Goal: Task Accomplishment & Management: Use online tool/utility

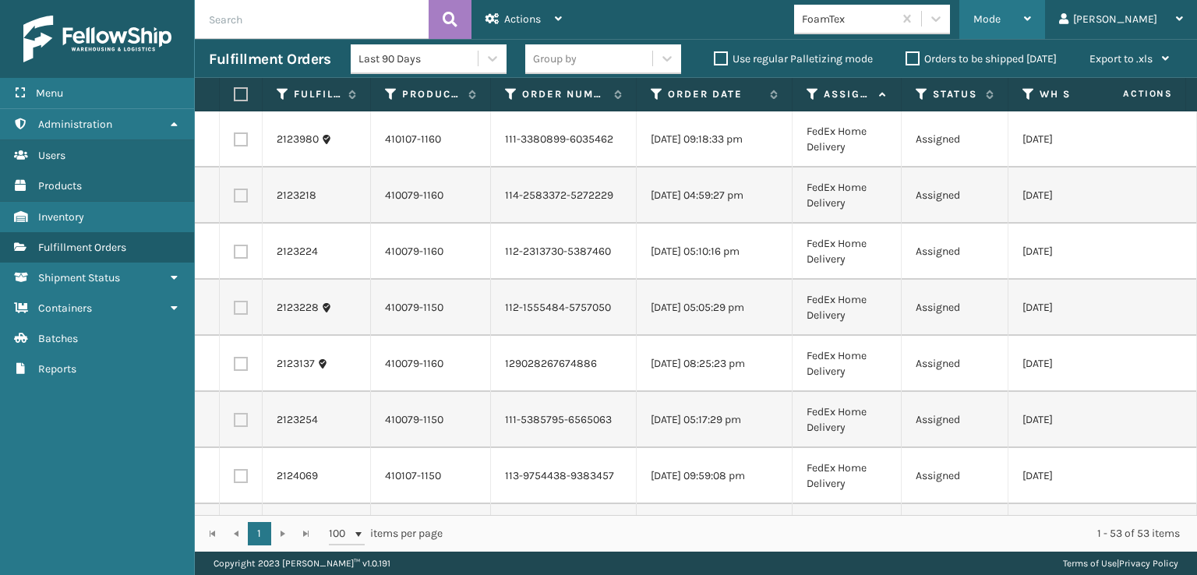
click at [1001, 19] on span "Mode" at bounding box center [987, 18] width 27 height 13
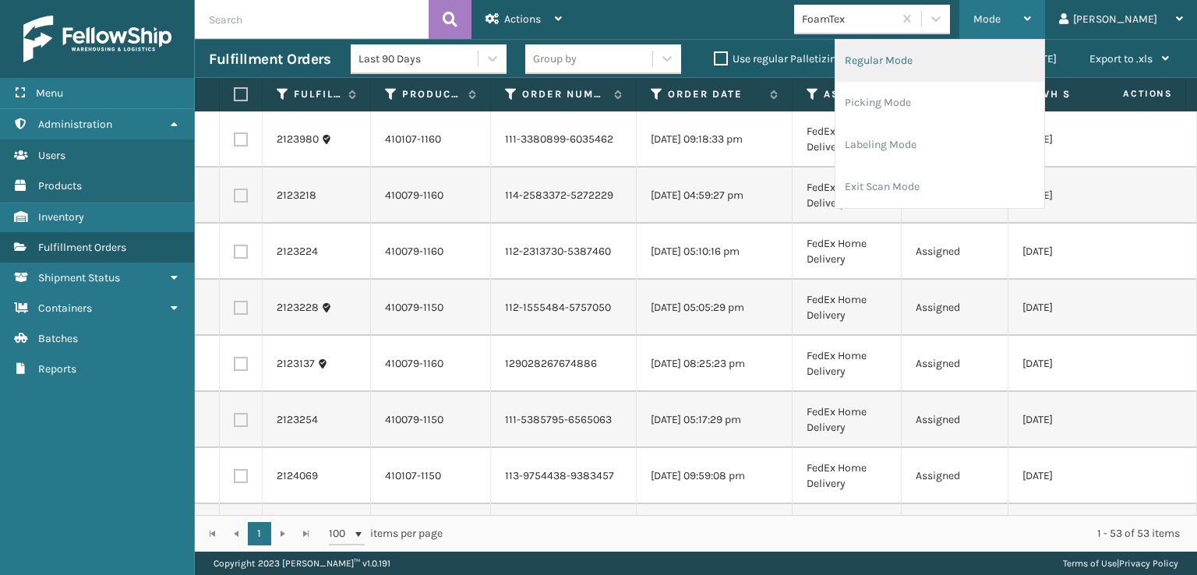
click at [928, 57] on li "Regular Mode" at bounding box center [940, 61] width 209 height 42
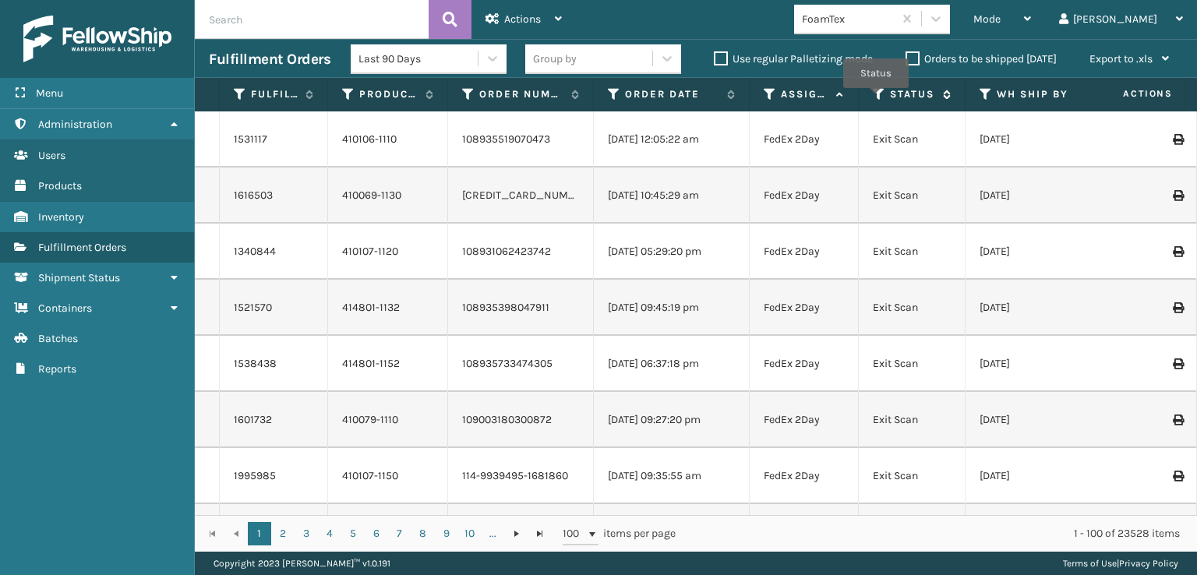
click at [876, 98] on icon at bounding box center [879, 94] width 12 height 14
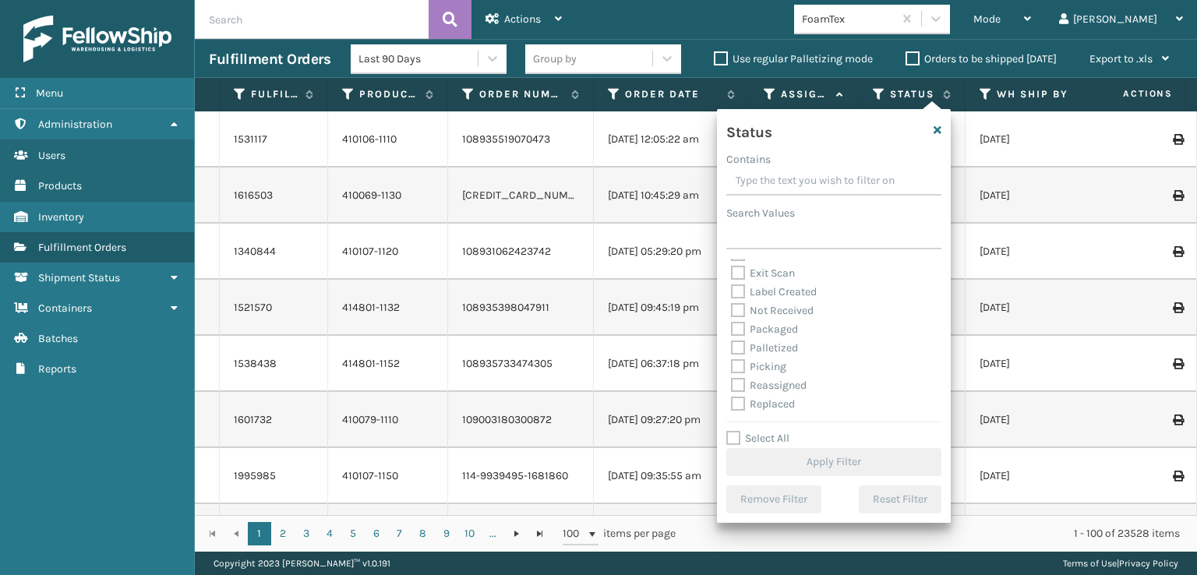
scroll to position [78, 0]
click at [741, 341] on label "Picking" at bounding box center [758, 339] width 55 height 13
click at [732, 341] on input "Picking" at bounding box center [731, 336] width 1 height 10
checkbox input "true"
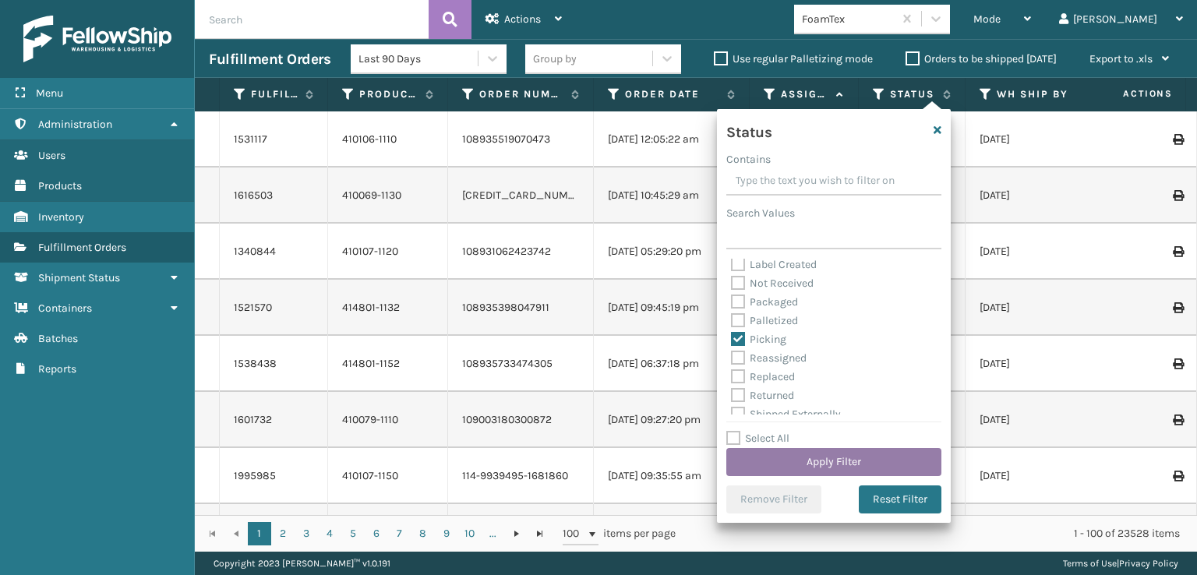
click at [807, 459] on button "Apply Filter" at bounding box center [833, 462] width 215 height 28
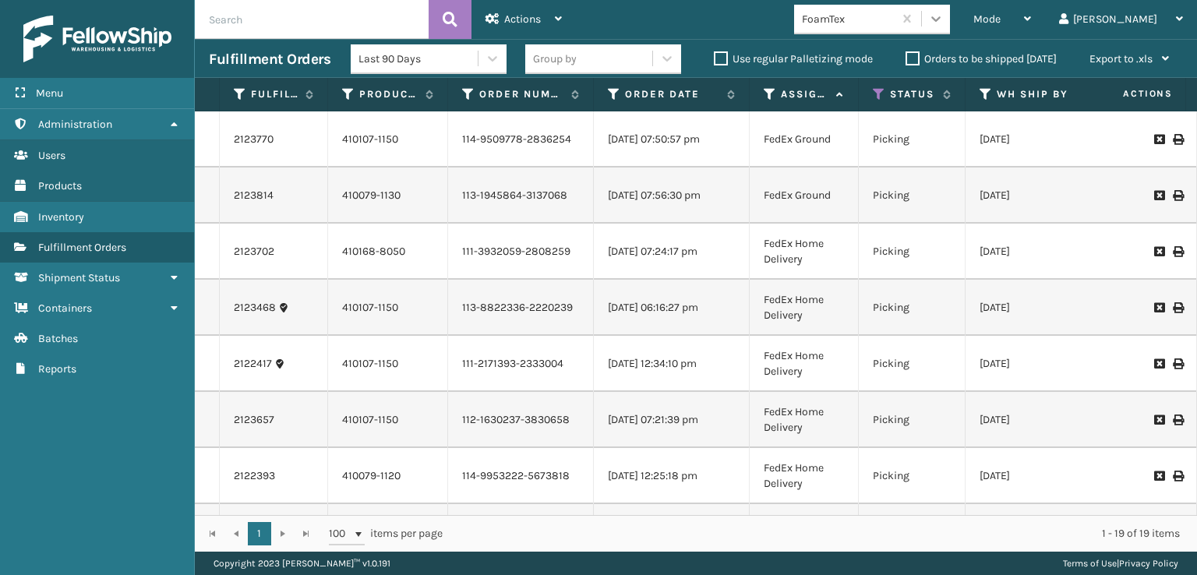
click at [944, 26] on icon at bounding box center [936, 19] width 16 height 16
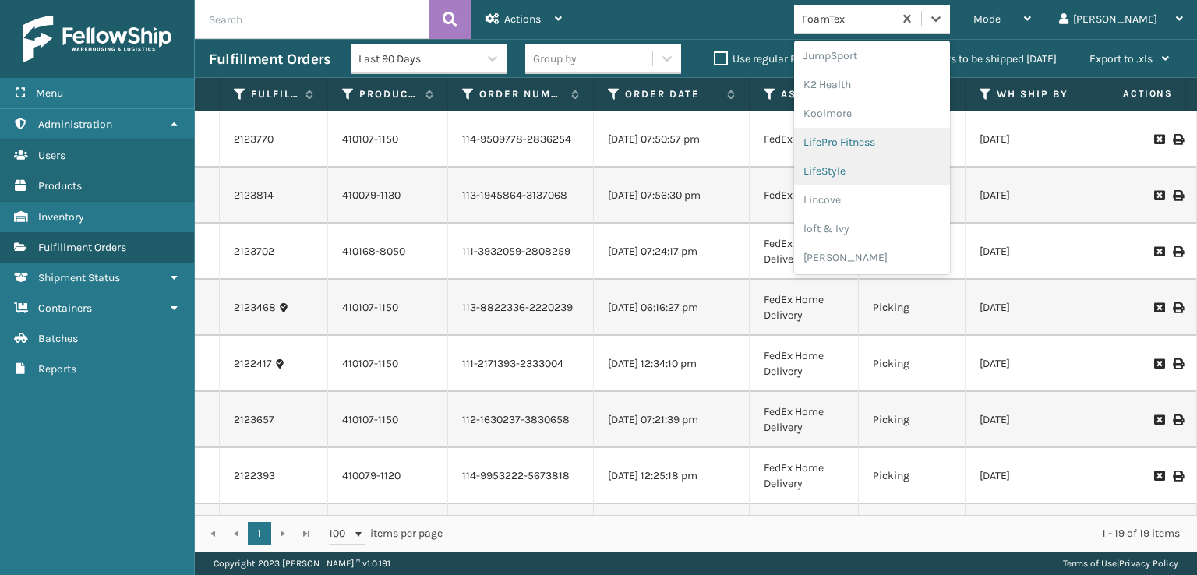
scroll to position [649, 0]
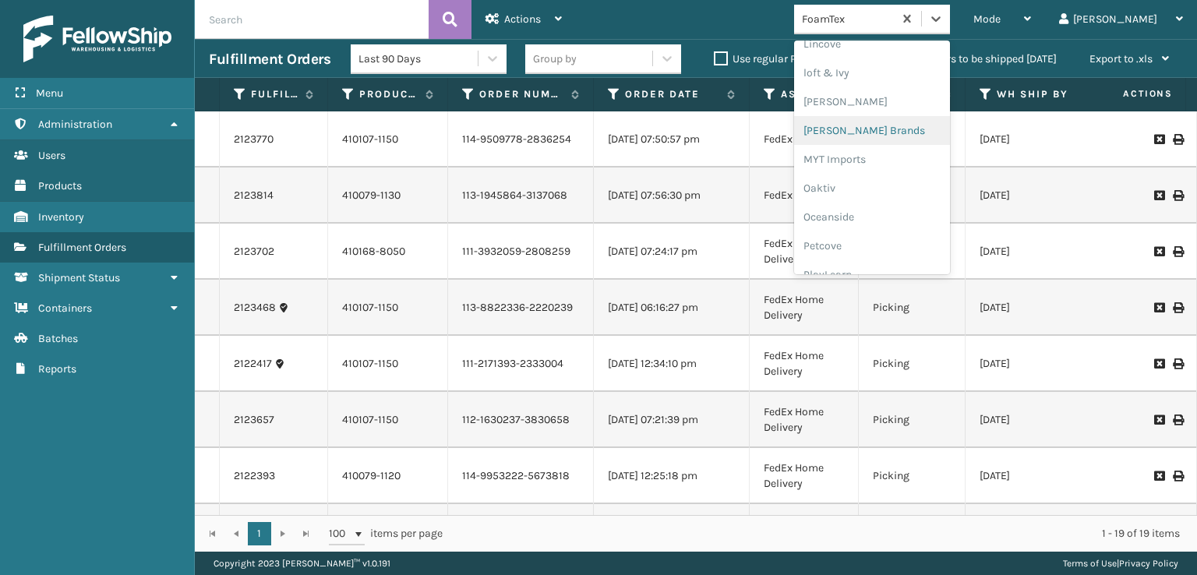
click at [895, 132] on div "[PERSON_NAME] Brands" at bounding box center [872, 130] width 156 height 29
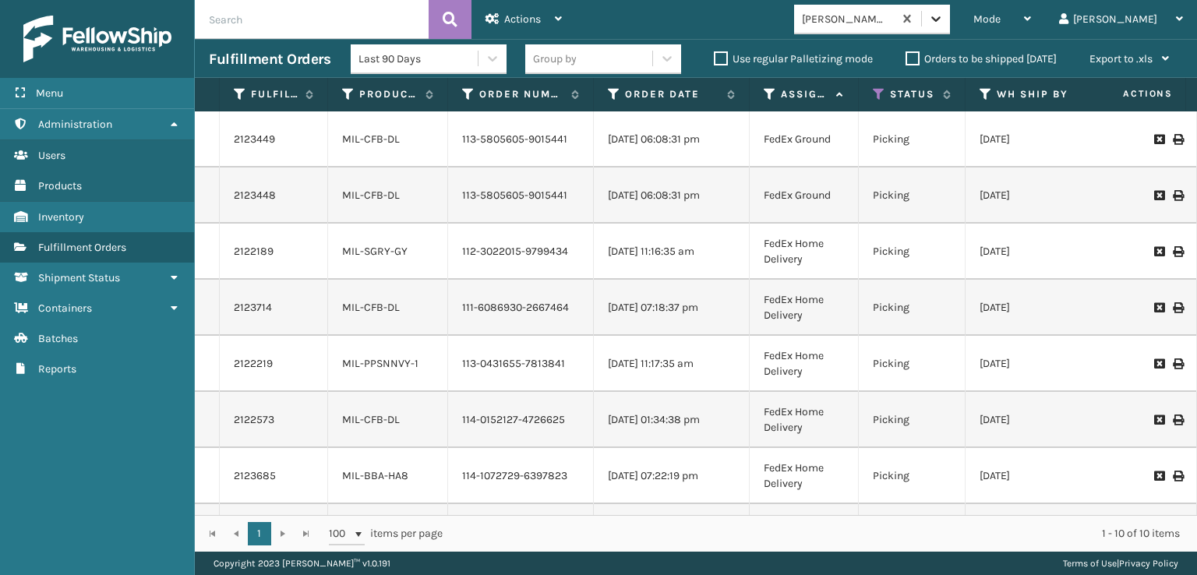
click at [941, 19] on icon at bounding box center [935, 18] width 9 height 5
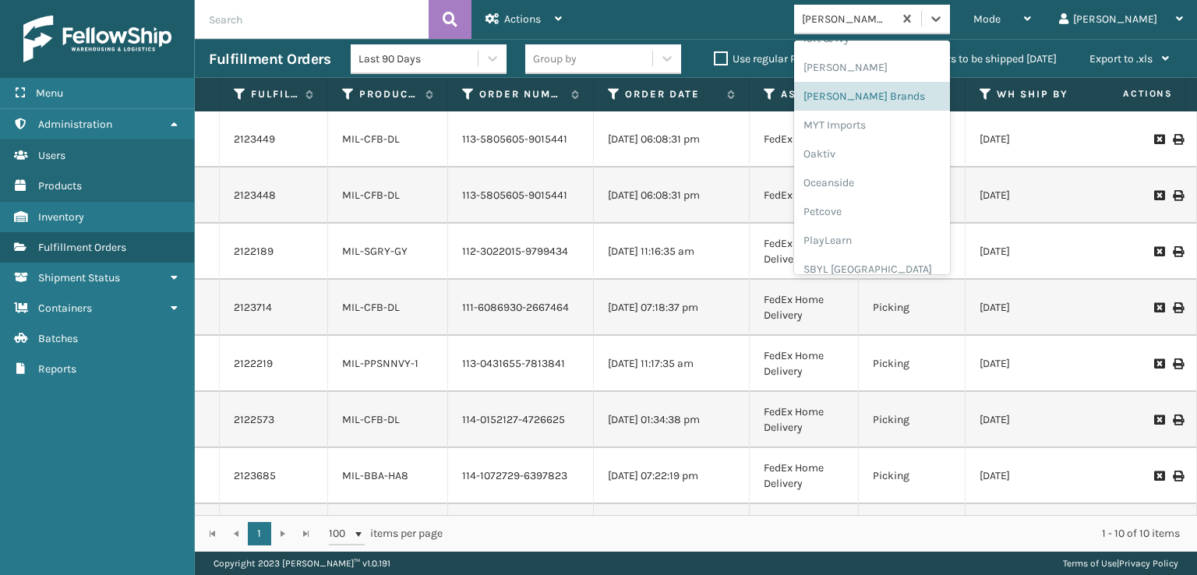
scroll to position [782, 0]
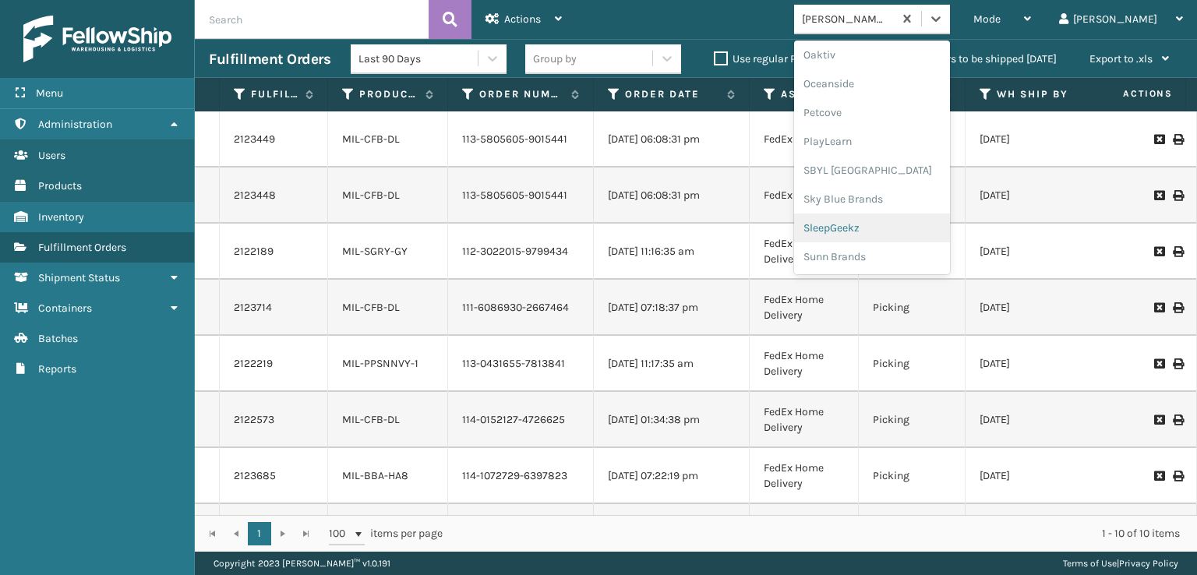
click at [898, 227] on div "SleepGeekz" at bounding box center [872, 228] width 156 height 29
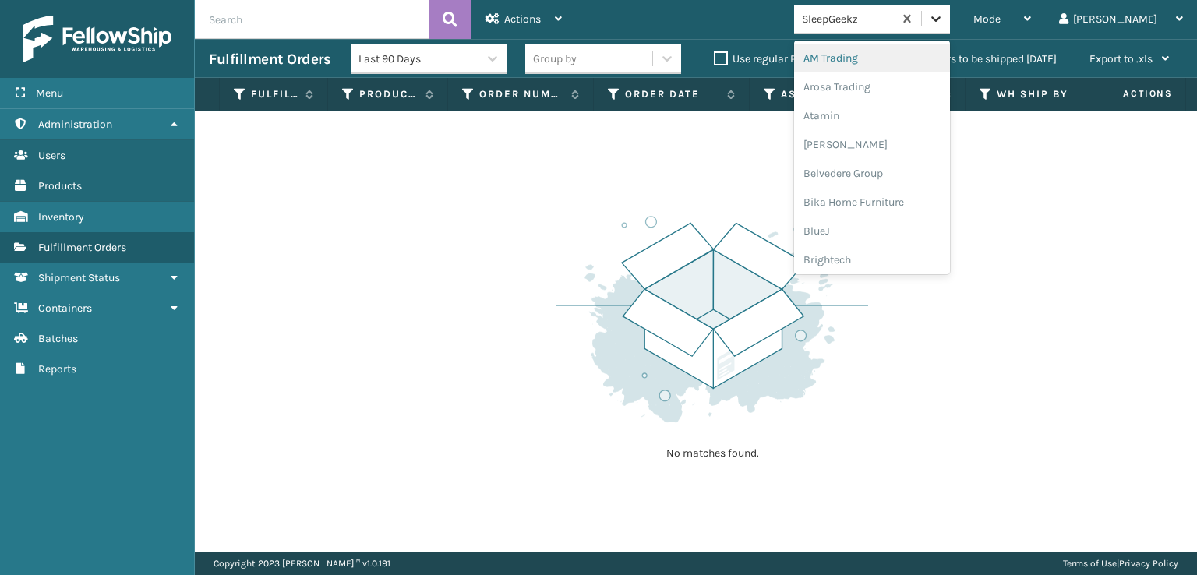
click at [941, 18] on icon at bounding box center [935, 18] width 9 height 5
click at [884, 51] on div "[PERSON_NAME] Brands" at bounding box center [872, 52] width 156 height 29
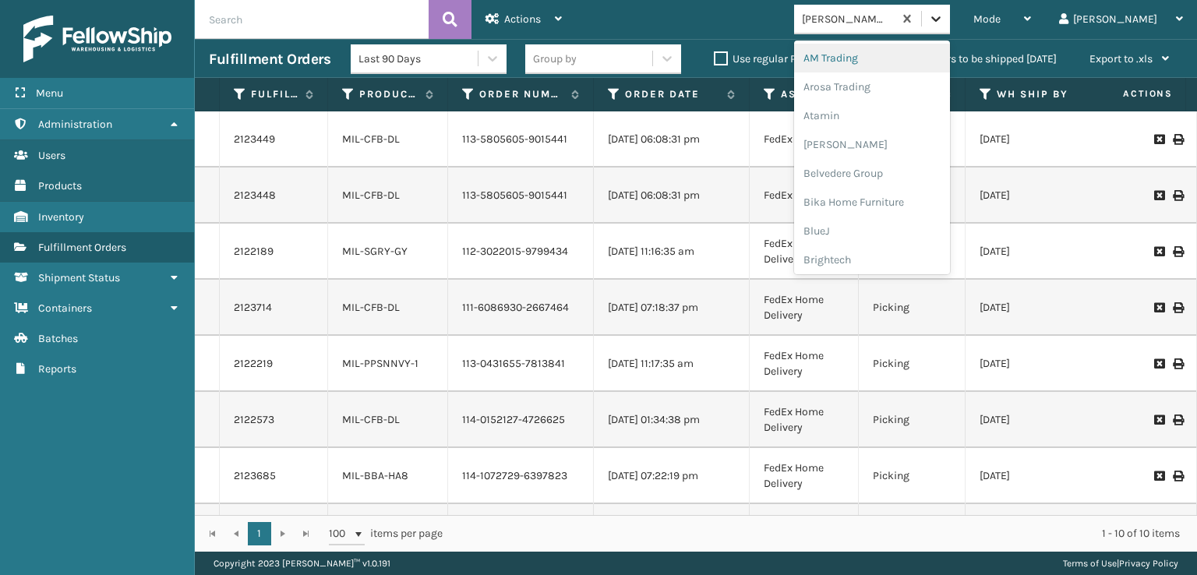
click at [944, 16] on icon at bounding box center [936, 19] width 16 height 16
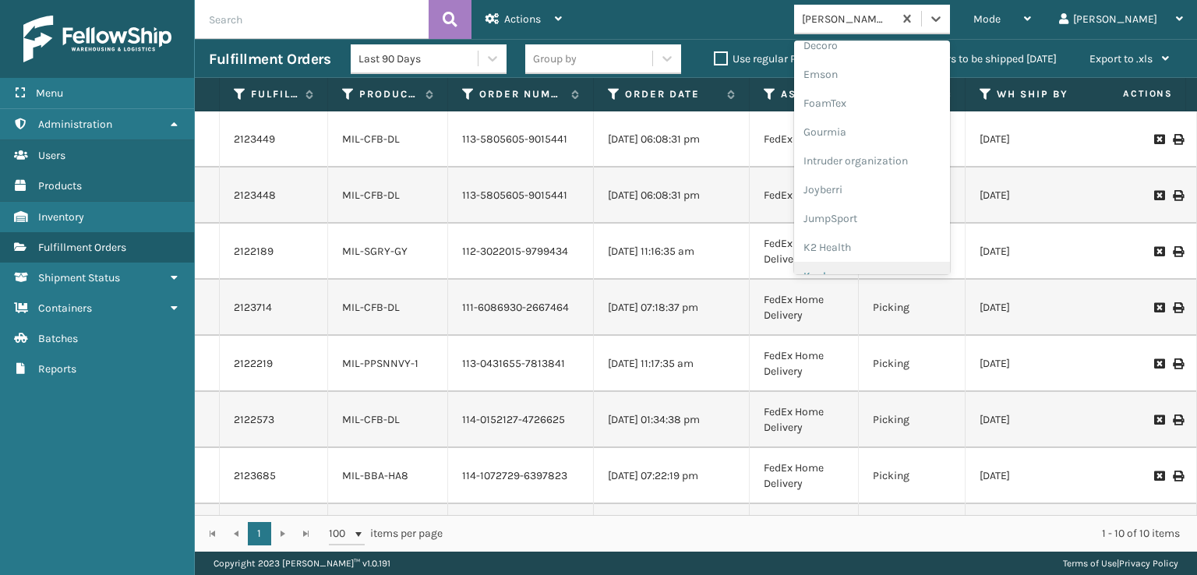
scroll to position [236, 0]
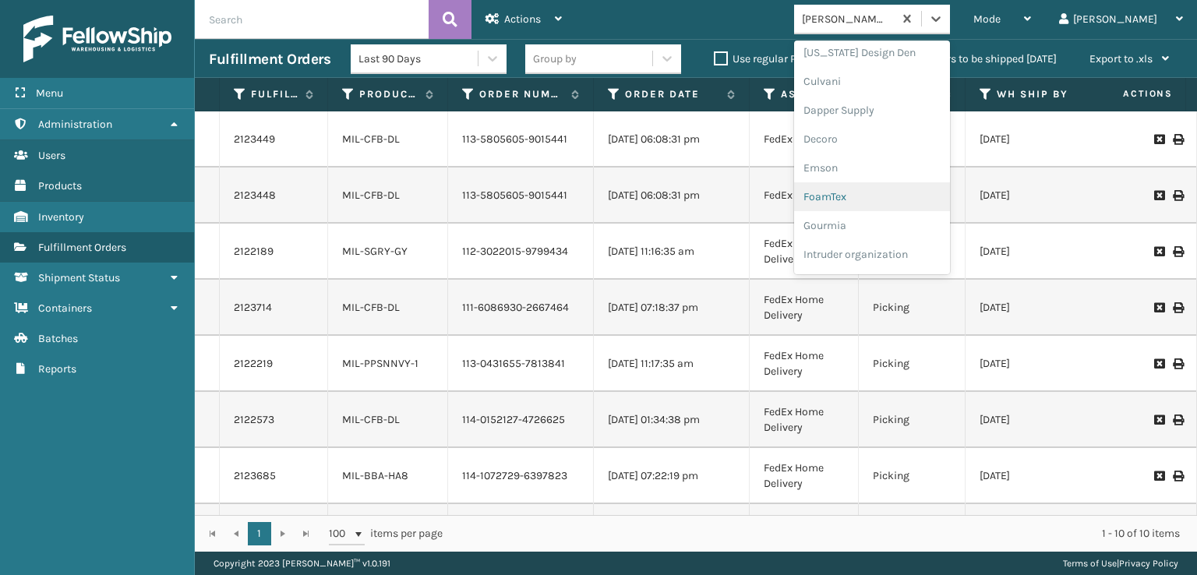
click at [892, 191] on div "FoamTex" at bounding box center [872, 196] width 156 height 29
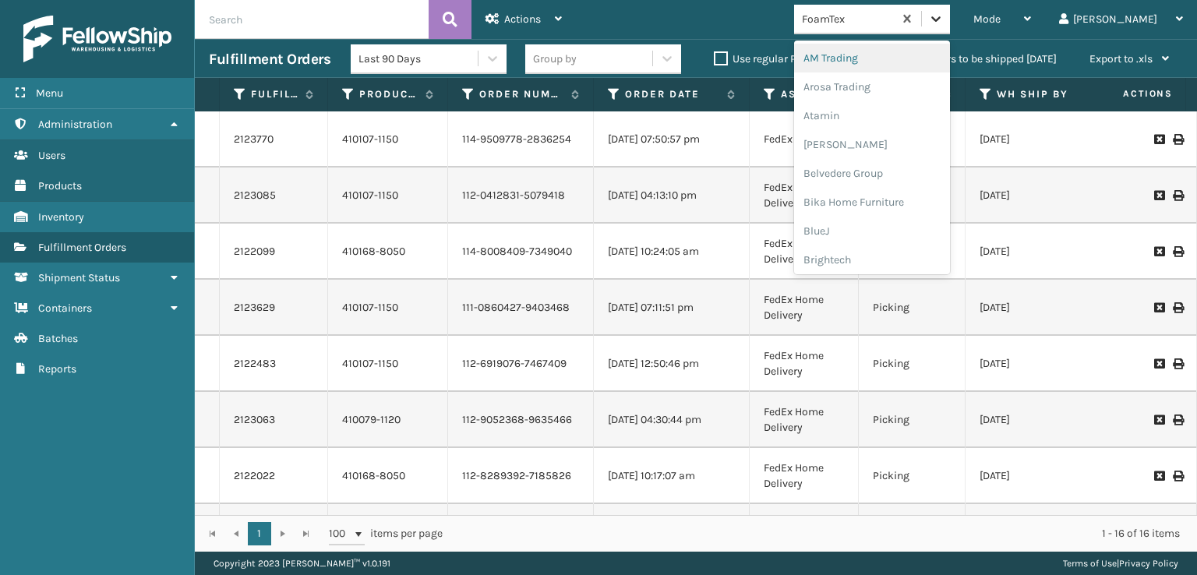
click at [941, 19] on icon at bounding box center [935, 18] width 9 height 5
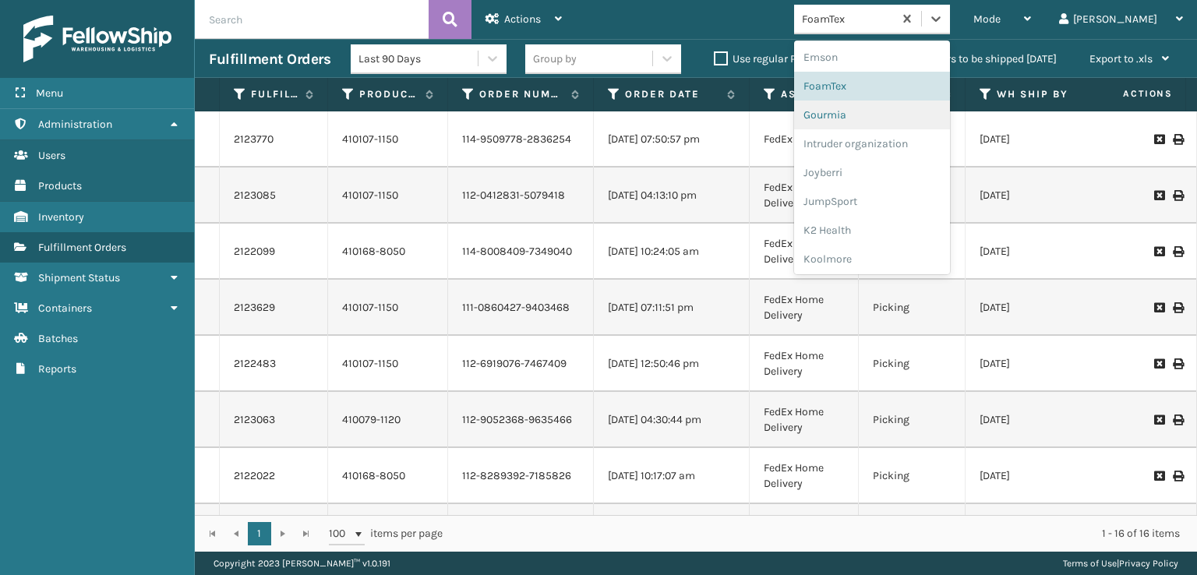
scroll to position [312, 0]
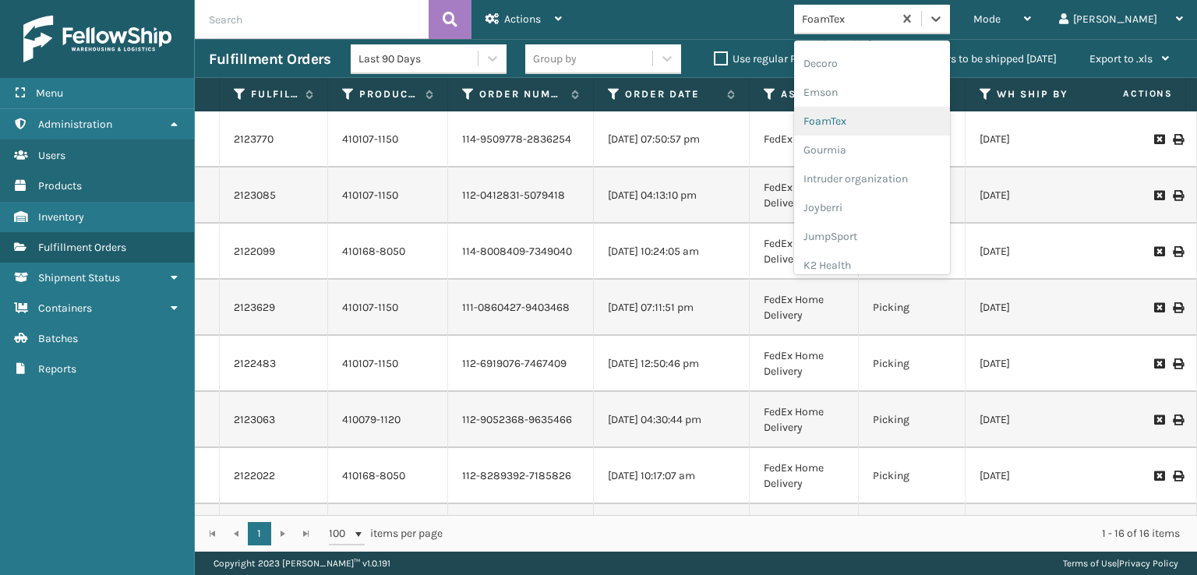
click at [914, 116] on div "FoamTex" at bounding box center [872, 121] width 156 height 29
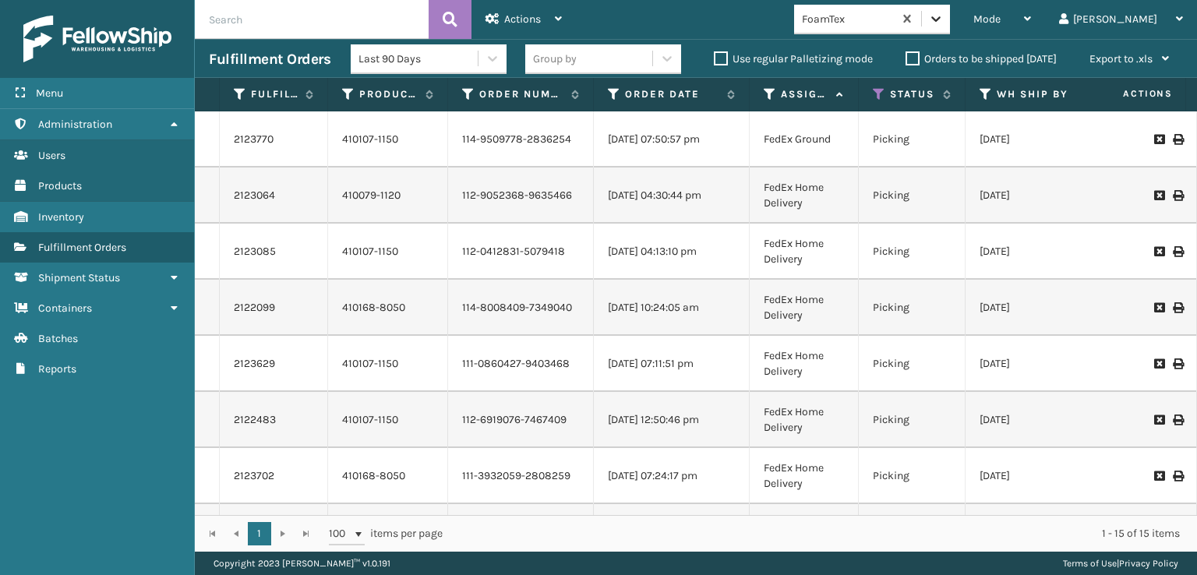
click at [944, 12] on icon at bounding box center [936, 19] width 16 height 16
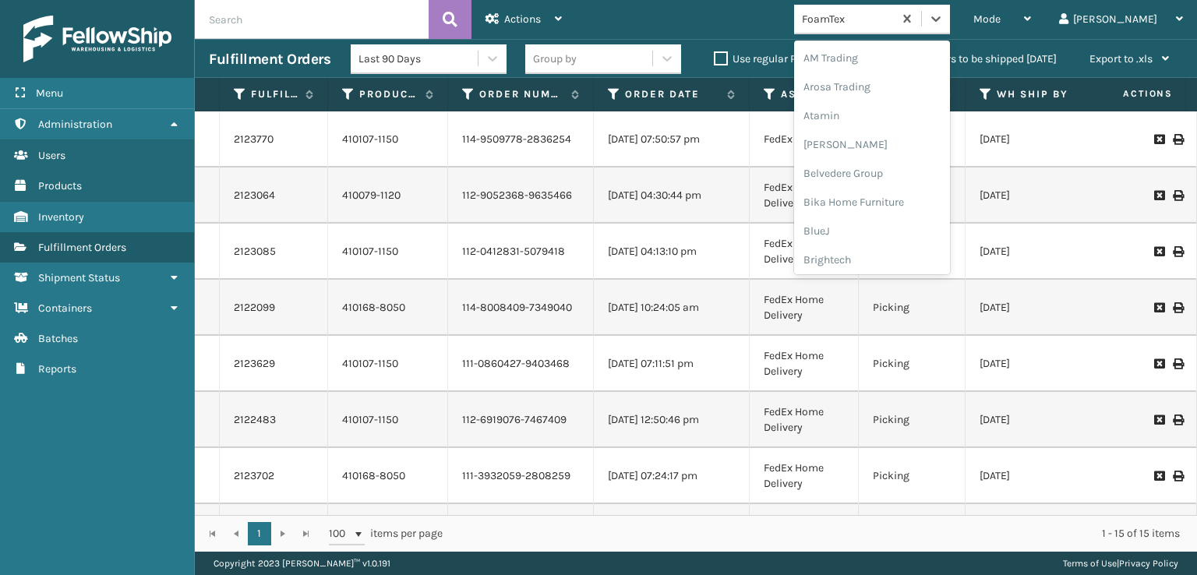
scroll to position [182, 0]
click at [889, 253] on div "FoamTex" at bounding box center [872, 250] width 156 height 29
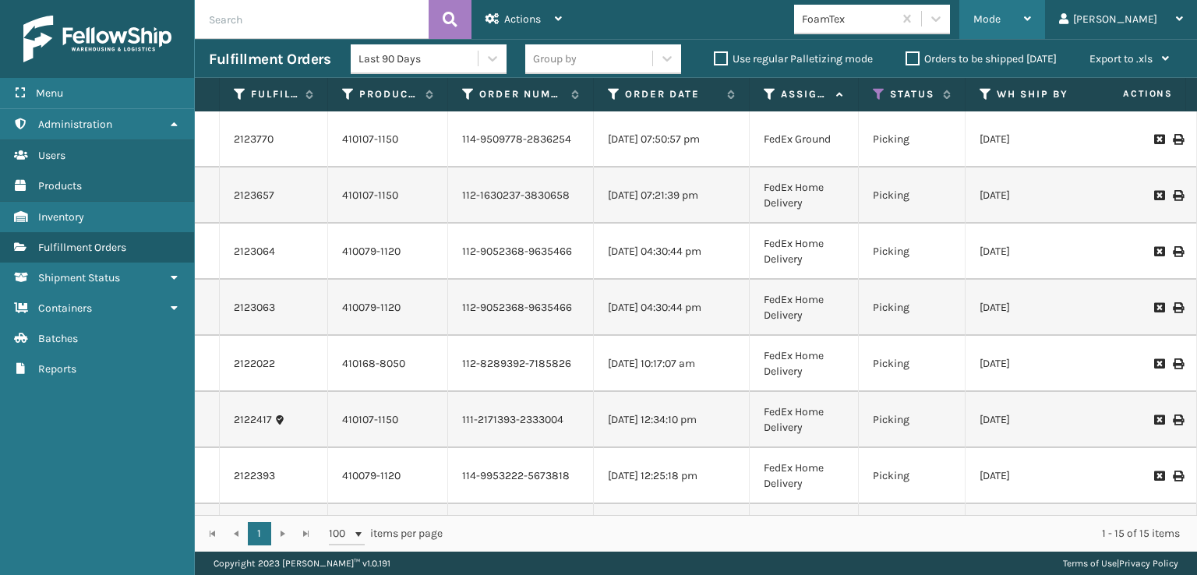
click at [1001, 21] on span "Mode" at bounding box center [987, 18] width 27 height 13
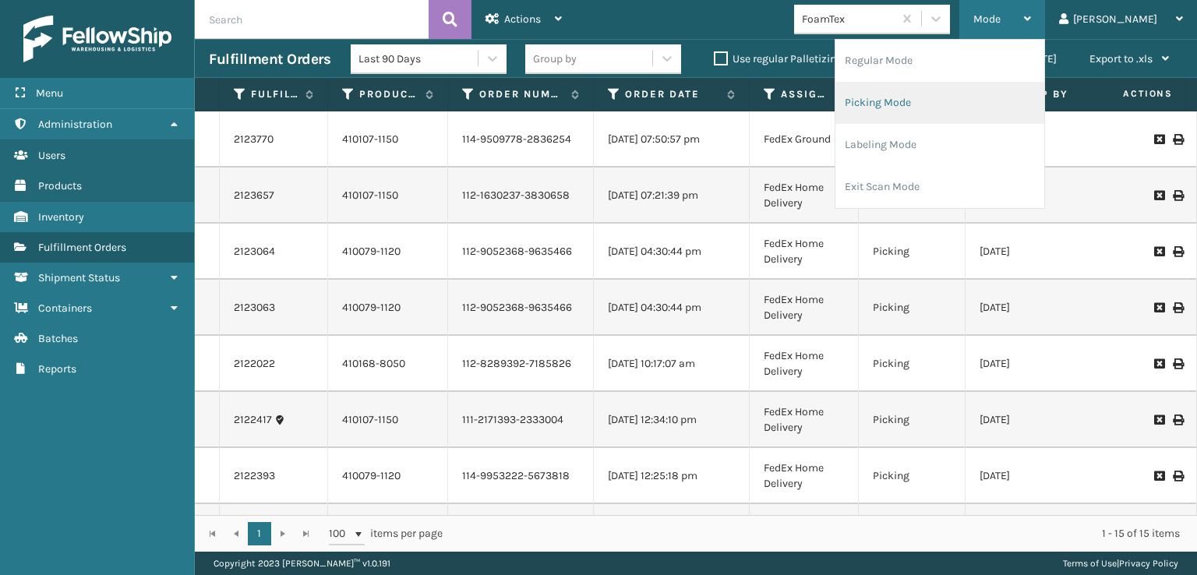
click at [940, 98] on li "Picking Mode" at bounding box center [940, 103] width 209 height 42
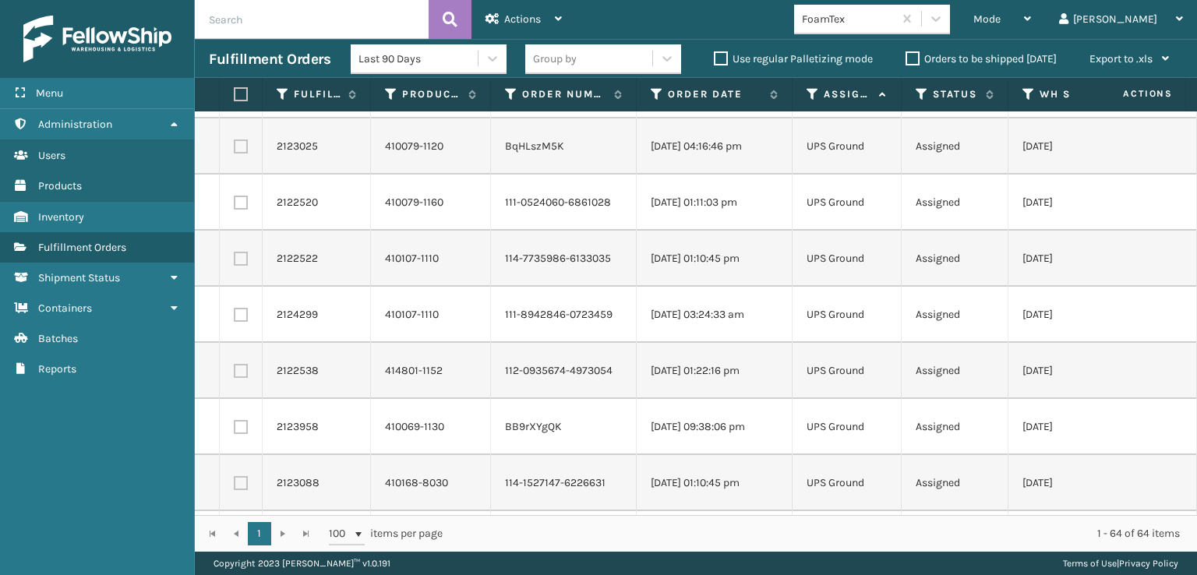
scroll to position [2183, 0]
click at [243, 97] on label at bounding box center [238, 94] width 9 height 14
click at [235, 97] on input "checkbox" at bounding box center [234, 95] width 1 height 10
checkbox input "true"
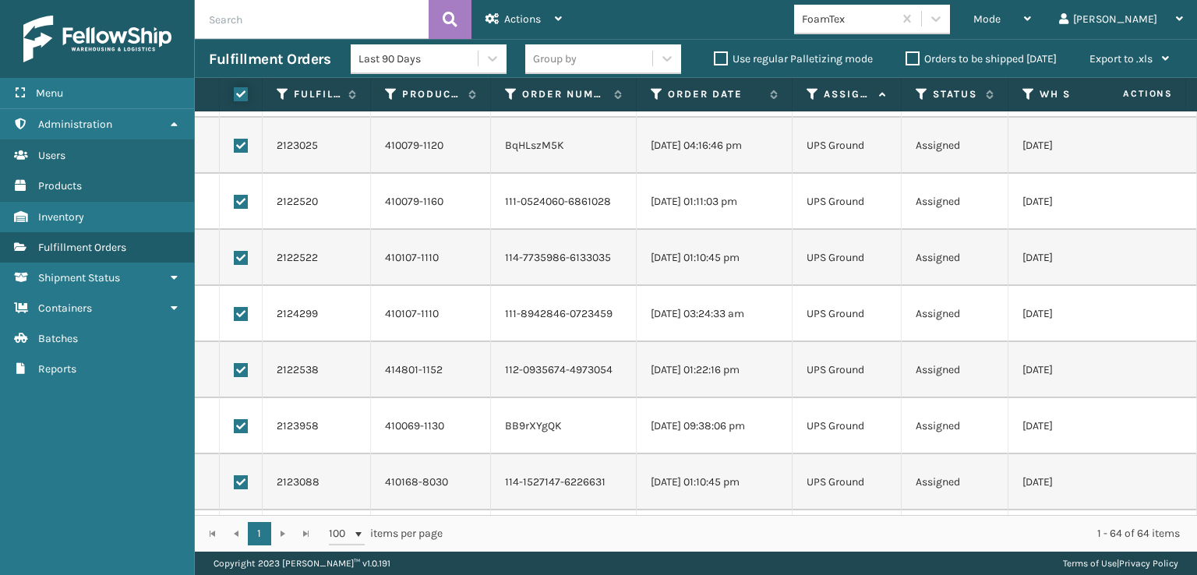
checkbox input "true"
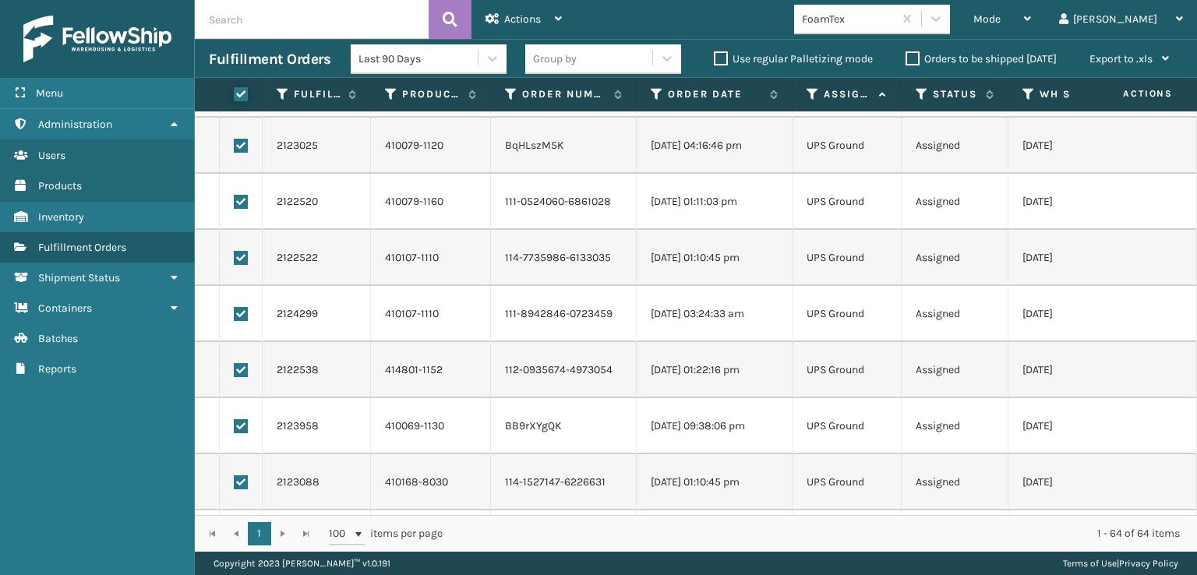
checkbox input "true"
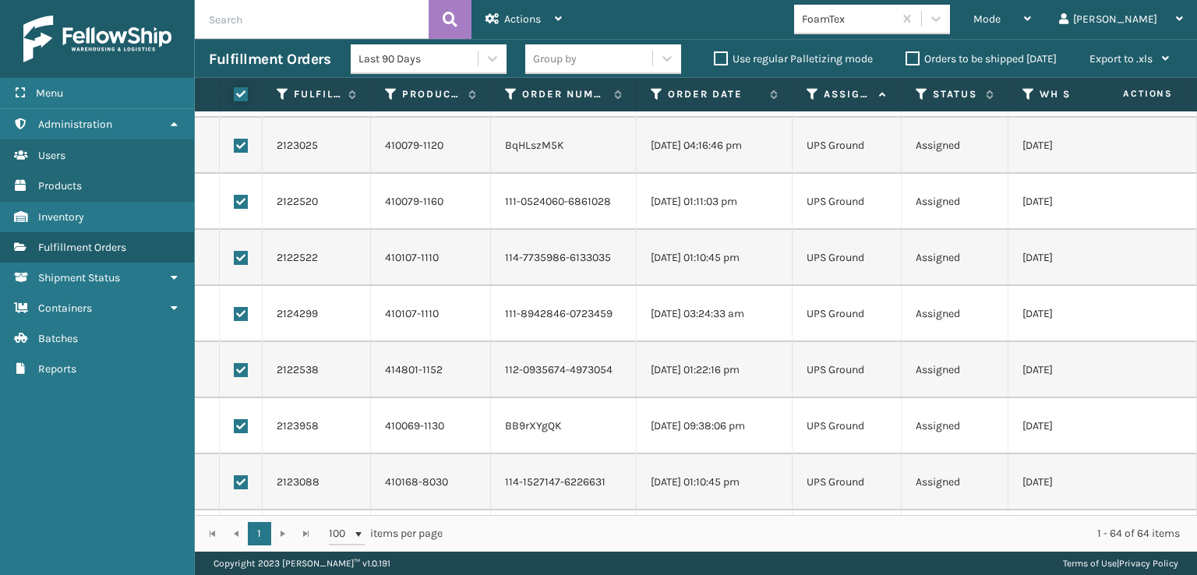
checkbox input "true"
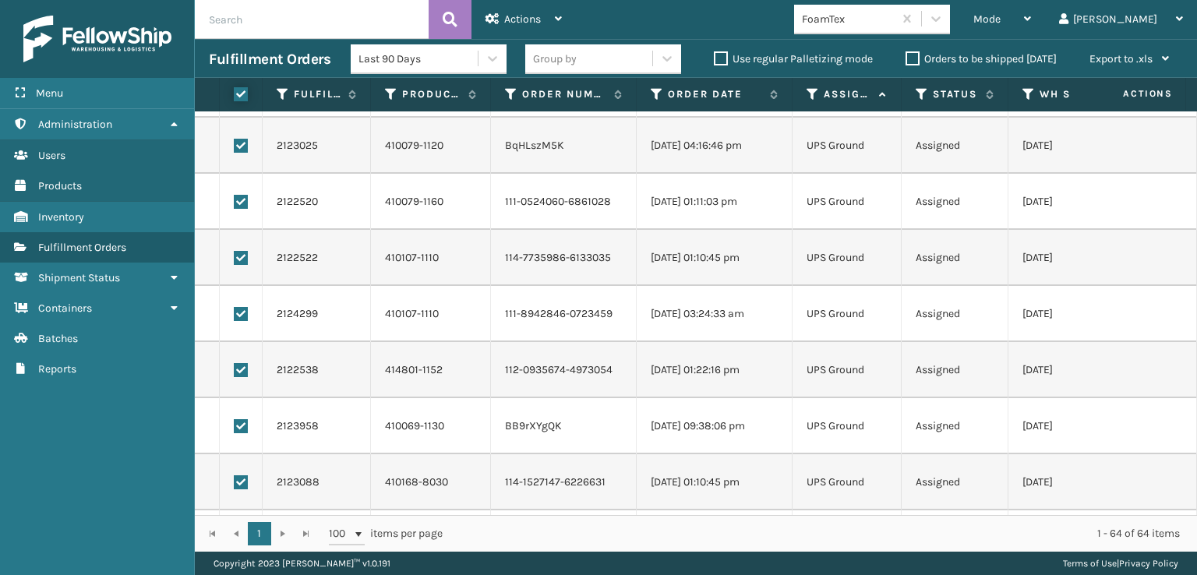
checkbox input "true"
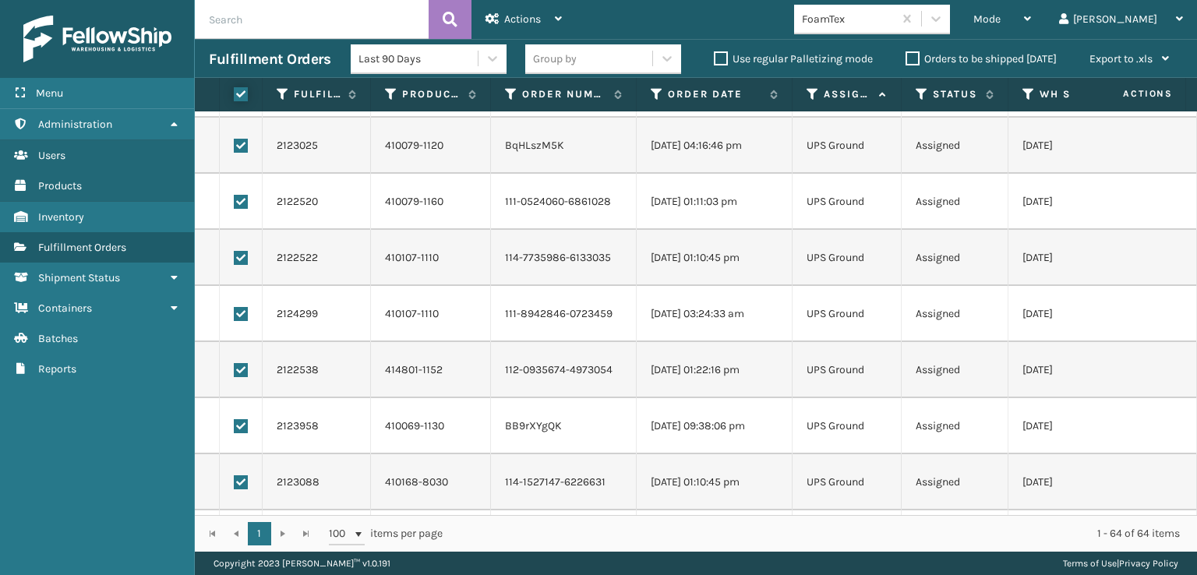
checkbox input "true"
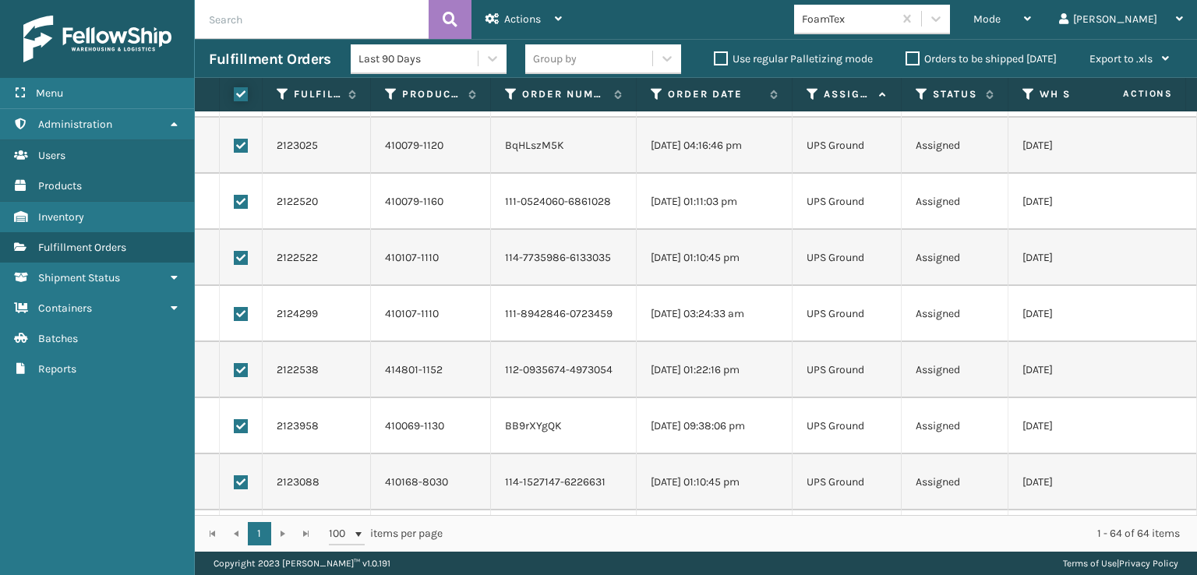
checkbox input "true"
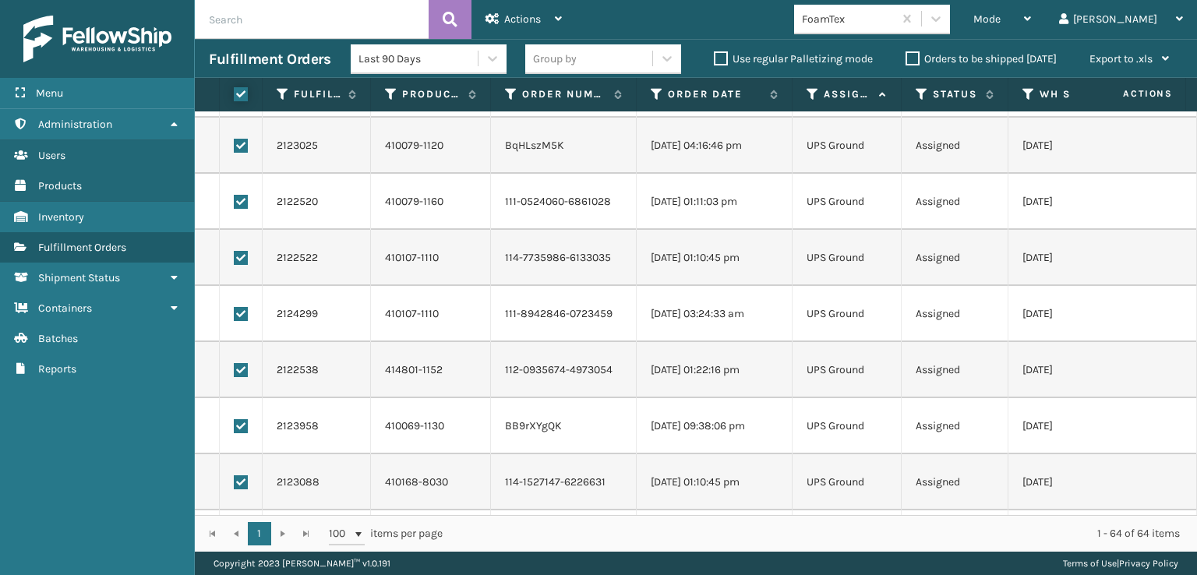
checkbox input "true"
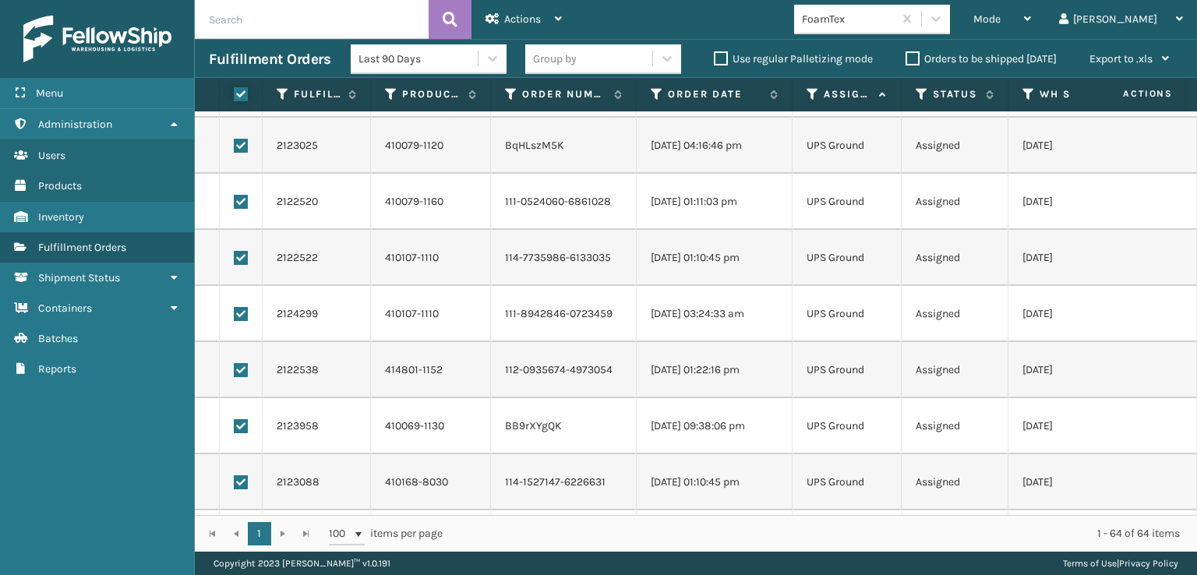
checkbox input "true"
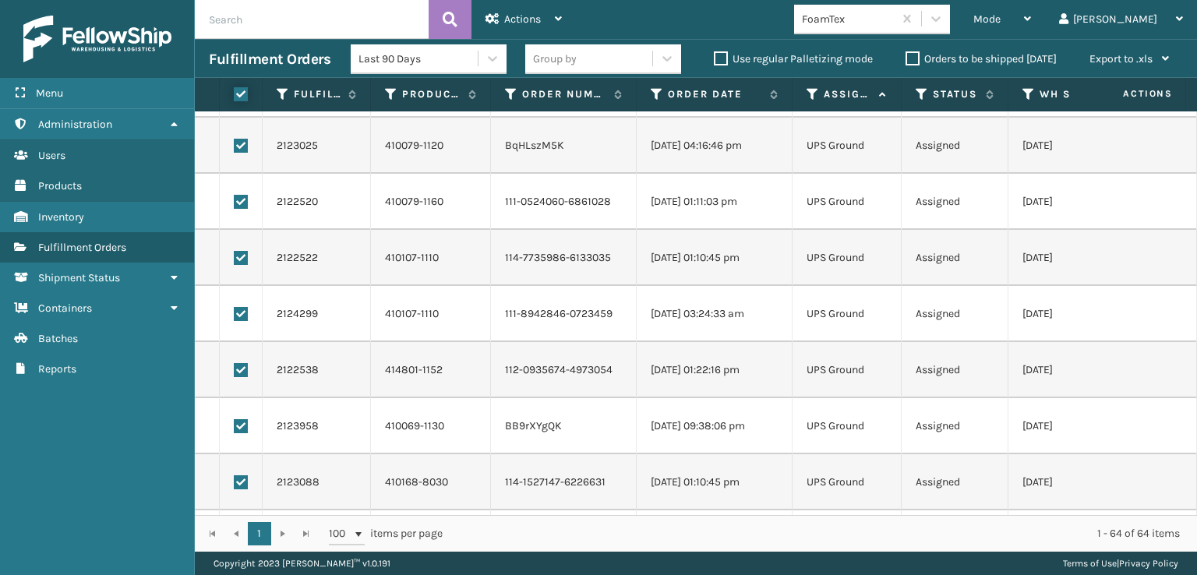
checkbox input "true"
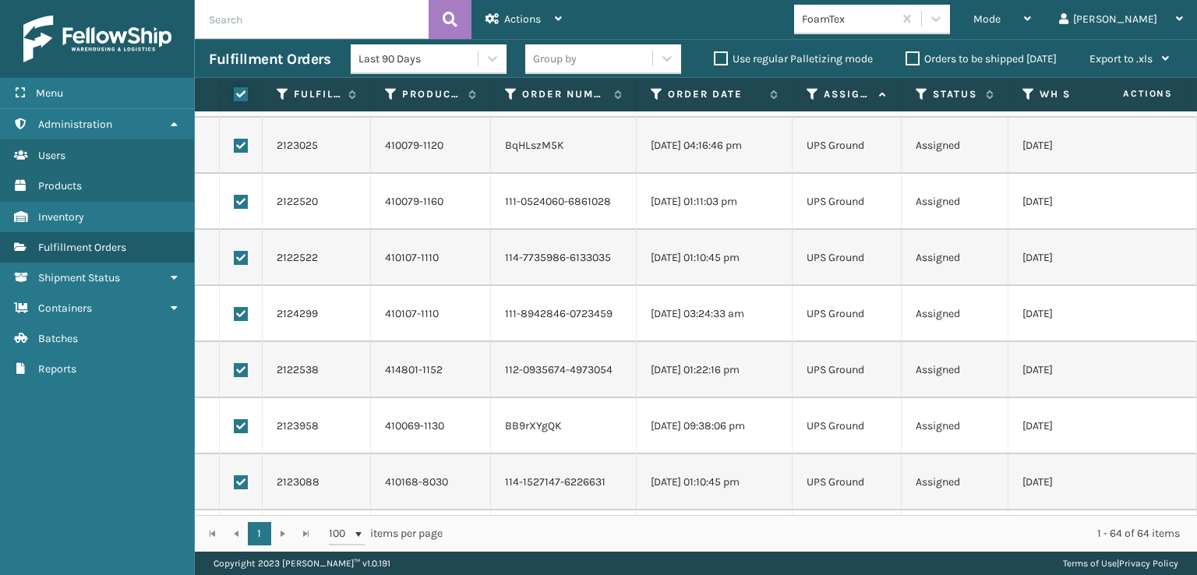
checkbox input "true"
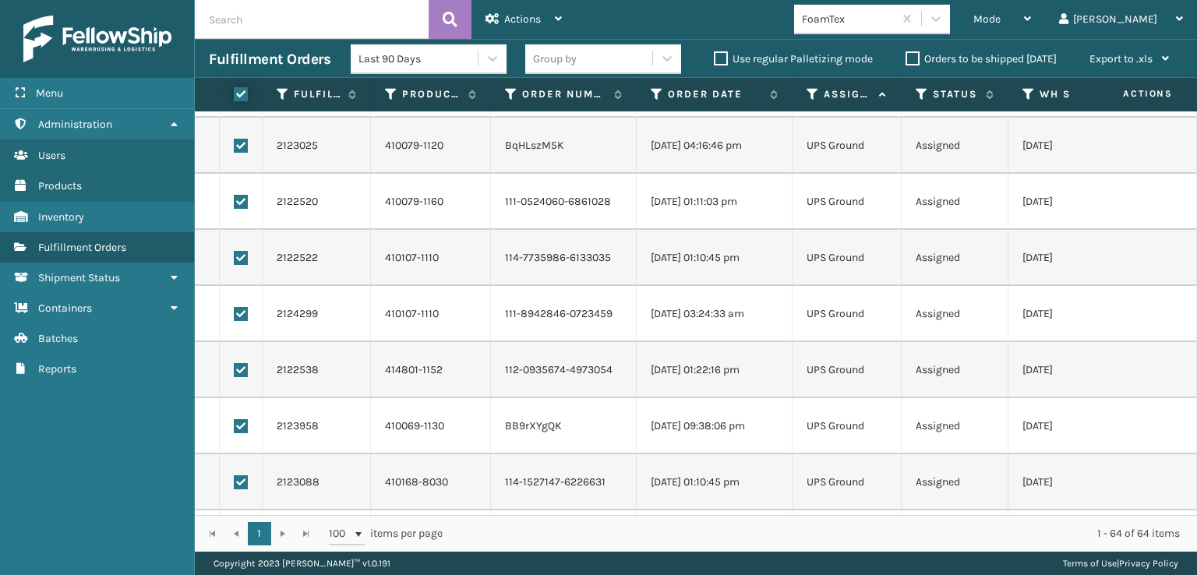
checkbox input "true"
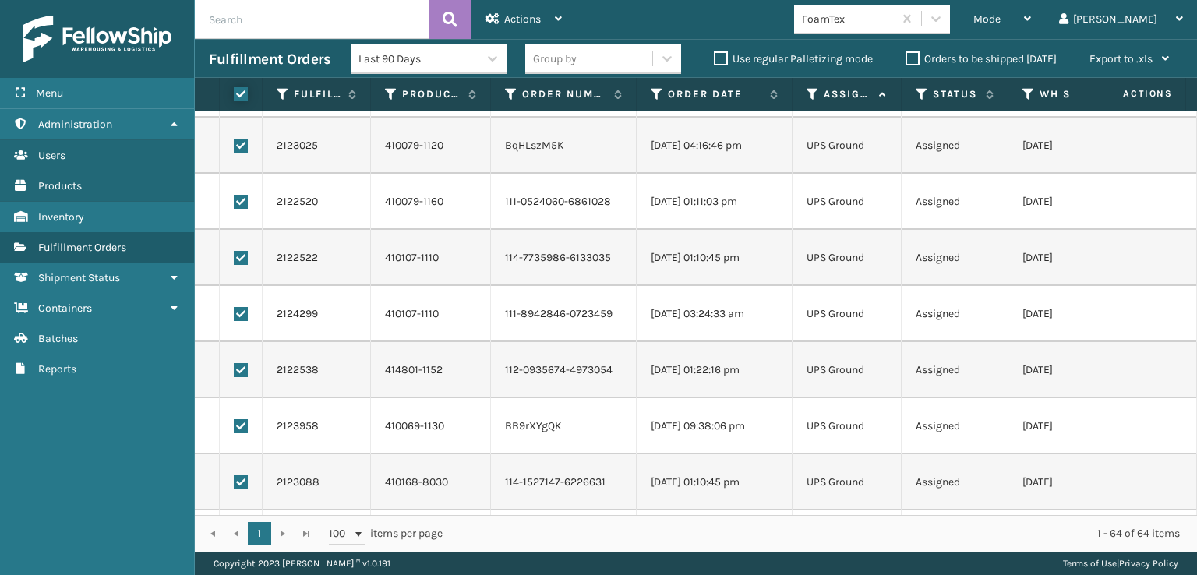
checkbox input "true"
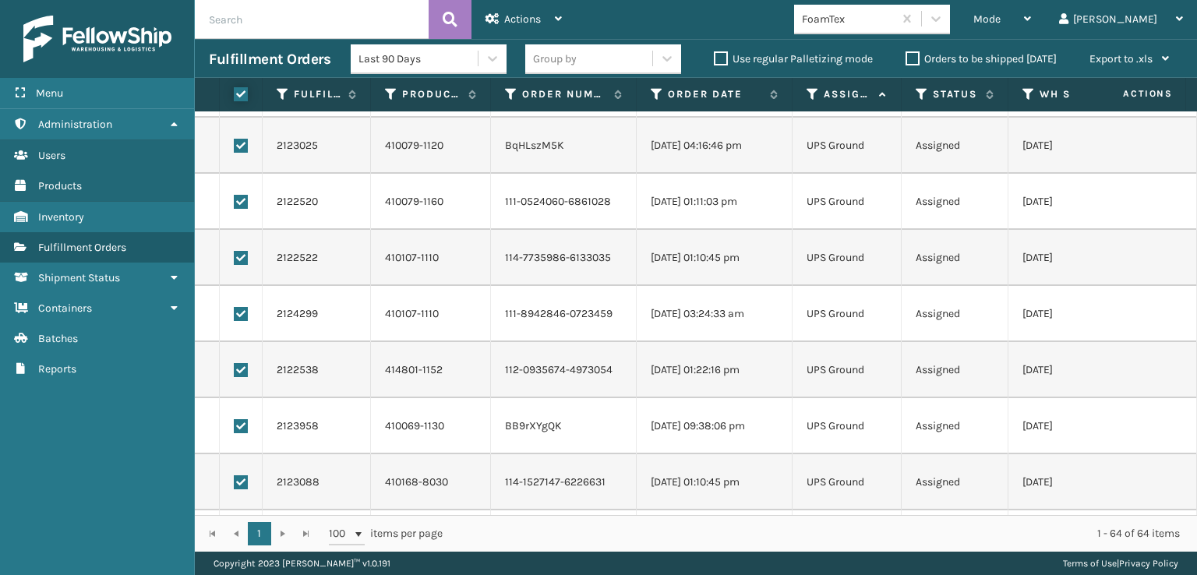
checkbox input "true"
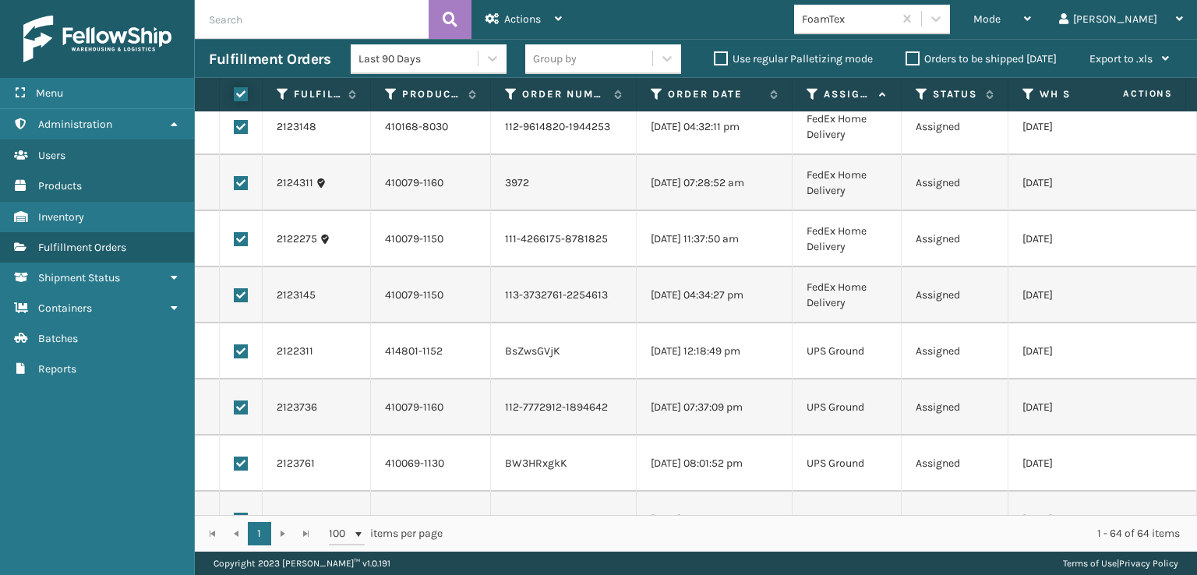
scroll to position [1169, 0]
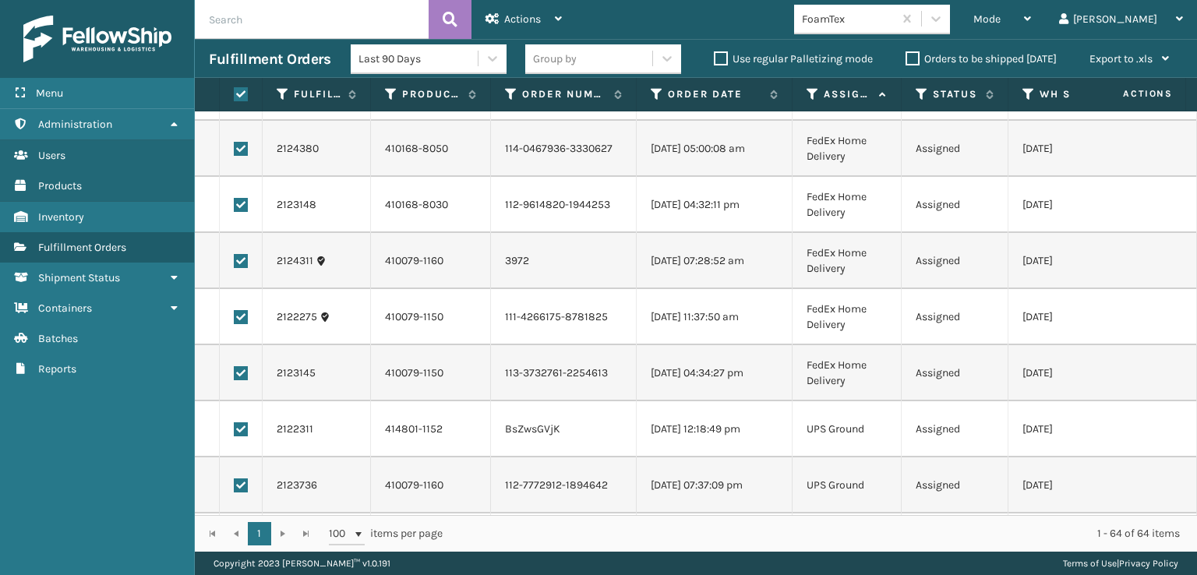
click at [240, 371] on label at bounding box center [241, 373] width 14 height 14
click at [235, 371] on input "checkbox" at bounding box center [234, 371] width 1 height 10
checkbox input "false"
click at [239, 315] on label at bounding box center [241, 317] width 14 height 14
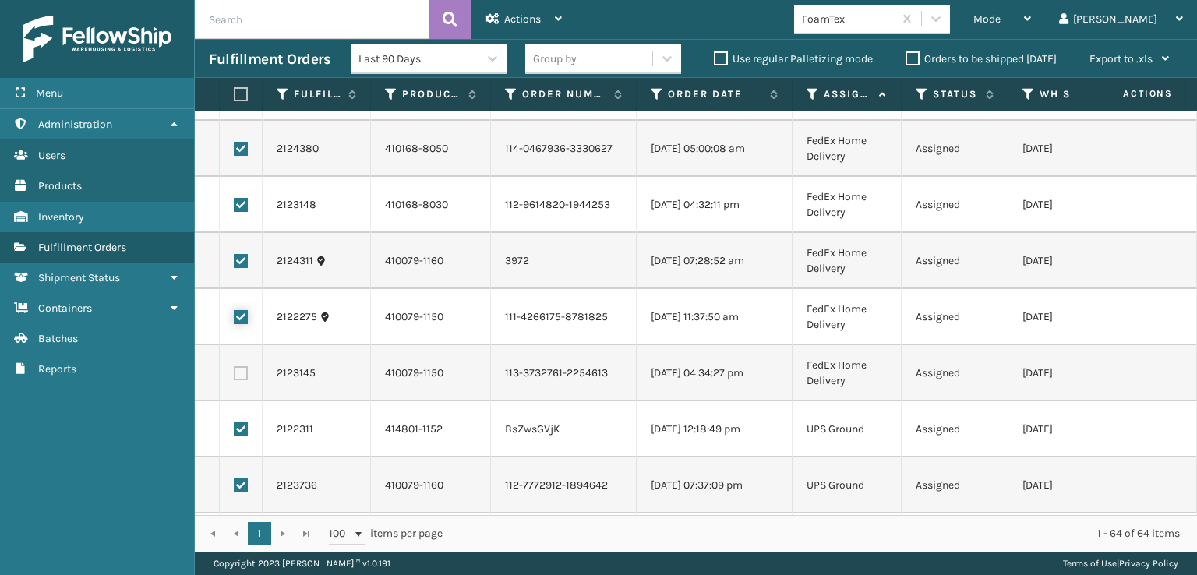
click at [235, 315] on input "checkbox" at bounding box center [234, 315] width 1 height 10
checkbox input "false"
click at [239, 263] on label at bounding box center [241, 261] width 14 height 14
click at [235, 263] on input "checkbox" at bounding box center [234, 259] width 1 height 10
checkbox input "false"
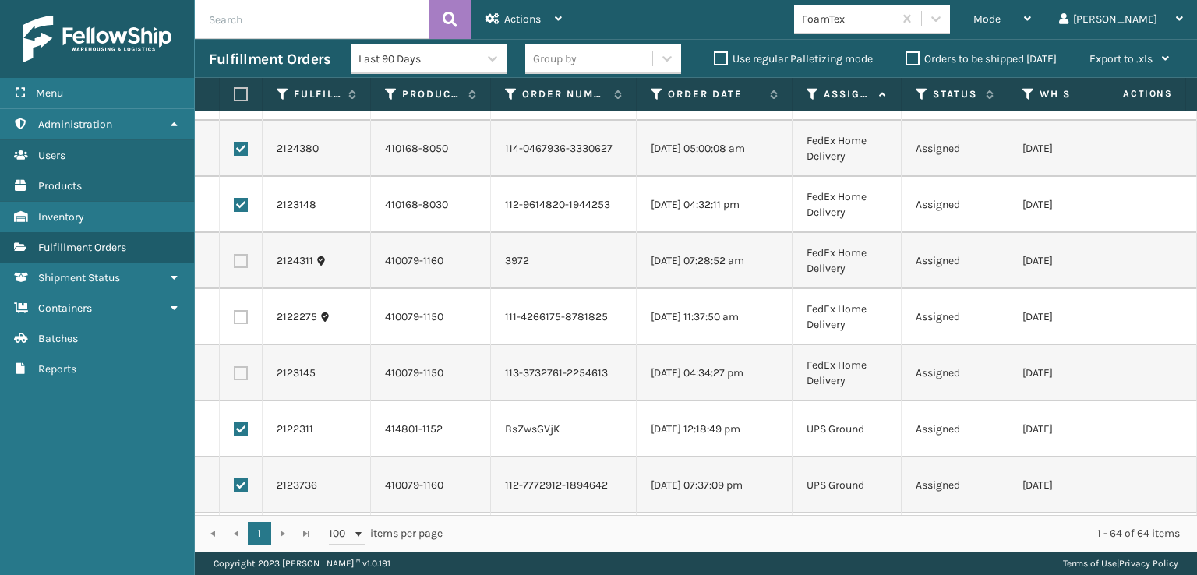
click at [239, 201] on label at bounding box center [241, 205] width 14 height 14
click at [235, 201] on input "checkbox" at bounding box center [234, 203] width 1 height 10
checkbox input "false"
click at [239, 150] on label at bounding box center [241, 149] width 14 height 14
click at [235, 150] on input "checkbox" at bounding box center [234, 147] width 1 height 10
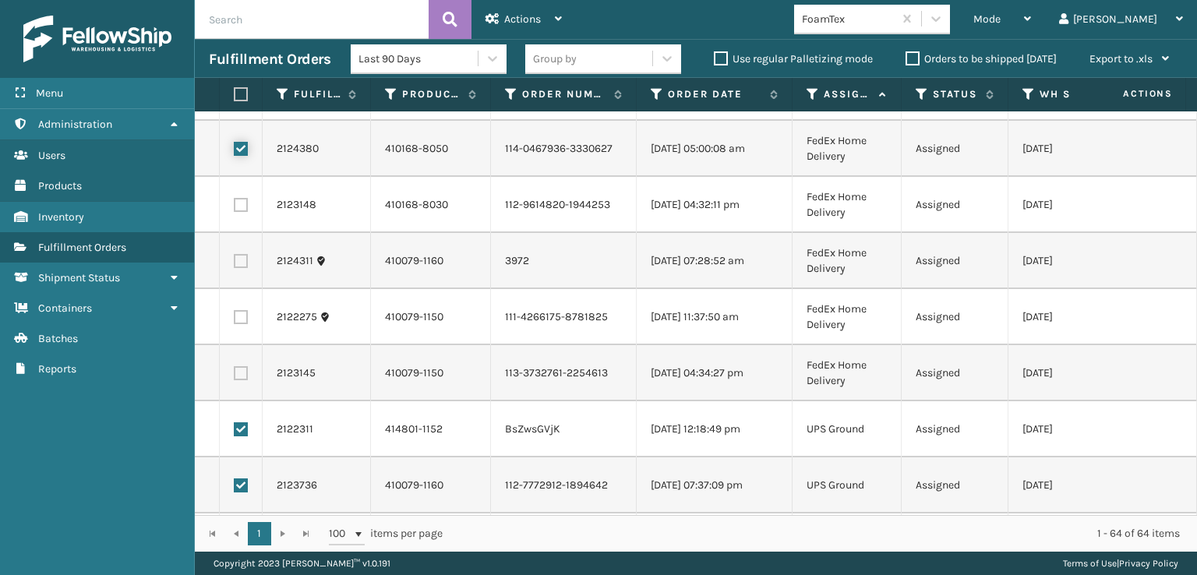
checkbox input "false"
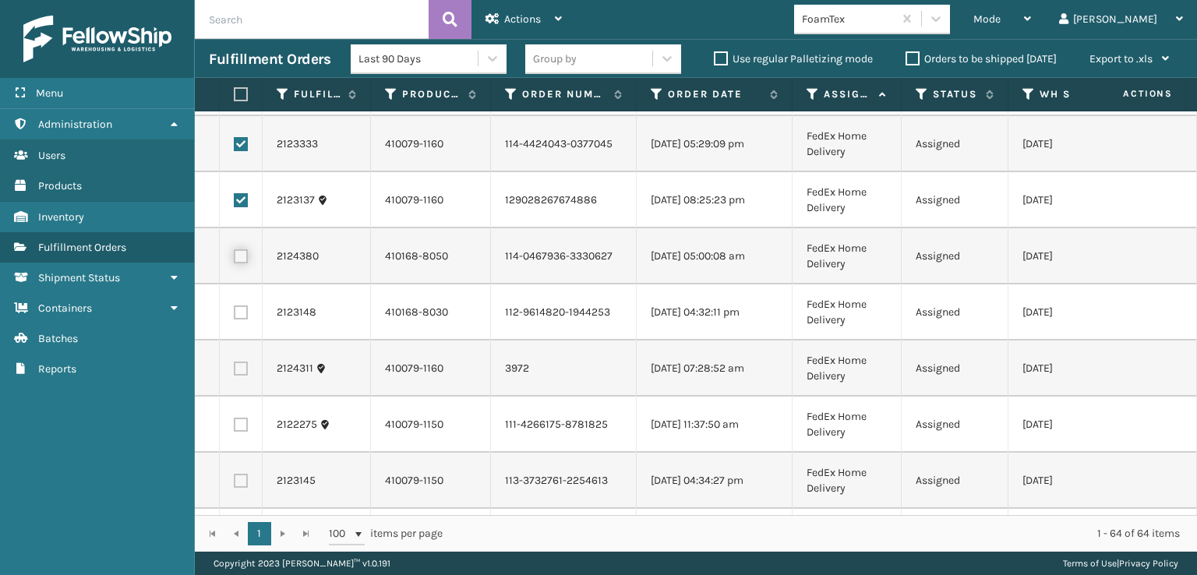
scroll to position [857, 0]
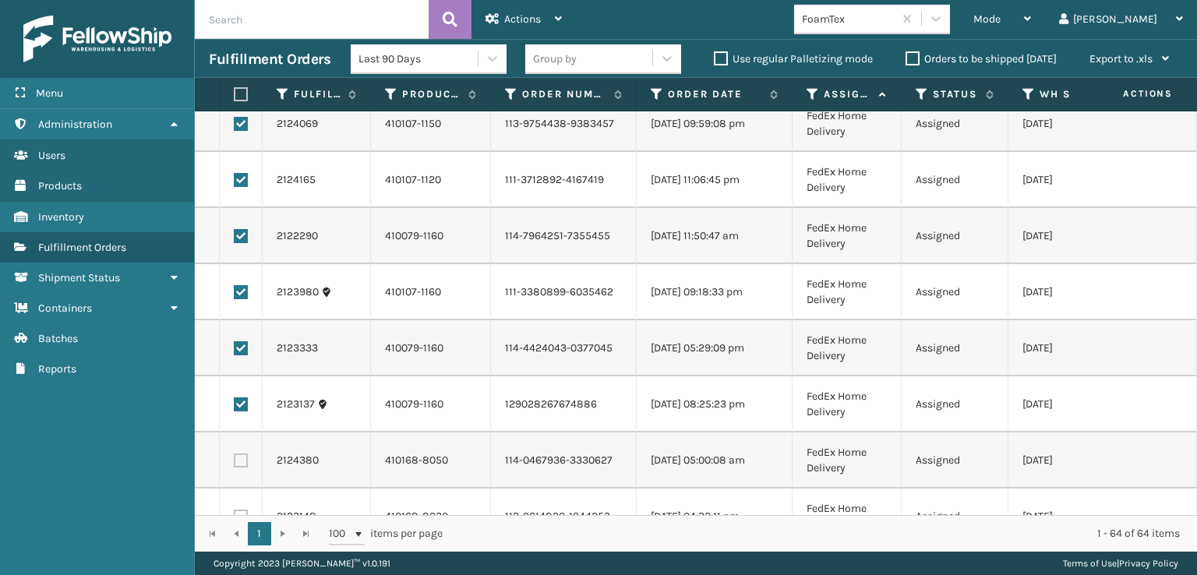
click at [240, 401] on label at bounding box center [241, 405] width 14 height 14
click at [235, 401] on input "checkbox" at bounding box center [234, 403] width 1 height 10
checkbox input "false"
click at [240, 326] on td at bounding box center [241, 348] width 43 height 56
click at [240, 341] on label at bounding box center [241, 348] width 14 height 14
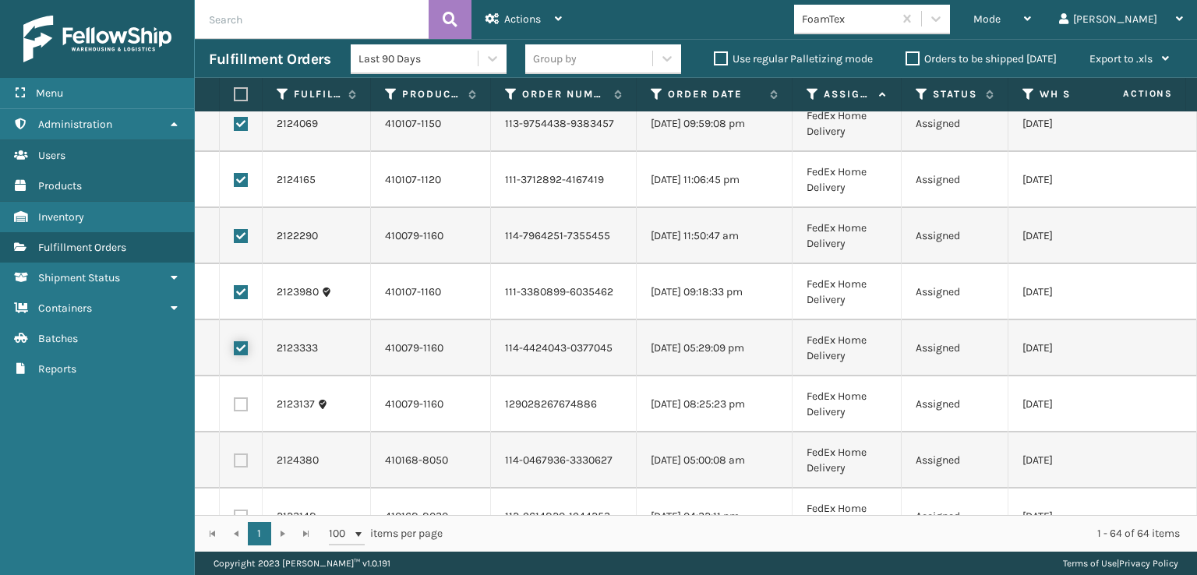
click at [235, 341] on input "checkbox" at bounding box center [234, 346] width 1 height 10
checkbox input "false"
click at [243, 294] on label at bounding box center [241, 292] width 14 height 14
click at [235, 294] on input "checkbox" at bounding box center [234, 290] width 1 height 10
checkbox input "false"
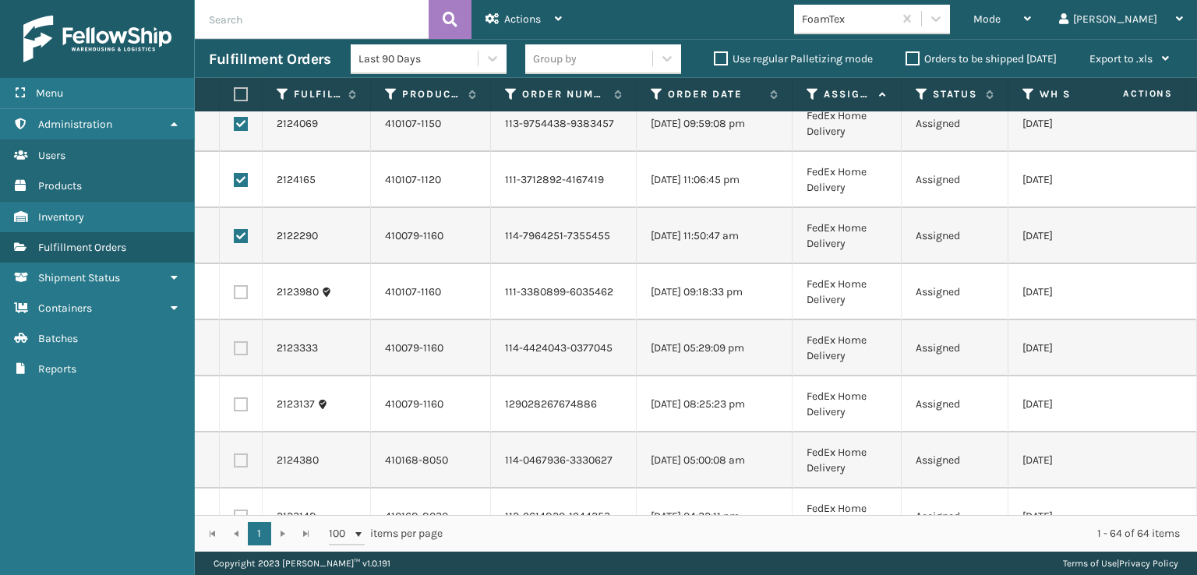
click at [239, 235] on label at bounding box center [241, 236] width 14 height 14
click at [235, 235] on input "checkbox" at bounding box center [234, 234] width 1 height 10
checkbox input "false"
click at [239, 171] on td at bounding box center [241, 180] width 43 height 56
click at [245, 122] on label at bounding box center [241, 124] width 14 height 14
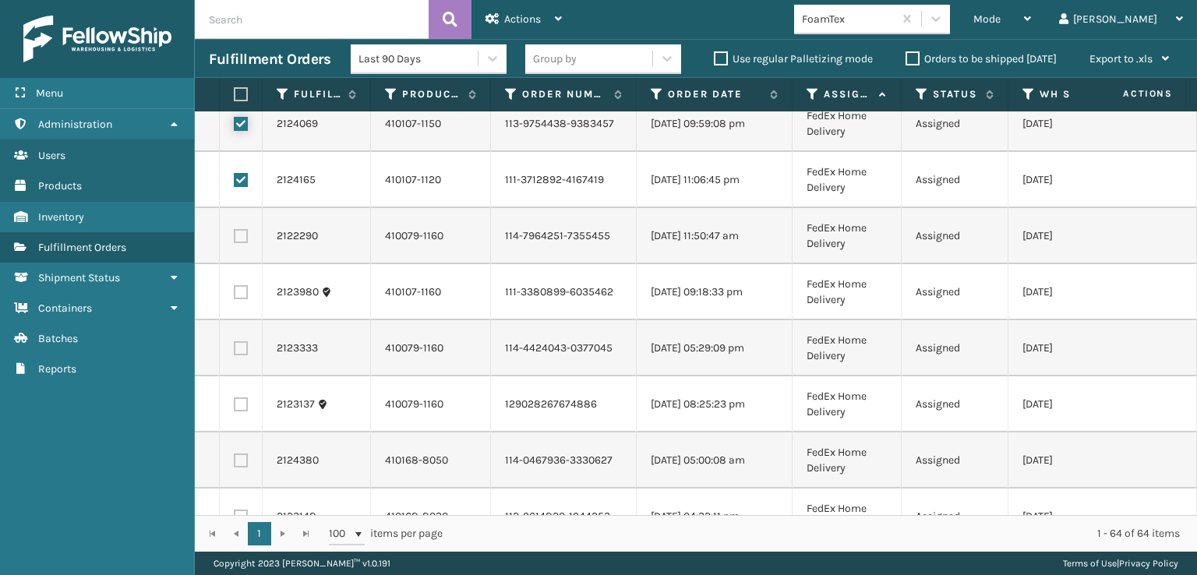
click at [235, 122] on input "checkbox" at bounding box center [234, 122] width 1 height 10
checkbox input "false"
click at [245, 179] on label at bounding box center [241, 180] width 14 height 14
click at [235, 179] on input "checkbox" at bounding box center [234, 178] width 1 height 10
checkbox input "false"
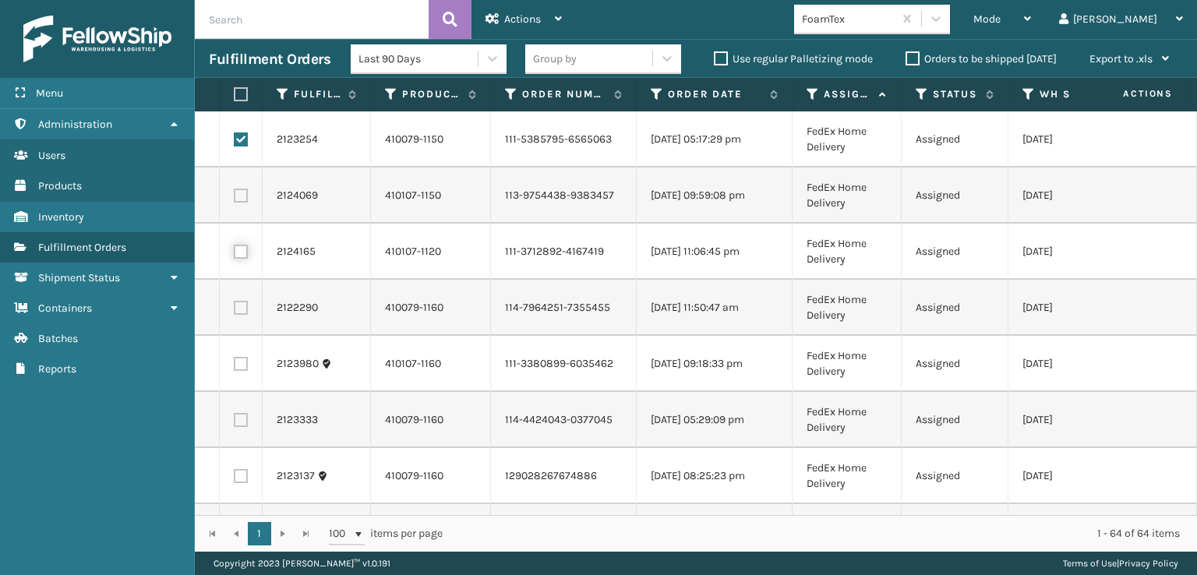
scroll to position [624, 0]
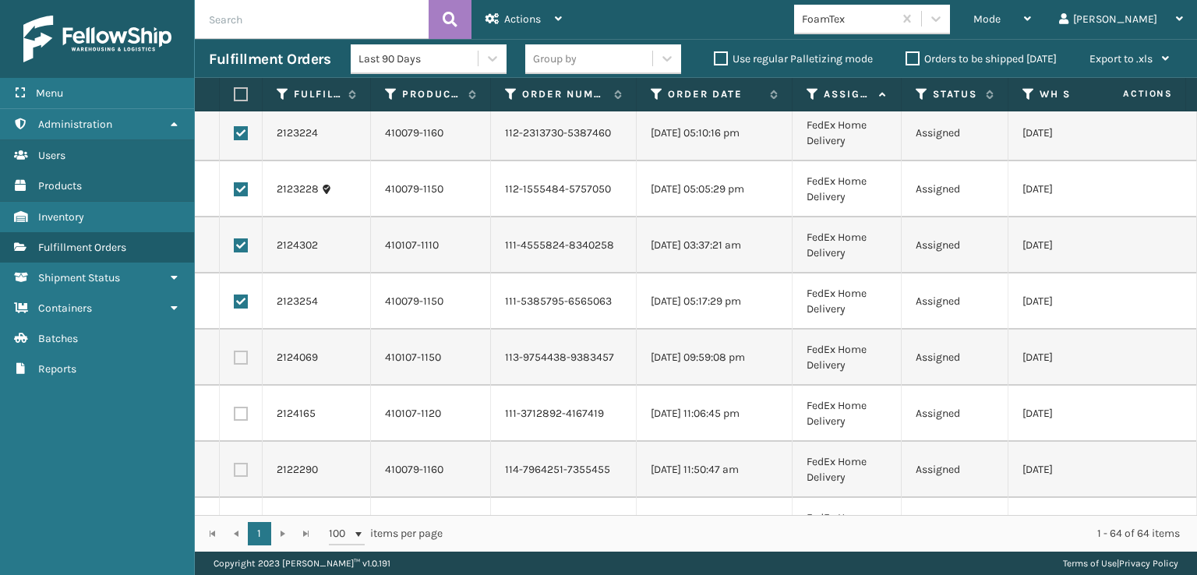
click at [245, 299] on label at bounding box center [241, 302] width 14 height 14
click at [235, 299] on input "checkbox" at bounding box center [234, 300] width 1 height 10
checkbox input "false"
click at [237, 244] on label at bounding box center [241, 246] width 14 height 14
click at [235, 244] on input "checkbox" at bounding box center [234, 244] width 1 height 10
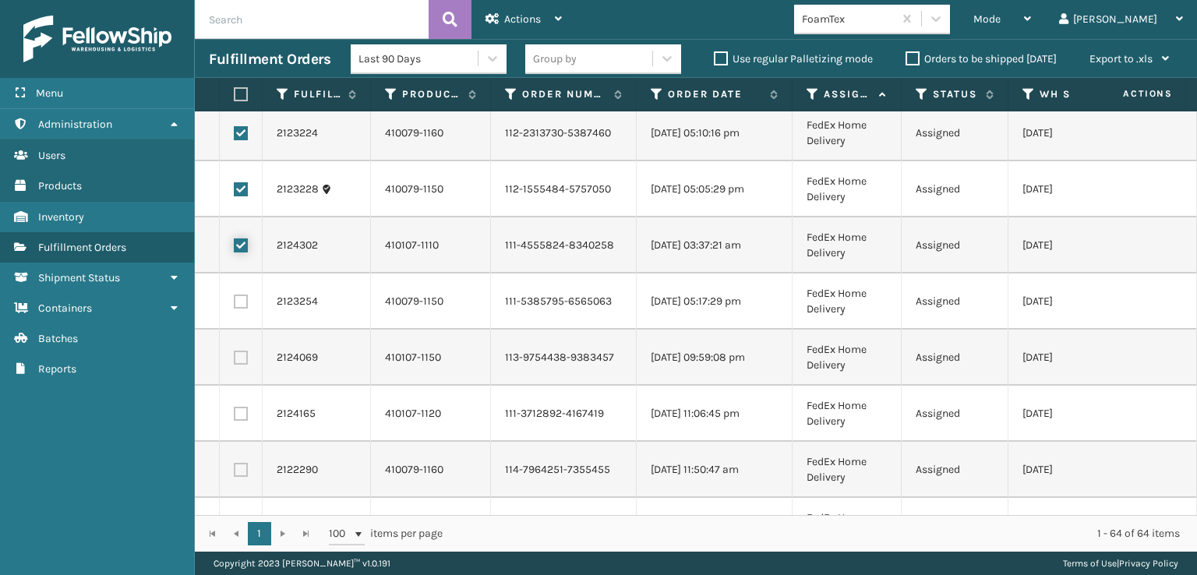
checkbox input "false"
click at [245, 185] on label at bounding box center [241, 189] width 14 height 14
click at [235, 185] on input "checkbox" at bounding box center [234, 187] width 1 height 10
checkbox input "false"
click at [241, 129] on label at bounding box center [241, 133] width 14 height 14
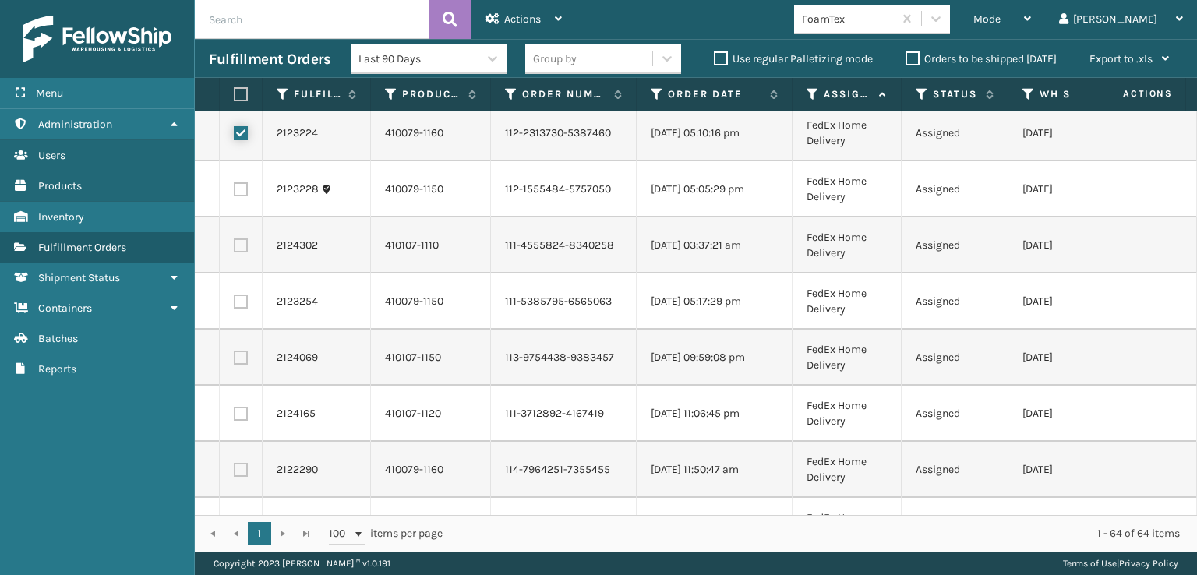
click at [235, 129] on input "checkbox" at bounding box center [234, 131] width 1 height 10
checkbox input "false"
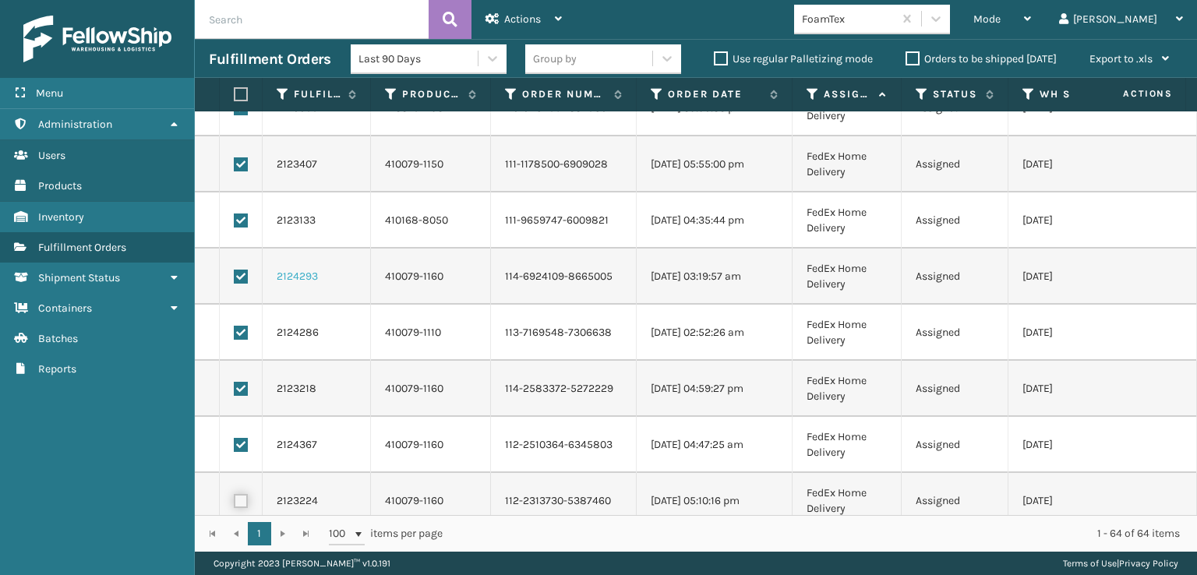
scroll to position [390, 0]
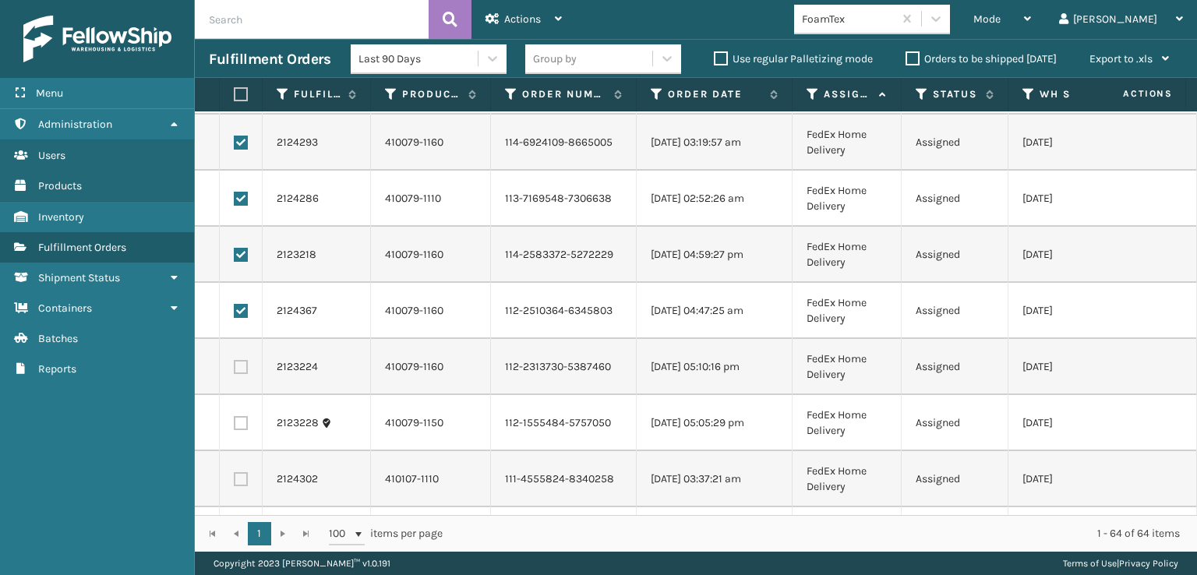
click at [242, 309] on label at bounding box center [241, 311] width 14 height 14
click at [235, 309] on input "checkbox" at bounding box center [234, 309] width 1 height 10
checkbox input "false"
click at [240, 253] on label at bounding box center [241, 255] width 14 height 14
click at [235, 253] on input "checkbox" at bounding box center [234, 253] width 1 height 10
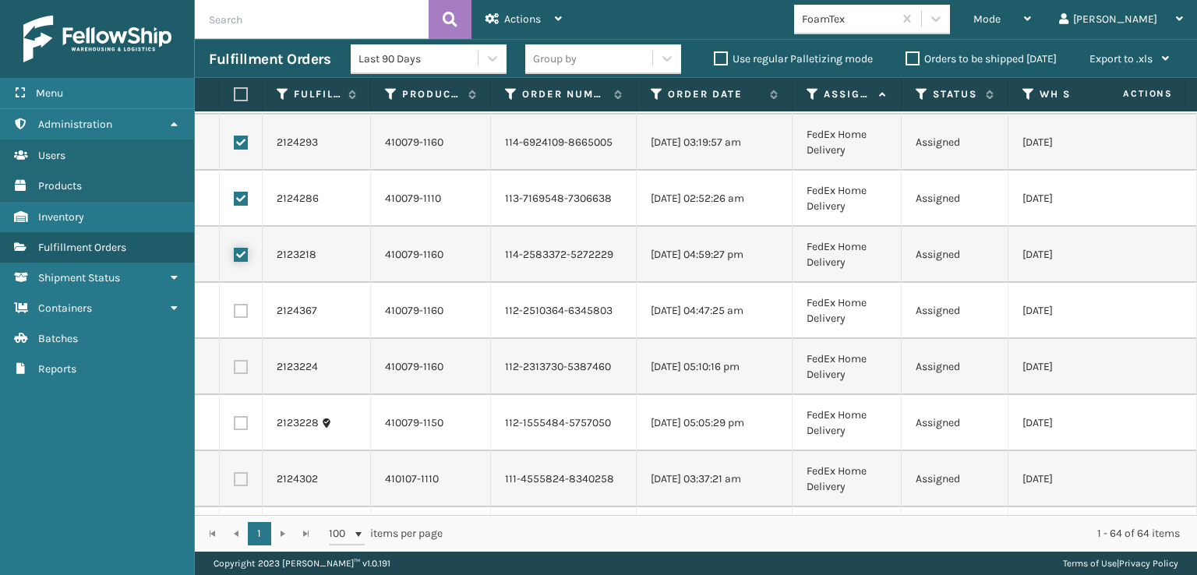
checkbox input "false"
click at [239, 192] on label at bounding box center [241, 199] width 14 height 14
click at [235, 192] on input "checkbox" at bounding box center [234, 197] width 1 height 10
checkbox input "false"
click at [239, 143] on label at bounding box center [241, 143] width 14 height 14
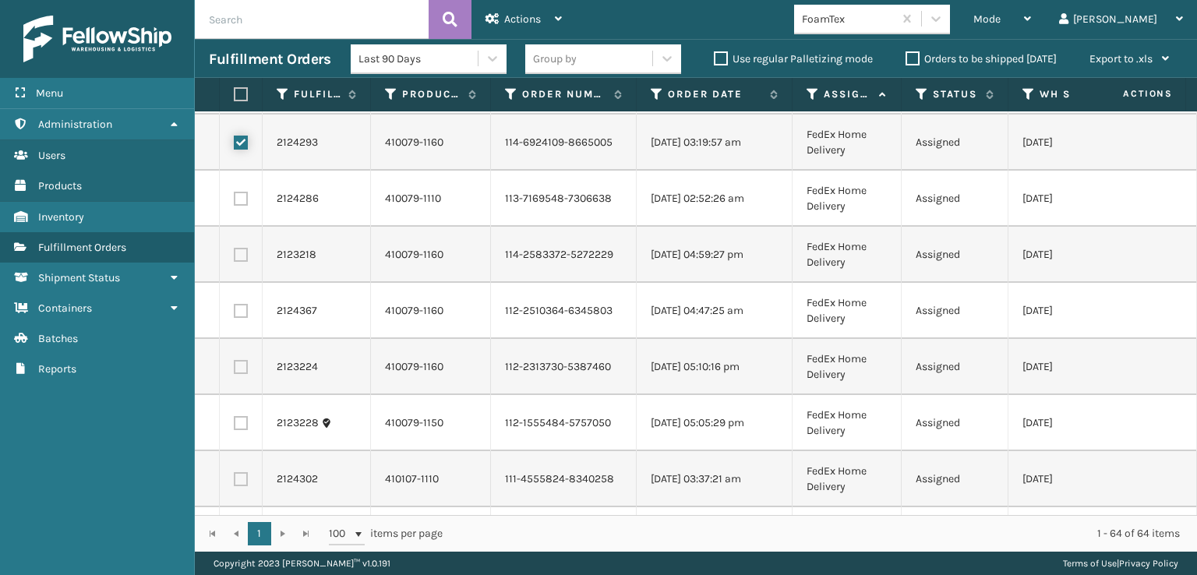
click at [235, 143] on input "checkbox" at bounding box center [234, 141] width 1 height 10
checkbox input "false"
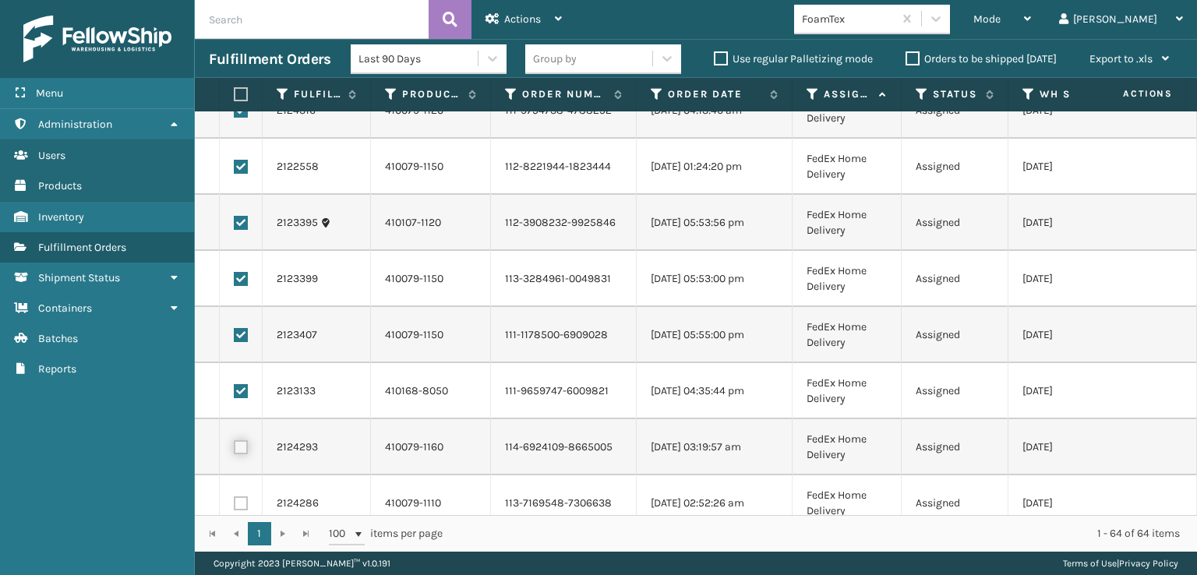
scroll to position [78, 0]
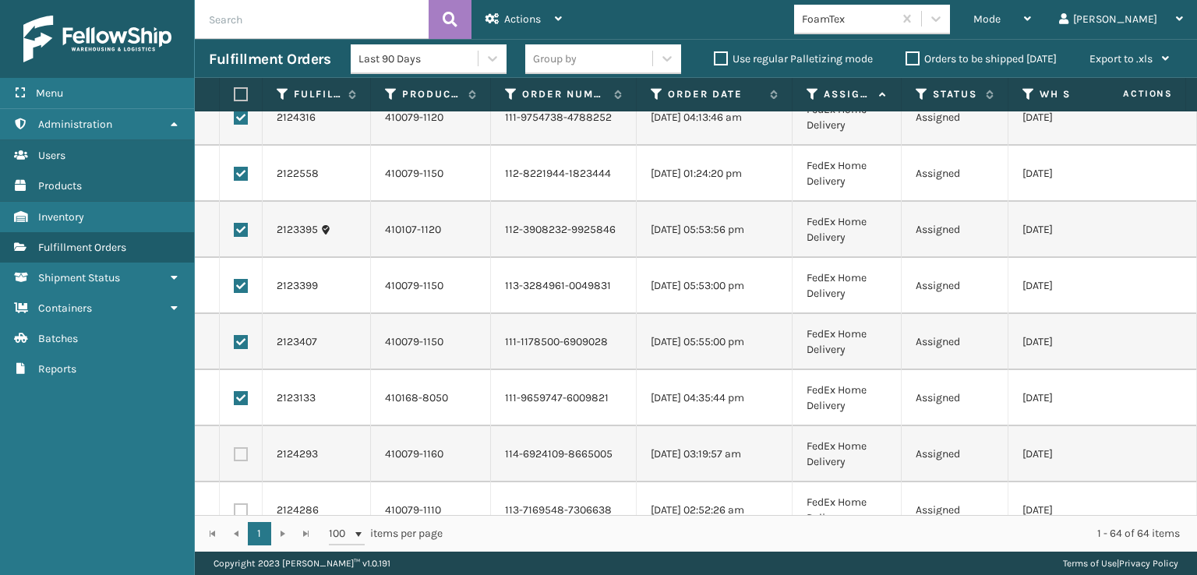
click at [240, 400] on label at bounding box center [241, 398] width 14 height 14
click at [235, 400] on input "checkbox" at bounding box center [234, 396] width 1 height 10
checkbox input "false"
click at [238, 344] on label at bounding box center [241, 342] width 14 height 14
click at [235, 344] on input "checkbox" at bounding box center [234, 340] width 1 height 10
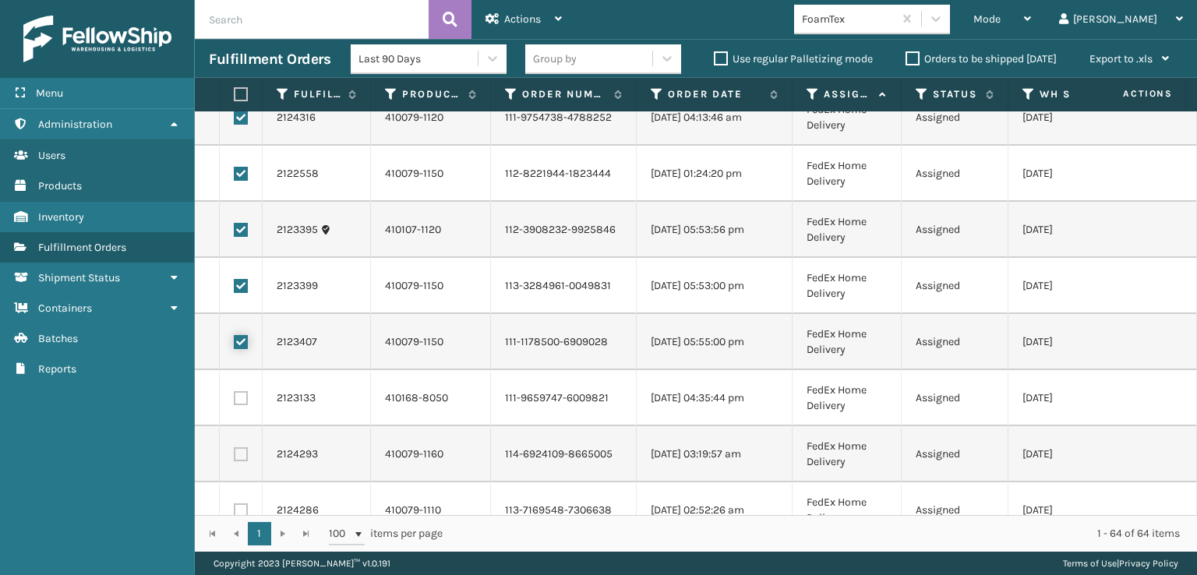
checkbox input "false"
click at [239, 292] on label at bounding box center [241, 286] width 14 height 14
click at [235, 289] on input "checkbox" at bounding box center [234, 284] width 1 height 10
checkbox input "false"
click at [239, 223] on label at bounding box center [241, 230] width 14 height 14
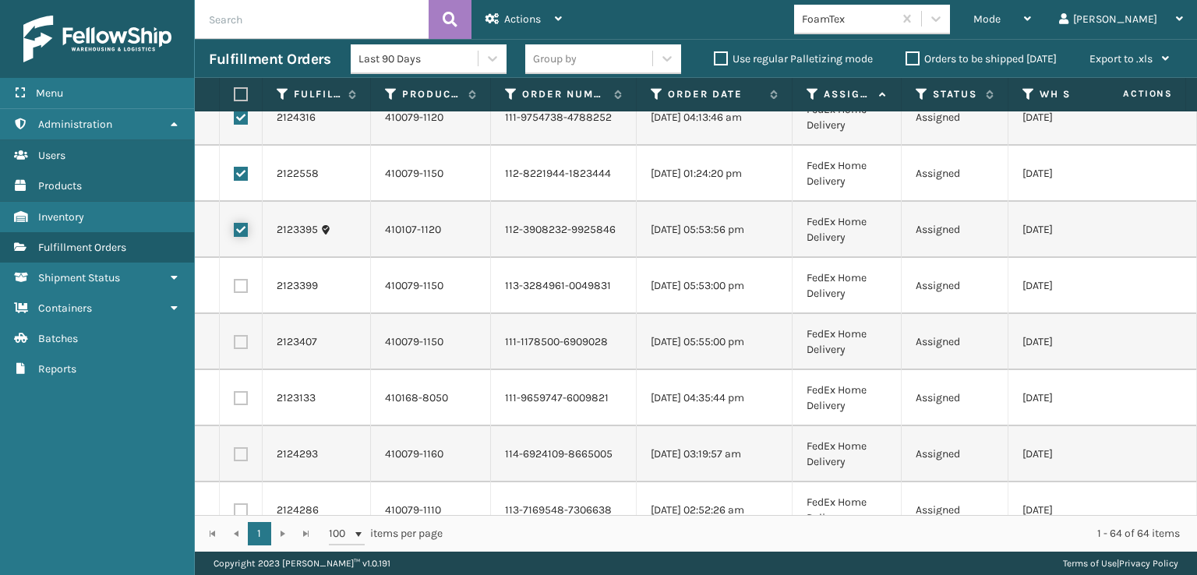
click at [235, 223] on input "checkbox" at bounding box center [234, 228] width 1 height 10
checkbox input "false"
click at [242, 176] on label at bounding box center [241, 174] width 14 height 14
click at [235, 176] on input "checkbox" at bounding box center [234, 172] width 1 height 10
checkbox input "false"
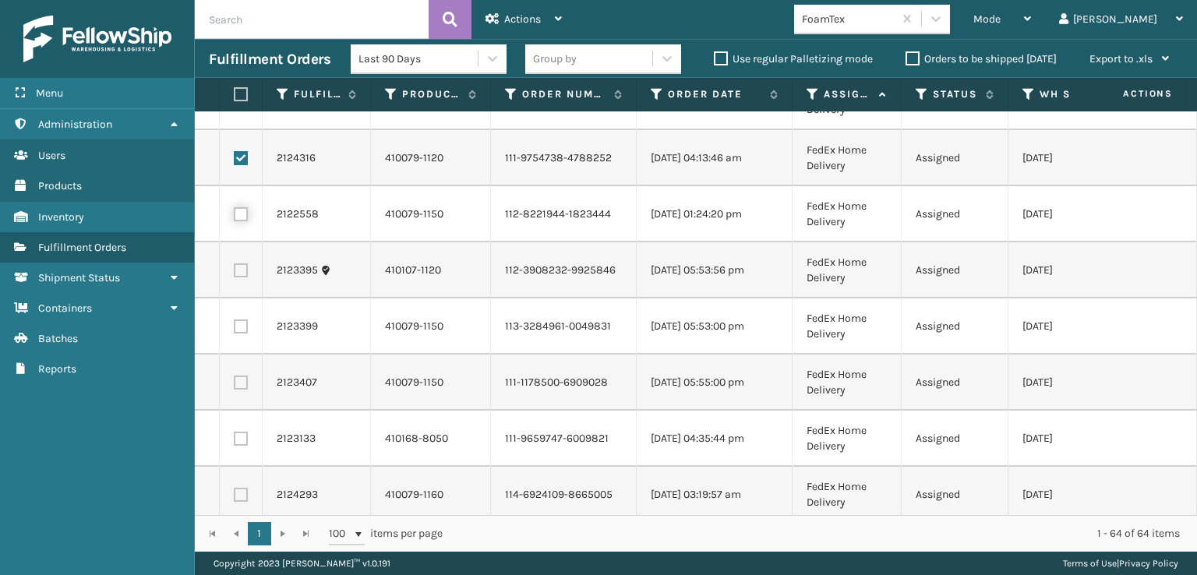
scroll to position [0, 0]
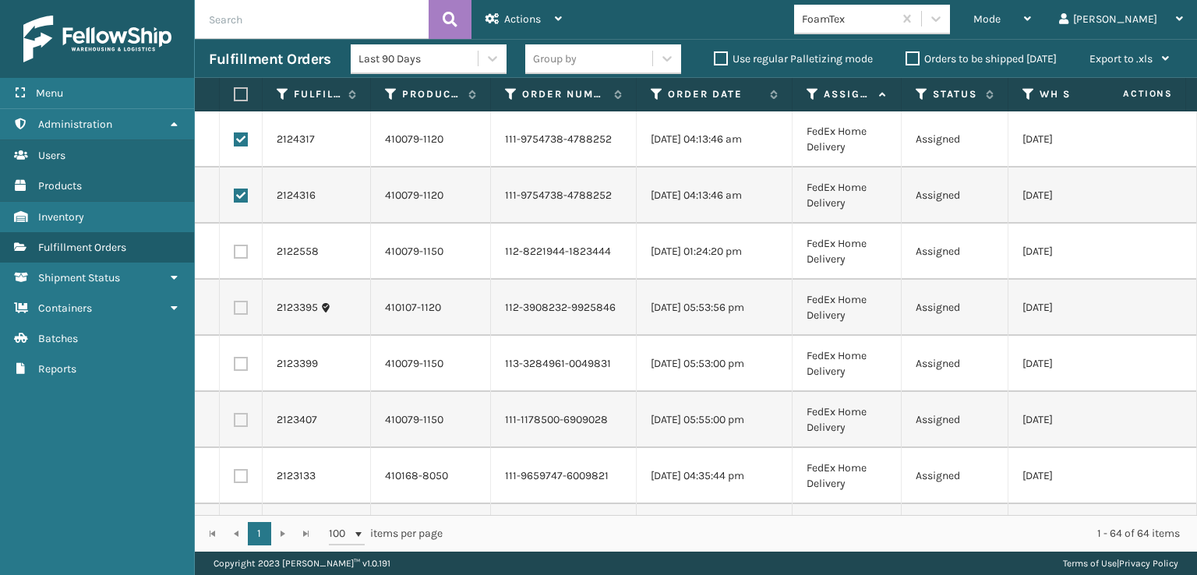
click at [239, 190] on label at bounding box center [241, 196] width 14 height 14
click at [235, 190] on input "checkbox" at bounding box center [234, 194] width 1 height 10
checkbox input "false"
click at [236, 139] on label at bounding box center [241, 140] width 14 height 14
click at [235, 139] on input "checkbox" at bounding box center [234, 138] width 1 height 10
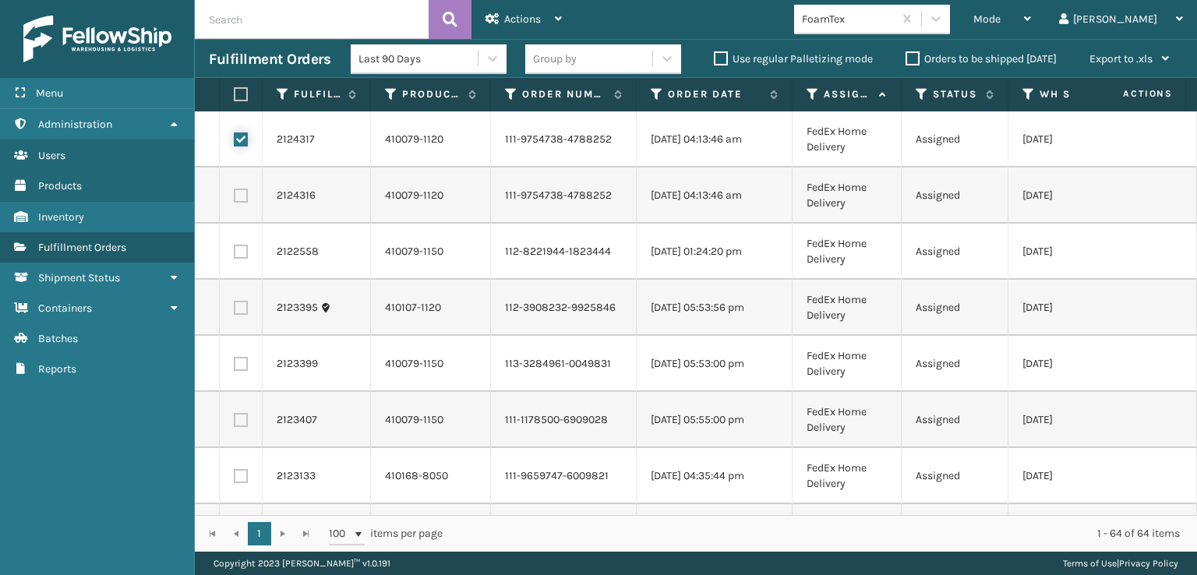
checkbox input "false"
click at [514, 21] on span "Actions" at bounding box center [522, 18] width 37 height 13
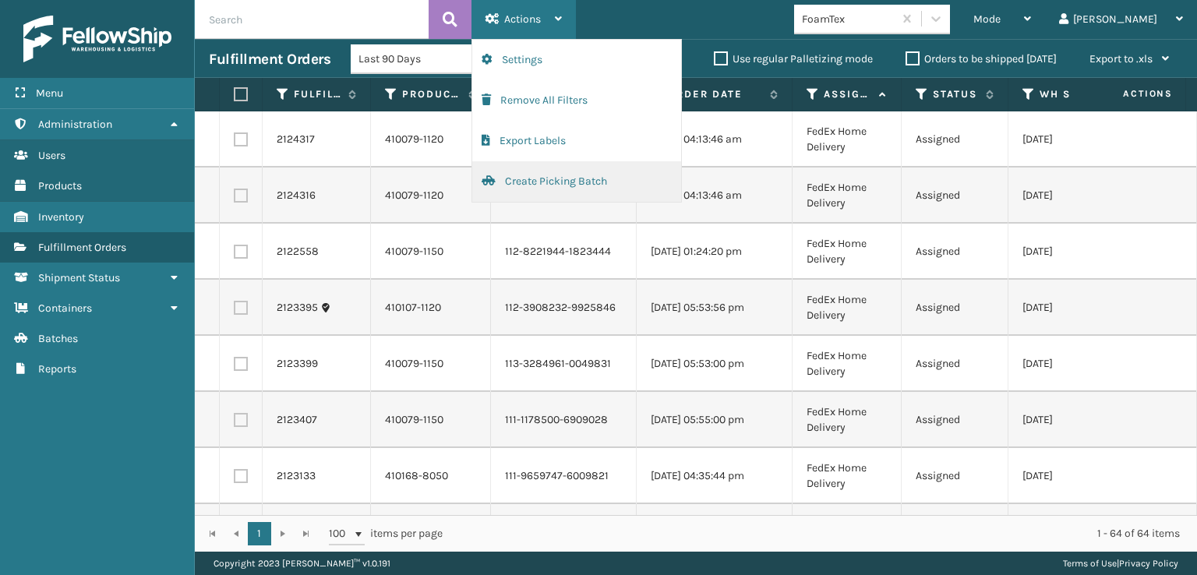
click at [542, 179] on button "Create Picking Batch" at bounding box center [576, 181] width 209 height 41
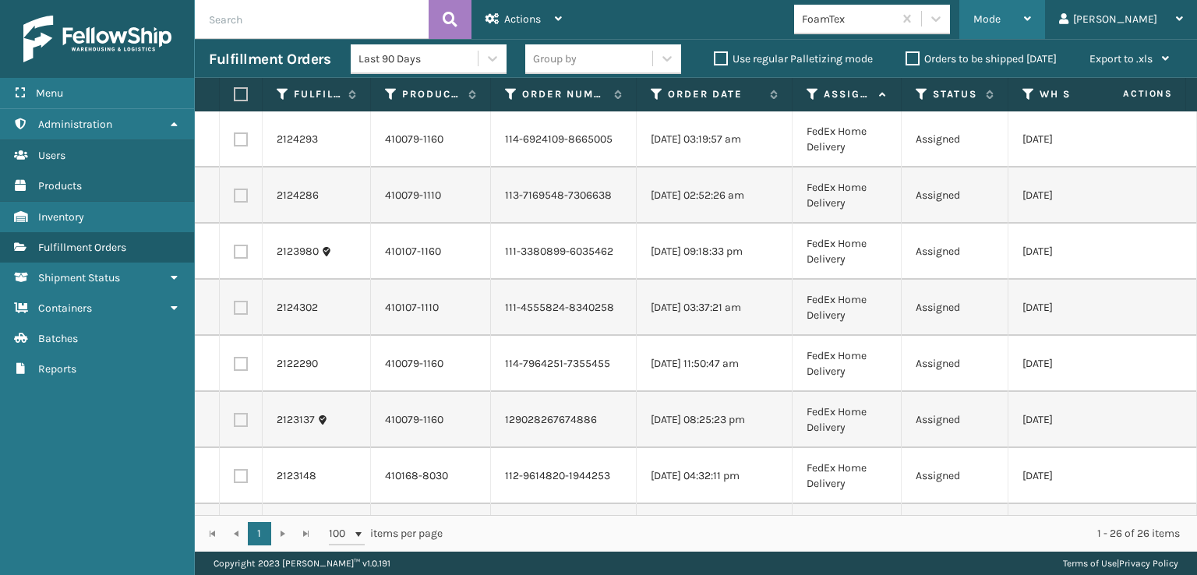
click at [1031, 11] on div "Mode" at bounding box center [1003, 19] width 58 height 39
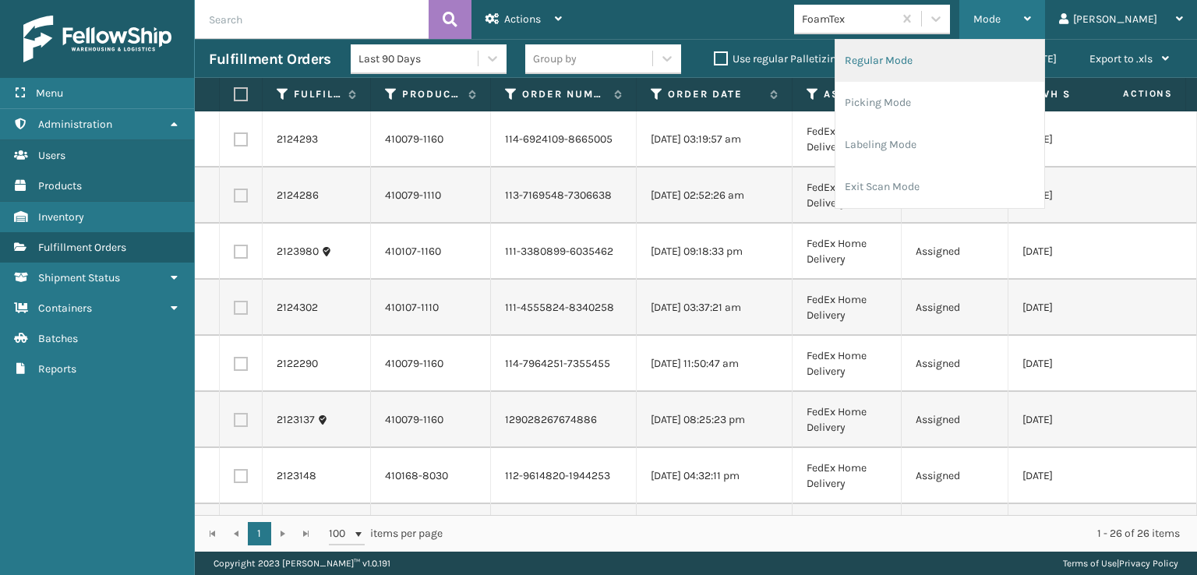
click at [942, 60] on li "Regular Mode" at bounding box center [940, 61] width 209 height 42
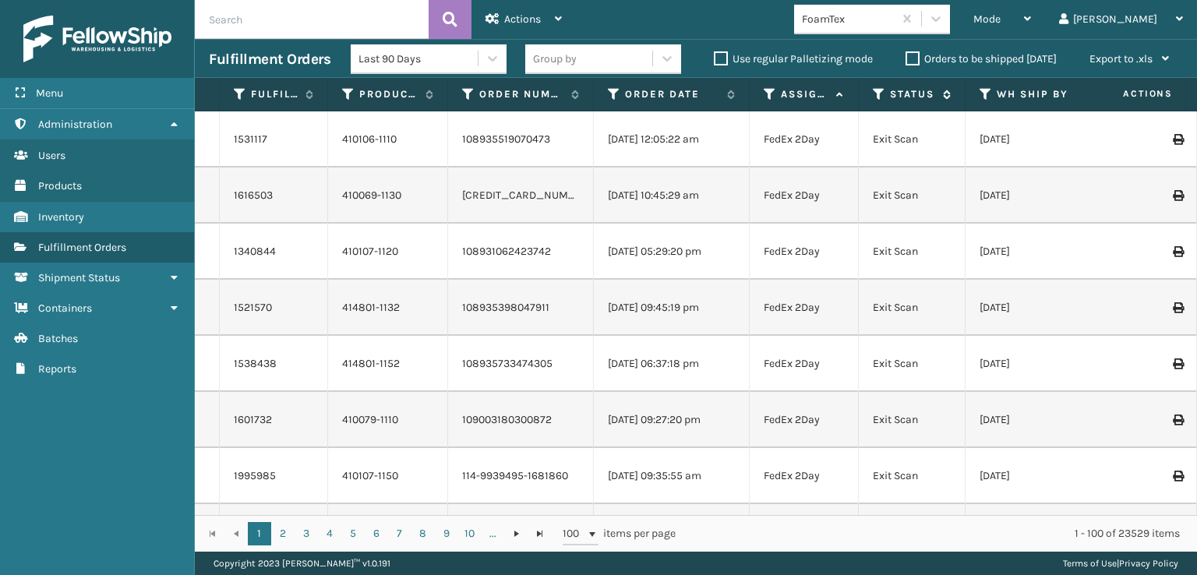
click at [875, 91] on icon at bounding box center [879, 94] width 12 height 14
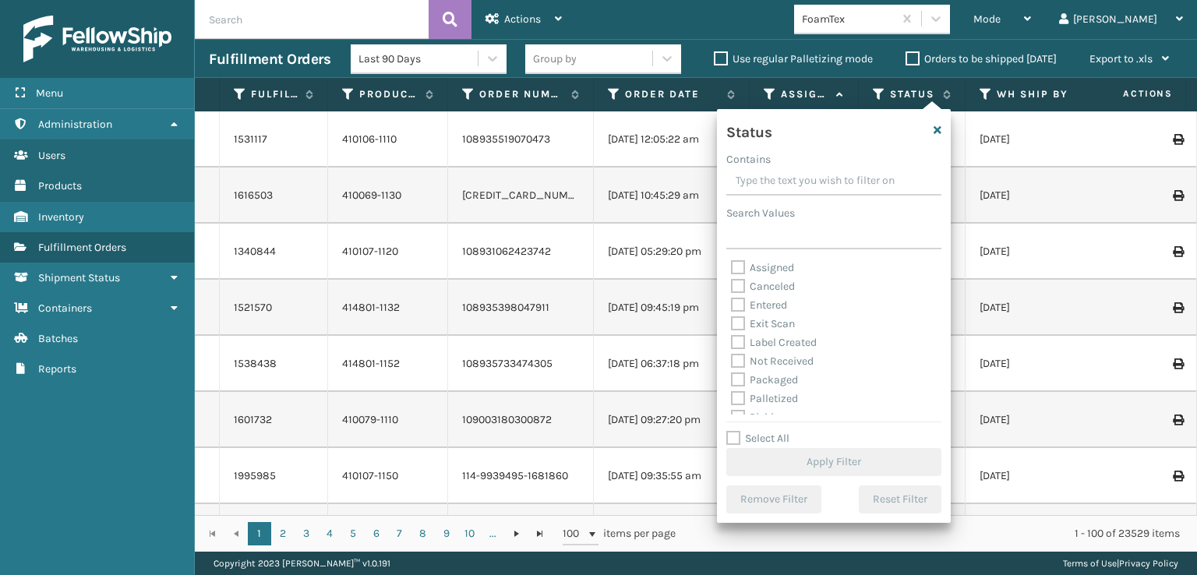
scroll to position [78, 0]
click at [737, 340] on label "Picking" at bounding box center [758, 339] width 55 height 13
click at [732, 340] on input "Picking" at bounding box center [731, 336] width 1 height 10
checkbox input "true"
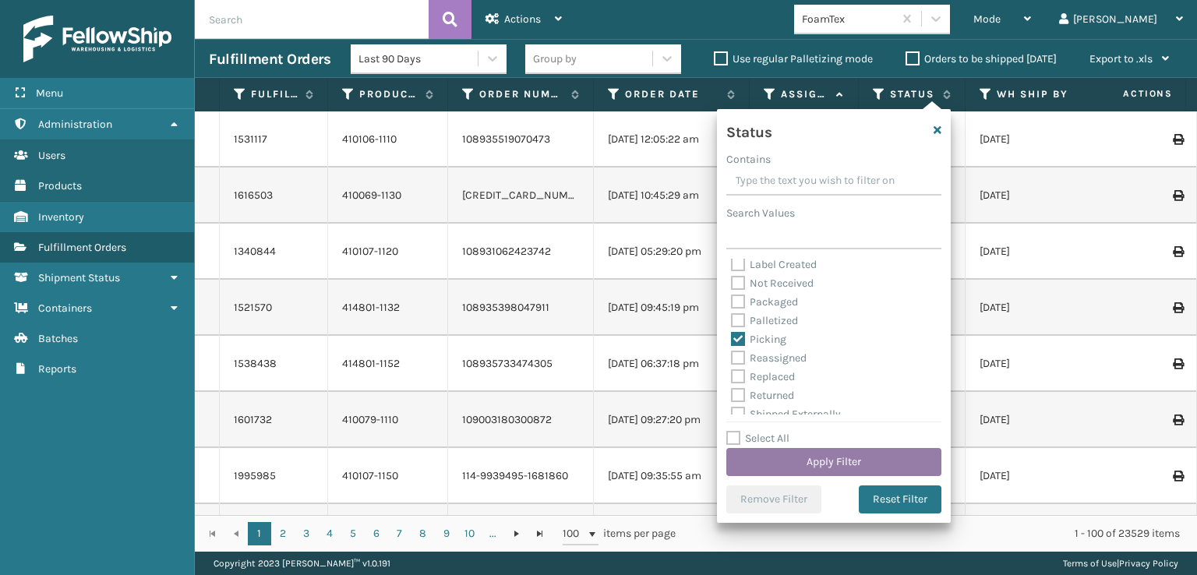
click at [787, 454] on button "Apply Filter" at bounding box center [833, 462] width 215 height 28
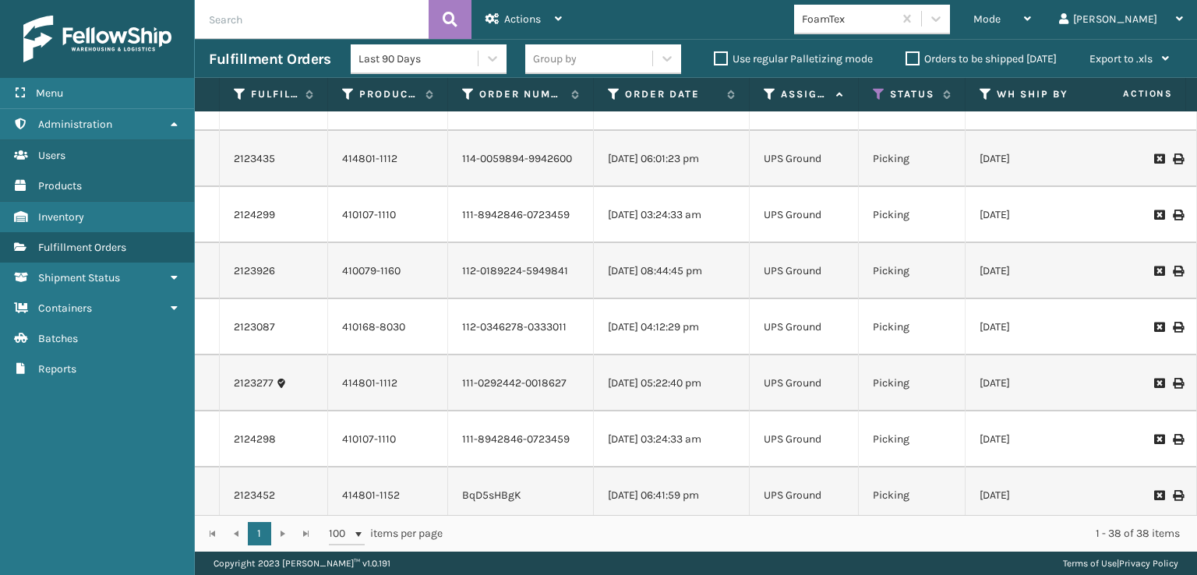
scroll to position [935, 0]
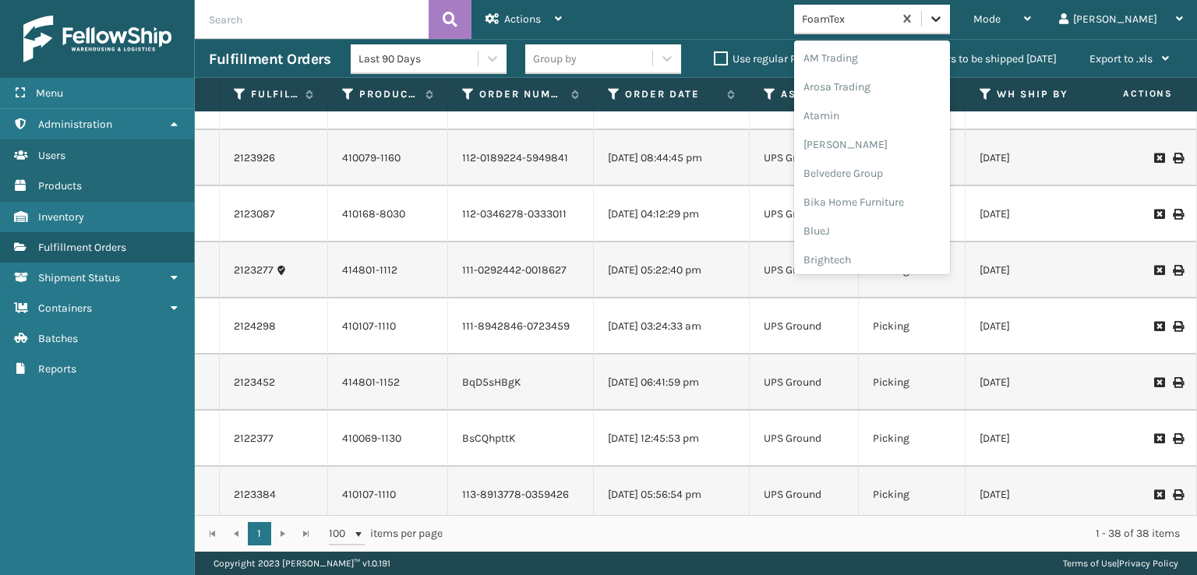
click at [944, 16] on icon at bounding box center [936, 19] width 16 height 16
click at [891, 228] on div "SleepGeekz" at bounding box center [872, 228] width 156 height 29
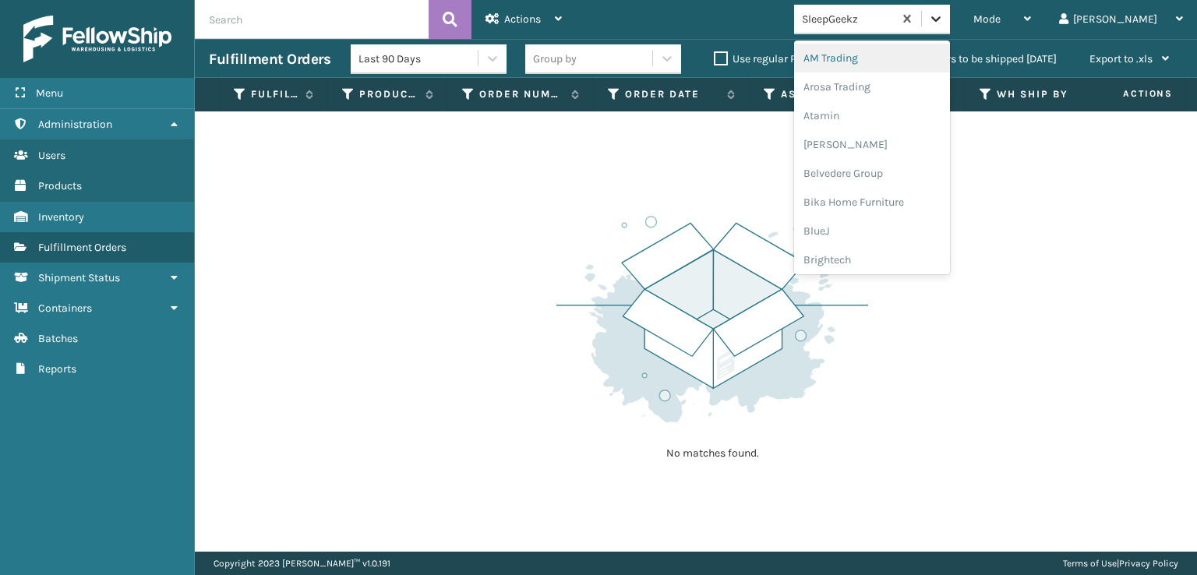
click at [944, 22] on icon at bounding box center [936, 19] width 16 height 16
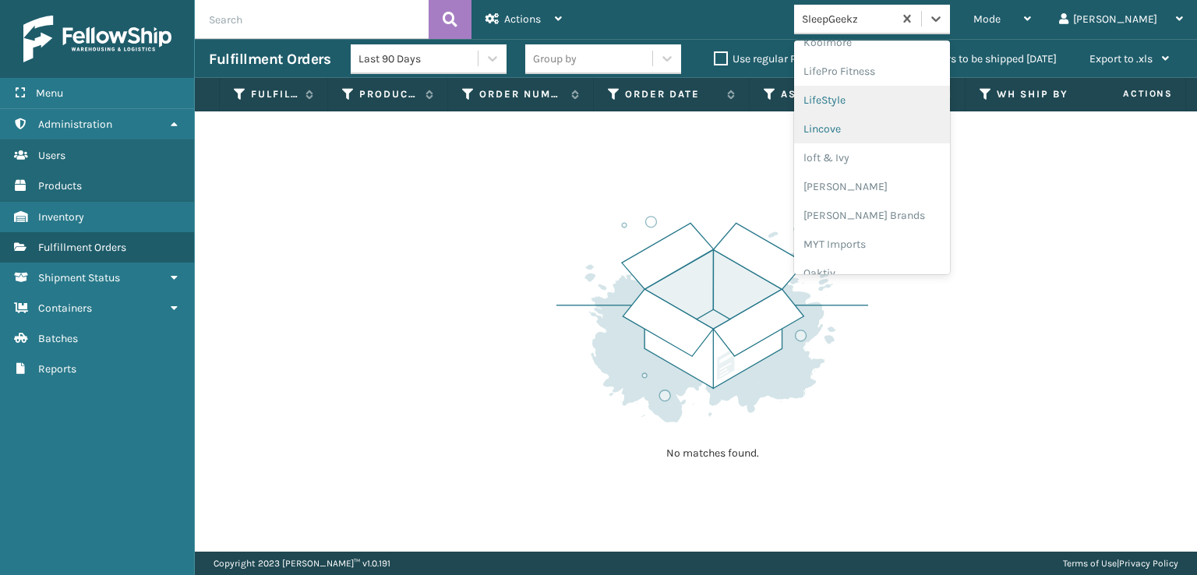
scroll to position [649, 0]
click at [892, 132] on div "[PERSON_NAME] Brands" at bounding box center [872, 130] width 156 height 29
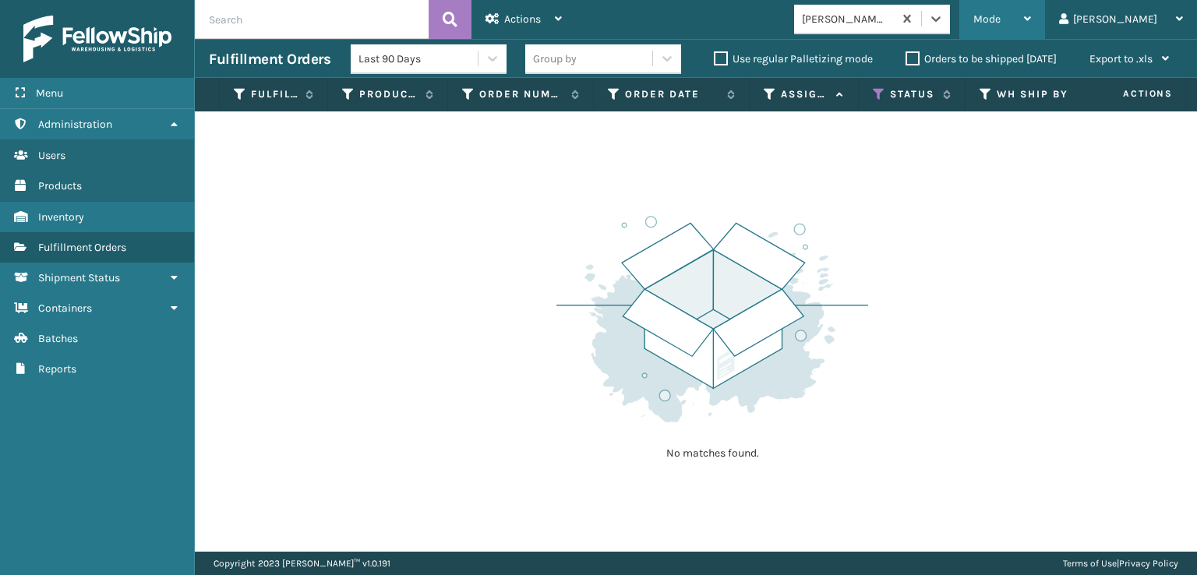
click at [1031, 13] on div "Mode" at bounding box center [1003, 19] width 58 height 39
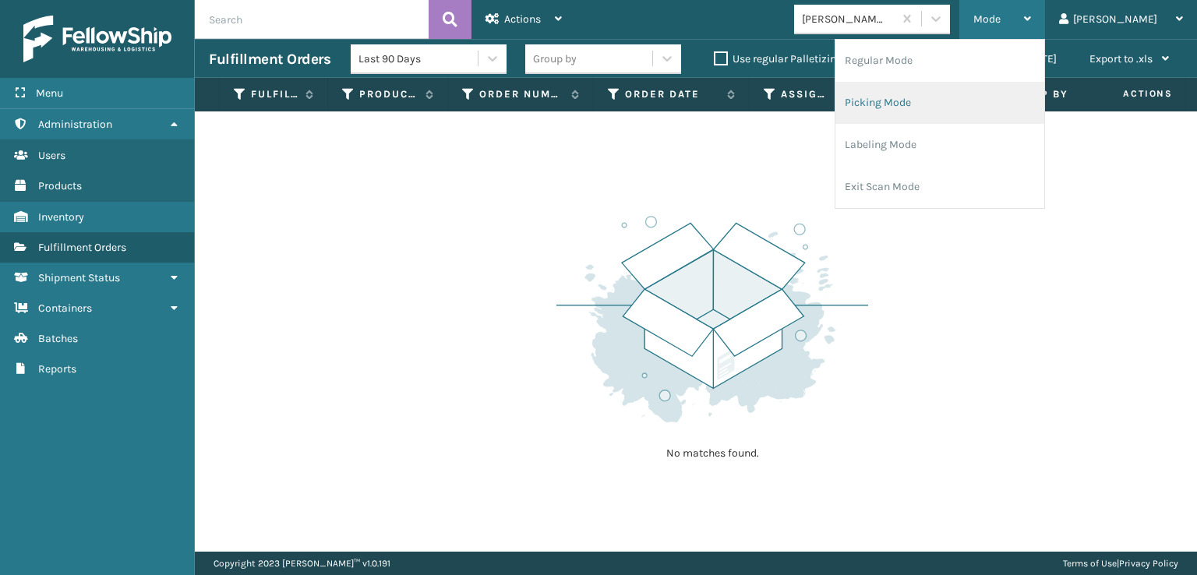
click at [944, 101] on li "Picking Mode" at bounding box center [940, 103] width 209 height 42
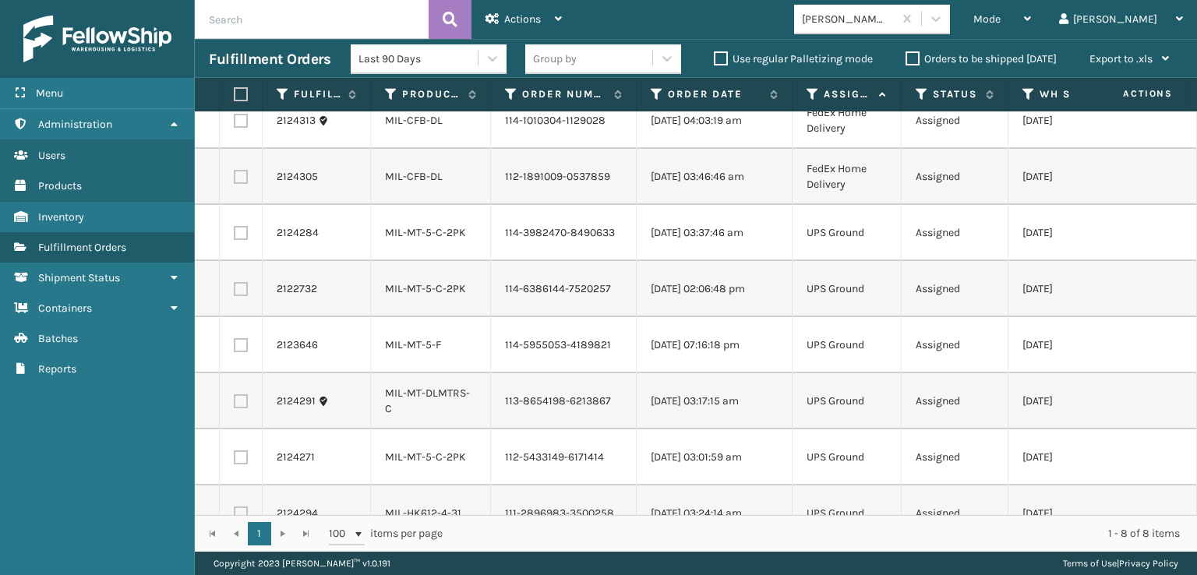
scroll to position [0, 0]
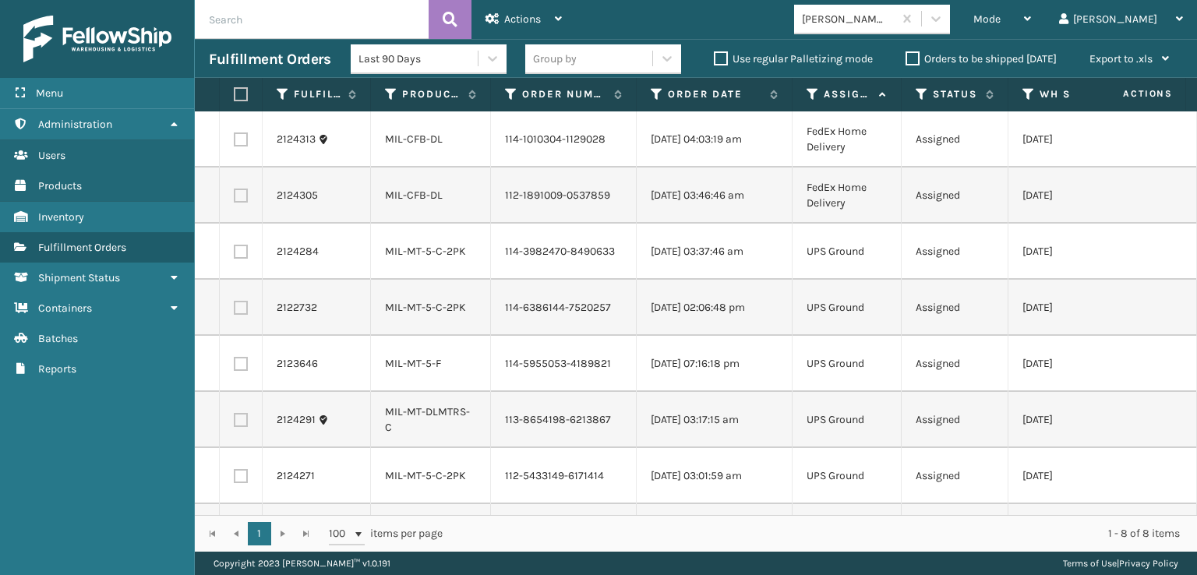
click at [239, 94] on label at bounding box center [238, 94] width 9 height 14
click at [235, 94] on input "checkbox" at bounding box center [234, 95] width 1 height 10
checkbox input "true"
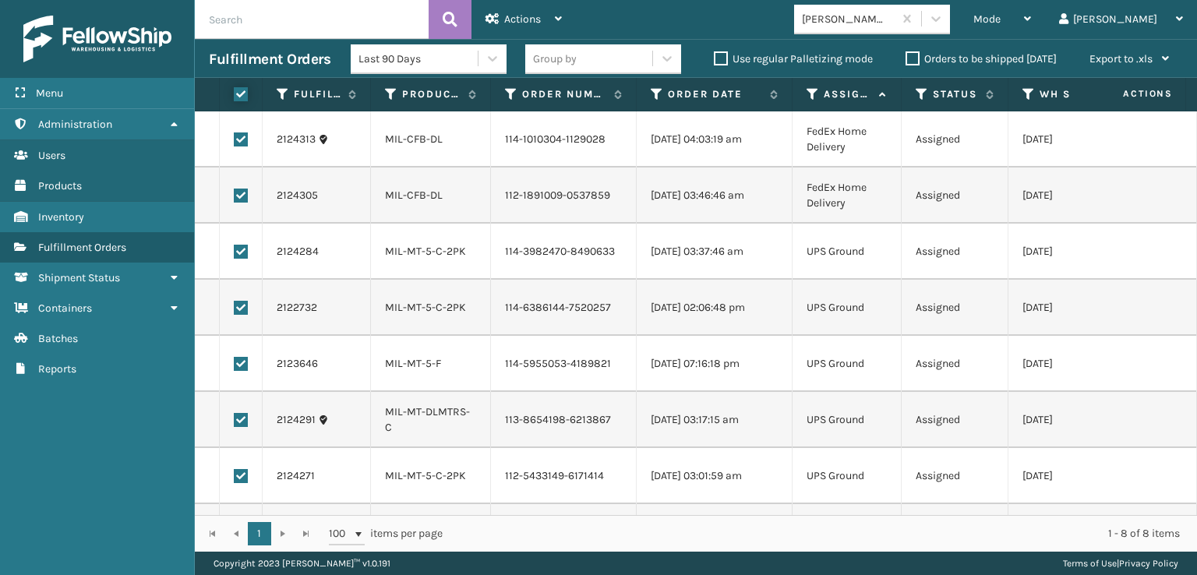
checkbox input "true"
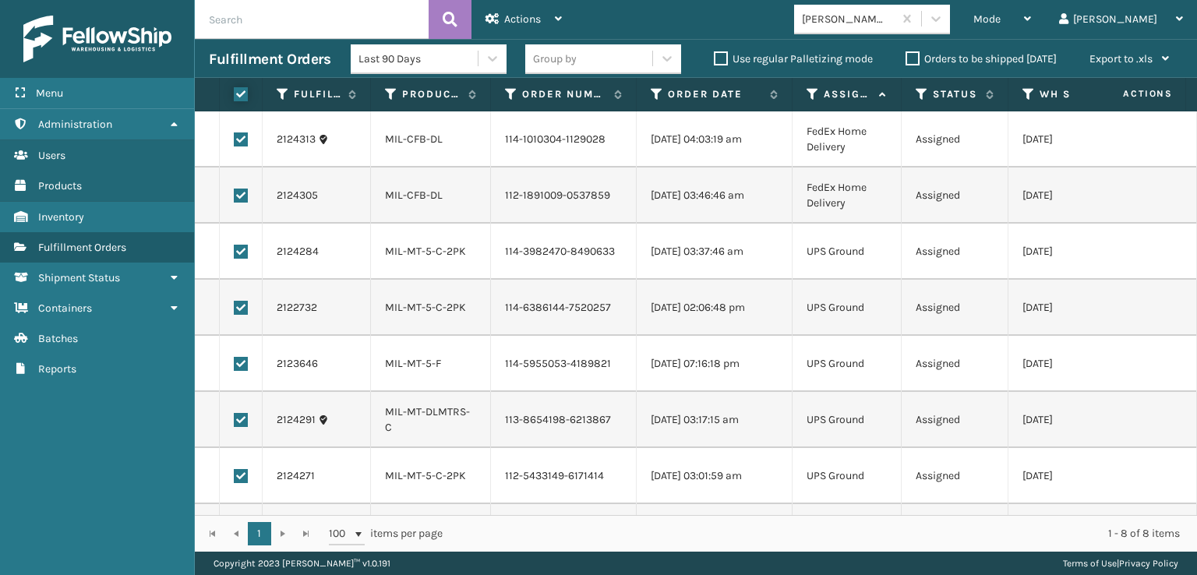
checkbox input "true"
click at [521, 15] on span "Actions" at bounding box center [522, 18] width 37 height 13
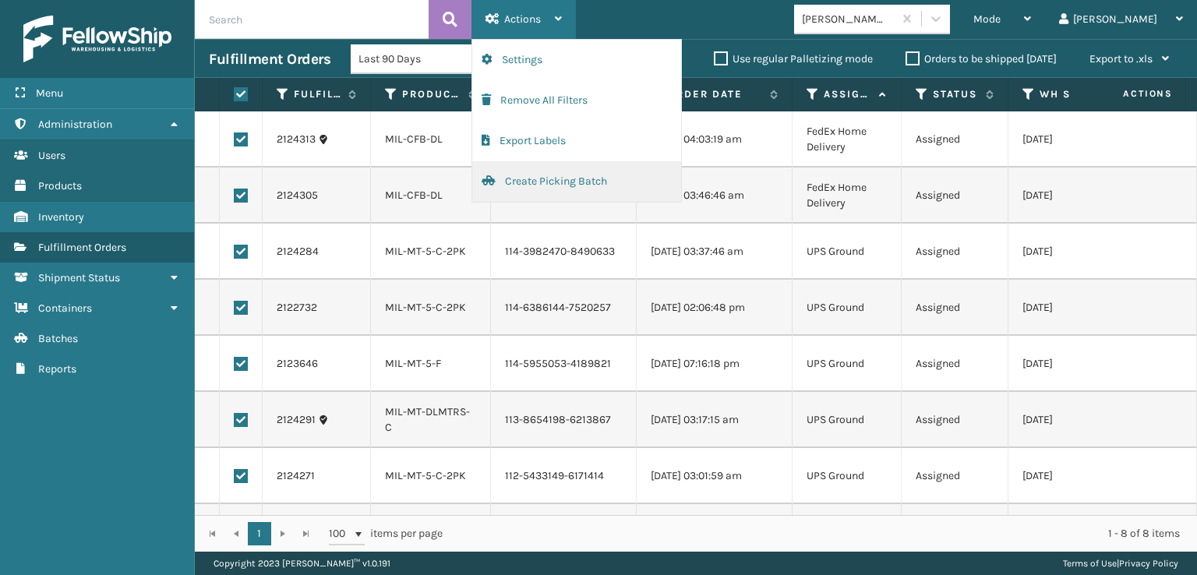
click at [521, 185] on button "Create Picking Batch" at bounding box center [576, 181] width 209 height 41
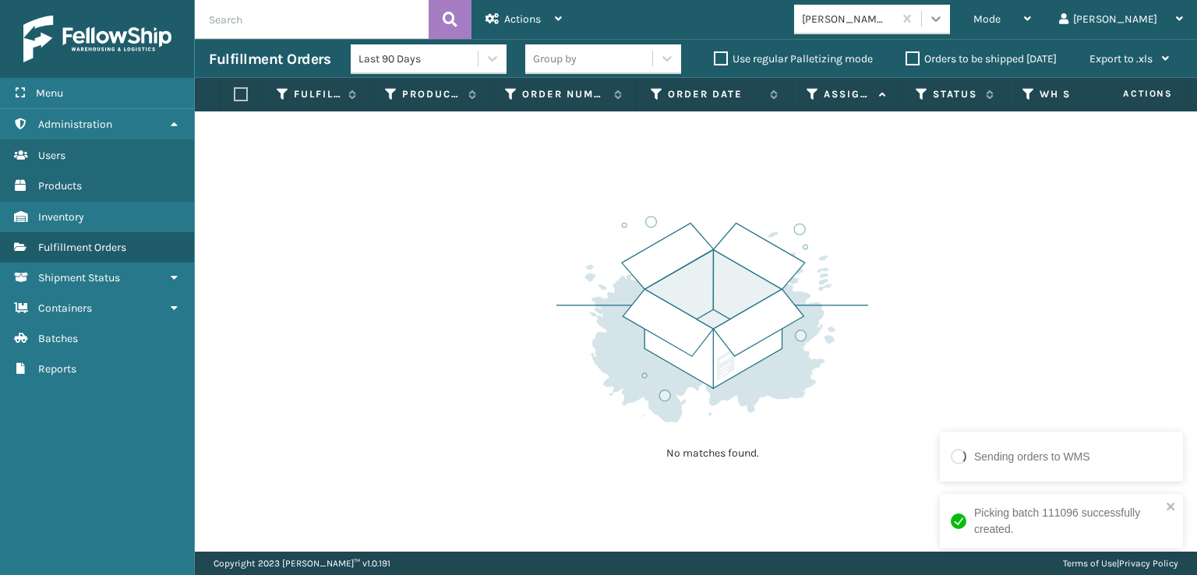
click at [944, 16] on icon at bounding box center [936, 19] width 16 height 16
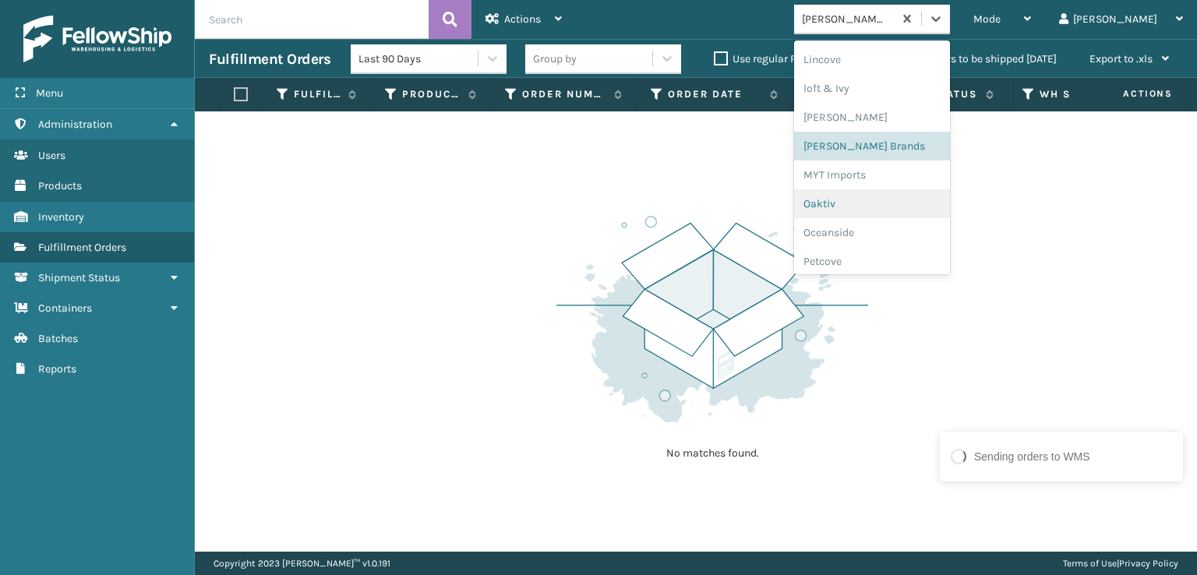
scroll to position [782, 0]
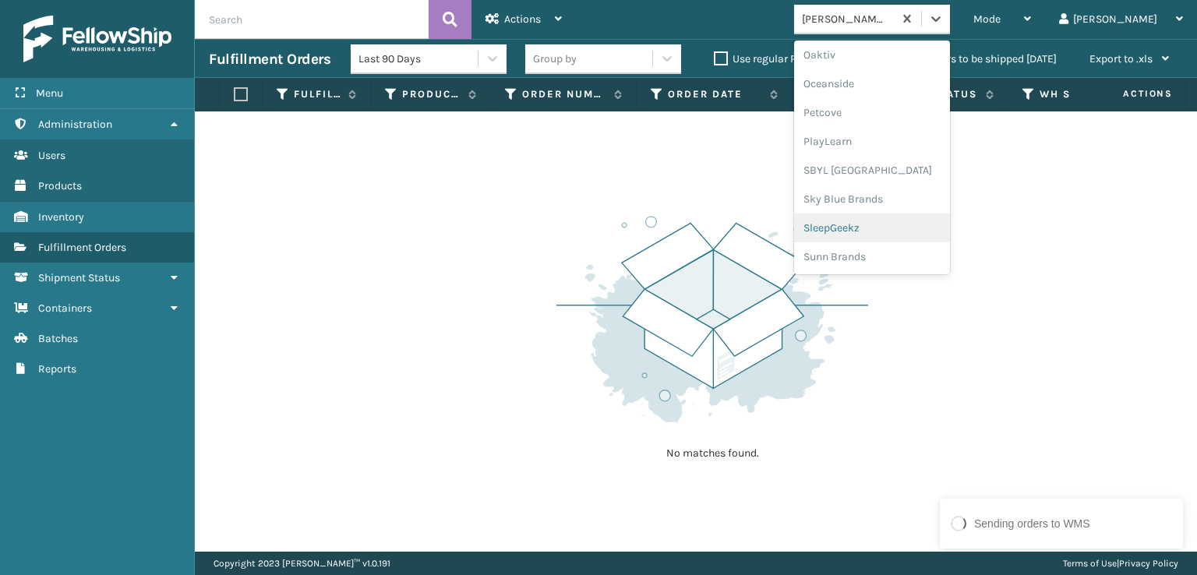
click at [903, 232] on div "SleepGeekz" at bounding box center [872, 228] width 156 height 29
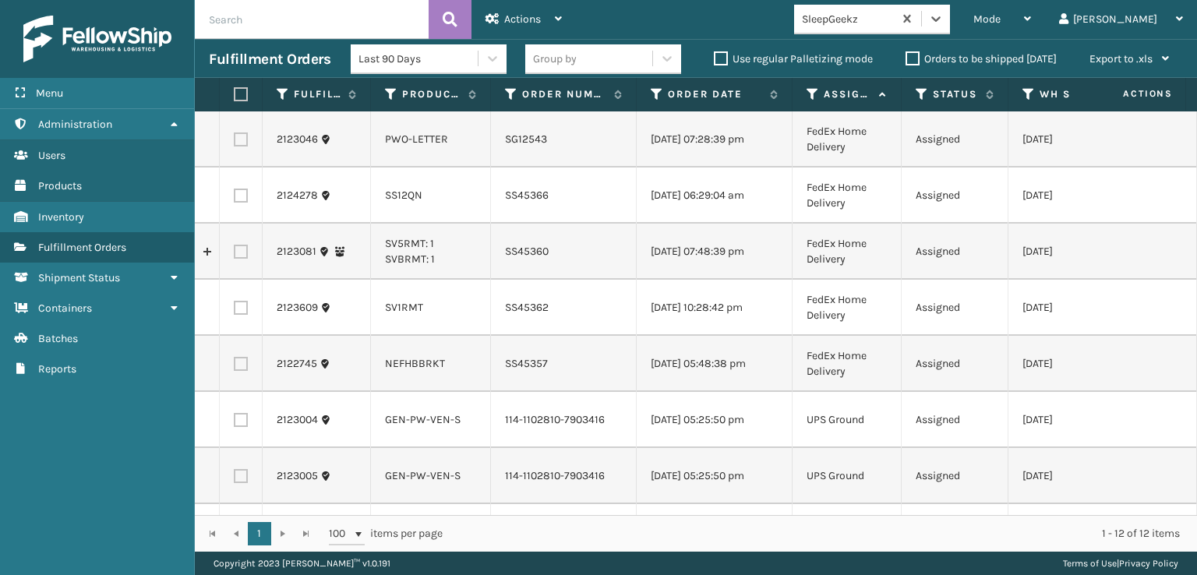
scroll to position [0, 0]
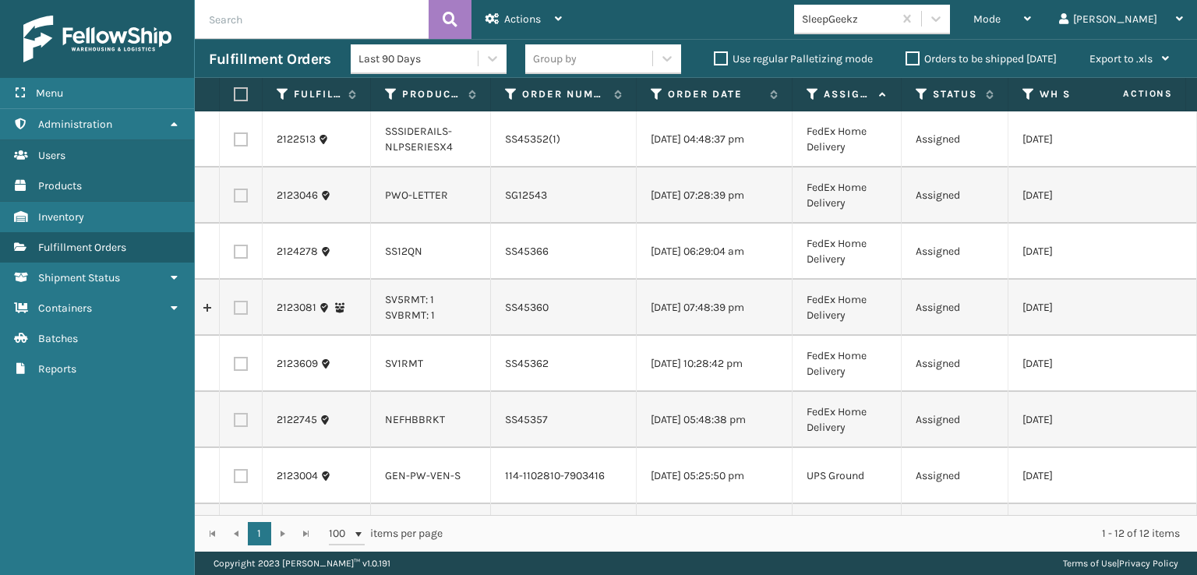
click at [237, 96] on label at bounding box center [238, 94] width 9 height 14
click at [235, 96] on input "checkbox" at bounding box center [234, 95] width 1 height 10
checkbox input "true"
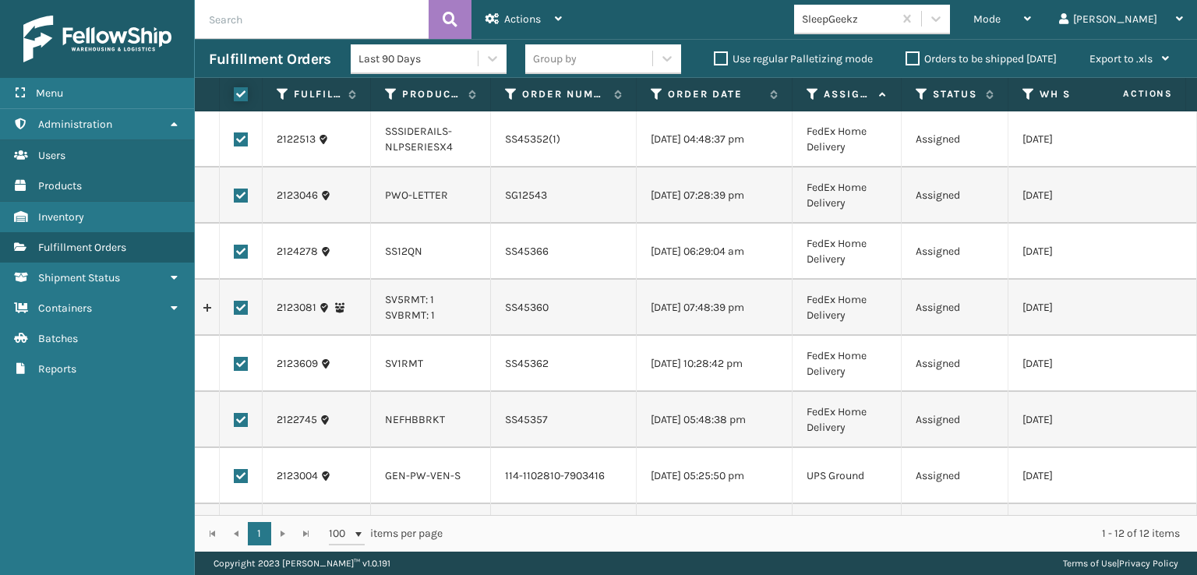
checkbox input "true"
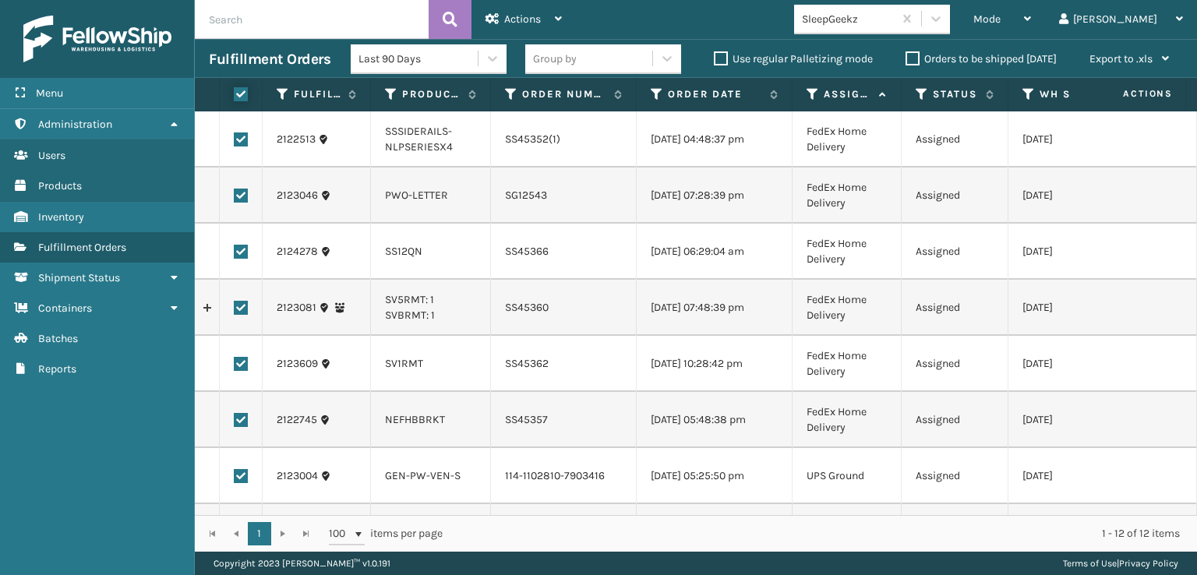
checkbox input "true"
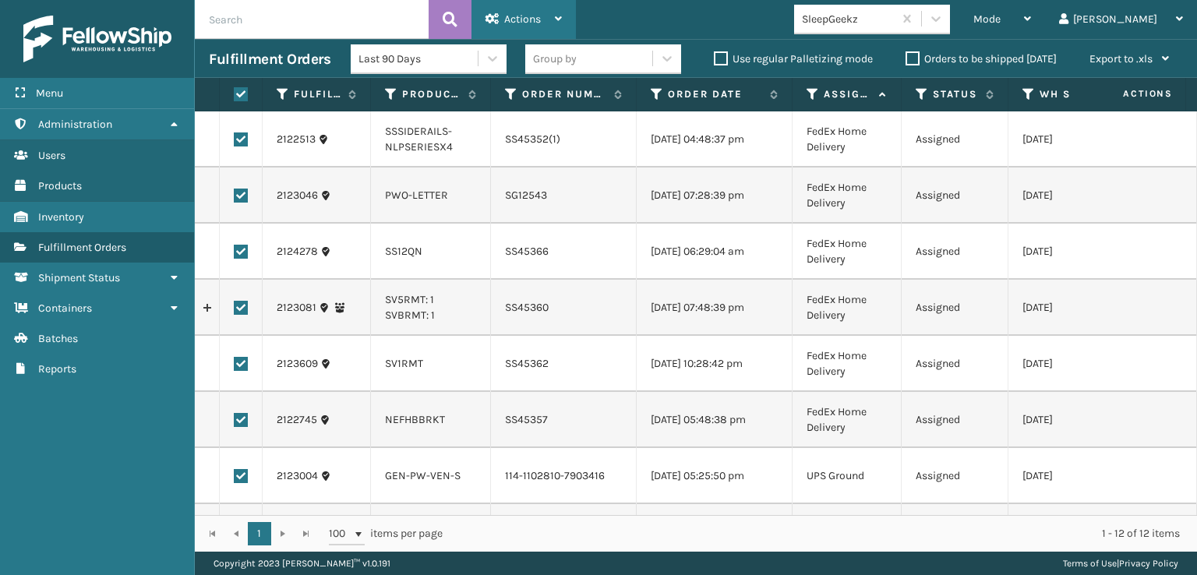
click at [535, 12] on span "Actions" at bounding box center [522, 18] width 37 height 13
click at [240, 259] on label at bounding box center [241, 252] width 14 height 14
click at [235, 255] on input "checkbox" at bounding box center [234, 250] width 1 height 10
checkbox input "false"
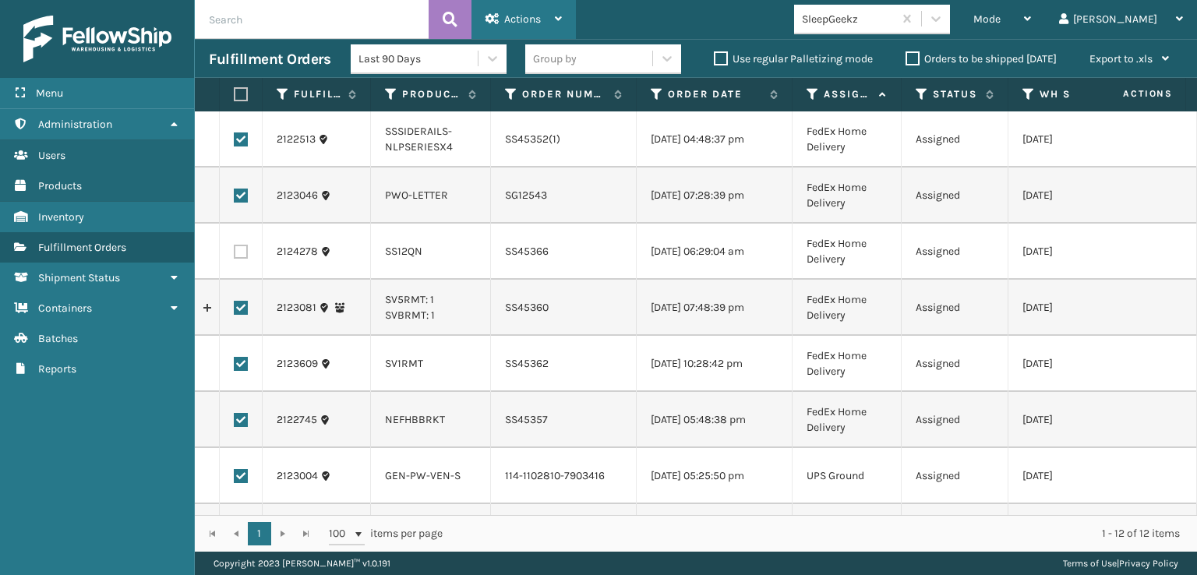
click at [520, 14] on span "Actions" at bounding box center [522, 18] width 37 height 13
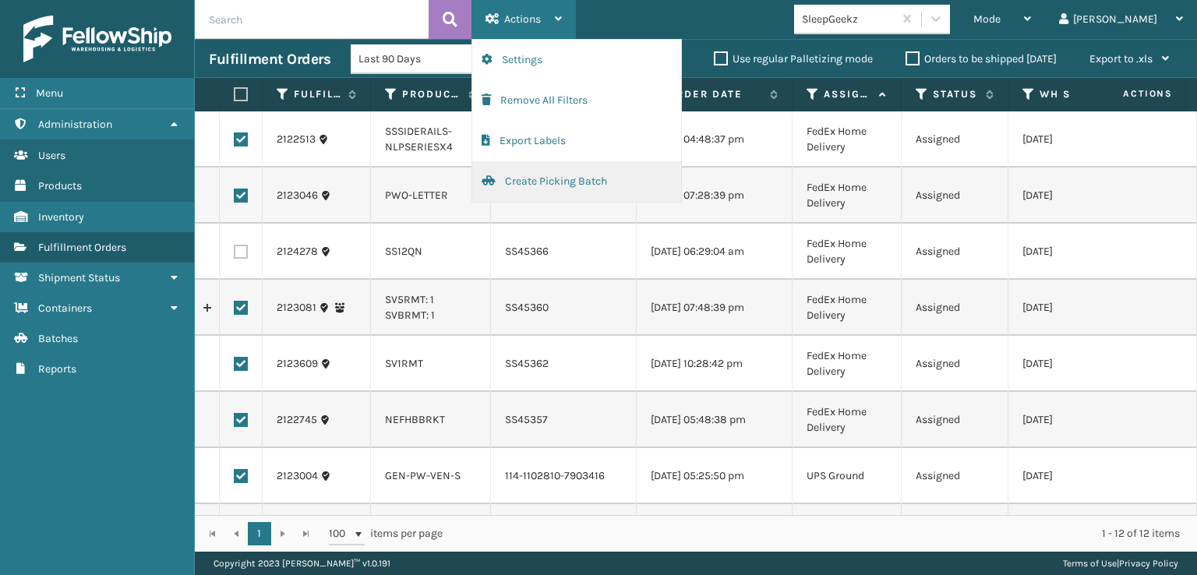
click at [534, 181] on button "Create Picking Batch" at bounding box center [576, 181] width 209 height 41
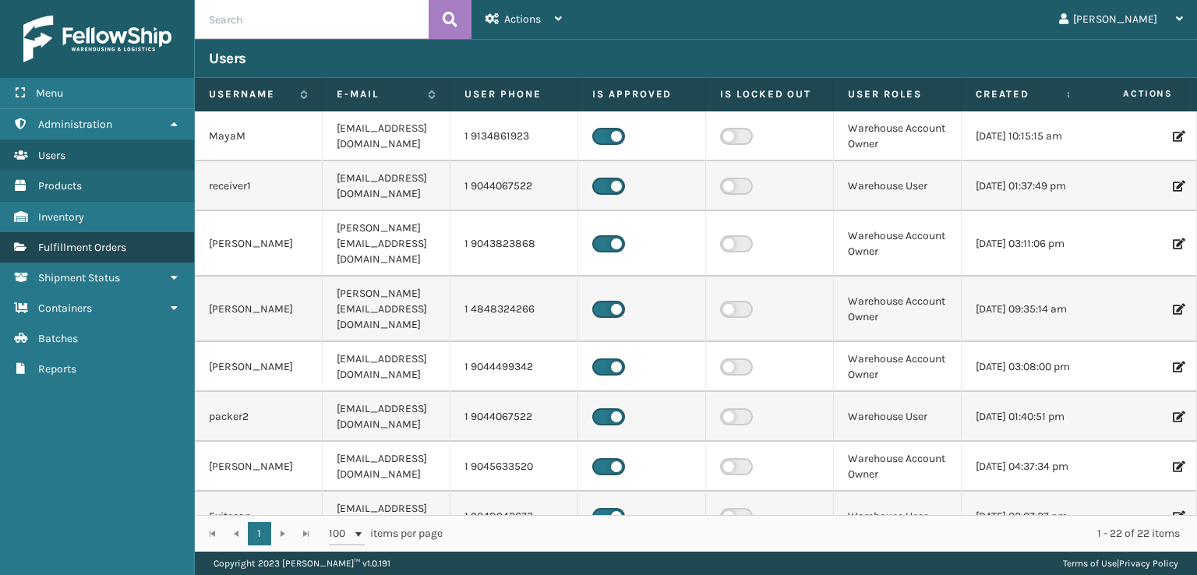
click at [69, 246] on span "Fulfillment Orders" at bounding box center [82, 247] width 88 height 13
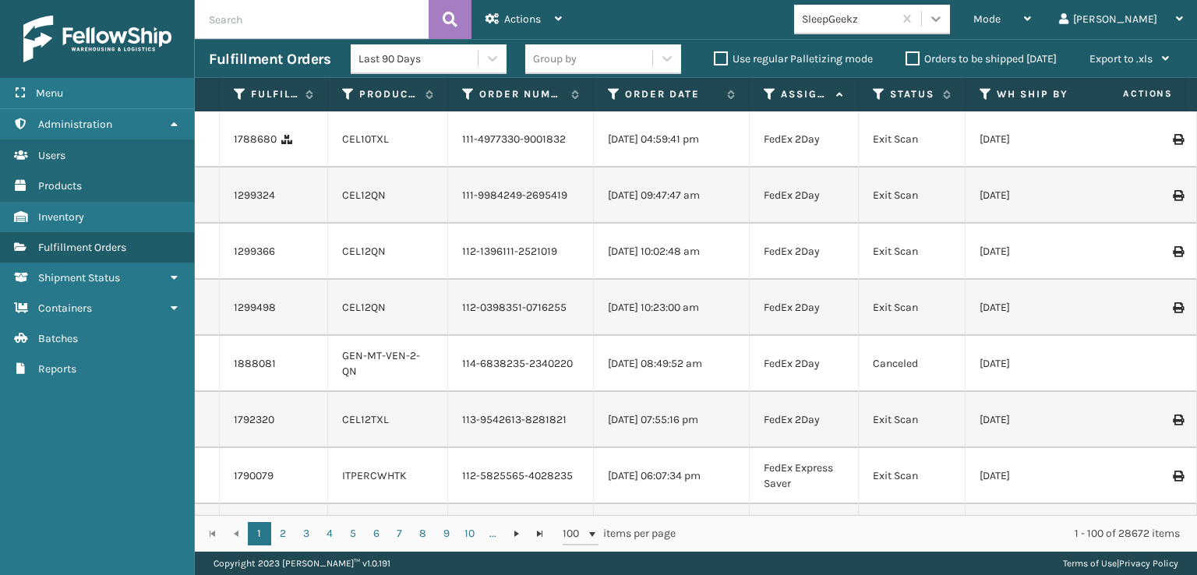
click at [944, 15] on icon at bounding box center [936, 19] width 16 height 16
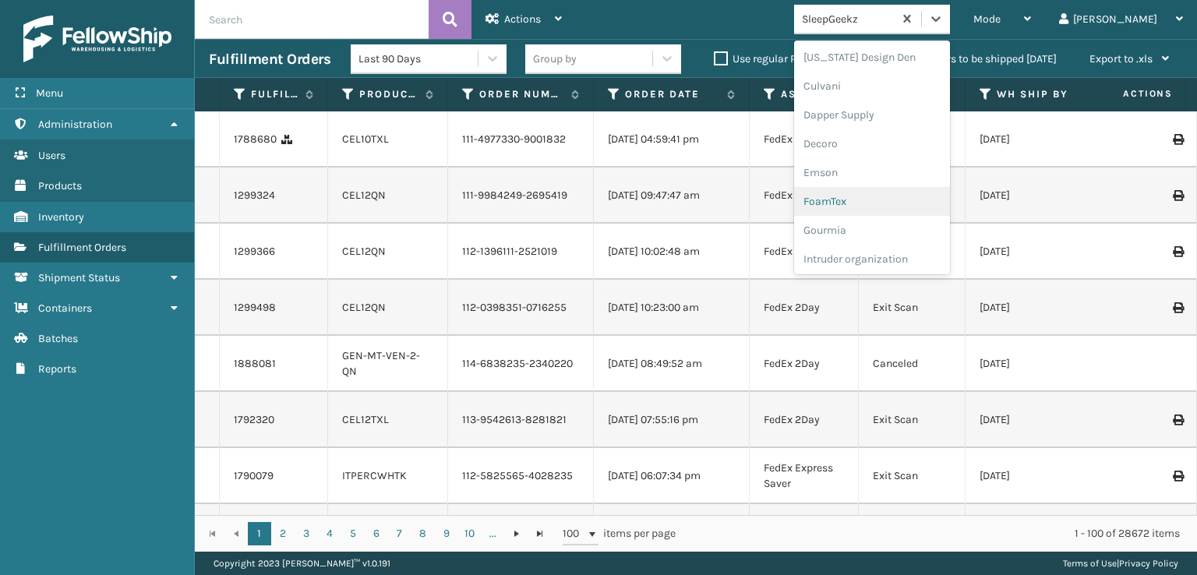
scroll to position [234, 0]
click at [927, 203] on div "FoamTex" at bounding box center [872, 199] width 156 height 29
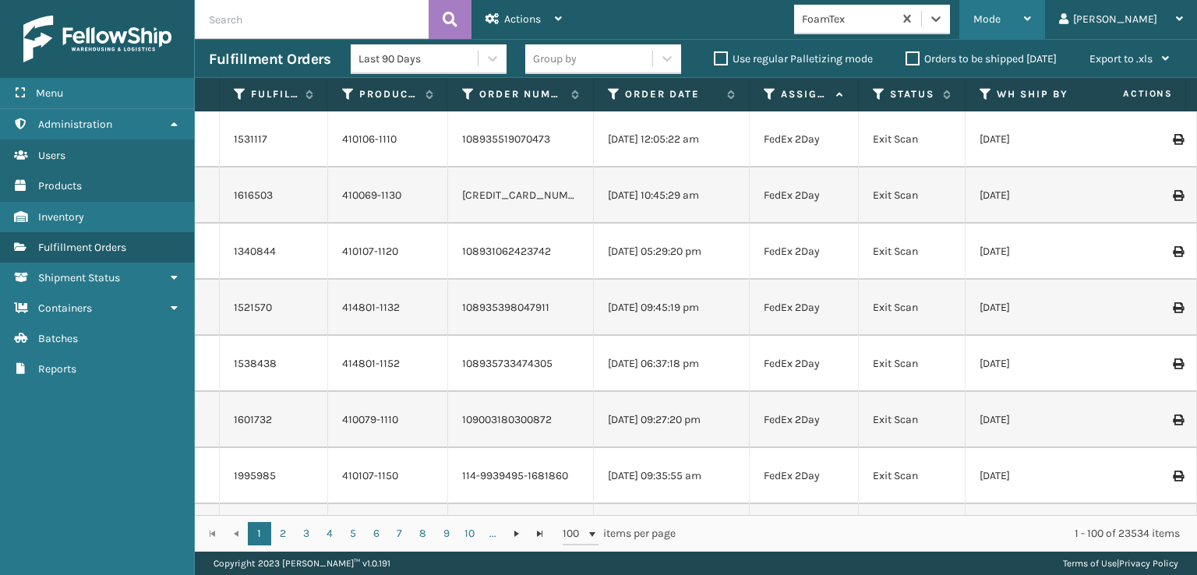
click at [1031, 4] on div "Mode" at bounding box center [1003, 19] width 58 height 39
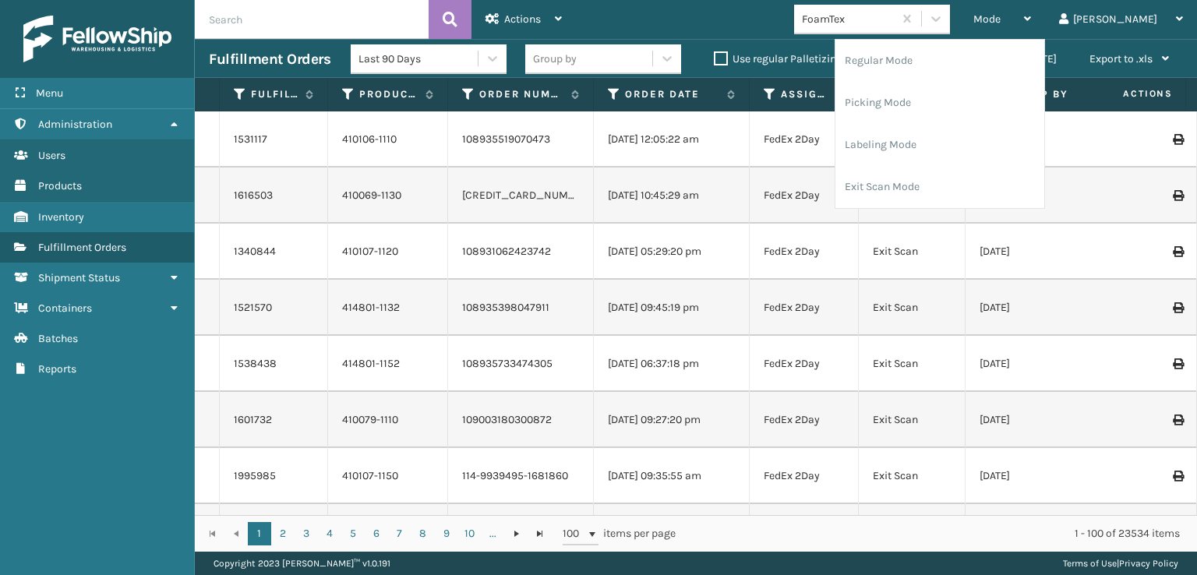
click at [752, 13] on div "Mode Regular Mode Picking Mode Labeling Mode Exit Scan Mode FoamTex [PERSON_NAM…" at bounding box center [886, 19] width 621 height 39
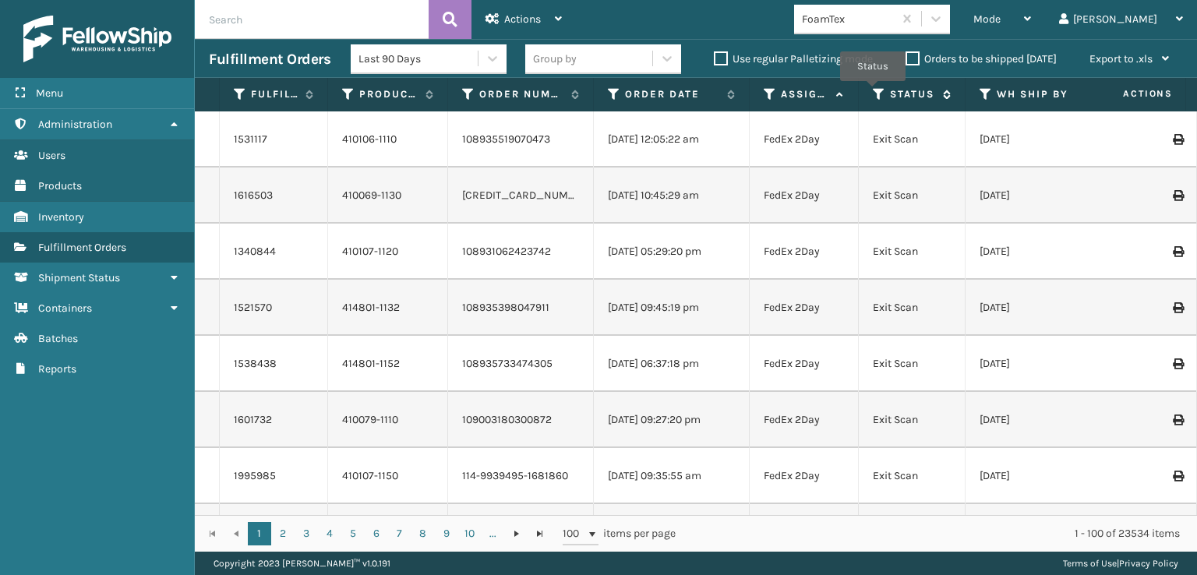
click at [873, 93] on icon at bounding box center [879, 94] width 12 height 14
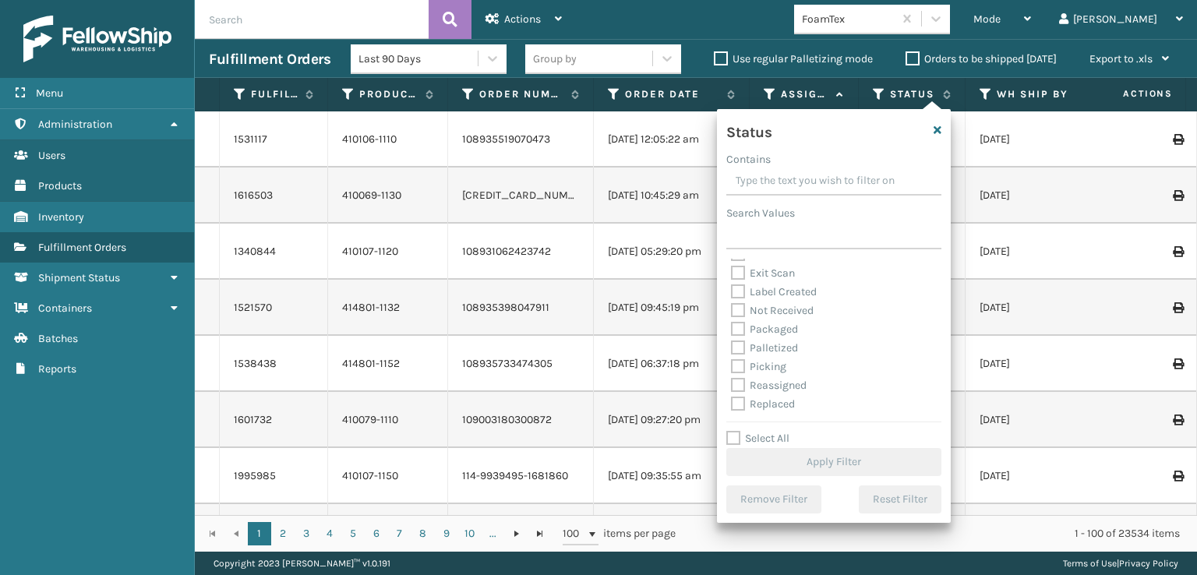
scroll to position [78, 0]
click at [779, 341] on label "Picking" at bounding box center [758, 339] width 55 height 13
click at [732, 341] on input "Picking" at bounding box center [731, 336] width 1 height 10
checkbox input "true"
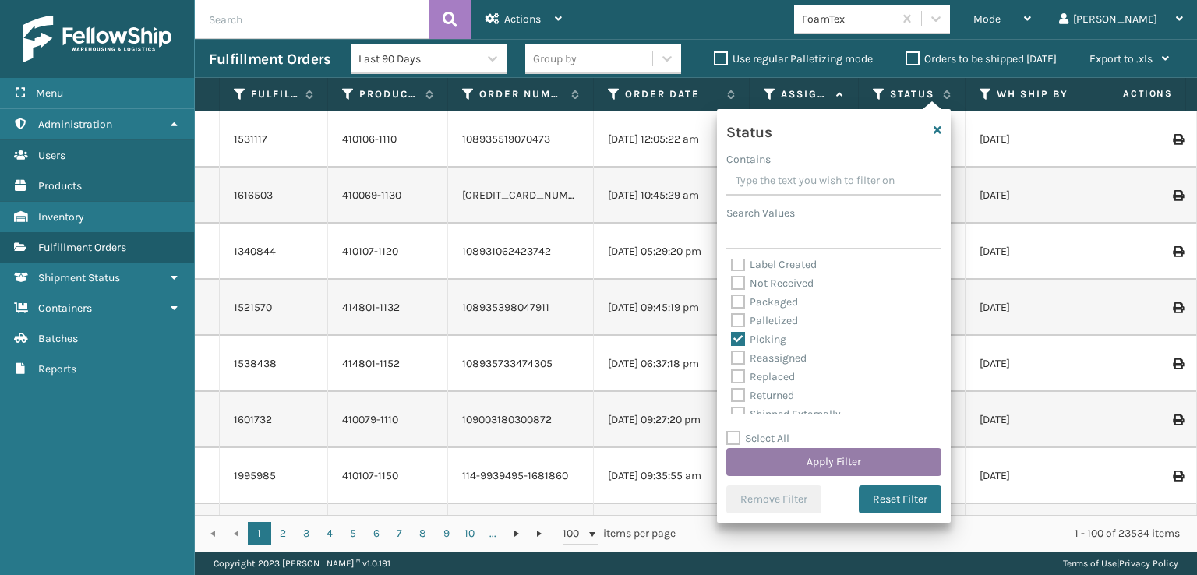
click at [798, 468] on button "Apply Filter" at bounding box center [833, 462] width 215 height 28
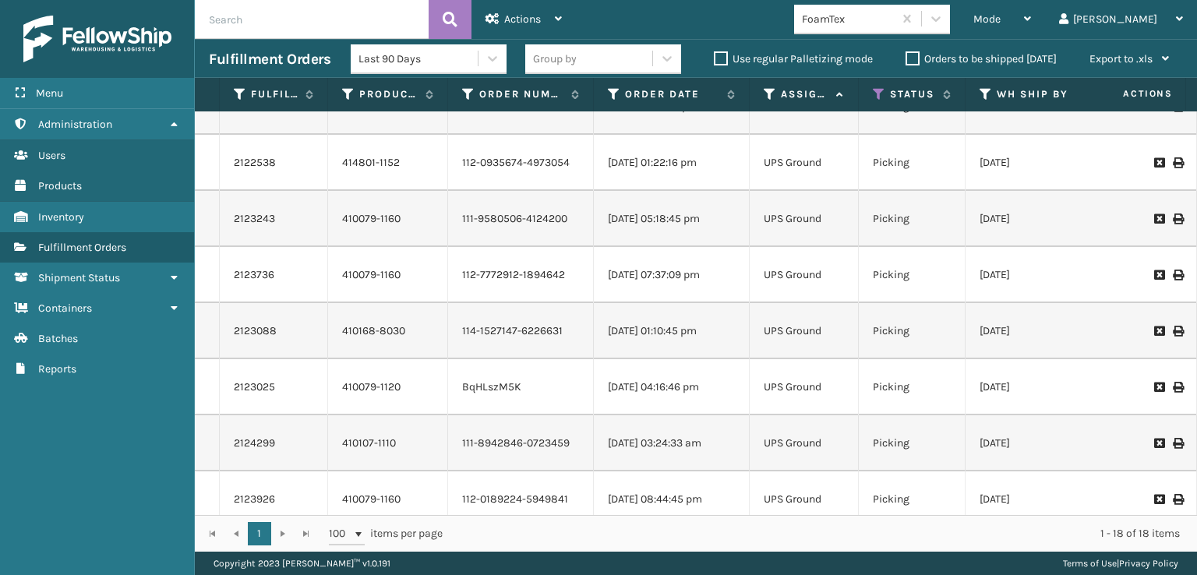
scroll to position [0, 0]
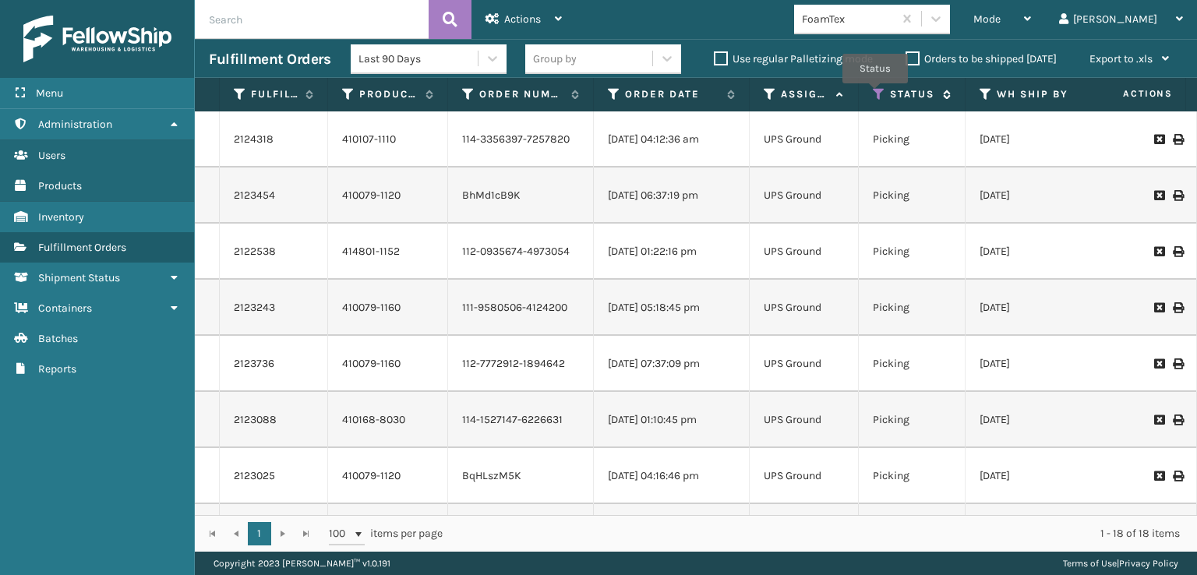
click at [875, 97] on icon at bounding box center [879, 94] width 12 height 14
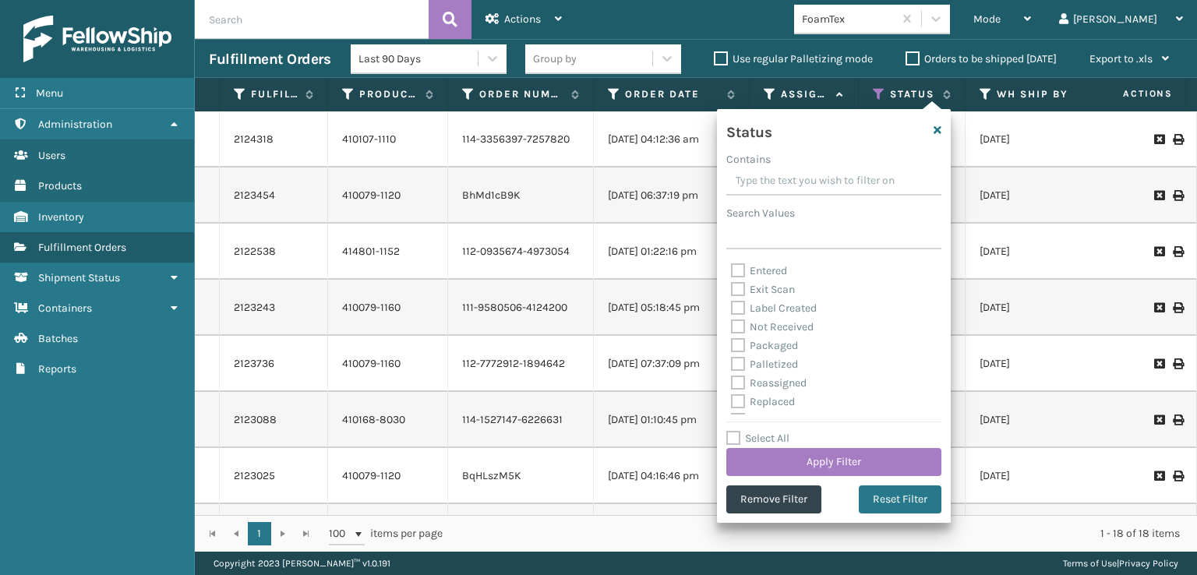
scroll to position [78, 0]
click at [786, 334] on label "Palletized" at bounding box center [764, 339] width 67 height 13
click at [732, 334] on input "Palletized" at bounding box center [731, 336] width 1 height 10
checkbox input "true"
click at [813, 458] on button "Apply Filter" at bounding box center [833, 462] width 215 height 28
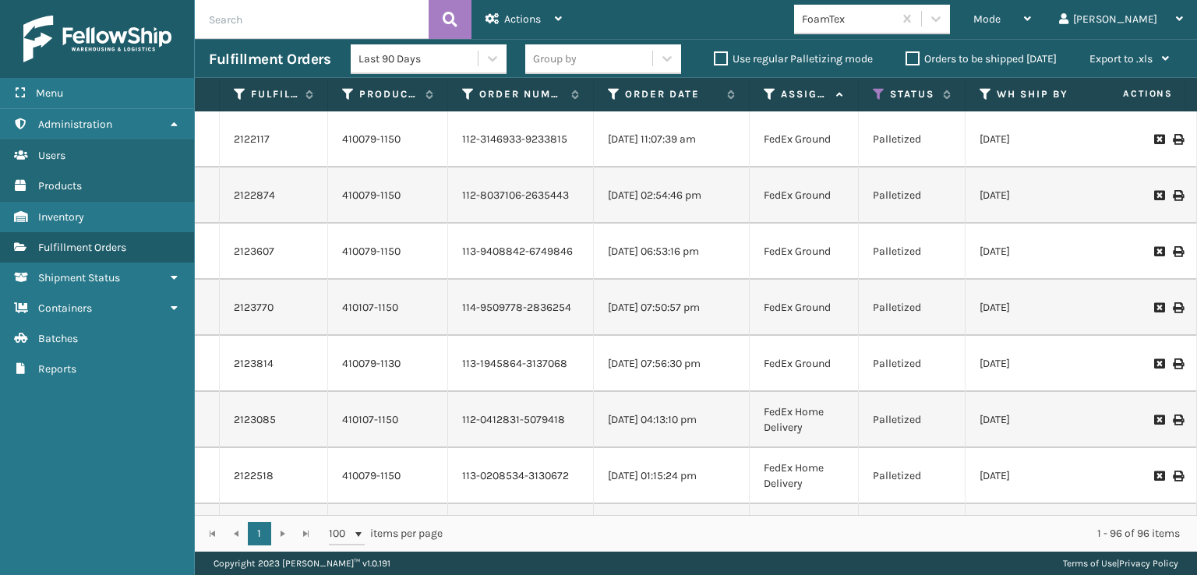
scroll to position [3143, 0]
click at [1173, 312] on icon at bounding box center [1177, 307] width 9 height 11
click at [1031, 9] on div "Mode" at bounding box center [1003, 19] width 58 height 39
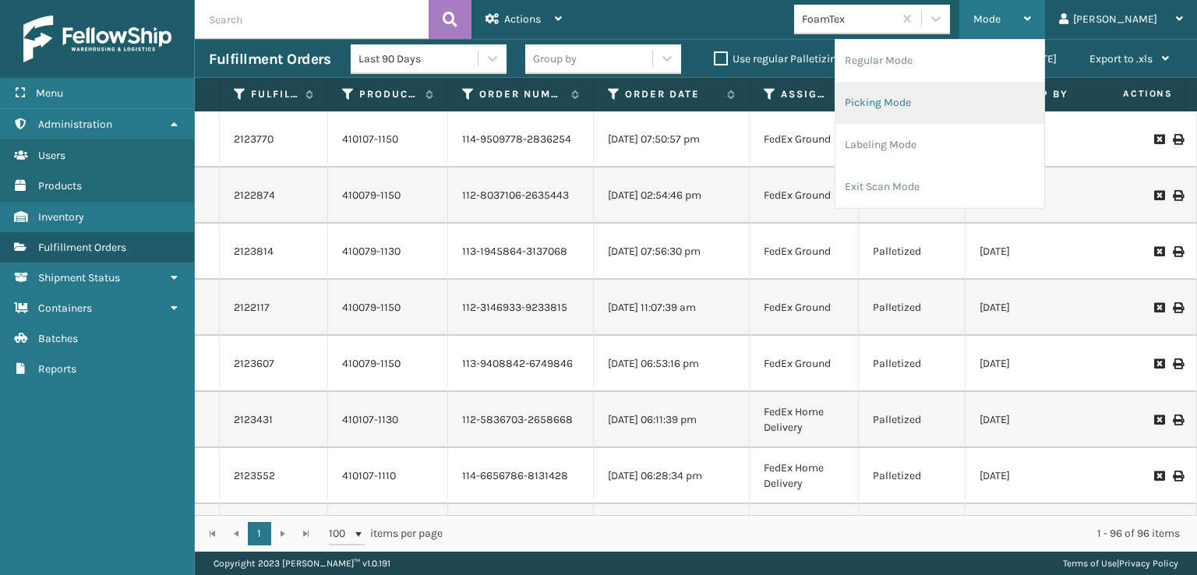
click at [945, 101] on li "Picking Mode" at bounding box center [940, 103] width 209 height 42
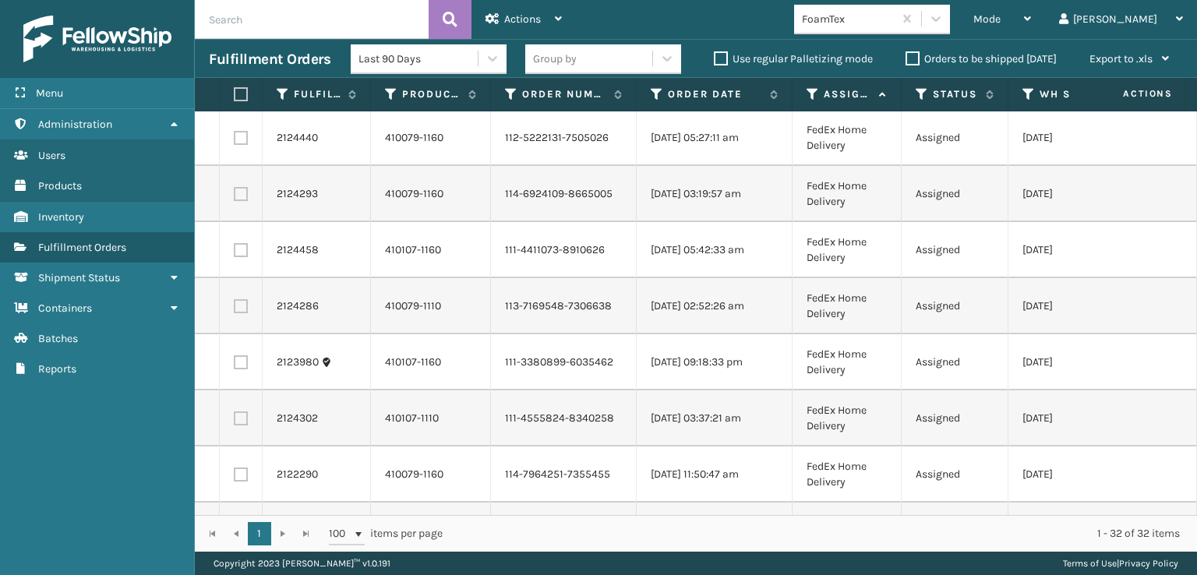
scroll to position [0, 0]
click at [1001, 16] on span "Mode" at bounding box center [987, 18] width 27 height 13
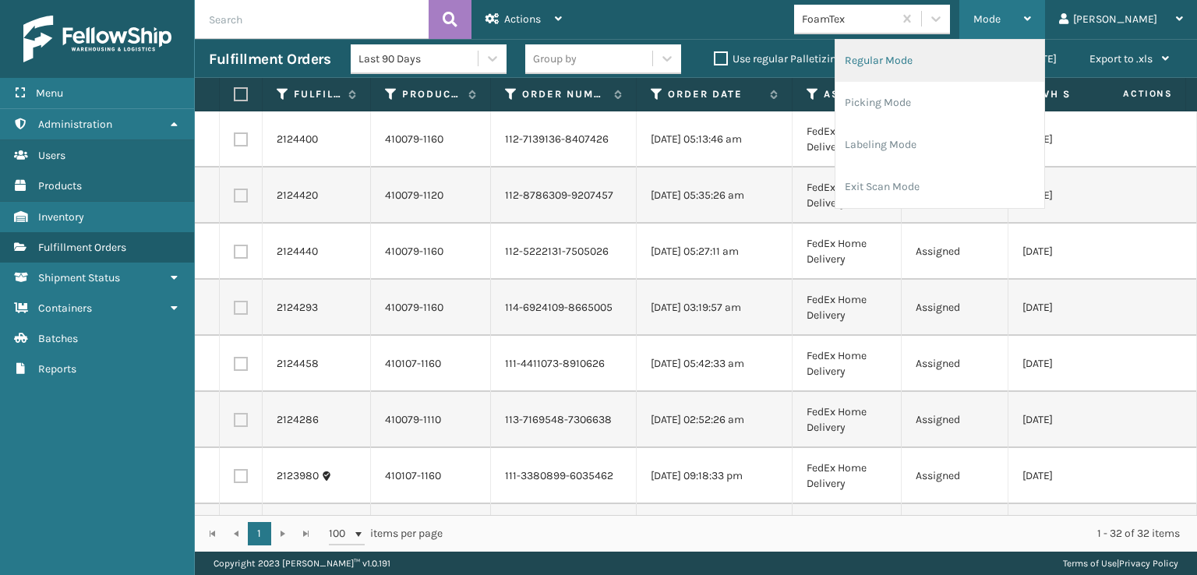
click at [945, 57] on li "Regular Mode" at bounding box center [940, 61] width 209 height 42
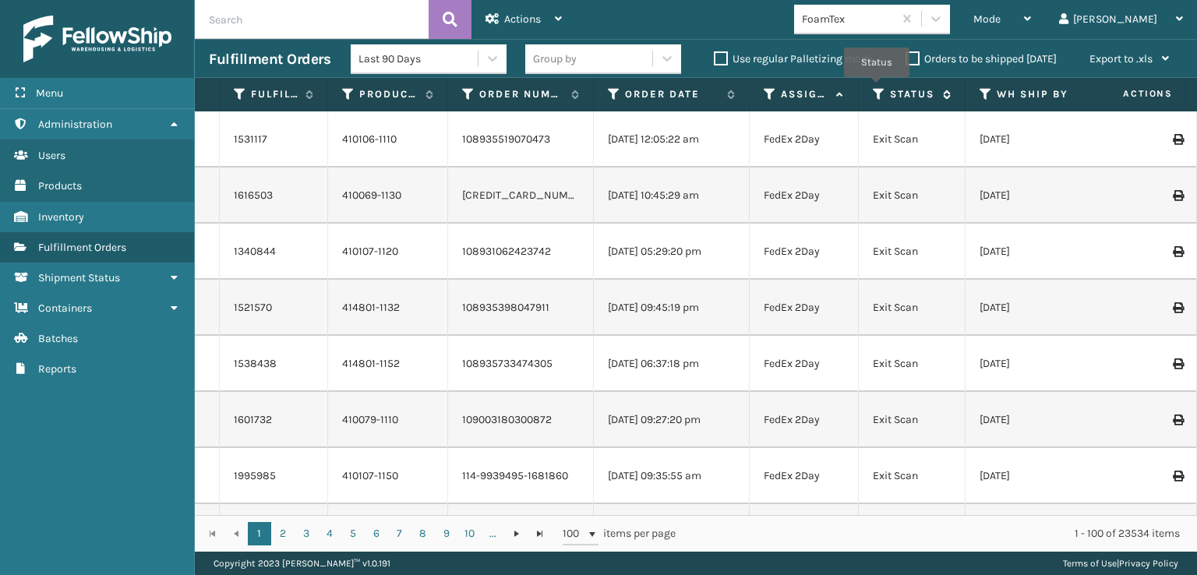
click at [877, 87] on icon at bounding box center [879, 94] width 12 height 14
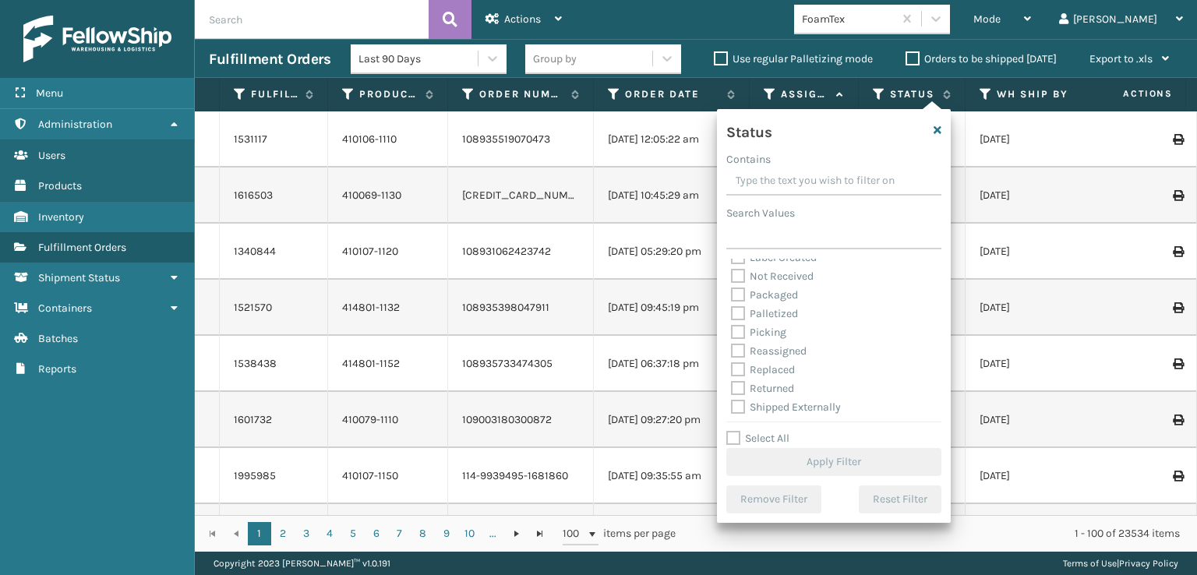
scroll to position [87, 0]
click at [737, 331] on label "Picking" at bounding box center [758, 329] width 55 height 13
click at [732, 331] on input "Picking" at bounding box center [731, 326] width 1 height 10
checkbox input "true"
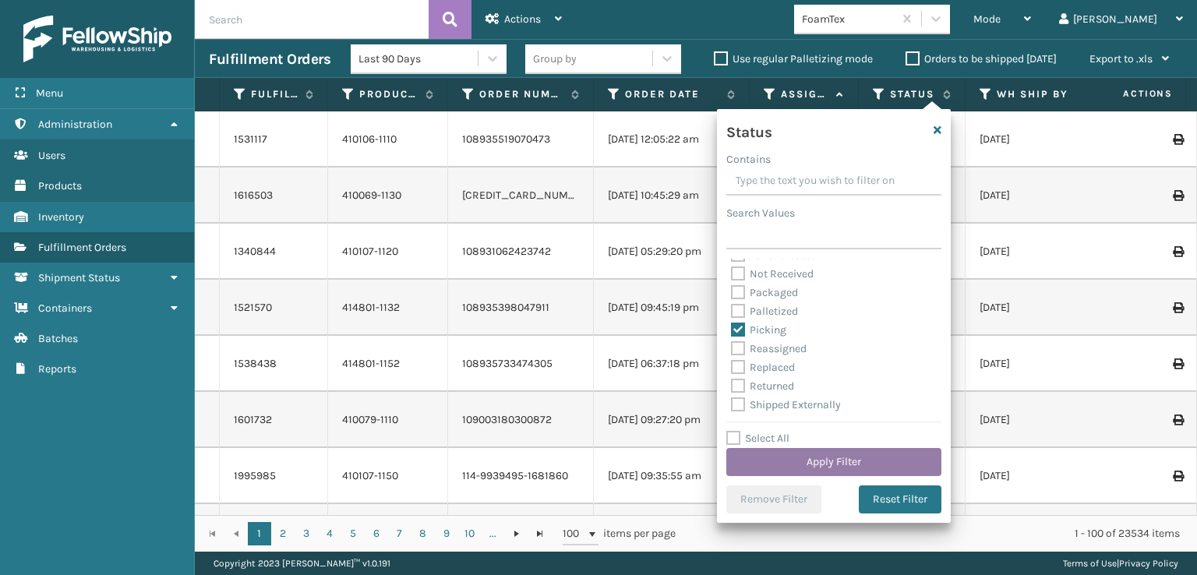
click at [810, 468] on button "Apply Filter" at bounding box center [833, 462] width 215 height 28
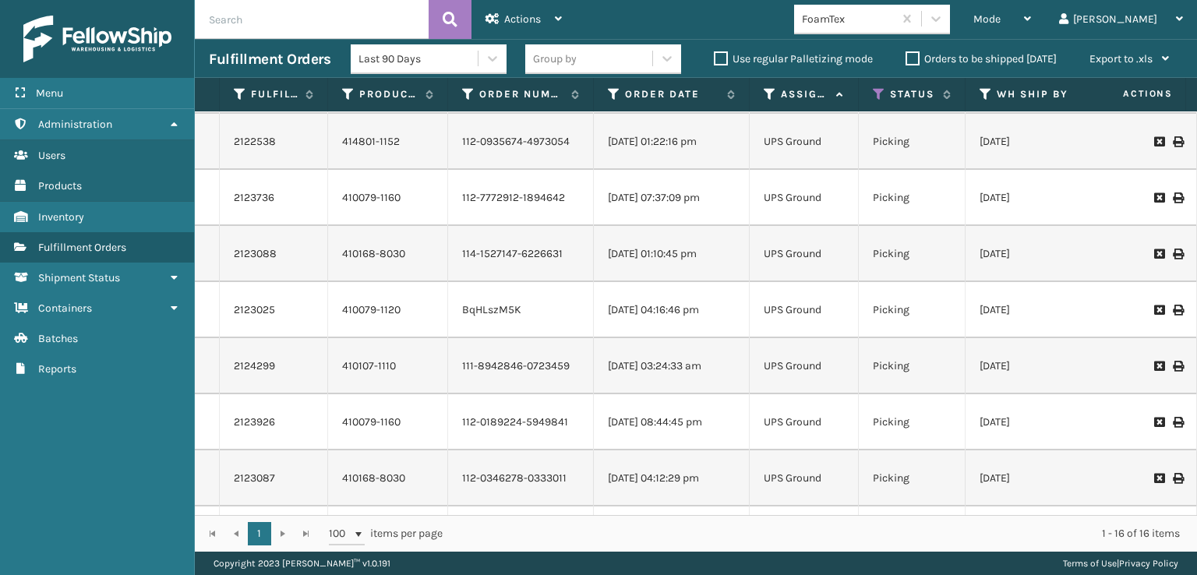
scroll to position [0, 0]
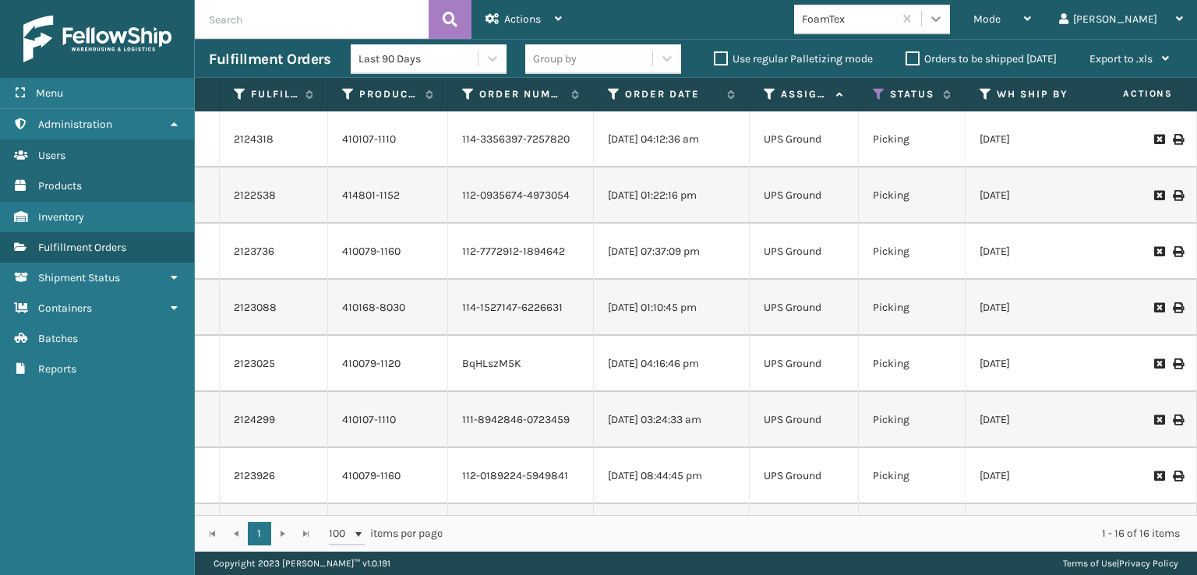
click at [944, 22] on icon at bounding box center [936, 19] width 16 height 16
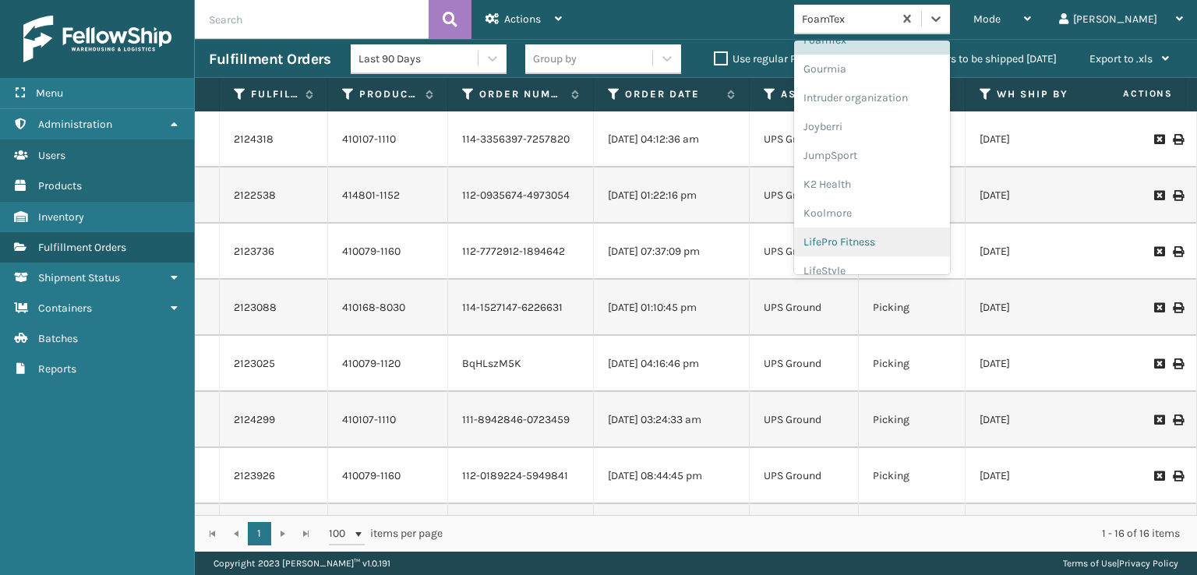
scroll to position [259, 0]
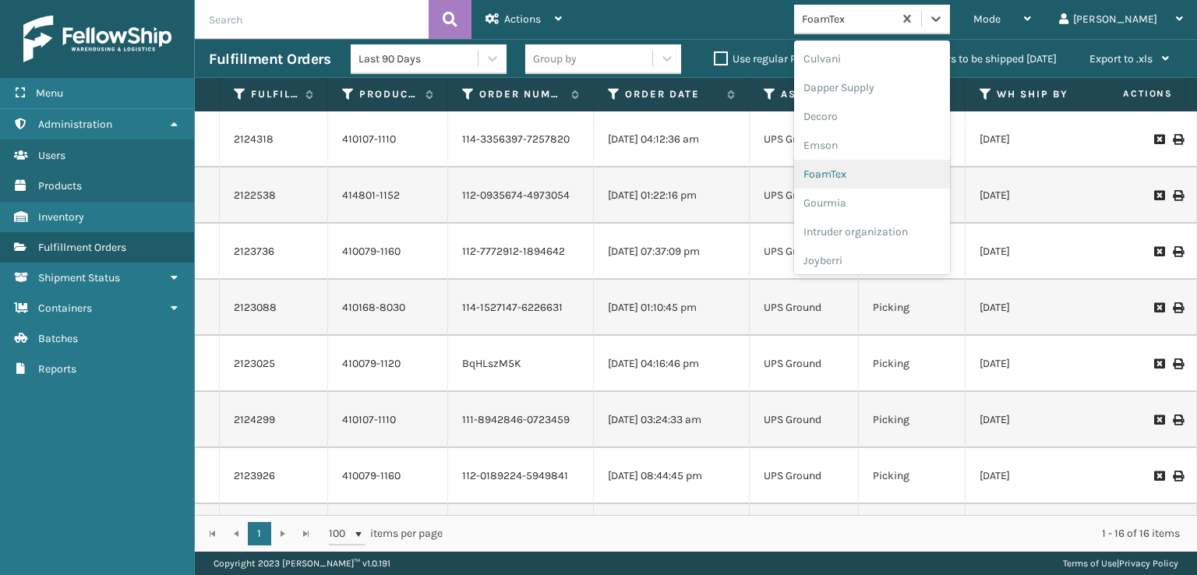
click at [886, 175] on div "FoamTex" at bounding box center [872, 174] width 156 height 29
click at [950, 22] on div at bounding box center [936, 19] width 28 height 28
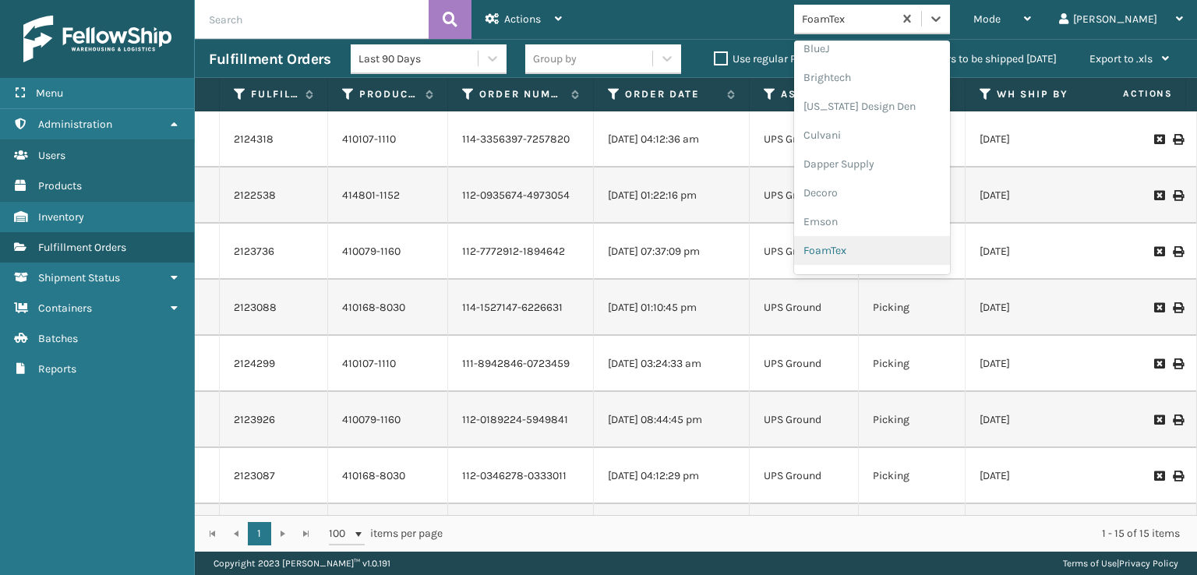
click at [895, 248] on div "FoamTex" at bounding box center [872, 250] width 156 height 29
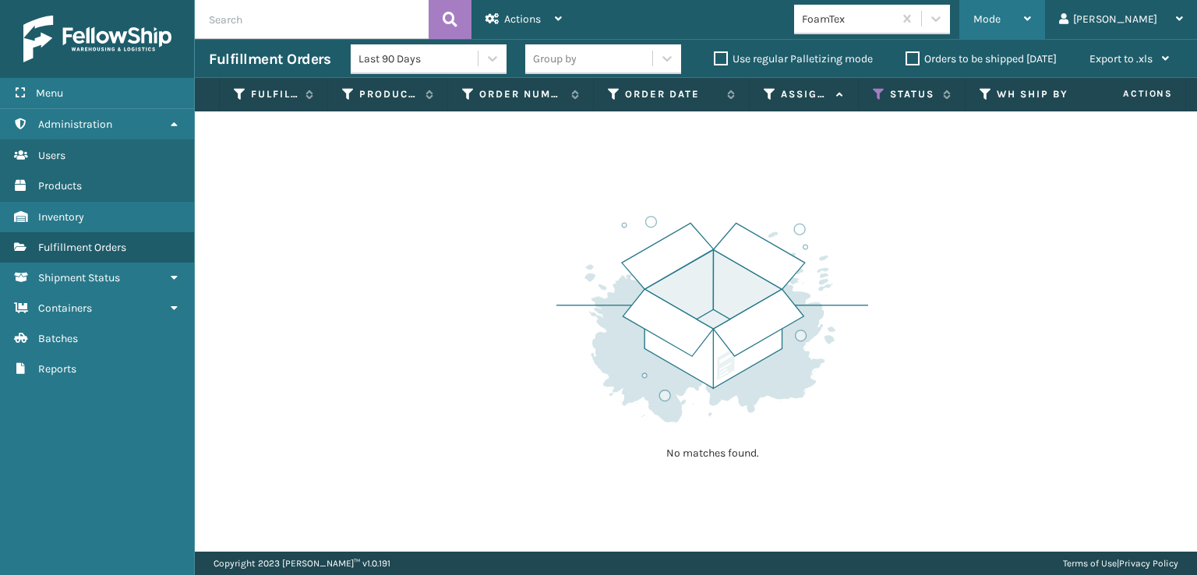
click at [1001, 14] on span "Mode" at bounding box center [987, 18] width 27 height 13
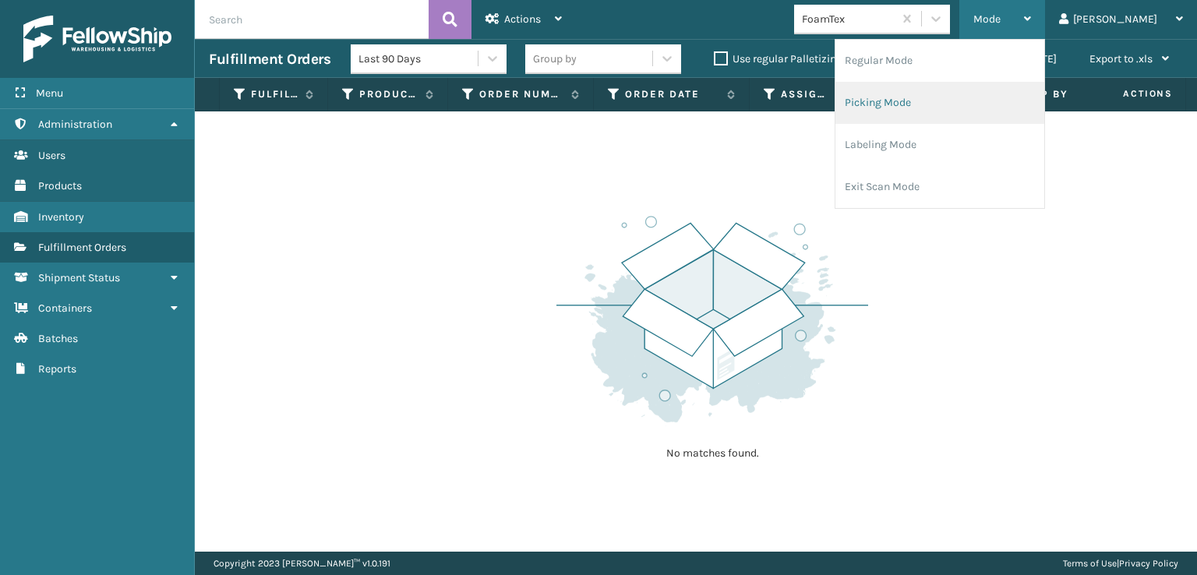
click at [973, 96] on li "Picking Mode" at bounding box center [940, 103] width 209 height 42
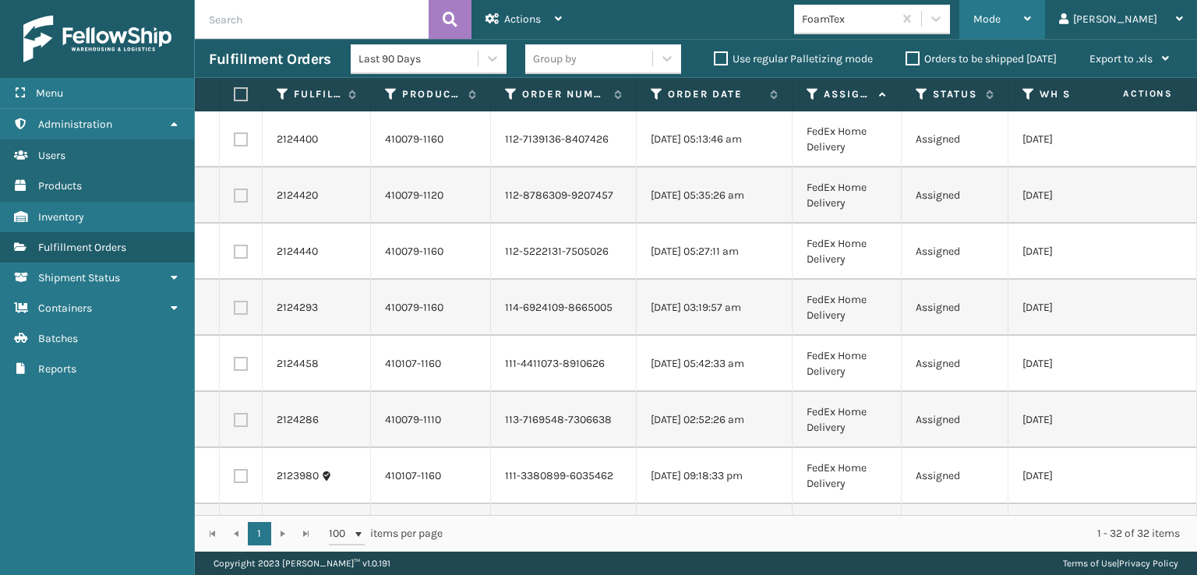
click at [1001, 16] on span "Mode" at bounding box center [987, 18] width 27 height 13
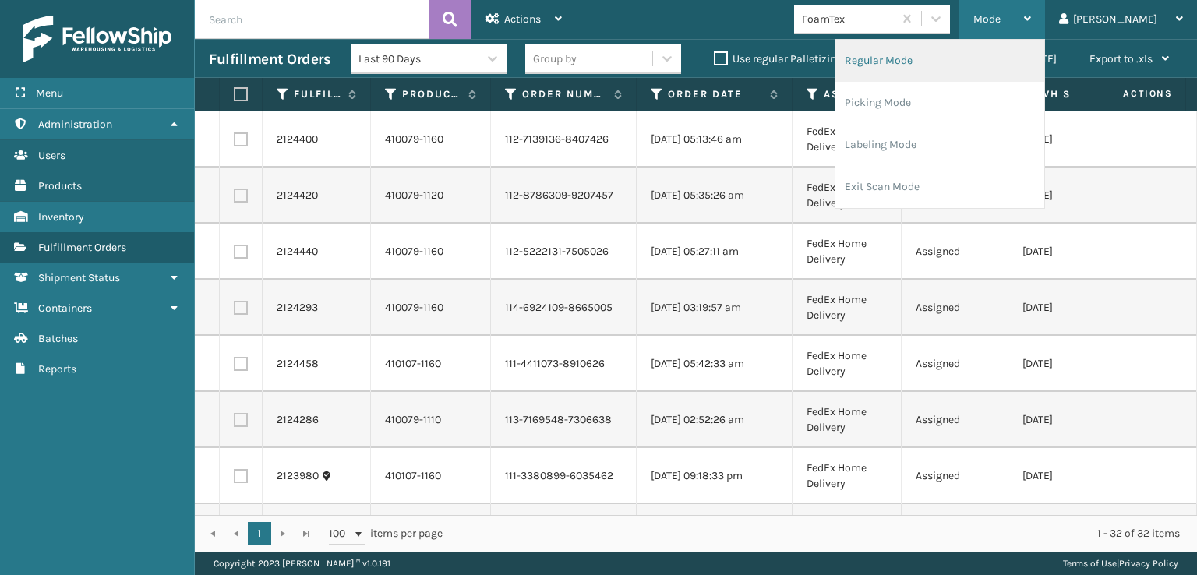
click at [943, 57] on li "Regular Mode" at bounding box center [940, 61] width 209 height 42
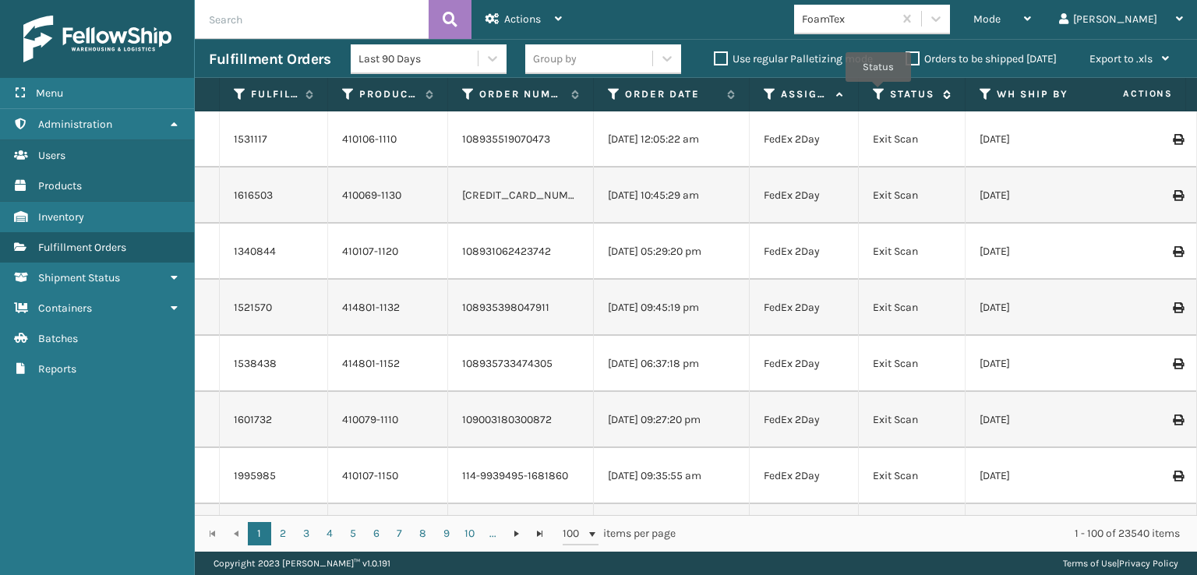
click at [878, 93] on icon at bounding box center [879, 94] width 12 height 14
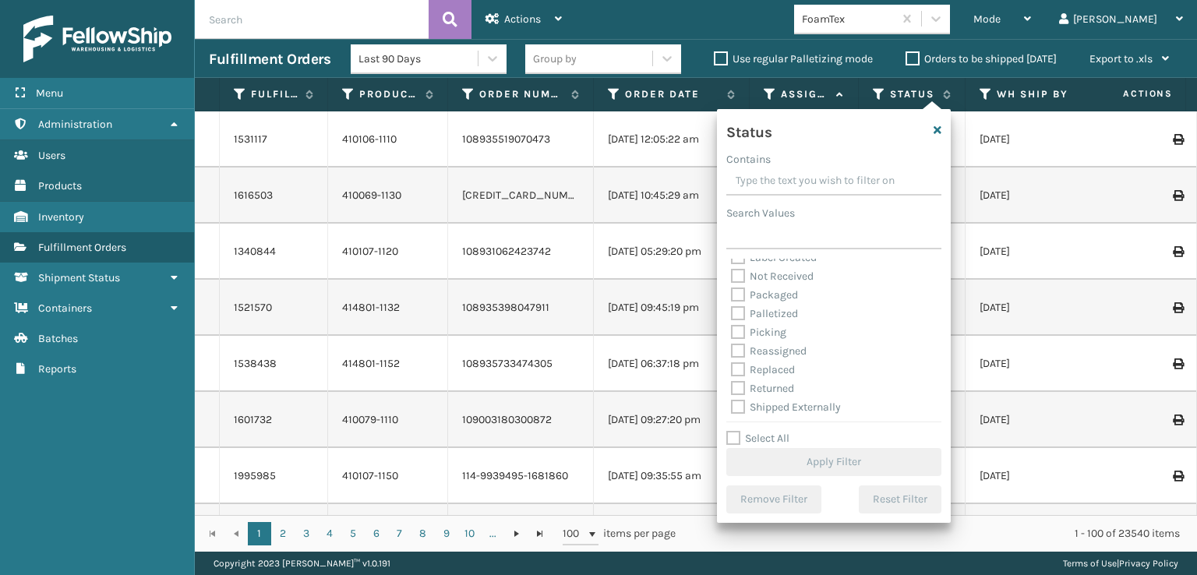
scroll to position [87, 0]
click at [740, 334] on label "Picking" at bounding box center [758, 329] width 55 height 13
click at [732, 331] on input "Picking" at bounding box center [731, 326] width 1 height 10
checkbox input "true"
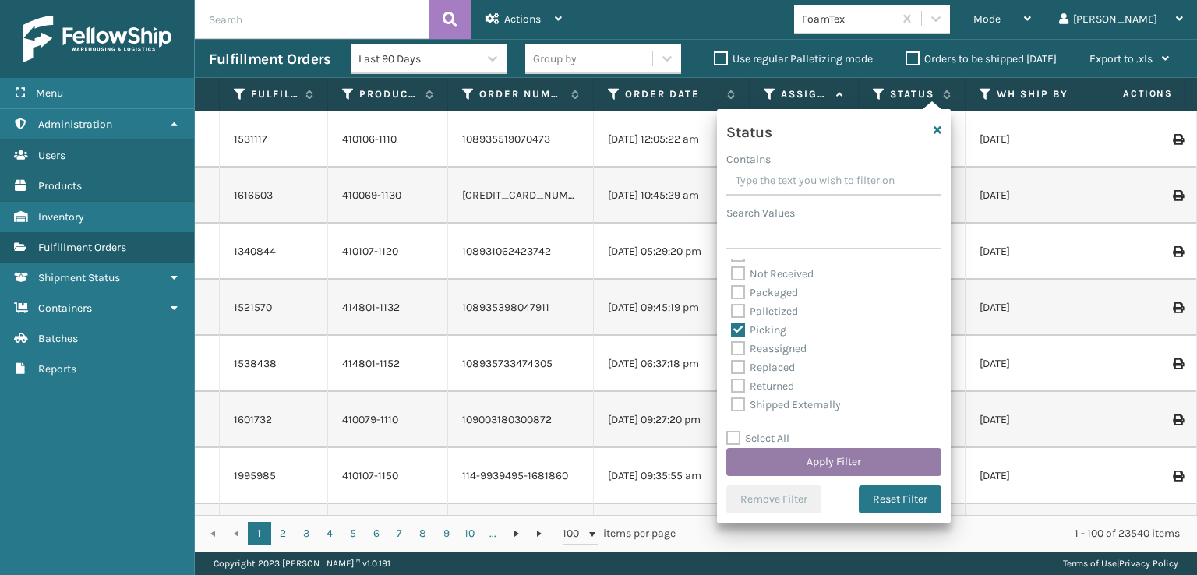
click at [784, 464] on button "Apply Filter" at bounding box center [833, 462] width 215 height 28
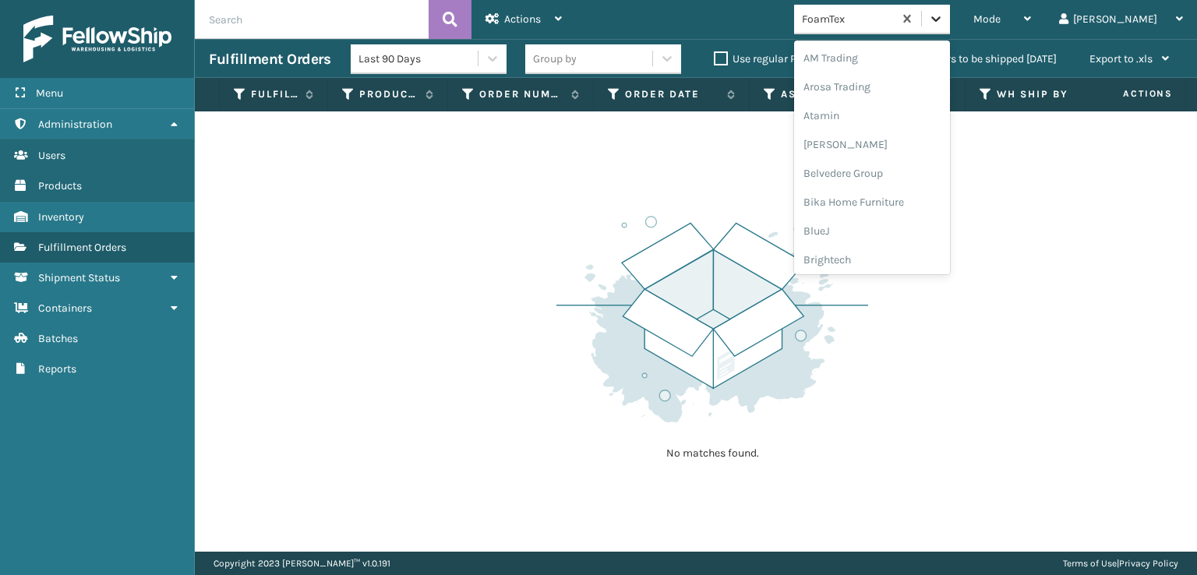
click at [941, 19] on icon at bounding box center [935, 18] width 9 height 5
click at [896, 204] on div "[PERSON_NAME] Brands" at bounding box center [872, 208] width 156 height 29
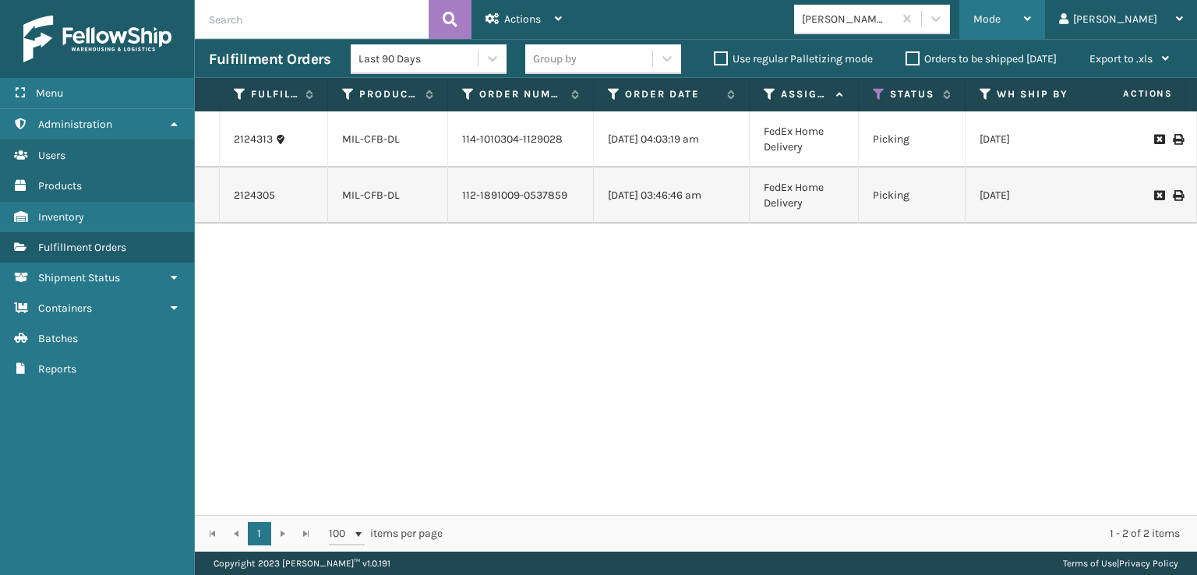
click at [1001, 16] on span "Mode" at bounding box center [987, 18] width 27 height 13
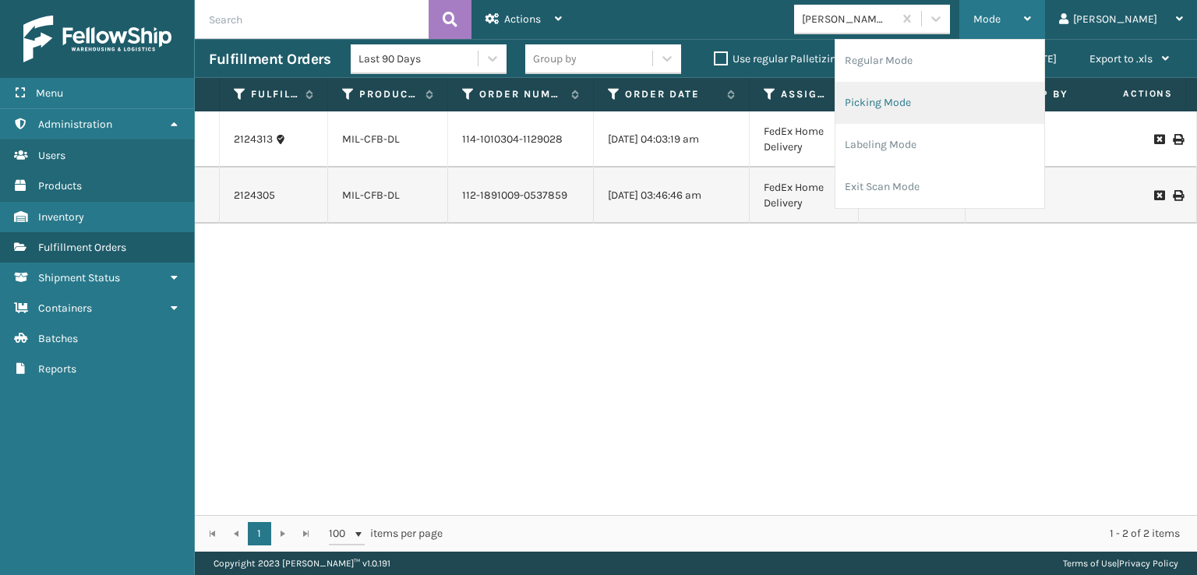
click at [946, 103] on li "Picking Mode" at bounding box center [940, 103] width 209 height 42
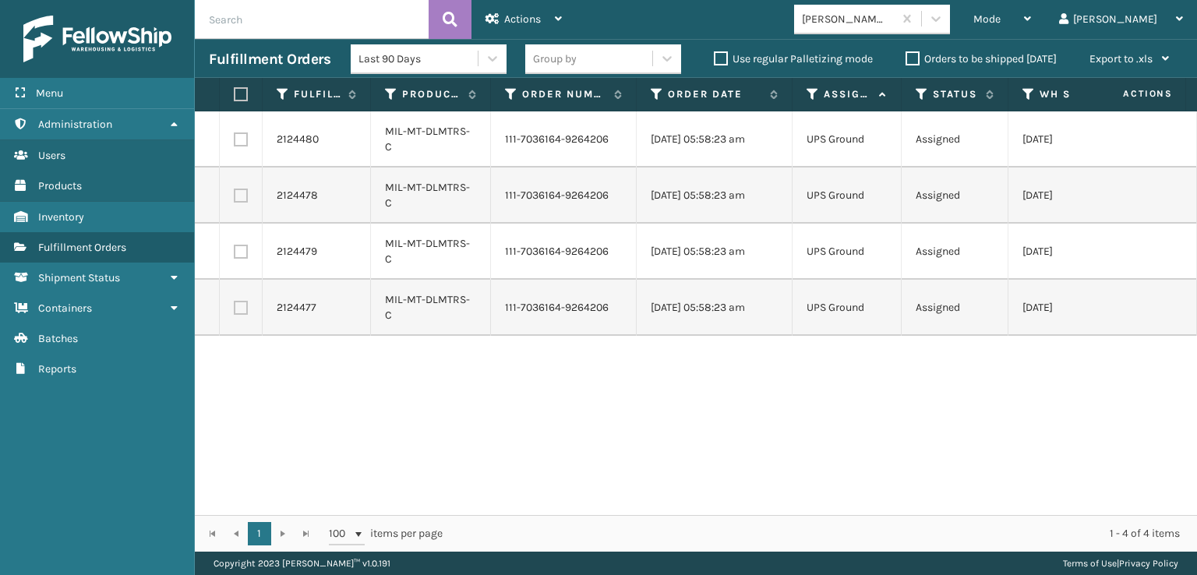
click at [239, 91] on label at bounding box center [238, 94] width 9 height 14
click at [235, 91] on input "checkbox" at bounding box center [234, 95] width 1 height 10
checkbox input "true"
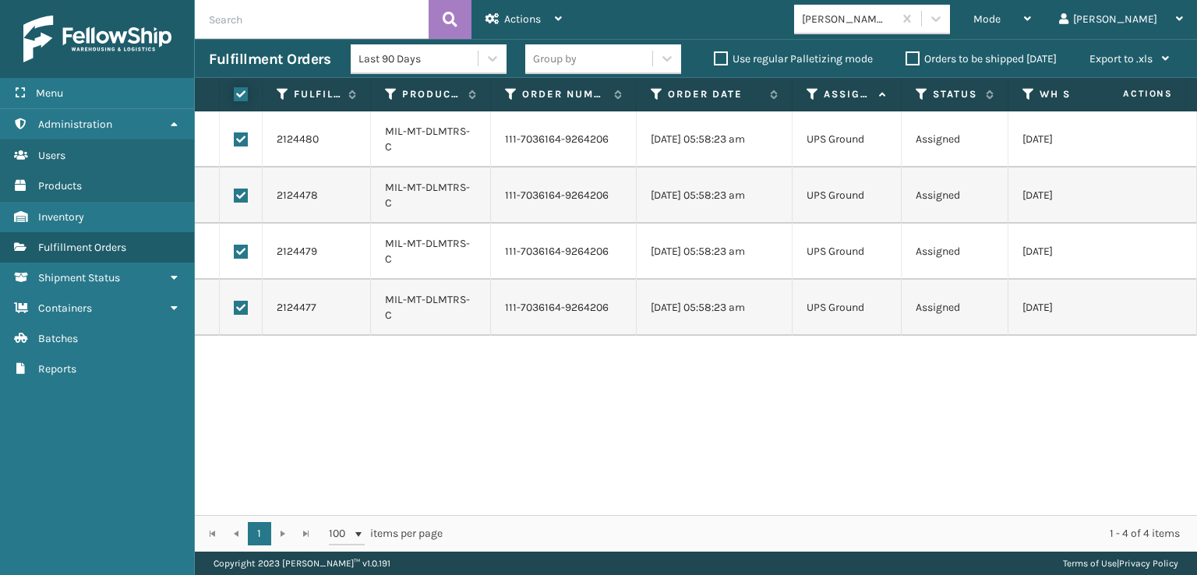
checkbox input "true"
click at [504, 23] on span "Actions" at bounding box center [522, 18] width 37 height 13
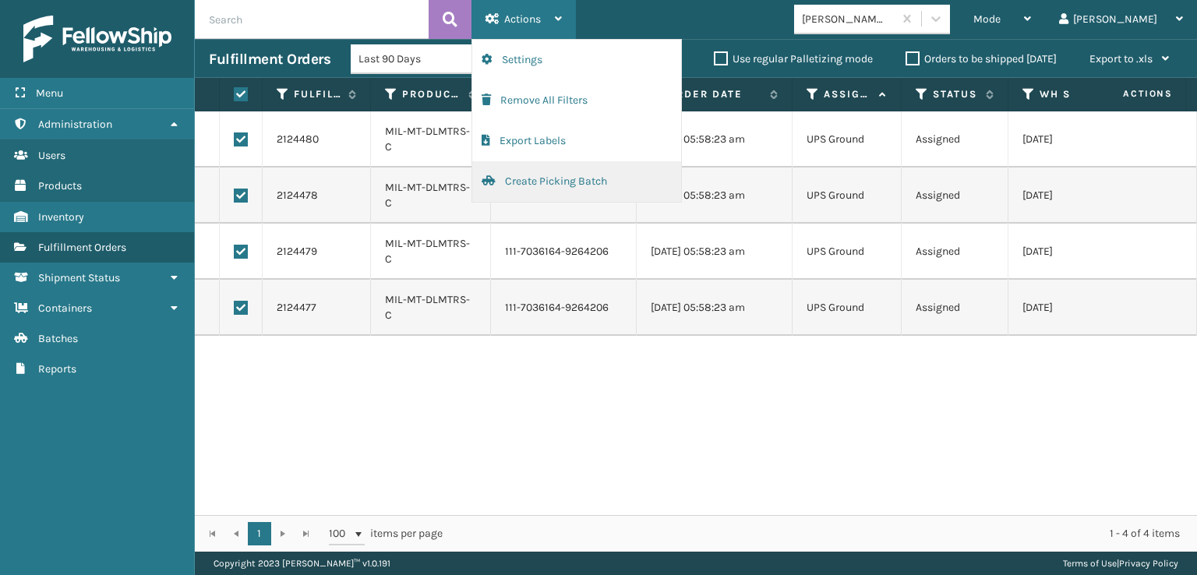
click at [530, 179] on button "Create Picking Batch" at bounding box center [576, 181] width 209 height 41
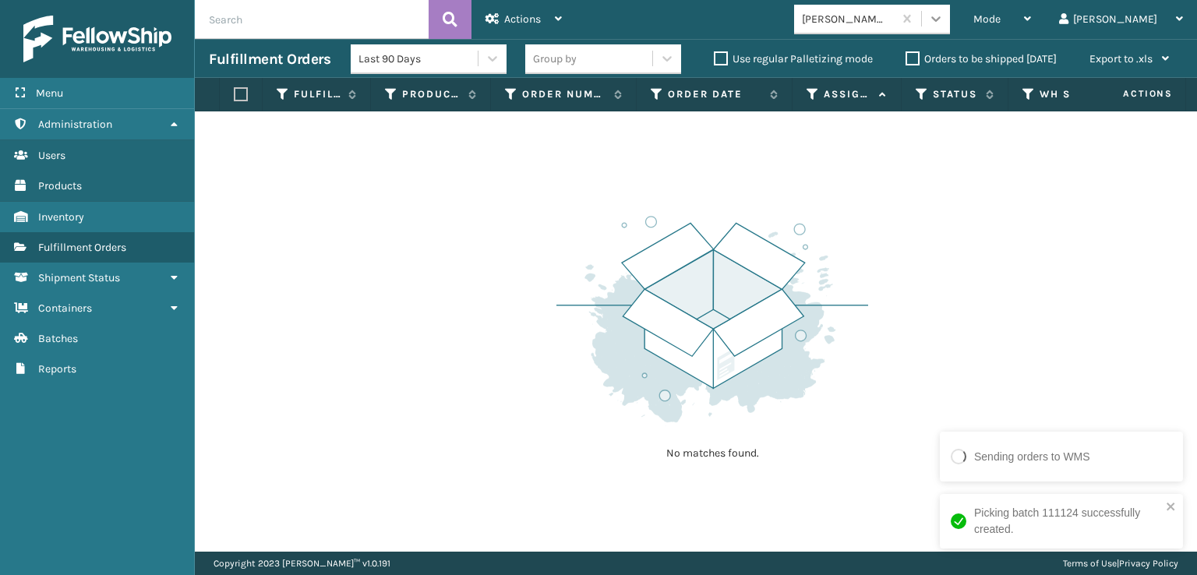
click at [950, 15] on div at bounding box center [936, 19] width 28 height 28
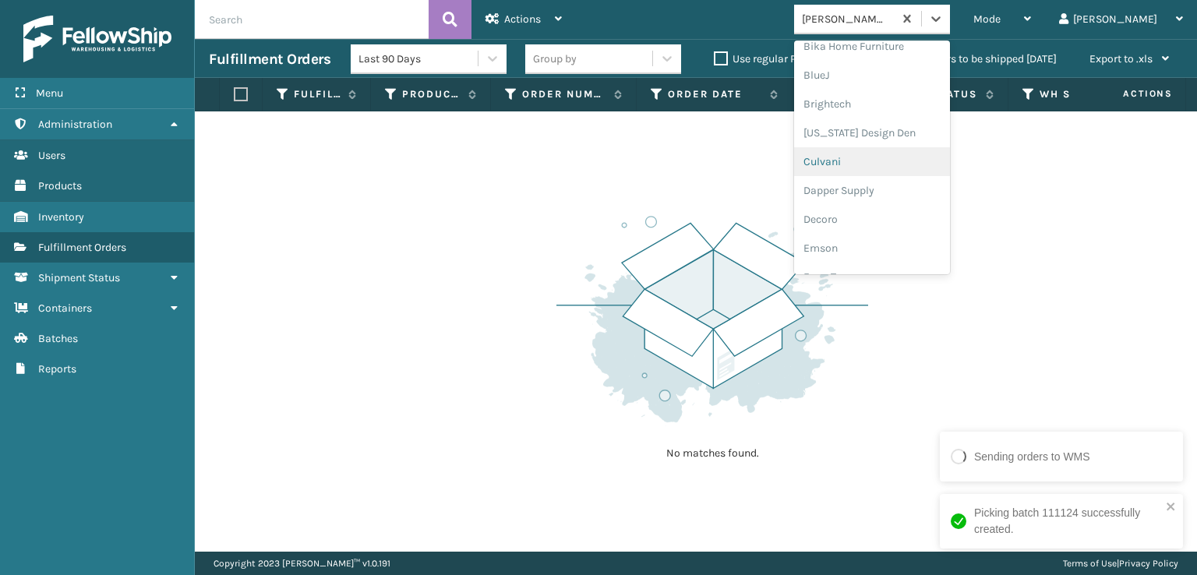
scroll to position [234, 0]
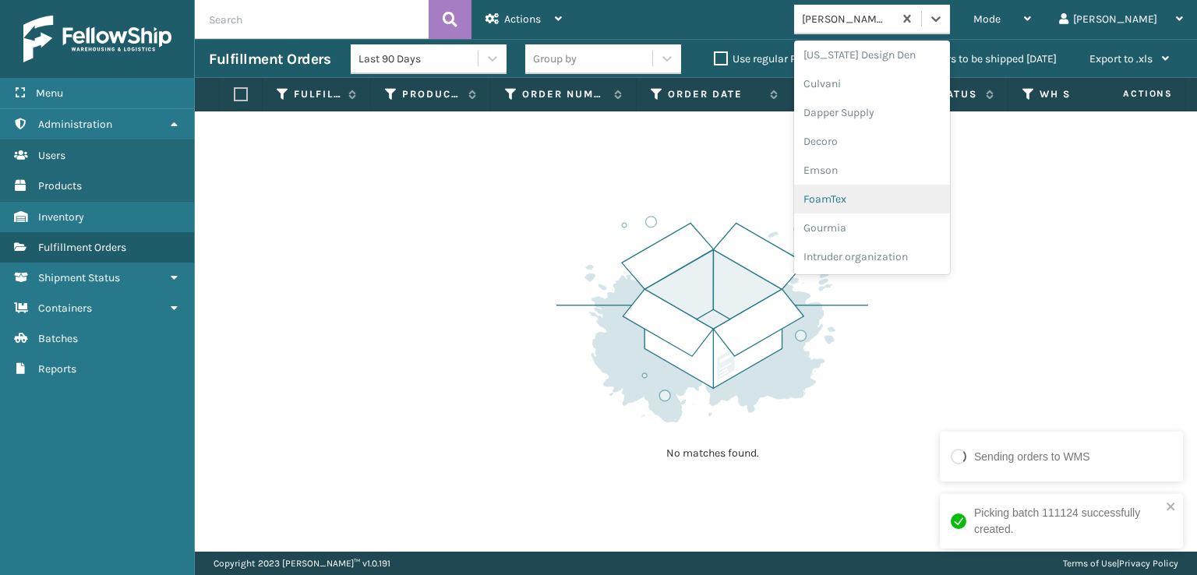
click at [904, 194] on div "FoamTex" at bounding box center [872, 199] width 156 height 29
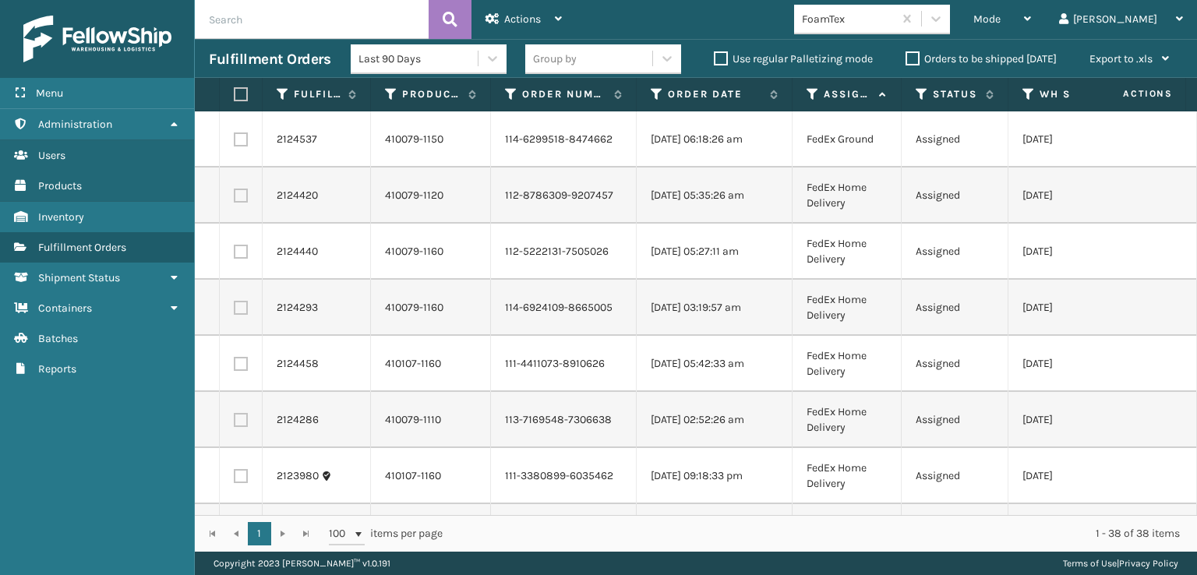
click at [238, 90] on label at bounding box center [238, 94] width 9 height 14
click at [235, 90] on input "checkbox" at bounding box center [234, 95] width 1 height 10
checkbox input "true"
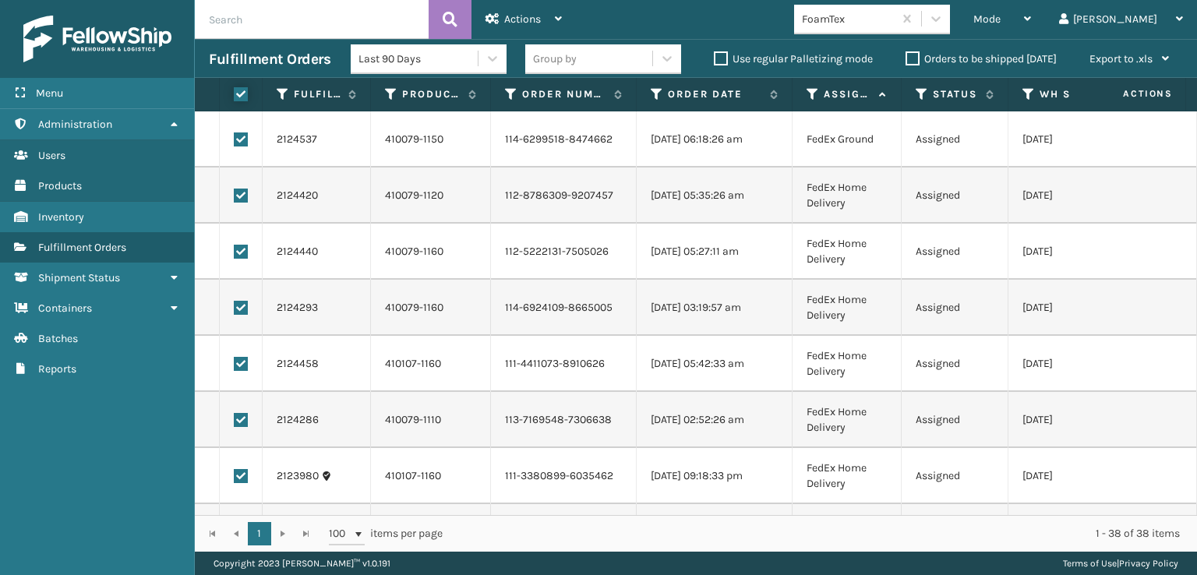
checkbox input "true"
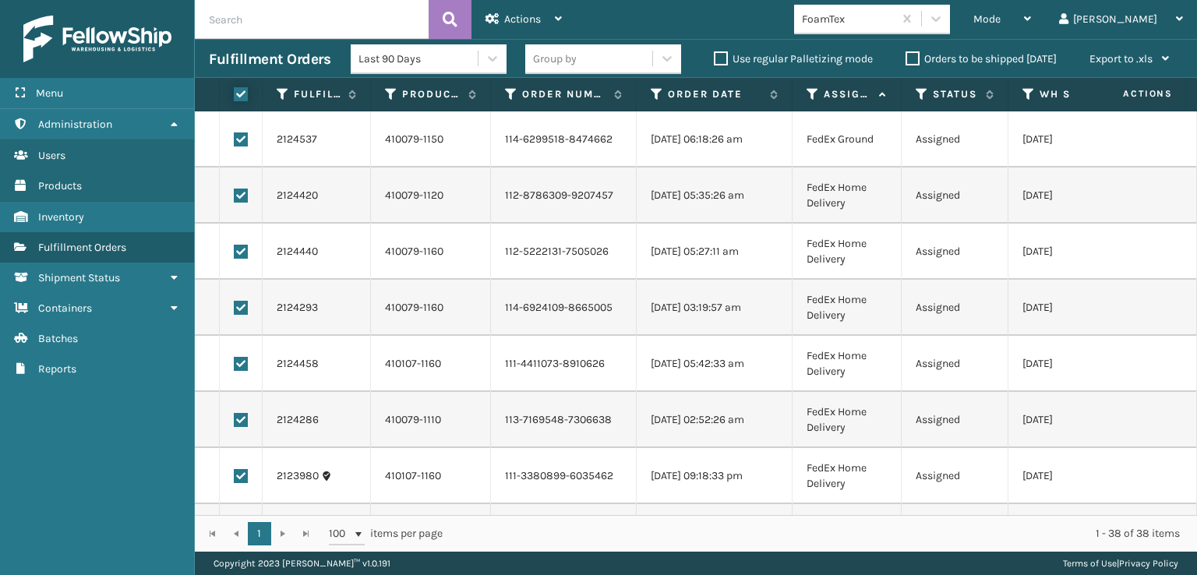
checkbox input "true"
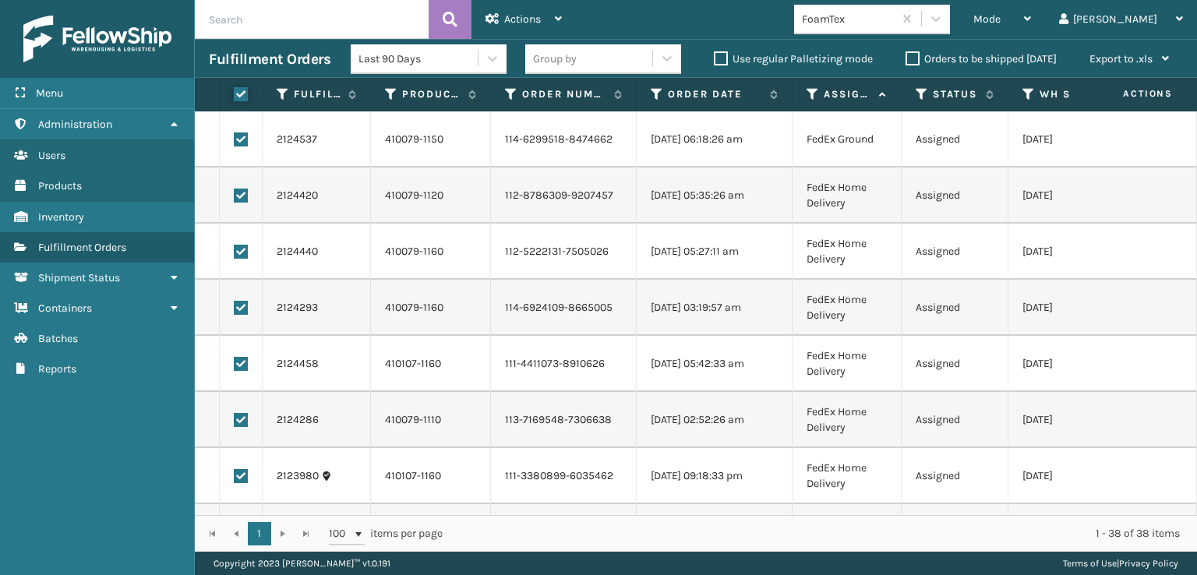
checkbox input "true"
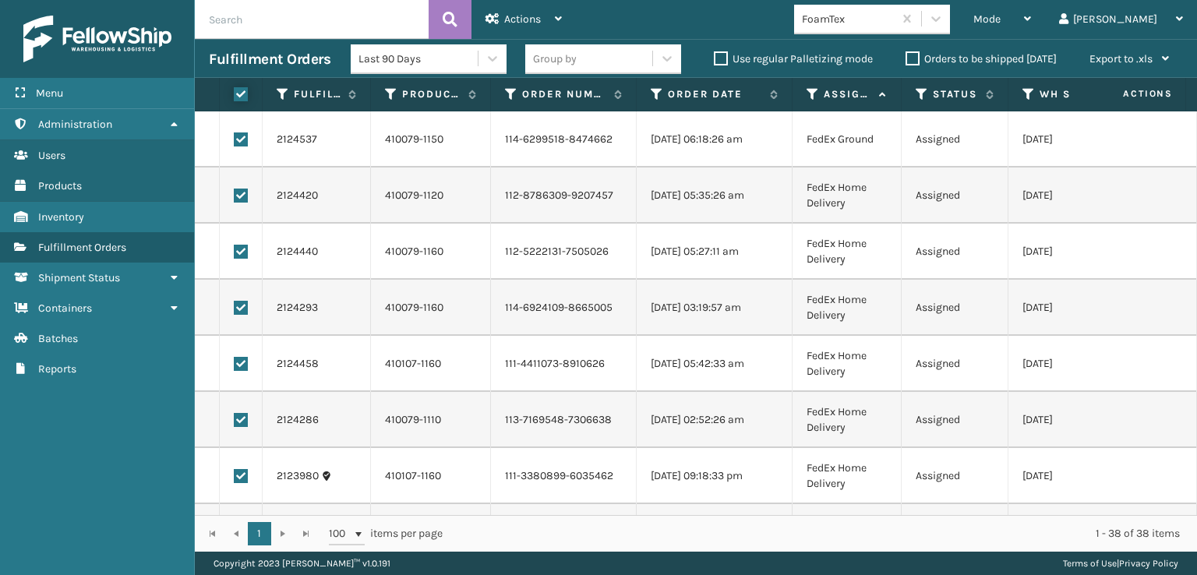
checkbox input "true"
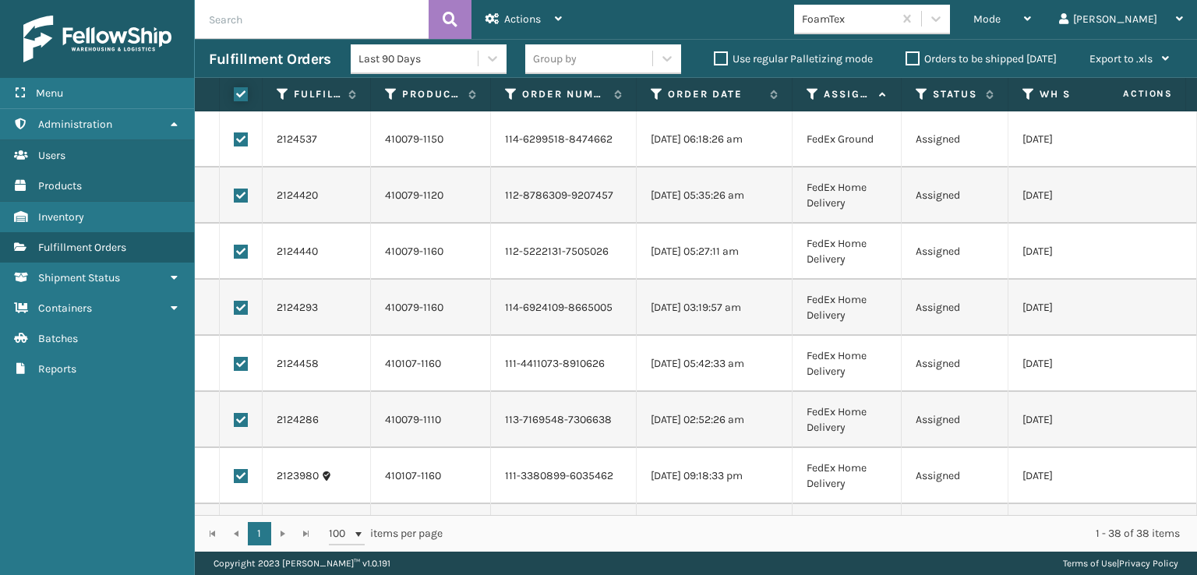
checkbox input "true"
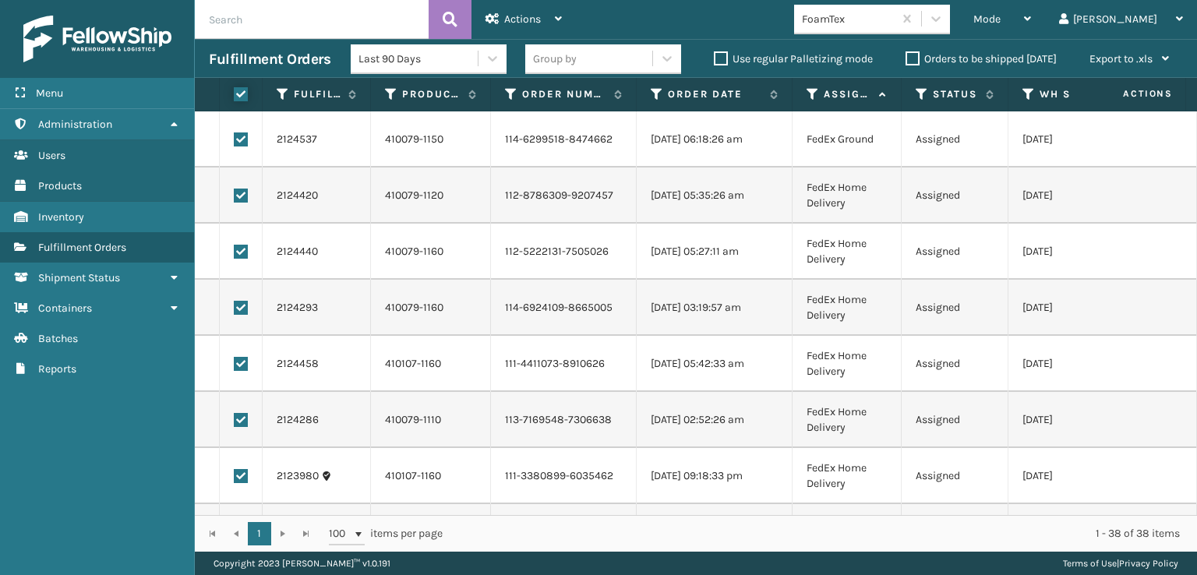
checkbox input "true"
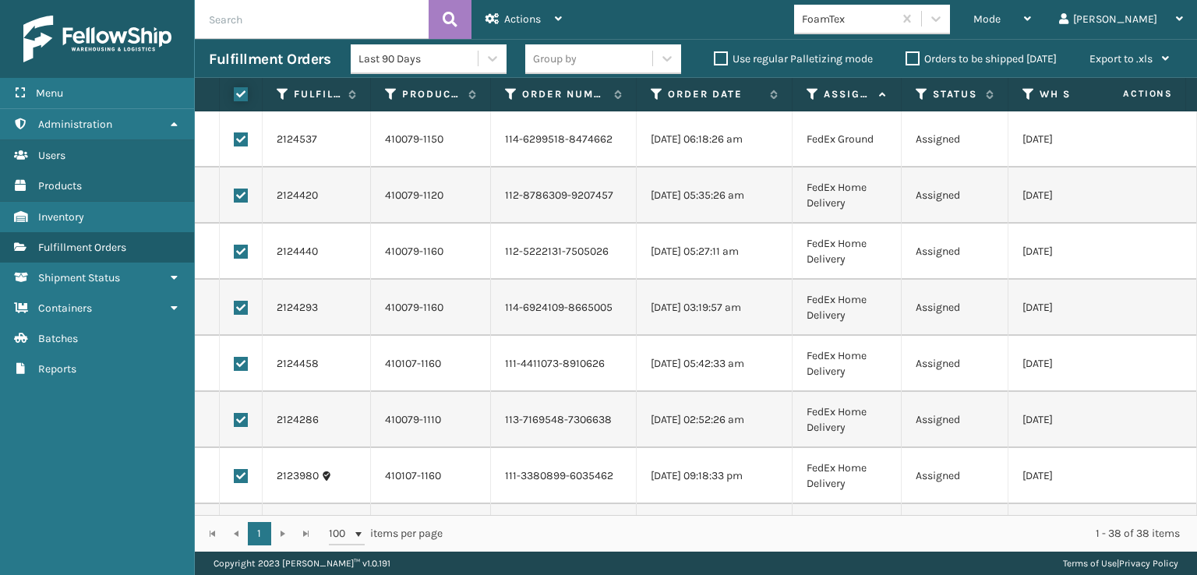
checkbox input "true"
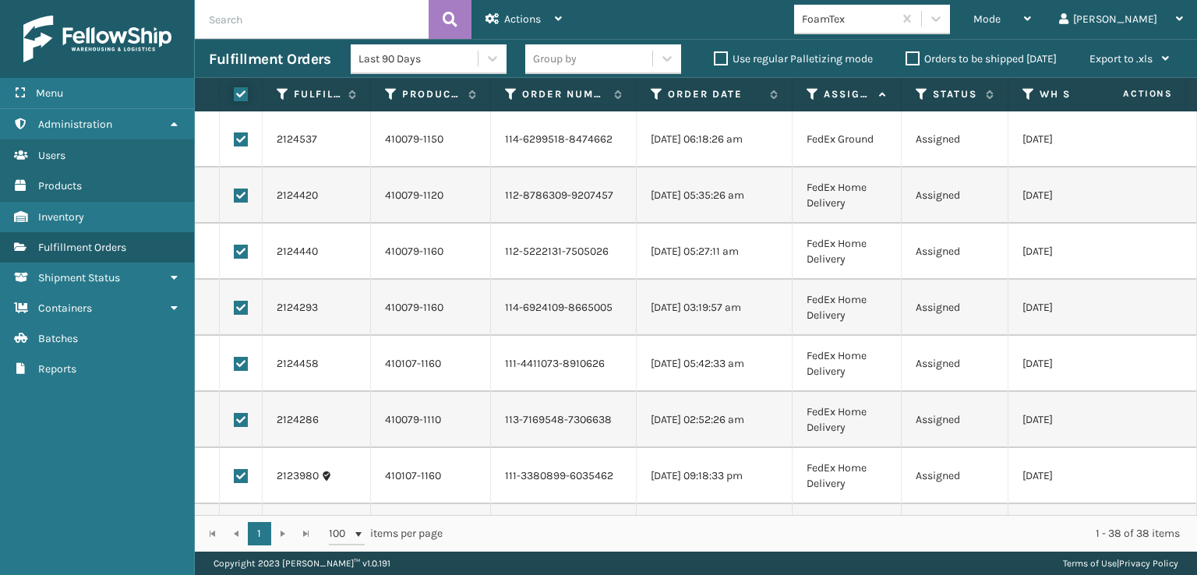
checkbox input "true"
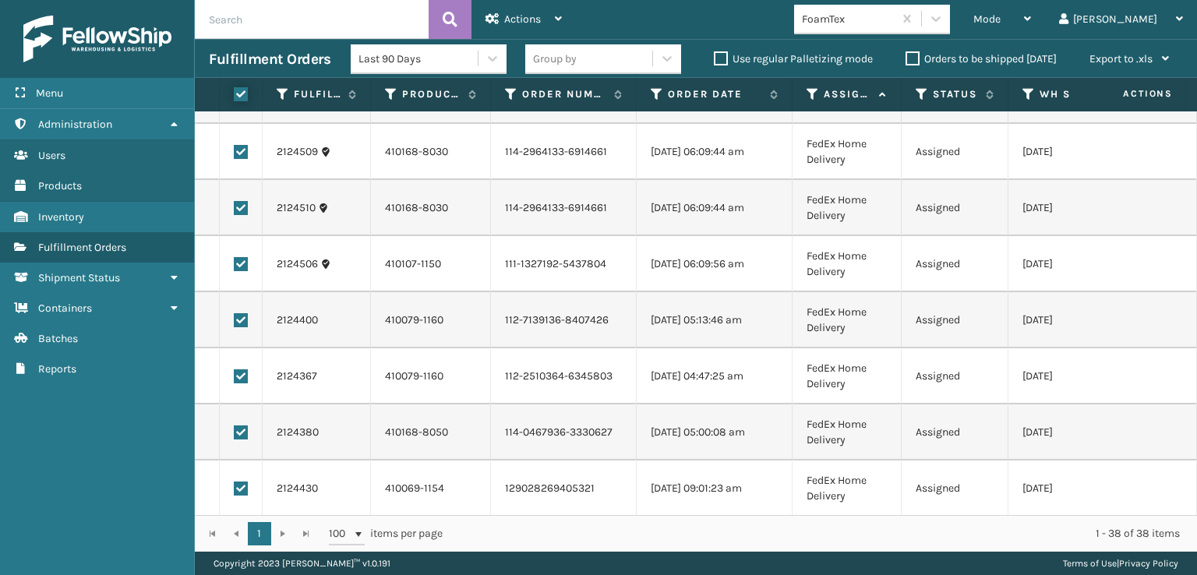
scroll to position [1740, 0]
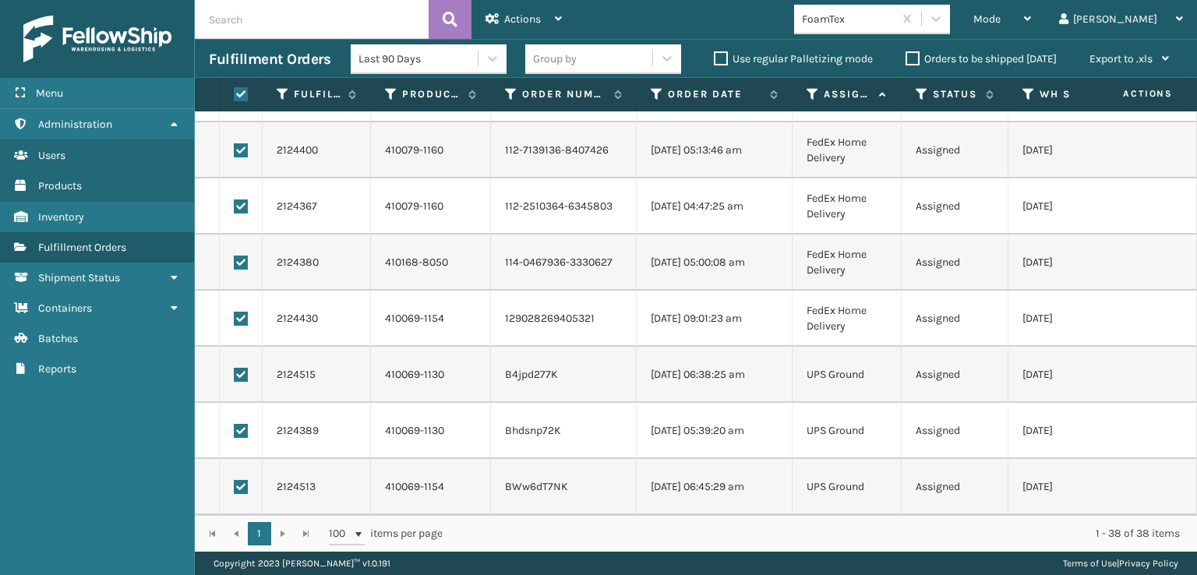
click at [243, 368] on label at bounding box center [241, 375] width 14 height 14
click at [235, 368] on input "checkbox" at bounding box center [234, 373] width 1 height 10
checkbox input "false"
click at [240, 424] on label at bounding box center [241, 431] width 14 height 14
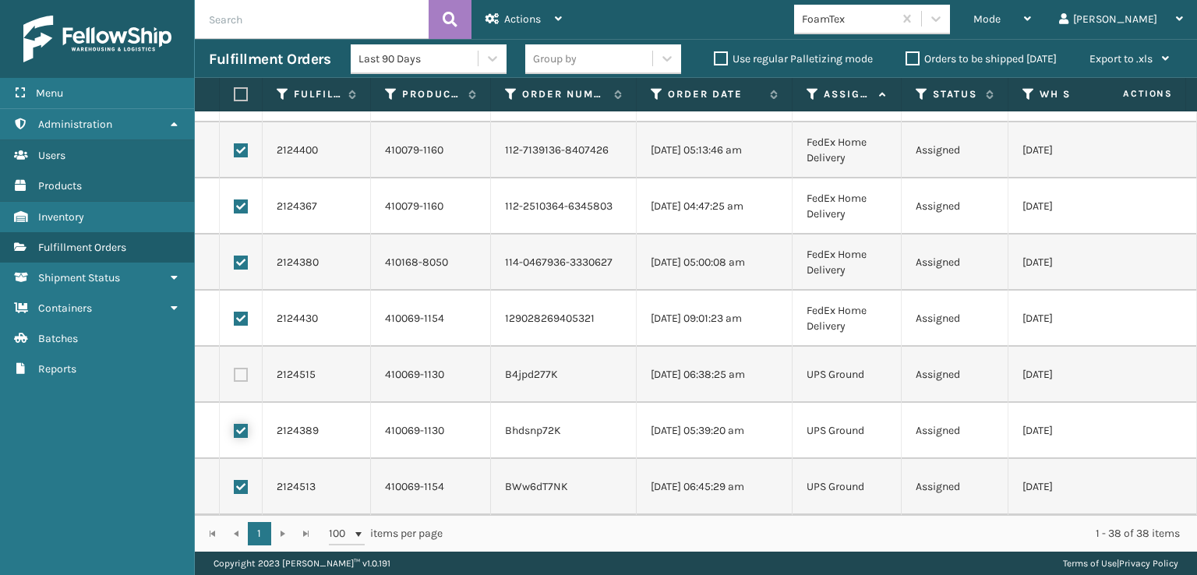
click at [235, 424] on input "checkbox" at bounding box center [234, 429] width 1 height 10
checkbox input "false"
click at [240, 480] on label at bounding box center [241, 487] width 14 height 14
click at [235, 480] on input "checkbox" at bounding box center [234, 485] width 1 height 10
checkbox input "false"
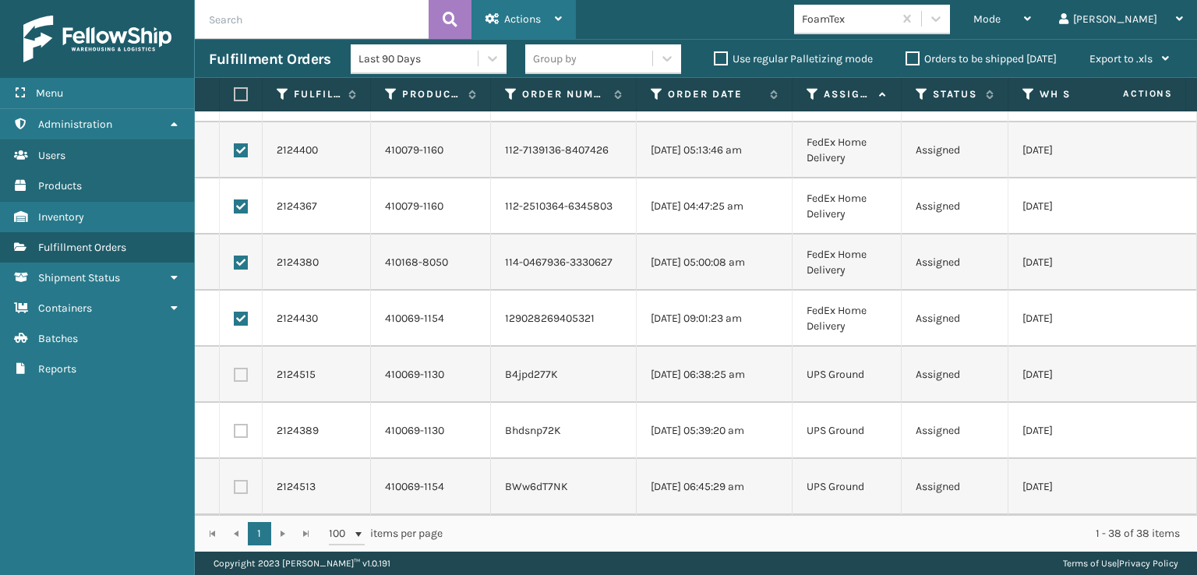
click at [520, 13] on span "Actions" at bounding box center [522, 18] width 37 height 13
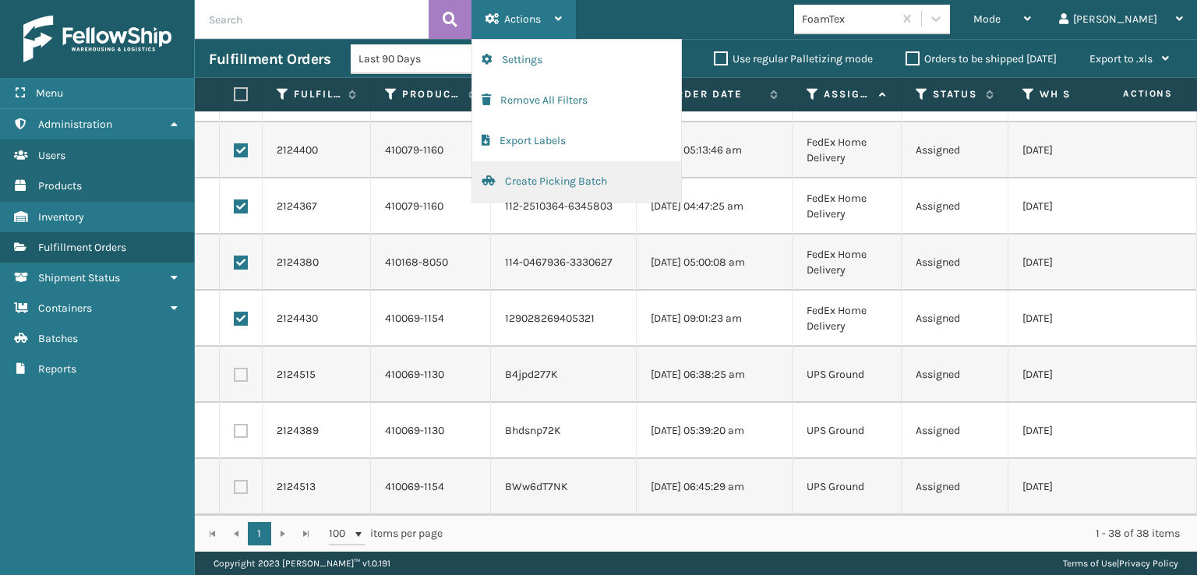
click at [520, 176] on button "Create Picking Batch" at bounding box center [576, 181] width 209 height 41
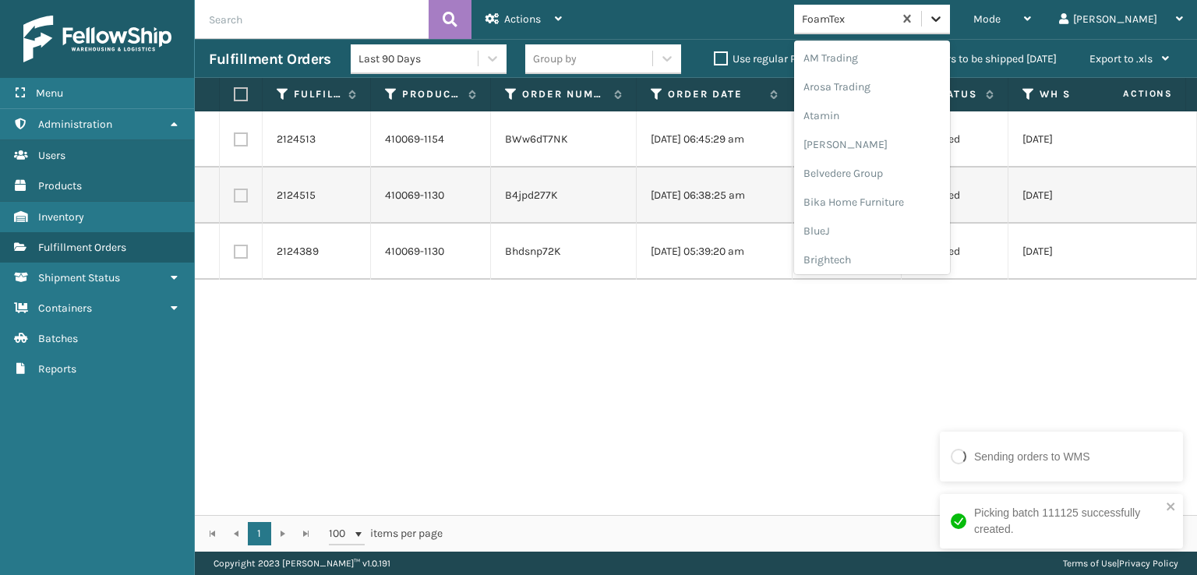
click at [944, 22] on icon at bounding box center [936, 19] width 16 height 16
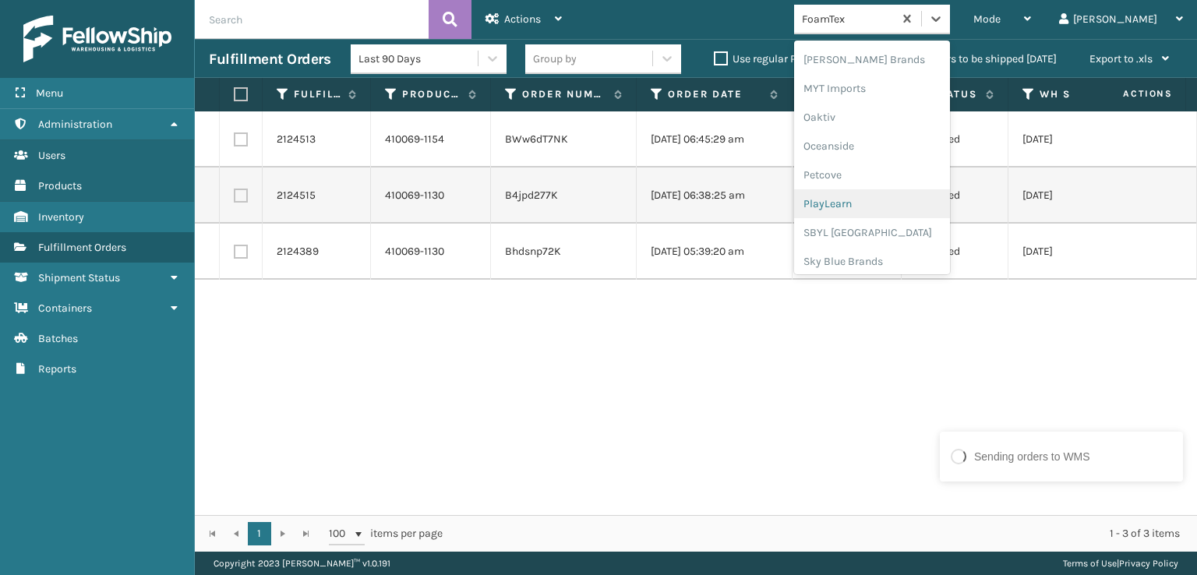
scroll to position [782, 0]
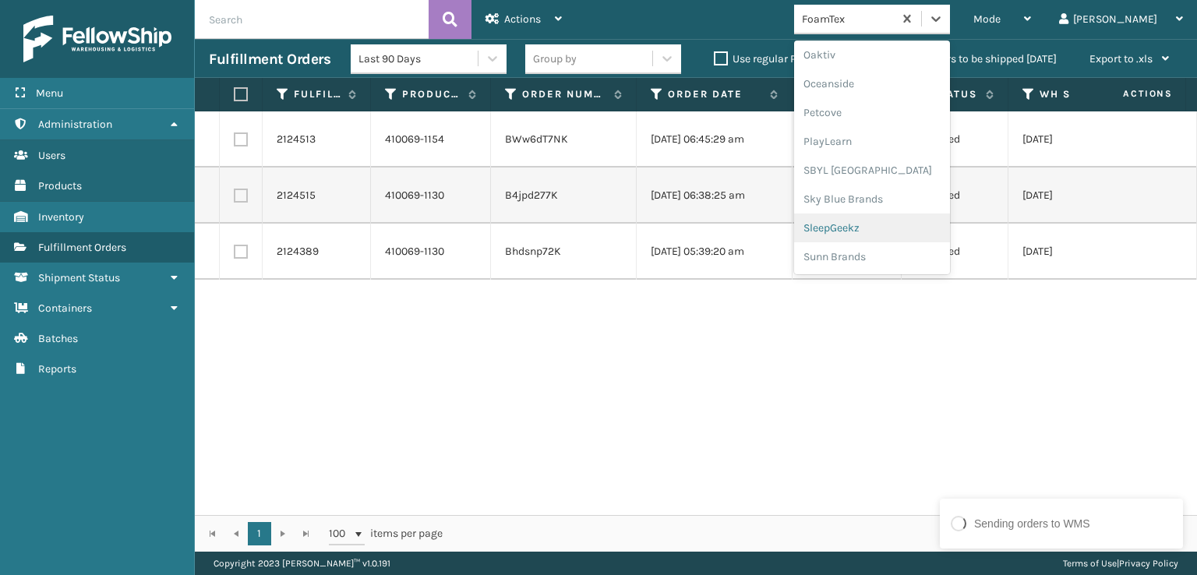
click at [906, 228] on div "SleepGeekz" at bounding box center [872, 228] width 156 height 29
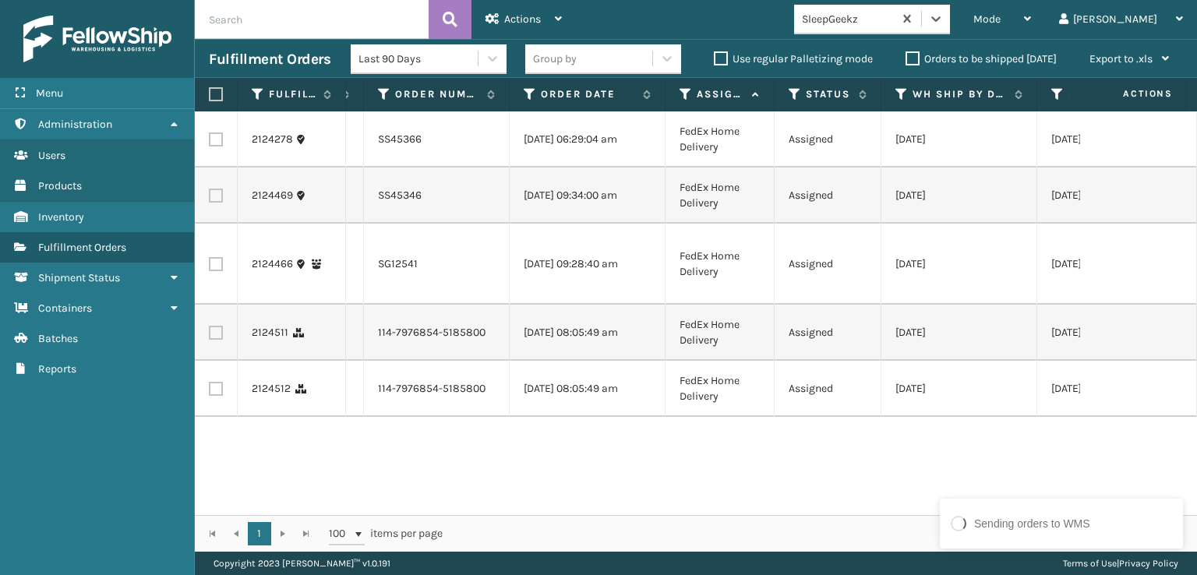
scroll to position [0, 0]
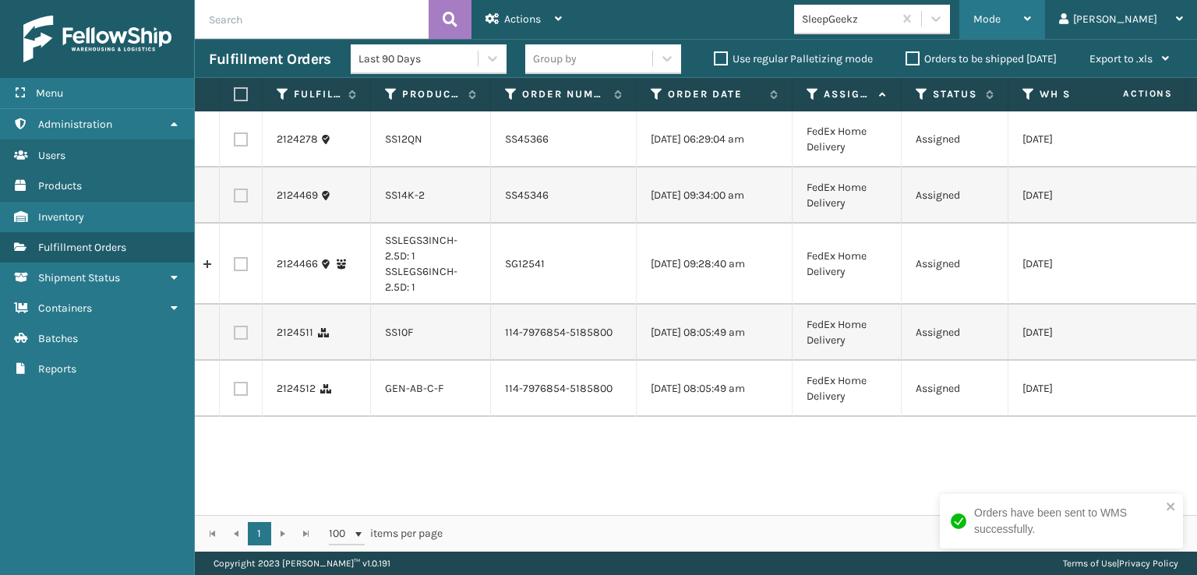
click at [1001, 16] on span "Mode" at bounding box center [987, 18] width 27 height 13
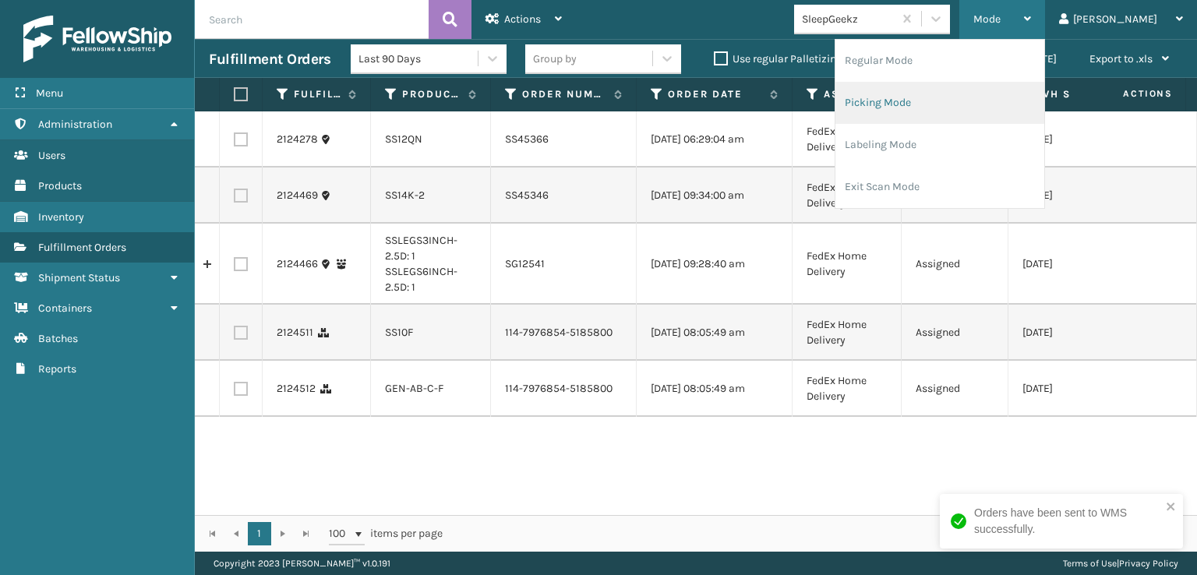
click at [948, 105] on li "Picking Mode" at bounding box center [940, 103] width 209 height 42
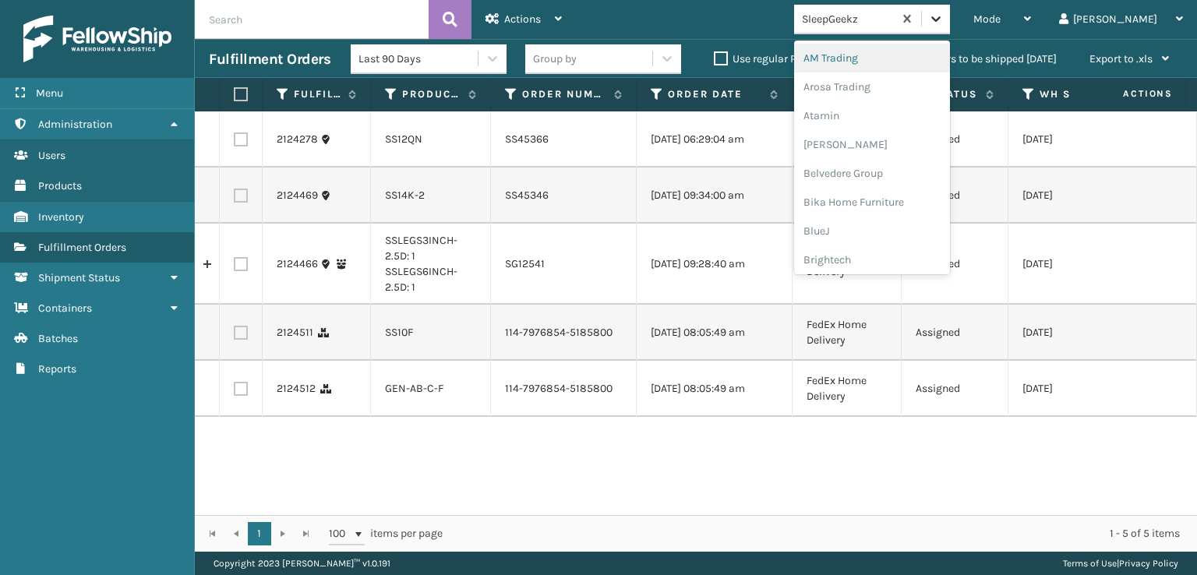
click at [950, 16] on div at bounding box center [936, 19] width 28 height 28
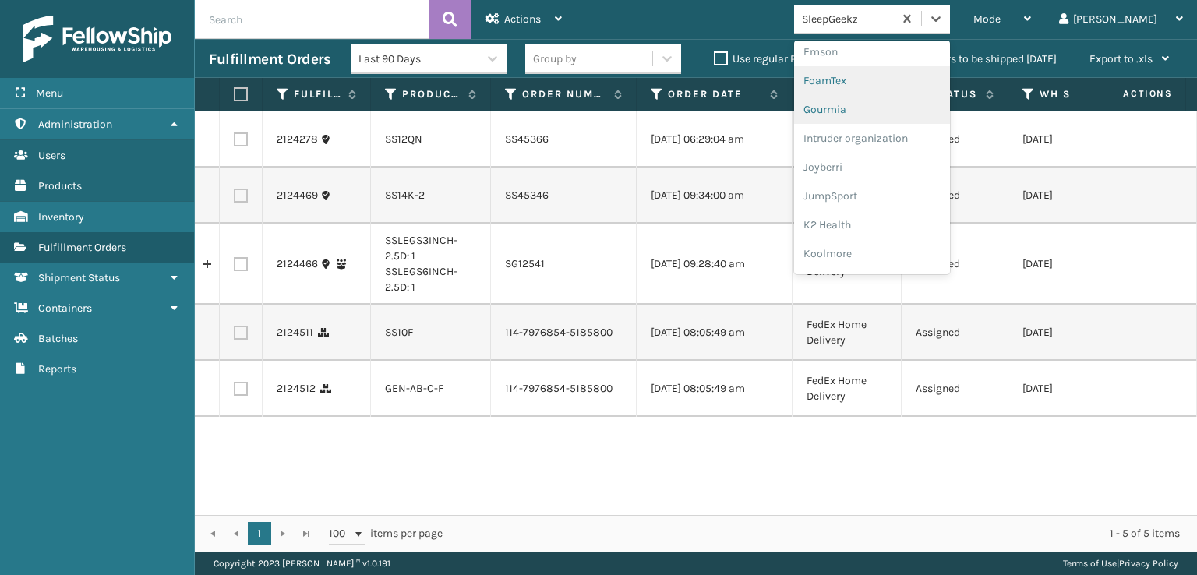
scroll to position [259, 0]
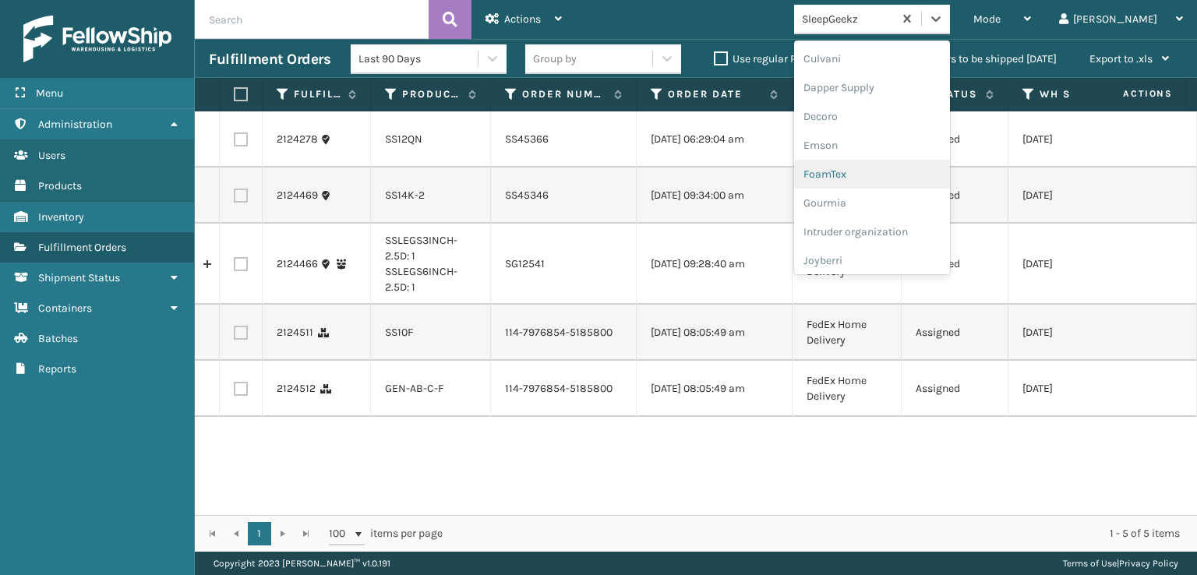
click at [886, 175] on div "FoamTex" at bounding box center [872, 174] width 156 height 29
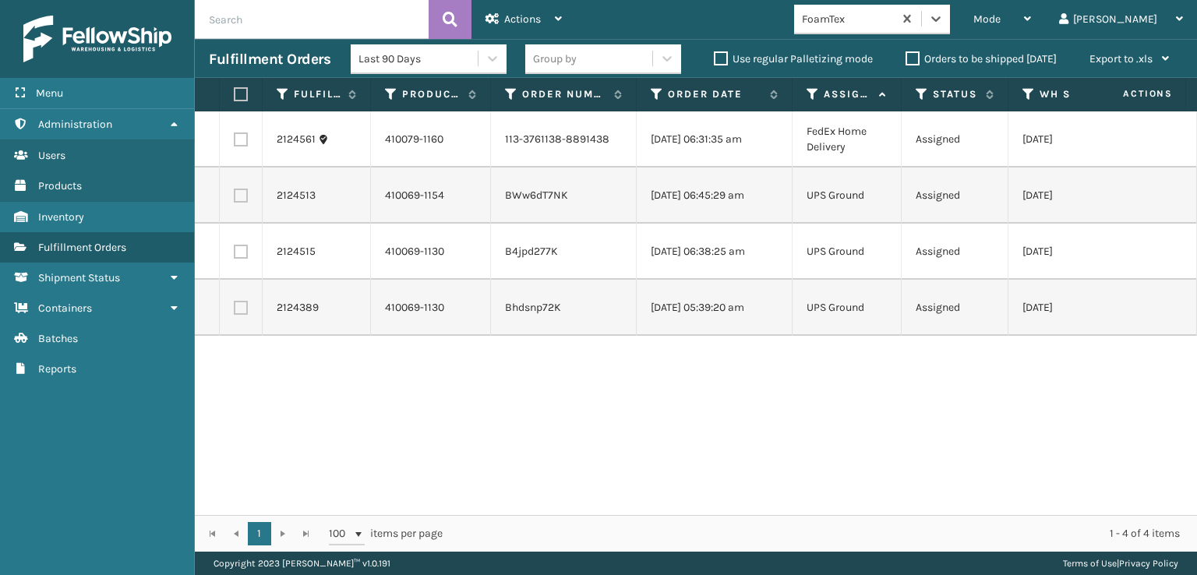
click at [242, 143] on label at bounding box center [241, 140] width 14 height 14
click at [235, 143] on input "checkbox" at bounding box center [234, 138] width 1 height 10
checkbox input "true"
click at [518, 19] on span "Actions" at bounding box center [522, 18] width 37 height 13
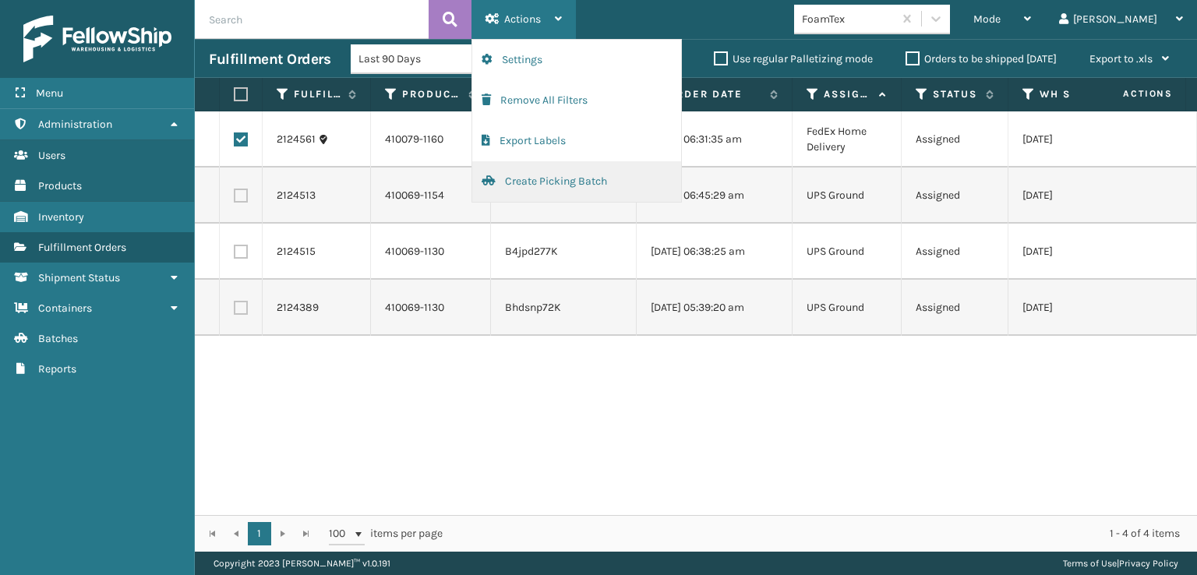
click at [525, 179] on button "Create Picking Batch" at bounding box center [576, 181] width 209 height 41
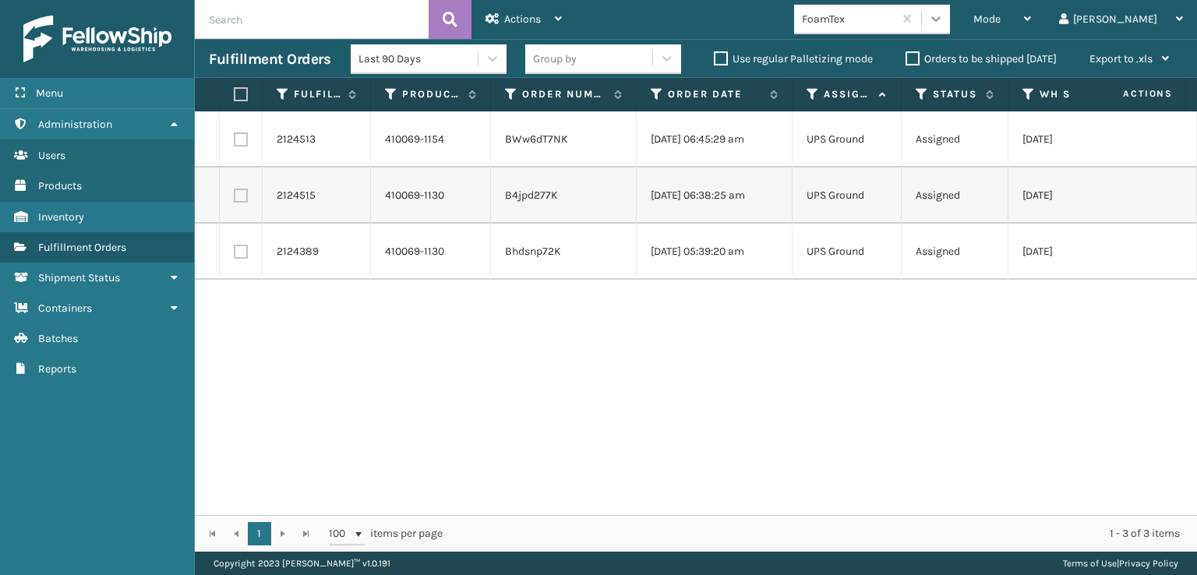
click at [944, 19] on icon at bounding box center [936, 19] width 16 height 16
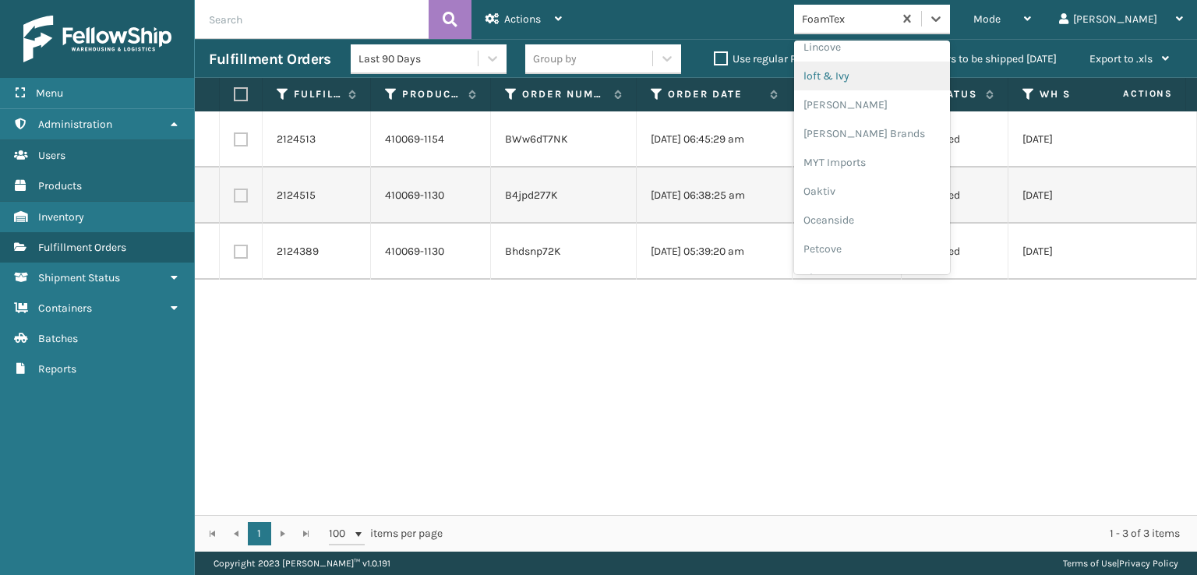
scroll to position [649, 0]
click at [884, 129] on div "[PERSON_NAME] Brands" at bounding box center [872, 130] width 156 height 29
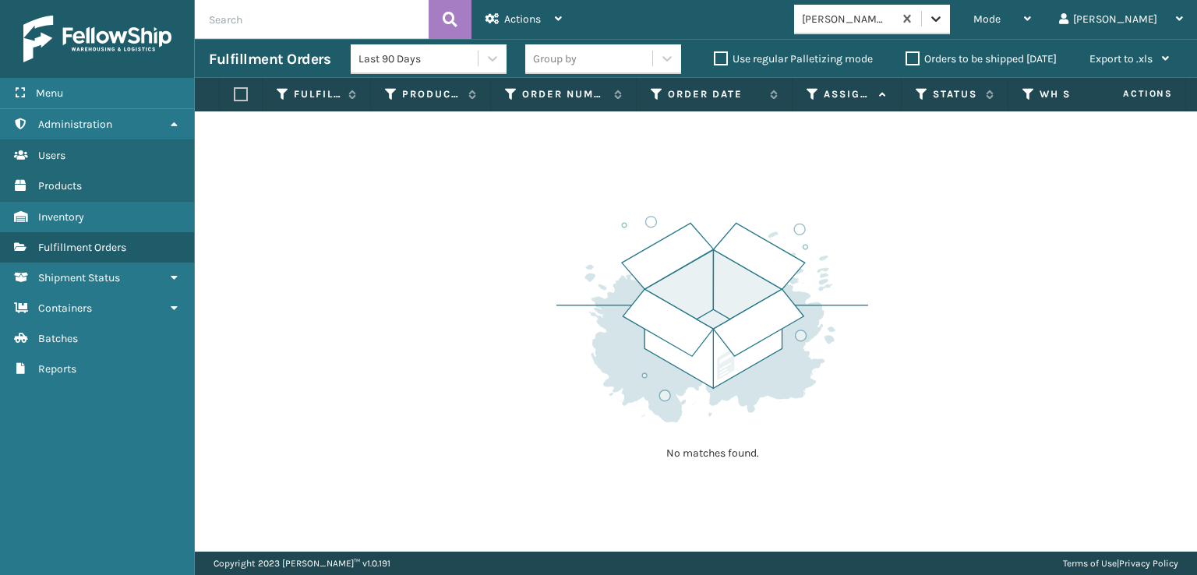
click at [944, 18] on icon at bounding box center [936, 19] width 16 height 16
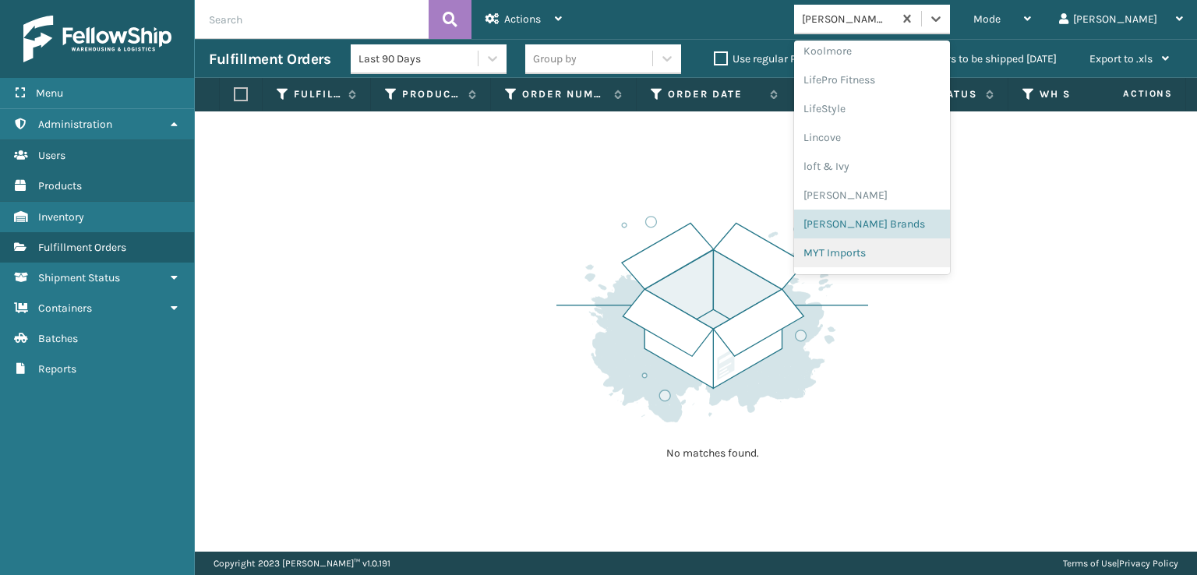
scroll to position [782, 0]
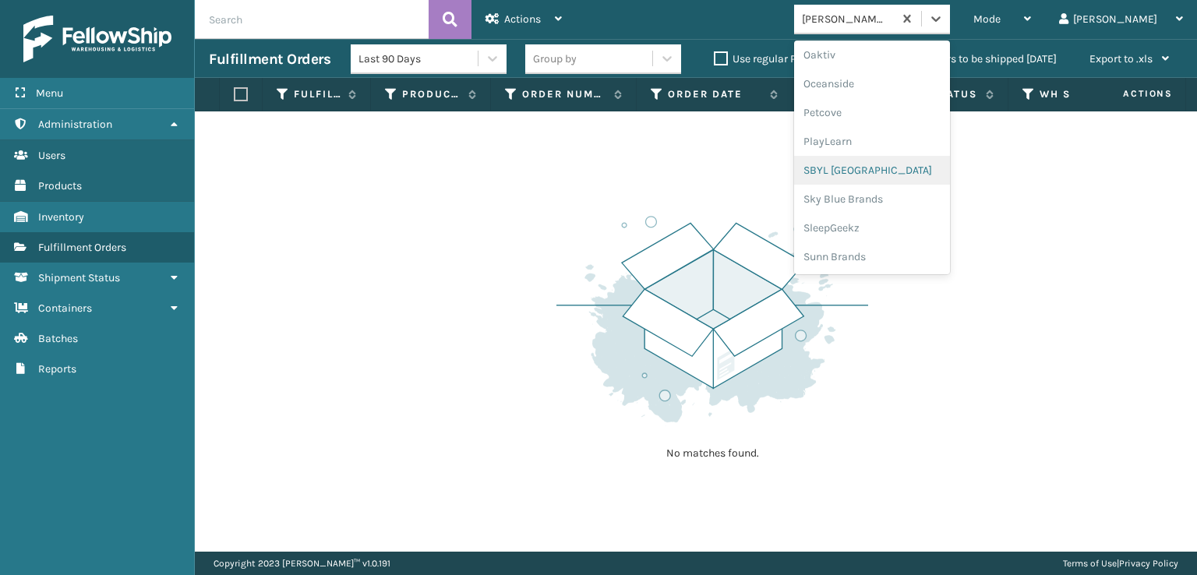
click at [891, 169] on div "SBYL [GEOGRAPHIC_DATA]" at bounding box center [872, 170] width 156 height 29
click at [950, 32] on div at bounding box center [936, 19] width 28 height 28
click at [907, 228] on div "SleepGeekz" at bounding box center [872, 228] width 156 height 29
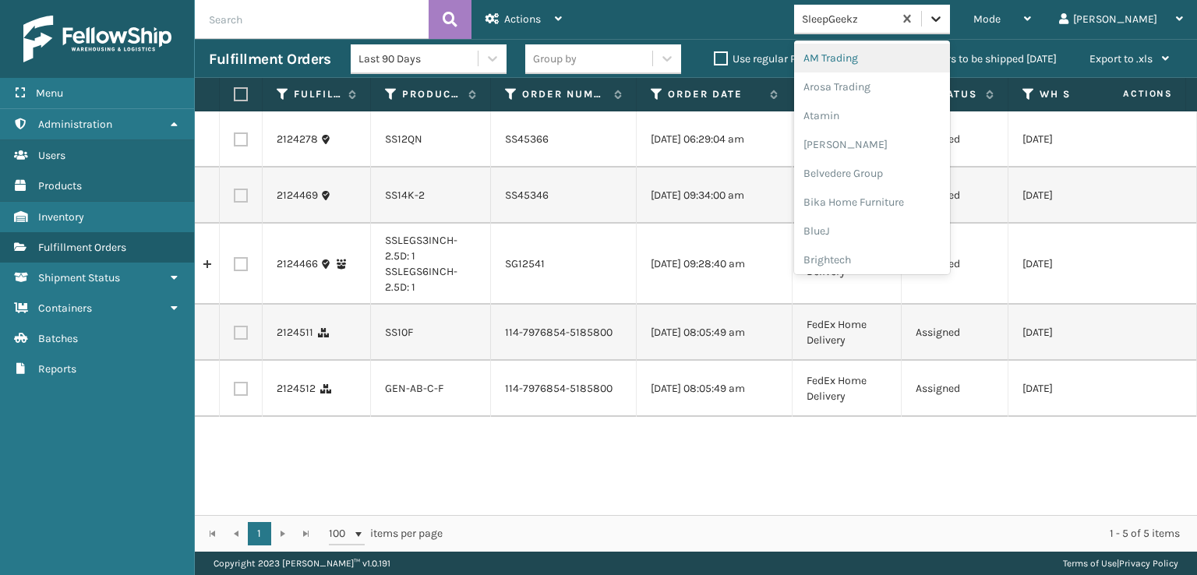
click at [944, 15] on icon at bounding box center [936, 19] width 16 height 16
click at [896, 200] on div "FoamTex" at bounding box center [872, 199] width 156 height 29
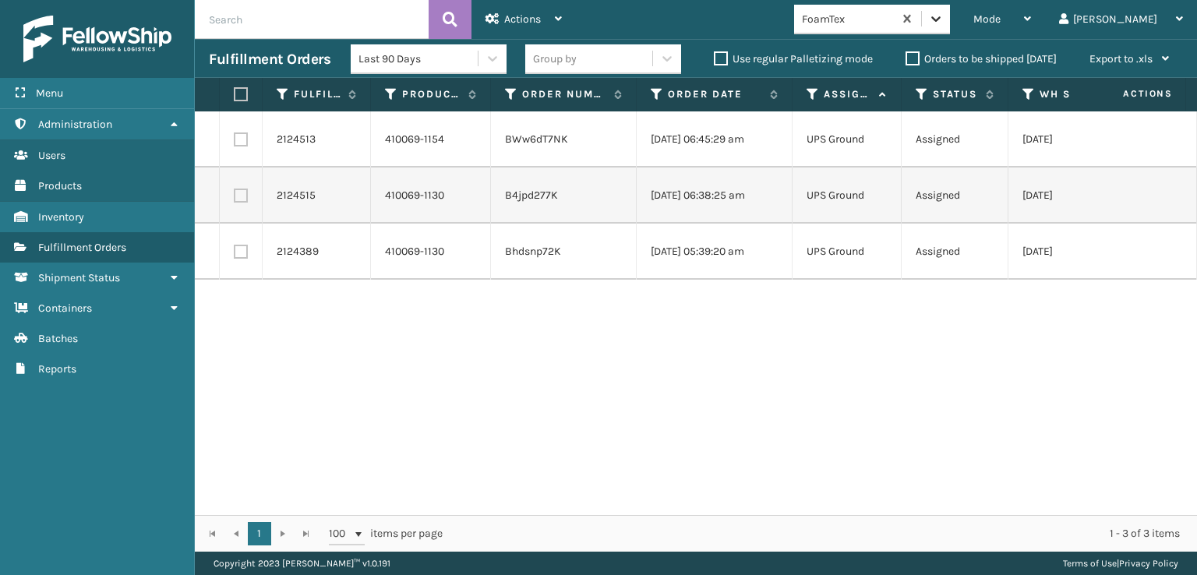
click at [944, 23] on icon at bounding box center [936, 19] width 16 height 16
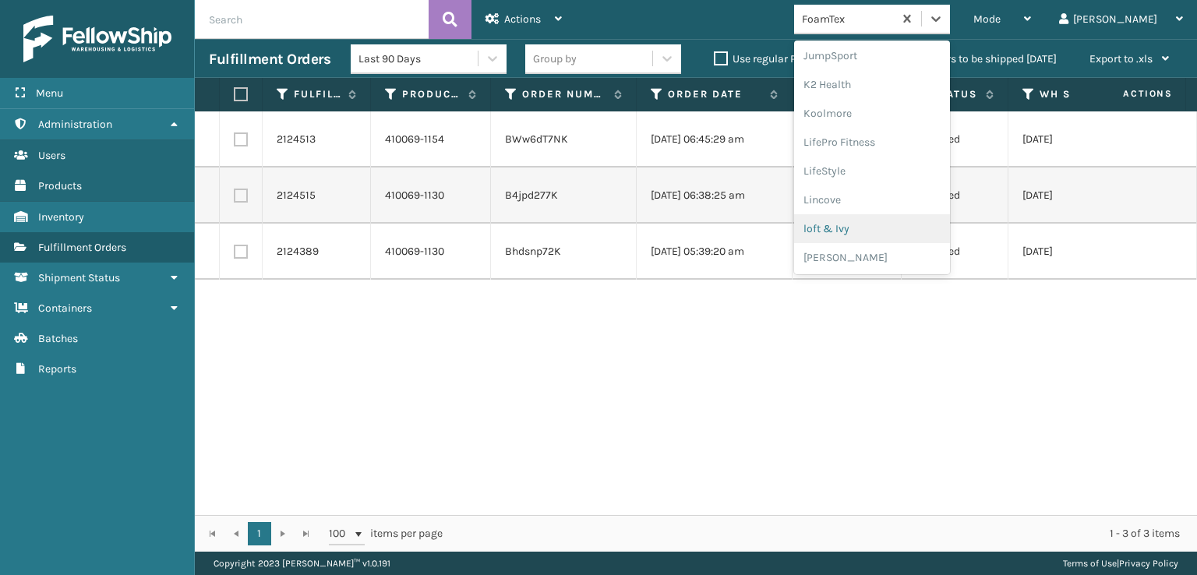
scroll to position [782, 0]
click at [900, 227] on div "SleepGeekz" at bounding box center [872, 228] width 156 height 29
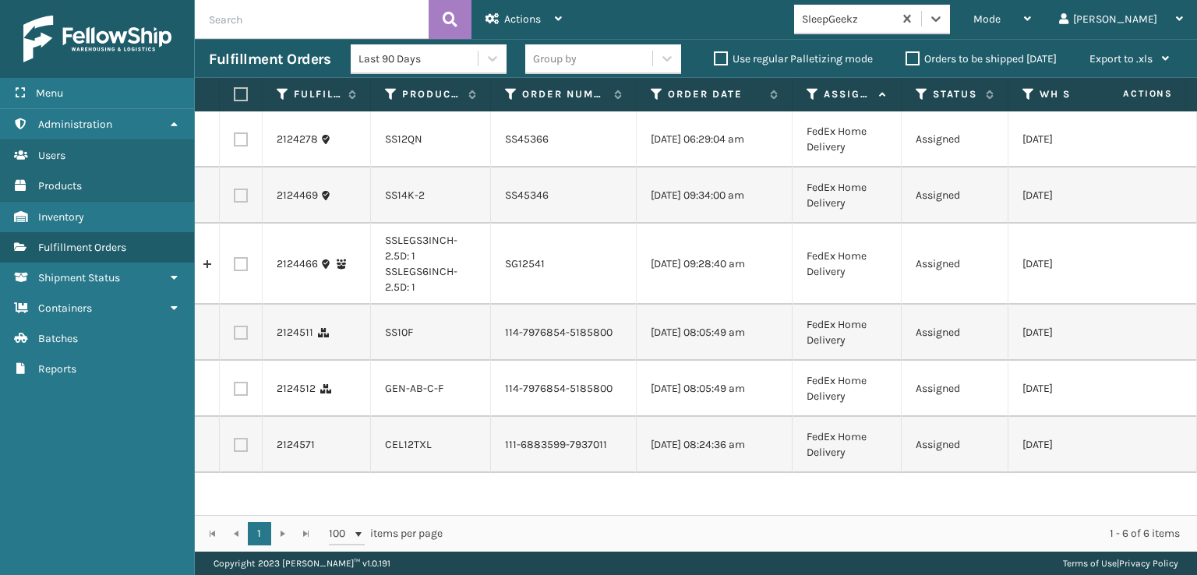
scroll to position [16, 0]
click at [941, 19] on icon at bounding box center [935, 18] width 9 height 5
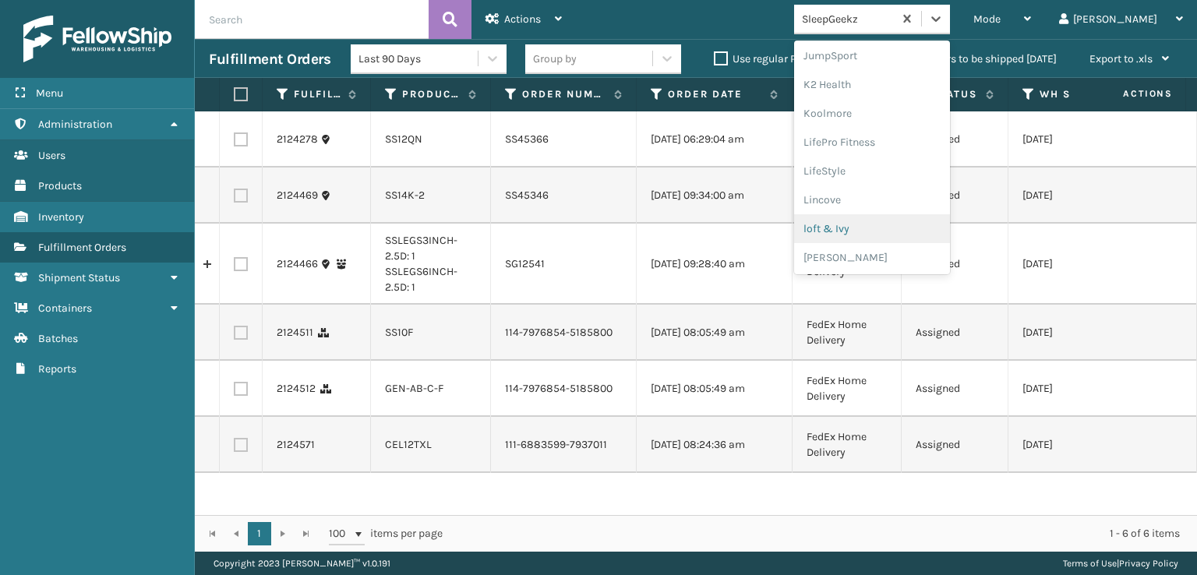
scroll to position [782, 0]
click at [895, 225] on div "SleepGeekz" at bounding box center [872, 228] width 156 height 29
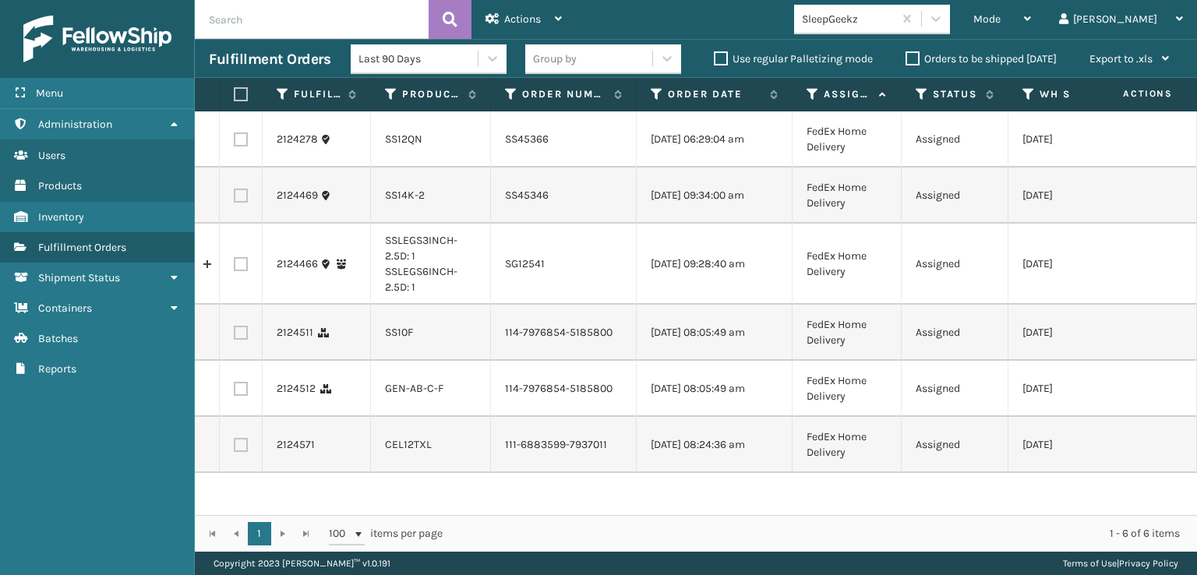
click at [241, 452] on label at bounding box center [241, 445] width 14 height 14
click at [235, 448] on input "checkbox" at bounding box center [234, 443] width 1 height 10
checkbox input "true"
click at [243, 396] on label at bounding box center [241, 389] width 14 height 14
click at [235, 392] on input "checkbox" at bounding box center [234, 387] width 1 height 10
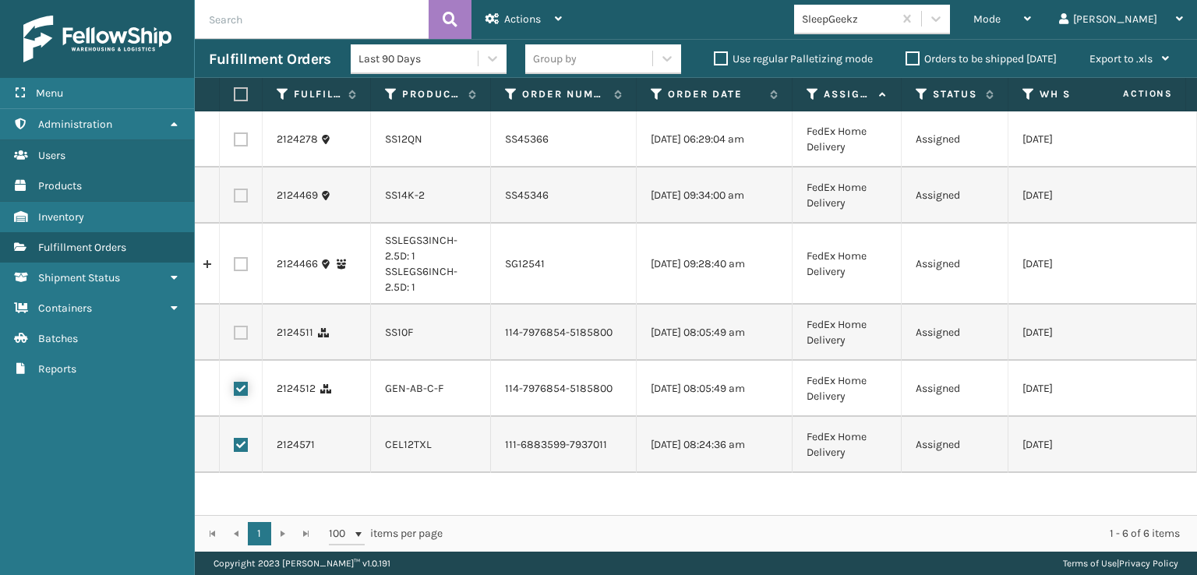
checkbox input "true"
click at [244, 340] on label at bounding box center [241, 333] width 14 height 14
click at [235, 336] on input "checkbox" at bounding box center [234, 331] width 1 height 10
checkbox input "true"
click at [242, 203] on label at bounding box center [241, 196] width 14 height 14
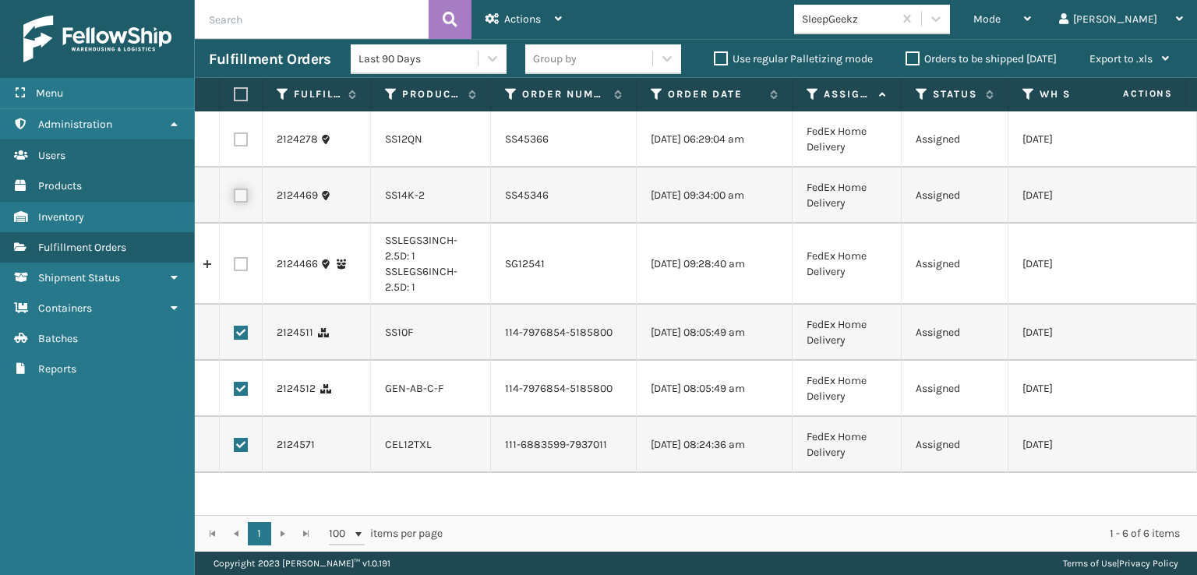
click at [235, 199] on input "checkbox" at bounding box center [234, 194] width 1 height 10
checkbox input "true"
click at [242, 142] on label at bounding box center [241, 140] width 14 height 14
click at [235, 142] on input "checkbox" at bounding box center [234, 138] width 1 height 10
checkbox input "true"
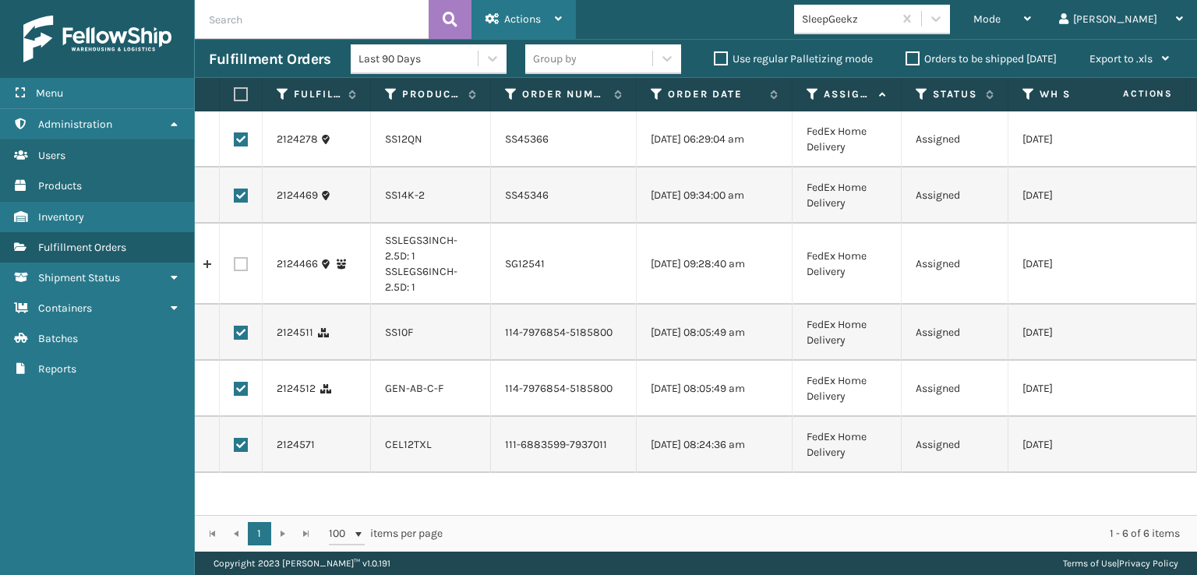
click at [531, 16] on span "Actions" at bounding box center [522, 18] width 37 height 13
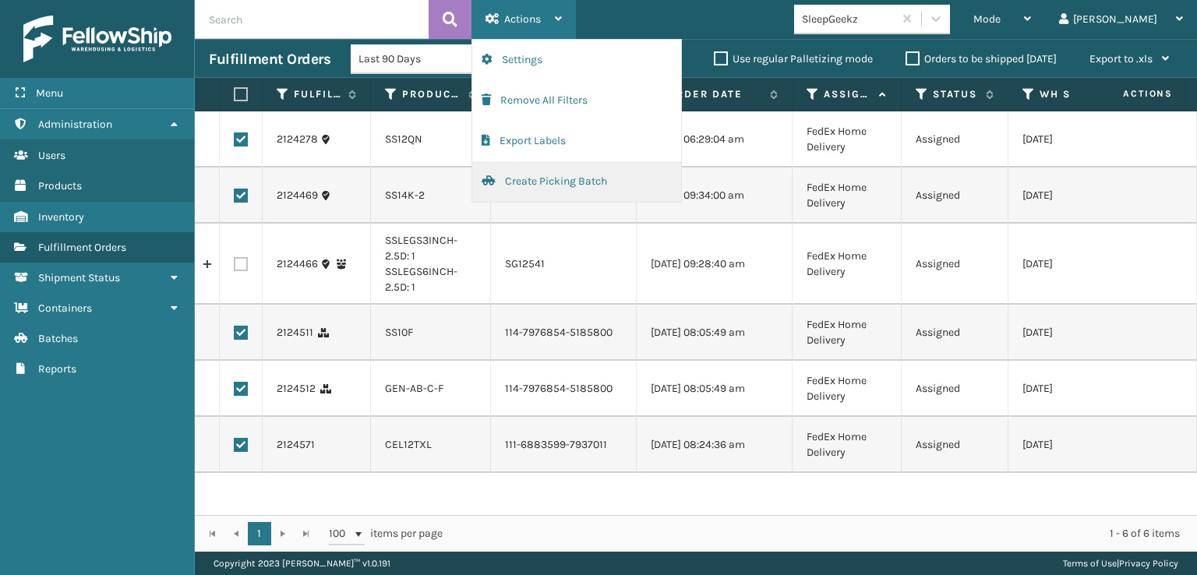
click at [518, 177] on button "Create Picking Batch" at bounding box center [576, 181] width 209 height 41
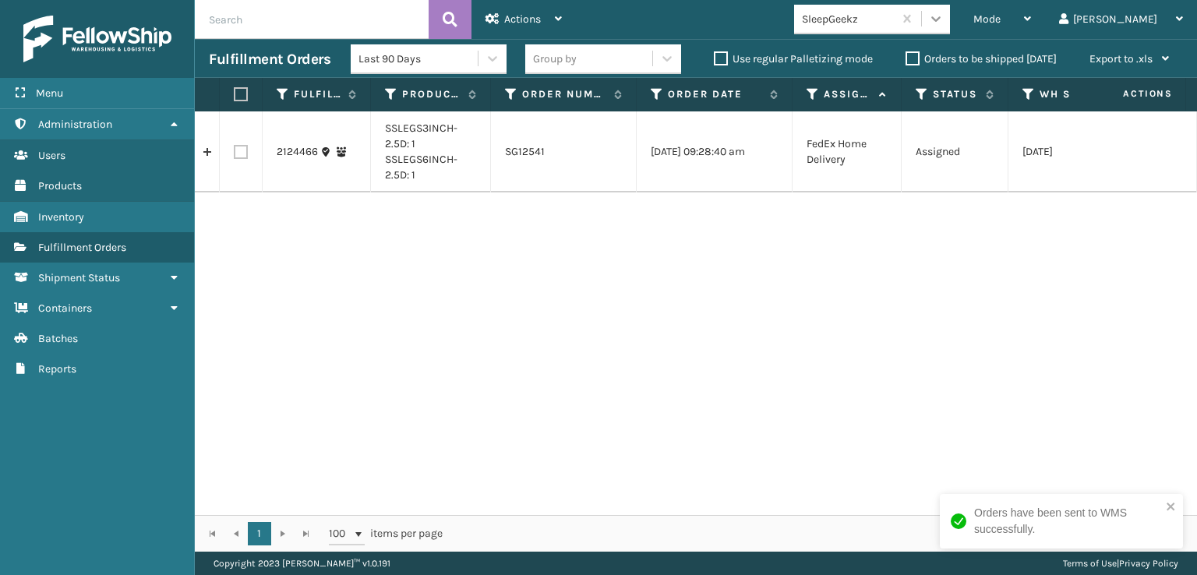
click at [944, 11] on icon at bounding box center [936, 19] width 16 height 16
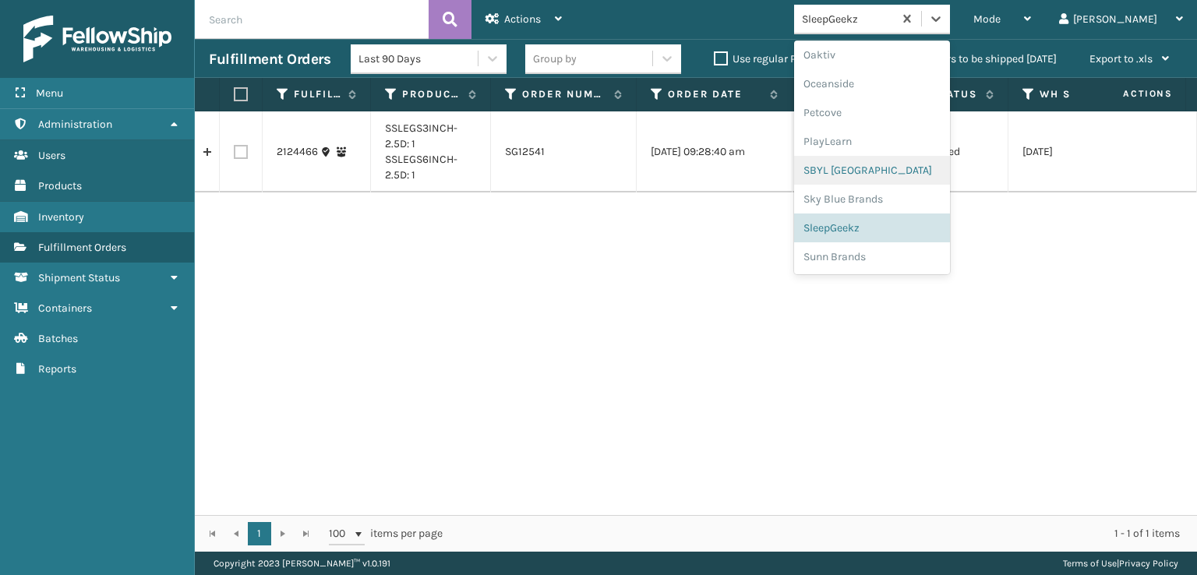
click at [883, 173] on div "SBYL [GEOGRAPHIC_DATA]" at bounding box center [872, 170] width 156 height 29
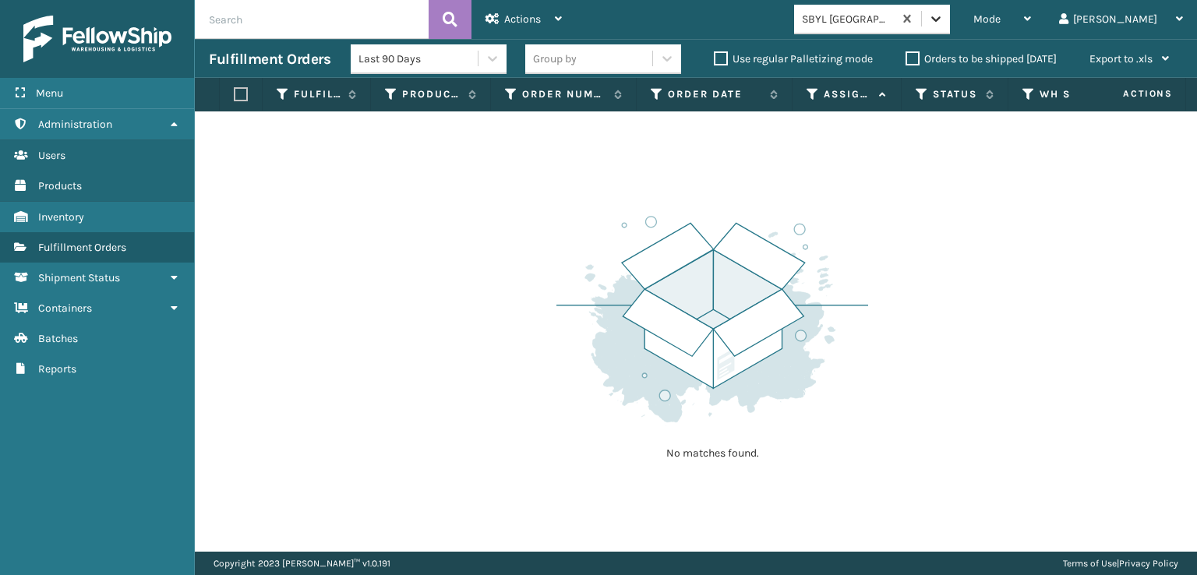
click at [944, 16] on icon at bounding box center [936, 19] width 16 height 16
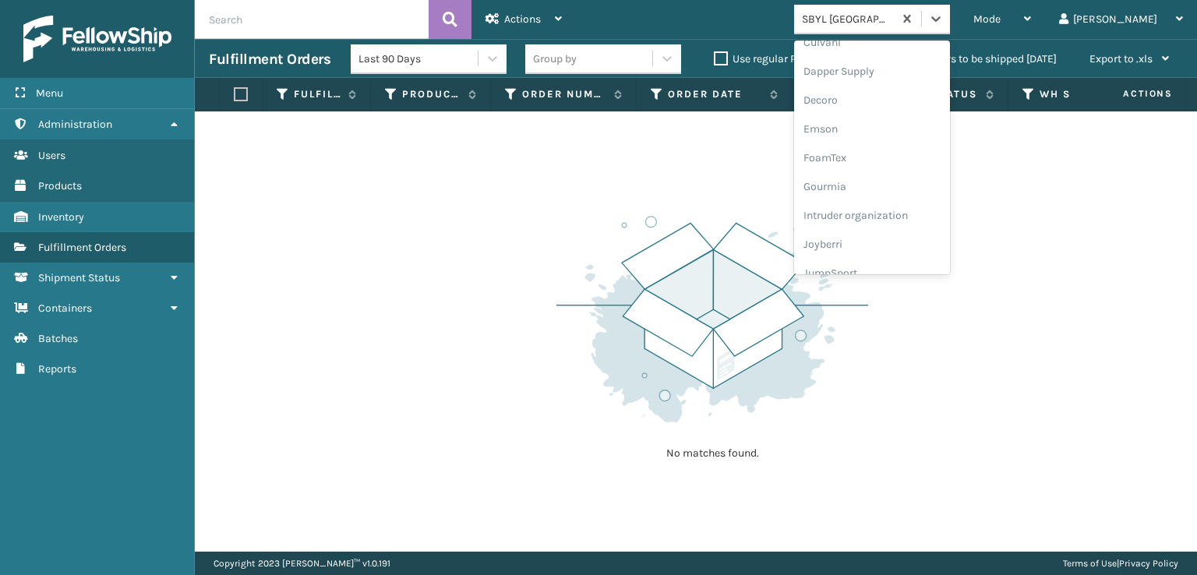
scroll to position [312, 0]
click at [888, 119] on div "FoamTex" at bounding box center [872, 121] width 156 height 29
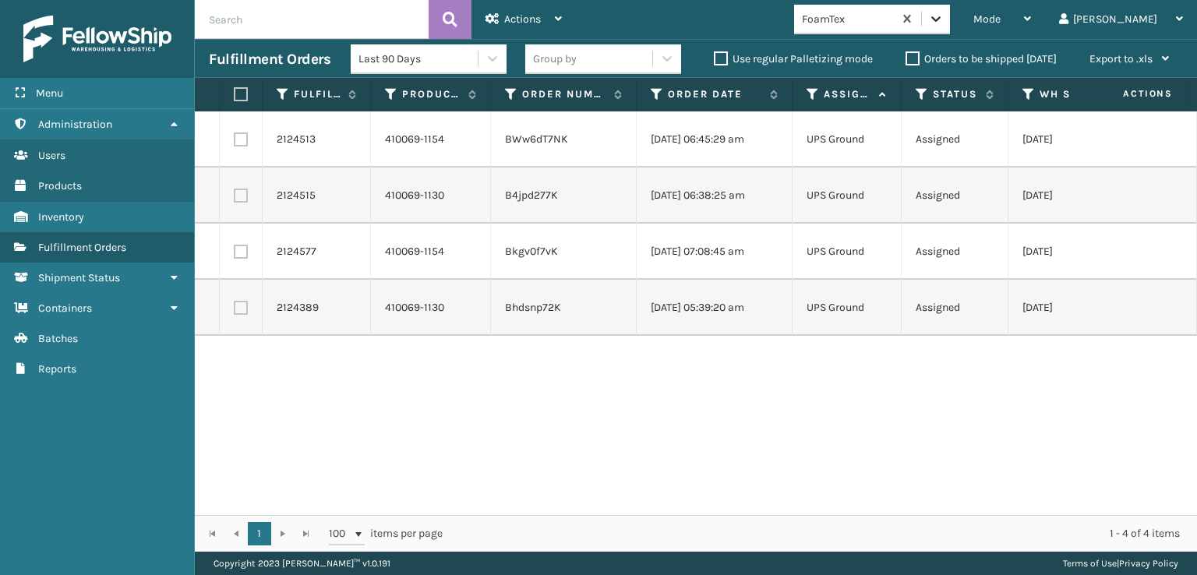
click at [944, 15] on icon at bounding box center [936, 19] width 16 height 16
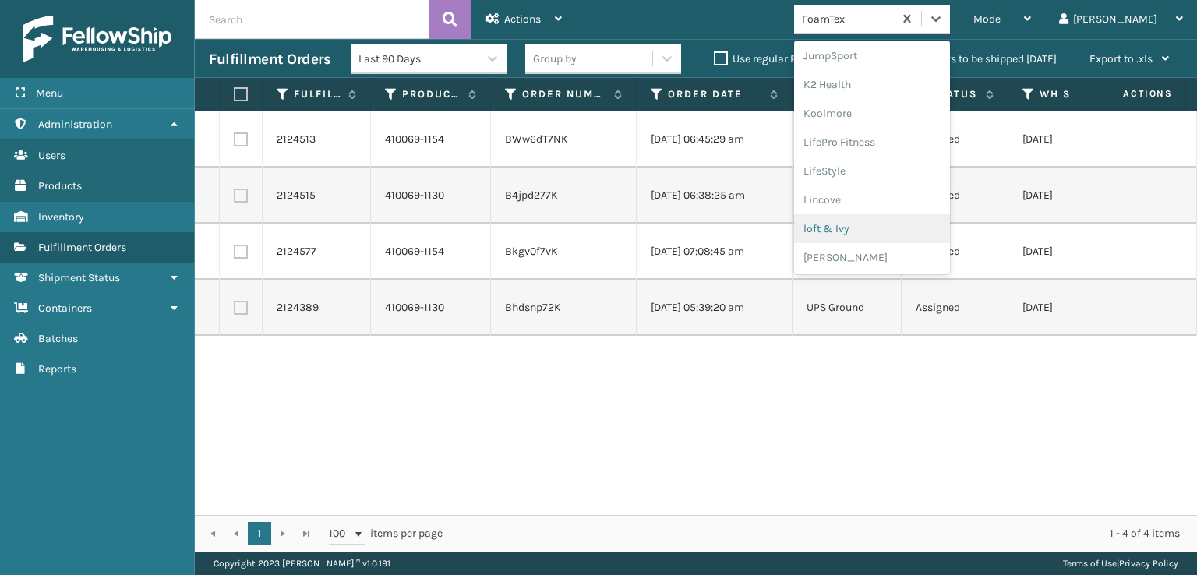
scroll to position [782, 0]
click at [889, 221] on div "SleepGeekz" at bounding box center [872, 228] width 156 height 29
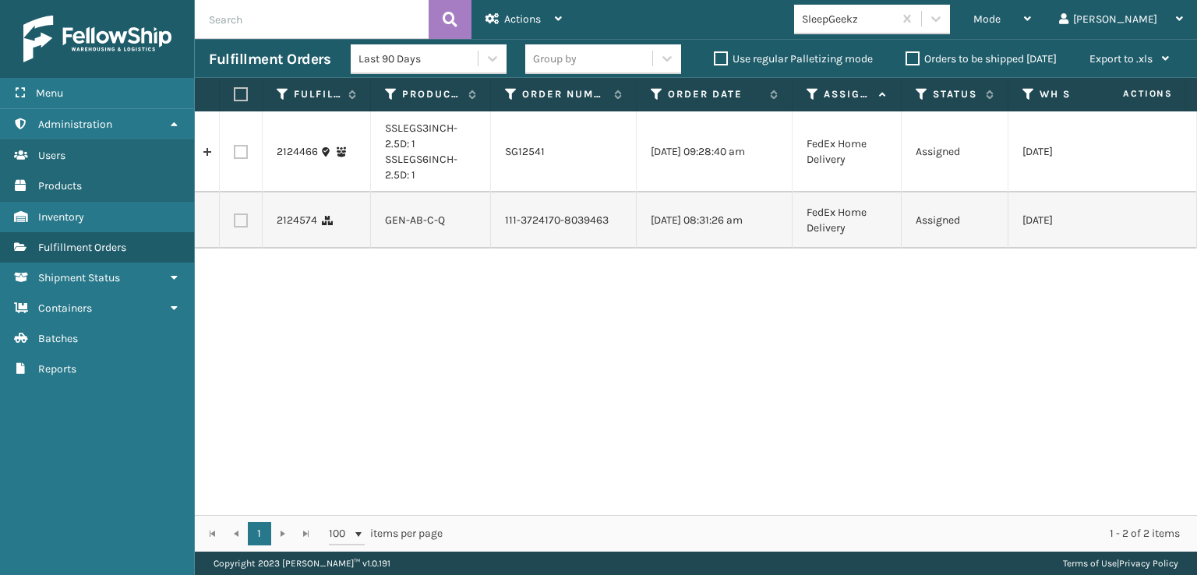
drag, startPoint x: 235, startPoint y: 228, endPoint x: 245, endPoint y: 222, distance: 11.2
click at [236, 228] on label at bounding box center [241, 221] width 14 height 14
click at [235, 224] on input "checkbox" at bounding box center [234, 219] width 1 height 10
checkbox input "true"
click at [535, 23] on span "Actions" at bounding box center [522, 18] width 37 height 13
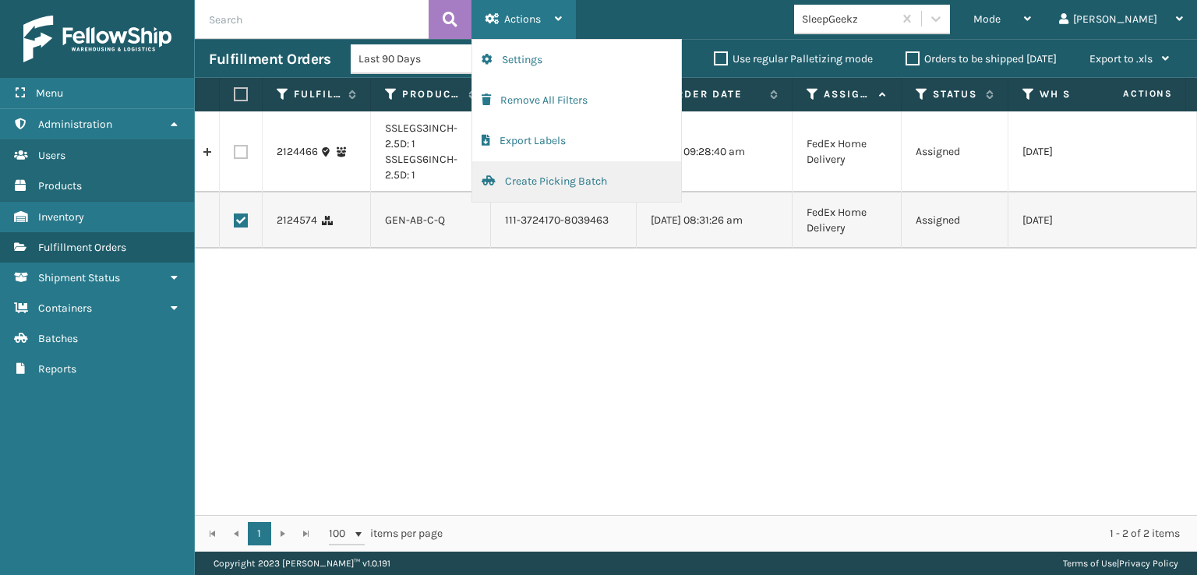
click at [546, 175] on button "Create Picking Batch" at bounding box center [576, 181] width 209 height 41
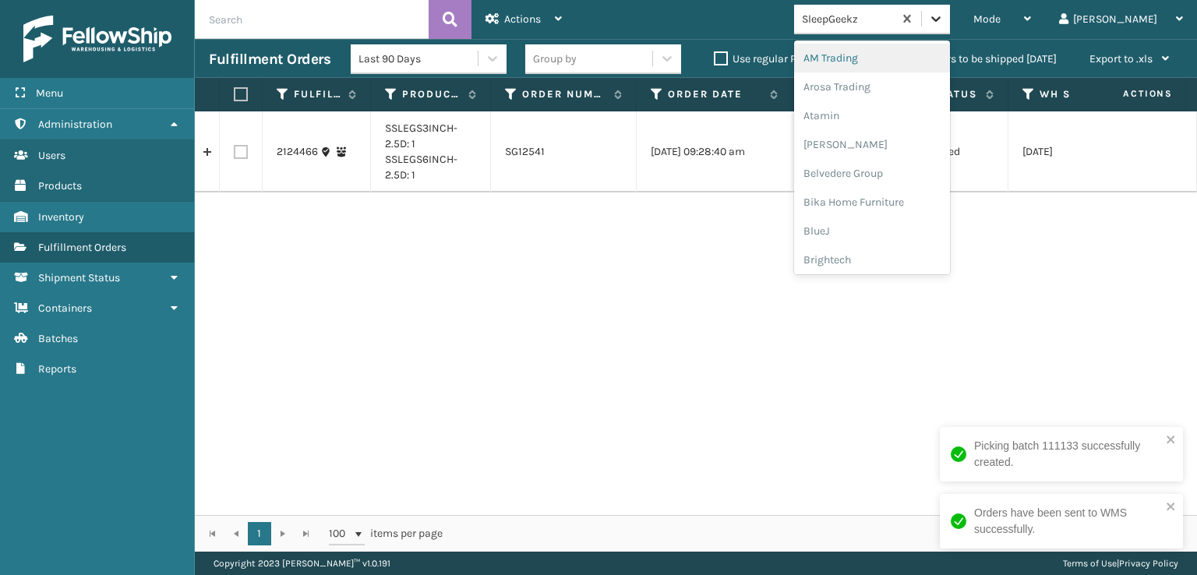
click at [950, 16] on div at bounding box center [936, 19] width 28 height 28
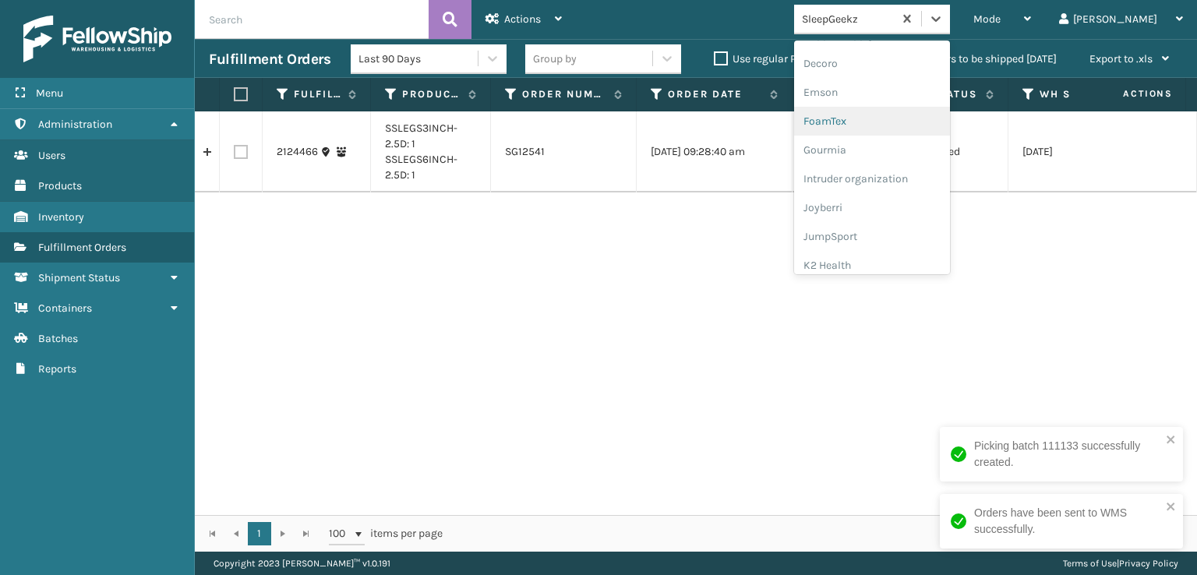
click at [895, 121] on div "FoamTex" at bounding box center [872, 121] width 156 height 29
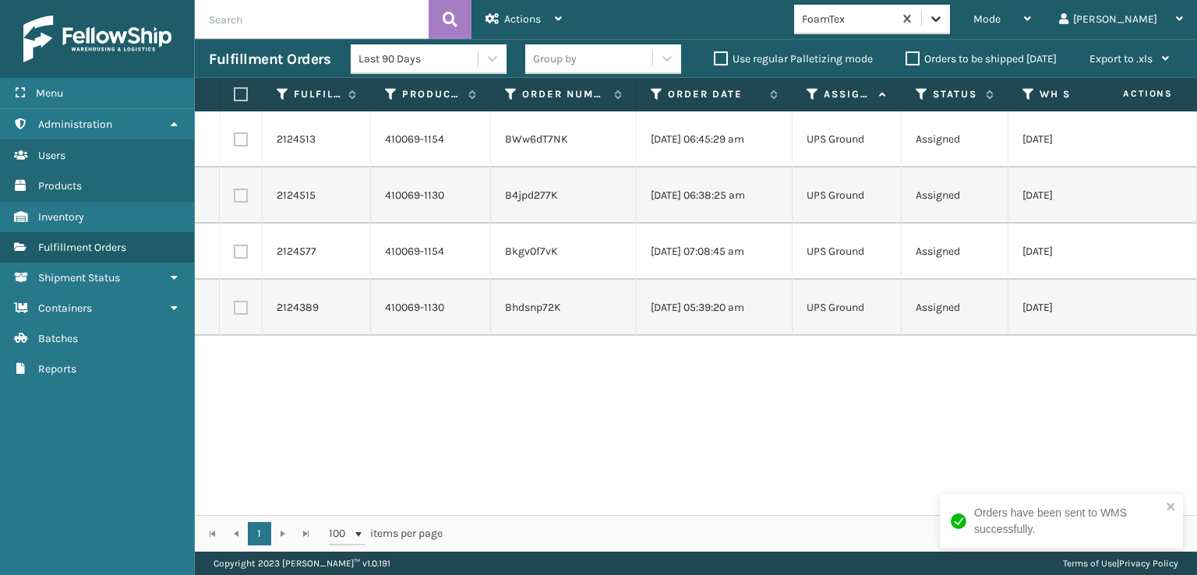
click at [944, 23] on icon at bounding box center [936, 19] width 16 height 16
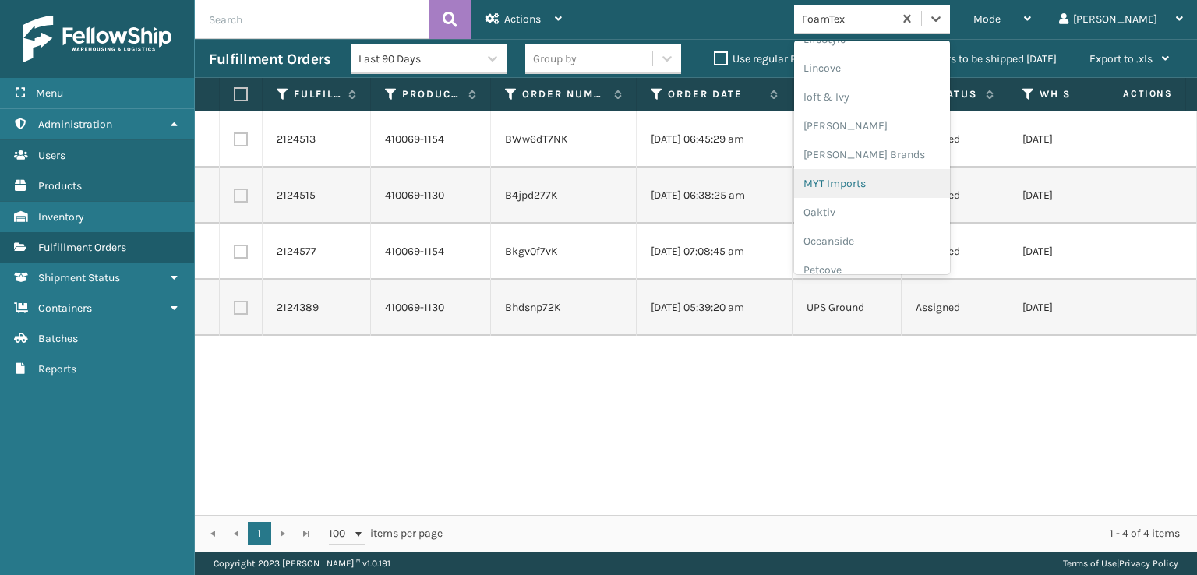
scroll to position [649, 0]
click at [892, 124] on div "[PERSON_NAME] Brands" at bounding box center [872, 130] width 156 height 29
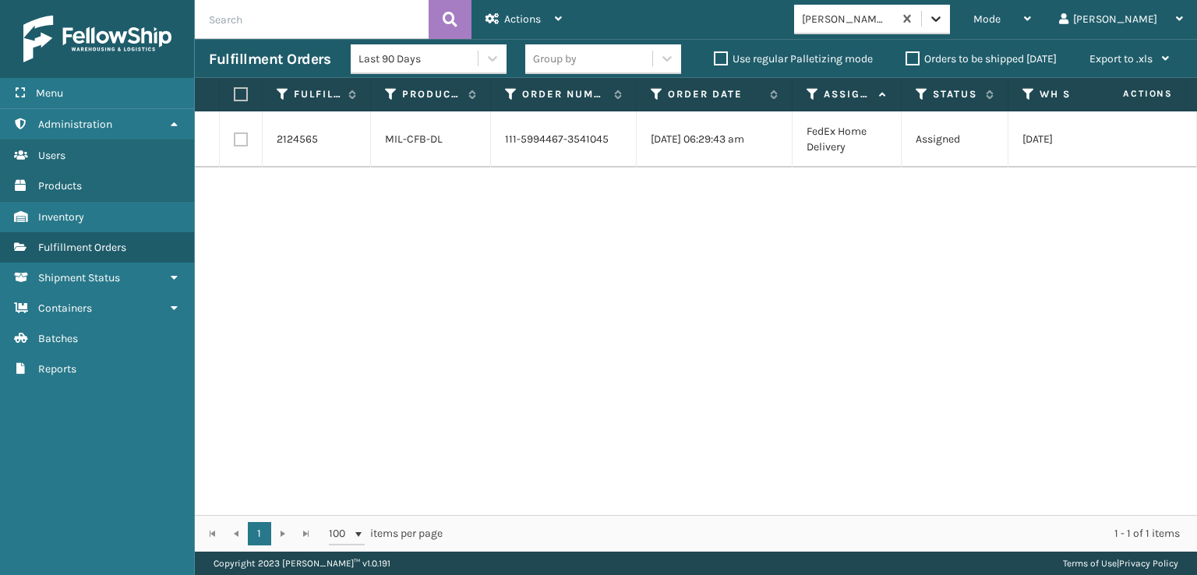
click at [944, 19] on icon at bounding box center [936, 19] width 16 height 16
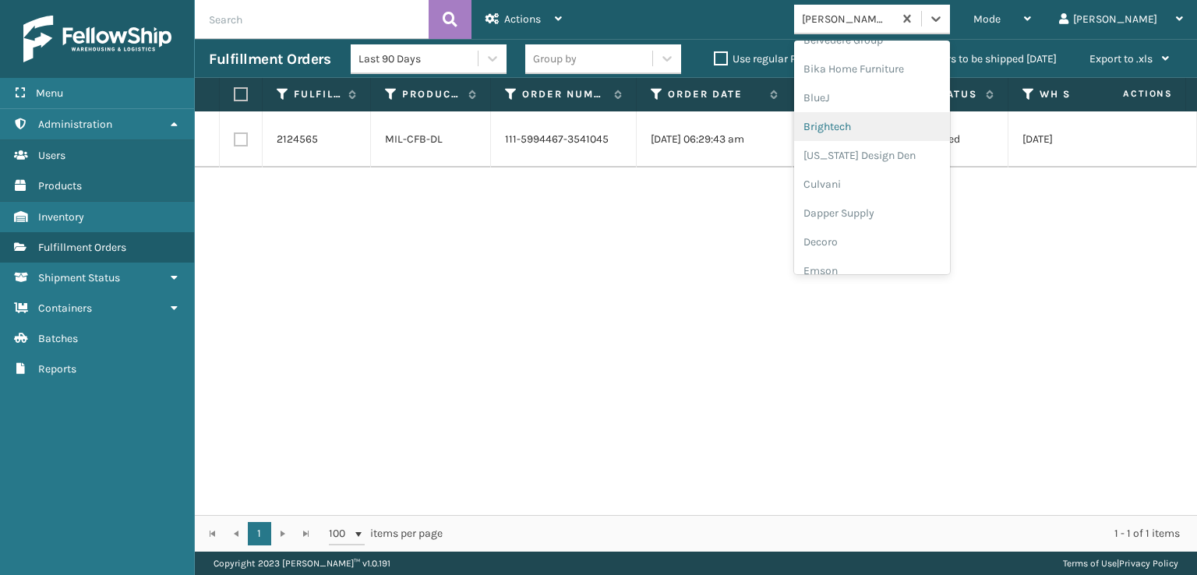
scroll to position [234, 0]
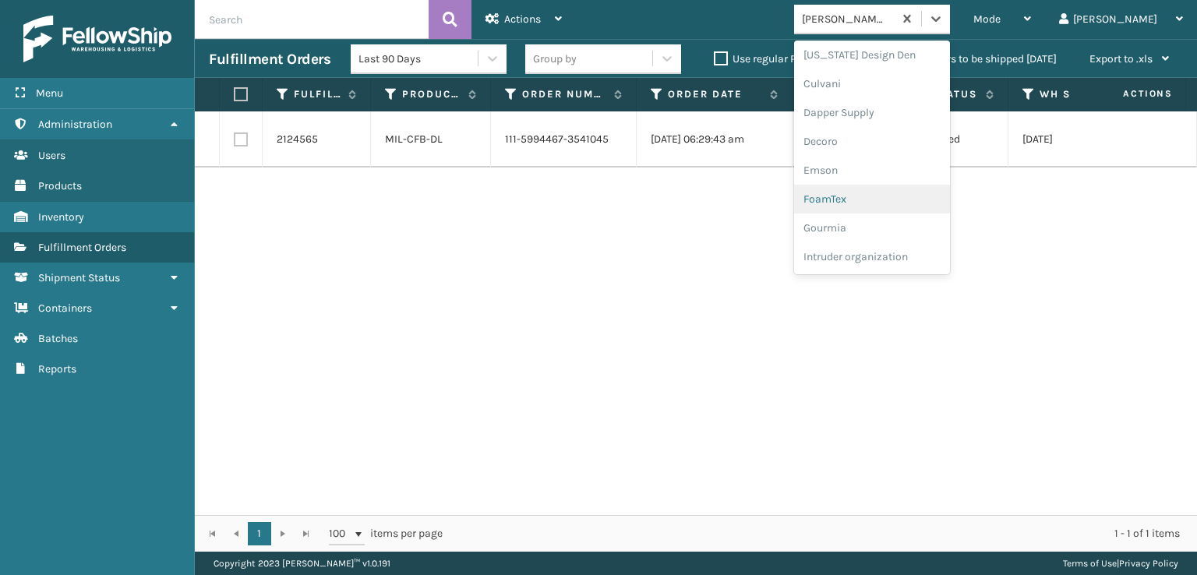
click at [889, 199] on div "FoamTex" at bounding box center [872, 199] width 156 height 29
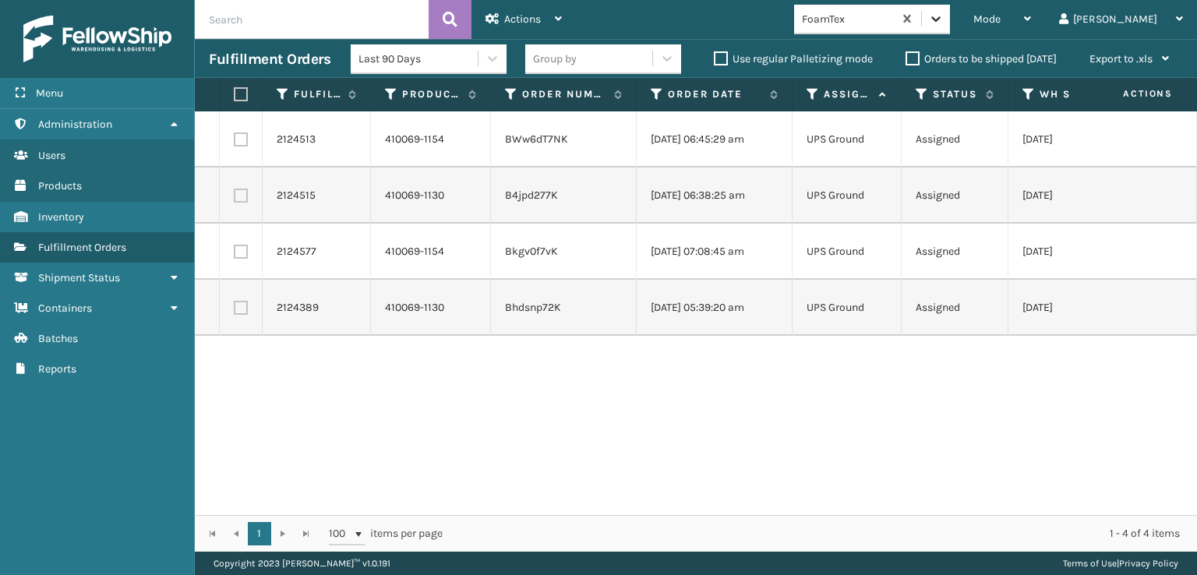
click at [944, 16] on icon at bounding box center [936, 19] width 16 height 16
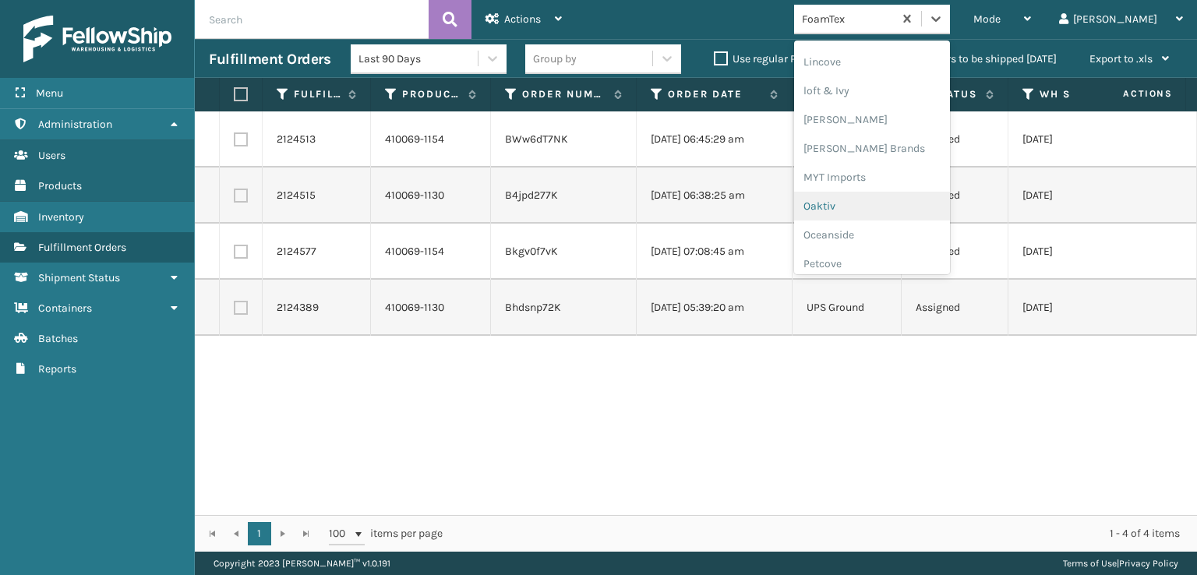
scroll to position [782, 0]
click at [889, 225] on div "SleepGeekz" at bounding box center [872, 228] width 156 height 29
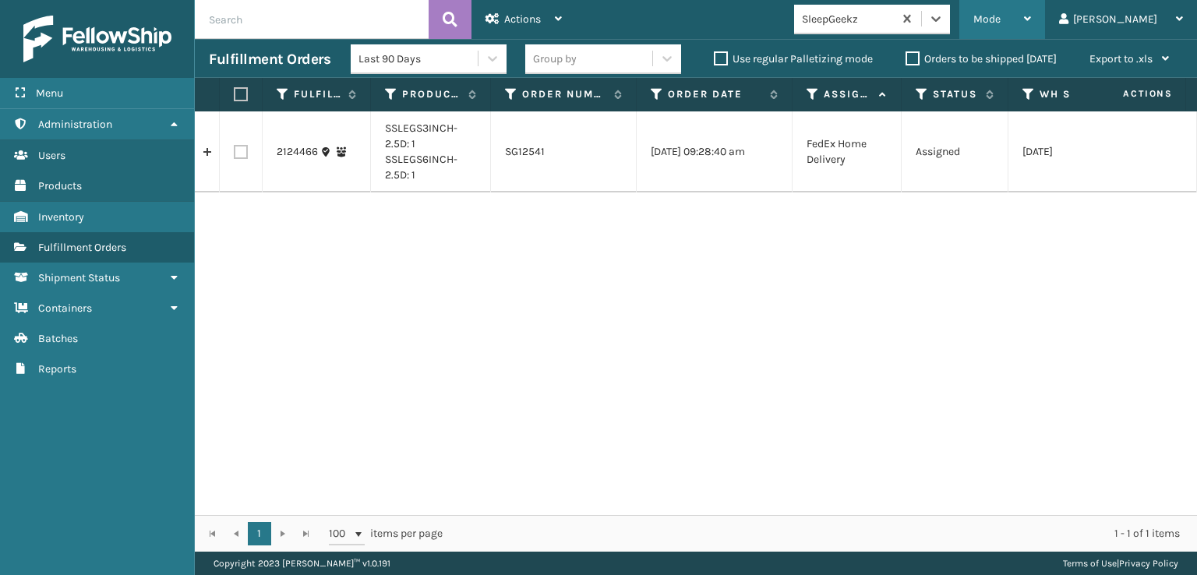
click at [1001, 13] on span "Mode" at bounding box center [987, 18] width 27 height 13
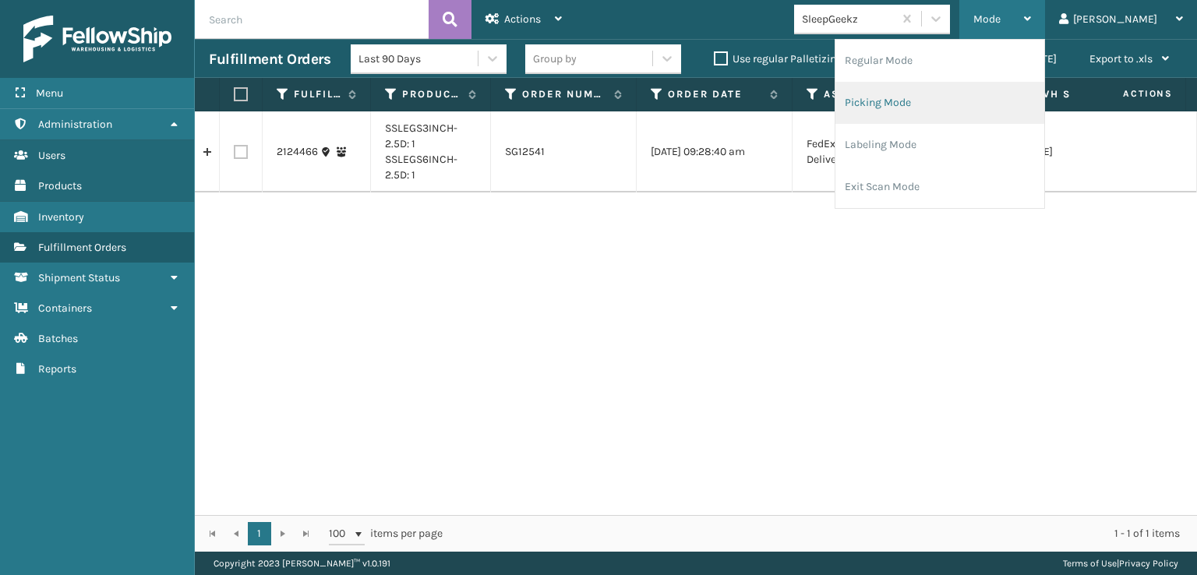
click at [935, 102] on li "Picking Mode" at bounding box center [940, 103] width 209 height 42
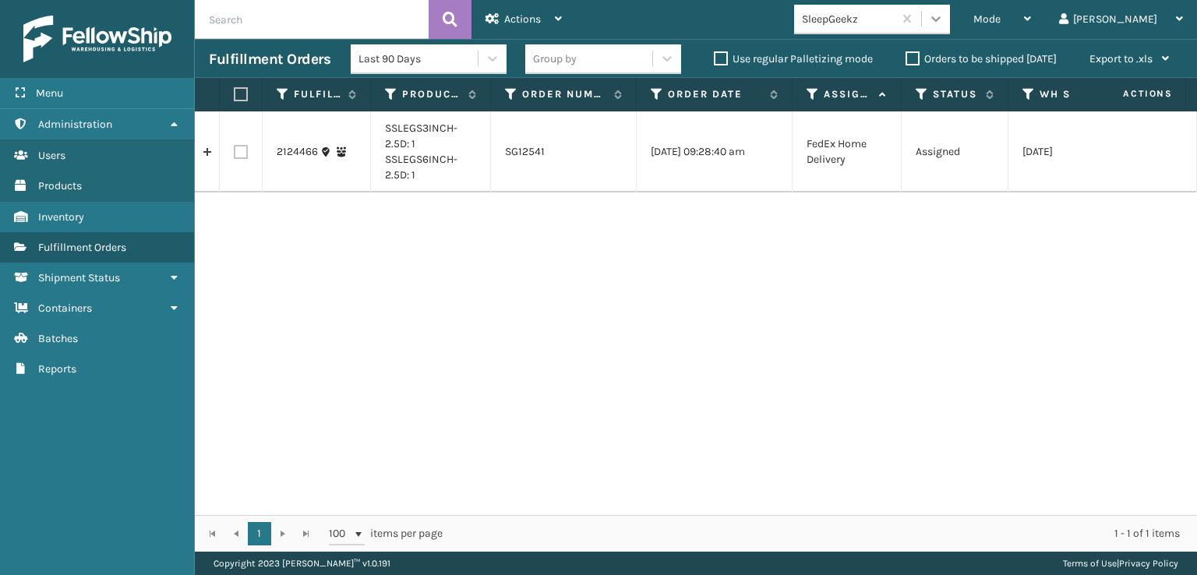
click at [944, 16] on icon at bounding box center [936, 19] width 16 height 16
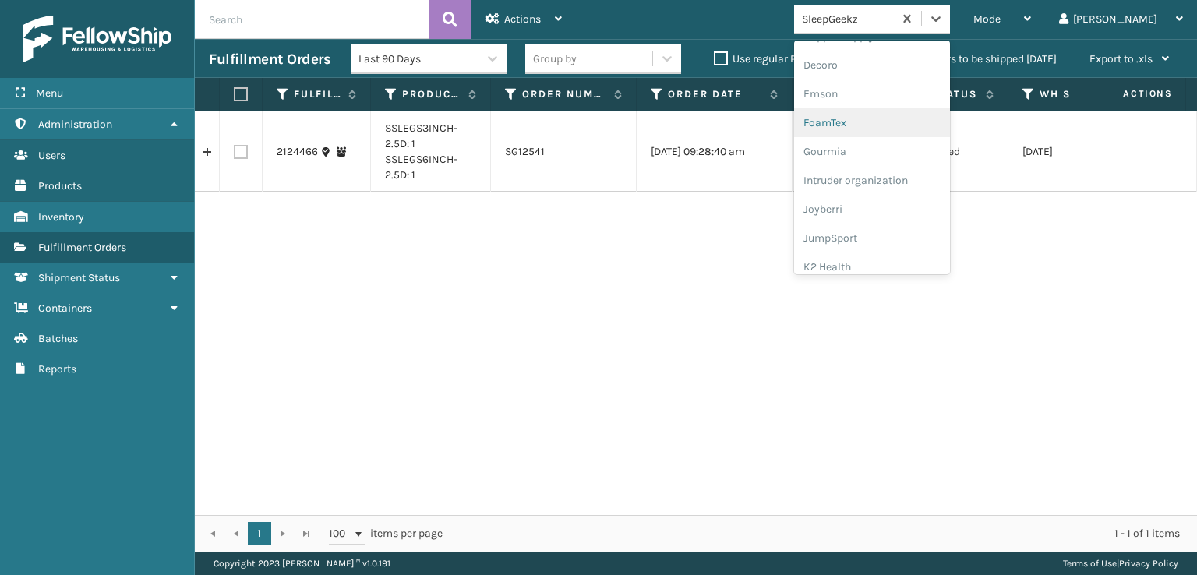
scroll to position [312, 0]
click at [888, 124] on div "FoamTex" at bounding box center [872, 121] width 156 height 29
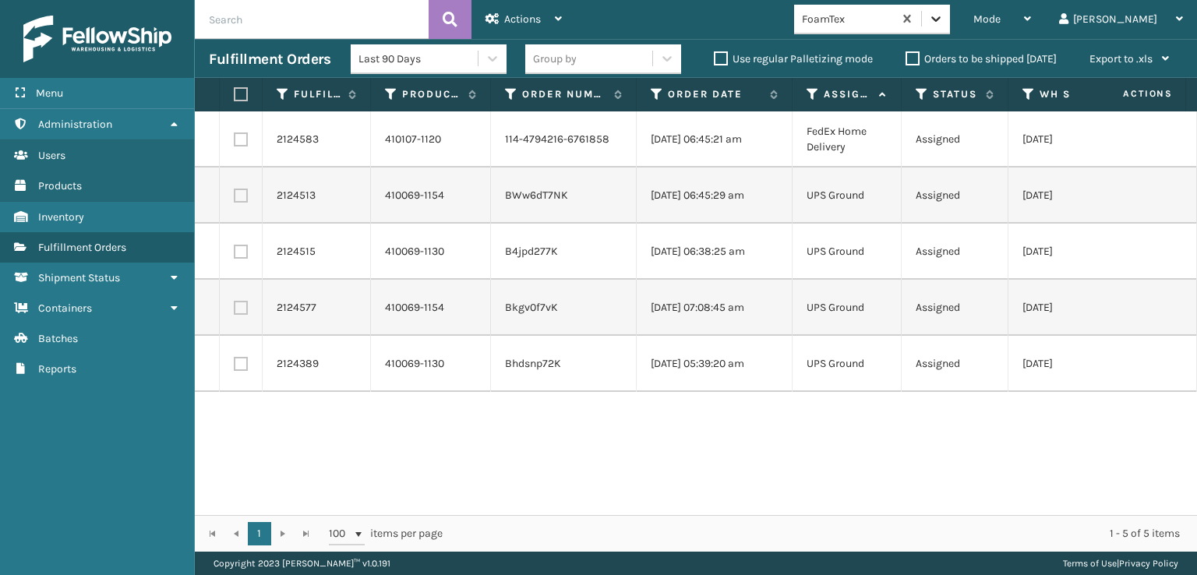
click at [944, 20] on icon at bounding box center [936, 19] width 16 height 16
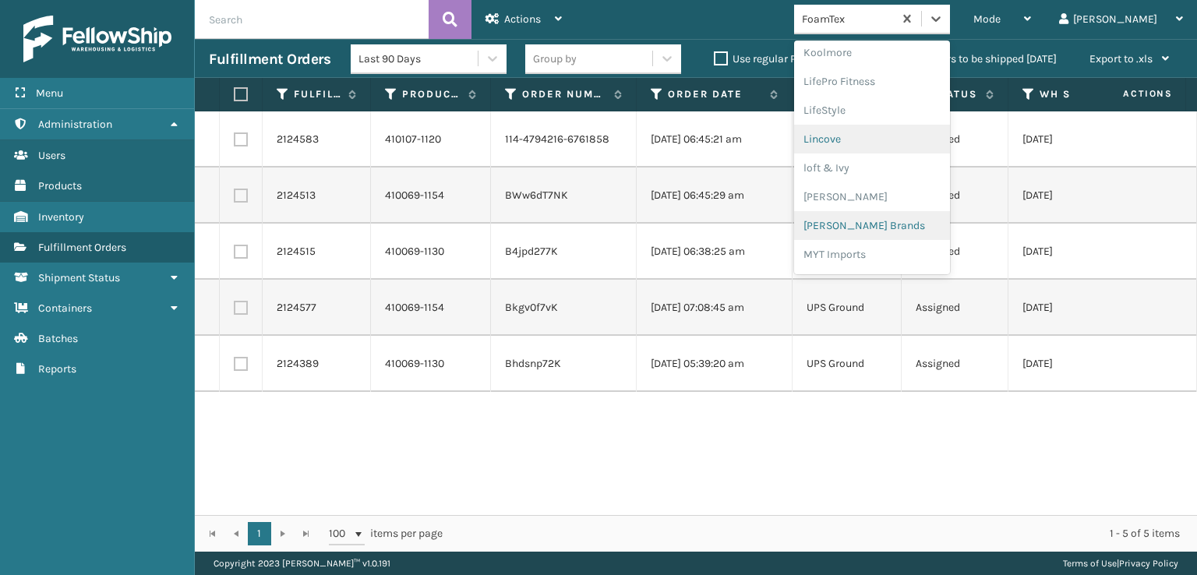
scroll to position [571, 0]
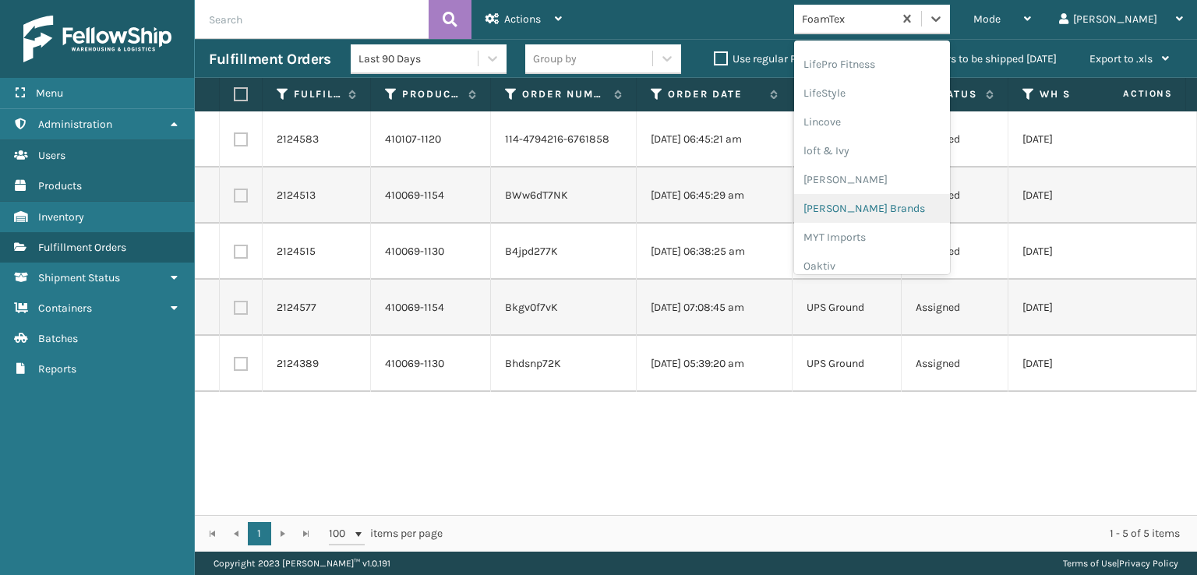
click at [879, 210] on div "[PERSON_NAME] Brands" at bounding box center [872, 208] width 156 height 29
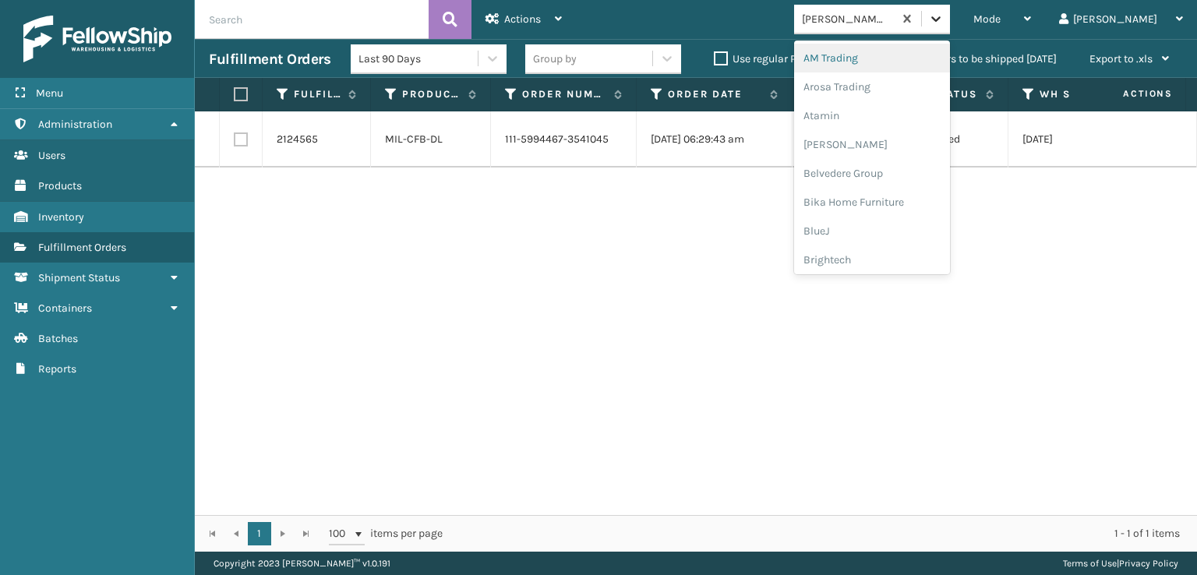
click at [941, 19] on icon at bounding box center [935, 18] width 9 height 5
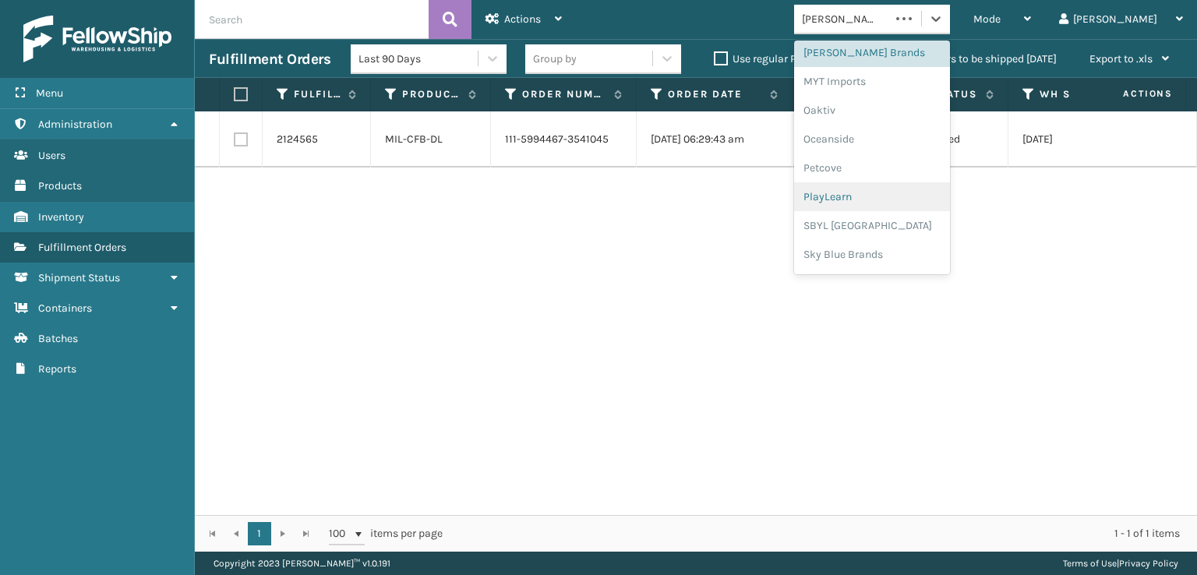
scroll to position [782, 0]
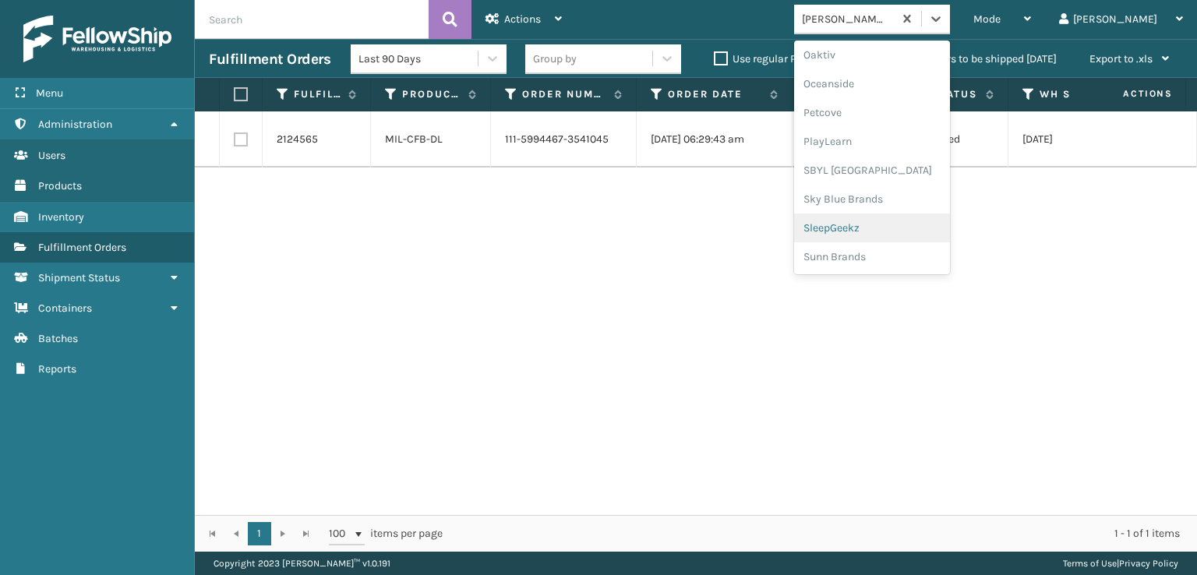
click at [890, 225] on div "SleepGeekz" at bounding box center [872, 228] width 156 height 29
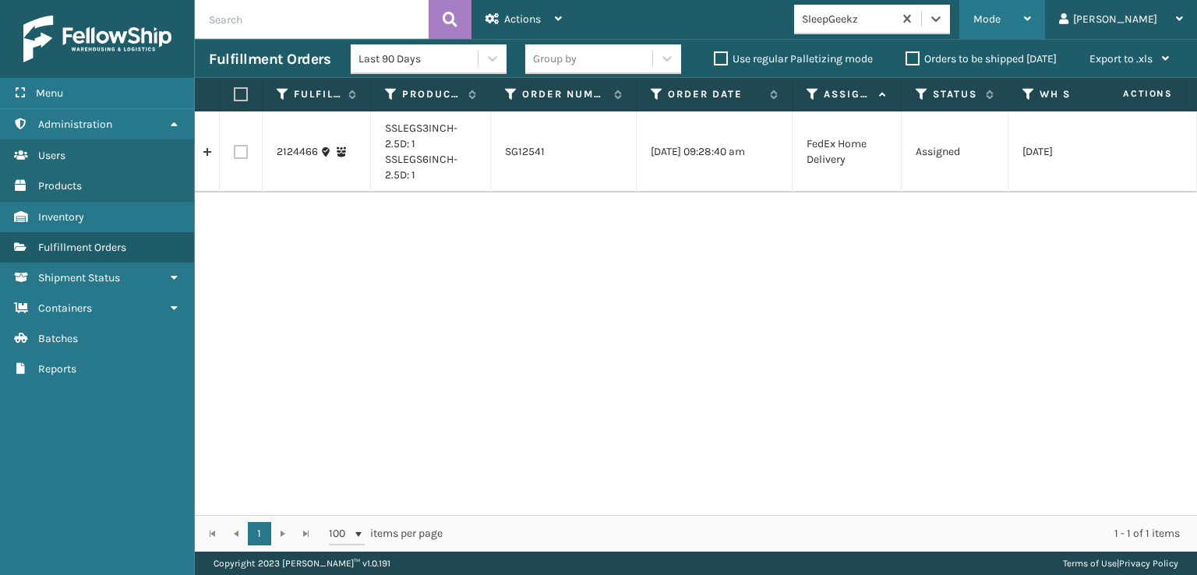
click at [1001, 21] on span "Mode" at bounding box center [987, 18] width 27 height 13
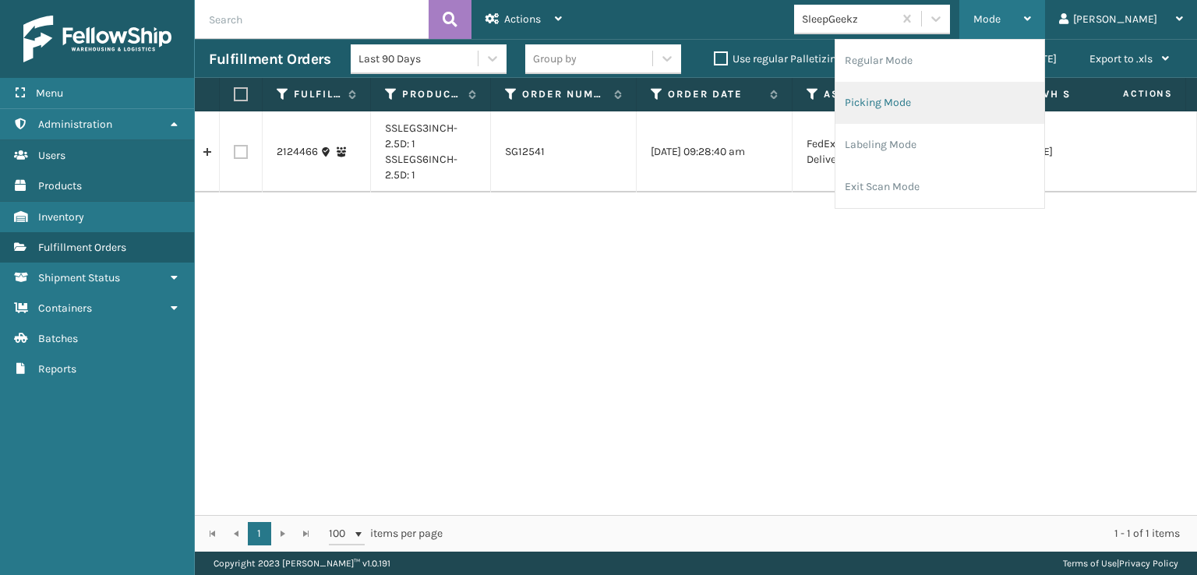
click at [926, 98] on li "Picking Mode" at bounding box center [940, 103] width 209 height 42
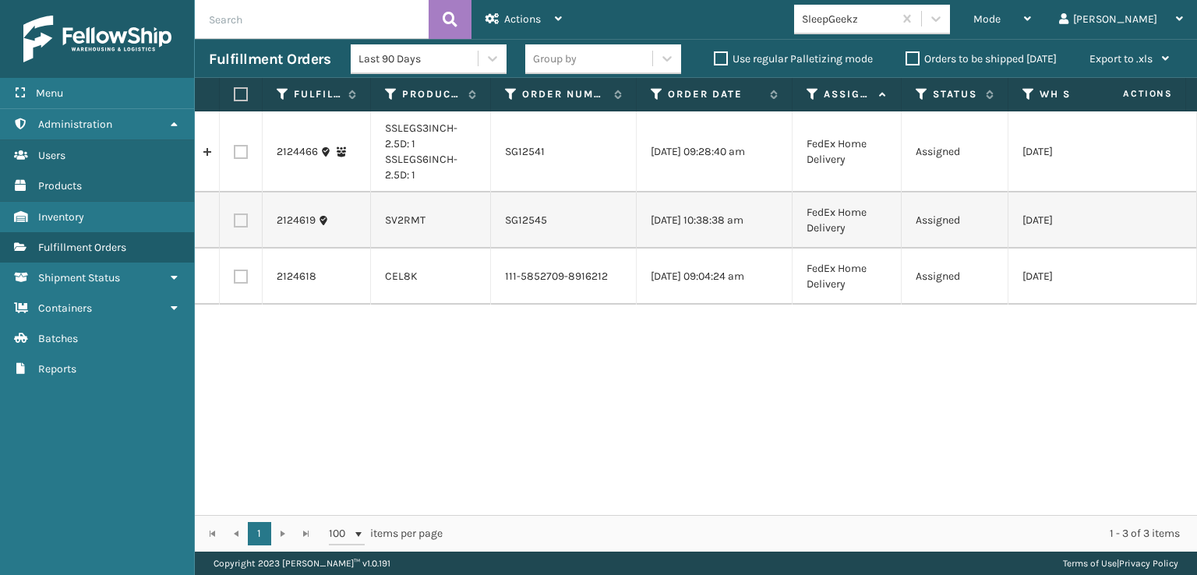
click at [240, 284] on label at bounding box center [241, 277] width 14 height 14
click at [235, 280] on input "checkbox" at bounding box center [234, 275] width 1 height 10
checkbox input "true"
click at [511, 22] on span "Actions" at bounding box center [522, 18] width 37 height 13
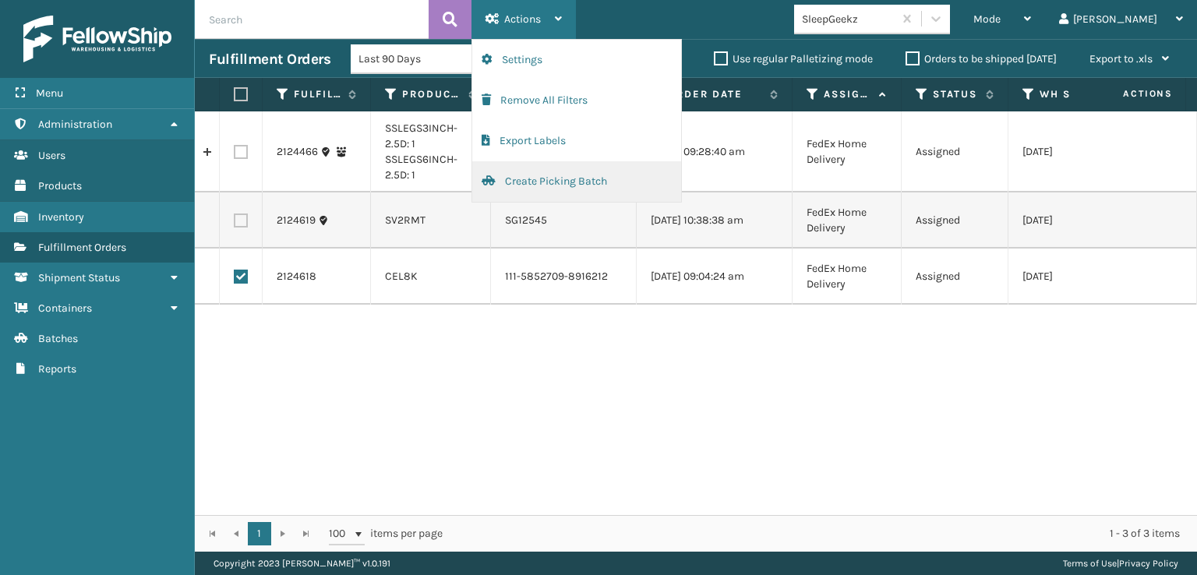
click at [527, 172] on button "Create Picking Batch" at bounding box center [576, 181] width 209 height 41
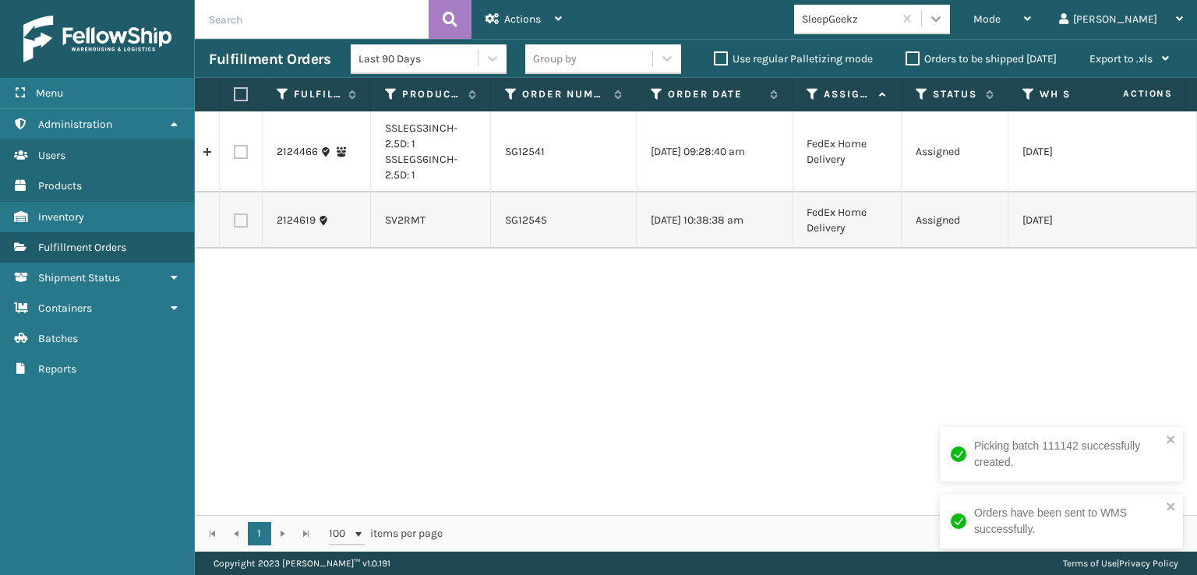
click at [944, 16] on icon at bounding box center [936, 19] width 16 height 16
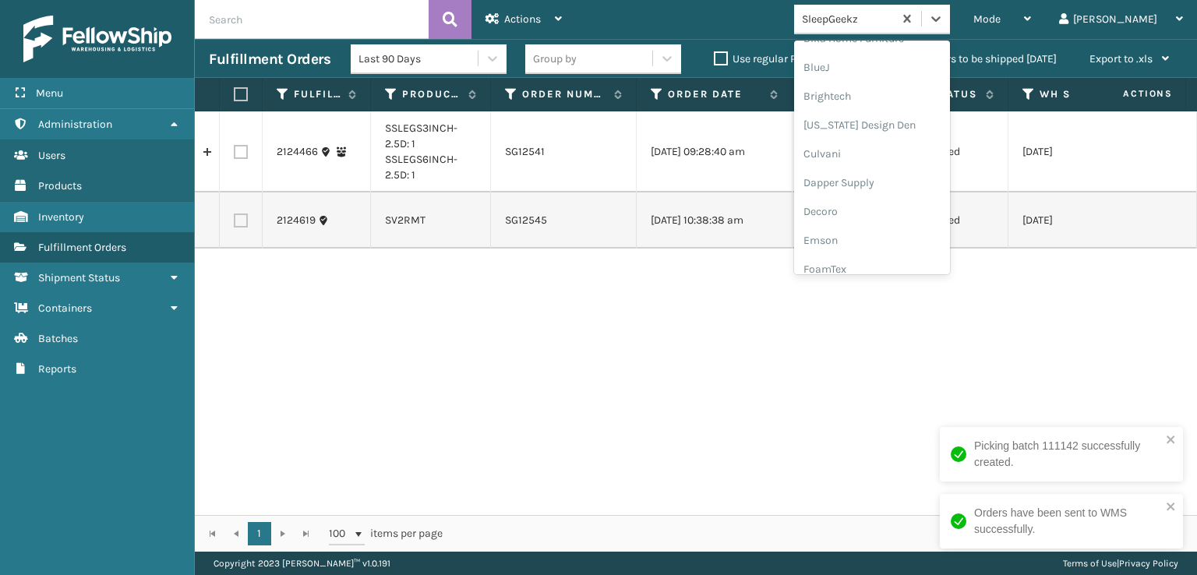
scroll to position [234, 0]
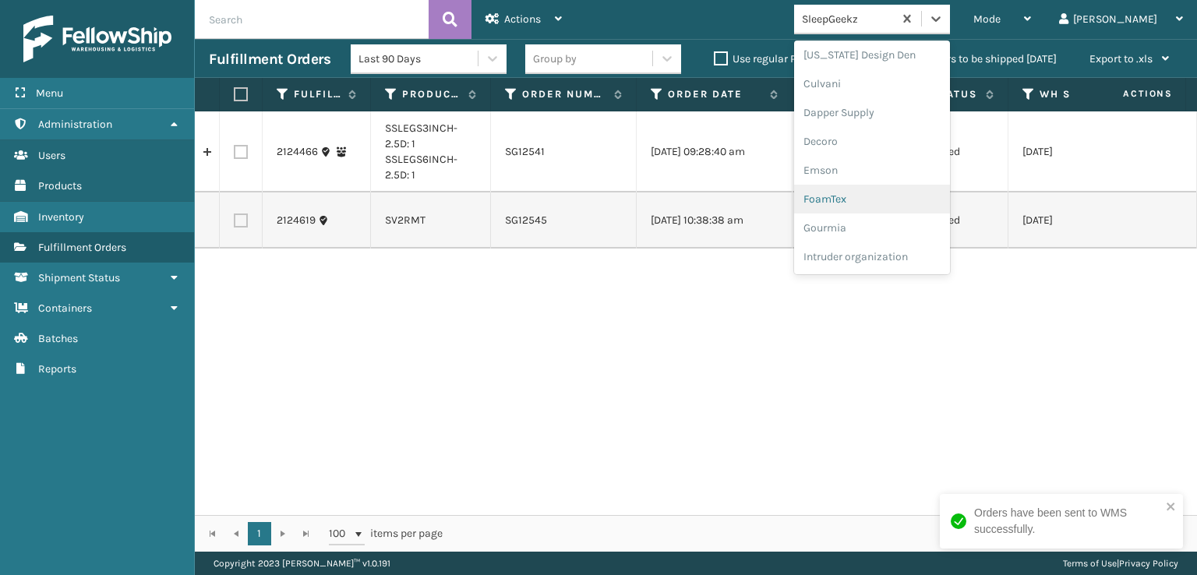
click at [882, 199] on div "FoamTex" at bounding box center [872, 199] width 156 height 29
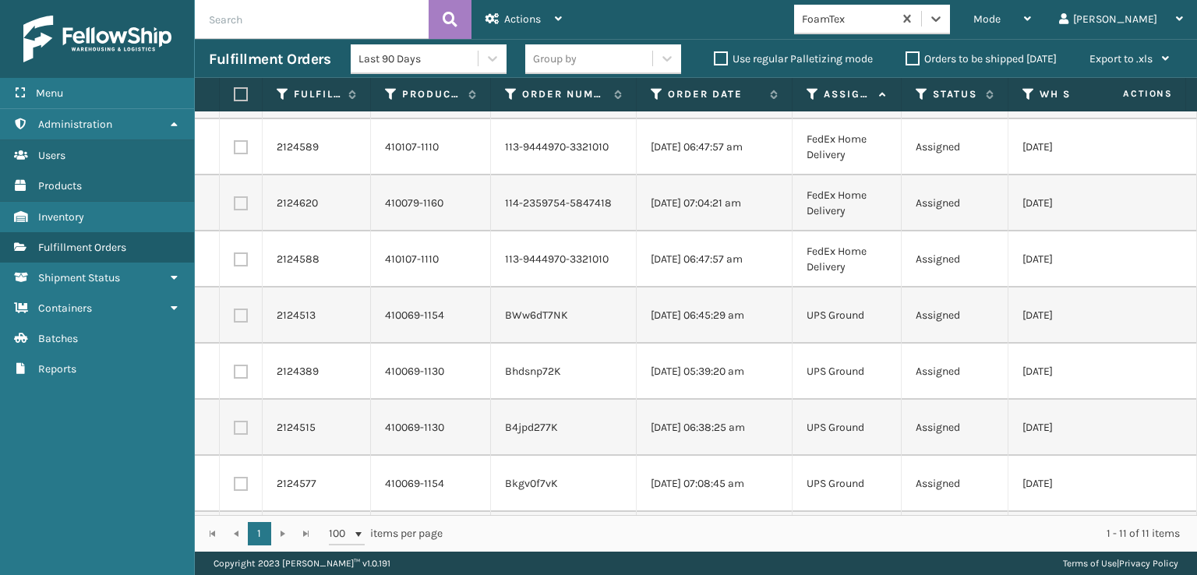
scroll to position [224, 0]
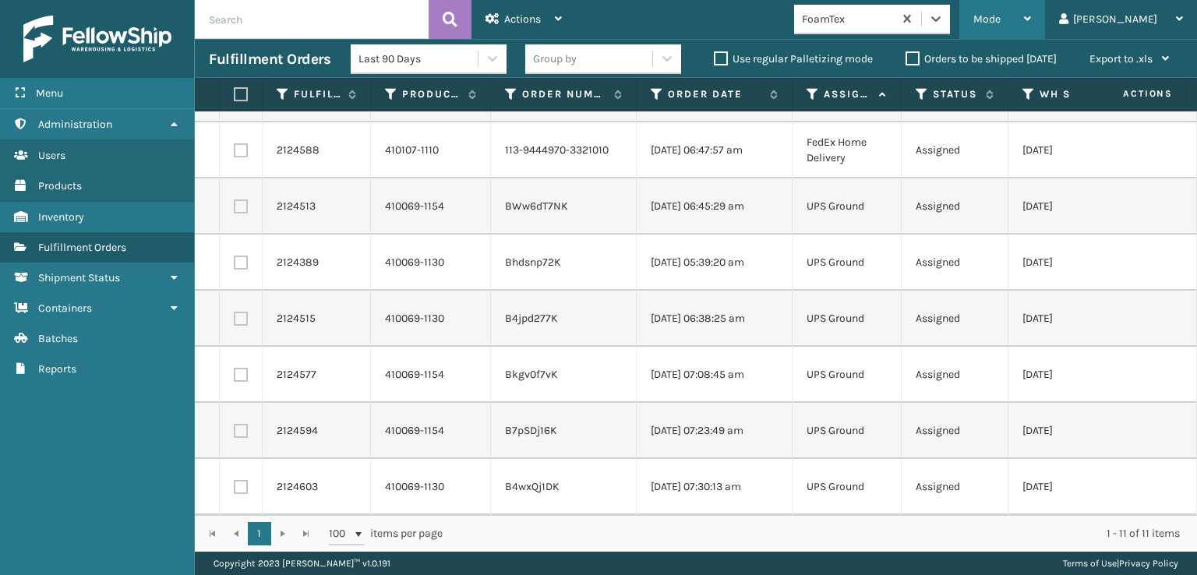
click at [1001, 22] on span "Mode" at bounding box center [987, 18] width 27 height 13
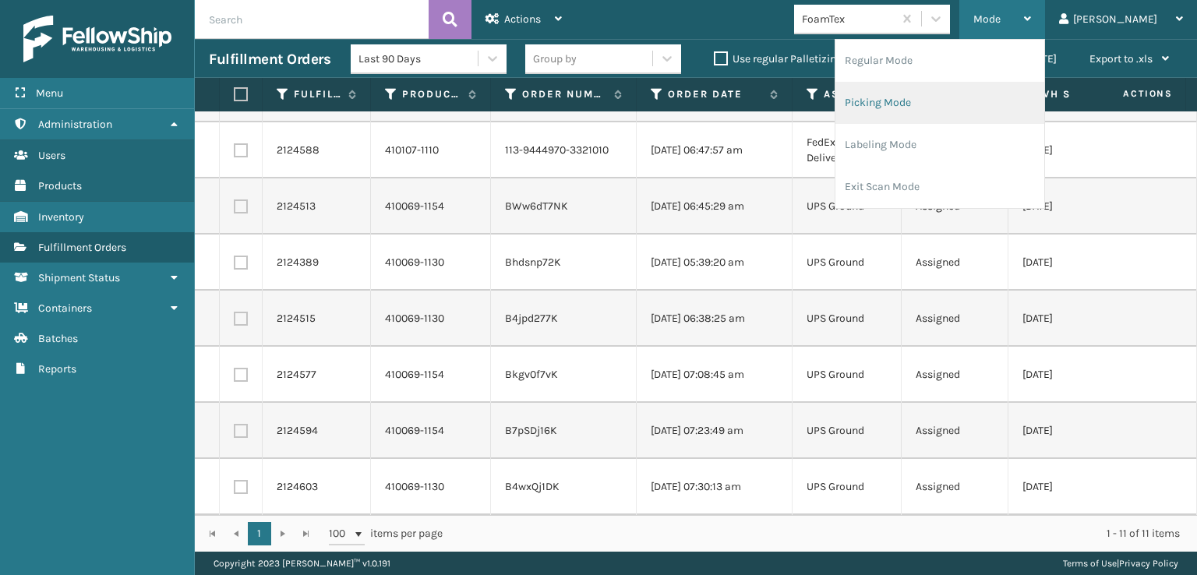
click at [939, 101] on li "Picking Mode" at bounding box center [940, 103] width 209 height 42
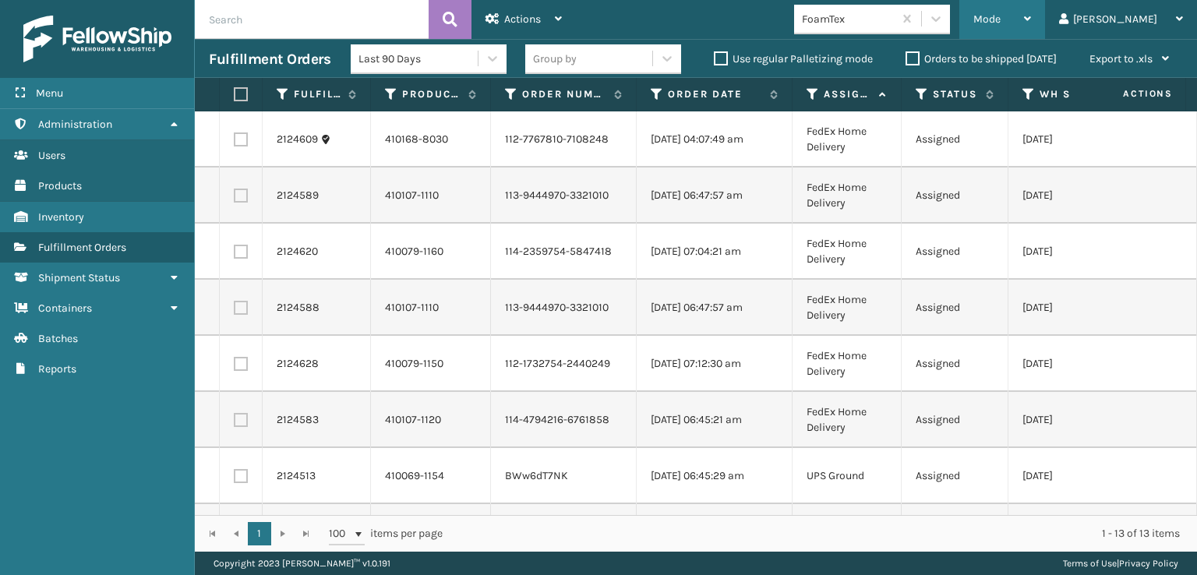
click at [1031, 18] on div "Mode Regular Mode Picking Mode Labeling Mode Exit Scan Mode" at bounding box center [1003, 19] width 86 height 39
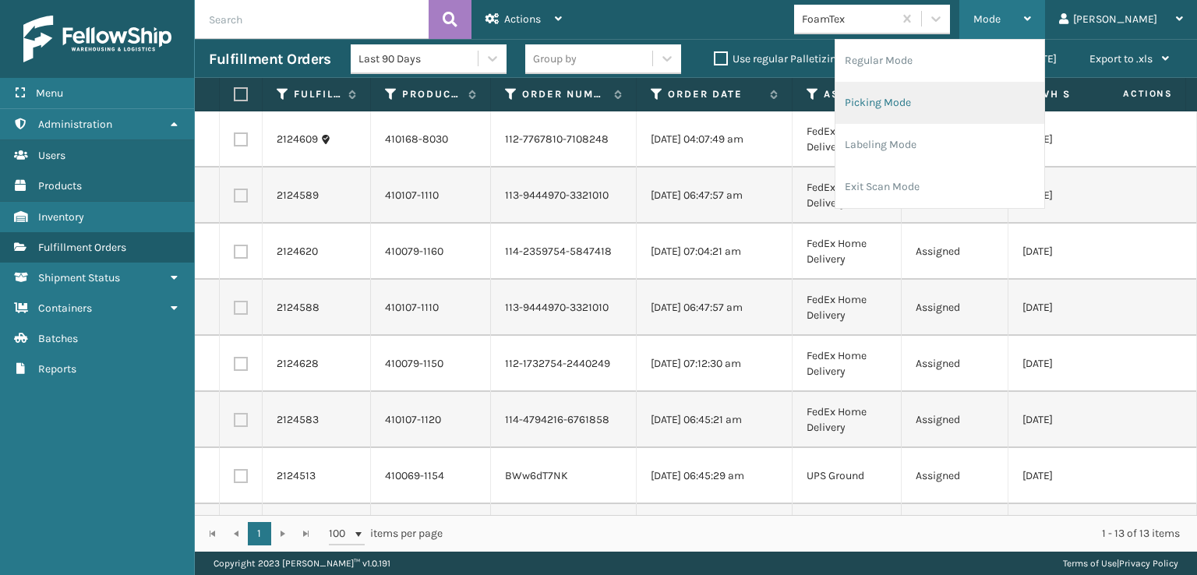
click at [937, 104] on li "Picking Mode" at bounding box center [940, 103] width 209 height 42
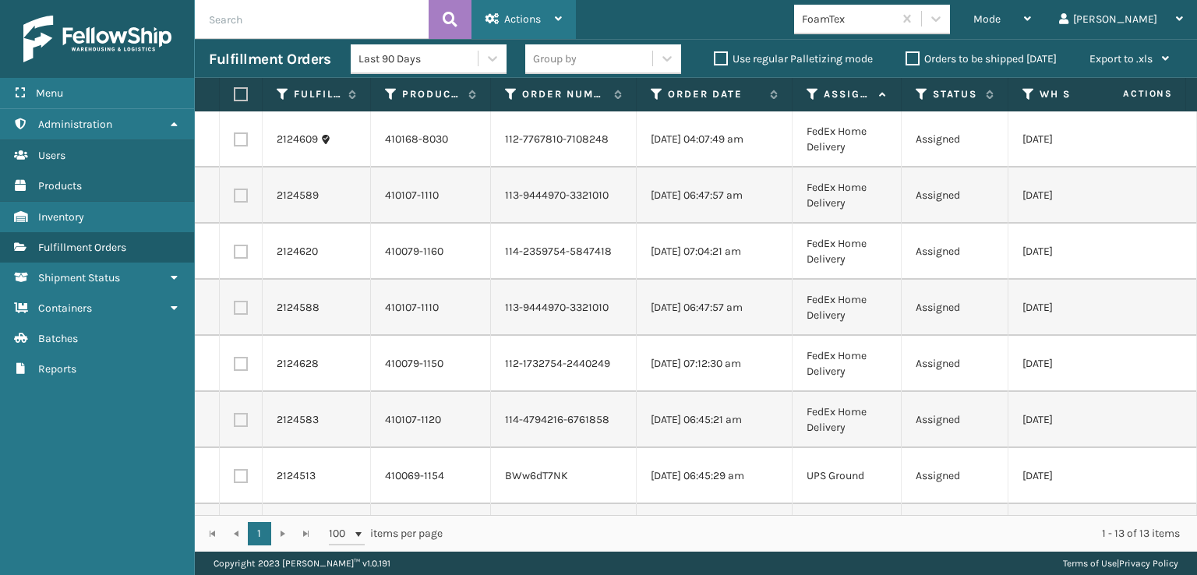
click at [529, 21] on span "Actions" at bounding box center [522, 18] width 37 height 13
click at [695, 14] on div "Mode Regular Mode Picking Mode Labeling Mode Exit Scan Mode FoamTex [PERSON_NAM…" at bounding box center [886, 19] width 621 height 39
click at [1001, 21] on span "Mode" at bounding box center [987, 18] width 27 height 13
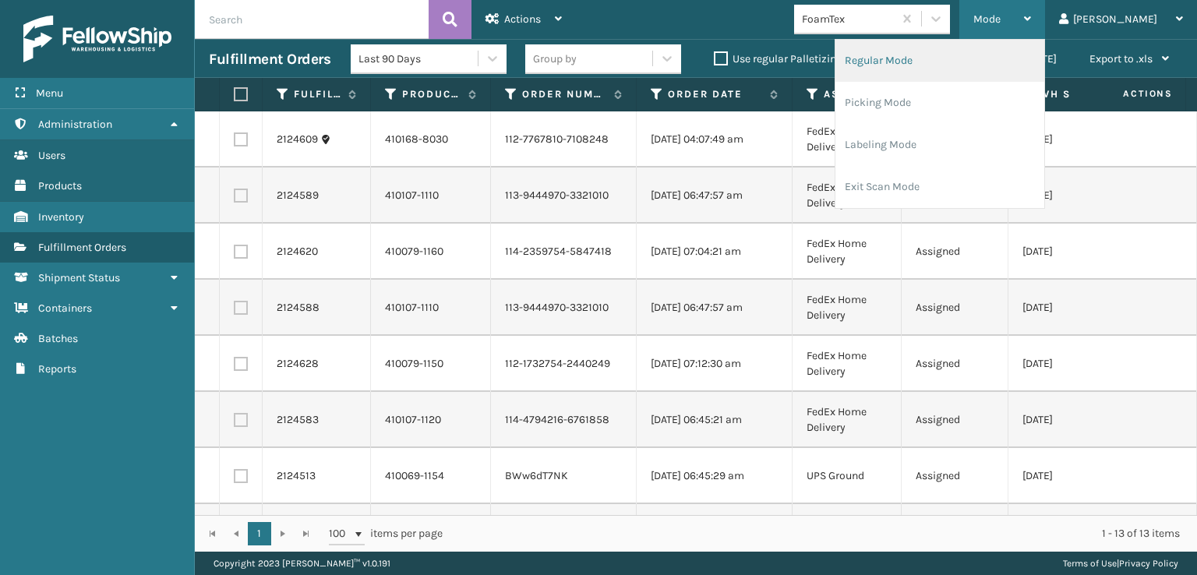
click at [935, 61] on li "Regular Mode" at bounding box center [940, 61] width 209 height 42
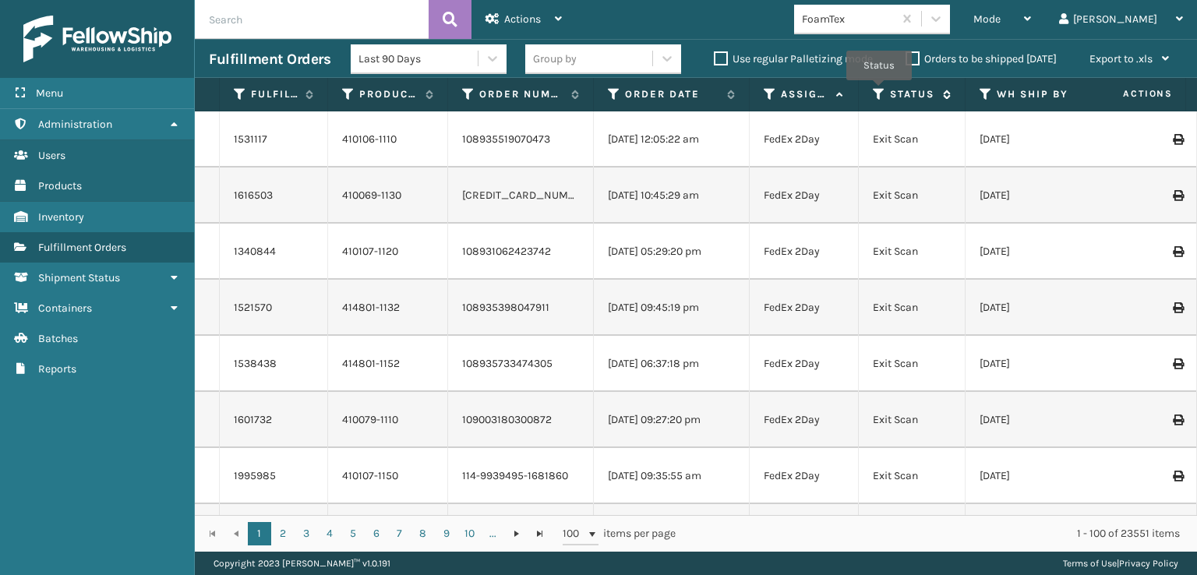
click at [879, 91] on icon at bounding box center [879, 94] width 12 height 14
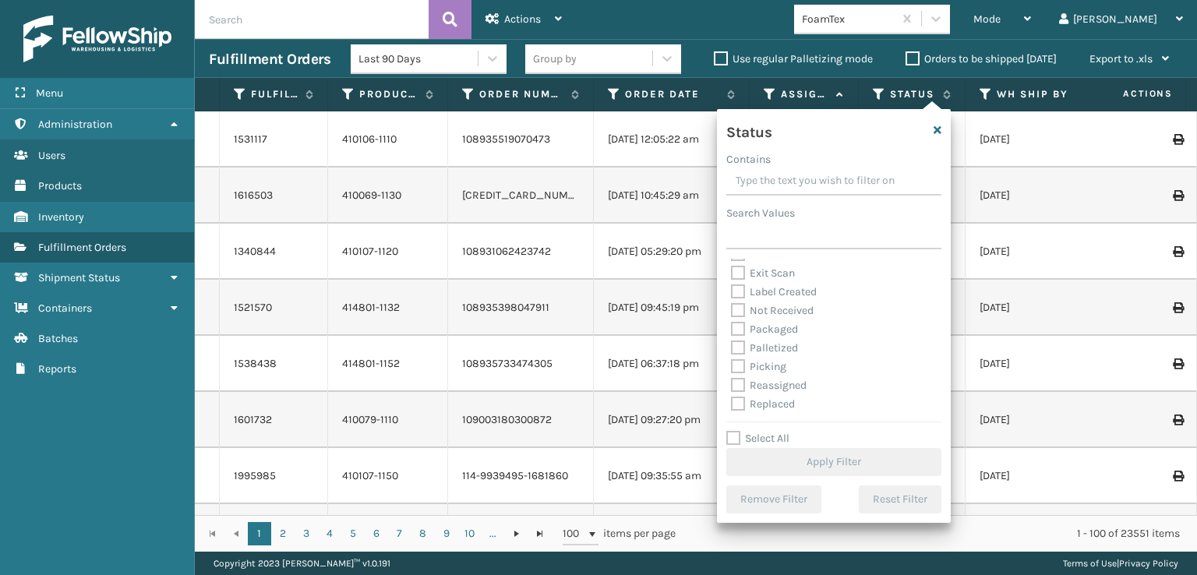
scroll to position [78, 0]
click at [736, 344] on label "Picking" at bounding box center [758, 339] width 55 height 13
click at [732, 341] on input "Picking" at bounding box center [731, 336] width 1 height 10
checkbox input "true"
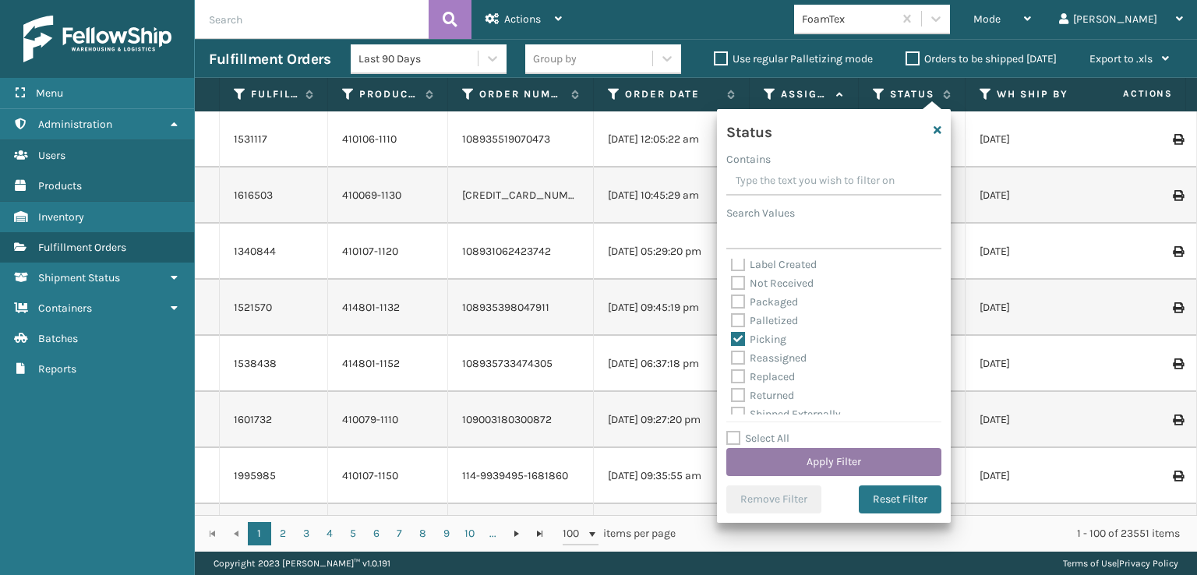
click at [792, 463] on button "Apply Filter" at bounding box center [833, 462] width 215 height 28
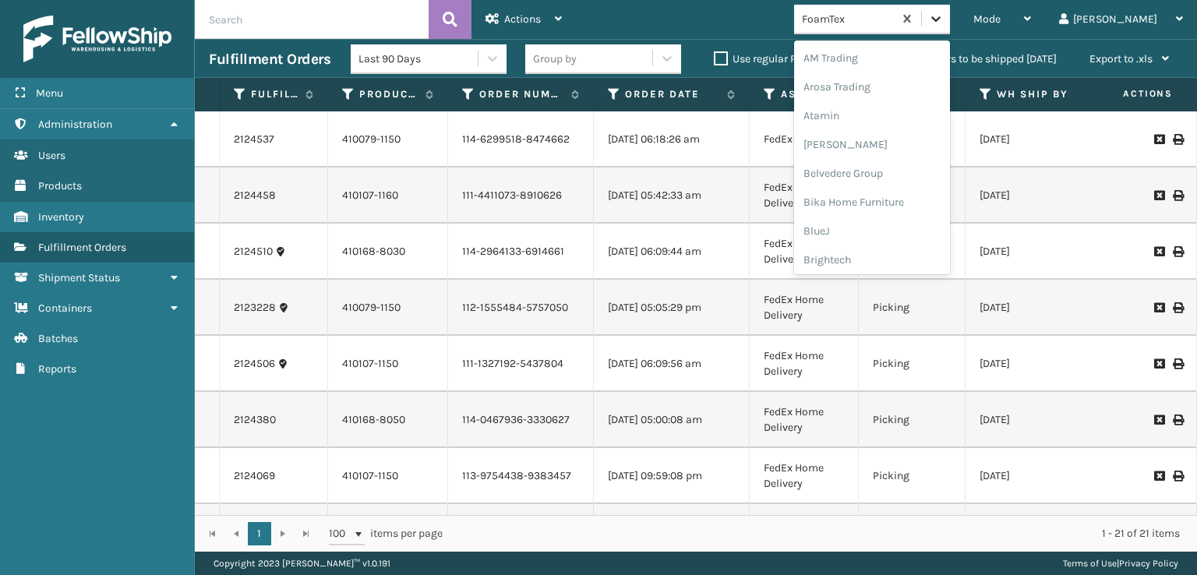
click at [950, 7] on div at bounding box center [936, 19] width 28 height 28
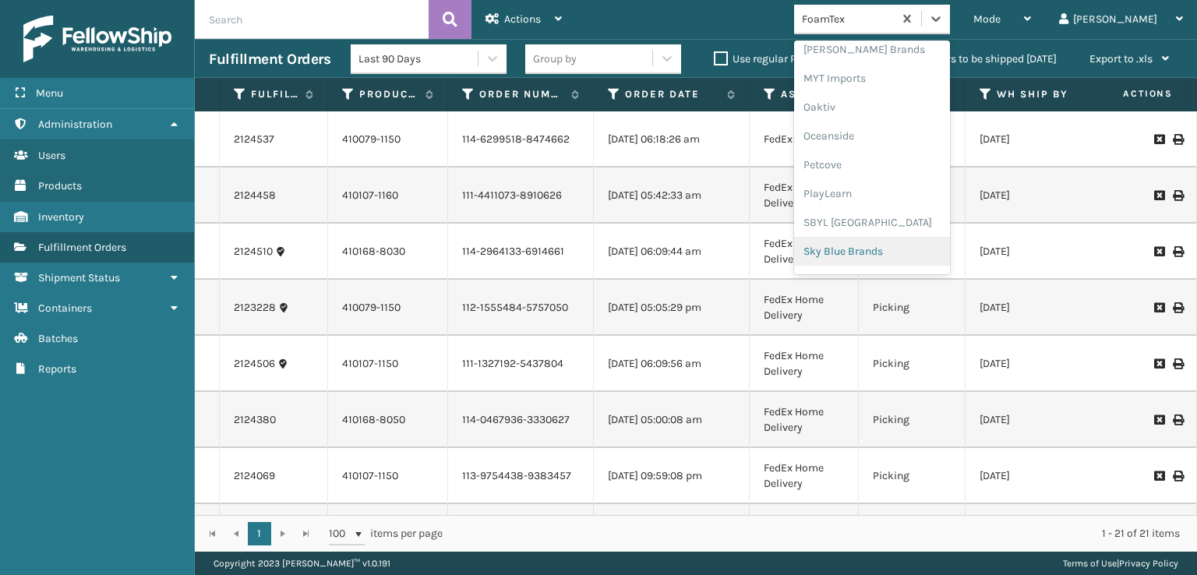
scroll to position [782, 0]
click at [890, 226] on div "SleepGeekz" at bounding box center [872, 228] width 156 height 29
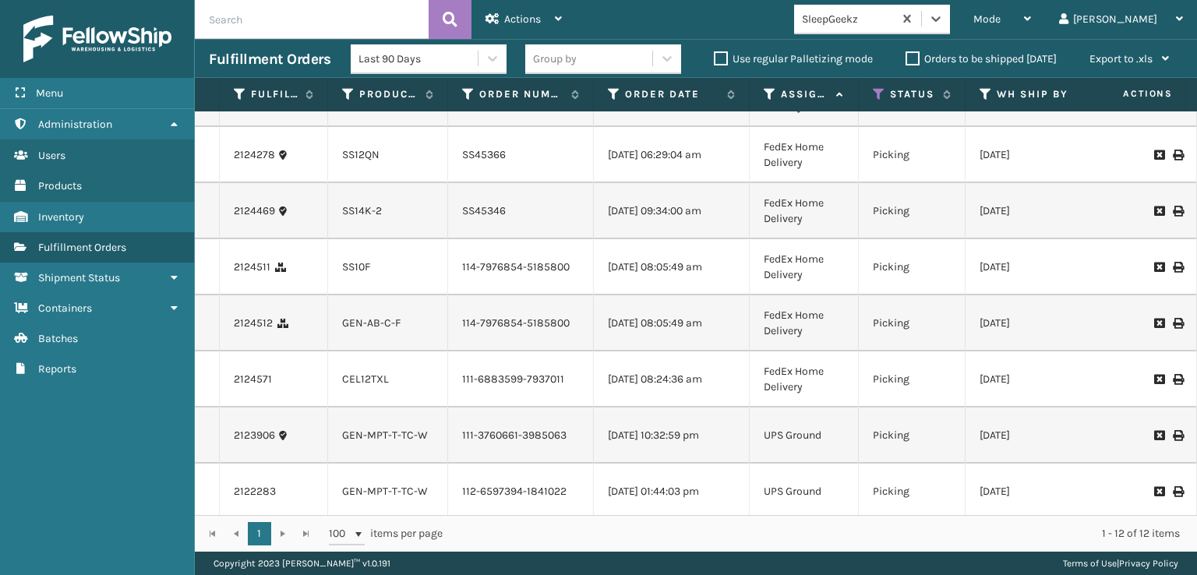
scroll to position [346, 0]
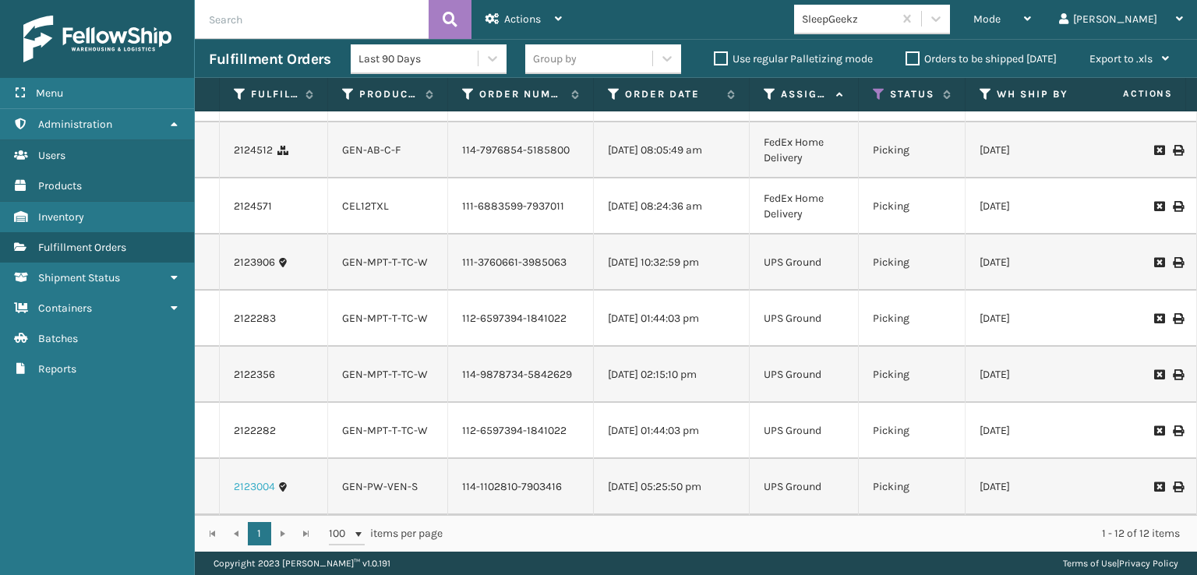
click at [245, 479] on link "2123004" at bounding box center [254, 487] width 41 height 16
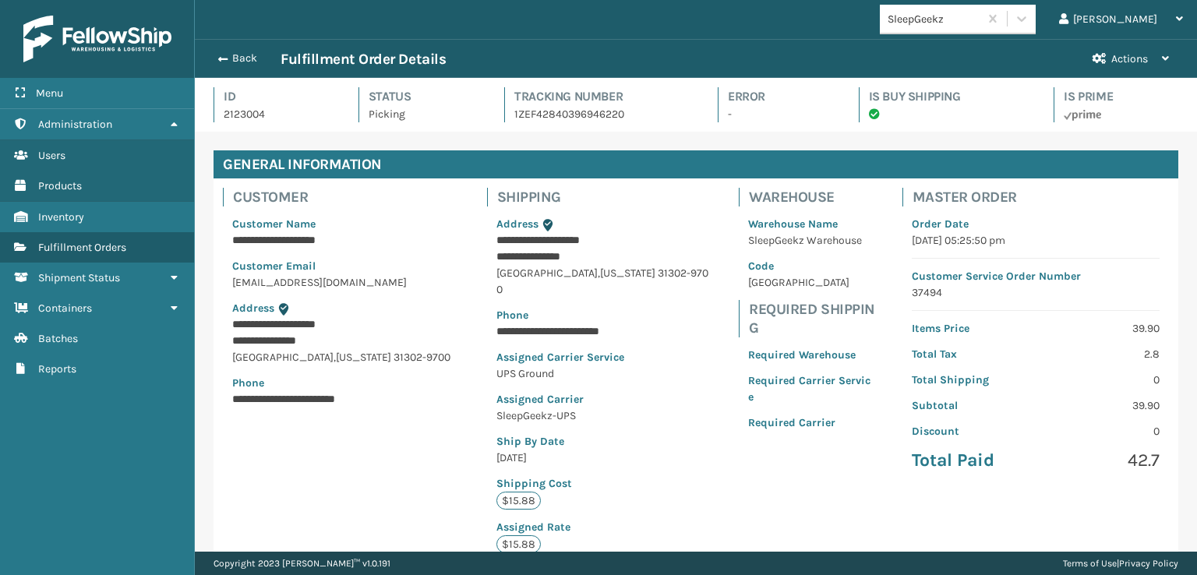
scroll to position [37, 1002]
click at [228, 59] on button "Back" at bounding box center [245, 58] width 72 height 14
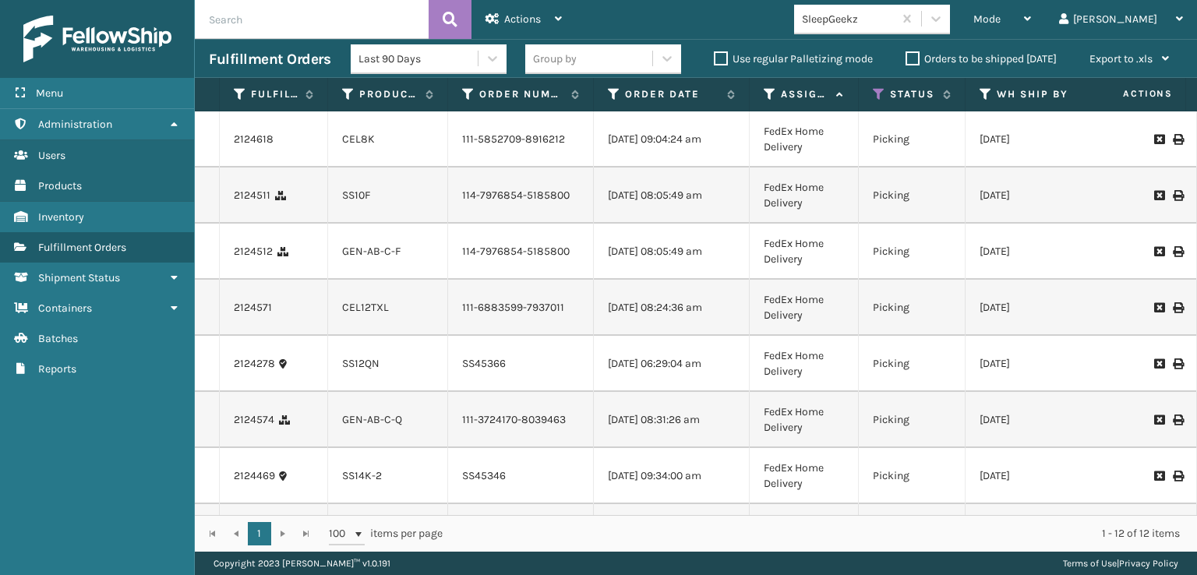
scroll to position [346, 0]
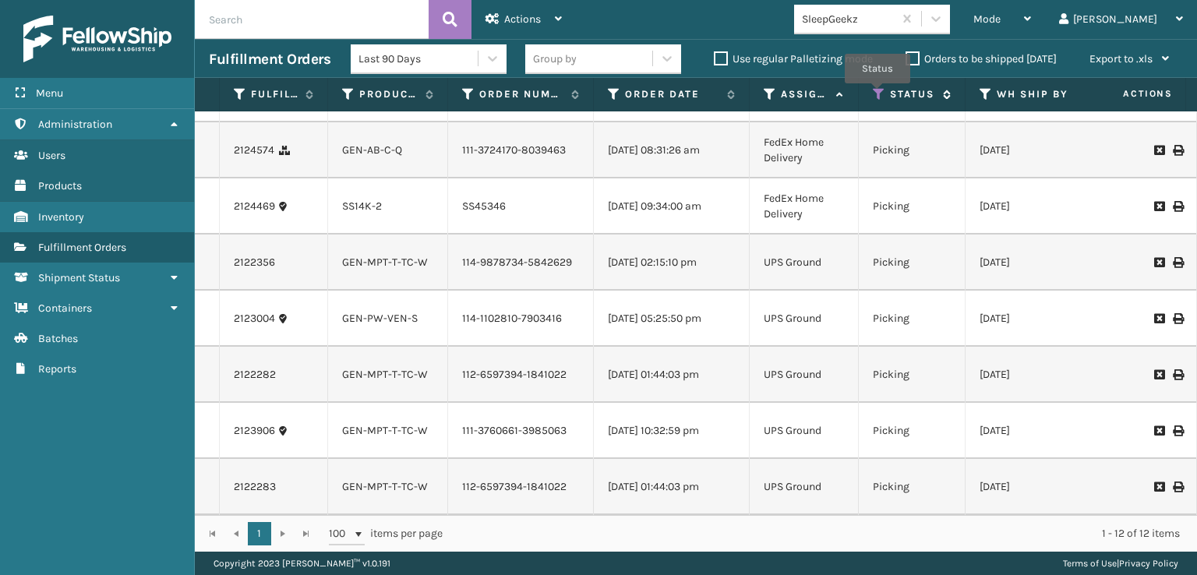
click at [877, 93] on icon at bounding box center [879, 94] width 12 height 14
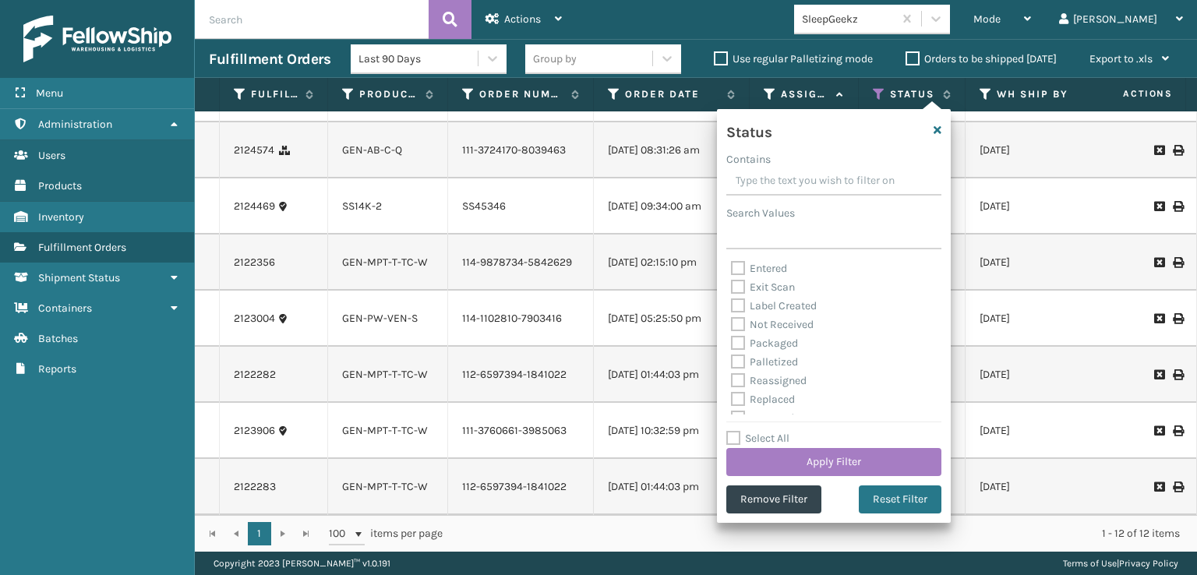
scroll to position [78, 0]
click at [736, 339] on label "Palletized" at bounding box center [764, 339] width 67 height 13
click at [732, 339] on input "Palletized" at bounding box center [731, 336] width 1 height 10
checkbox input "true"
click at [798, 463] on button "Apply Filter" at bounding box center [833, 462] width 215 height 28
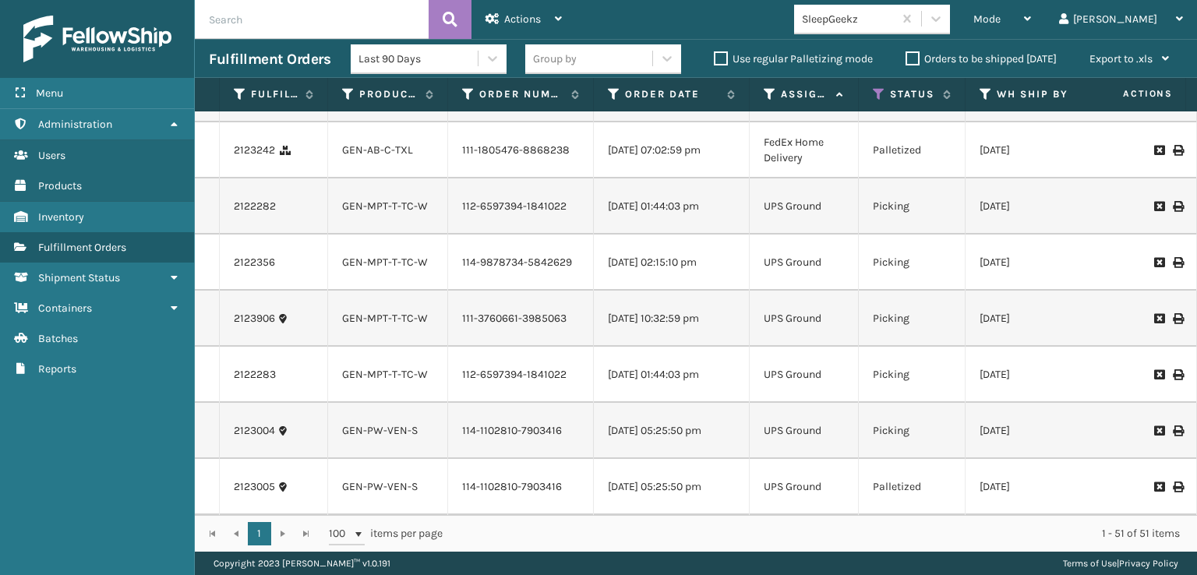
scroll to position [2844, 0]
click at [263, 479] on link "2123005" at bounding box center [254, 487] width 41 height 16
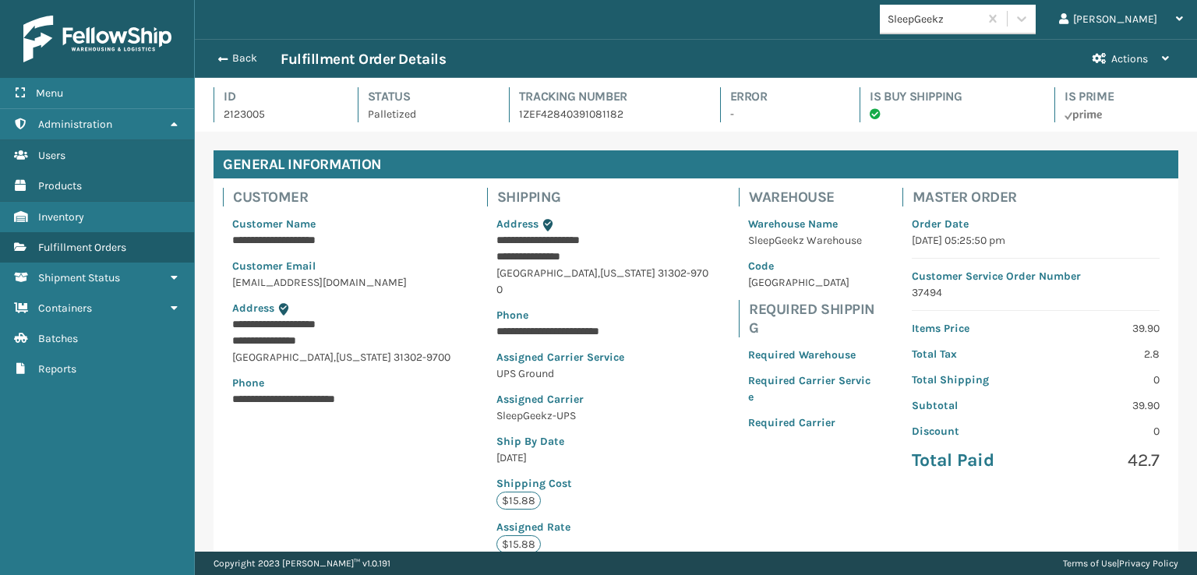
scroll to position [37, 1002]
click at [224, 57] on span "button" at bounding box center [220, 59] width 9 height 11
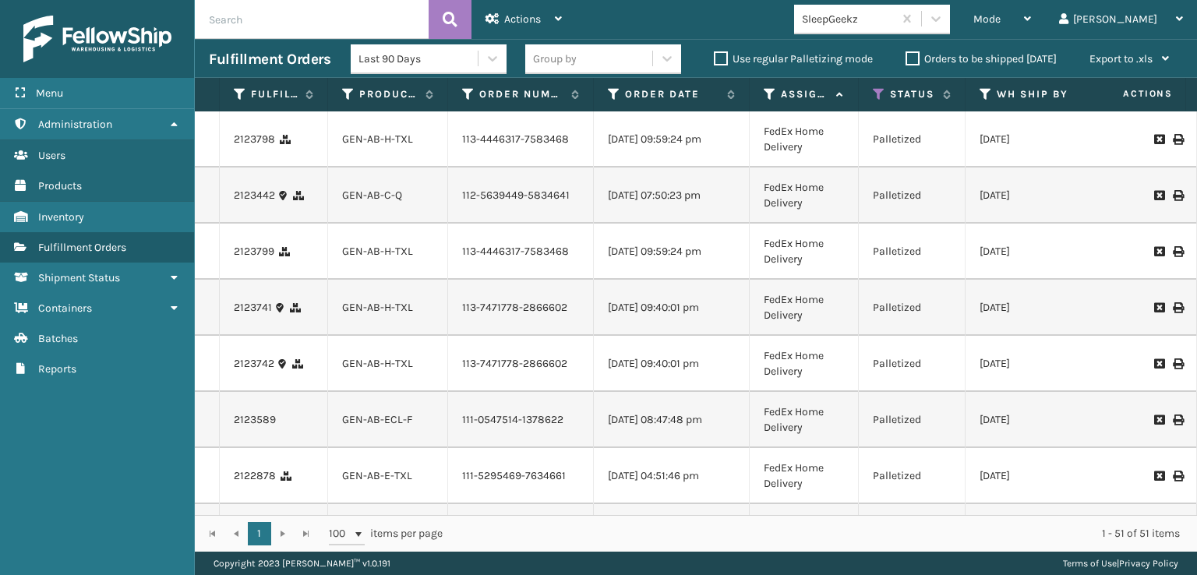
scroll to position [78, 0]
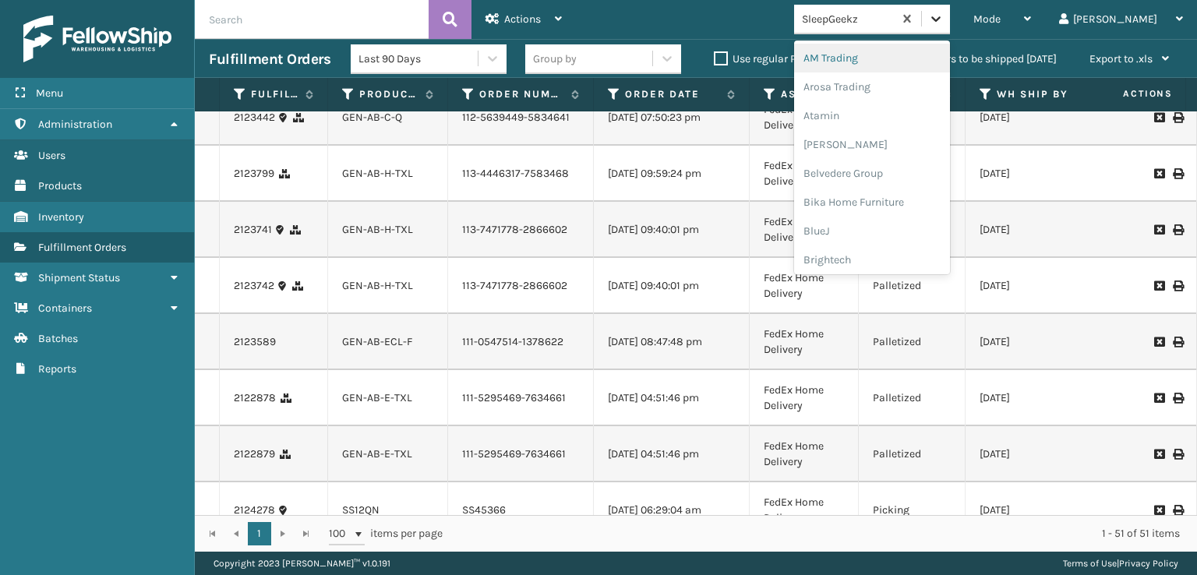
click at [941, 18] on icon at bounding box center [935, 18] width 9 height 5
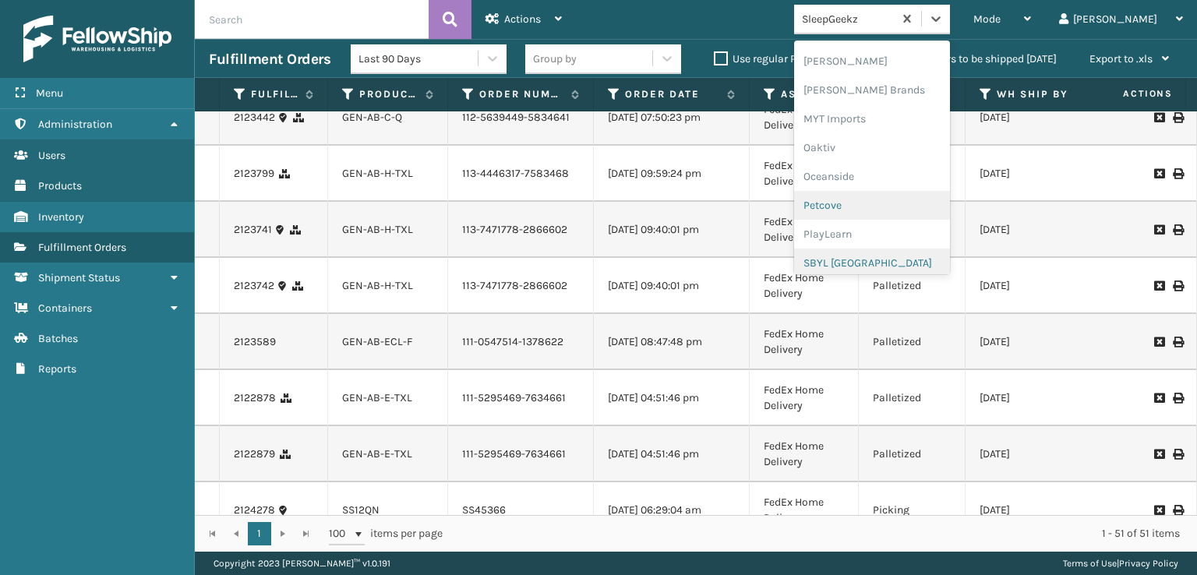
scroll to position [782, 0]
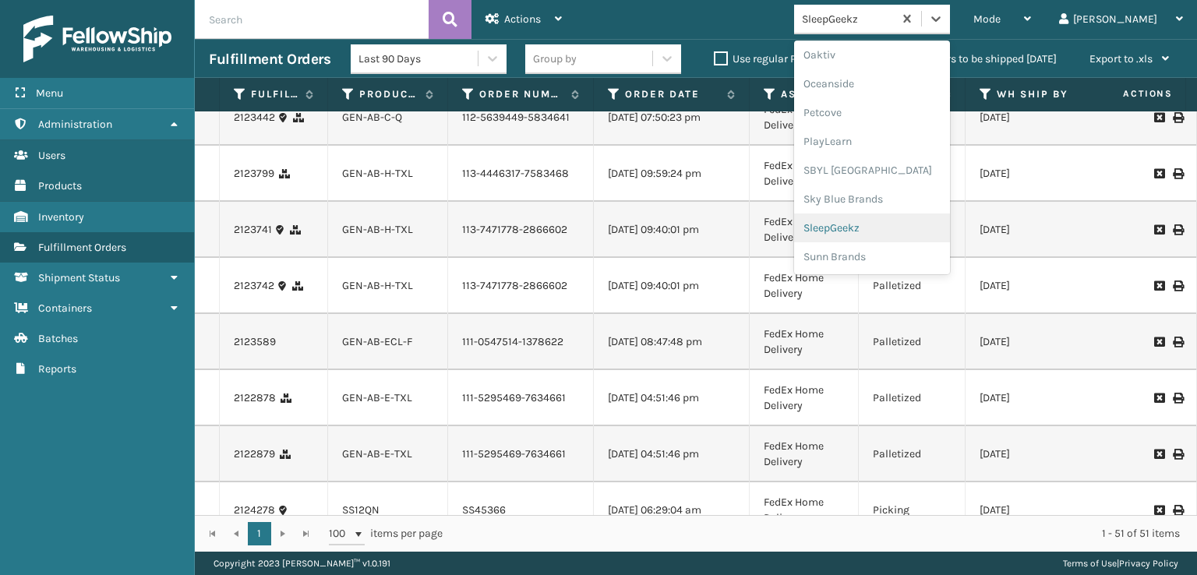
click at [886, 228] on div "SleepGeekz" at bounding box center [872, 228] width 156 height 29
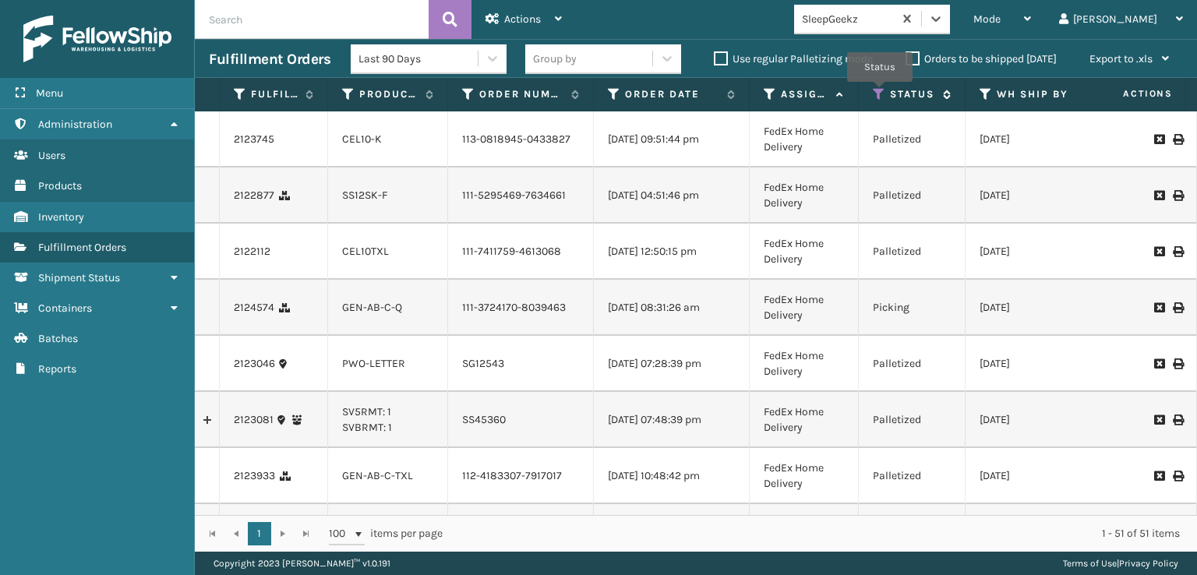
click at [880, 93] on icon at bounding box center [879, 94] width 12 height 14
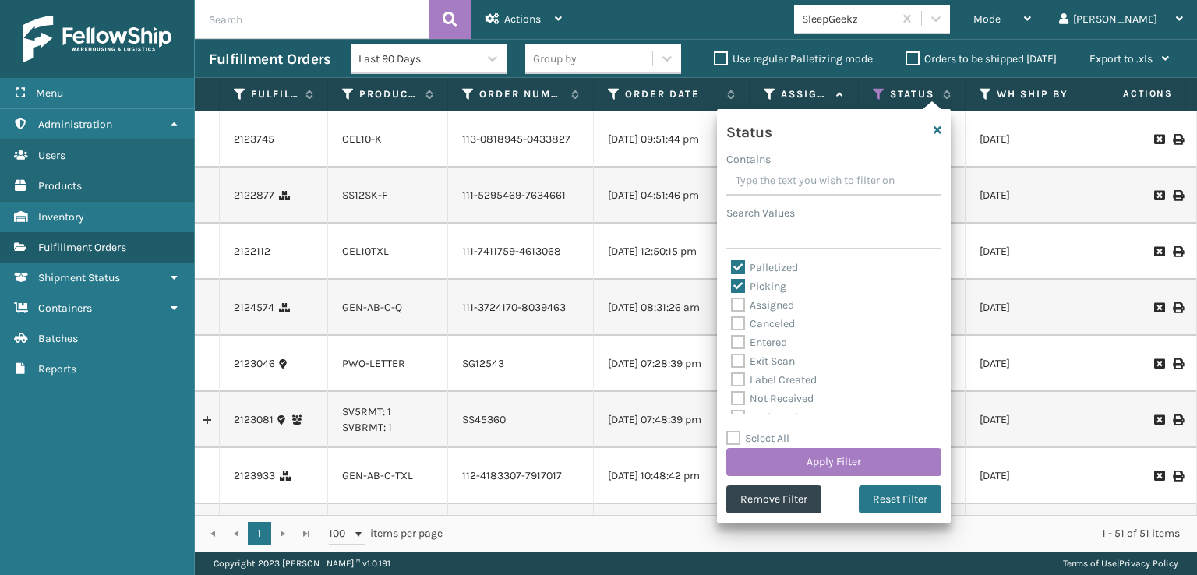
click at [737, 263] on label "Palletized" at bounding box center [764, 267] width 67 height 13
click at [732, 263] on input "Palletized" at bounding box center [731, 264] width 1 height 10
checkbox input "false"
click at [835, 459] on button "Apply Filter" at bounding box center [833, 462] width 215 height 28
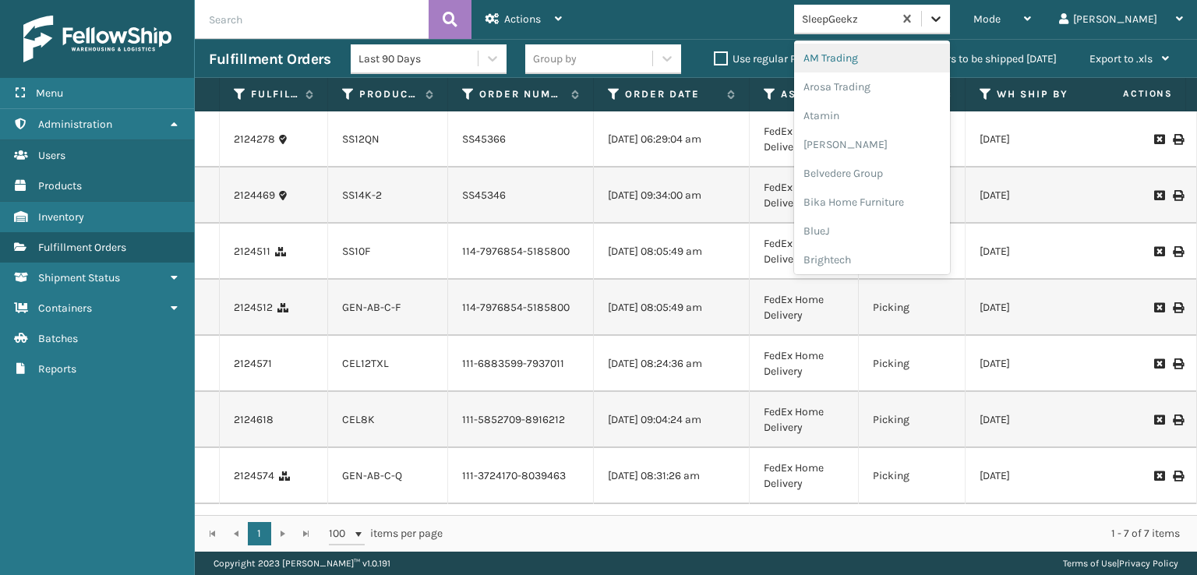
click at [950, 19] on div at bounding box center [936, 19] width 28 height 28
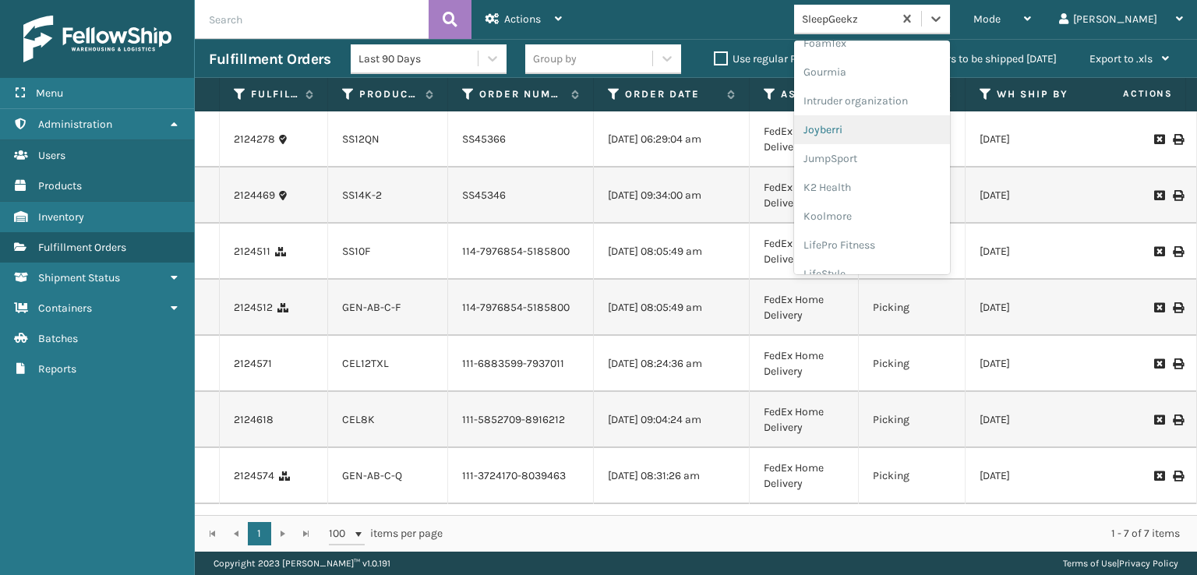
scroll to position [312, 0]
click at [893, 120] on div "FoamTex" at bounding box center [872, 121] width 156 height 29
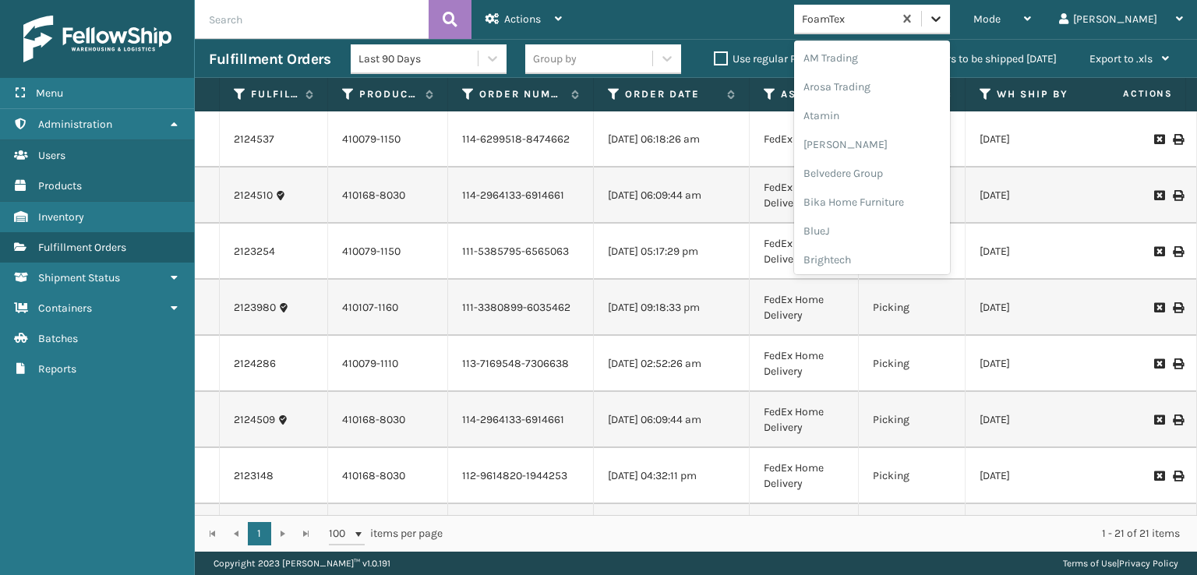
click at [944, 12] on icon at bounding box center [936, 19] width 16 height 16
click at [901, 246] on div "FoamTex" at bounding box center [872, 250] width 156 height 29
drag, startPoint x: 1004, startPoint y: 13, endPoint x: 985, endPoint y: 101, distance: 89.3
click at [944, 15] on icon at bounding box center [936, 19] width 16 height 16
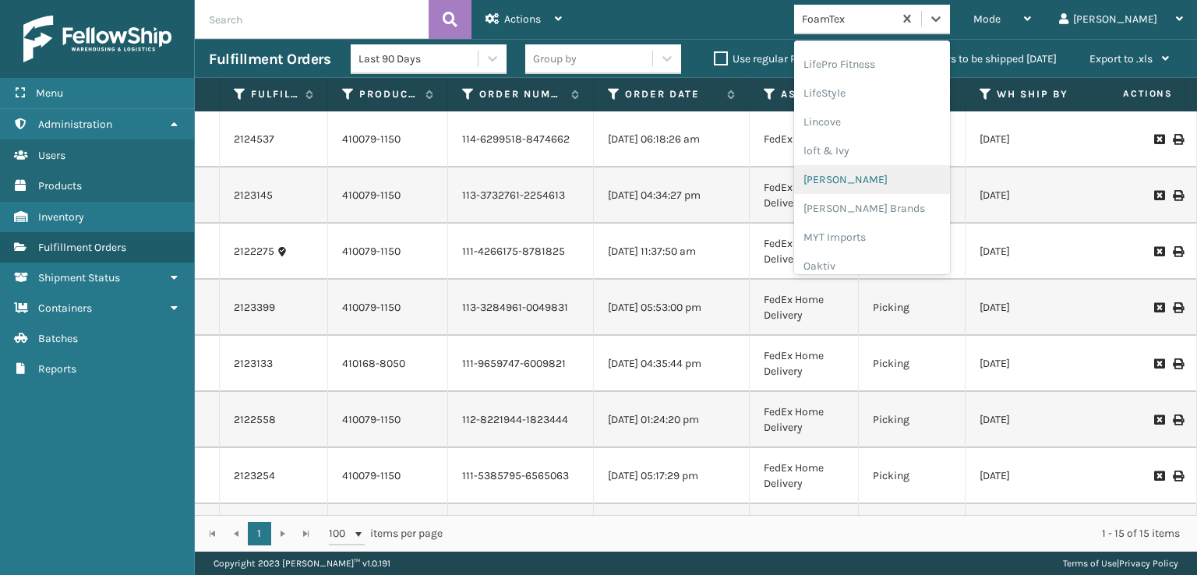
scroll to position [649, 0]
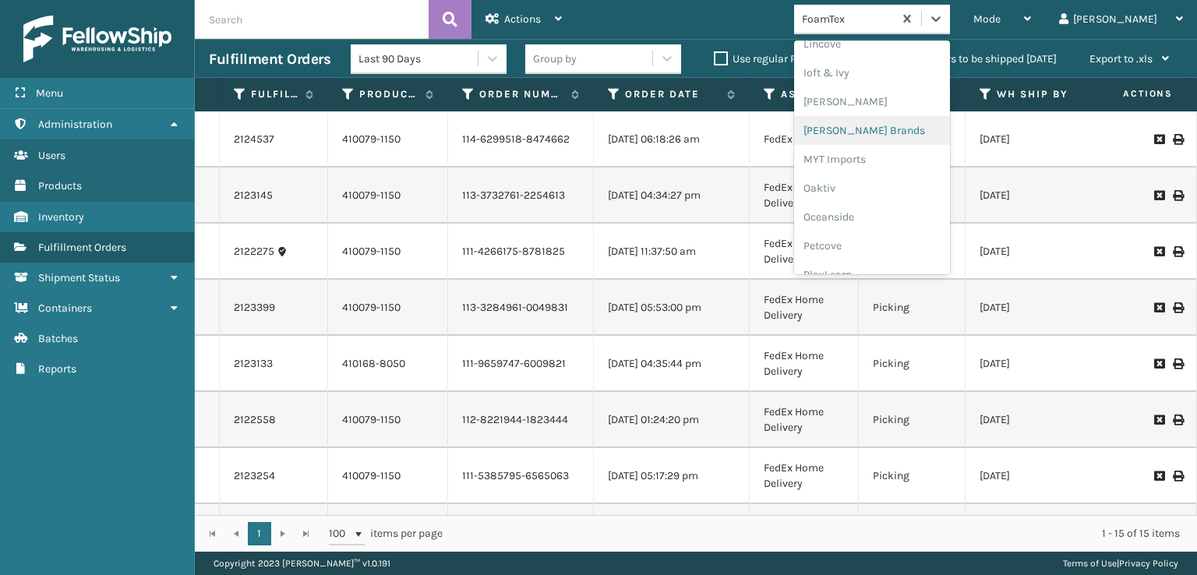
click at [898, 128] on div "[PERSON_NAME] Brands" at bounding box center [872, 130] width 156 height 29
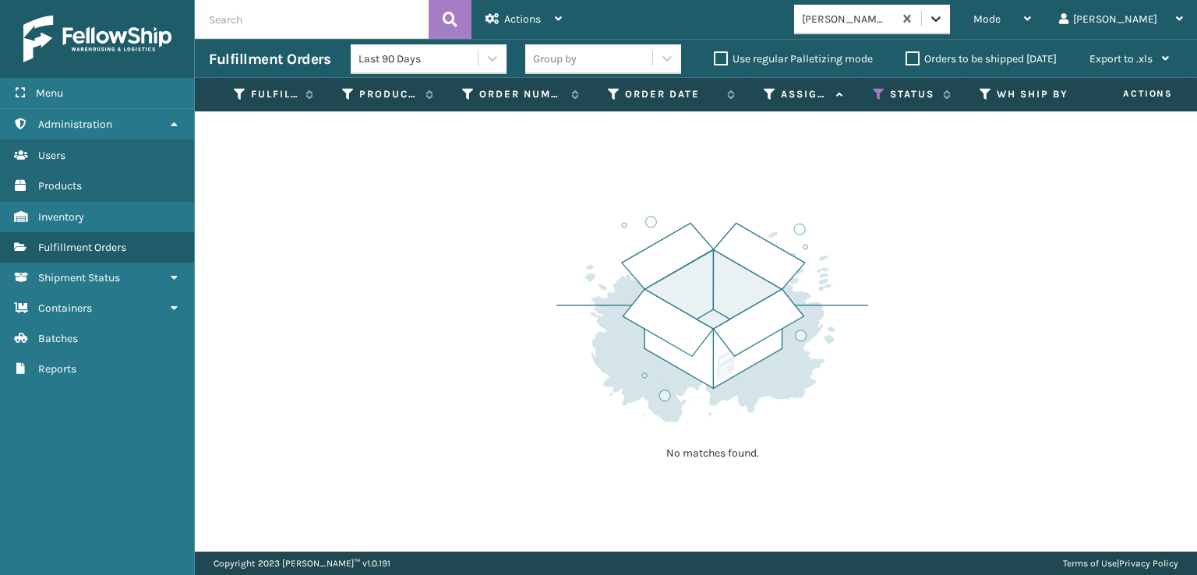
click at [944, 16] on icon at bounding box center [936, 19] width 16 height 16
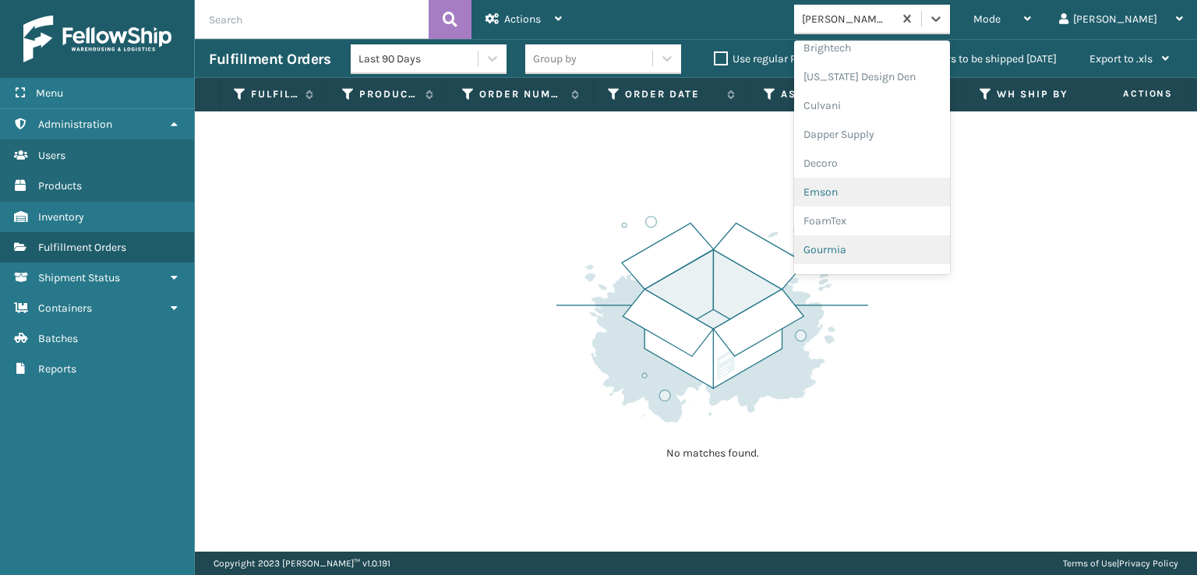
scroll to position [234, 0]
click at [886, 196] on div "FoamTex" at bounding box center [872, 199] width 156 height 29
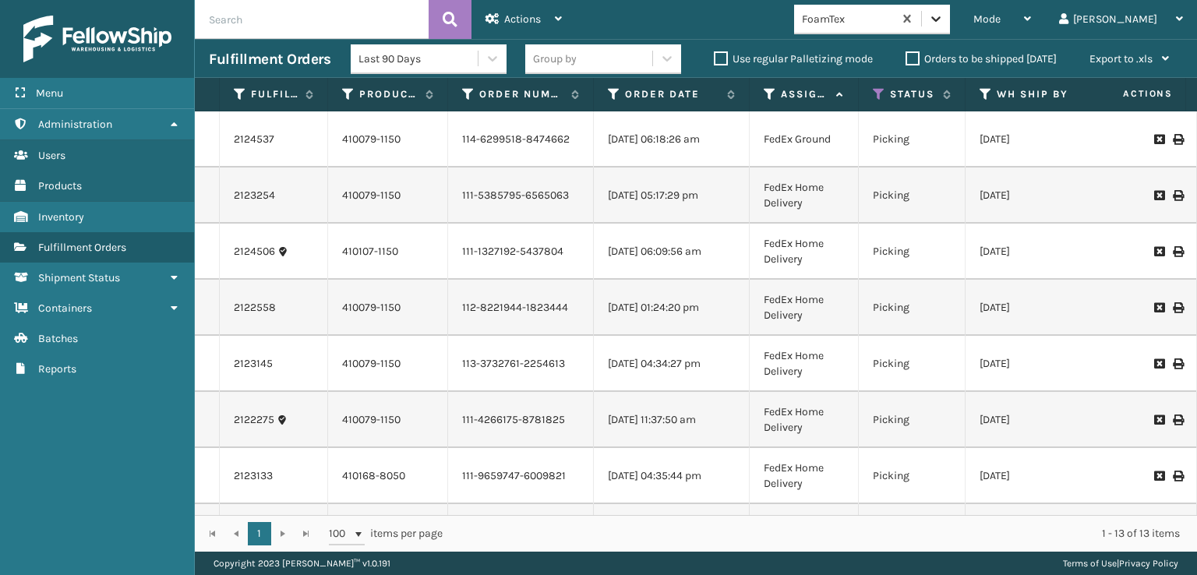
click at [944, 23] on icon at bounding box center [936, 19] width 16 height 16
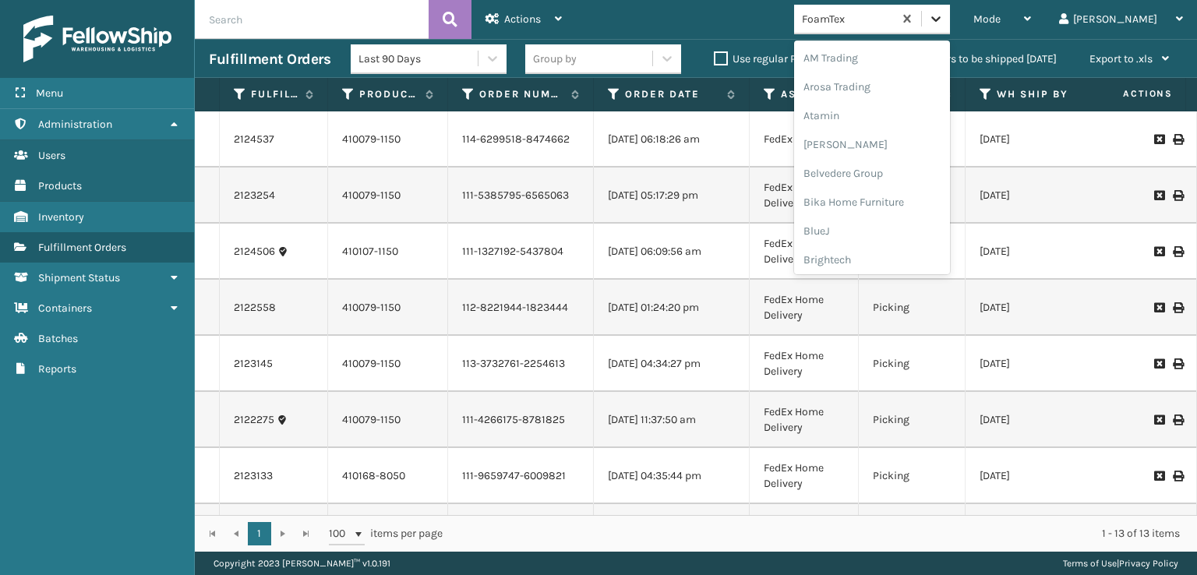
scroll to position [182, 0]
click at [895, 249] on div "FoamTex" at bounding box center [872, 250] width 156 height 29
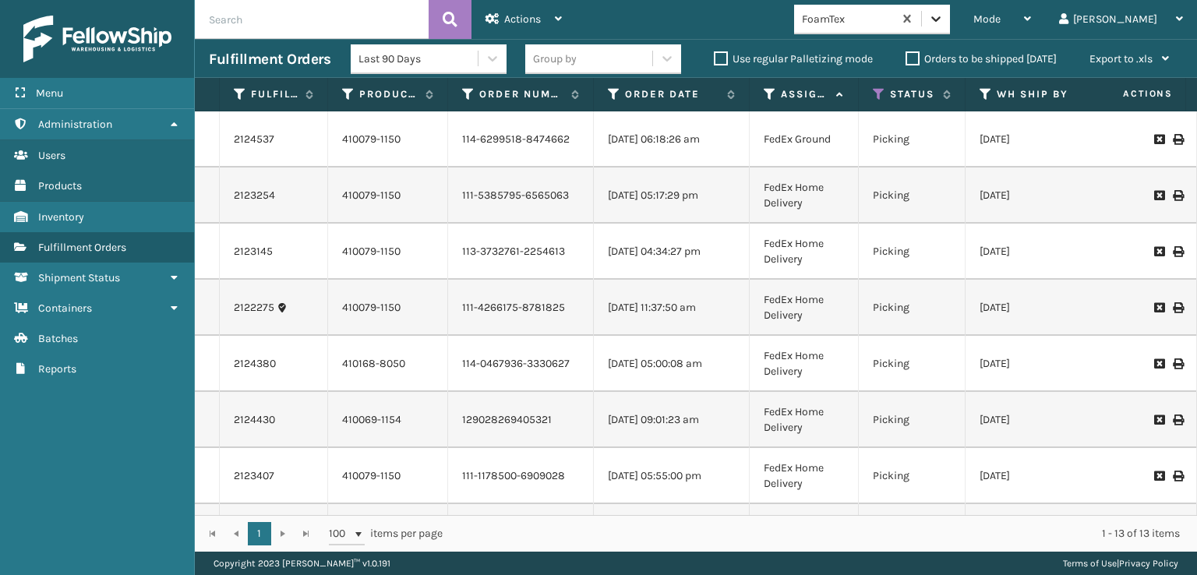
click at [944, 16] on icon at bounding box center [936, 19] width 16 height 16
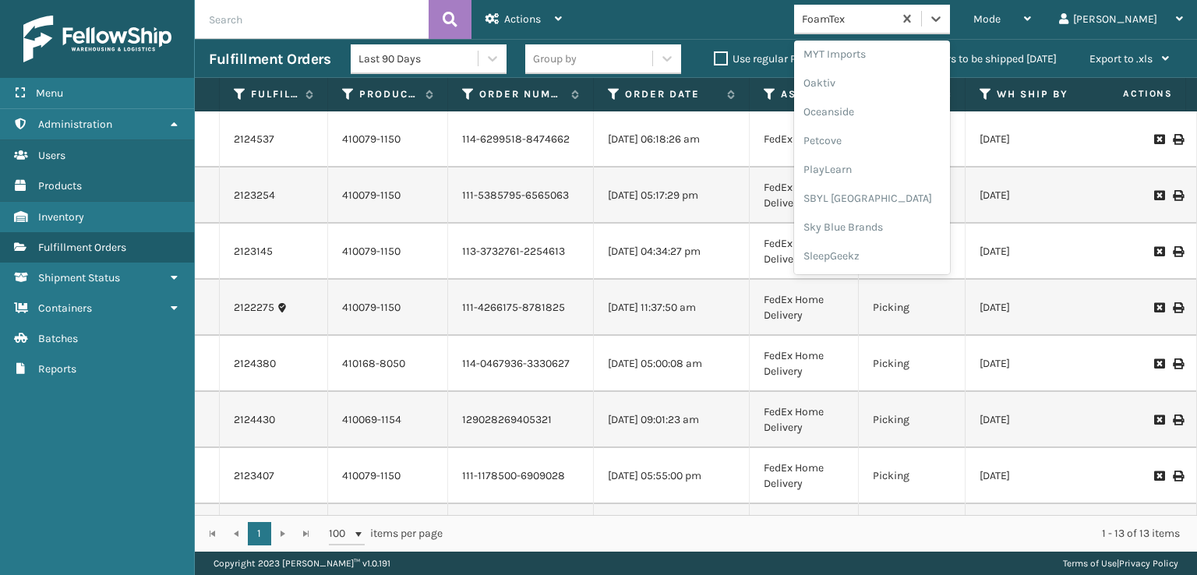
scroll to position [782, 0]
click at [892, 225] on div "SleepGeekz" at bounding box center [872, 228] width 156 height 29
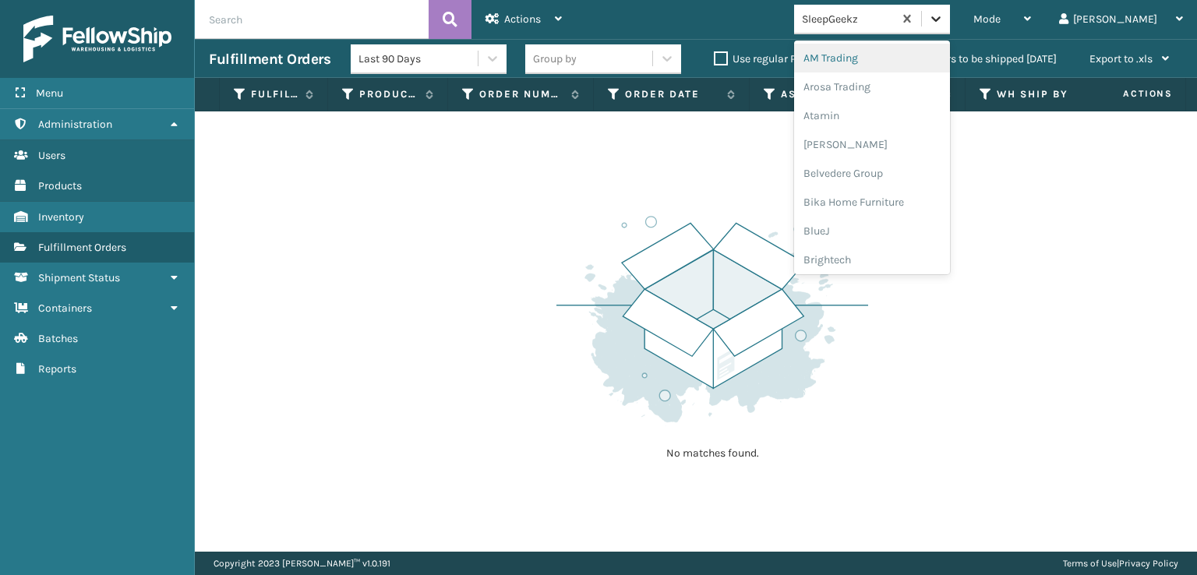
click at [944, 26] on icon at bounding box center [936, 19] width 16 height 16
click at [1031, 8] on div "Mode" at bounding box center [1003, 19] width 58 height 39
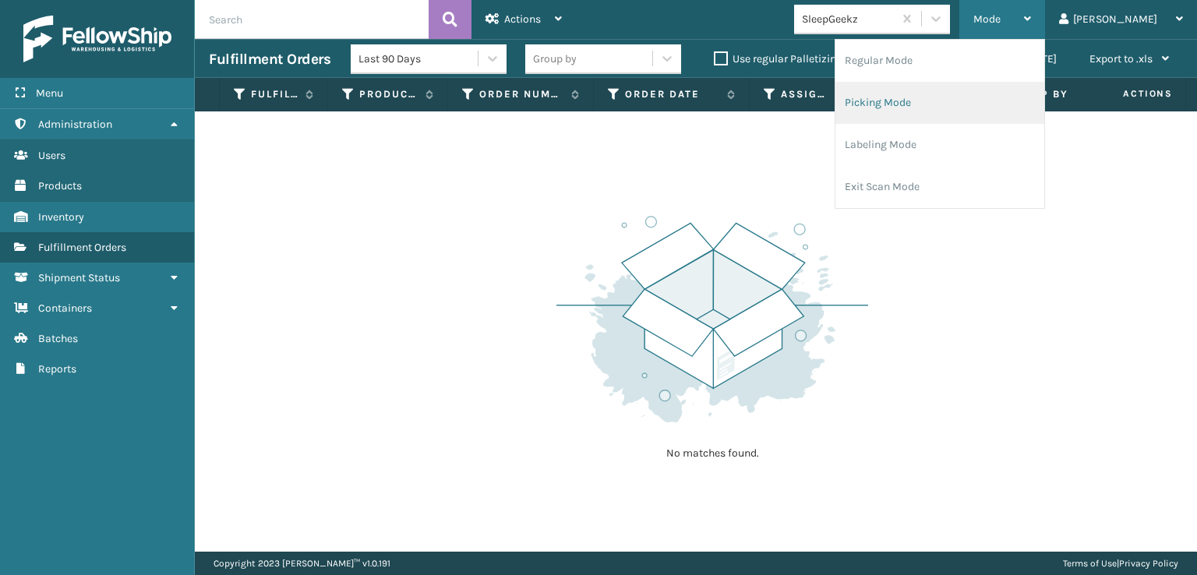
click at [960, 98] on li "Picking Mode" at bounding box center [940, 103] width 209 height 42
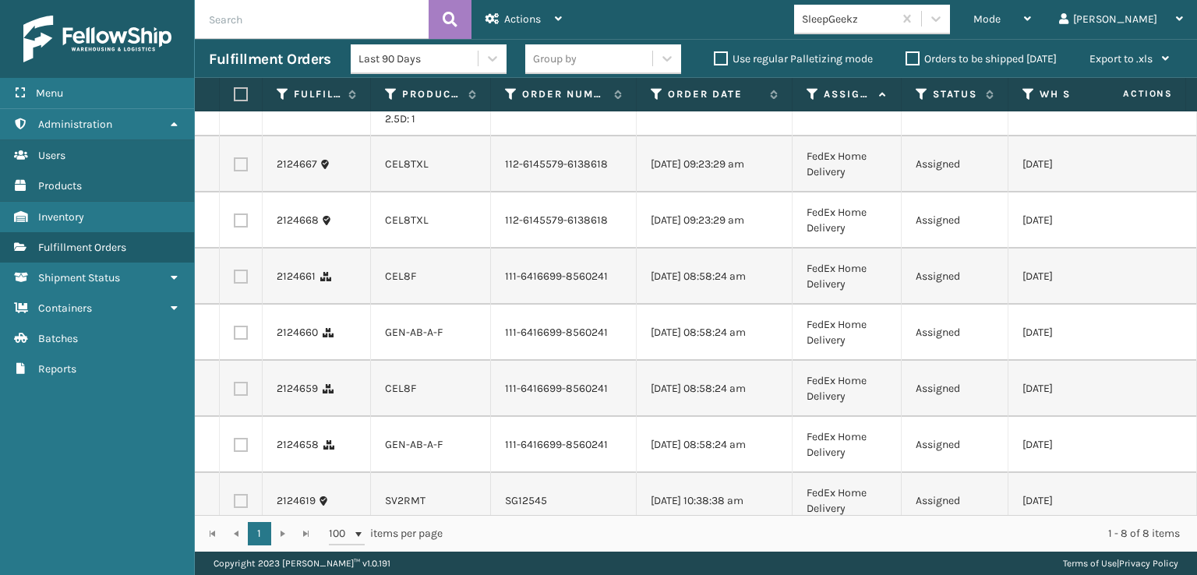
scroll to position [0, 0]
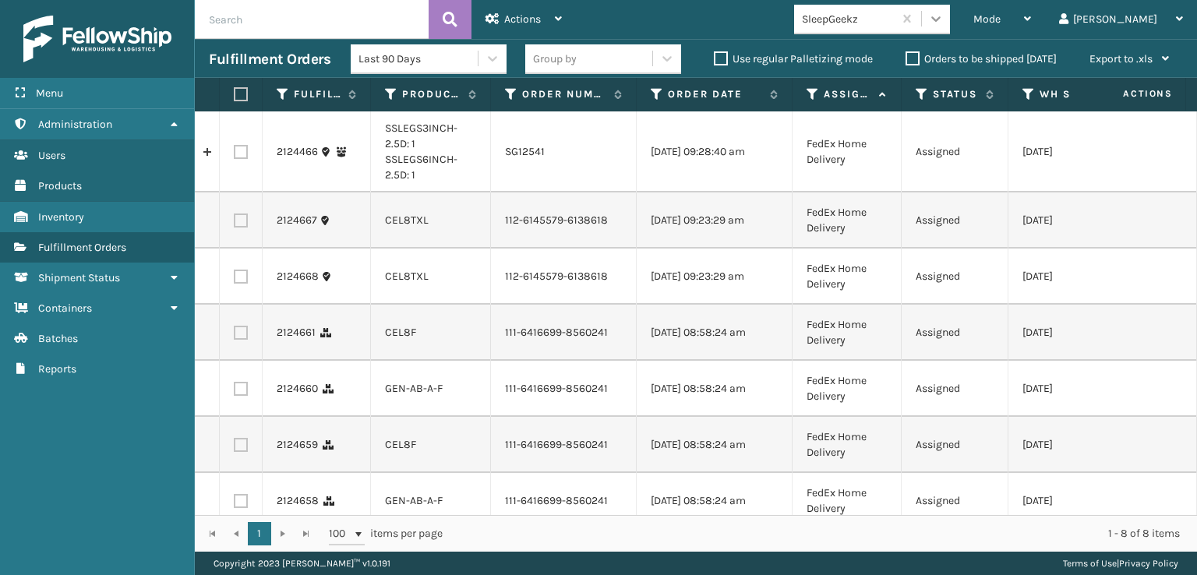
click at [950, 16] on div at bounding box center [936, 19] width 28 height 28
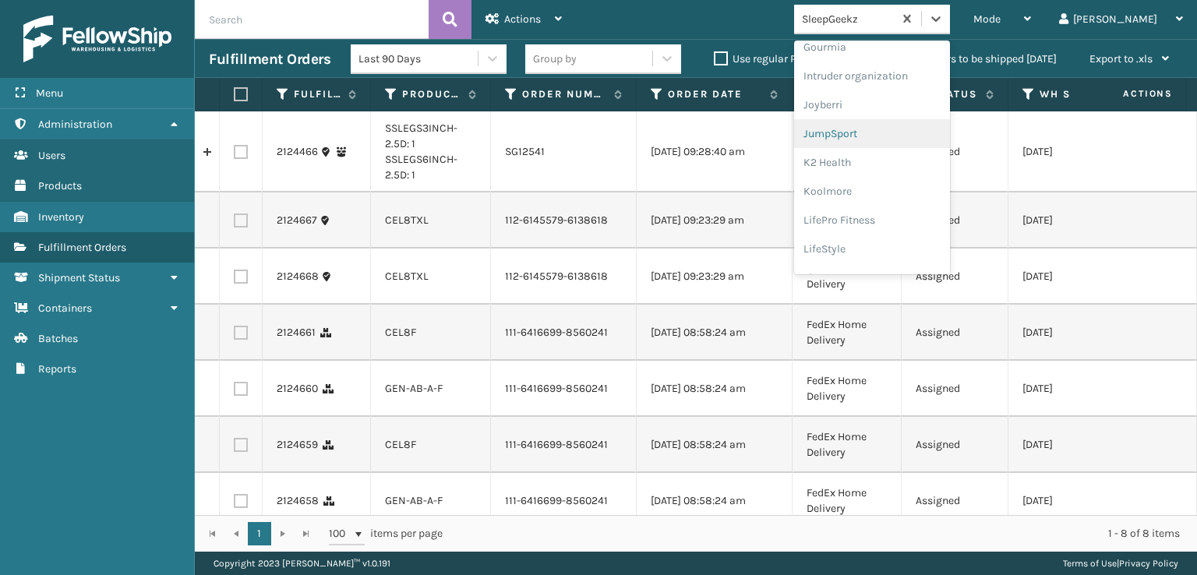
scroll to position [259, 0]
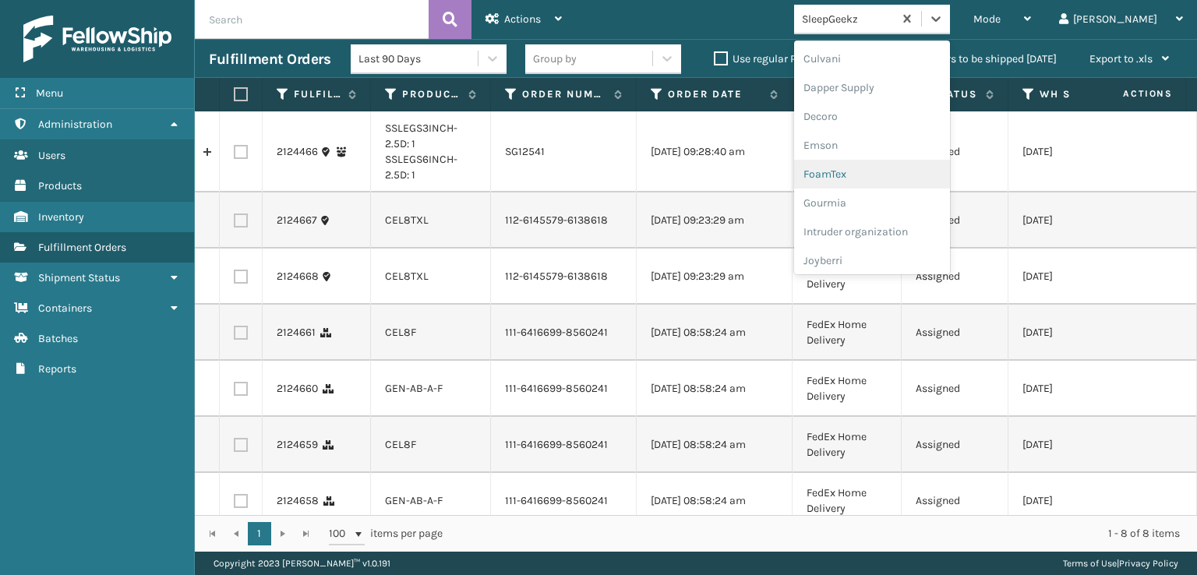
click at [886, 175] on div "FoamTex" at bounding box center [872, 174] width 156 height 29
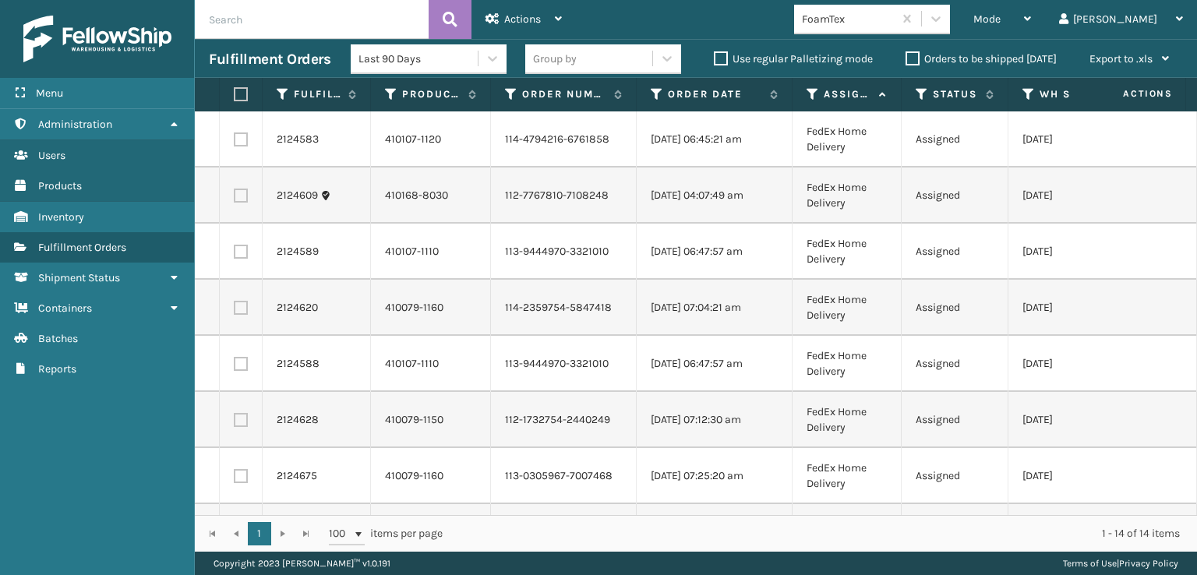
click at [242, 140] on label at bounding box center [241, 140] width 14 height 14
click at [235, 140] on input "checkbox" at bounding box center [234, 138] width 1 height 10
checkbox input "true"
click at [242, 196] on label at bounding box center [241, 196] width 14 height 14
click at [235, 196] on input "checkbox" at bounding box center [234, 194] width 1 height 10
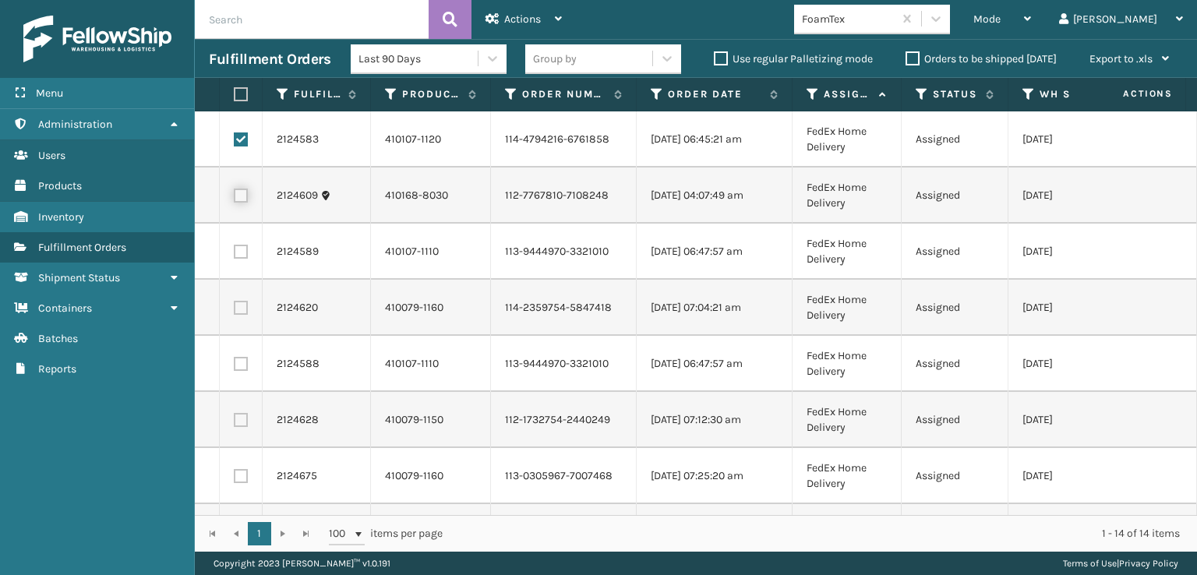
checkbox input "true"
click at [235, 256] on label at bounding box center [241, 252] width 14 height 14
click at [235, 255] on input "checkbox" at bounding box center [234, 250] width 1 height 10
checkbox input "true"
click at [243, 306] on label at bounding box center [241, 308] width 14 height 14
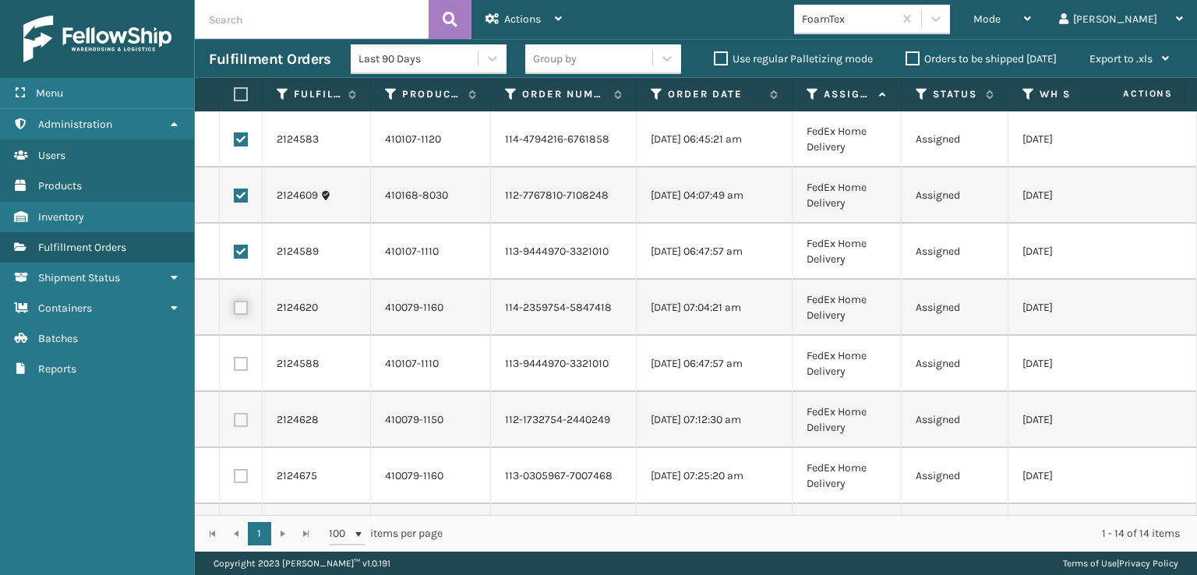
click at [235, 306] on input "checkbox" at bounding box center [234, 306] width 1 height 10
checkbox input "true"
drag, startPoint x: 243, startPoint y: 362, endPoint x: 242, endPoint y: 395, distance: 32.7
click at [244, 362] on label at bounding box center [241, 364] width 14 height 14
click at [235, 362] on input "checkbox" at bounding box center [234, 362] width 1 height 10
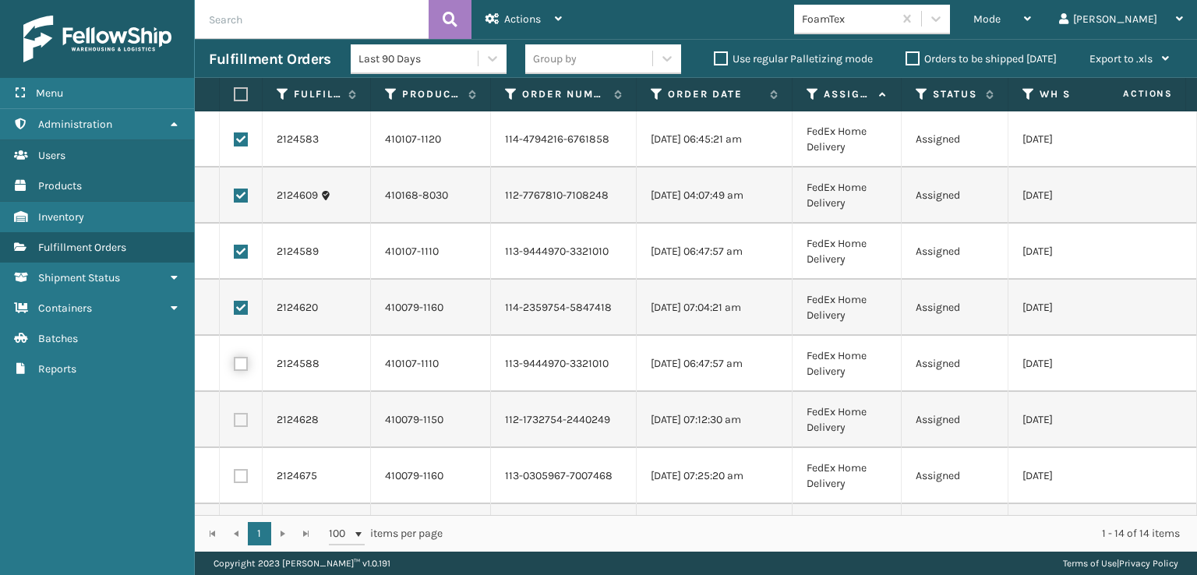
checkbox input "true"
click at [243, 415] on label at bounding box center [241, 420] width 14 height 14
click at [235, 415] on input "checkbox" at bounding box center [234, 418] width 1 height 10
checkbox input "true"
click at [239, 475] on label at bounding box center [241, 476] width 14 height 14
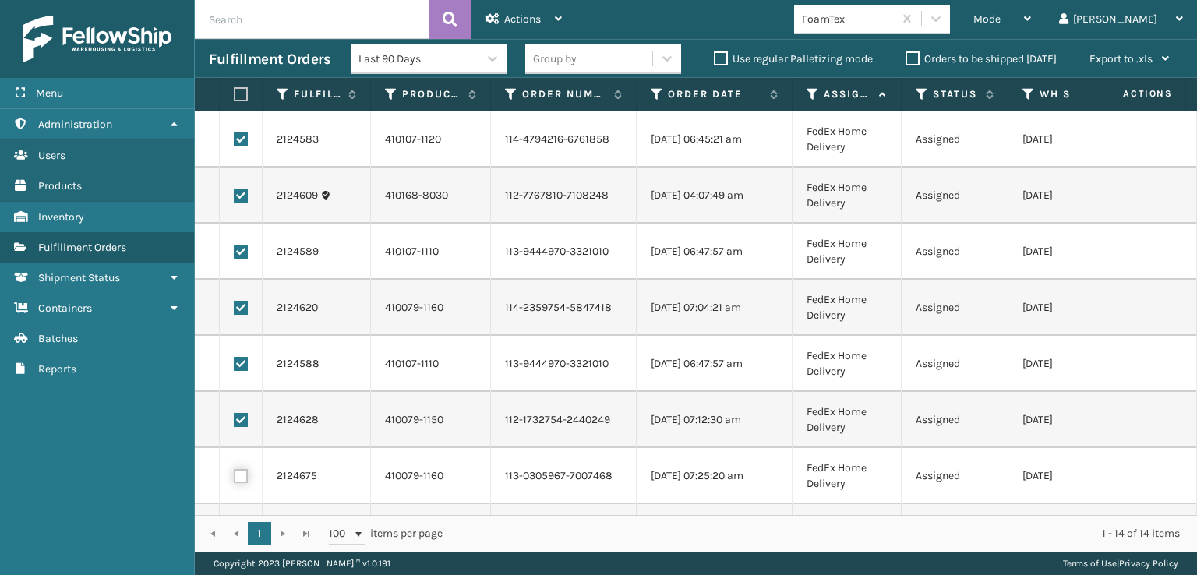
click at [235, 475] on input "checkbox" at bounding box center [234, 474] width 1 height 10
checkbox input "true"
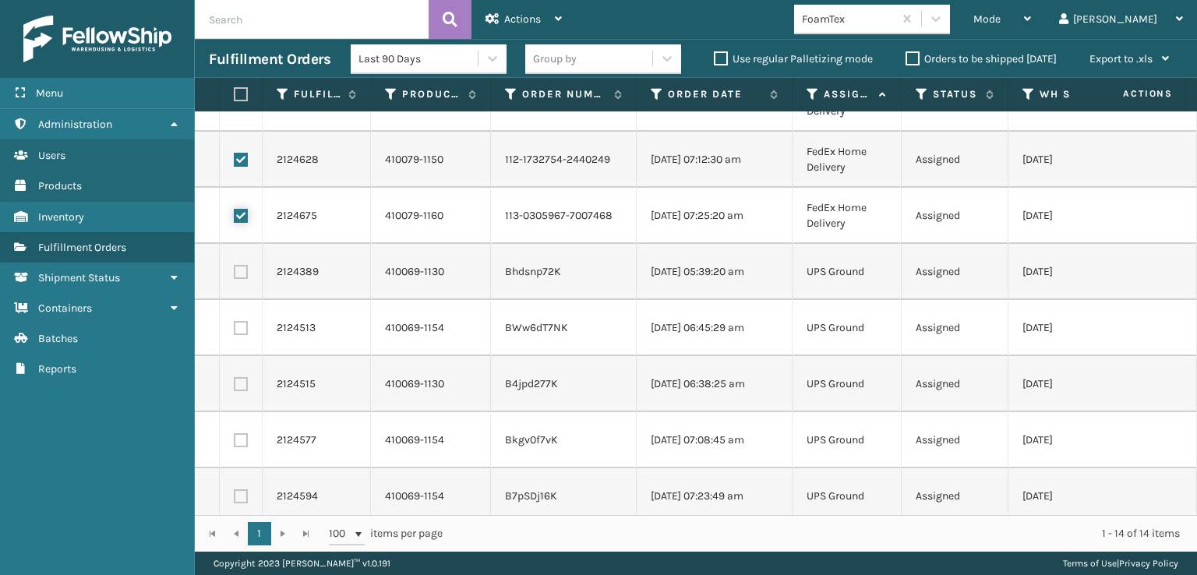
scroll to position [234, 0]
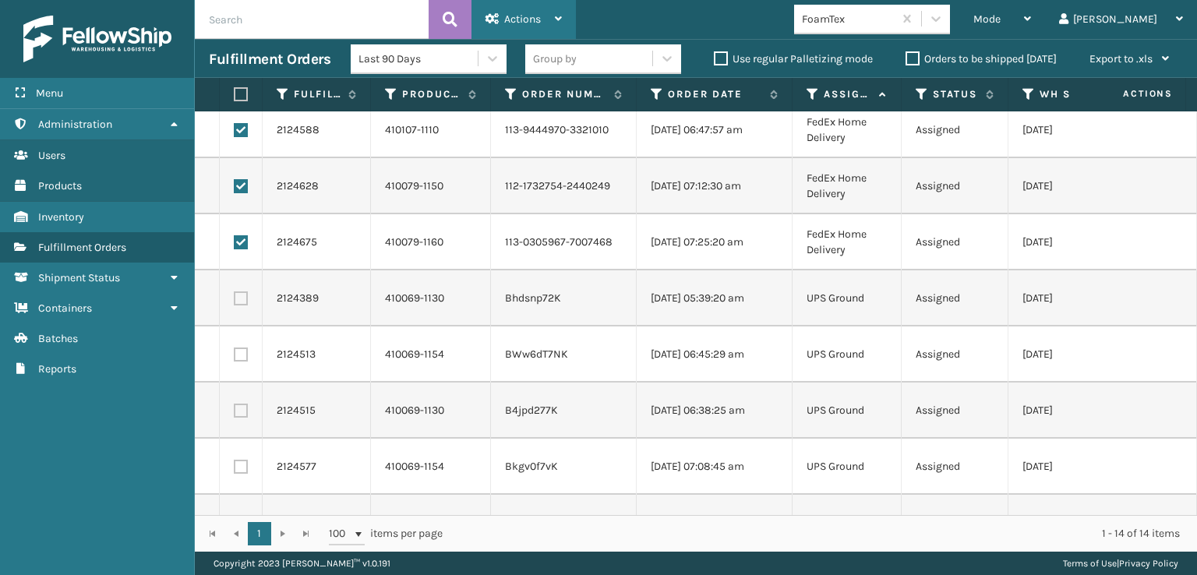
click at [518, 17] on span "Actions" at bounding box center [522, 18] width 37 height 13
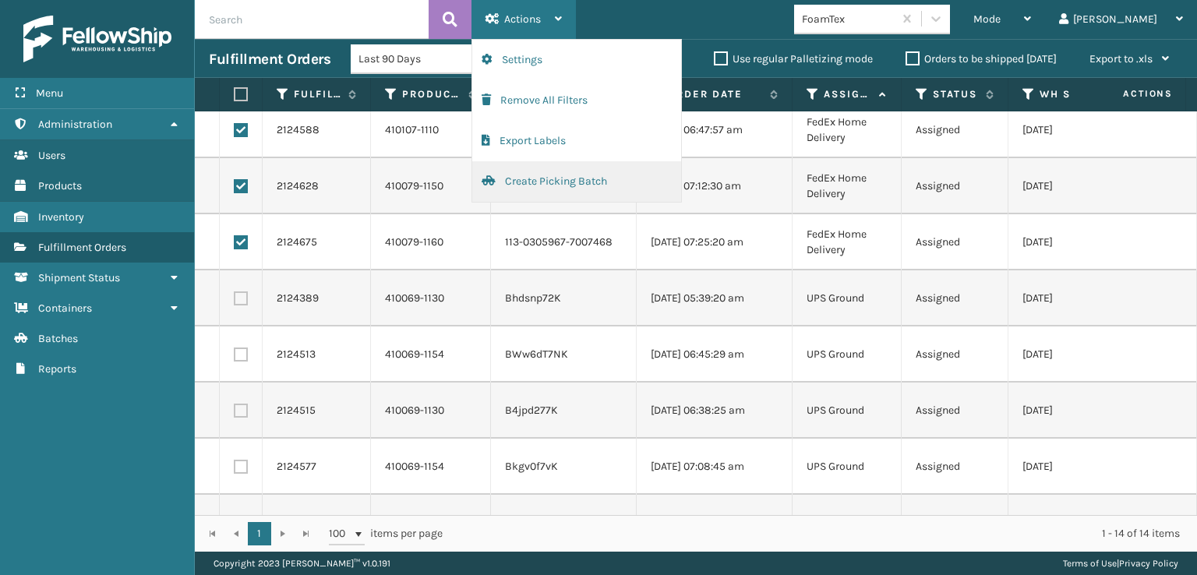
click at [533, 177] on button "Create Picking Batch" at bounding box center [576, 181] width 209 height 41
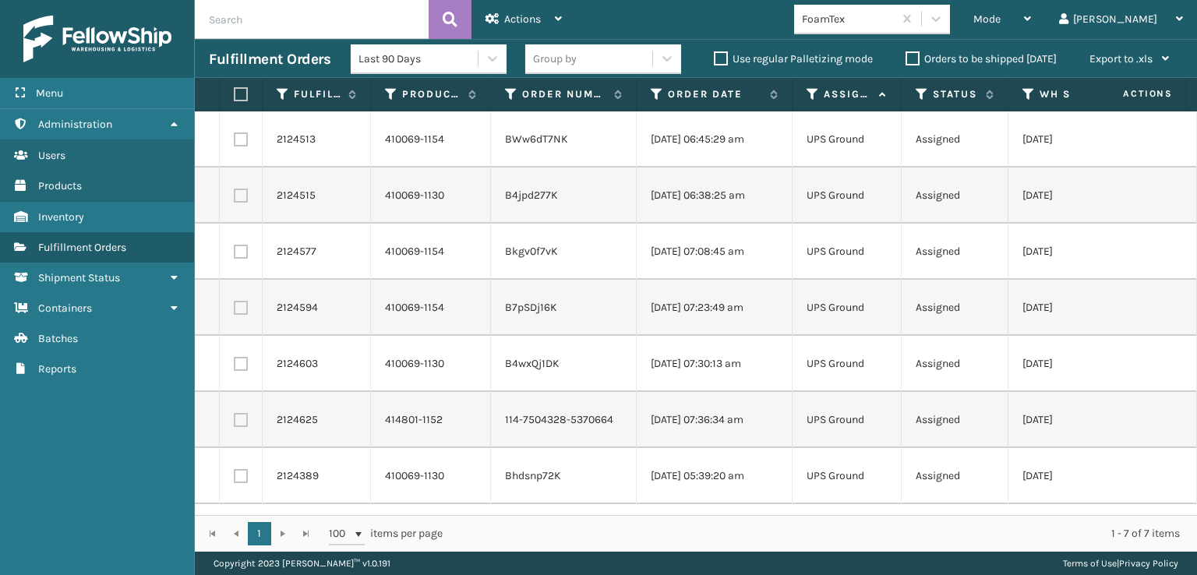
click at [240, 94] on label at bounding box center [238, 94] width 9 height 14
click at [235, 94] on input "checkbox" at bounding box center [234, 95] width 1 height 10
checkbox input "true"
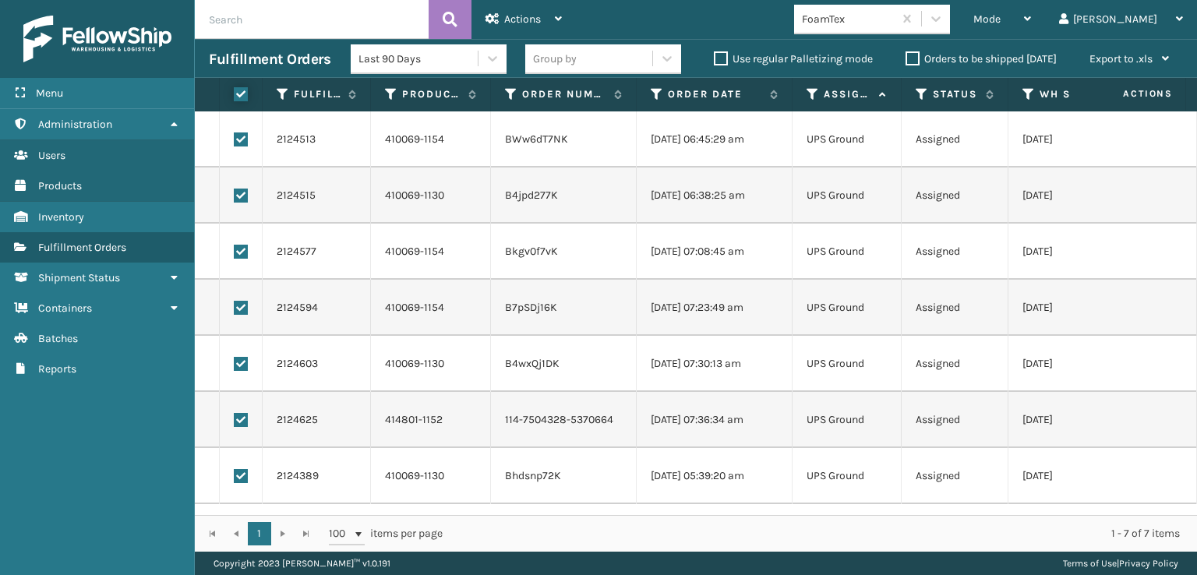
checkbox input "true"
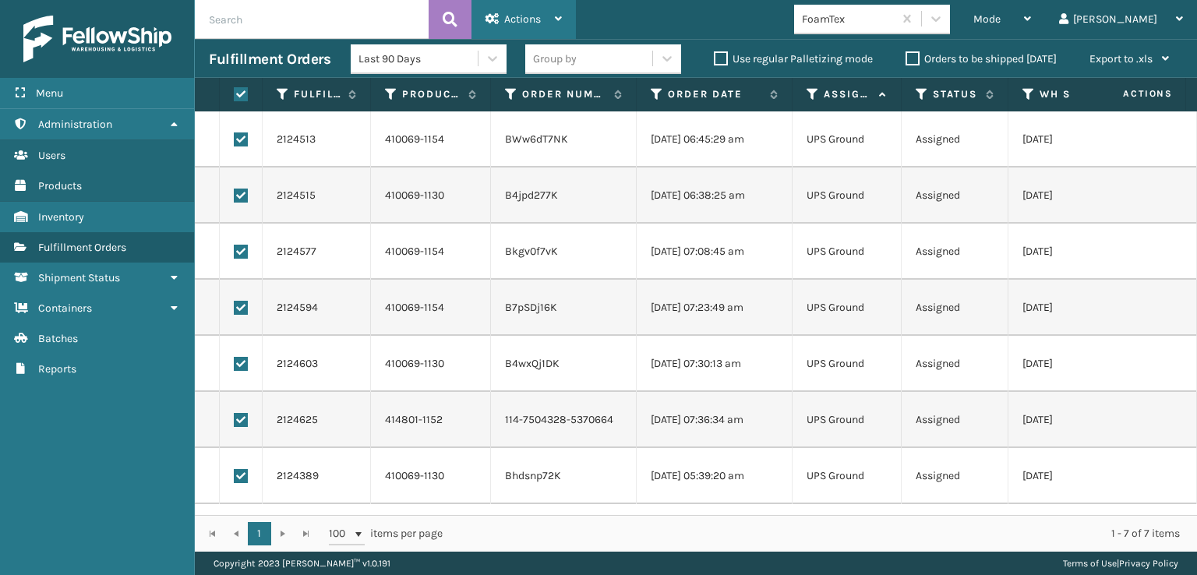
click at [518, 19] on span "Actions" at bounding box center [522, 18] width 37 height 13
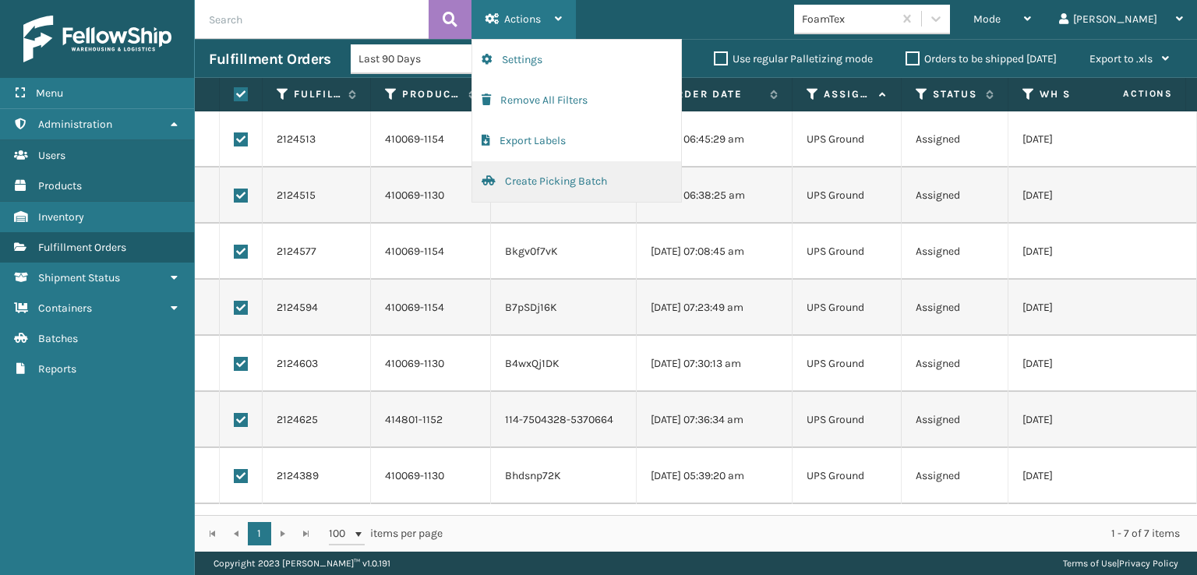
click at [549, 179] on button "Create Picking Batch" at bounding box center [576, 181] width 209 height 41
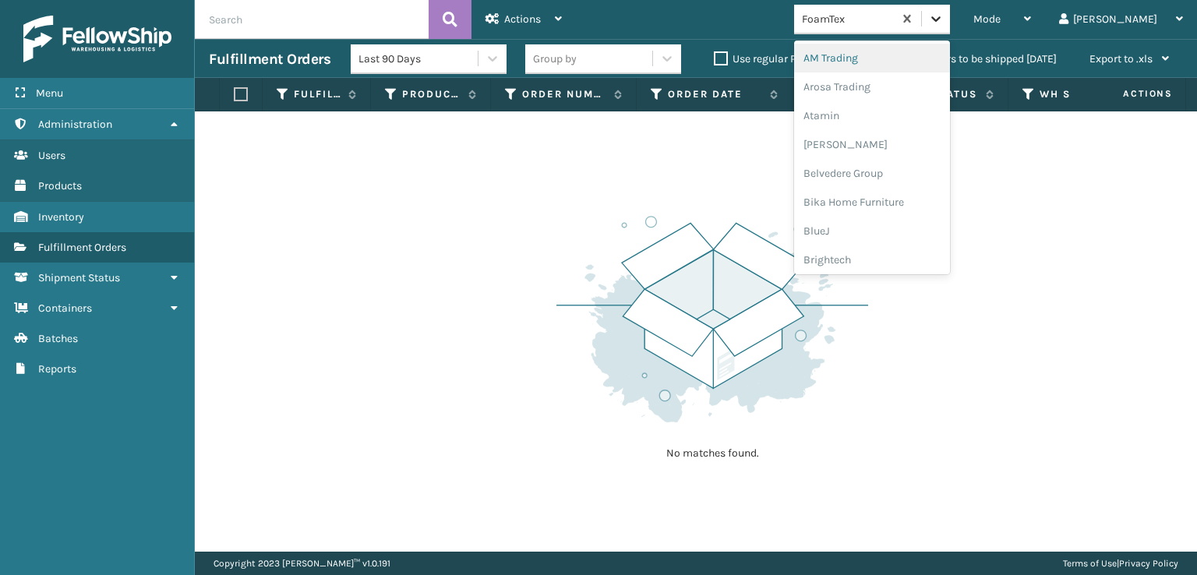
click at [950, 10] on div at bounding box center [936, 19] width 28 height 28
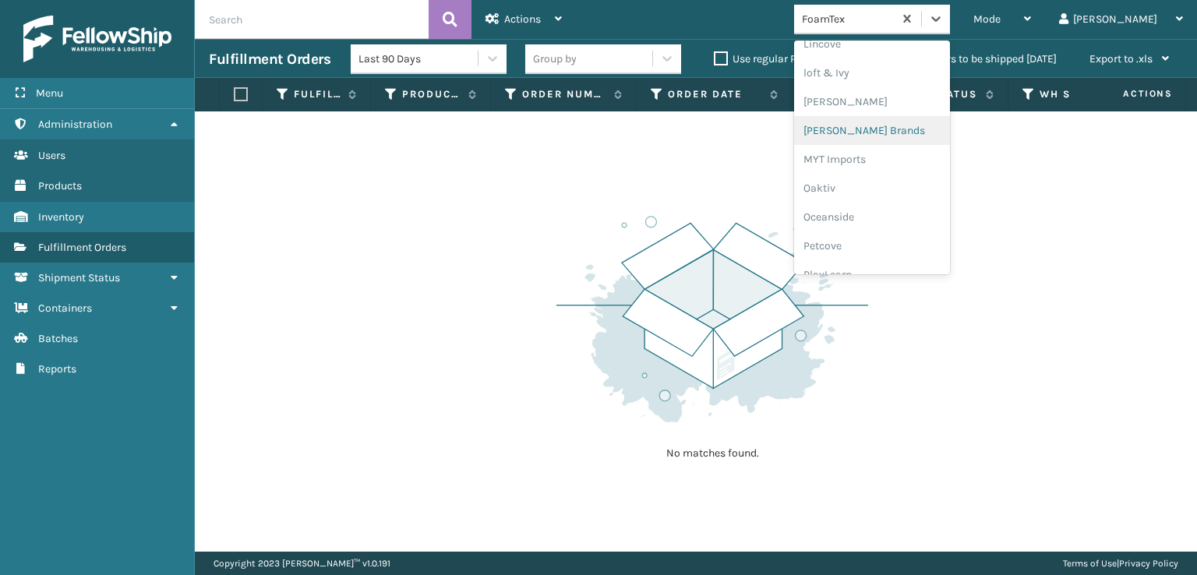
click at [896, 129] on div "[PERSON_NAME] Brands" at bounding box center [872, 130] width 156 height 29
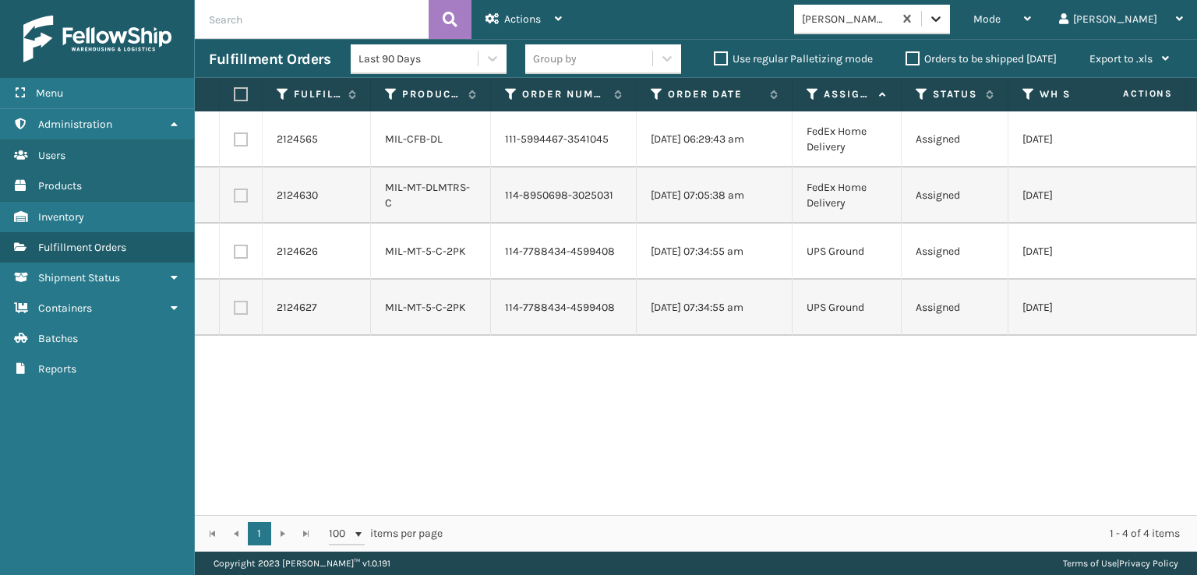
click at [944, 25] on icon at bounding box center [936, 19] width 16 height 16
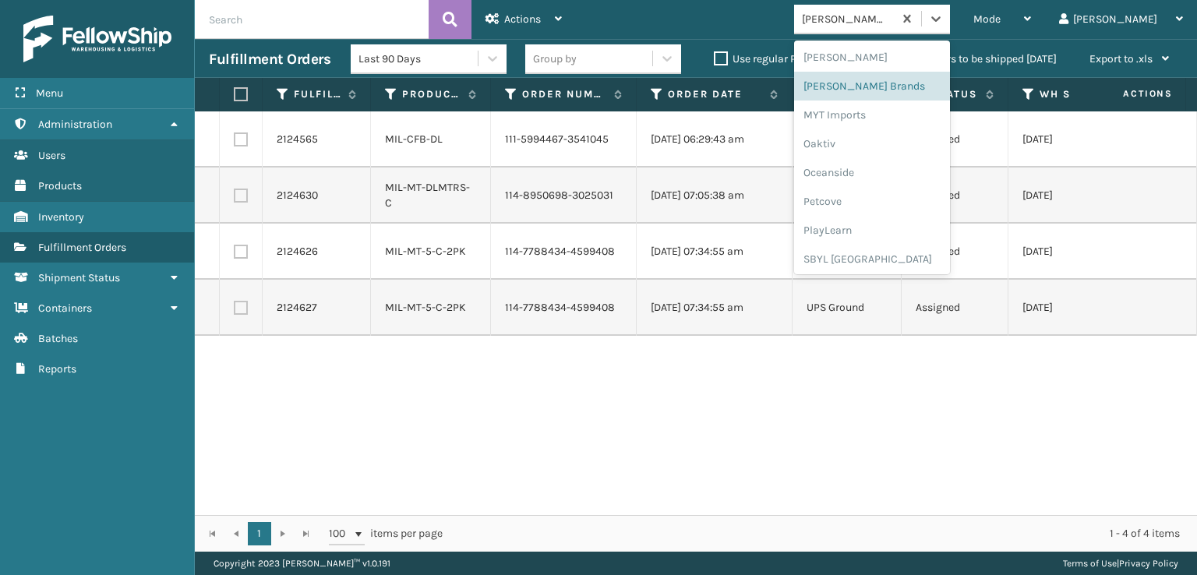
scroll to position [782, 0]
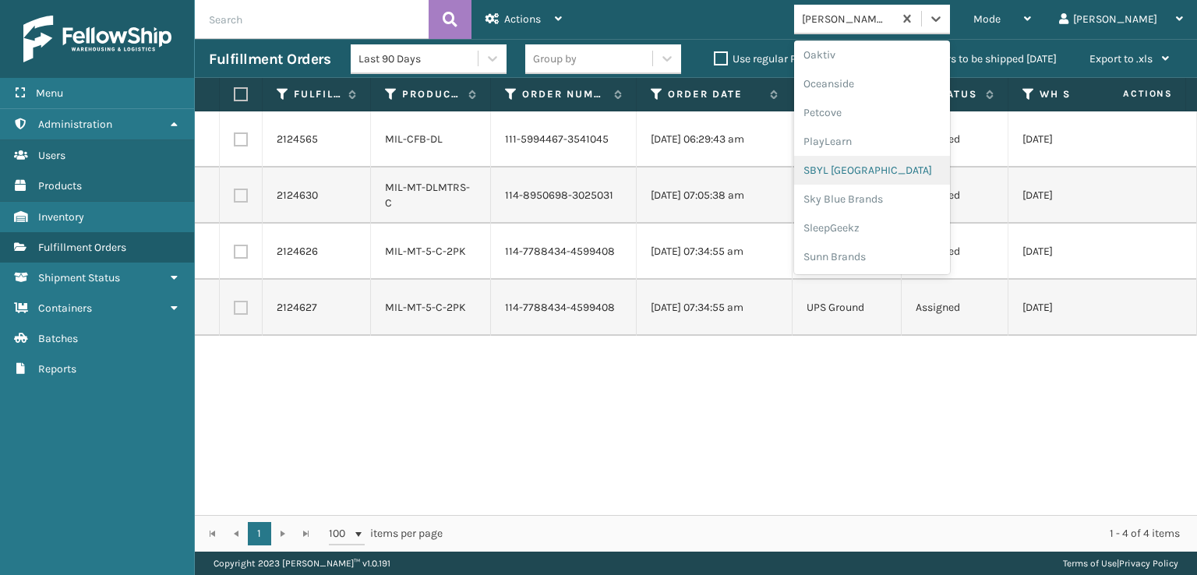
click at [886, 172] on div "SBYL [GEOGRAPHIC_DATA]" at bounding box center [872, 170] width 156 height 29
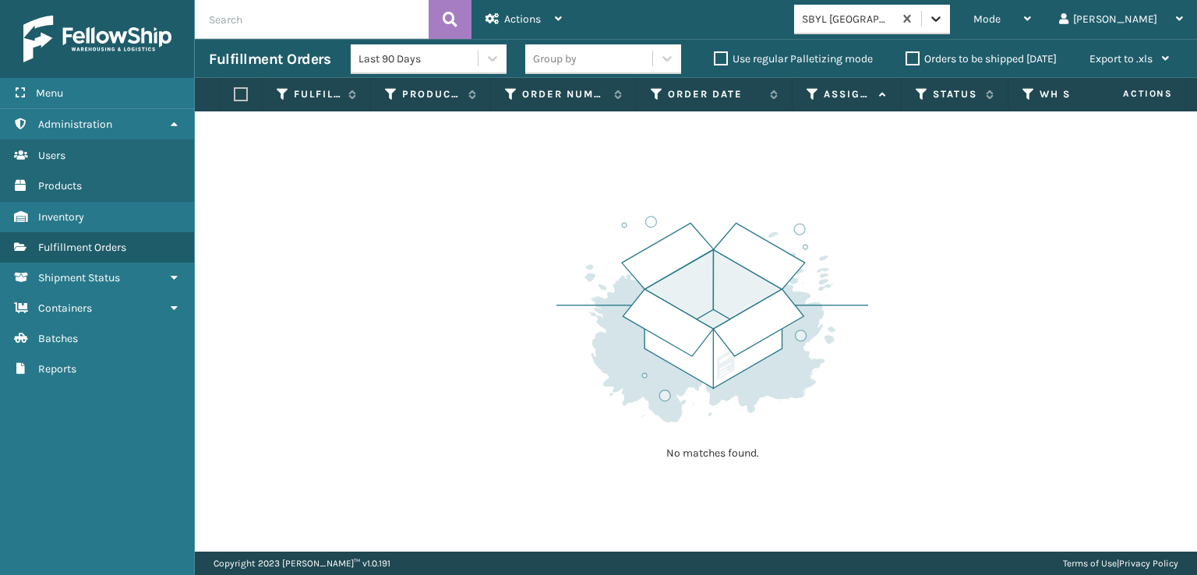
click at [944, 26] on icon at bounding box center [936, 19] width 16 height 16
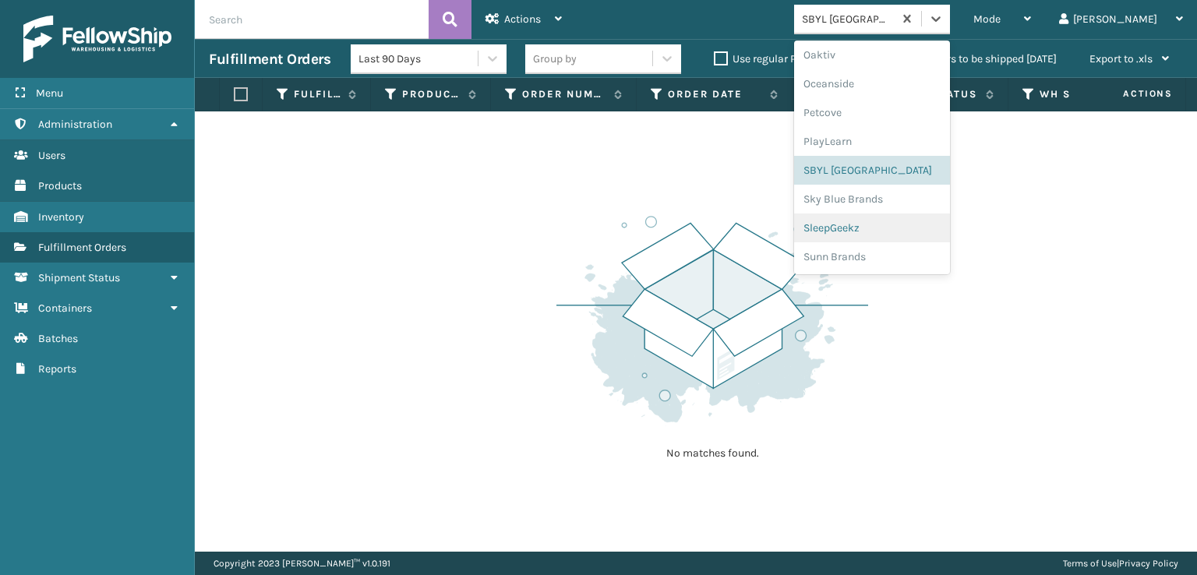
click at [876, 222] on div "SleepGeekz" at bounding box center [872, 228] width 156 height 29
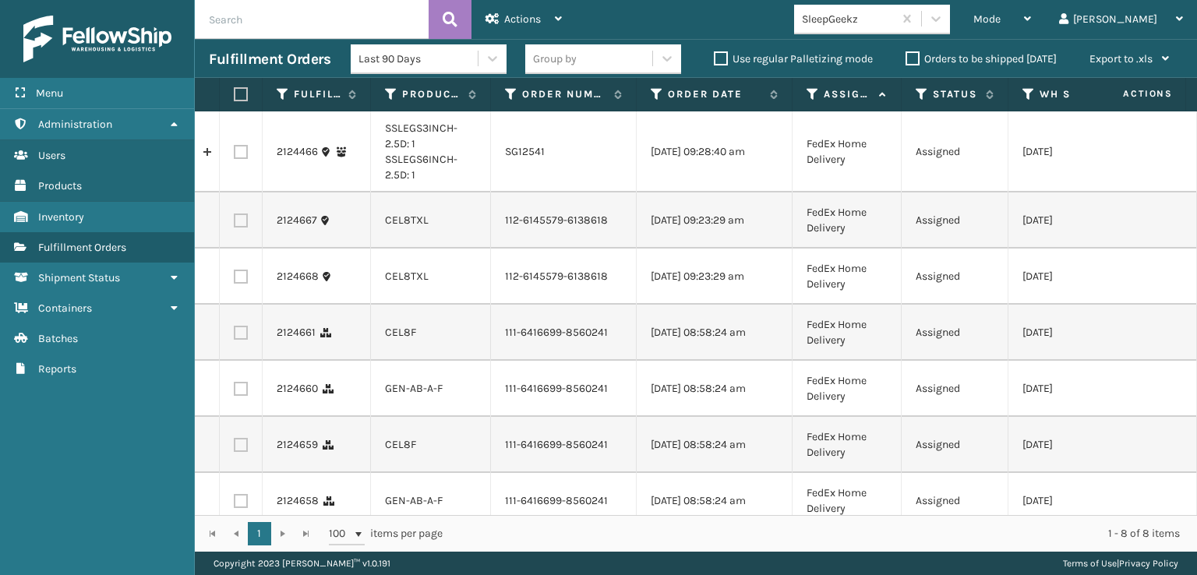
click at [237, 225] on label at bounding box center [241, 221] width 14 height 14
click at [235, 224] on input "checkbox" at bounding box center [234, 219] width 1 height 10
checkbox input "true"
click at [243, 284] on label at bounding box center [241, 277] width 14 height 14
click at [235, 280] on input "checkbox" at bounding box center [234, 275] width 1 height 10
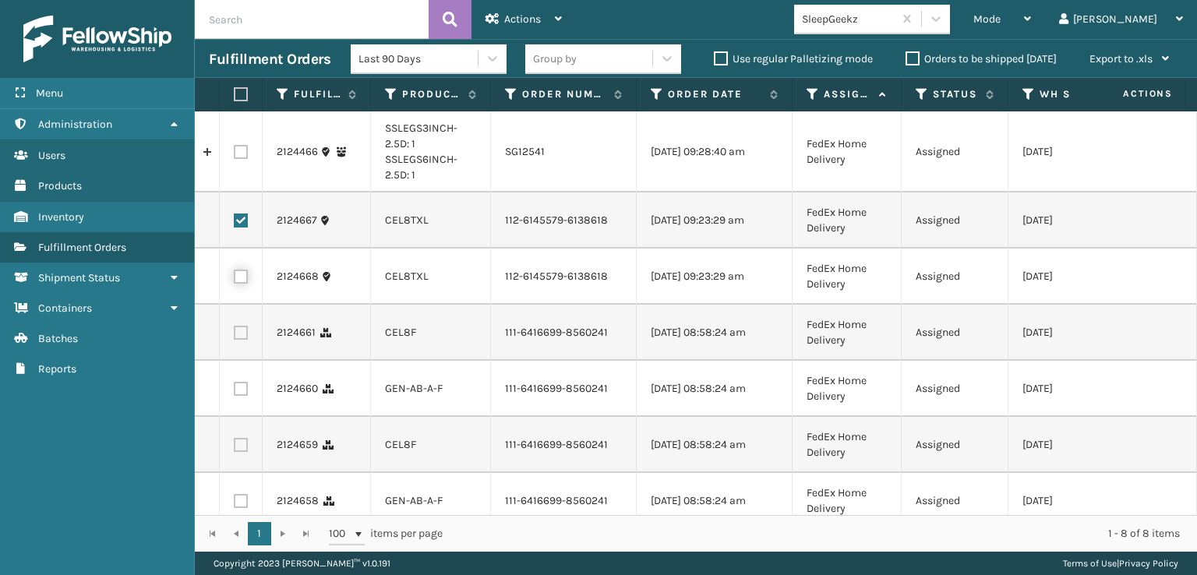
checkbox input "true"
click at [246, 340] on label at bounding box center [241, 333] width 14 height 14
click at [235, 336] on input "checkbox" at bounding box center [234, 331] width 1 height 10
checkbox input "true"
click at [245, 396] on label at bounding box center [241, 389] width 14 height 14
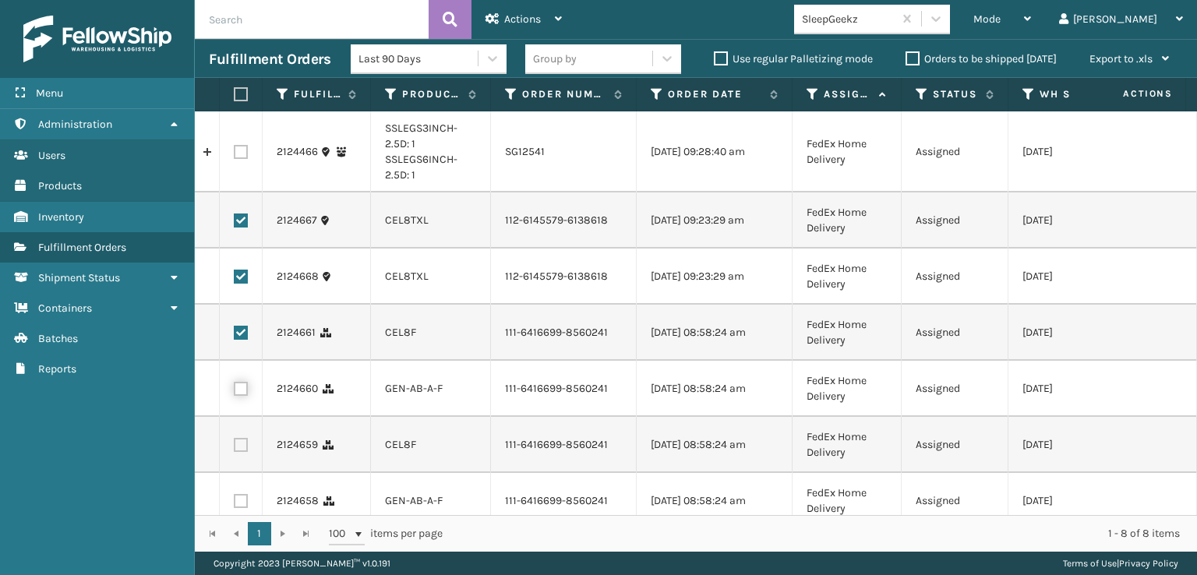
click at [235, 392] on input "checkbox" at bounding box center [234, 387] width 1 height 10
checkbox input "true"
click at [244, 473] on td at bounding box center [241, 445] width 43 height 56
click at [235, 452] on label at bounding box center [241, 445] width 14 height 14
click at [235, 448] on input "checkbox" at bounding box center [234, 443] width 1 height 10
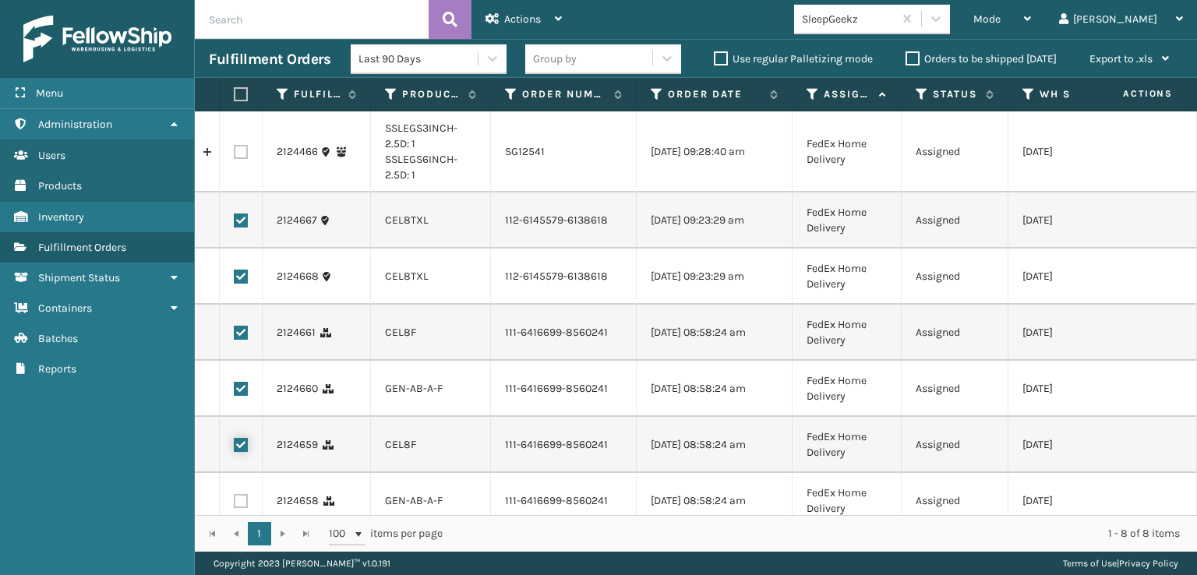
checkbox input "true"
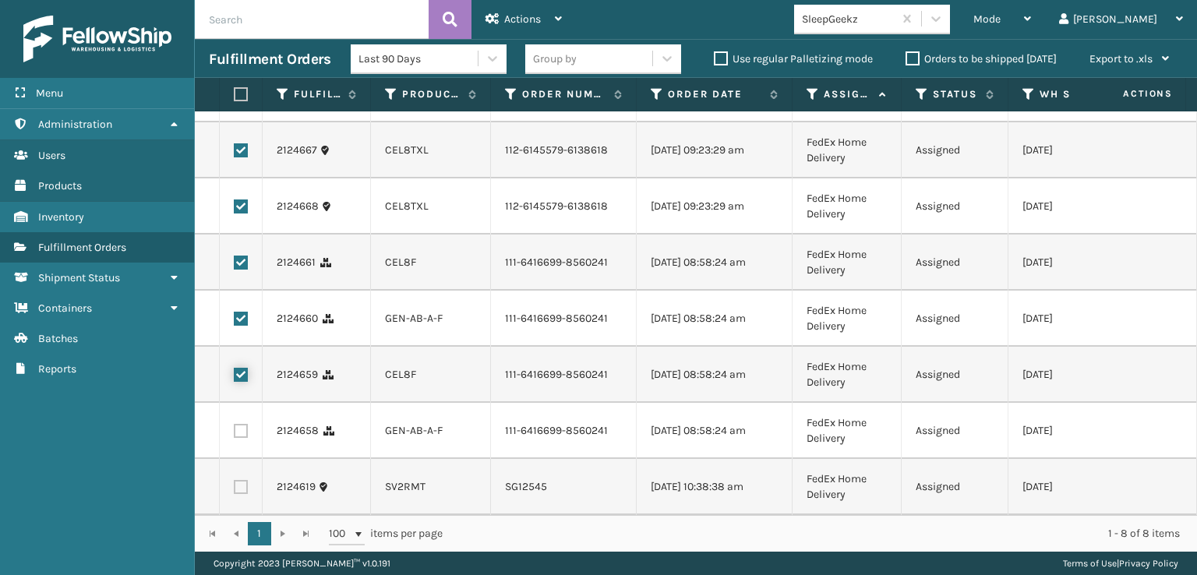
scroll to position [137, 0]
click at [242, 424] on label at bounding box center [241, 431] width 14 height 14
click at [235, 424] on input "checkbox" at bounding box center [234, 429] width 1 height 10
checkbox input "true"
click at [510, 23] on span "Actions" at bounding box center [522, 18] width 37 height 13
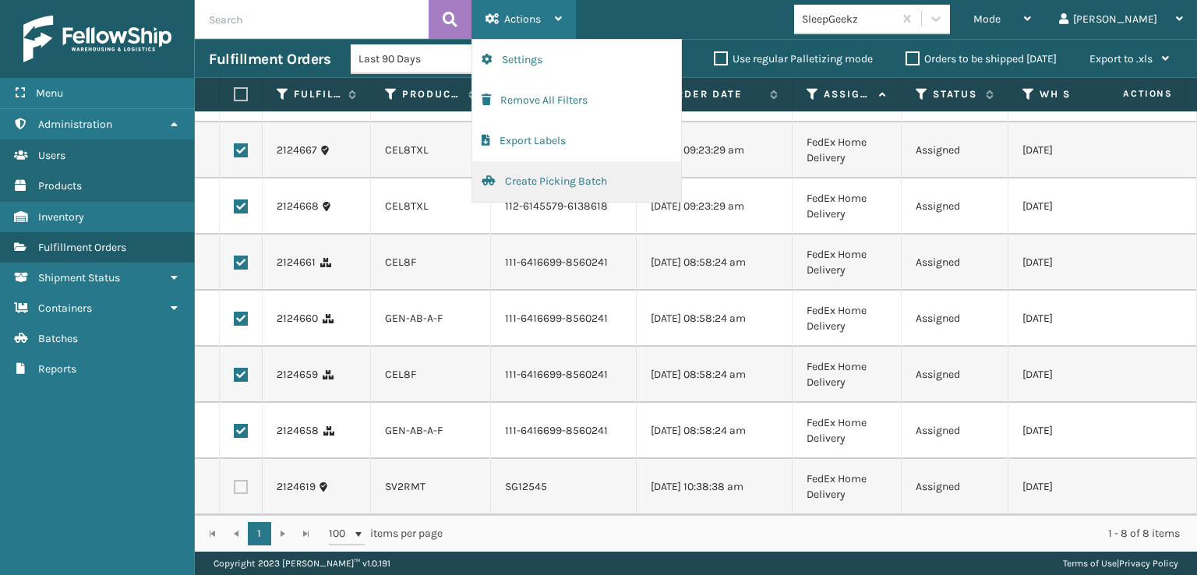
click at [521, 175] on button "Create Picking Batch" at bounding box center [576, 181] width 209 height 41
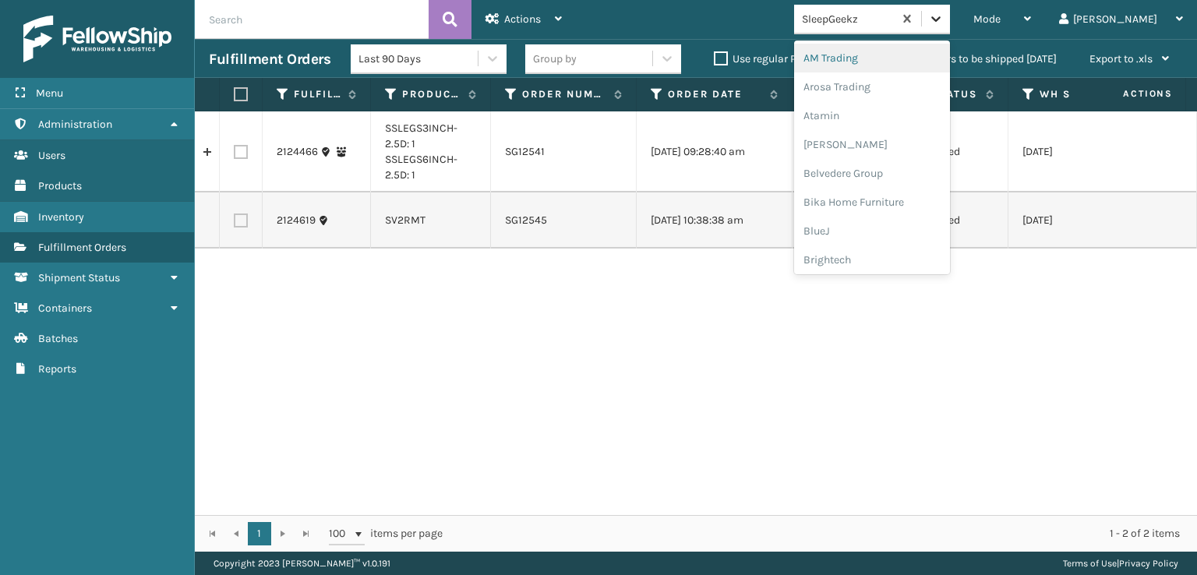
click at [950, 17] on div at bounding box center [936, 19] width 28 height 28
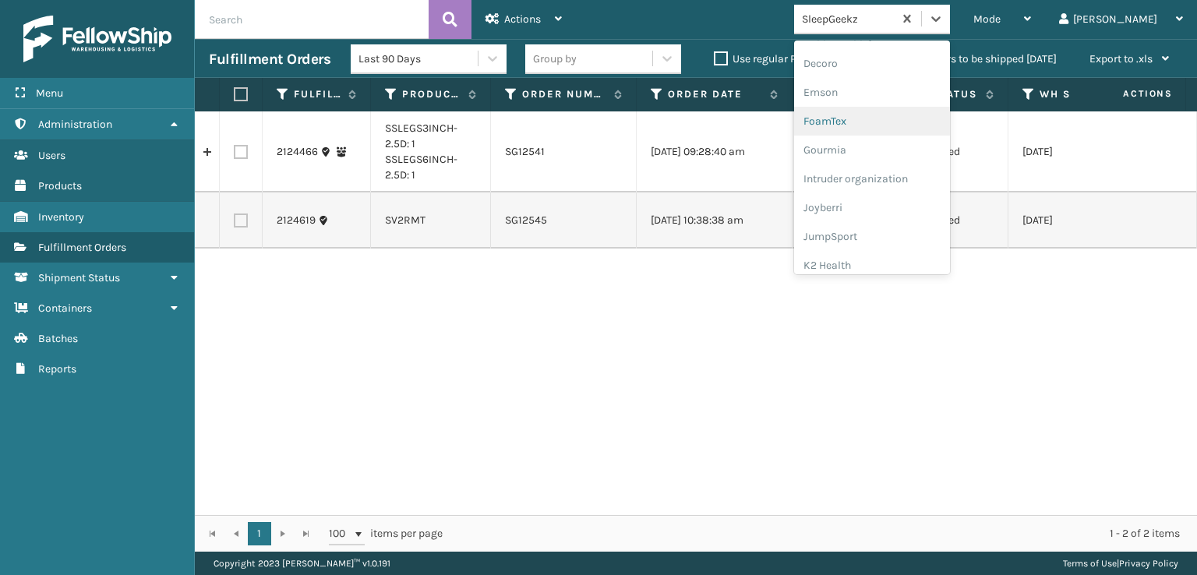
click at [892, 123] on div "FoamTex" at bounding box center [872, 121] width 156 height 29
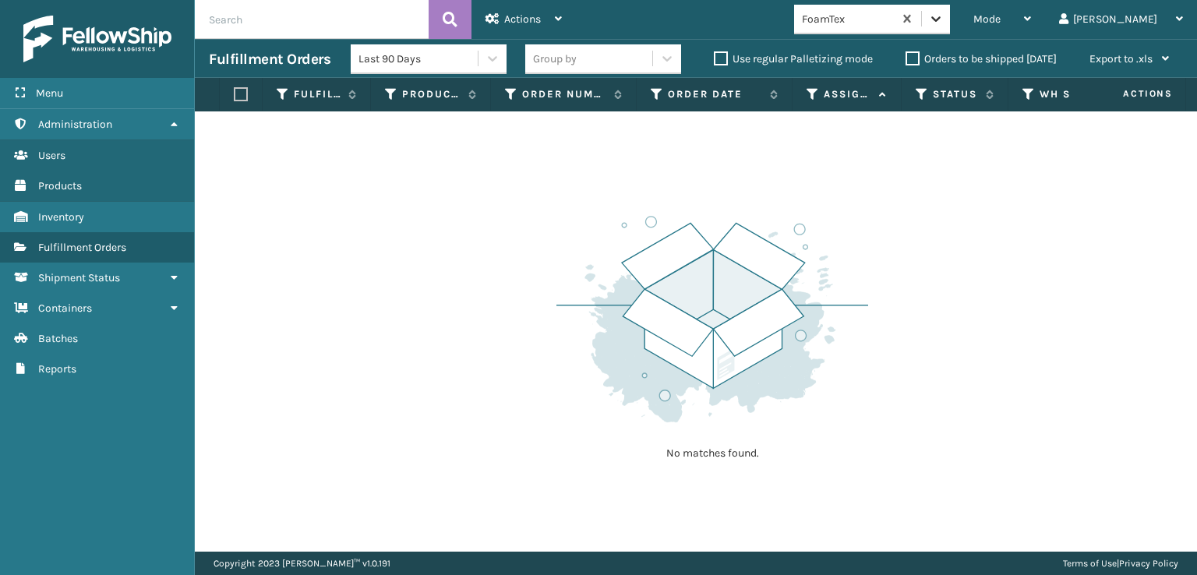
click at [944, 14] on icon at bounding box center [936, 19] width 16 height 16
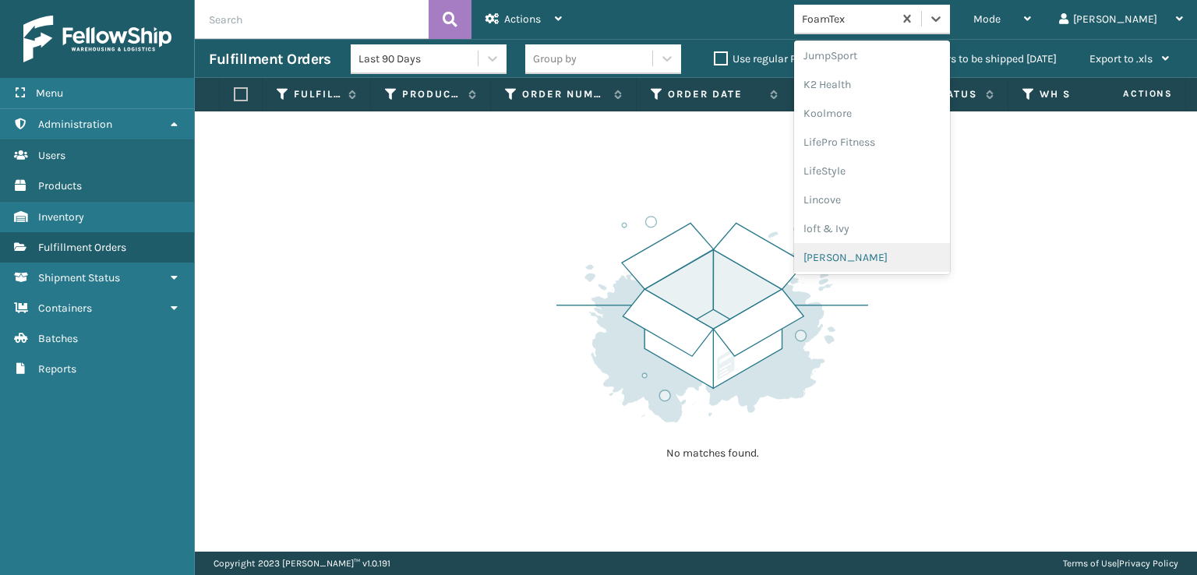
scroll to position [726, 0]
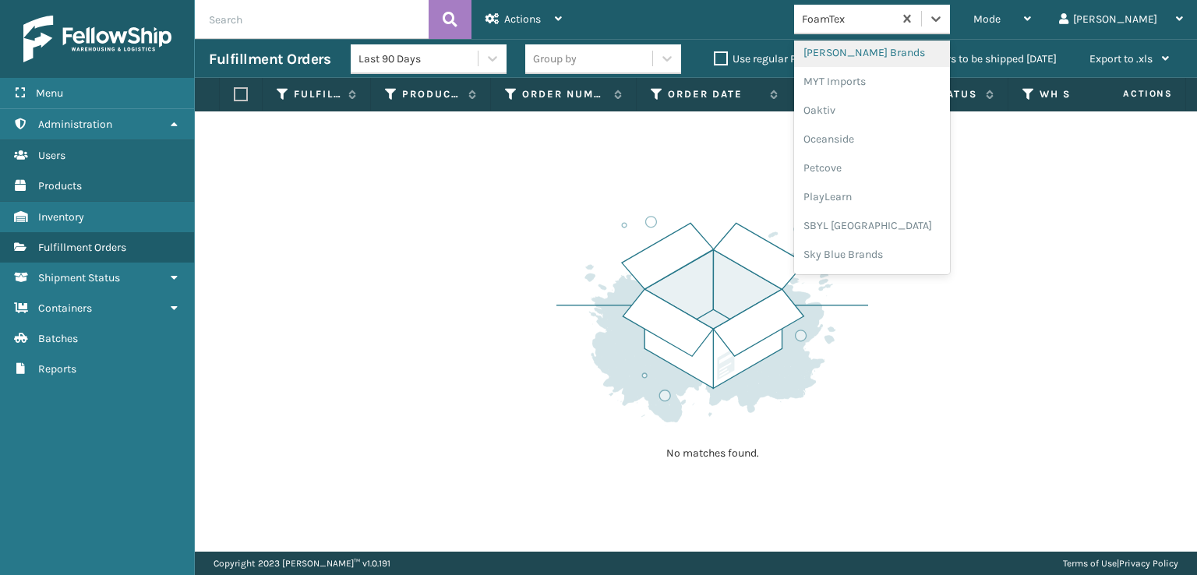
click at [878, 47] on div "[PERSON_NAME] Brands" at bounding box center [872, 52] width 156 height 29
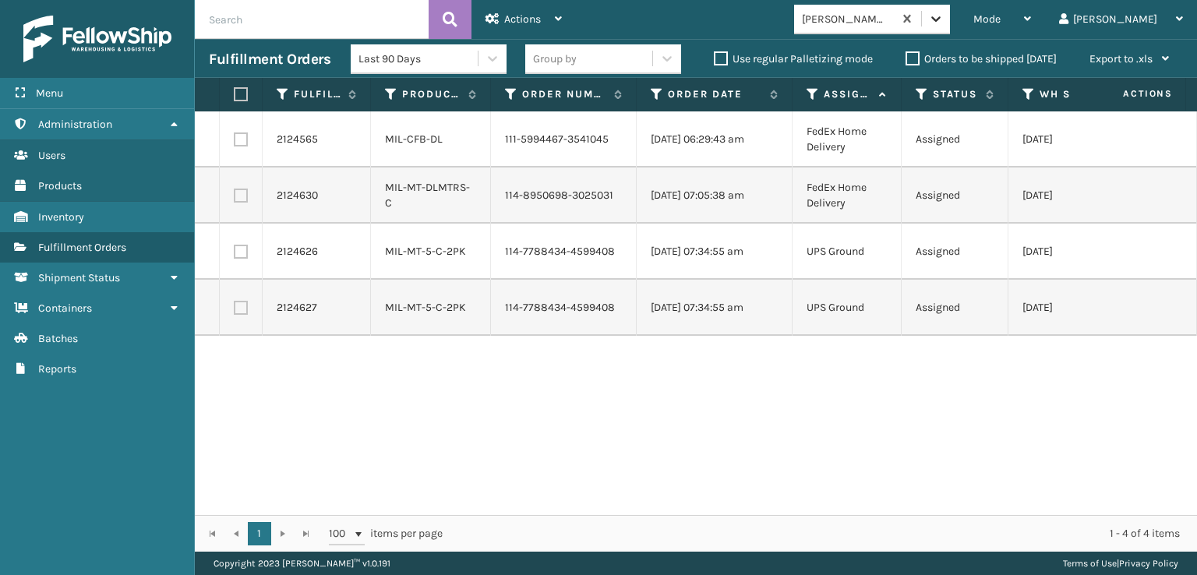
click at [944, 24] on icon at bounding box center [936, 19] width 16 height 16
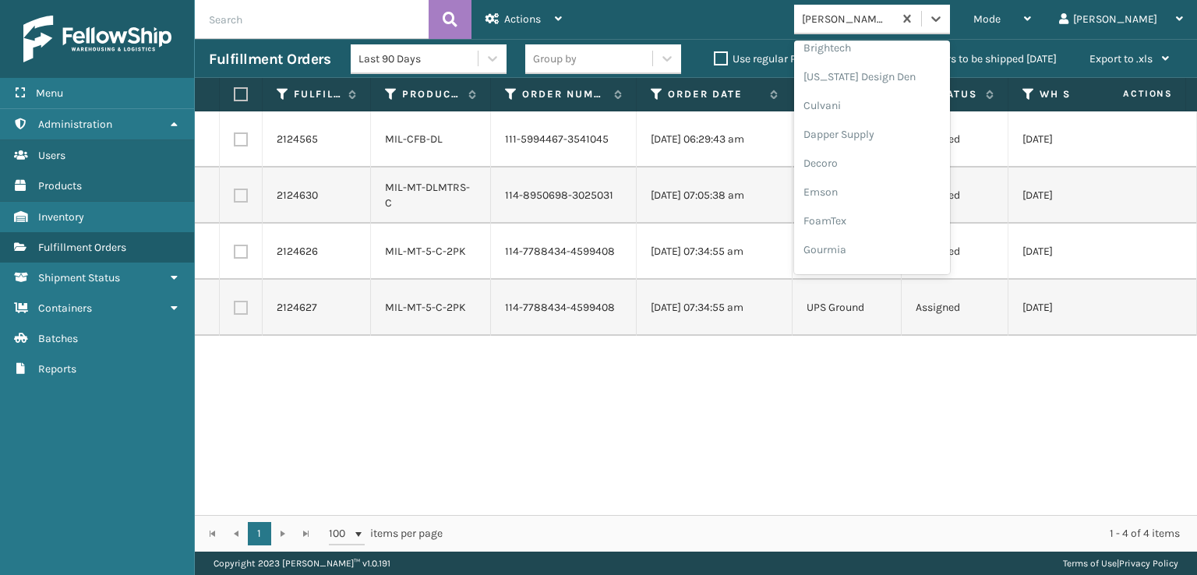
scroll to position [234, 0]
click at [895, 194] on div "FoamTex" at bounding box center [872, 199] width 156 height 29
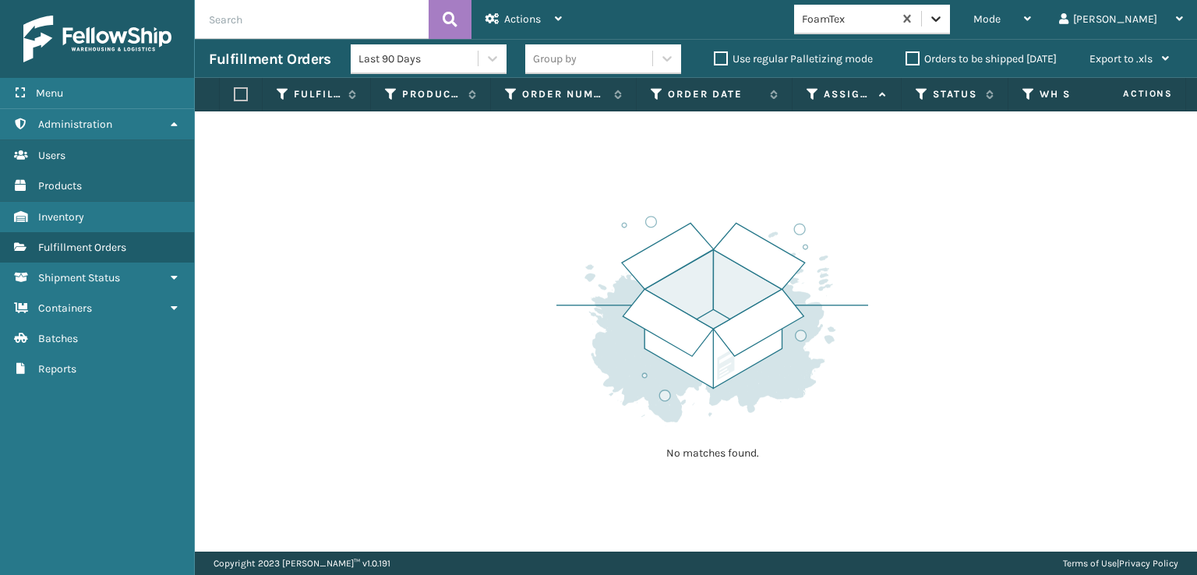
click at [950, 10] on div at bounding box center [936, 19] width 28 height 28
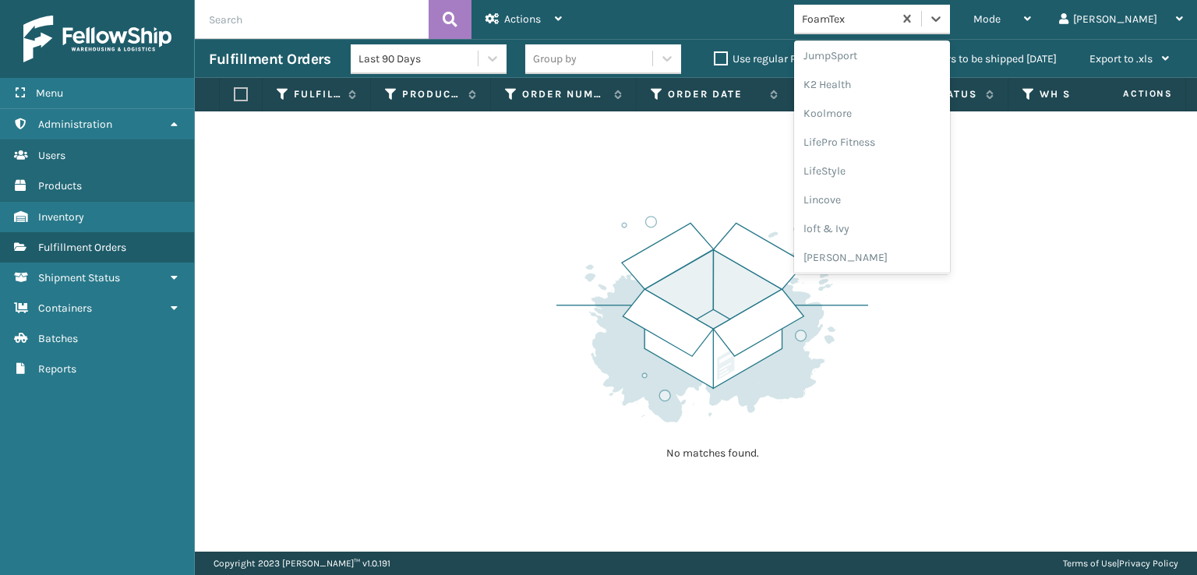
scroll to position [782, 0]
click at [886, 221] on div "SleepGeekz" at bounding box center [872, 228] width 156 height 29
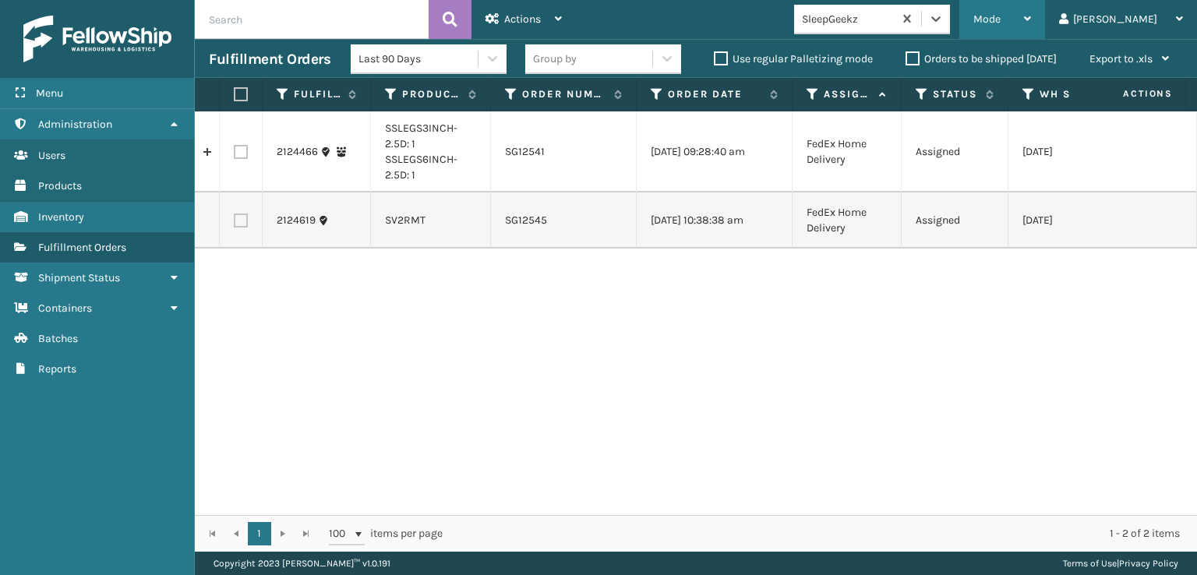
click at [1001, 21] on span "Mode" at bounding box center [987, 18] width 27 height 13
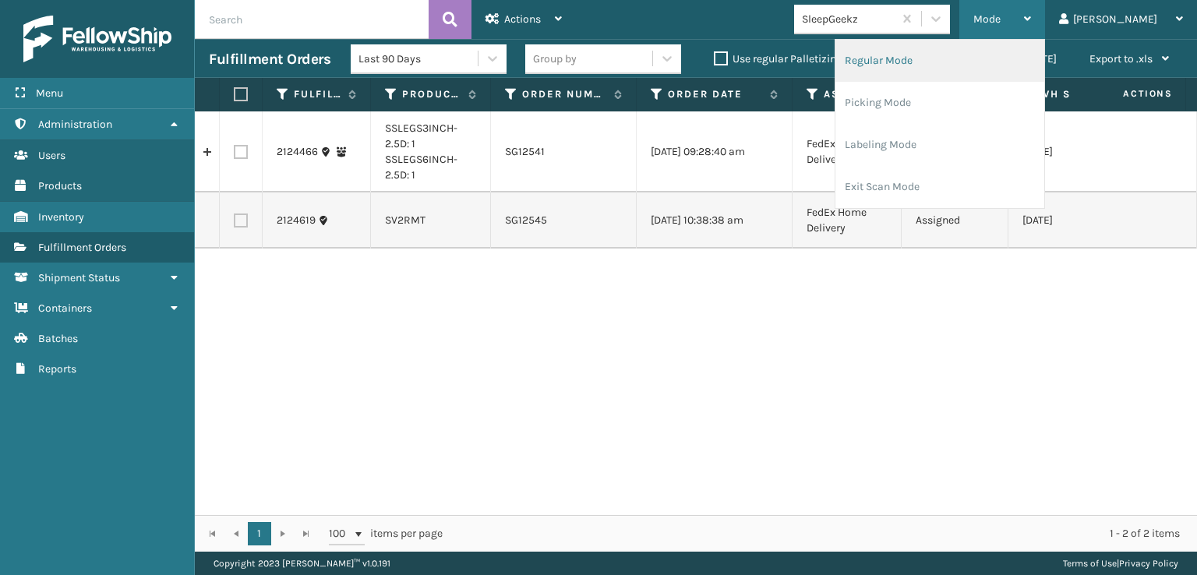
click at [949, 58] on li "Regular Mode" at bounding box center [940, 61] width 209 height 42
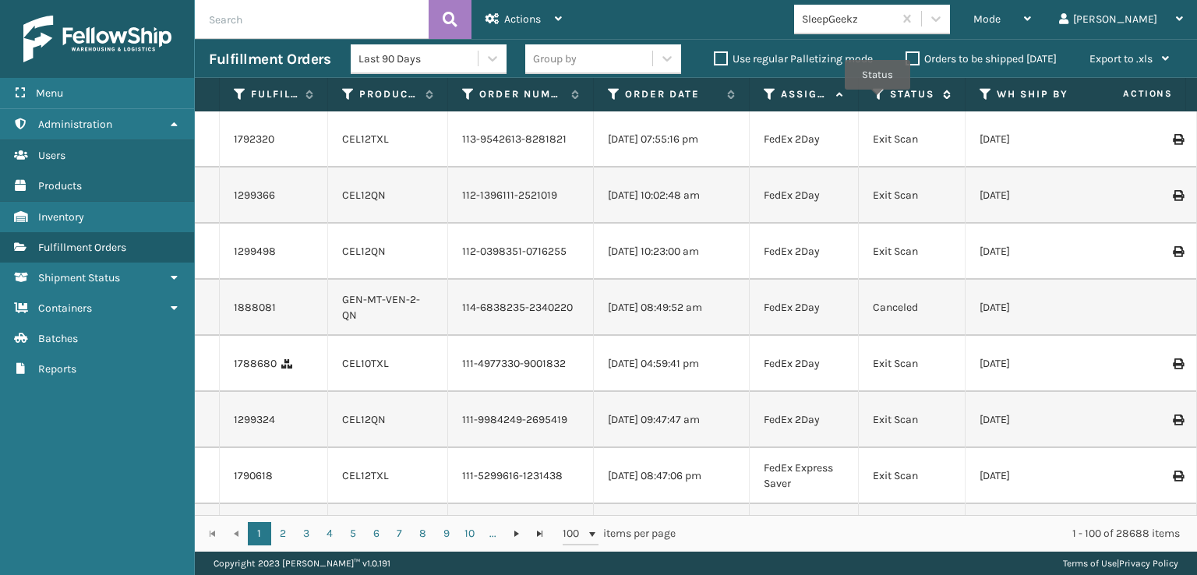
click at [878, 90] on icon at bounding box center [879, 94] width 12 height 14
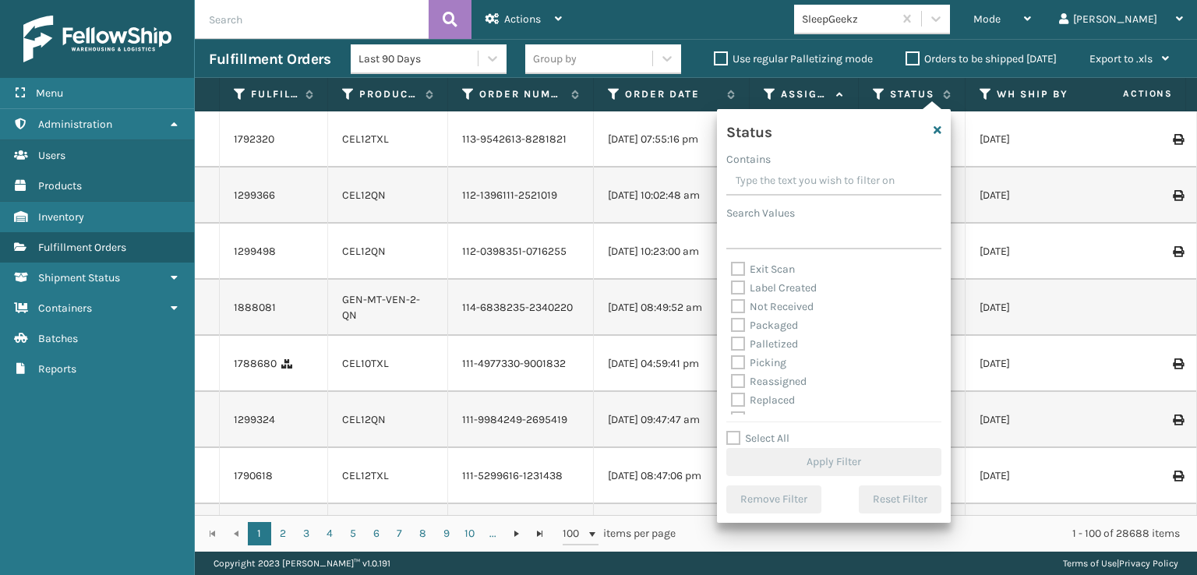
scroll to position [78, 0]
click at [742, 335] on label "Picking" at bounding box center [758, 339] width 55 height 13
click at [732, 335] on input "Picking" at bounding box center [731, 336] width 1 height 10
checkbox input "true"
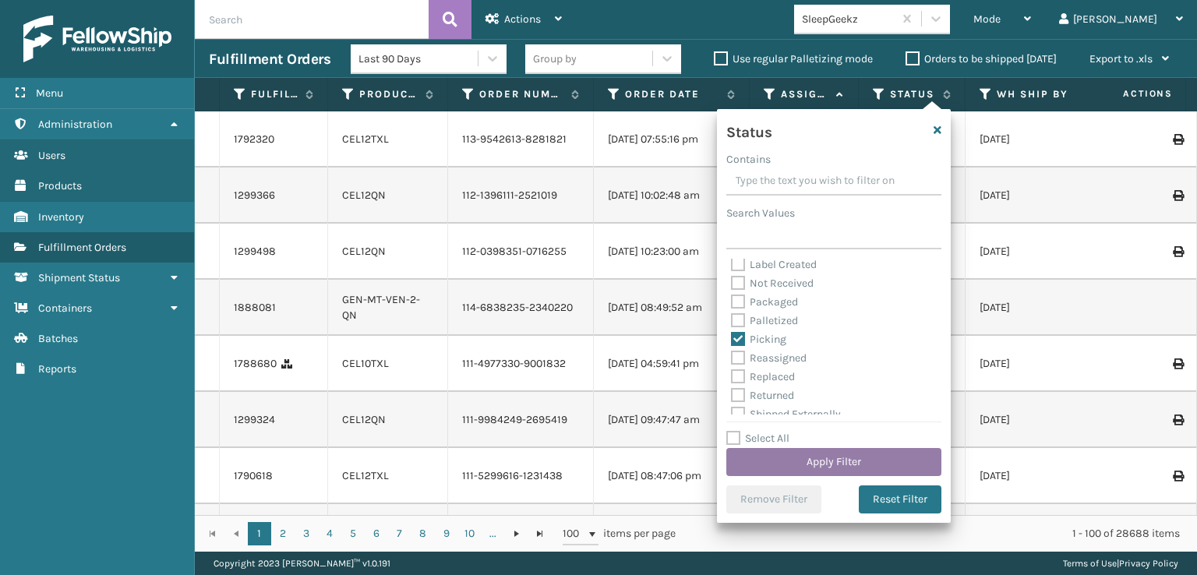
click at [805, 454] on button "Apply Filter" at bounding box center [833, 462] width 215 height 28
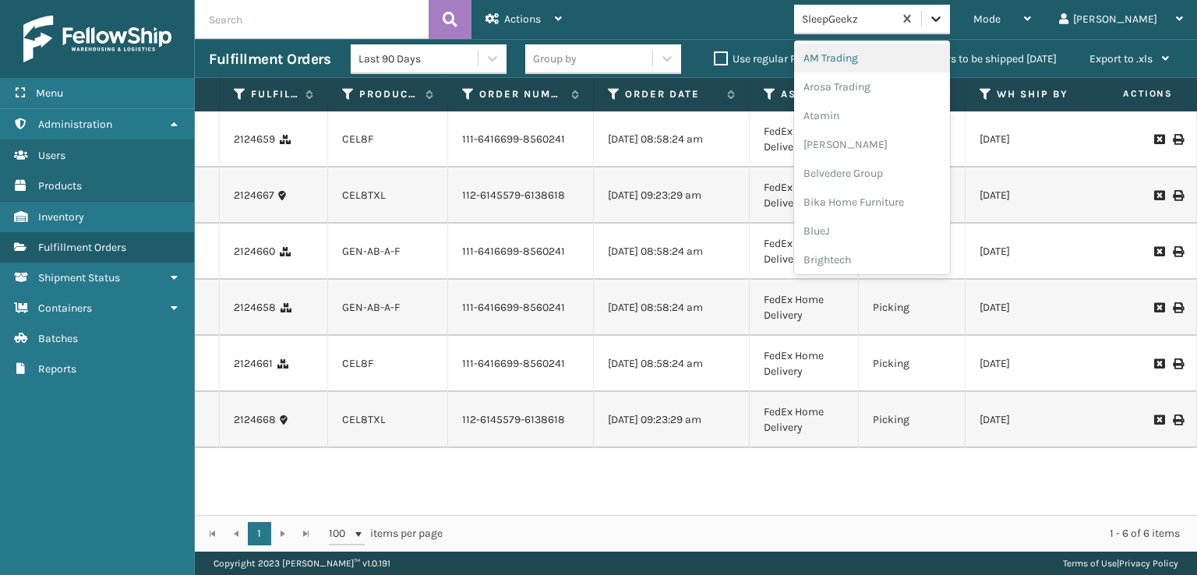
click at [944, 13] on icon at bounding box center [936, 19] width 16 height 16
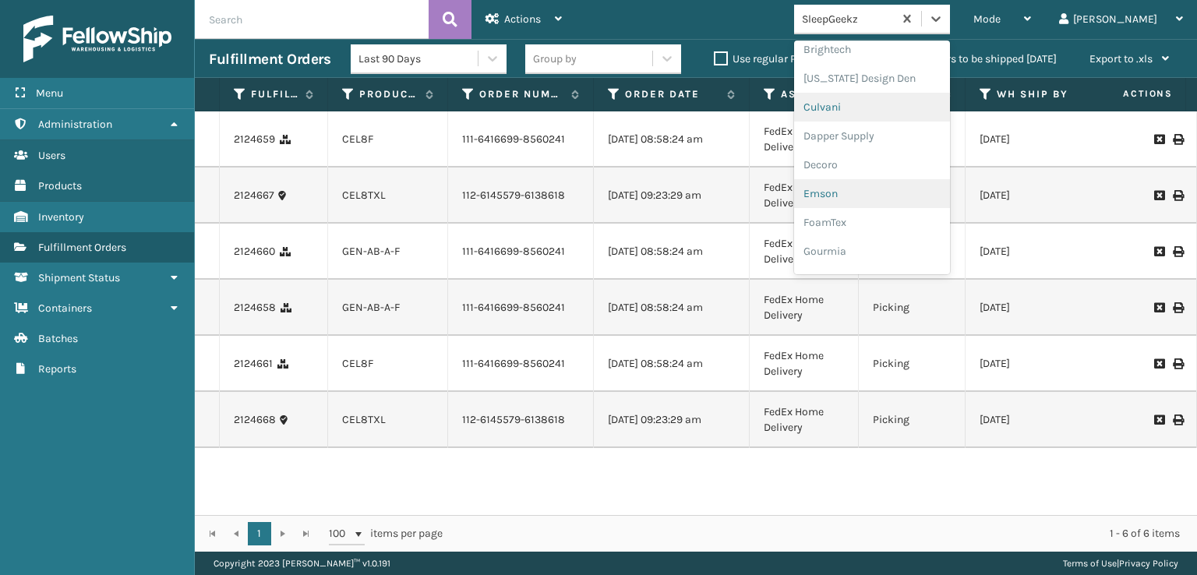
scroll to position [234, 0]
click at [892, 199] on div "FoamTex" at bounding box center [872, 199] width 156 height 29
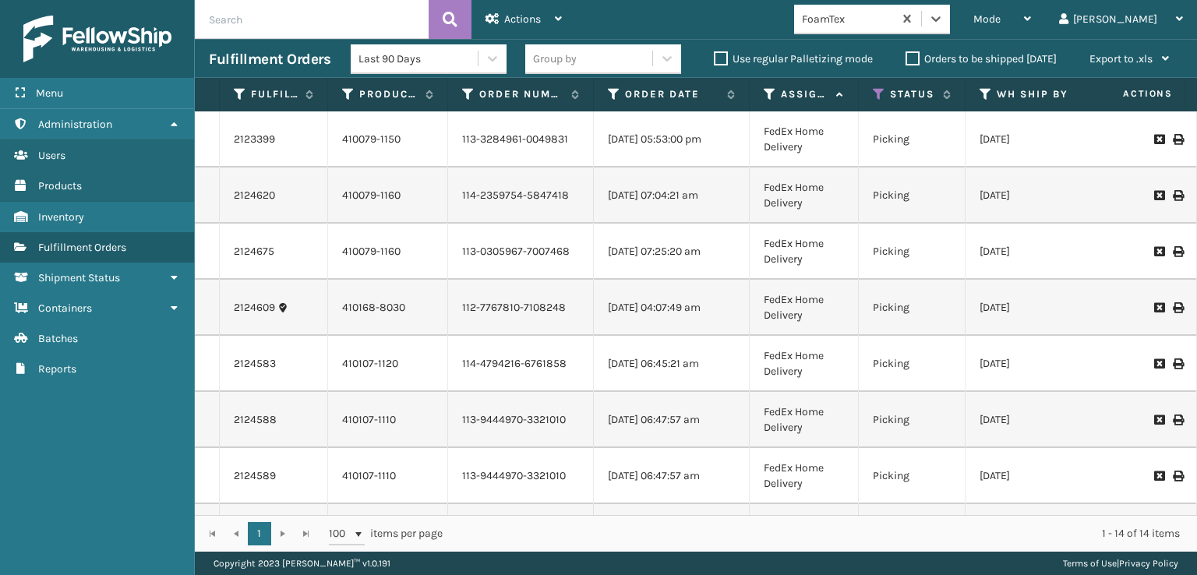
scroll to position [0, 0]
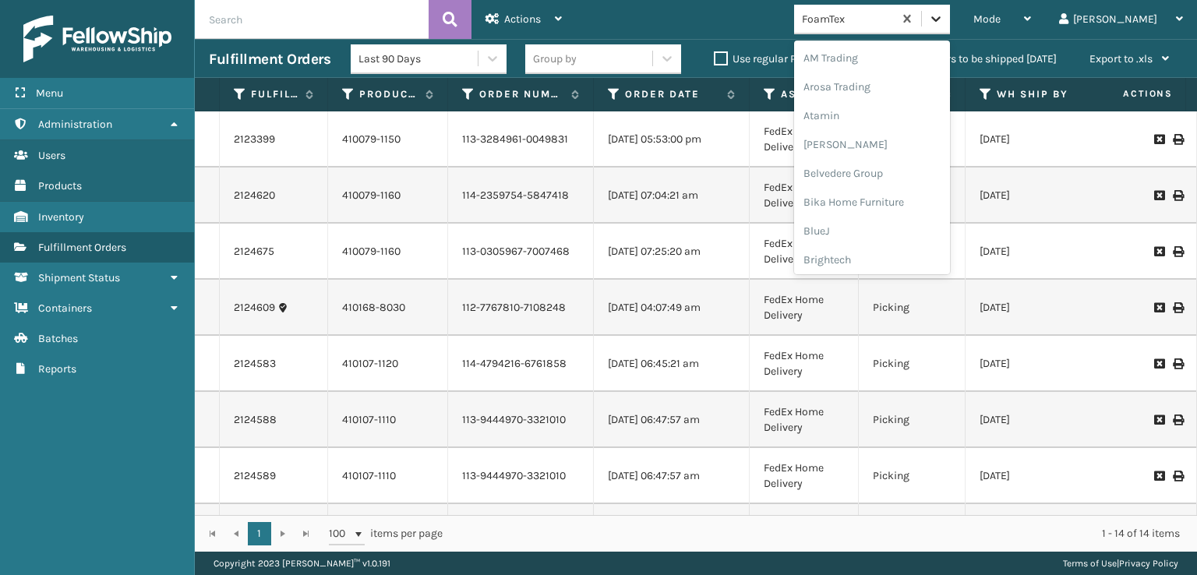
click at [941, 19] on icon at bounding box center [935, 18] width 9 height 5
click at [900, 225] on div "SleepGeekz" at bounding box center [872, 228] width 156 height 29
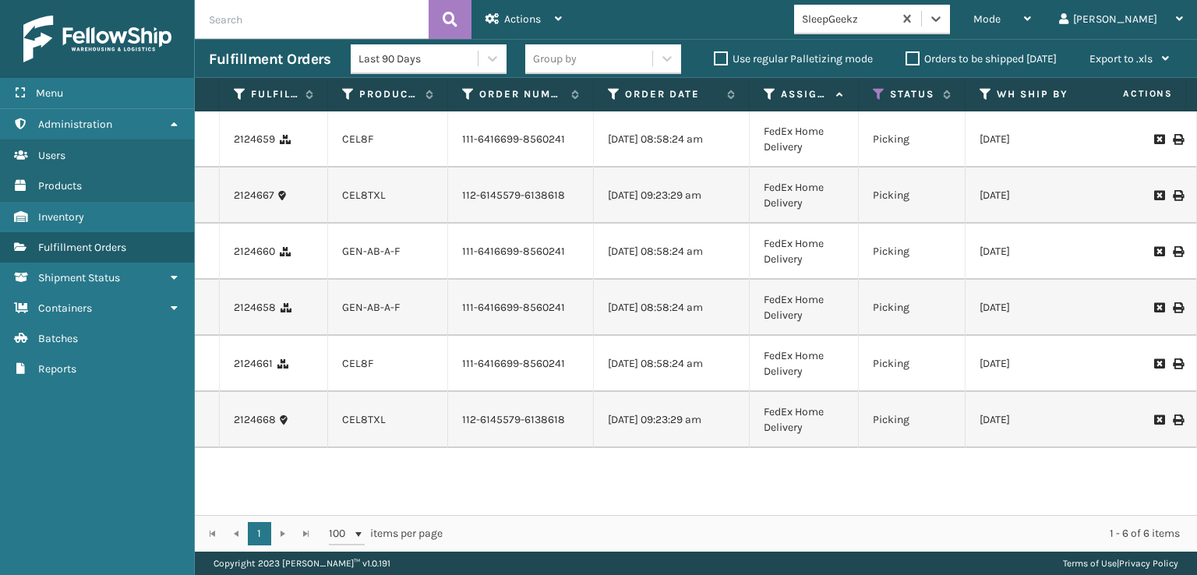
scroll to position [0, 0]
click at [1001, 19] on span "Mode" at bounding box center [987, 18] width 27 height 13
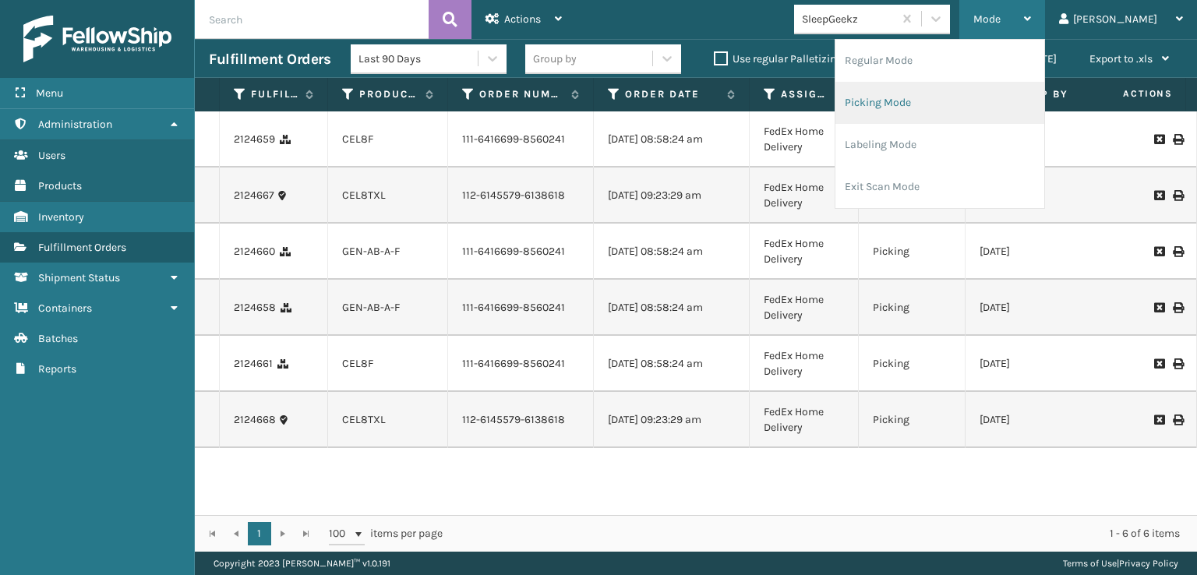
click at [963, 101] on li "Picking Mode" at bounding box center [940, 103] width 209 height 42
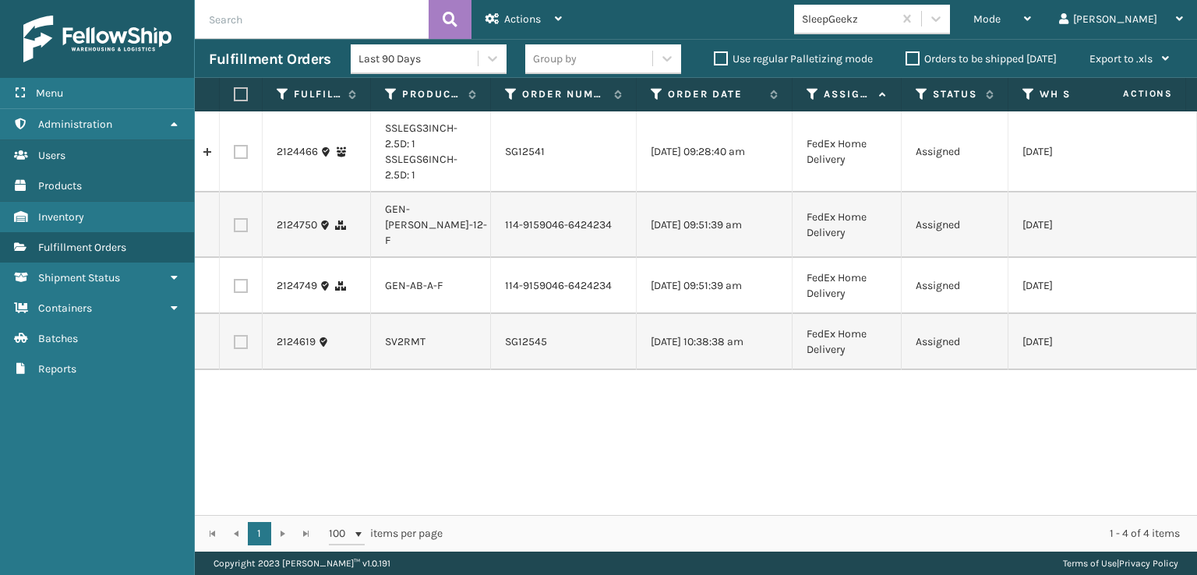
click at [239, 293] on label at bounding box center [241, 286] width 14 height 14
click at [235, 289] on input "checkbox" at bounding box center [234, 284] width 1 height 10
checkbox input "true"
click at [242, 227] on label at bounding box center [241, 225] width 14 height 14
click at [235, 227] on input "checkbox" at bounding box center [234, 223] width 1 height 10
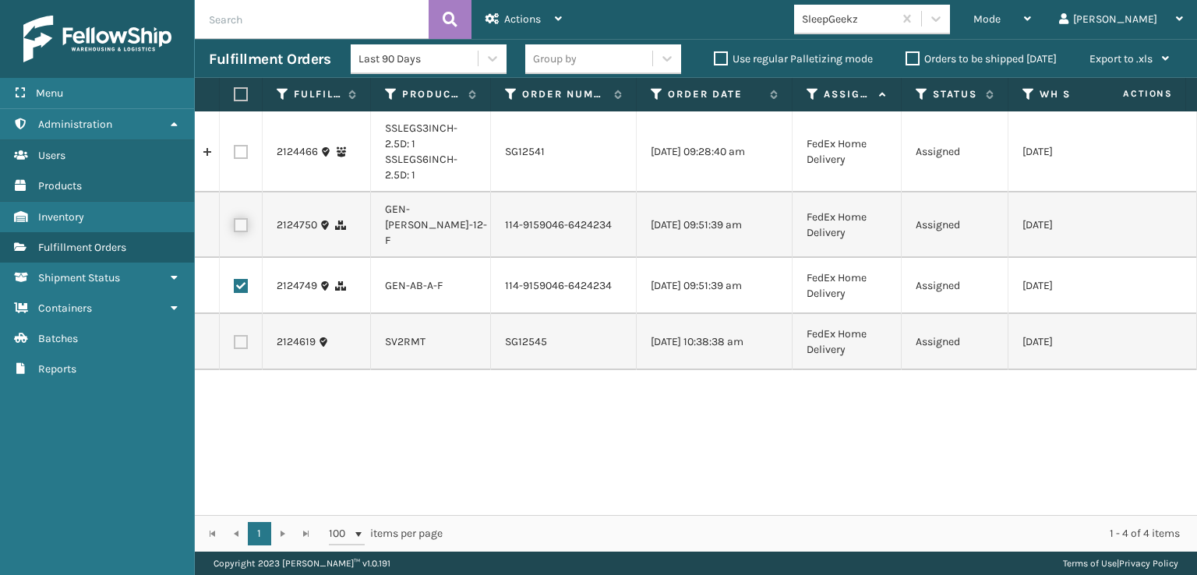
checkbox input "true"
click at [522, 15] on span "Actions" at bounding box center [522, 18] width 37 height 13
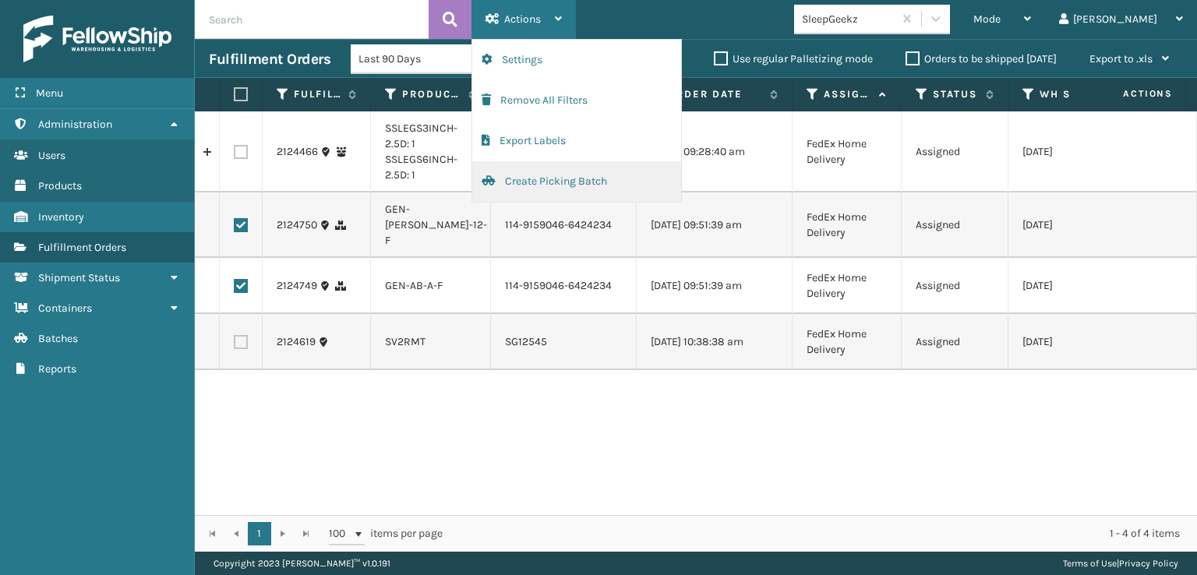
click at [520, 181] on button "Create Picking Batch" at bounding box center [576, 181] width 209 height 41
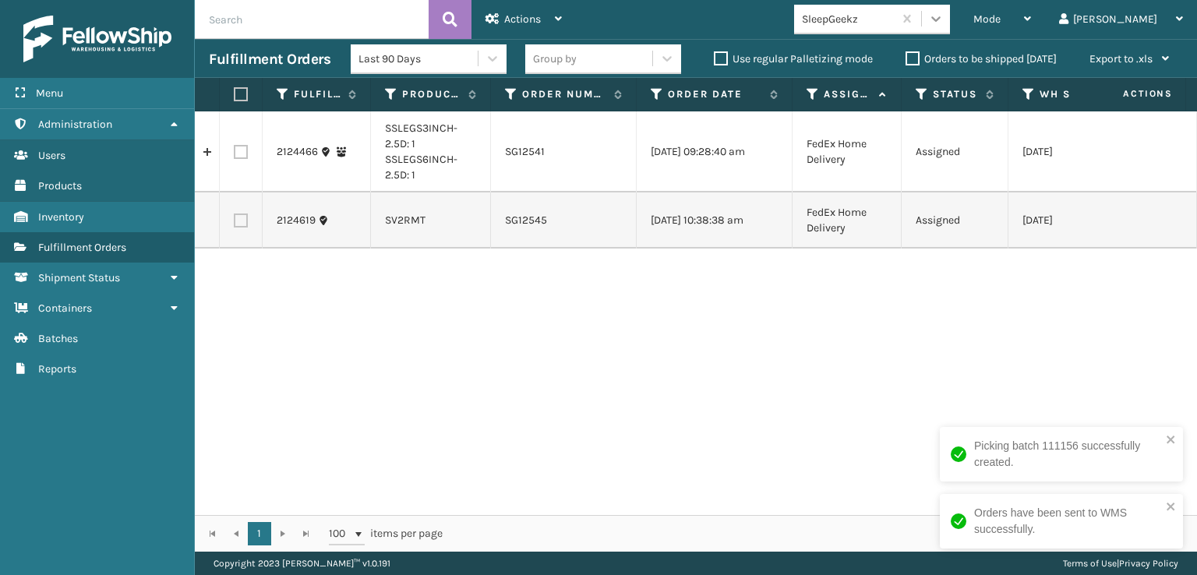
click at [944, 17] on icon at bounding box center [936, 19] width 16 height 16
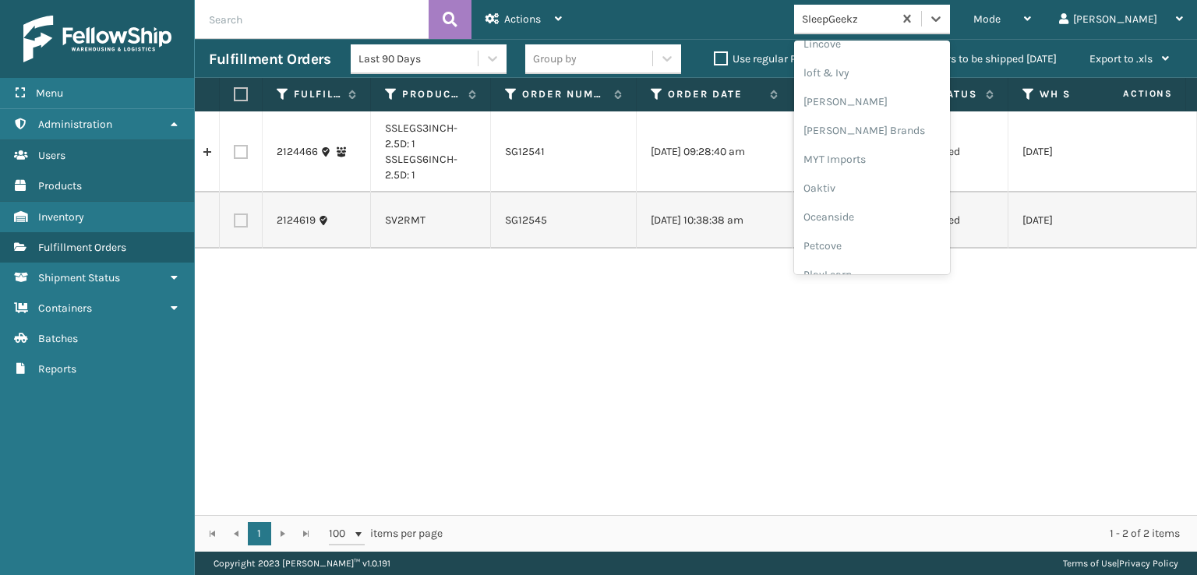
scroll to position [649, 0]
click at [892, 127] on div "[PERSON_NAME] Brands" at bounding box center [872, 130] width 156 height 29
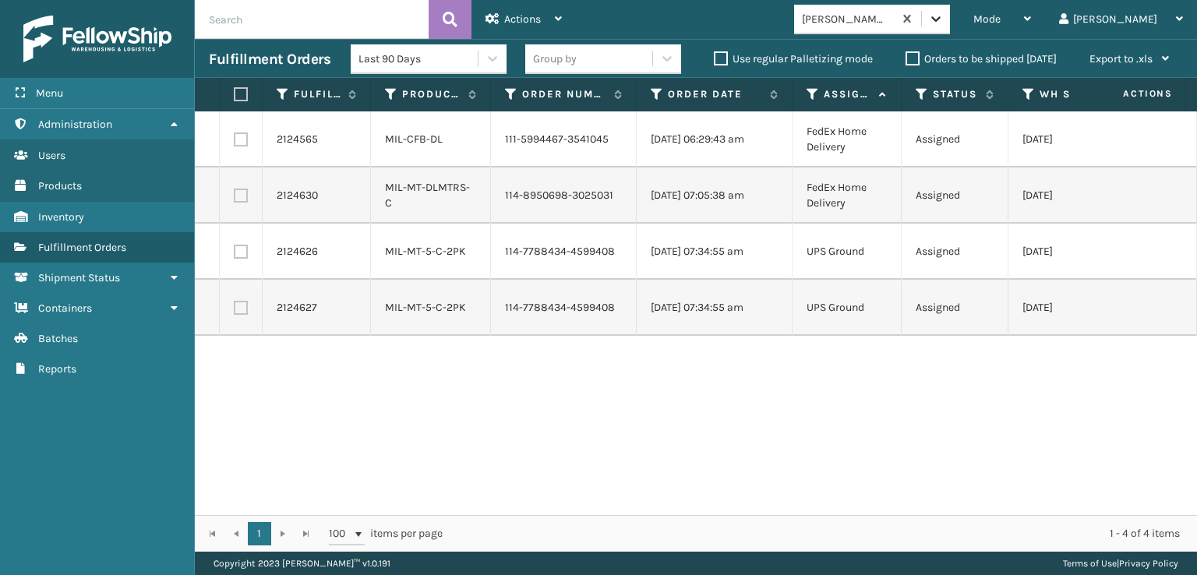
click at [944, 13] on icon at bounding box center [936, 19] width 16 height 16
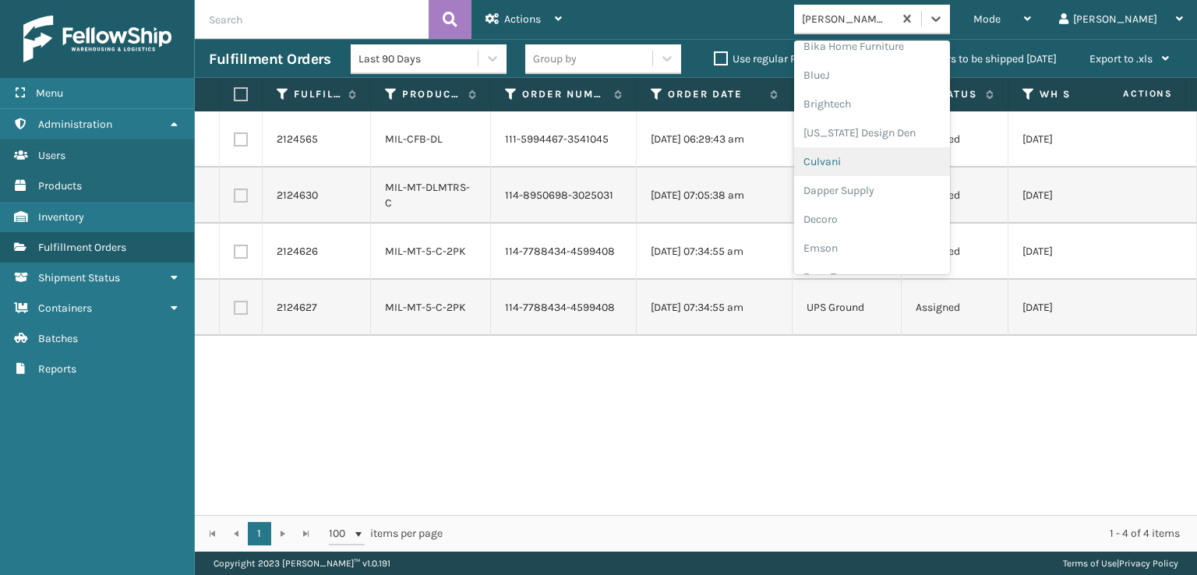
scroll to position [234, 0]
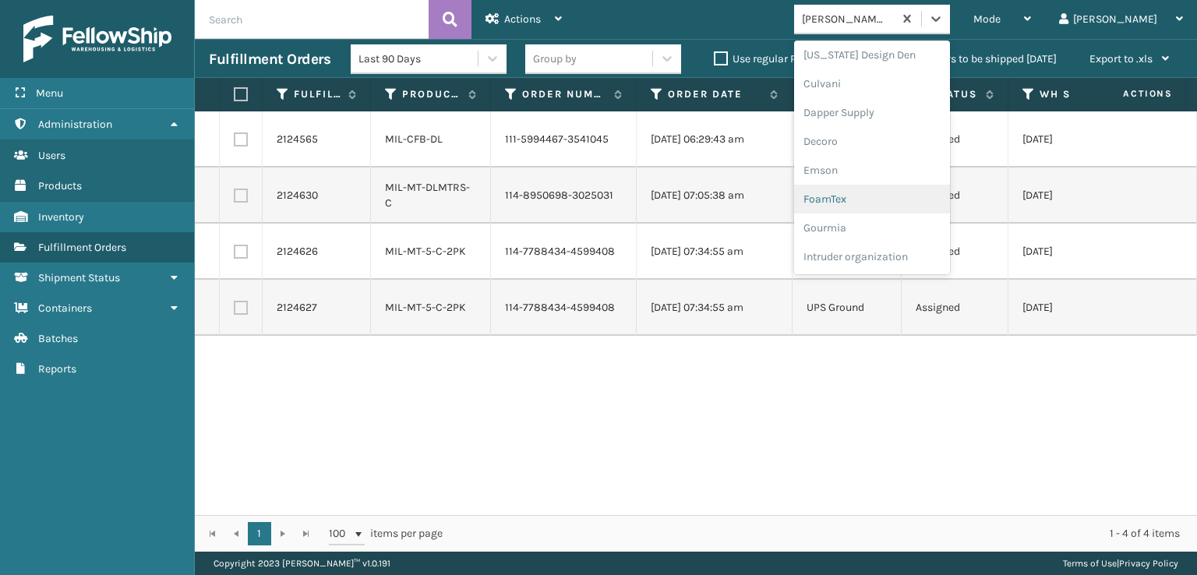
click at [896, 199] on div "FoamTex" at bounding box center [872, 199] width 156 height 29
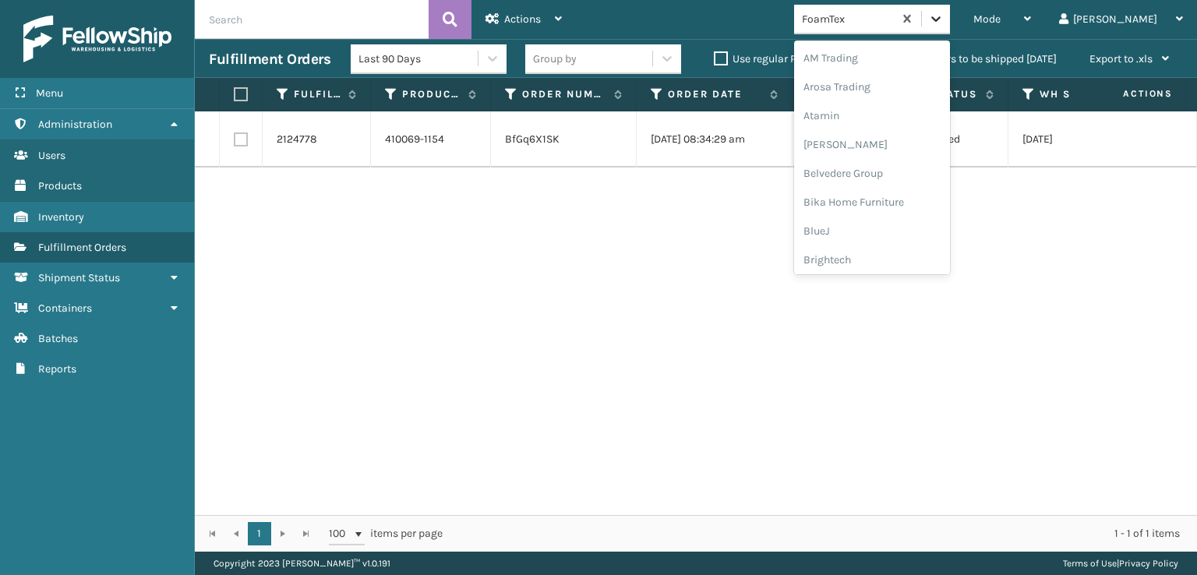
click at [950, 9] on div at bounding box center [936, 19] width 28 height 28
click at [896, 207] on div "[PERSON_NAME] Brands" at bounding box center [872, 208] width 156 height 29
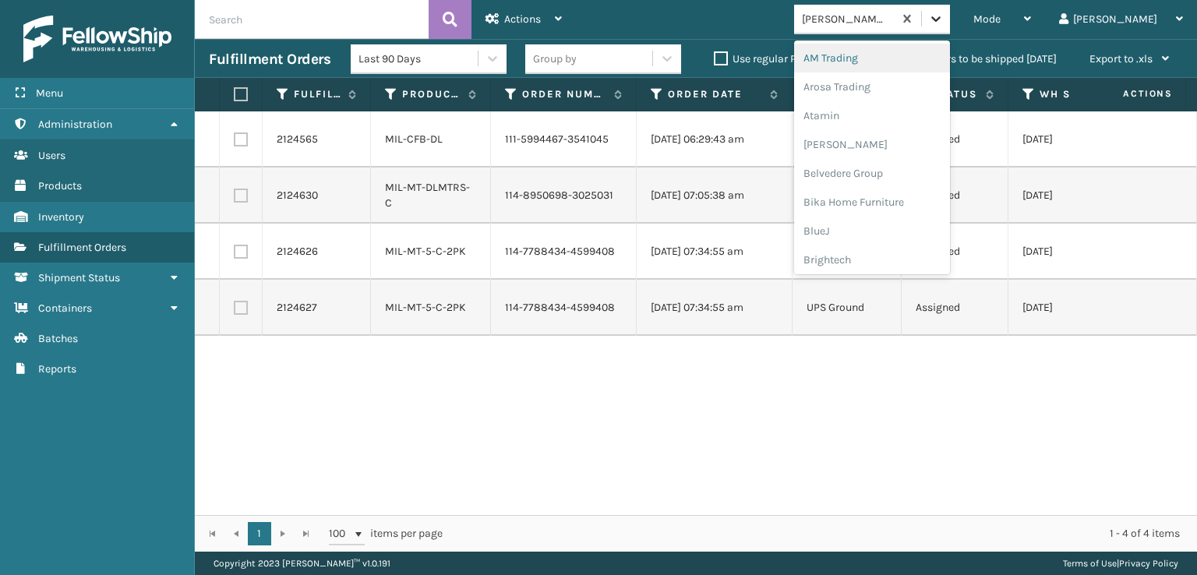
click at [944, 13] on icon at bounding box center [936, 19] width 16 height 16
click at [883, 171] on div "SBYL [GEOGRAPHIC_DATA]" at bounding box center [872, 170] width 156 height 29
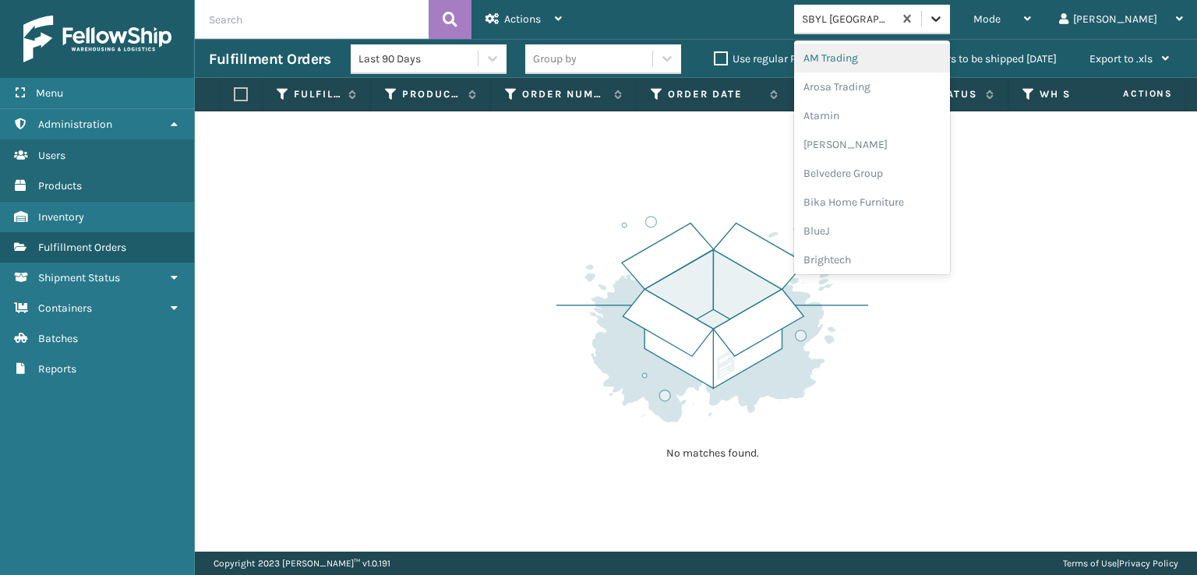
click at [944, 23] on icon at bounding box center [936, 19] width 16 height 16
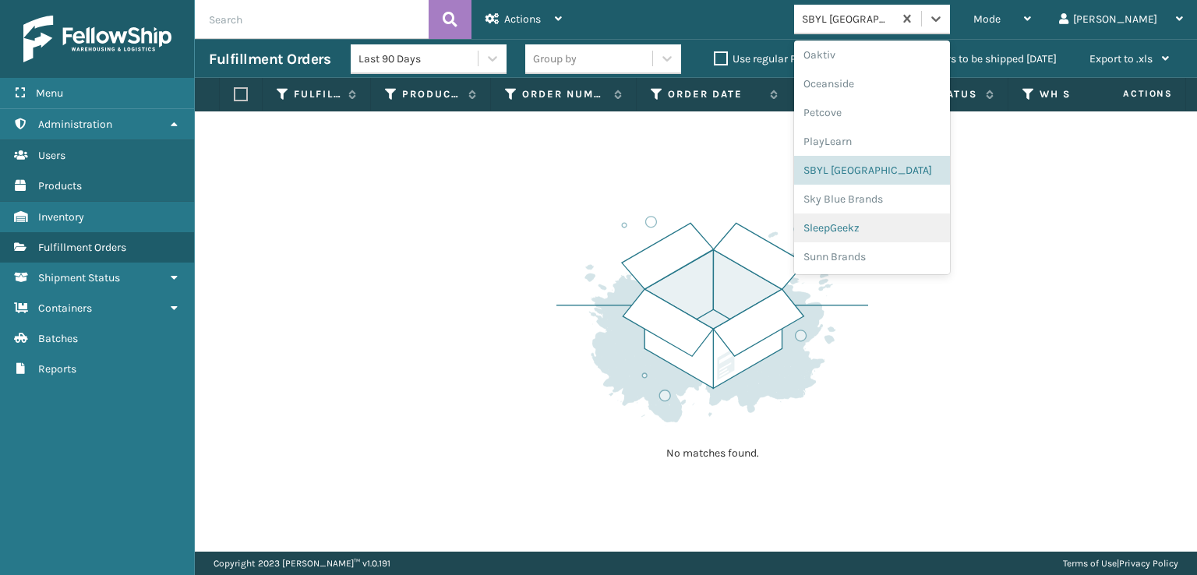
click at [889, 228] on div "SleepGeekz" at bounding box center [872, 228] width 156 height 29
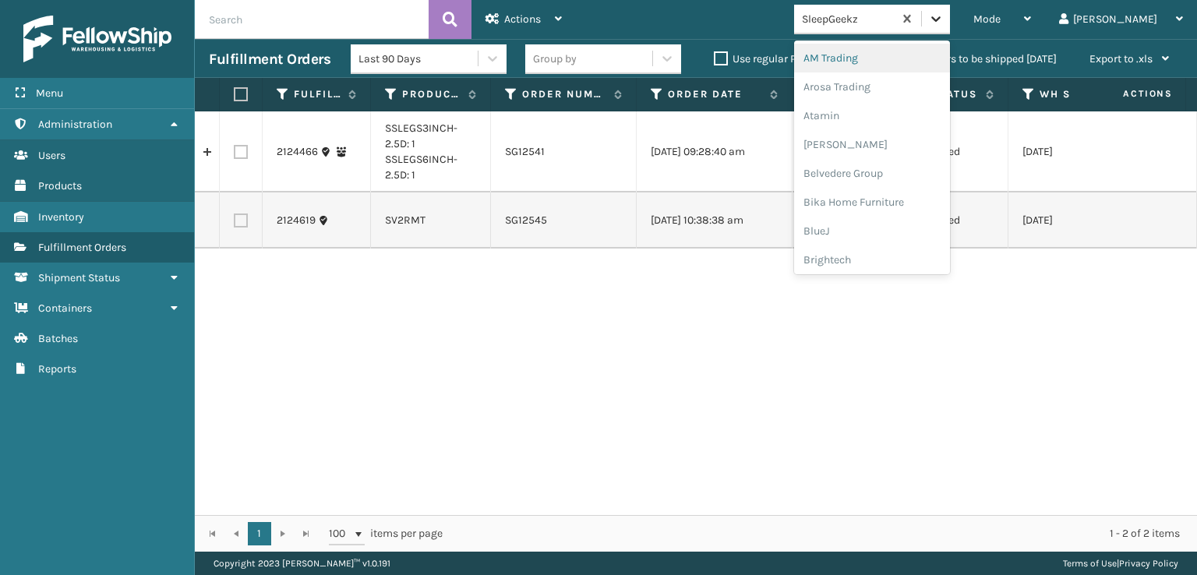
click at [944, 23] on icon at bounding box center [936, 19] width 16 height 16
click at [893, 199] on div "FoamTex" at bounding box center [872, 199] width 156 height 29
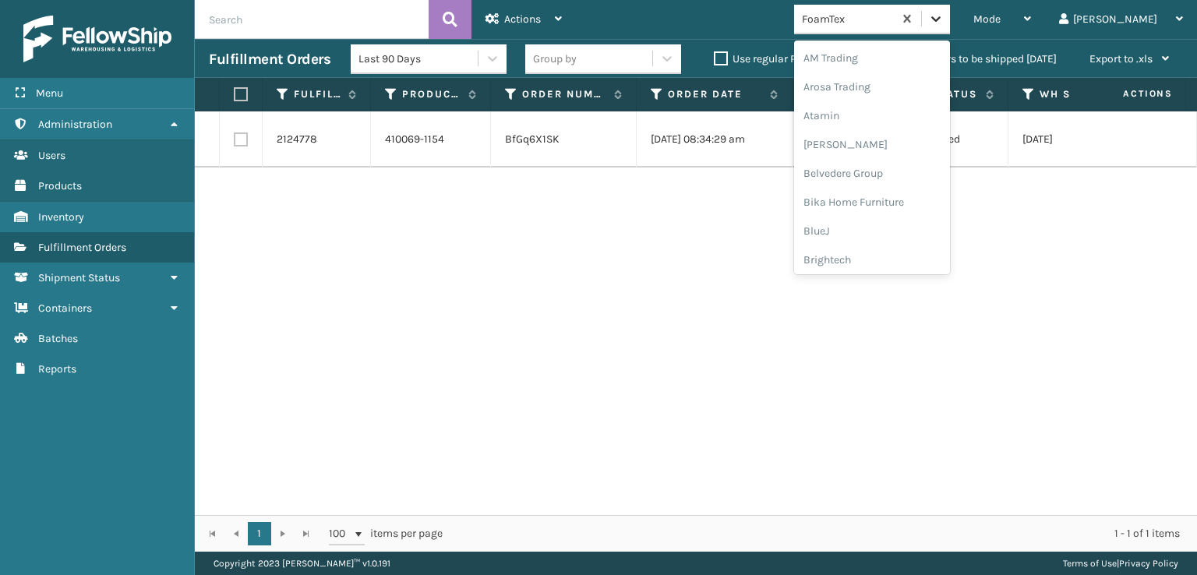
click at [944, 15] on icon at bounding box center [936, 19] width 16 height 16
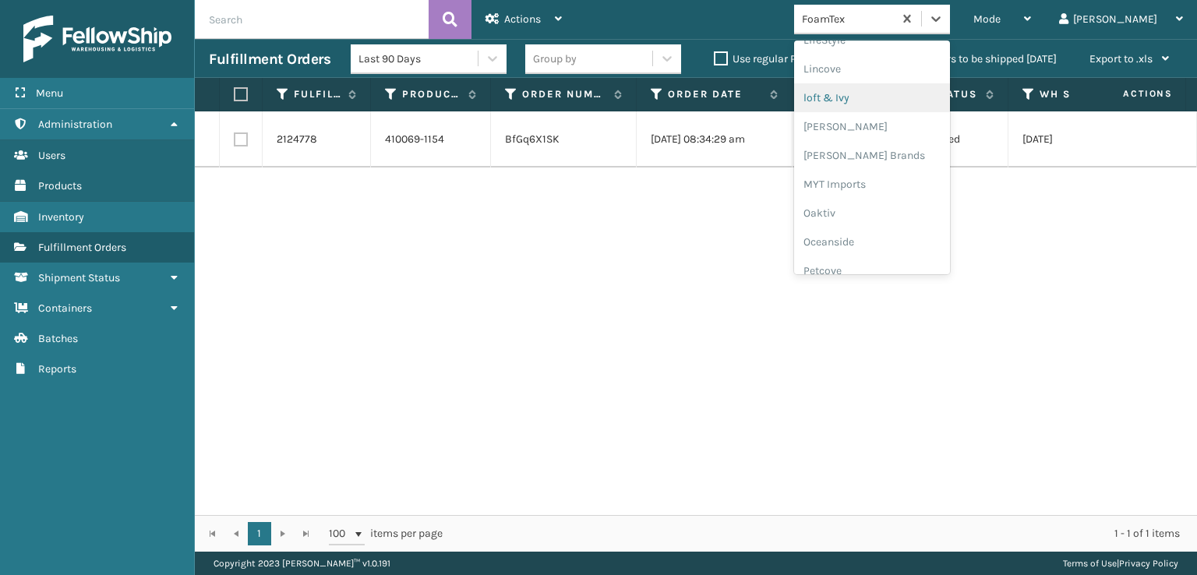
scroll to position [649, 0]
click at [889, 128] on div "[PERSON_NAME] Brands" at bounding box center [872, 130] width 156 height 29
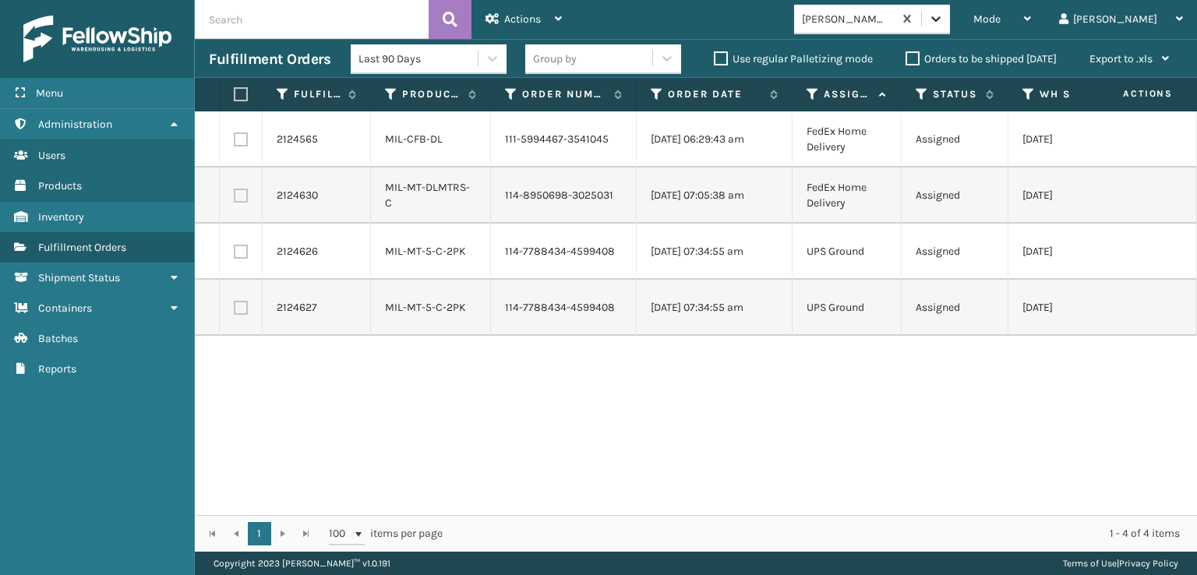
click at [944, 17] on icon at bounding box center [936, 19] width 16 height 16
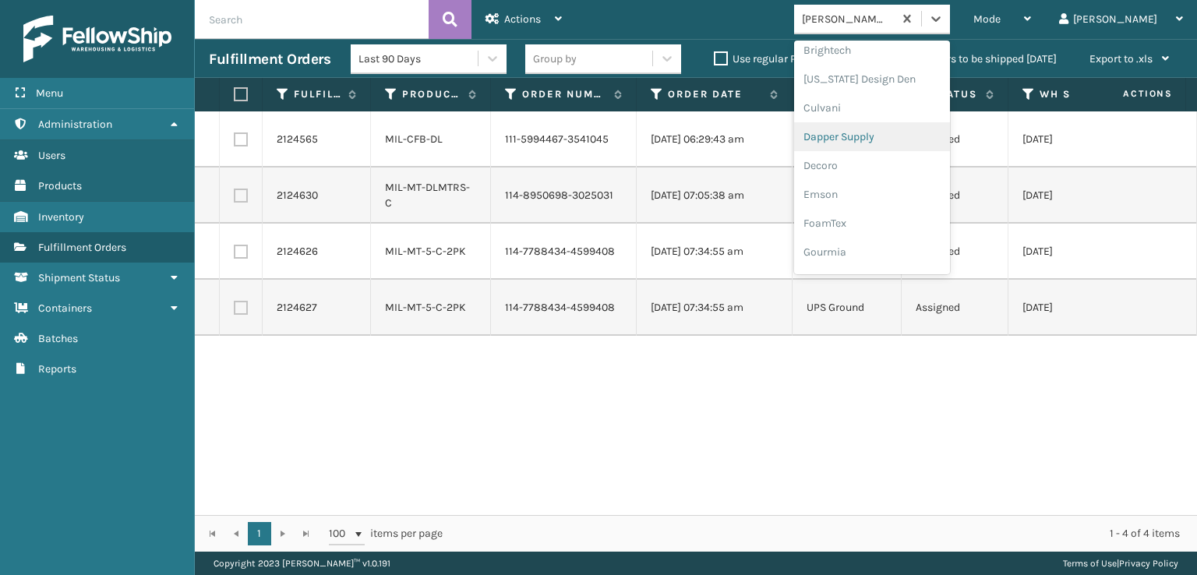
scroll to position [234, 0]
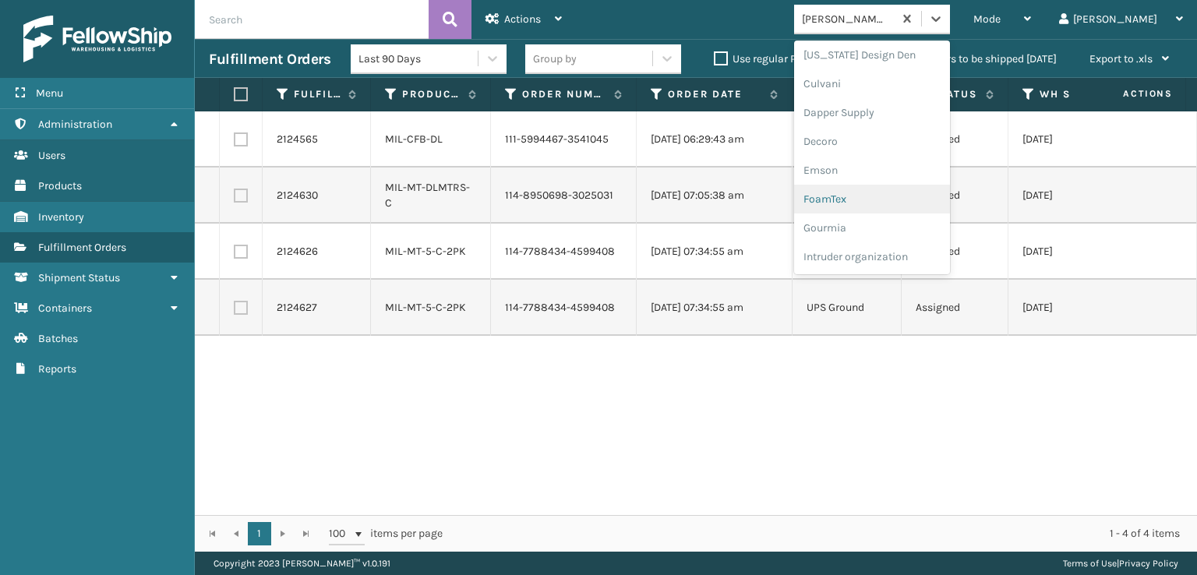
click at [905, 192] on div "FoamTex" at bounding box center [872, 199] width 156 height 29
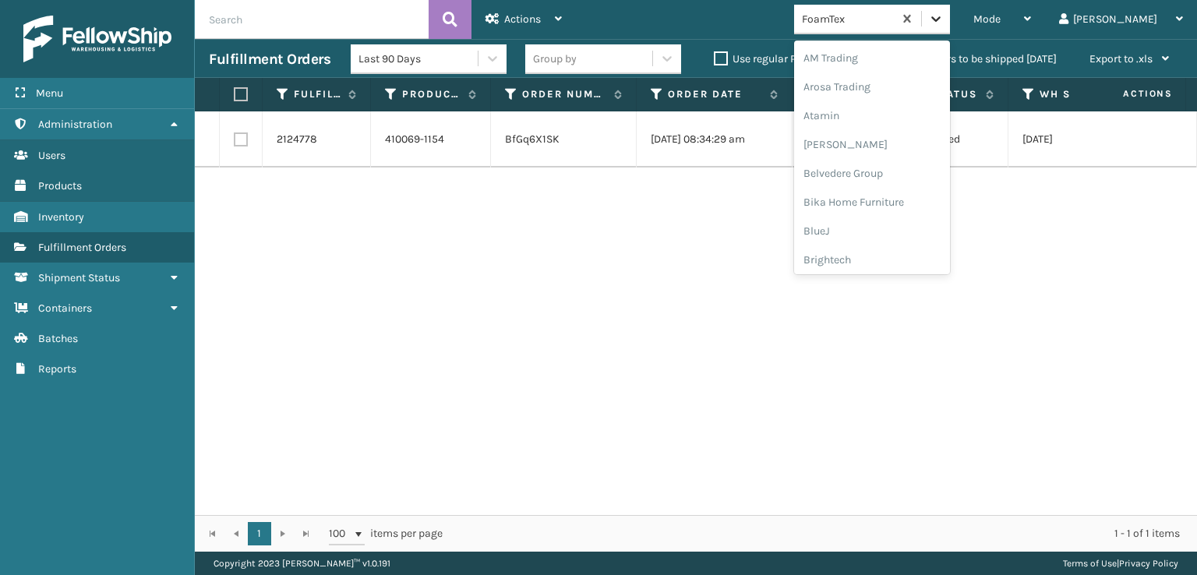
scroll to position [182, 0]
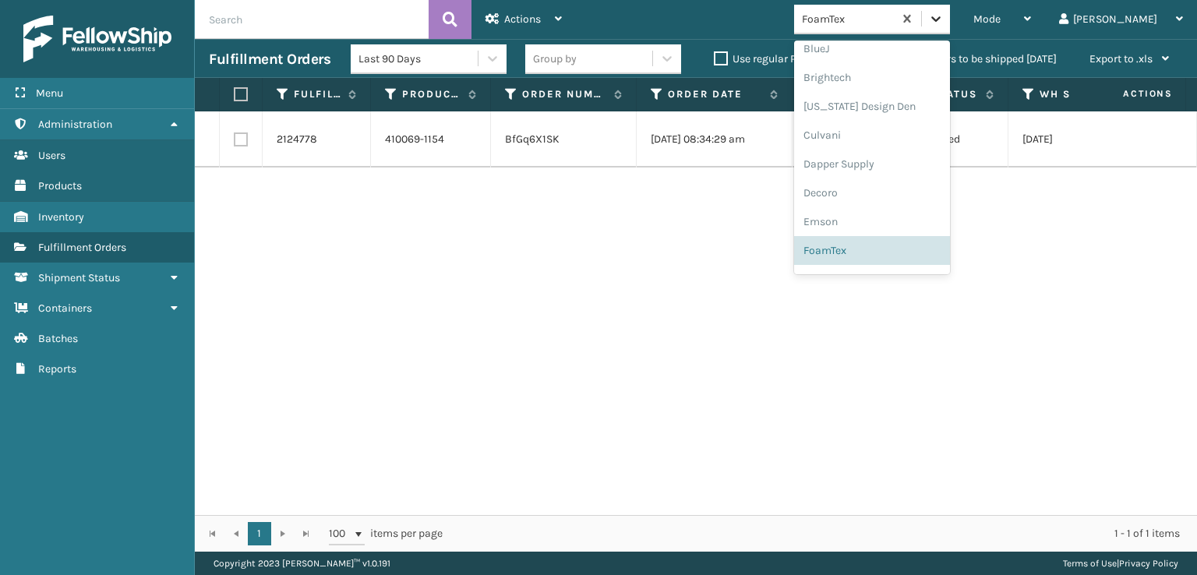
click at [941, 20] on icon at bounding box center [935, 18] width 9 height 5
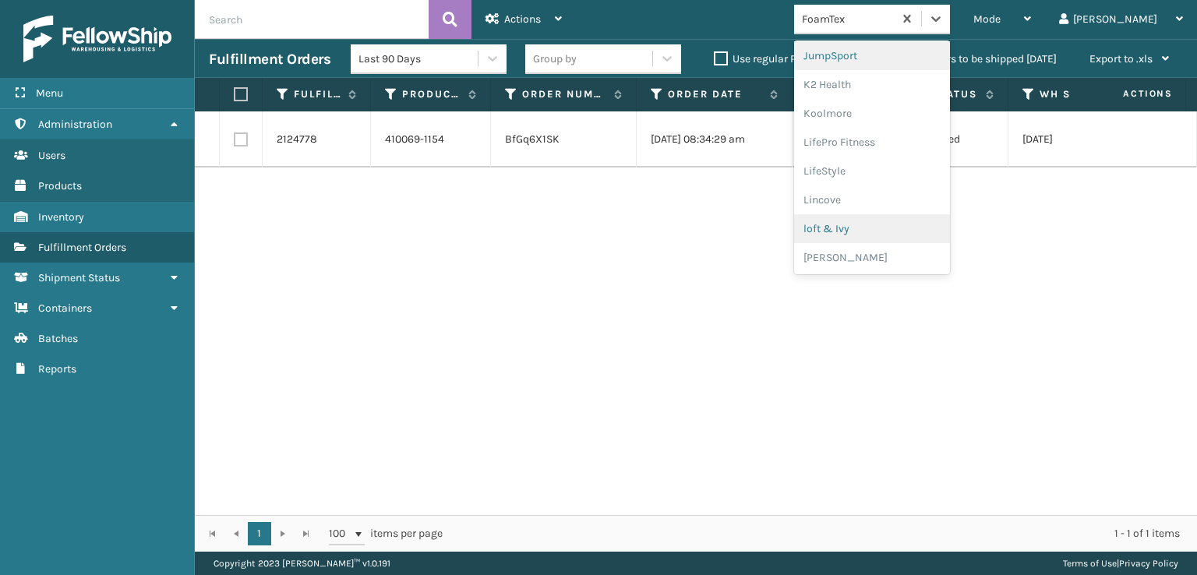
scroll to position [571, 0]
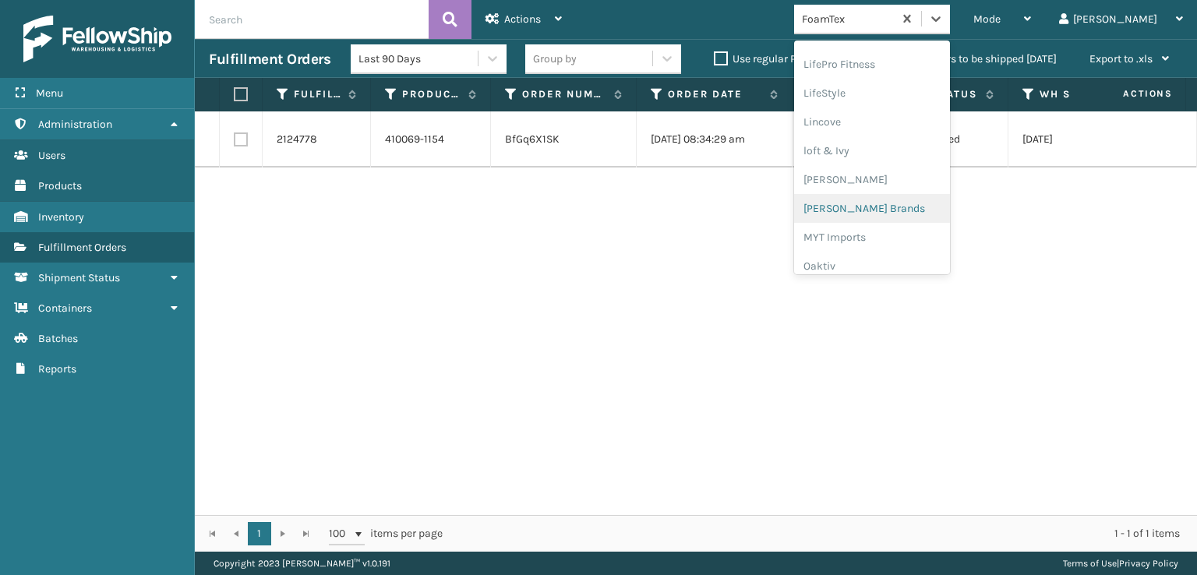
click at [903, 207] on div "[PERSON_NAME] Brands" at bounding box center [872, 208] width 156 height 29
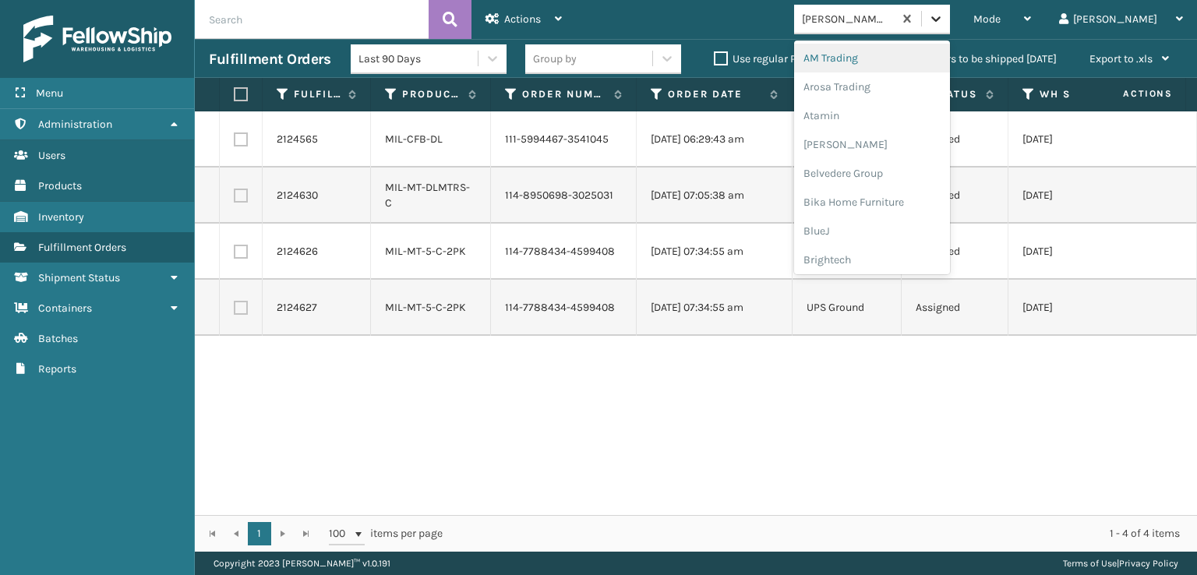
click at [950, 9] on div at bounding box center [936, 19] width 28 height 28
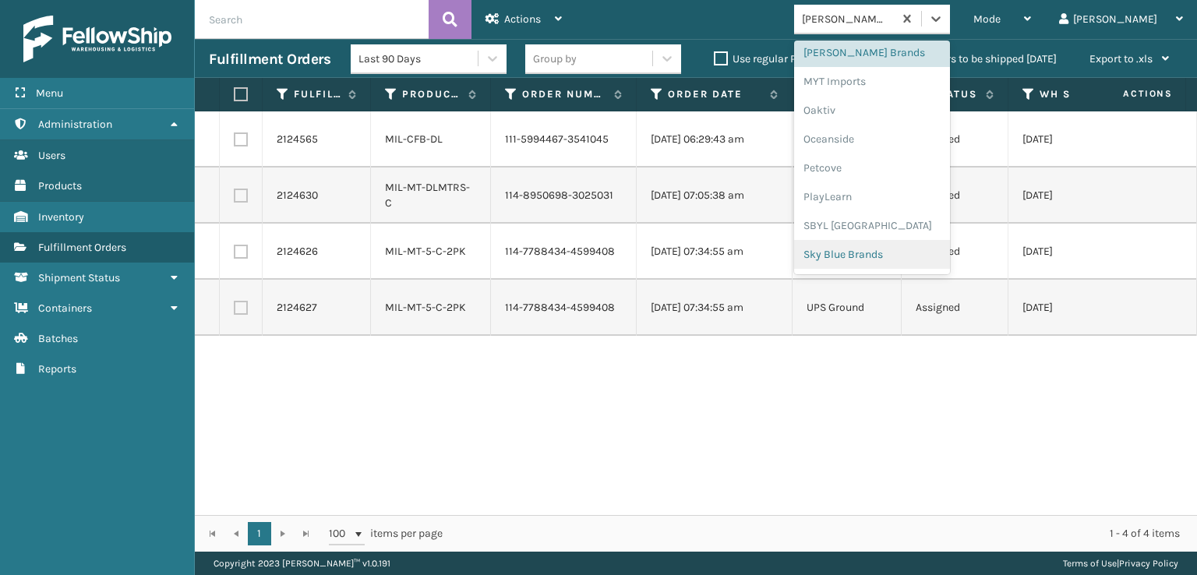
scroll to position [782, 0]
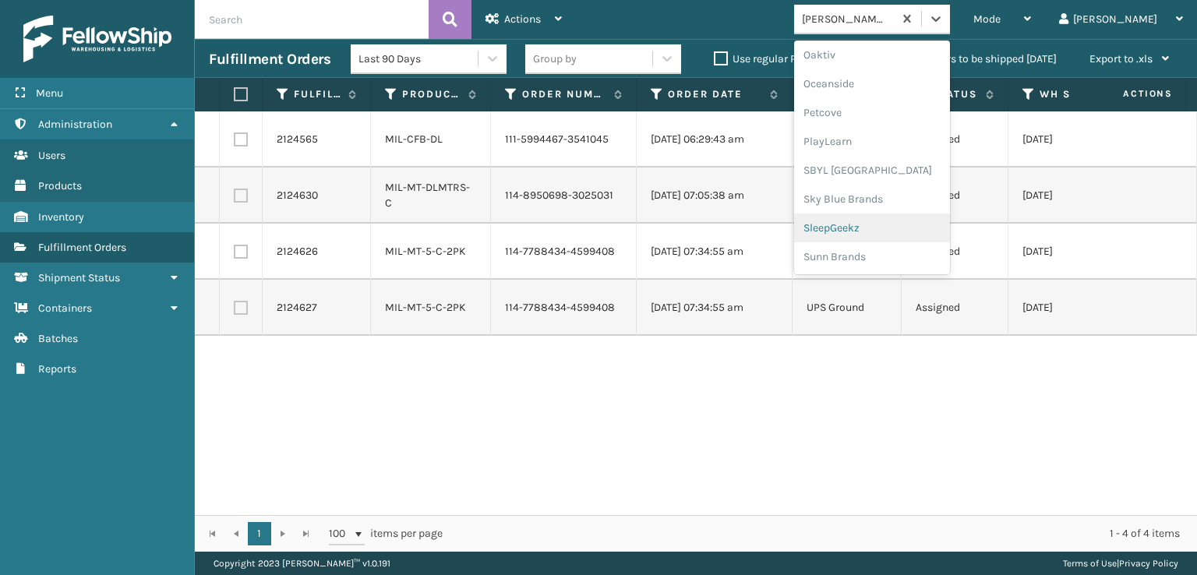
click at [895, 228] on div "SleepGeekz" at bounding box center [872, 228] width 156 height 29
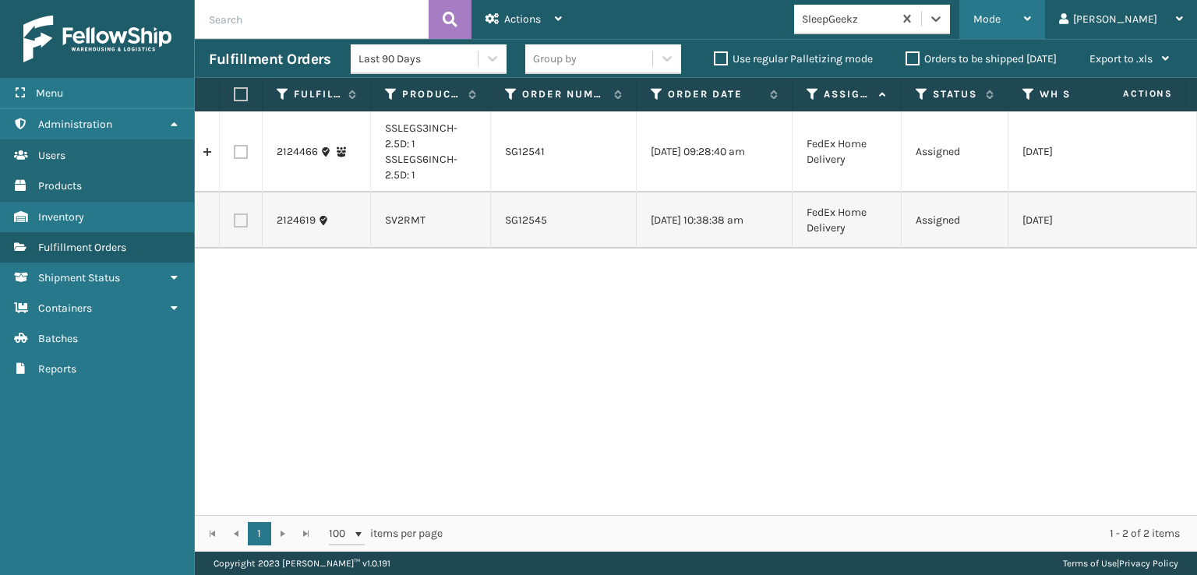
click at [1031, 9] on div "Mode" at bounding box center [1003, 19] width 58 height 39
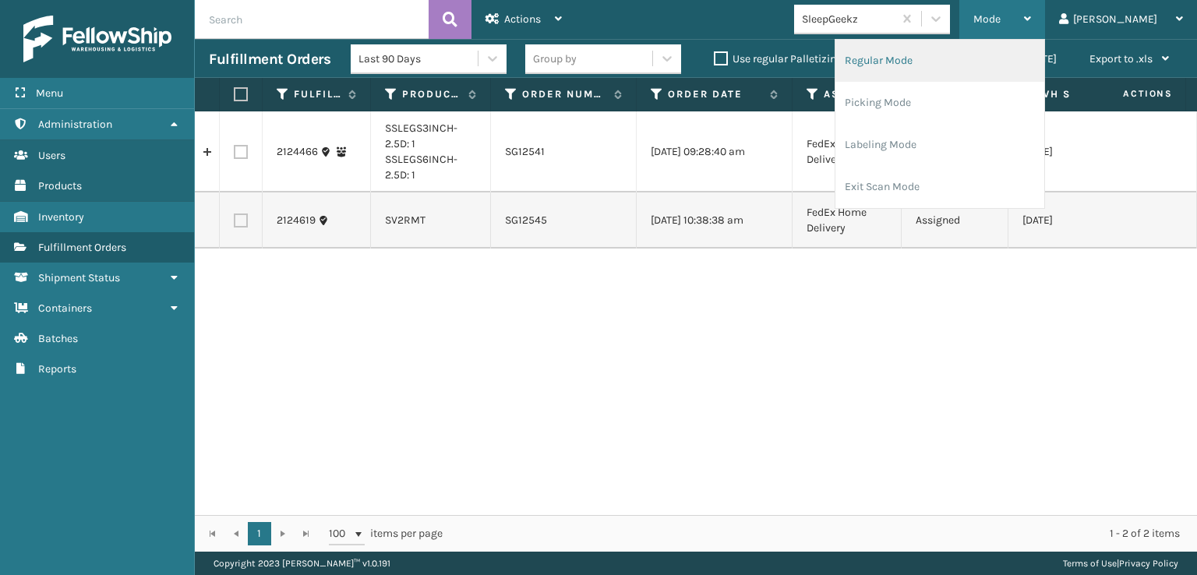
click at [927, 55] on li "Regular Mode" at bounding box center [940, 61] width 209 height 42
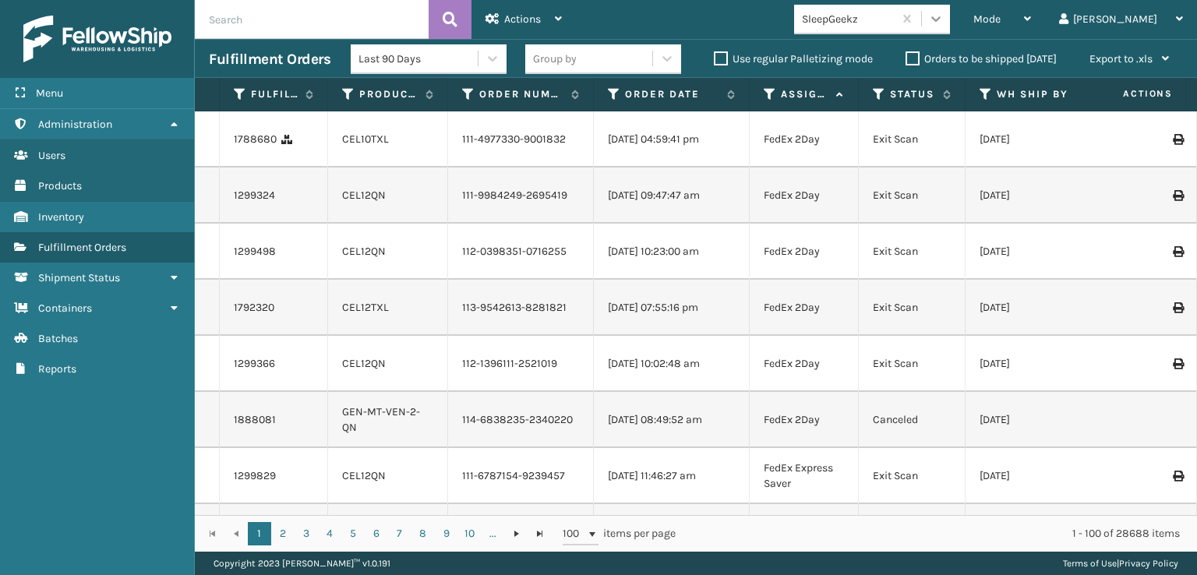
click at [944, 19] on icon at bounding box center [936, 19] width 16 height 16
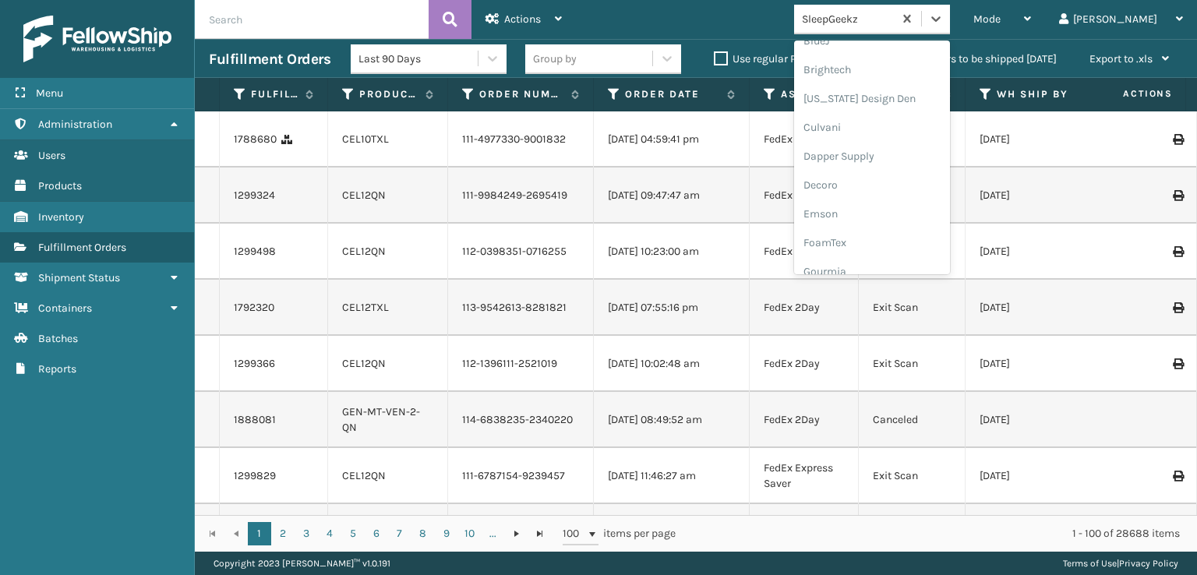
scroll to position [234, 0]
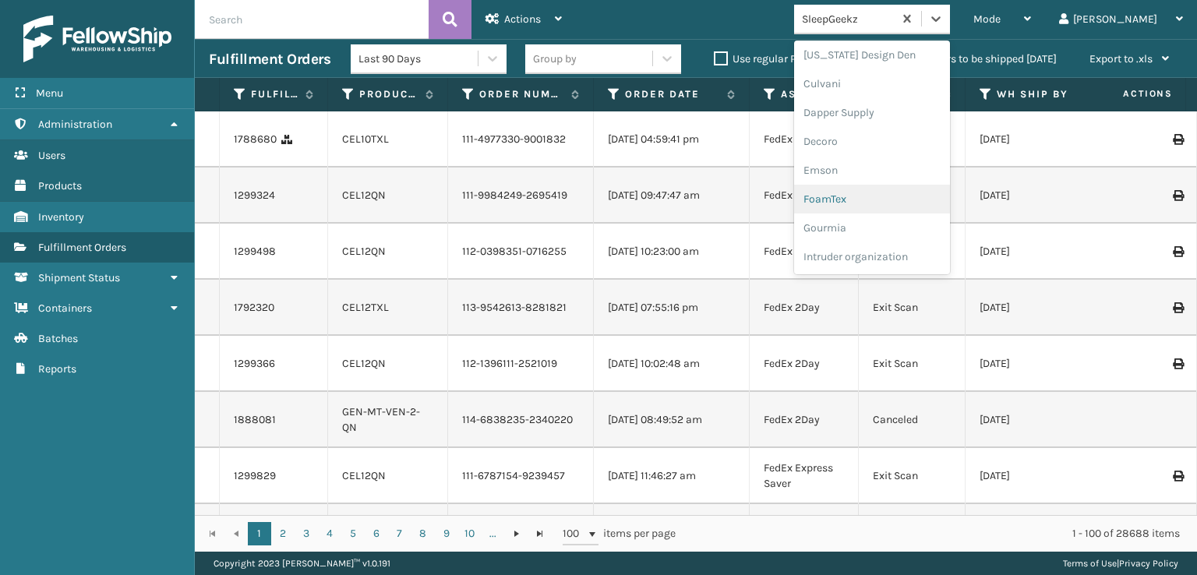
click at [889, 196] on div "FoamTex" at bounding box center [872, 199] width 156 height 29
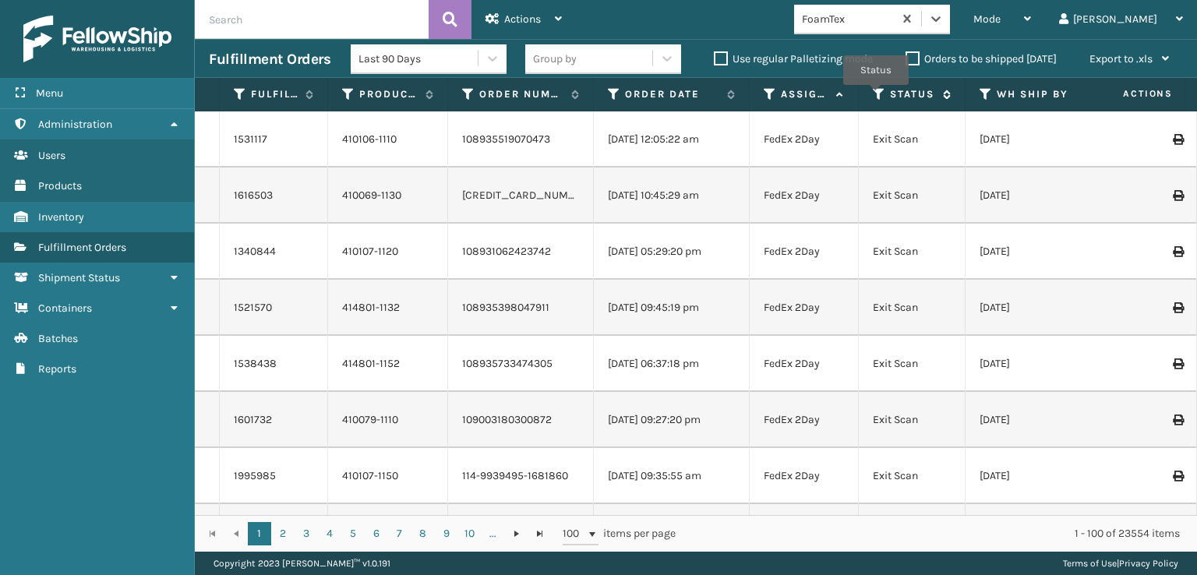
click at [876, 96] on icon at bounding box center [879, 94] width 12 height 14
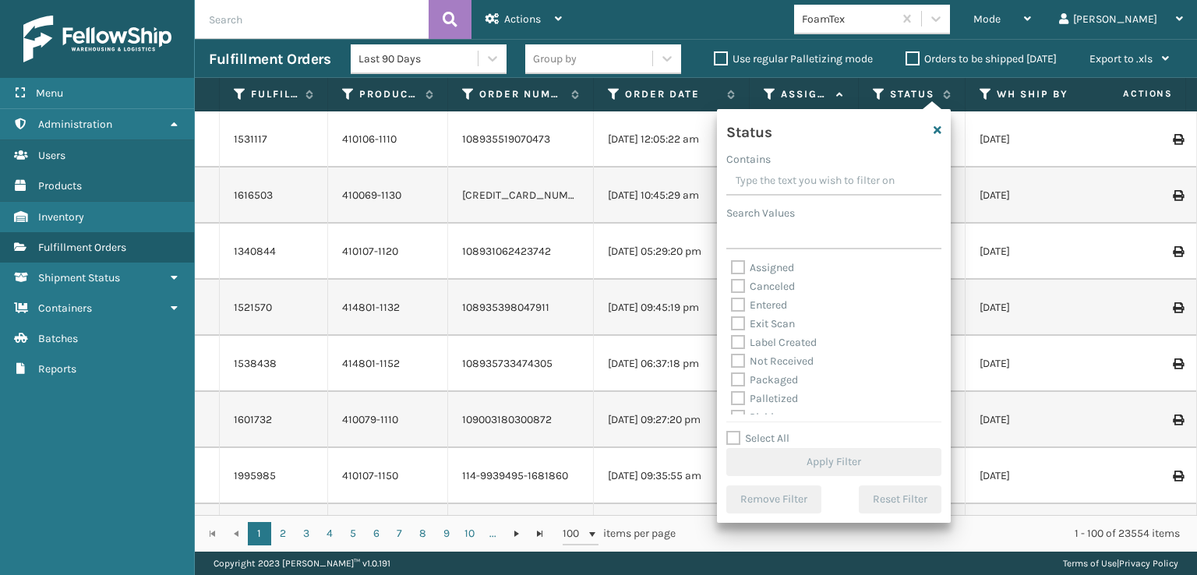
scroll to position [78, 0]
click at [737, 341] on label "Picking" at bounding box center [758, 339] width 55 height 13
click at [732, 341] on input "Picking" at bounding box center [731, 336] width 1 height 10
checkbox input "true"
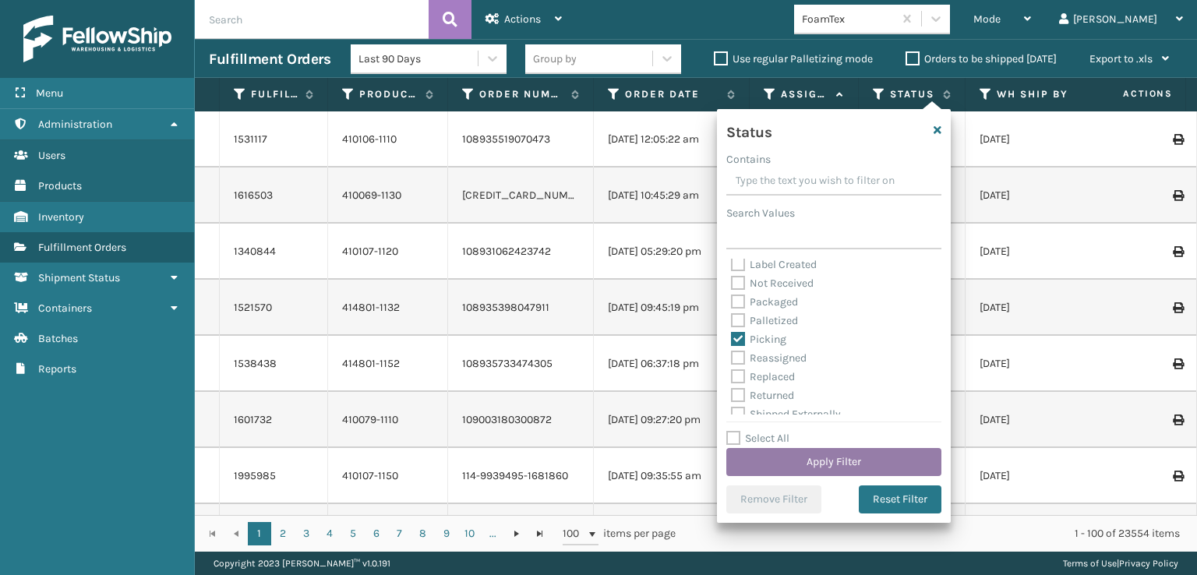
click at [826, 453] on button "Apply Filter" at bounding box center [833, 462] width 215 height 28
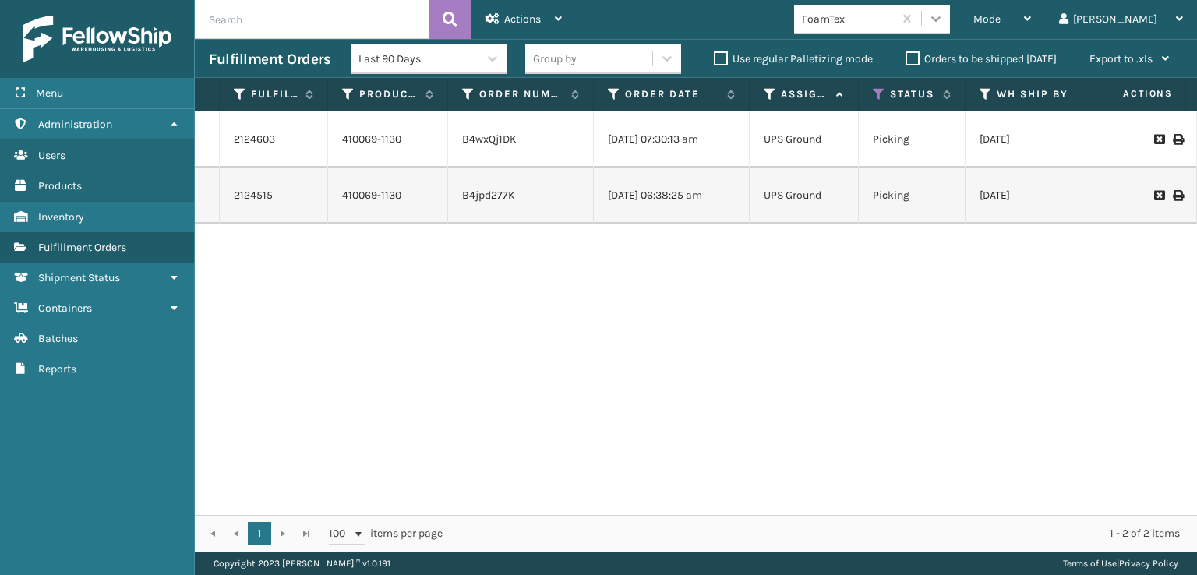
click at [944, 22] on icon at bounding box center [936, 19] width 16 height 16
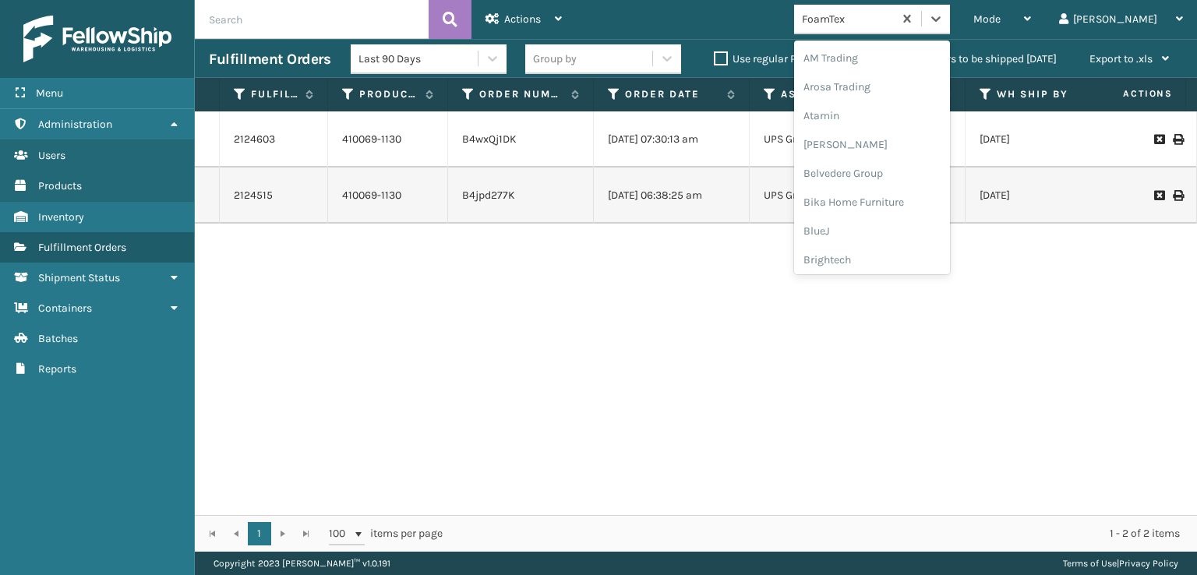
scroll to position [182, 0]
click at [902, 246] on div "FoamTex" at bounding box center [872, 250] width 156 height 29
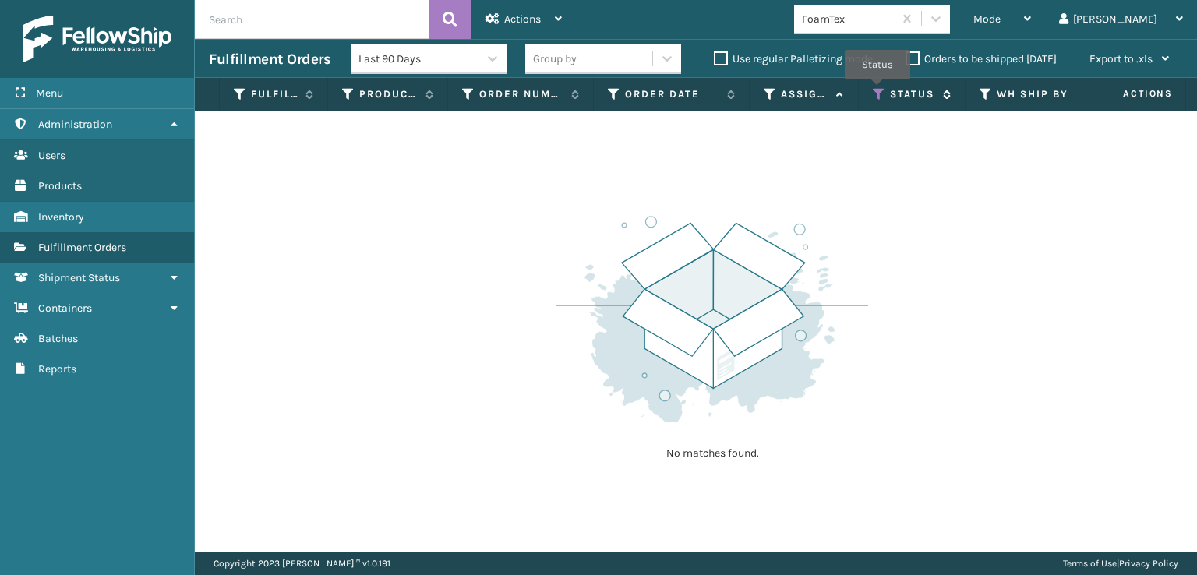
click at [878, 90] on icon at bounding box center [879, 94] width 12 height 14
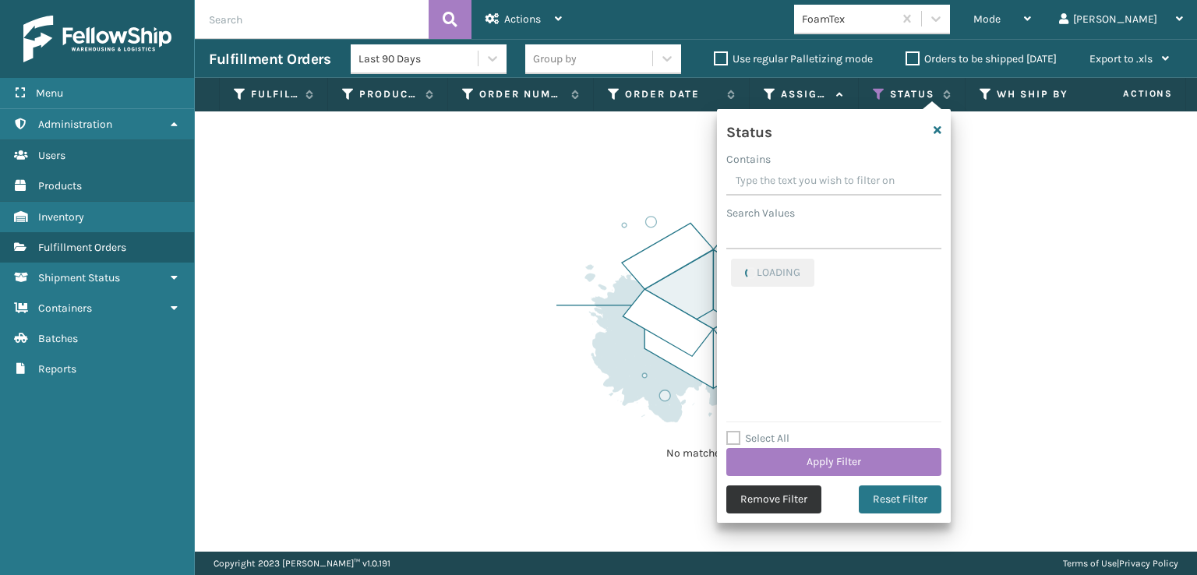
click at [776, 499] on button "Remove Filter" at bounding box center [773, 500] width 95 height 28
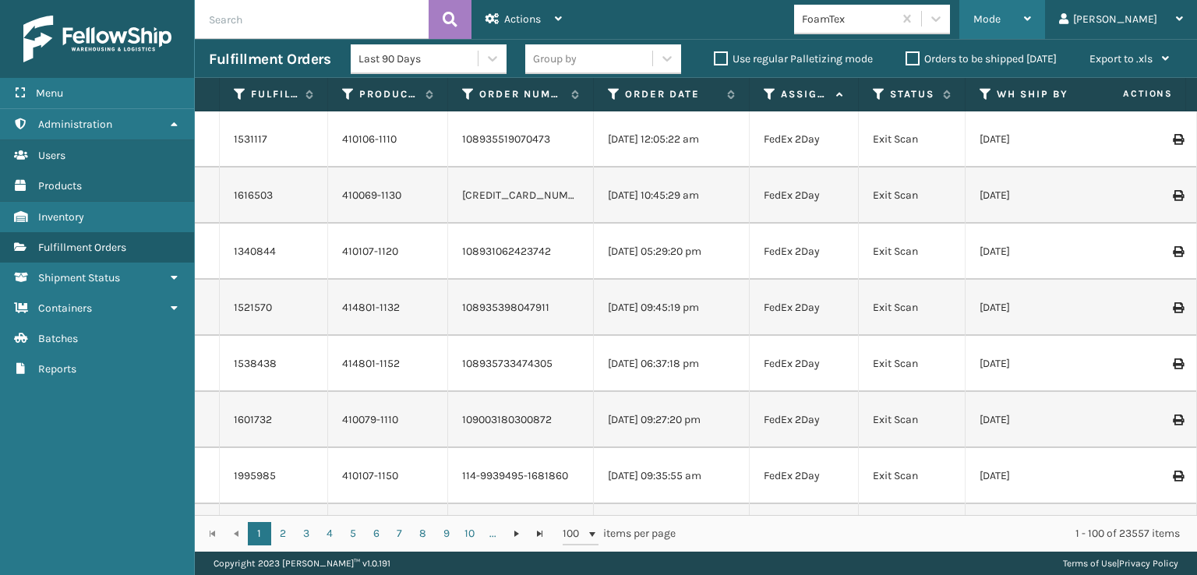
click at [1001, 14] on span "Mode" at bounding box center [987, 18] width 27 height 13
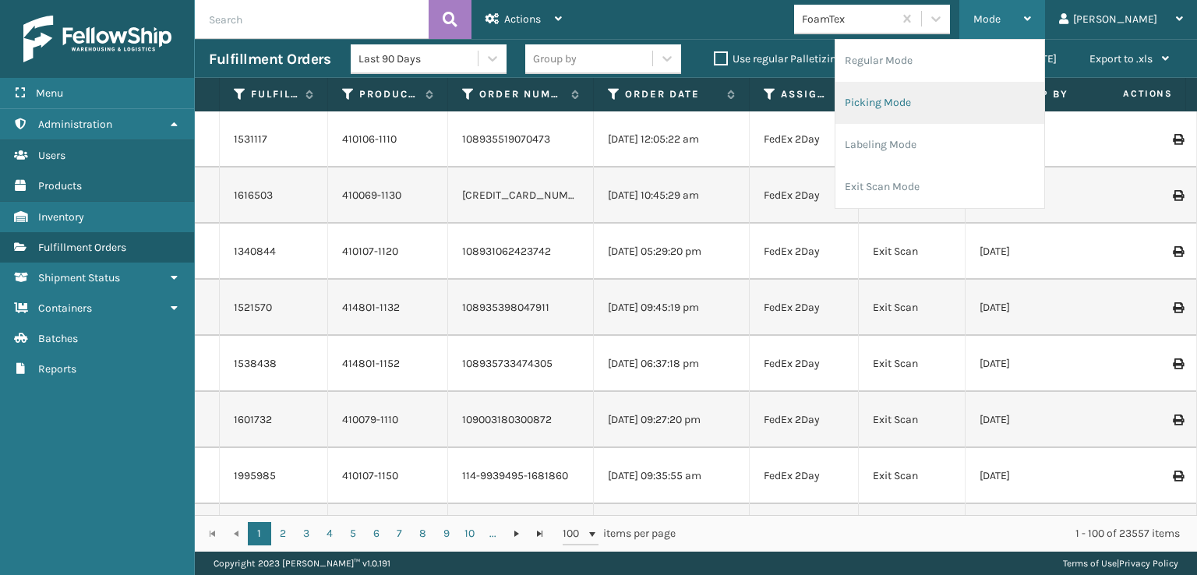
click at [935, 101] on li "Picking Mode" at bounding box center [940, 103] width 209 height 42
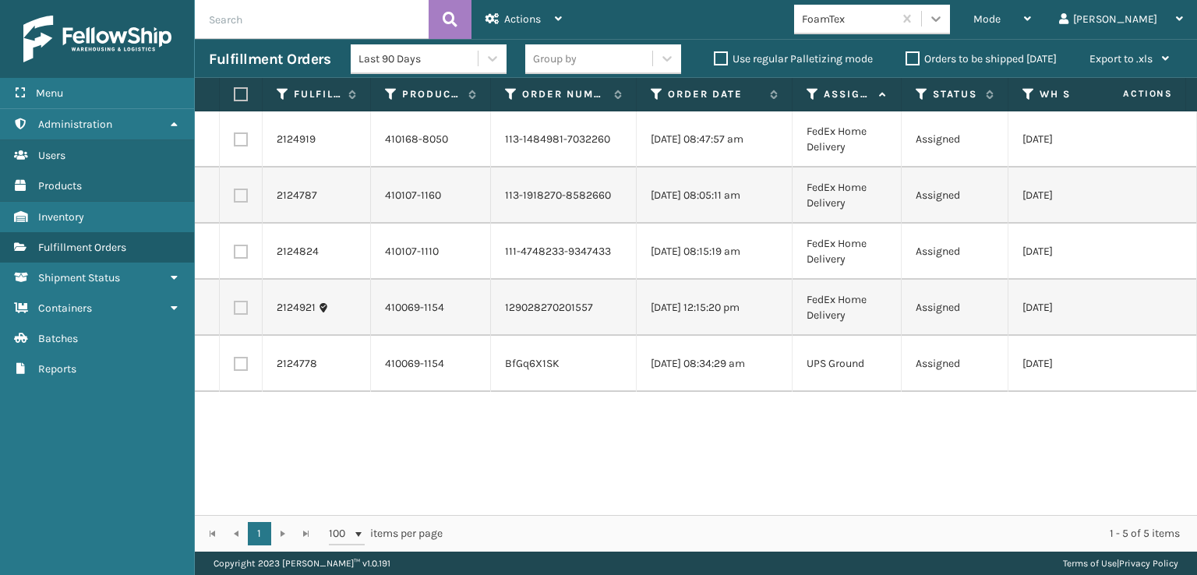
click at [950, 16] on div at bounding box center [936, 19] width 28 height 28
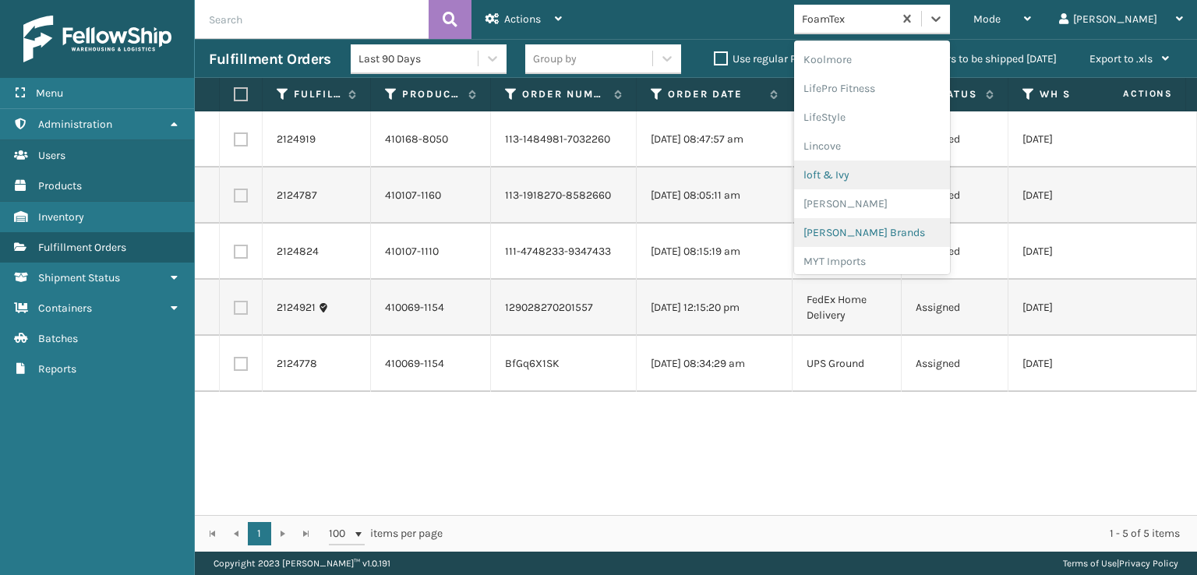
scroll to position [571, 0]
click at [895, 209] on div "[PERSON_NAME] Brands" at bounding box center [872, 208] width 156 height 29
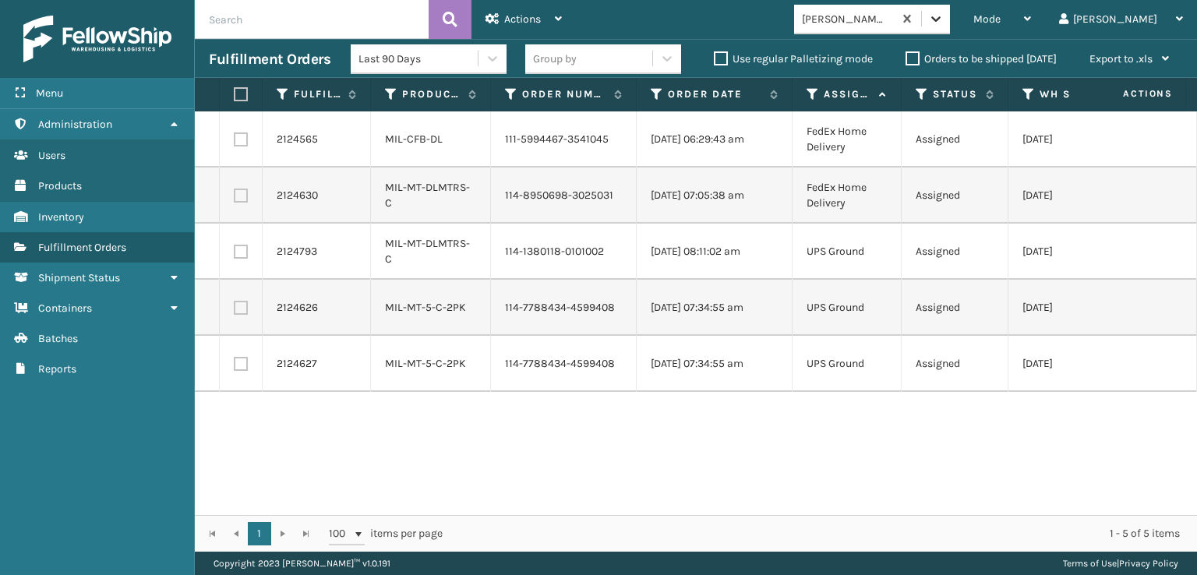
click at [944, 18] on icon at bounding box center [936, 19] width 16 height 16
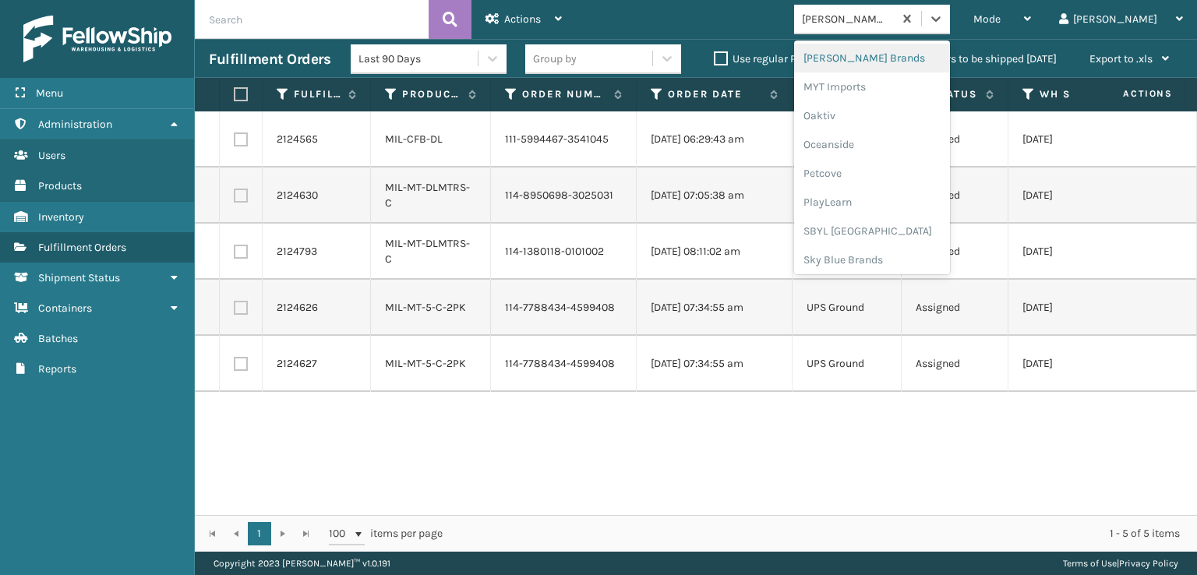
scroll to position [782, 0]
click at [907, 228] on div "SleepGeekz" at bounding box center [872, 228] width 156 height 29
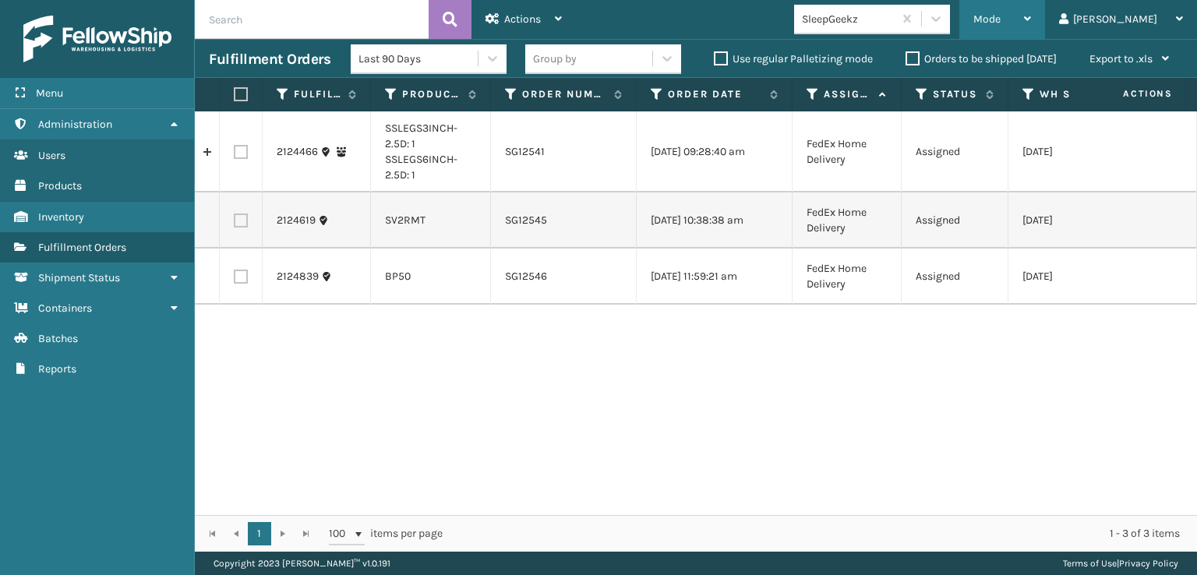
click at [1001, 16] on span "Mode" at bounding box center [987, 18] width 27 height 13
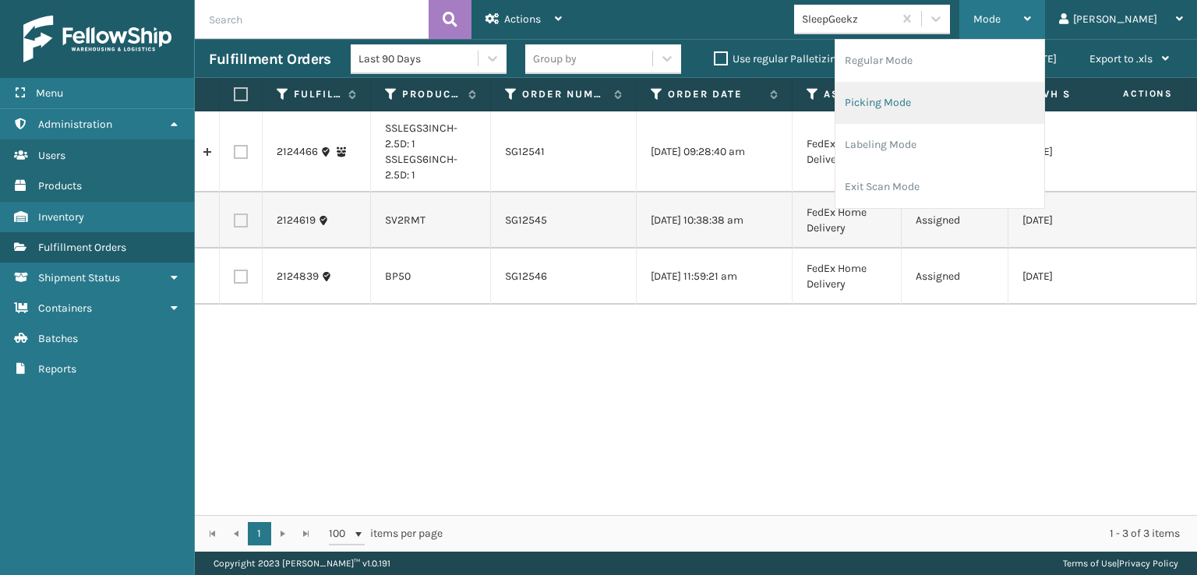
click at [927, 102] on li "Picking Mode" at bounding box center [940, 103] width 209 height 42
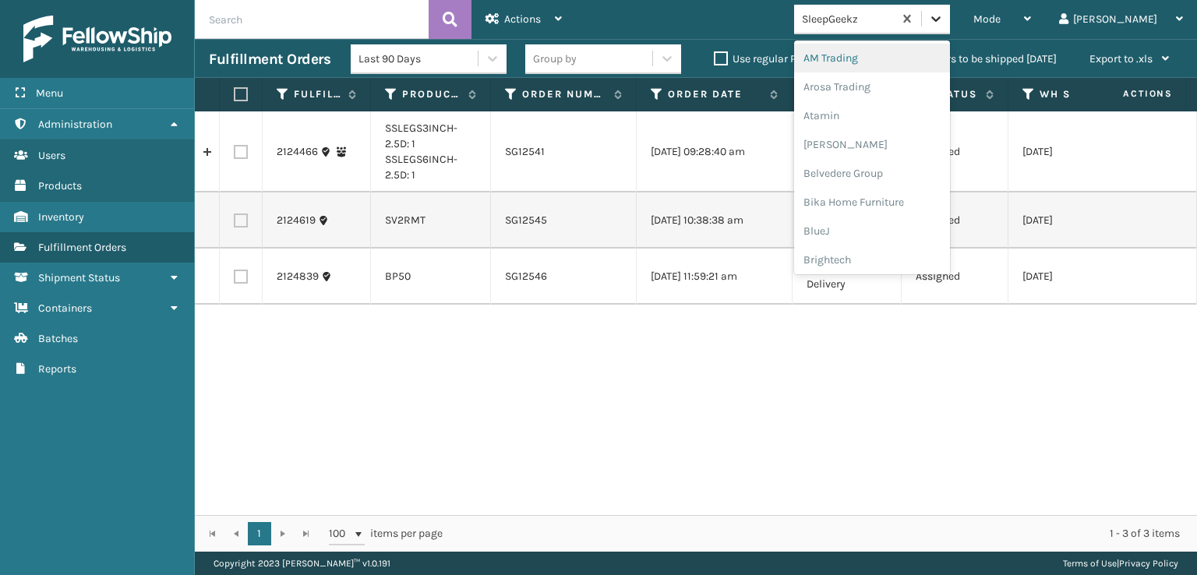
click at [944, 23] on icon at bounding box center [936, 19] width 16 height 16
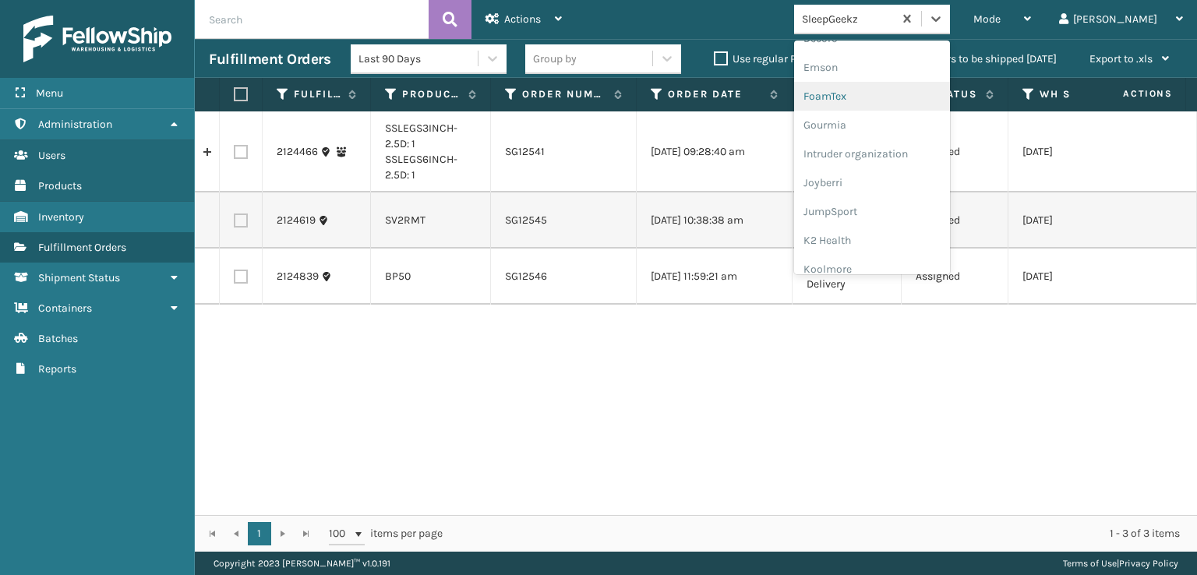
click at [882, 94] on div "FoamTex" at bounding box center [872, 96] width 156 height 29
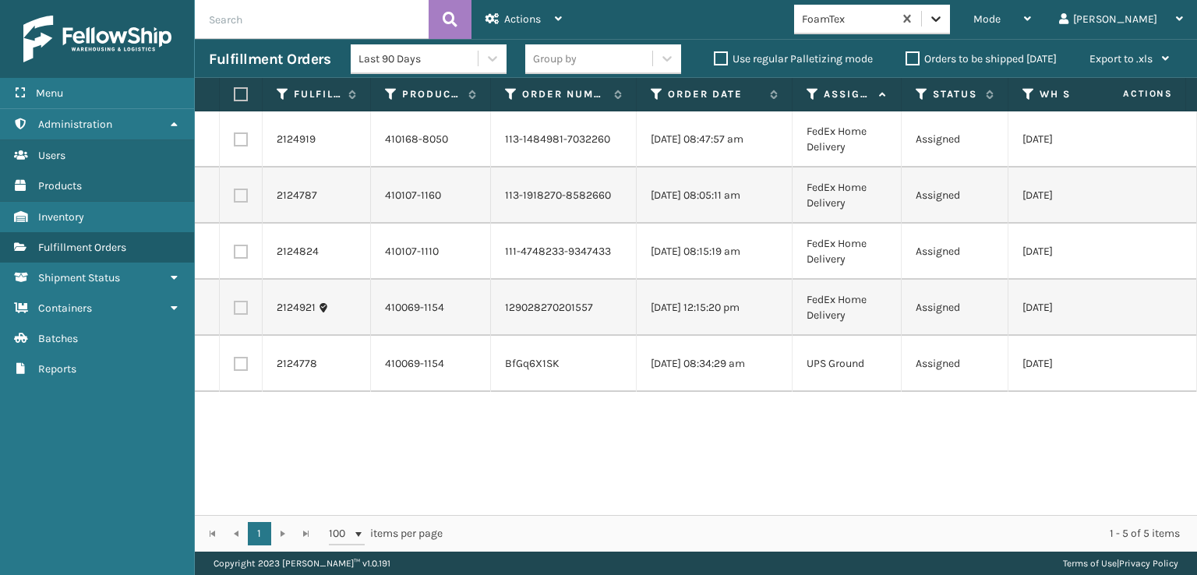
click at [944, 18] on icon at bounding box center [936, 19] width 16 height 16
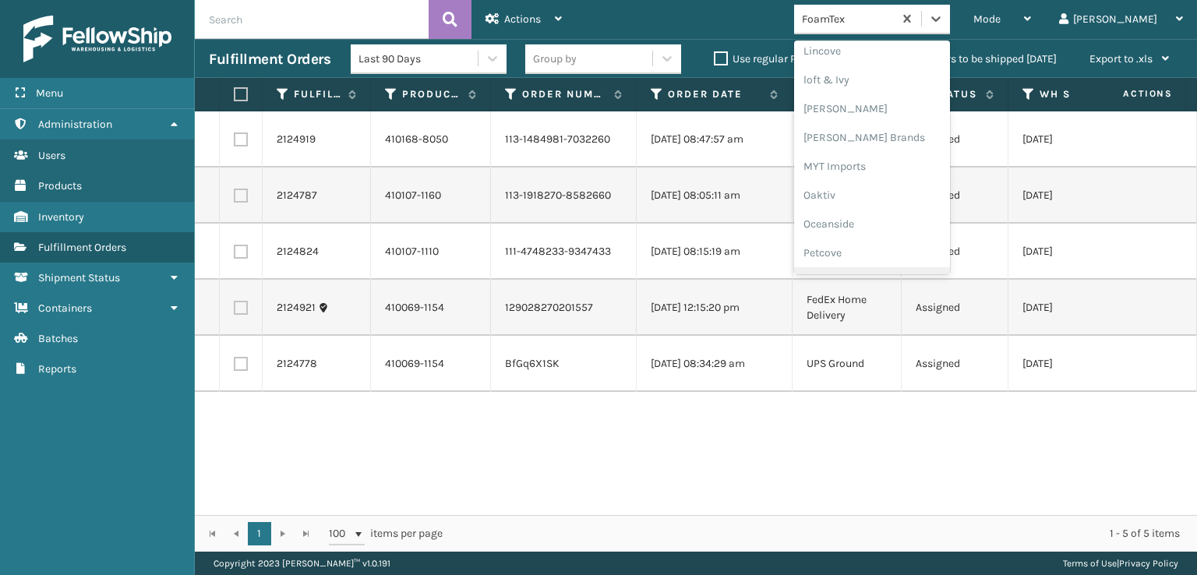
scroll to position [571, 0]
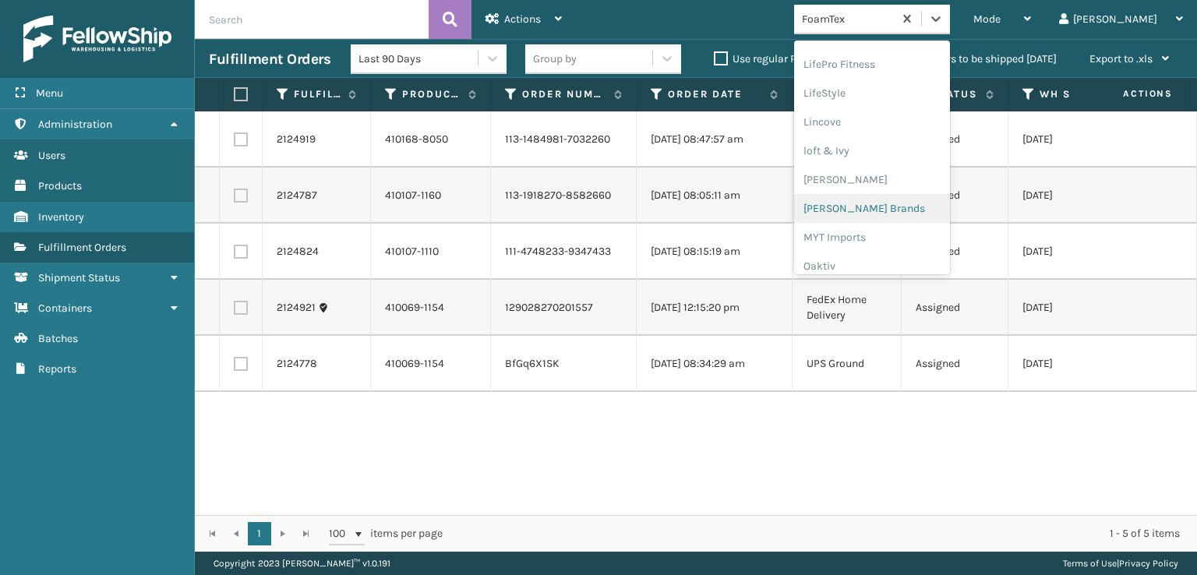
click at [903, 207] on div "[PERSON_NAME] Brands" at bounding box center [872, 208] width 156 height 29
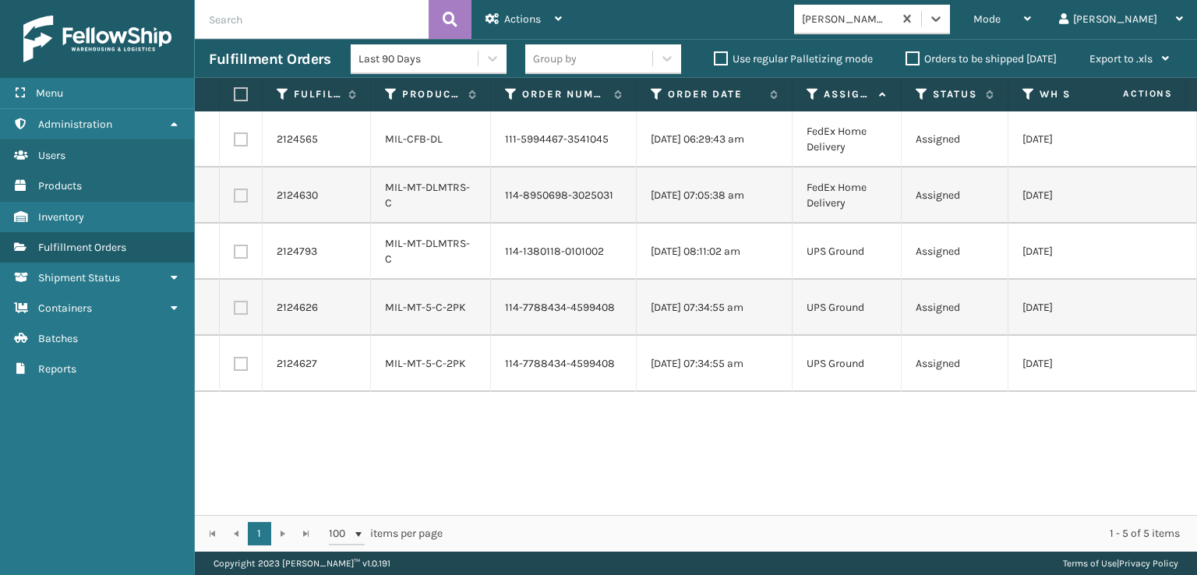
click at [242, 91] on label at bounding box center [238, 94] width 9 height 14
click at [235, 91] on input "checkbox" at bounding box center [234, 95] width 1 height 10
checkbox input "true"
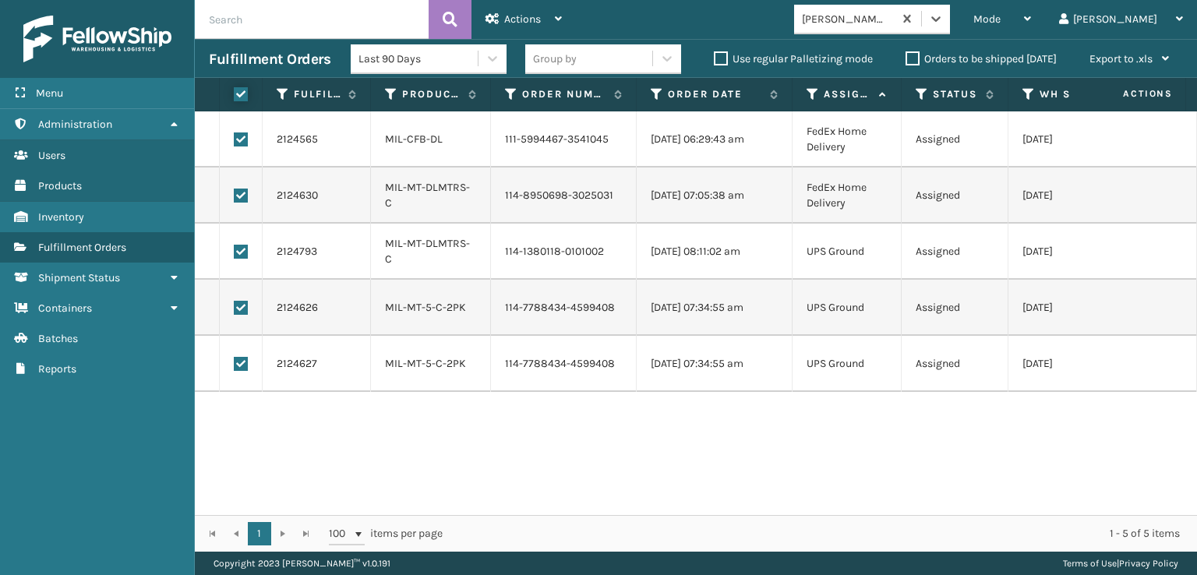
checkbox input "true"
click at [511, 10] on div "Actions" at bounding box center [524, 19] width 76 height 39
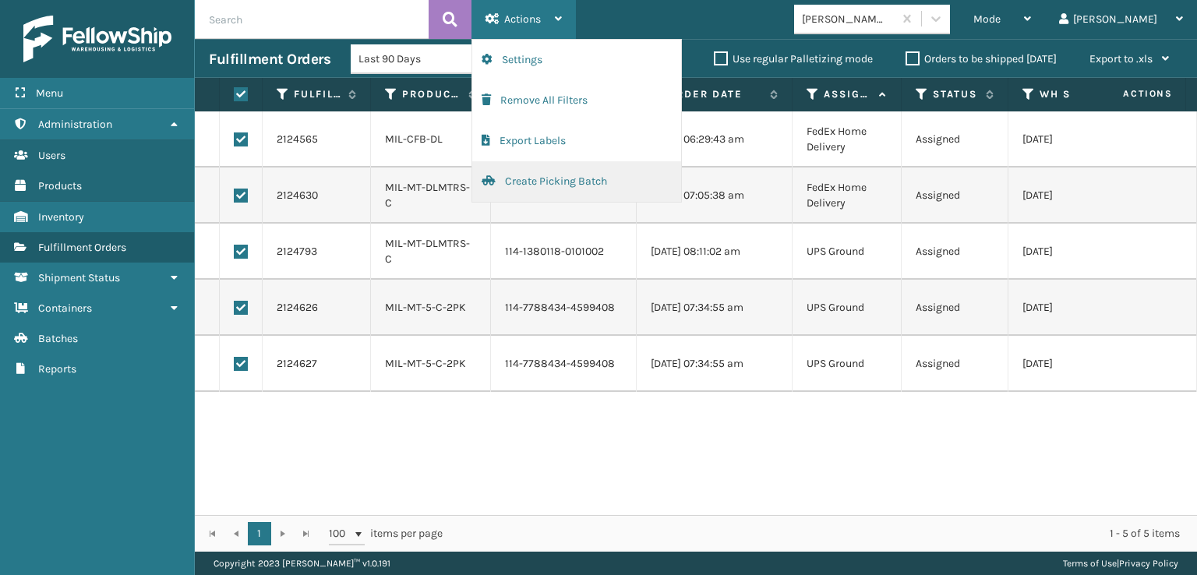
click at [524, 182] on button "Create Picking Batch" at bounding box center [576, 181] width 209 height 41
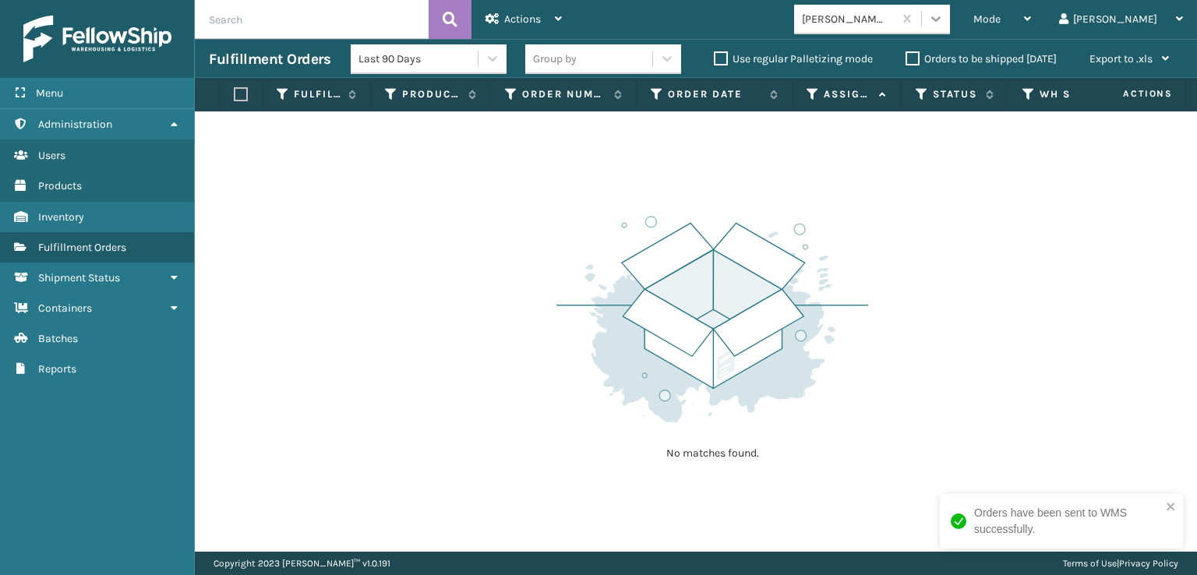
click at [944, 14] on icon at bounding box center [936, 19] width 16 height 16
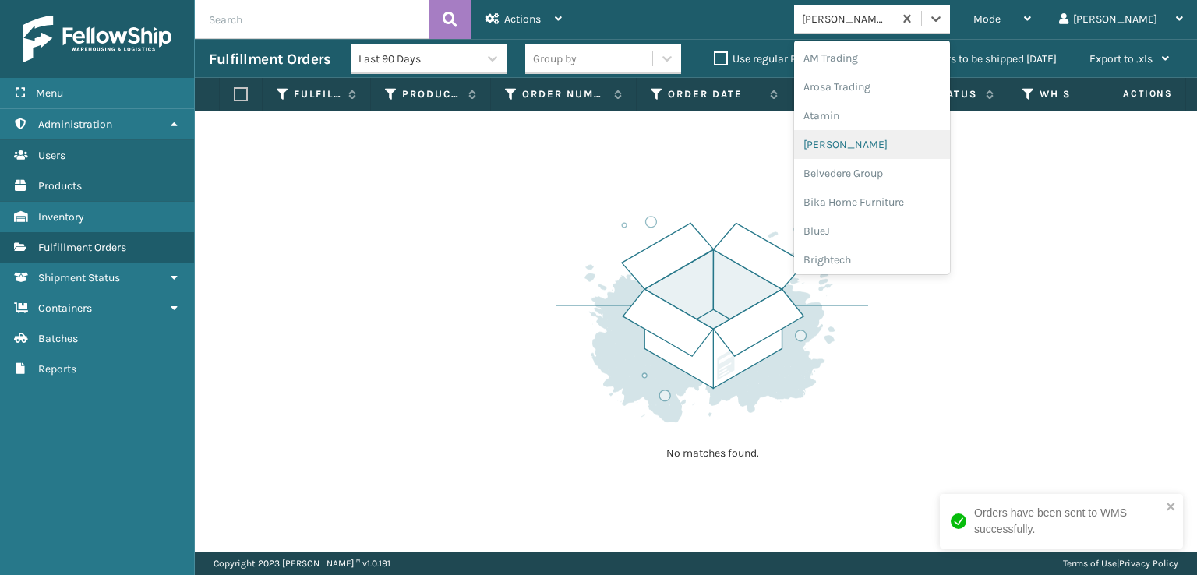
scroll to position [312, 0]
click at [886, 118] on div "FoamTex" at bounding box center [872, 121] width 156 height 29
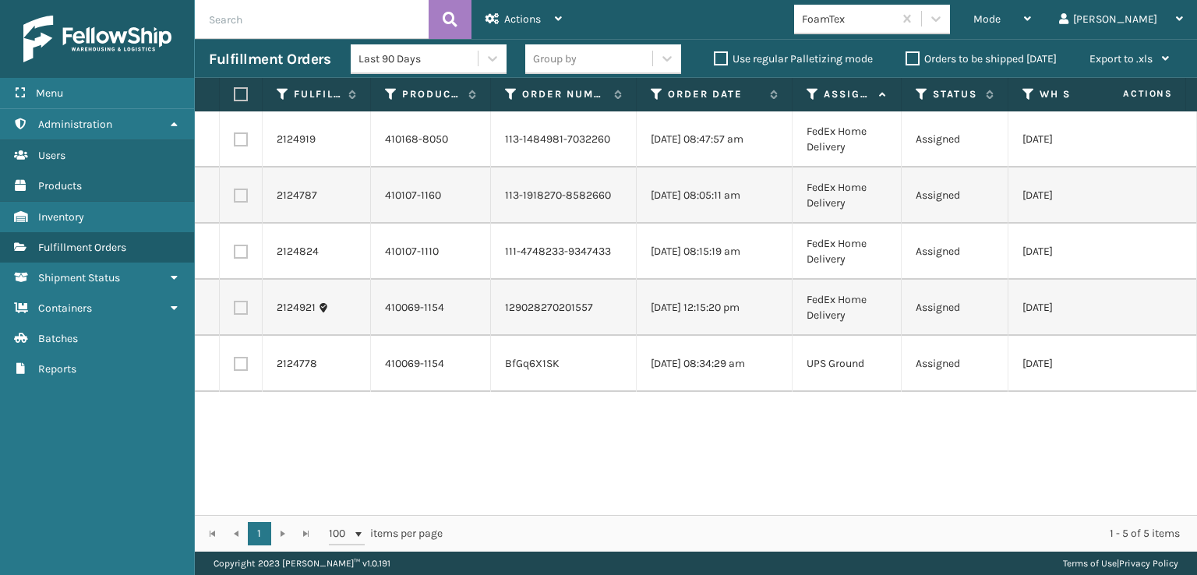
click at [243, 94] on label at bounding box center [238, 94] width 9 height 14
click at [235, 94] on input "checkbox" at bounding box center [234, 95] width 1 height 10
checkbox input "true"
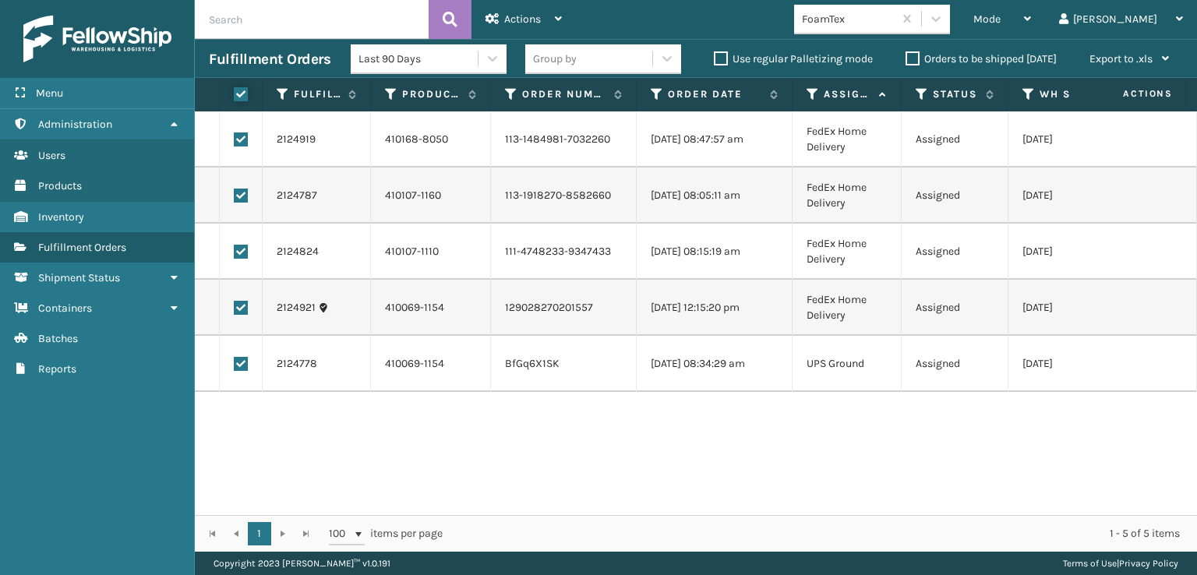
checkbox input "true"
click at [238, 367] on label at bounding box center [241, 364] width 14 height 14
click at [235, 367] on input "checkbox" at bounding box center [234, 362] width 1 height 10
checkbox input "false"
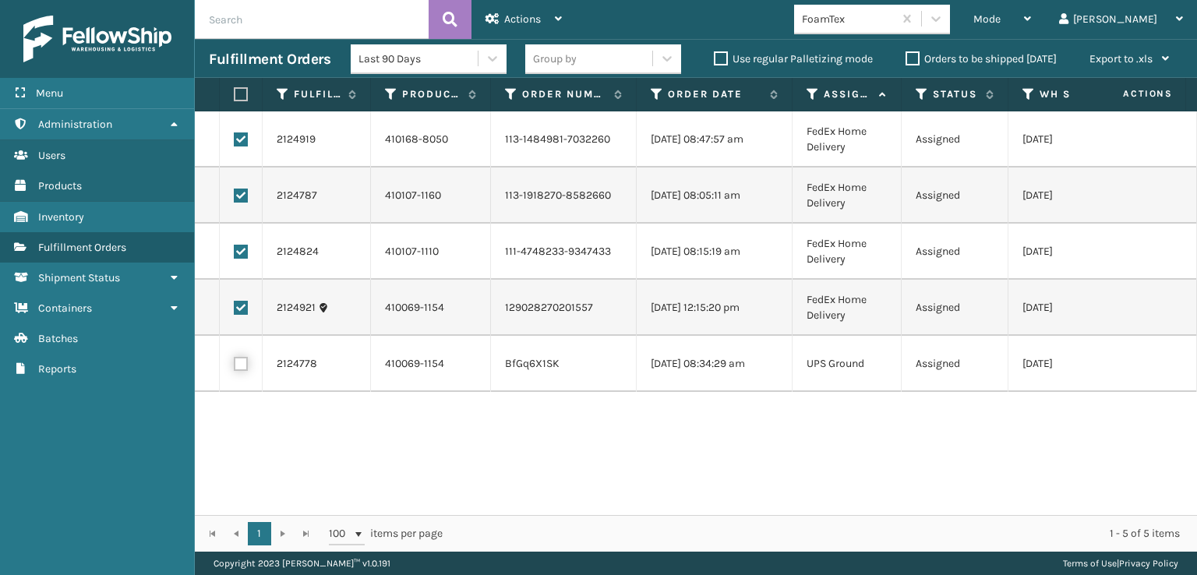
checkbox input "false"
click at [532, 0] on div "Actions" at bounding box center [524, 19] width 76 height 39
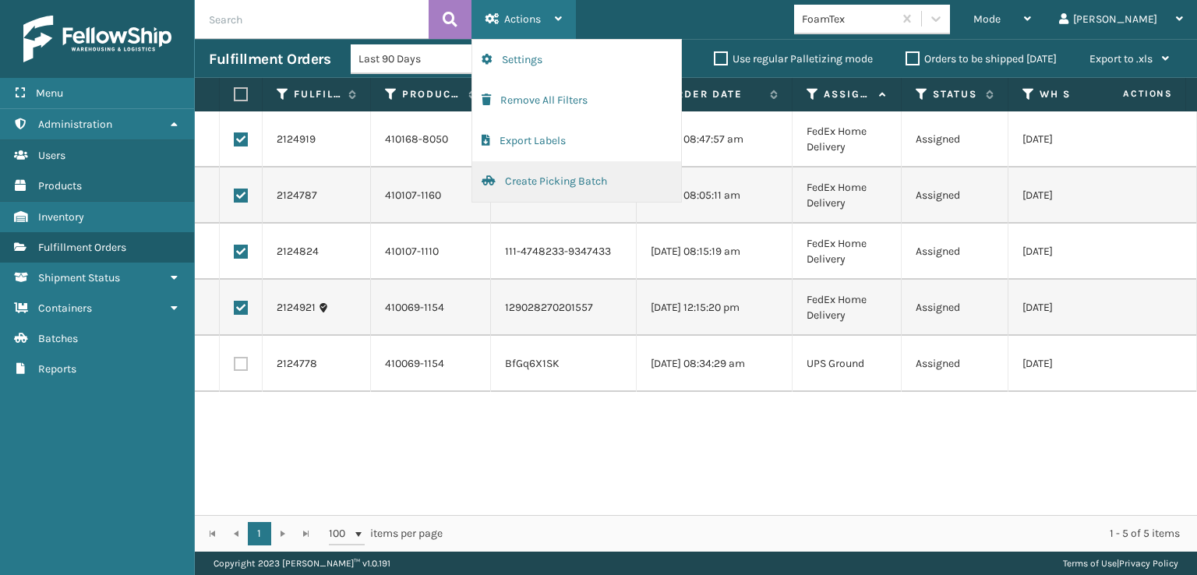
click at [530, 178] on button "Create Picking Batch" at bounding box center [576, 181] width 209 height 41
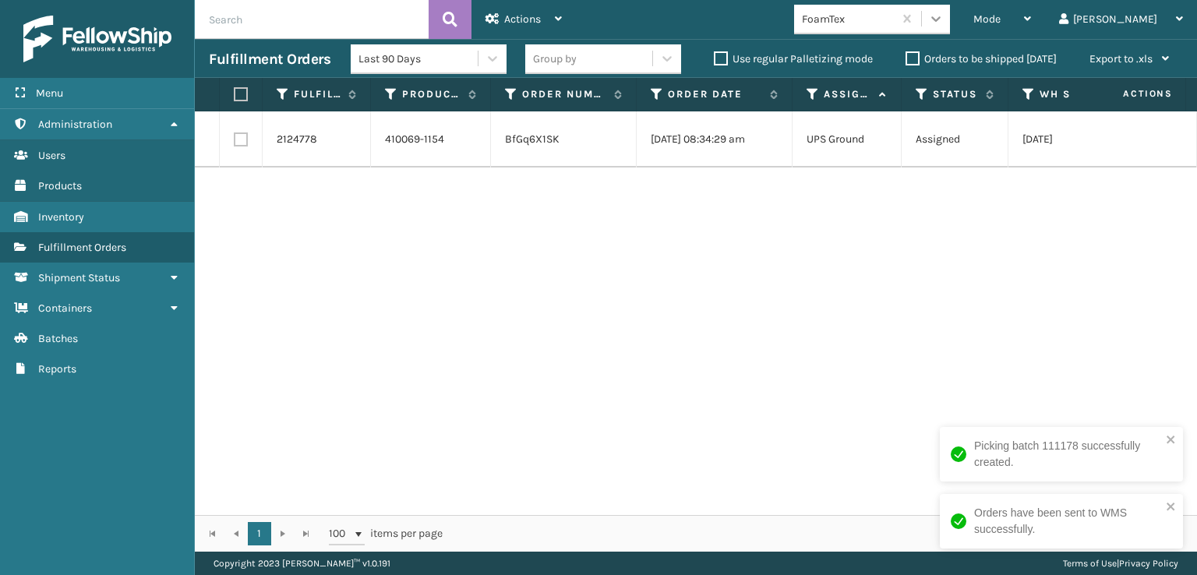
click at [950, 30] on div at bounding box center [936, 19] width 28 height 28
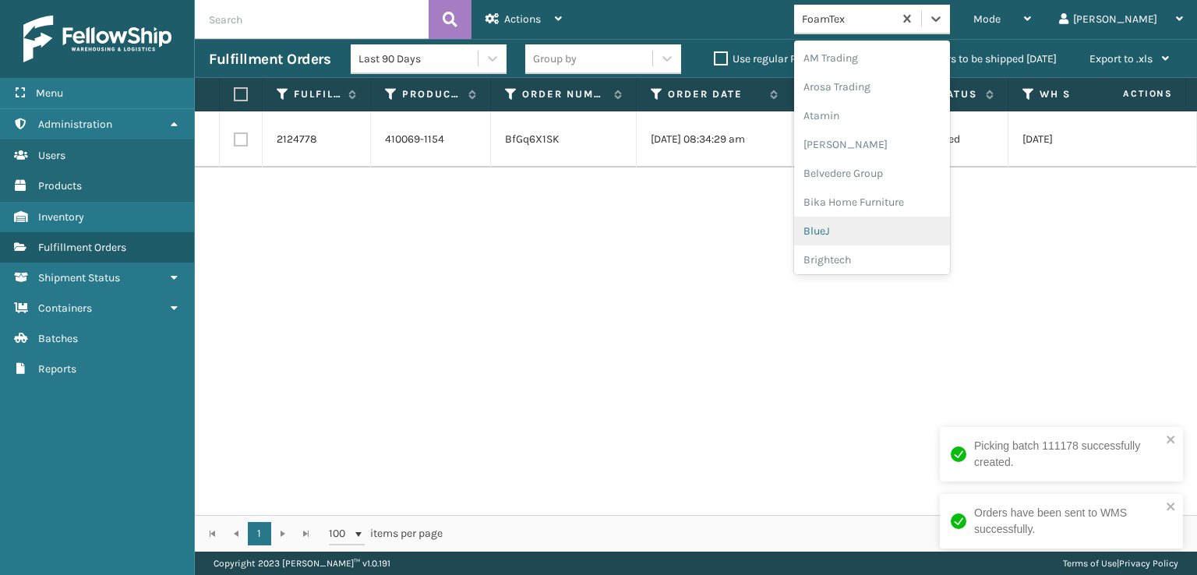
scroll to position [182, 0]
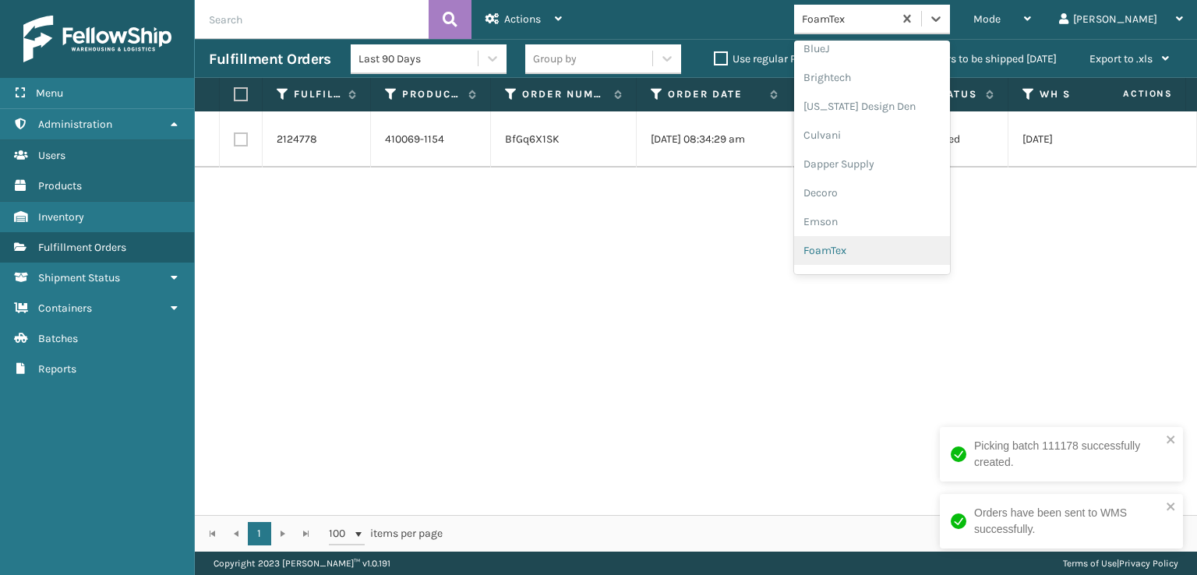
click at [907, 250] on div "FoamTex" at bounding box center [872, 250] width 156 height 29
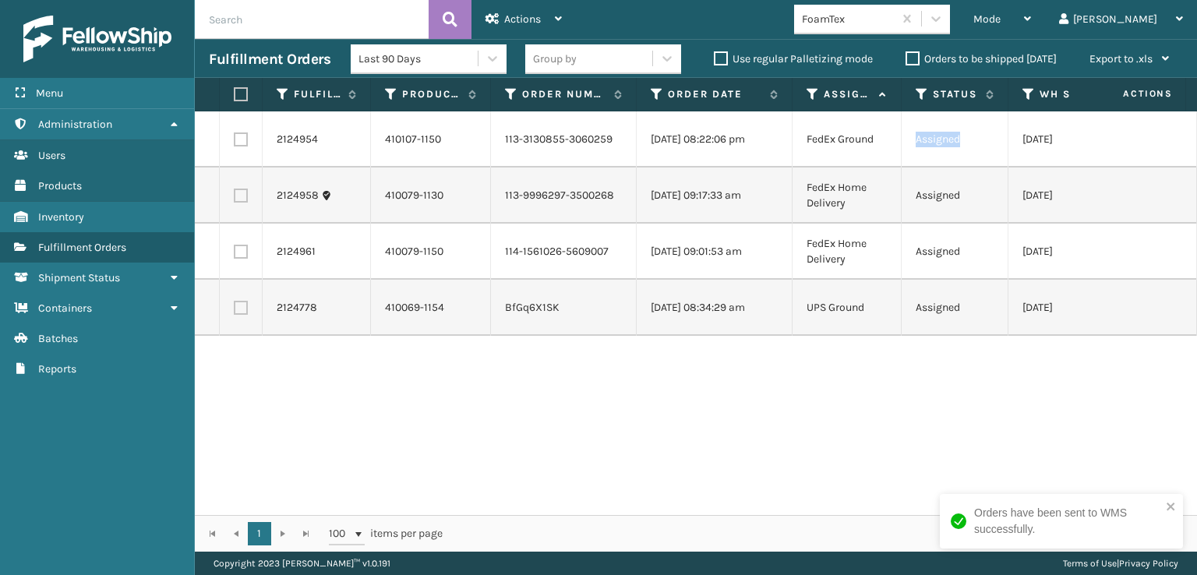
drag, startPoint x: 974, startPoint y: 130, endPoint x: 896, endPoint y: 154, distance: 82.1
click at [474, 147] on div "410107-1150" at bounding box center [430, 140] width 91 height 16
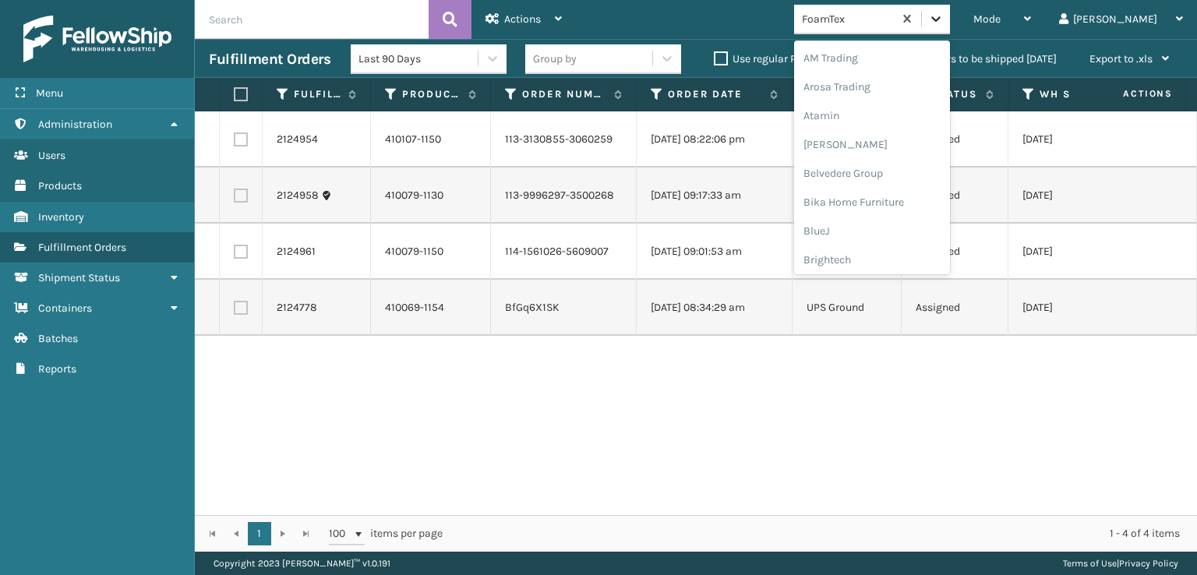
click at [944, 23] on icon at bounding box center [936, 19] width 16 height 16
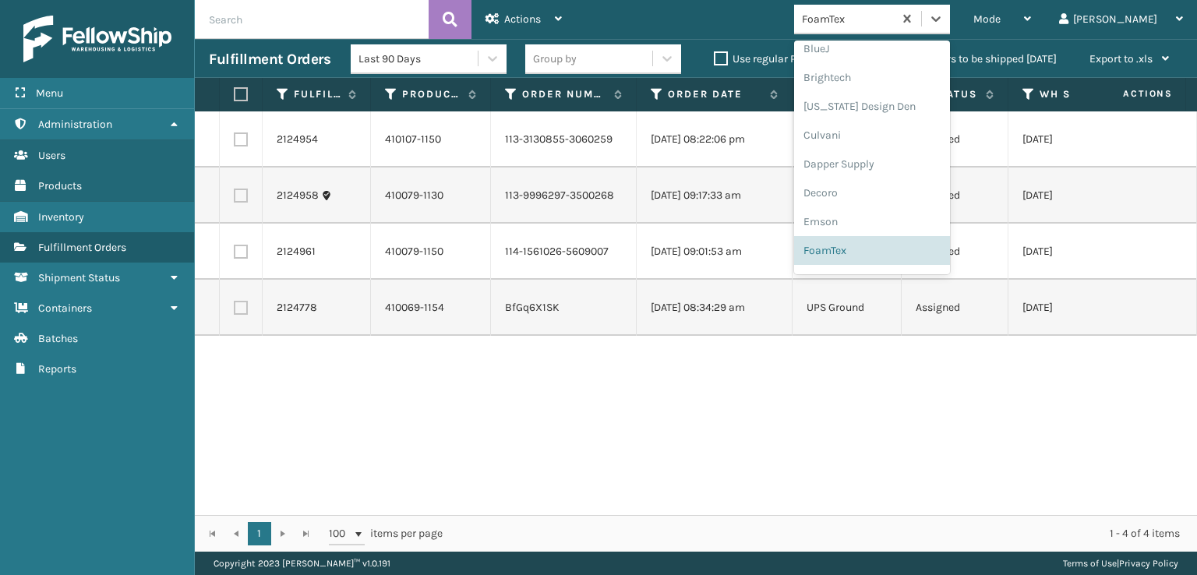
click at [910, 394] on div "2124954 410107-1150 113-3130855-3060259 [DATE] 08:22:06 pm FedEx Ground Assigne…" at bounding box center [696, 313] width 1002 height 404
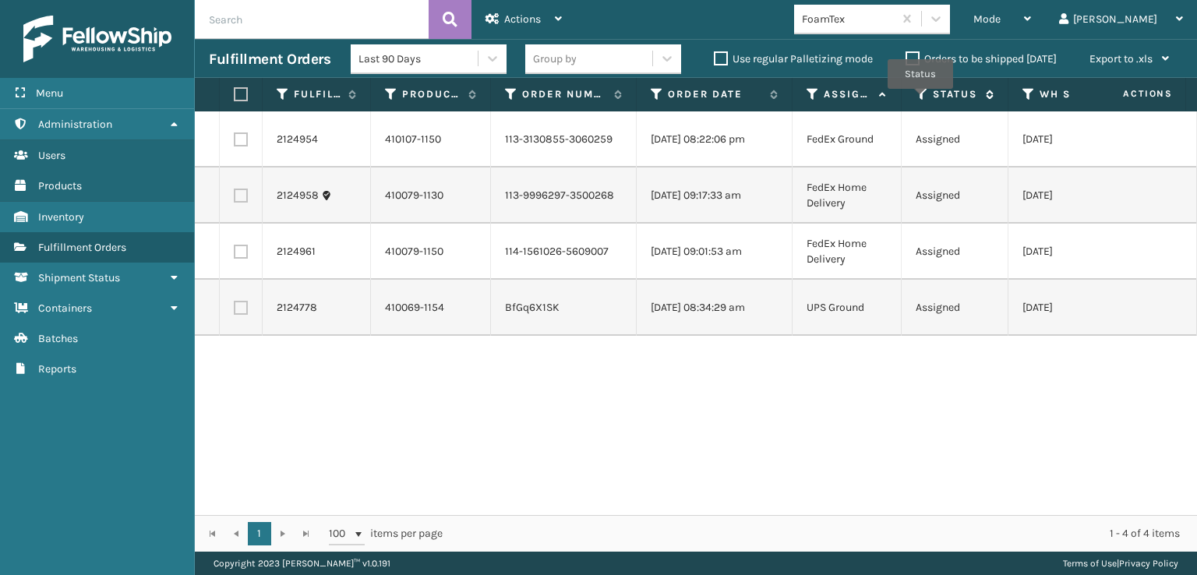
click at [921, 100] on icon at bounding box center [922, 94] width 12 height 14
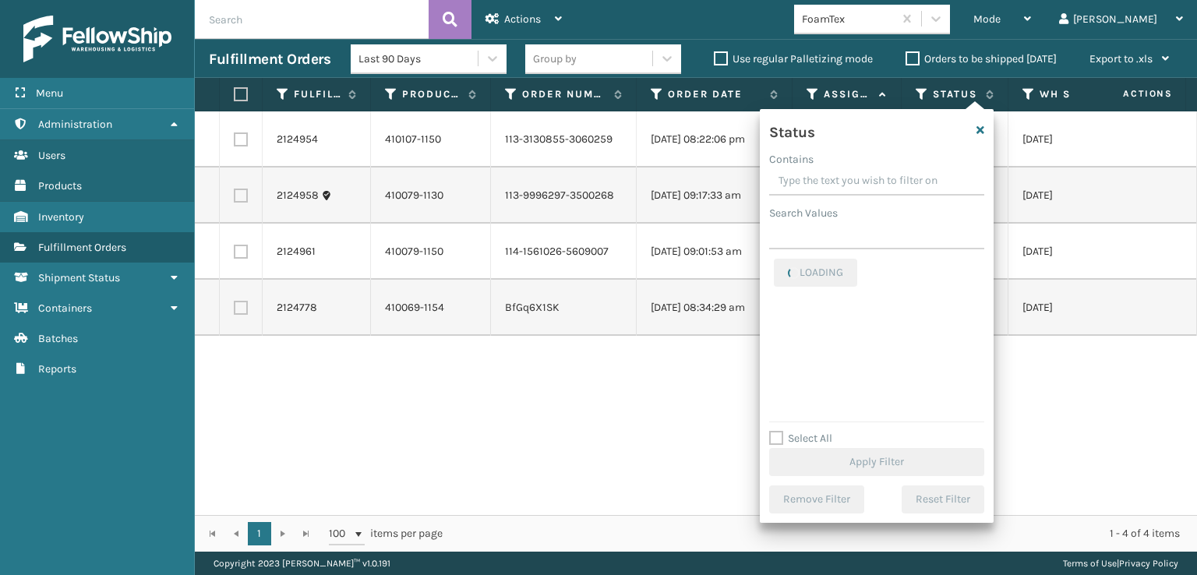
click at [1038, 211] on td "[DATE]" at bounding box center [1087, 196] width 156 height 56
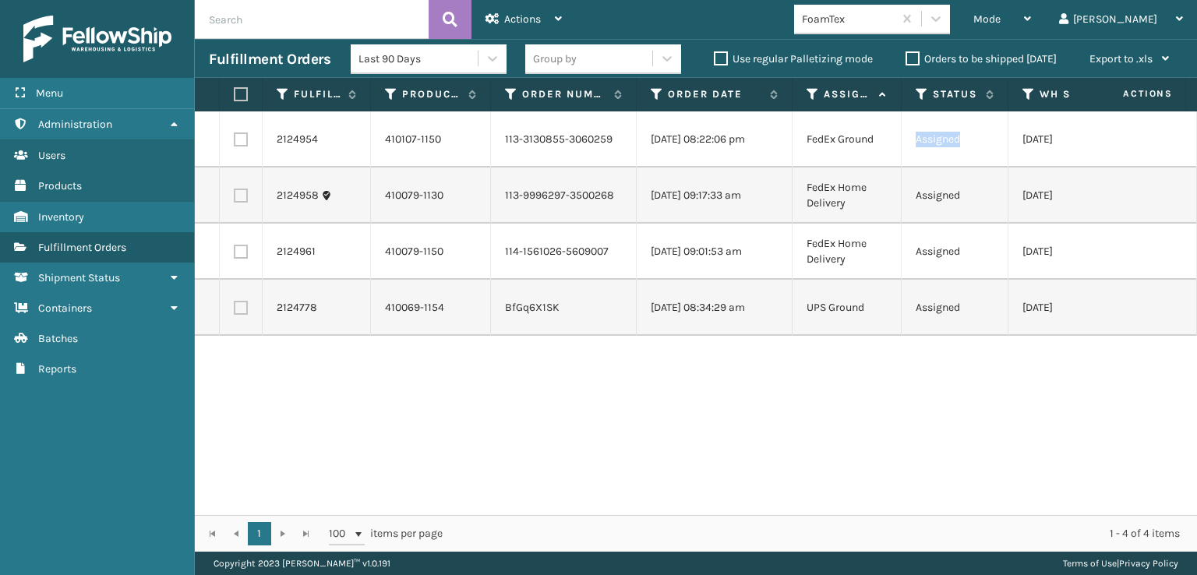
drag, startPoint x: 965, startPoint y: 130, endPoint x: 889, endPoint y: 144, distance: 77.7
click at [926, 94] on icon at bounding box center [922, 94] width 12 height 14
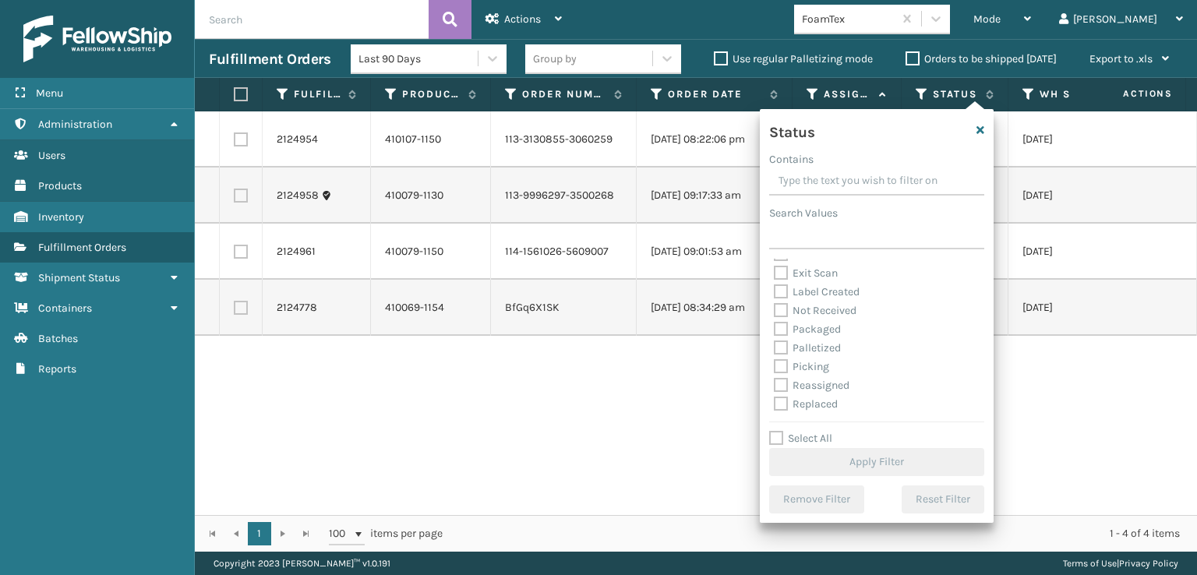
scroll to position [78, 0]
click at [801, 344] on label "Picking" at bounding box center [801, 339] width 55 height 13
click at [775, 341] on input "Picking" at bounding box center [774, 336] width 1 height 10
checkbox input "true"
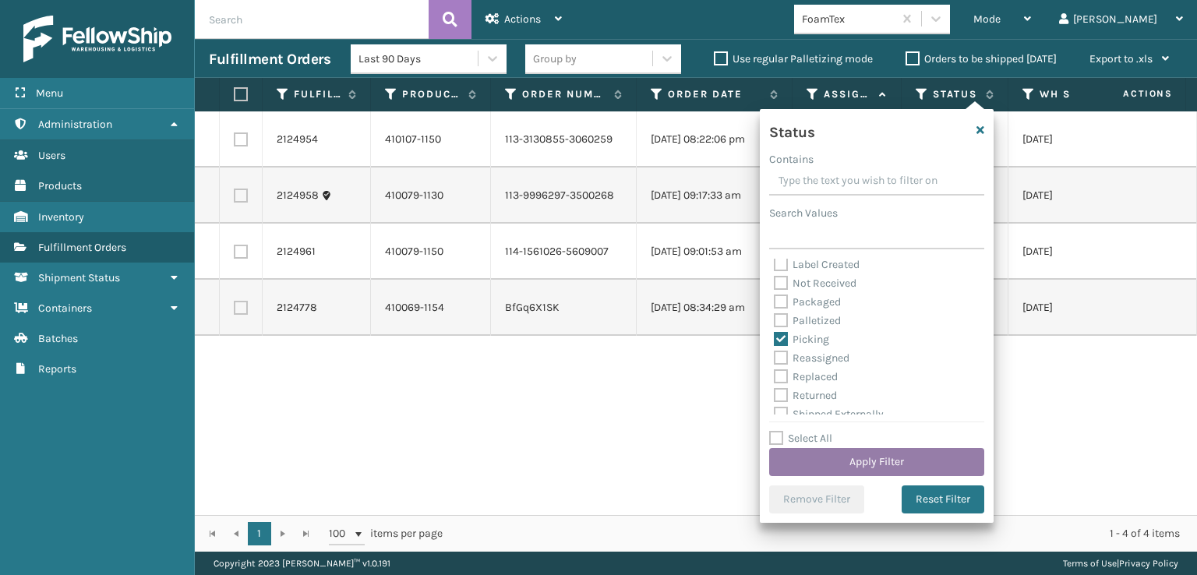
click at [855, 465] on button "Apply Filter" at bounding box center [876, 462] width 215 height 28
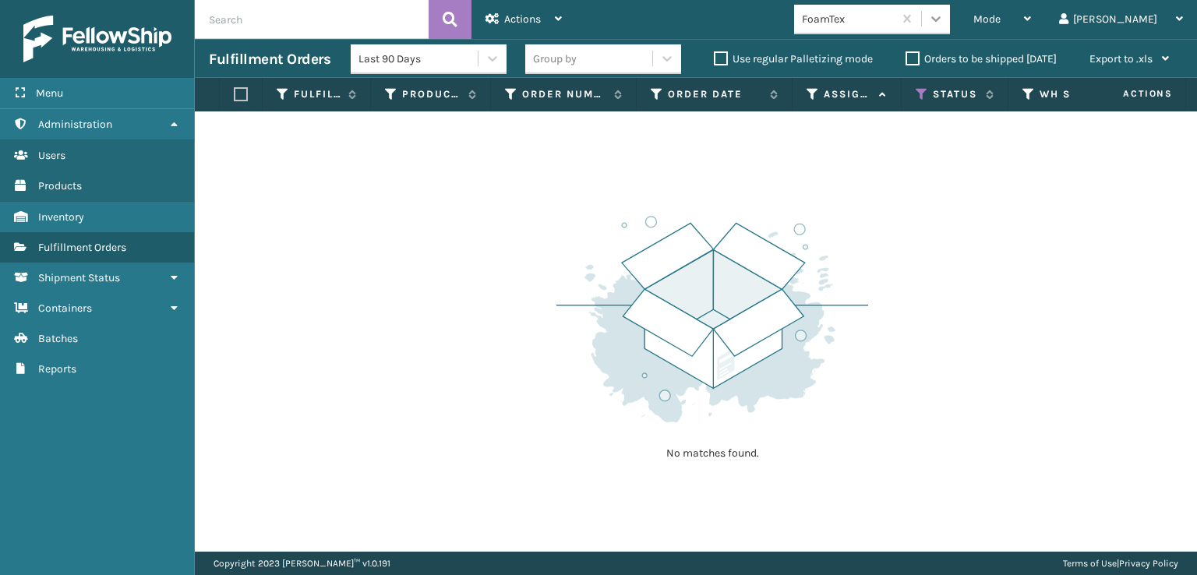
click at [950, 27] on div at bounding box center [936, 19] width 28 height 28
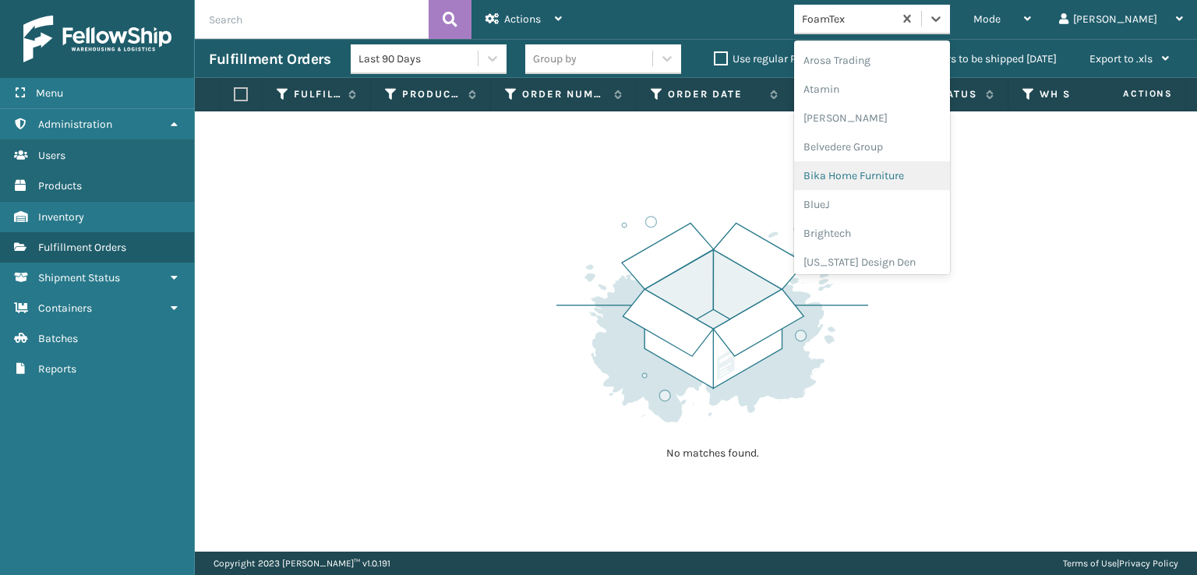
scroll to position [0, 0]
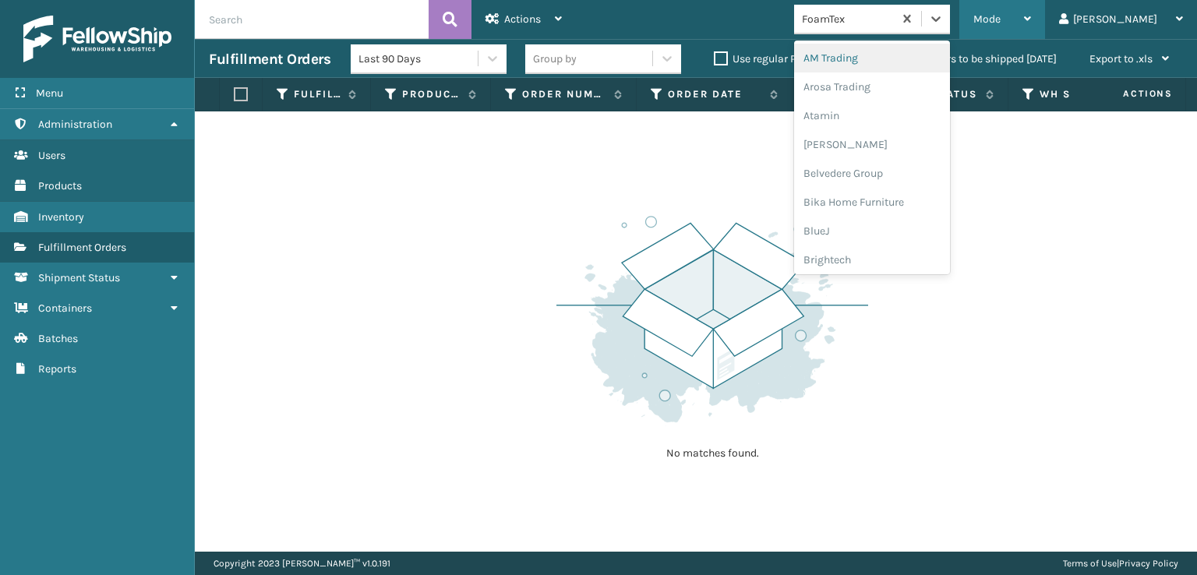
click at [1031, 4] on div "Mode" at bounding box center [1003, 19] width 58 height 39
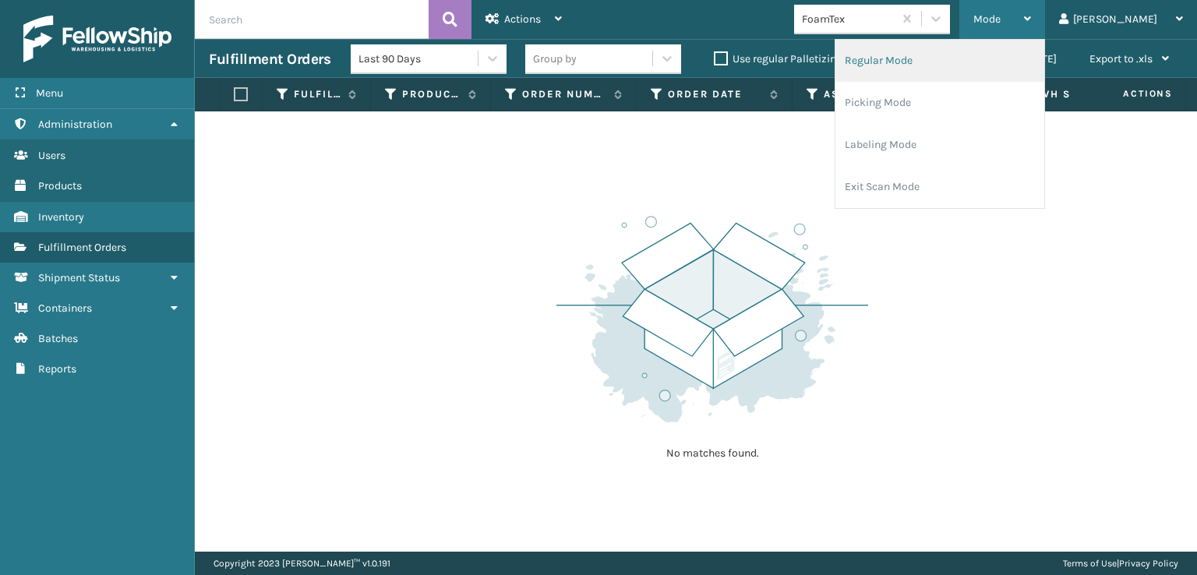
click at [1002, 65] on li "Regular Mode" at bounding box center [940, 61] width 209 height 42
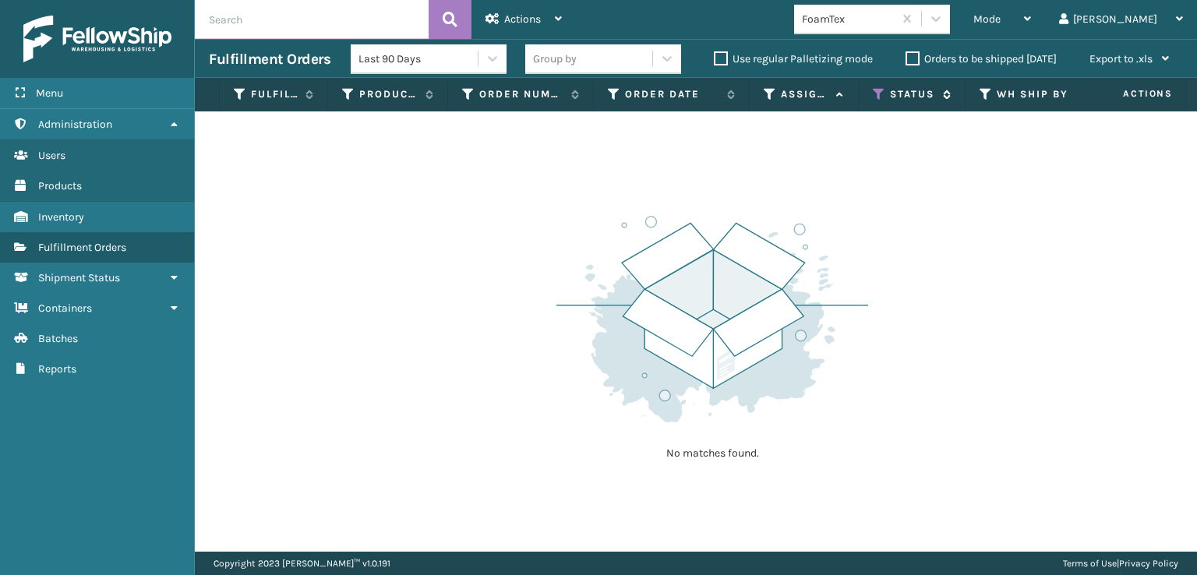
click at [882, 93] on icon at bounding box center [879, 94] width 12 height 14
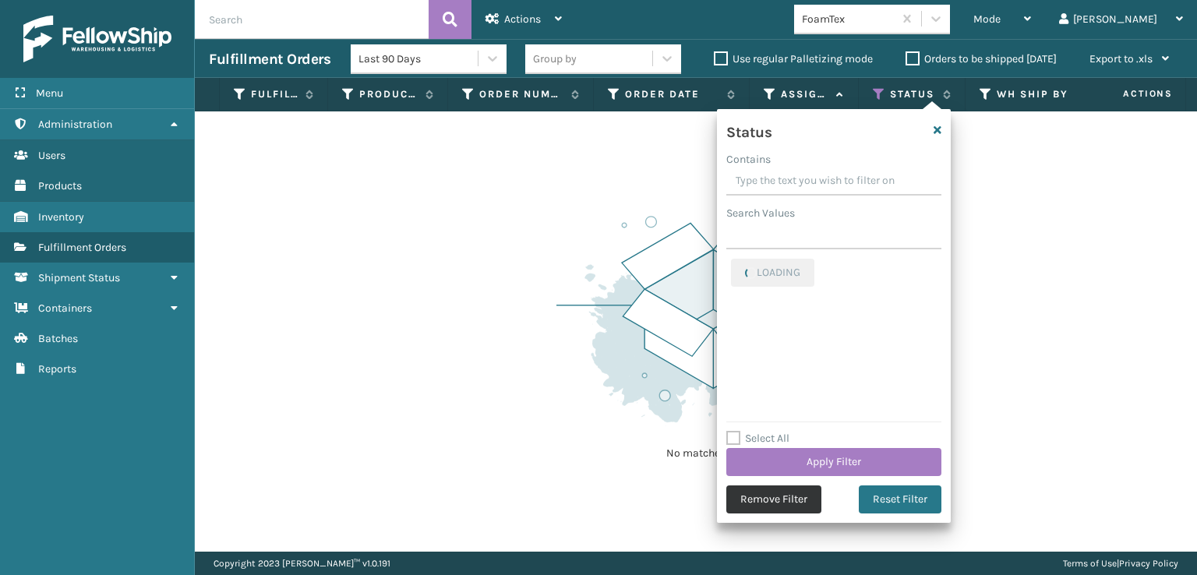
click at [777, 504] on button "Remove Filter" at bounding box center [773, 500] width 95 height 28
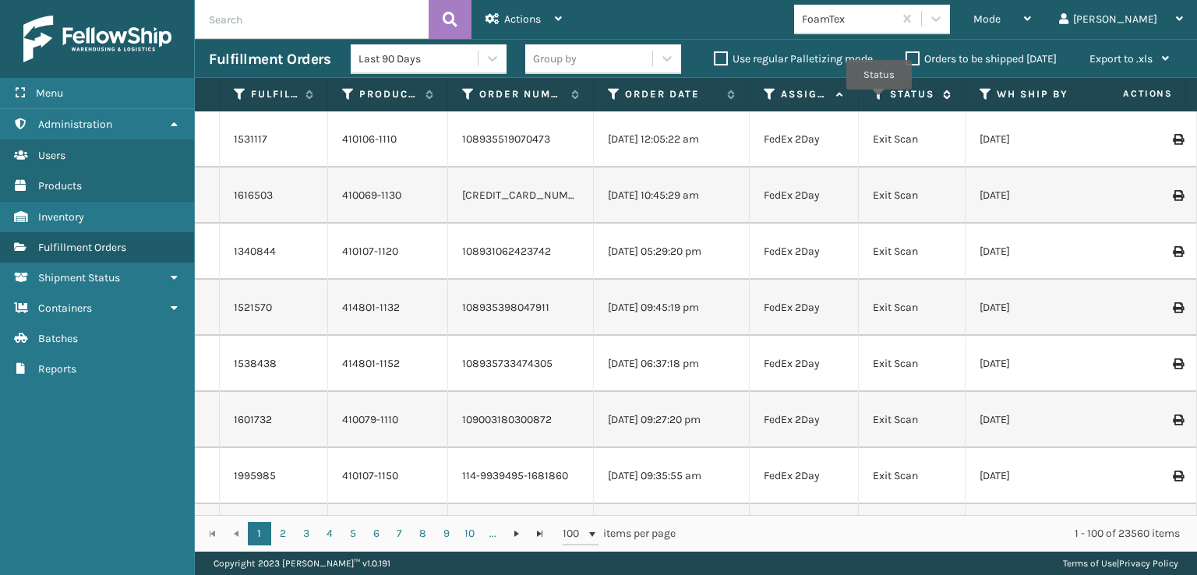
click at [879, 101] on icon at bounding box center [879, 94] width 12 height 14
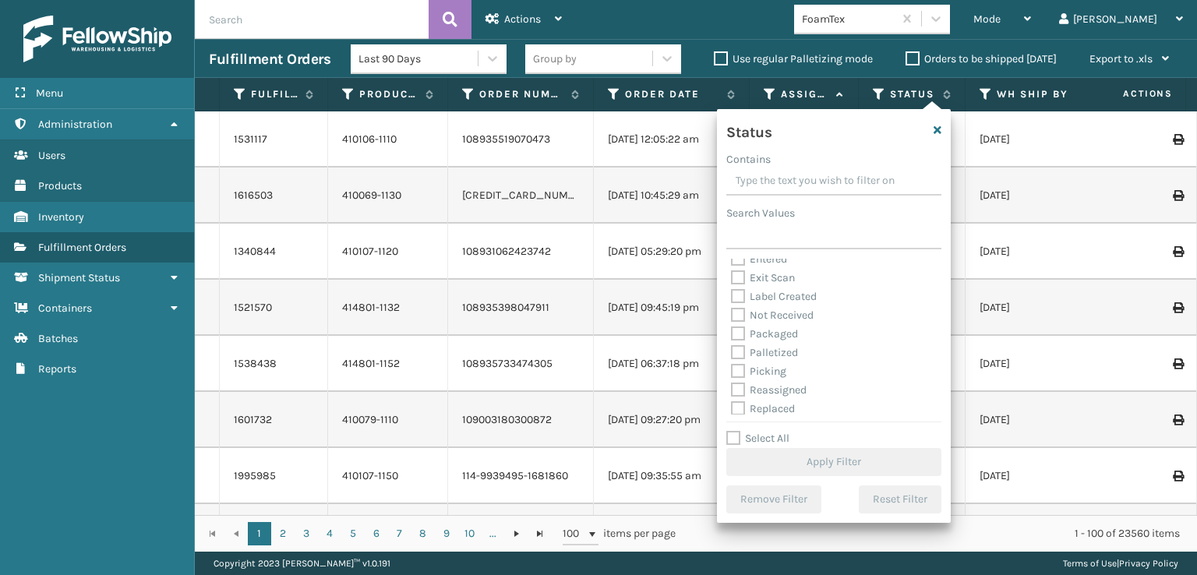
scroll to position [78, 0]
click at [771, 336] on label "Picking" at bounding box center [758, 339] width 55 height 13
click at [732, 336] on input "Picking" at bounding box center [731, 336] width 1 height 10
checkbox input "true"
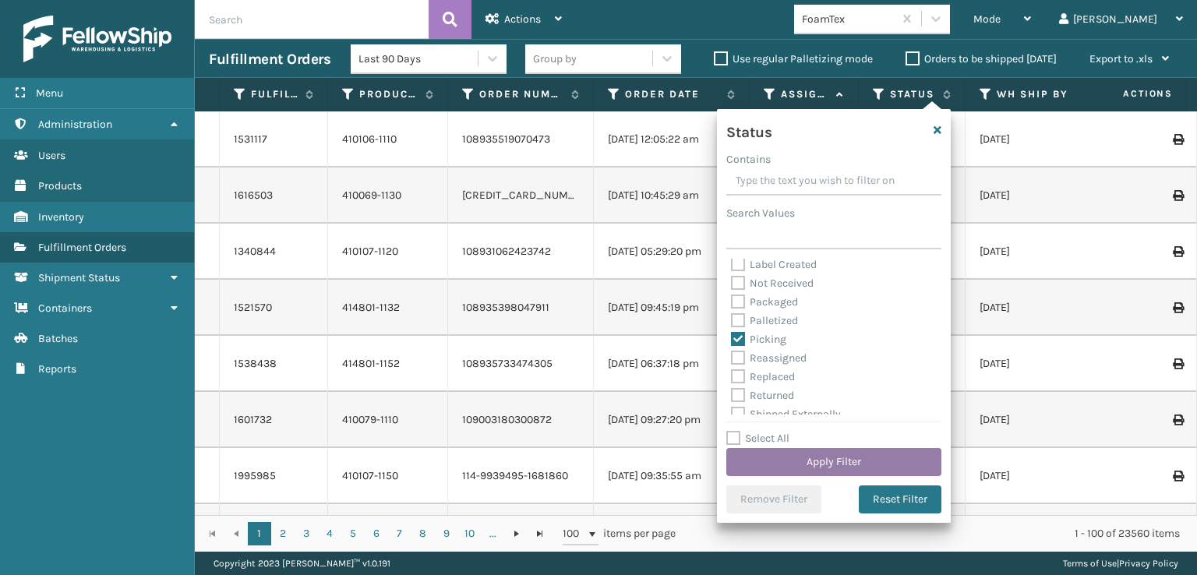
click at [812, 463] on button "Apply Filter" at bounding box center [833, 462] width 215 height 28
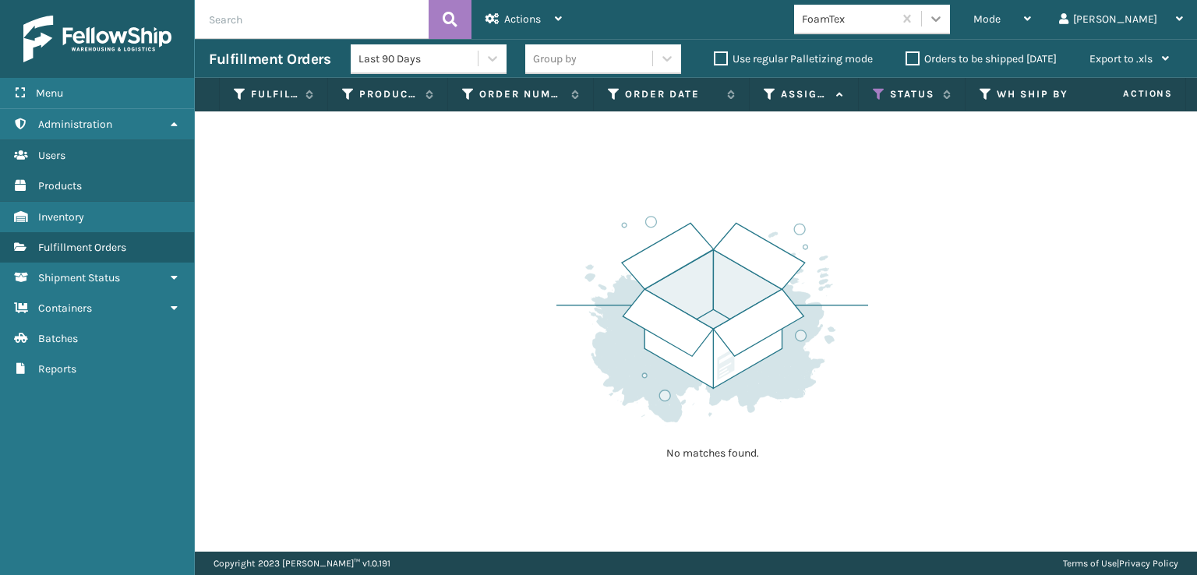
click at [941, 16] on icon at bounding box center [935, 18] width 9 height 5
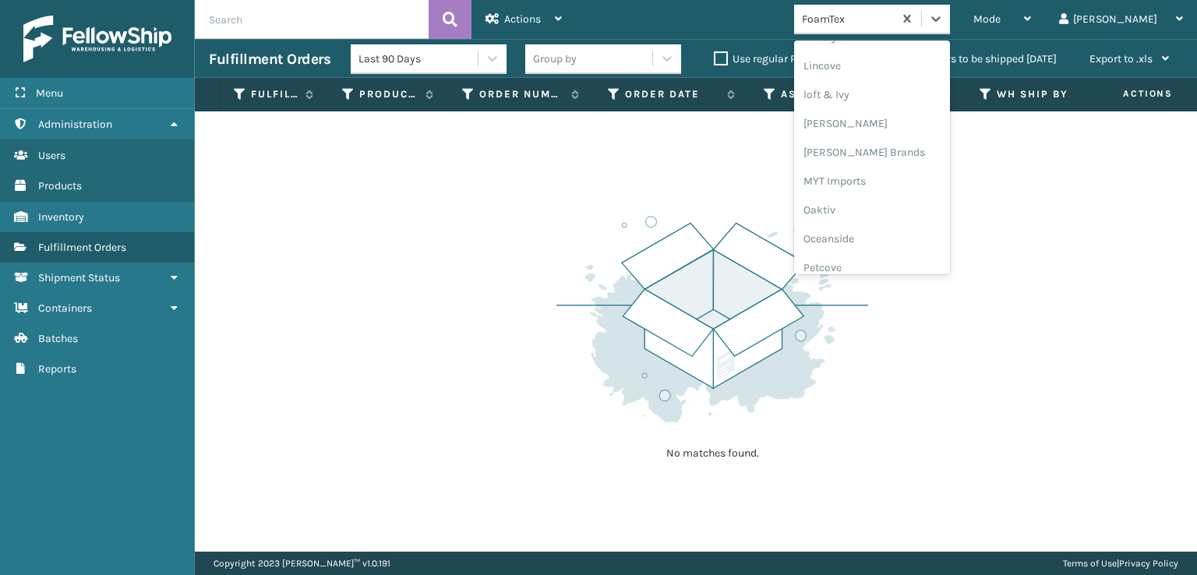
scroll to position [782, 0]
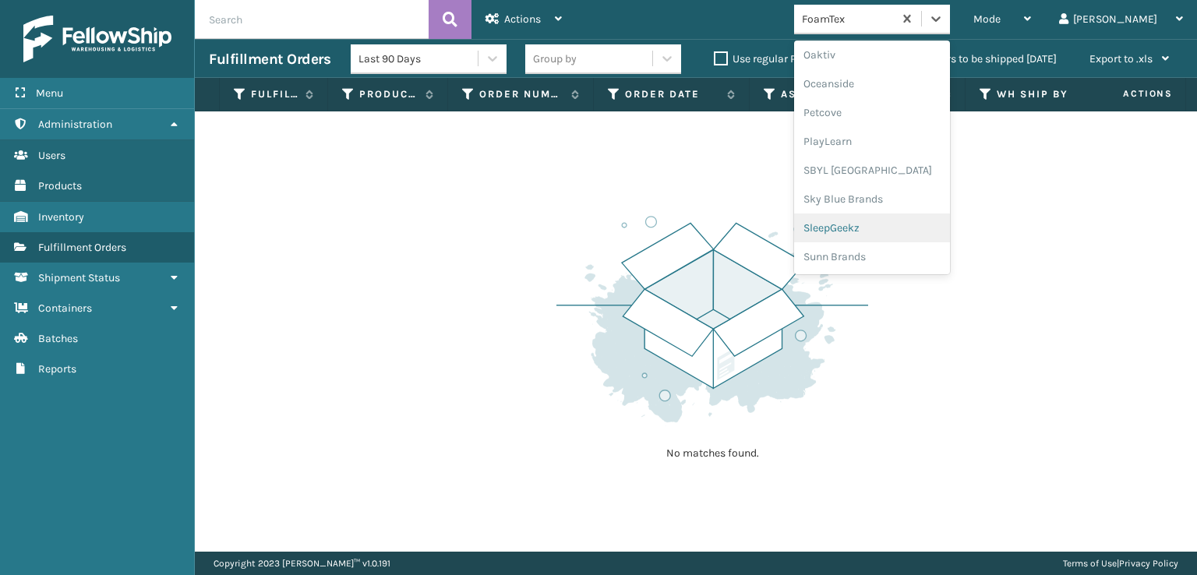
click at [913, 228] on div "SleepGeekz" at bounding box center [872, 228] width 156 height 29
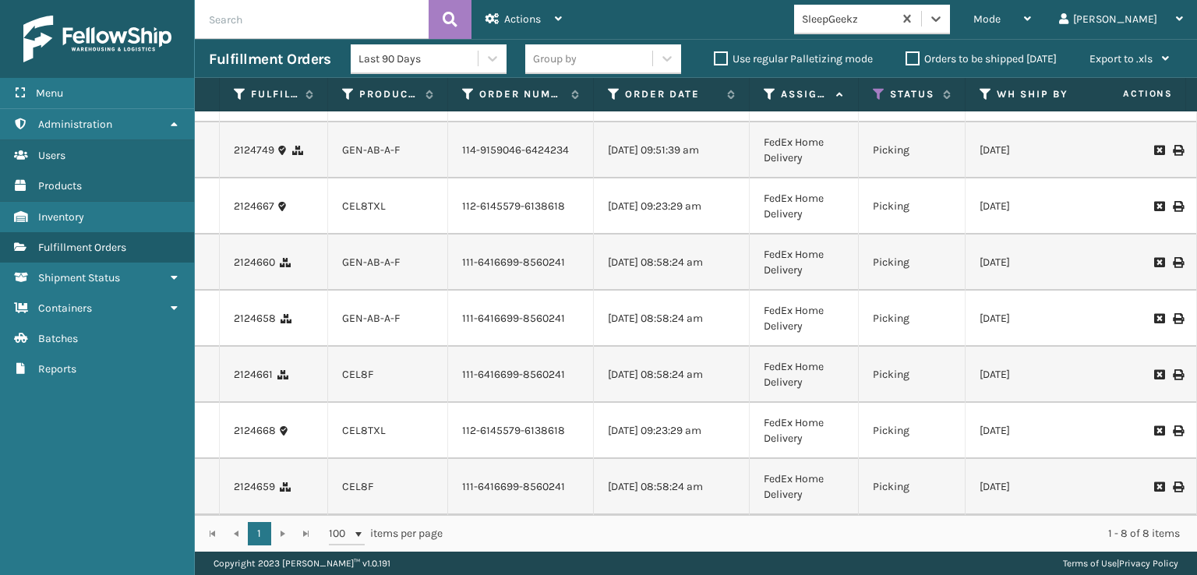
scroll to position [0, 0]
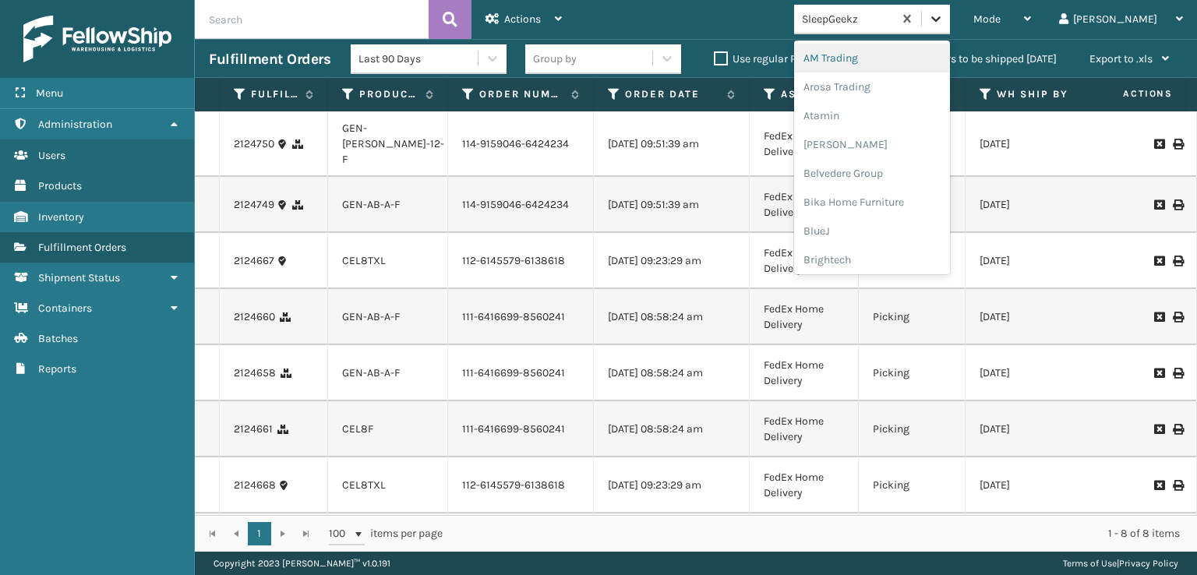
click at [950, 27] on div at bounding box center [936, 19] width 28 height 28
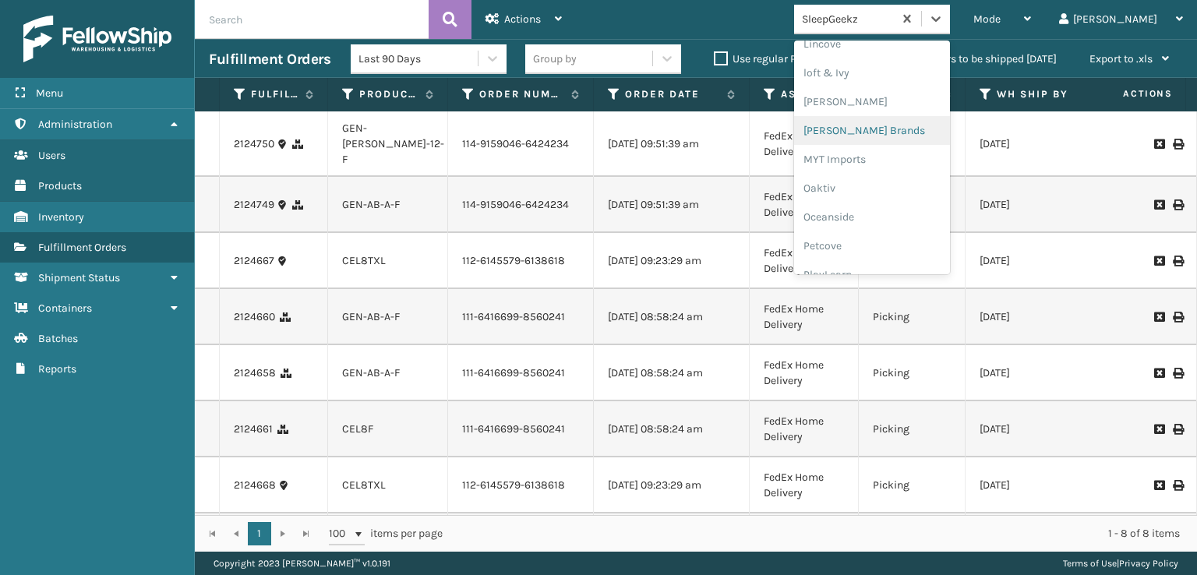
click at [915, 138] on div "[PERSON_NAME] Brands" at bounding box center [872, 130] width 156 height 29
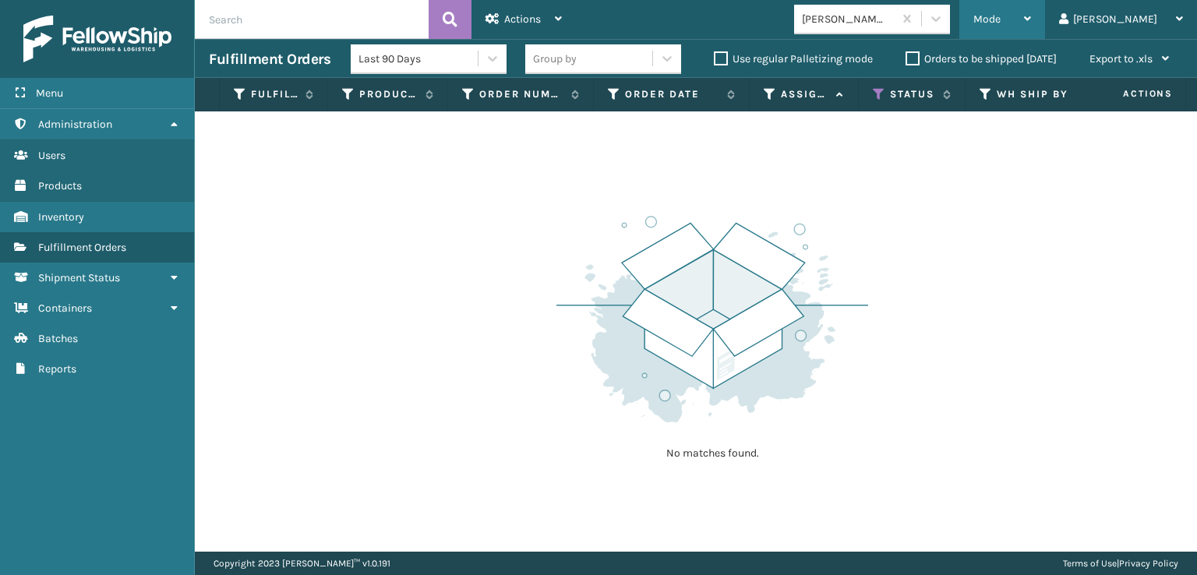
click at [1001, 16] on span "Mode" at bounding box center [987, 18] width 27 height 13
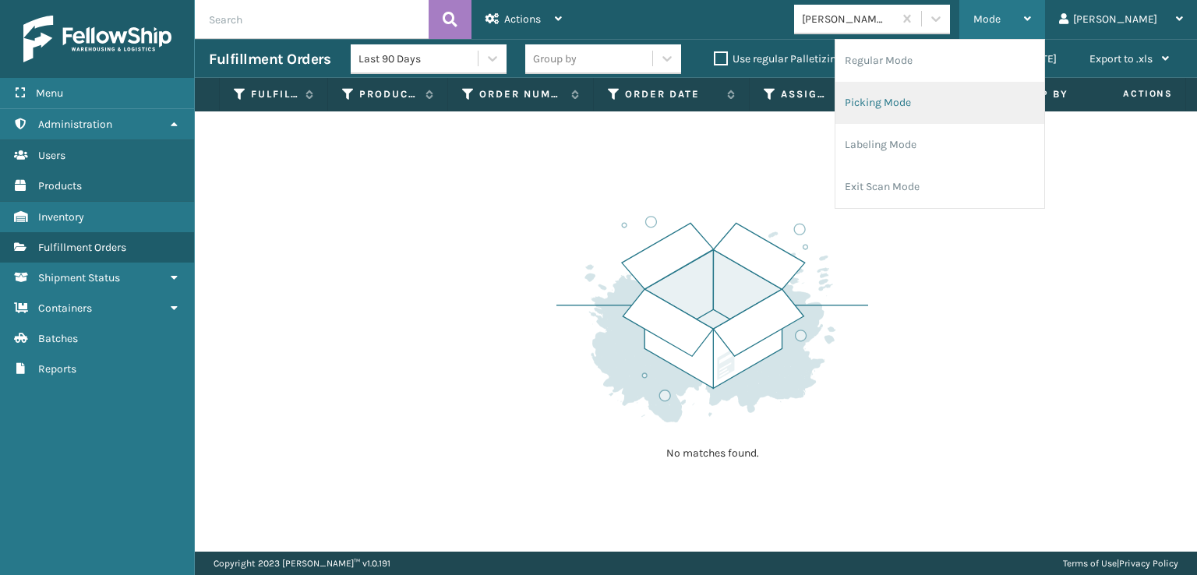
click at [933, 98] on li "Picking Mode" at bounding box center [940, 103] width 209 height 42
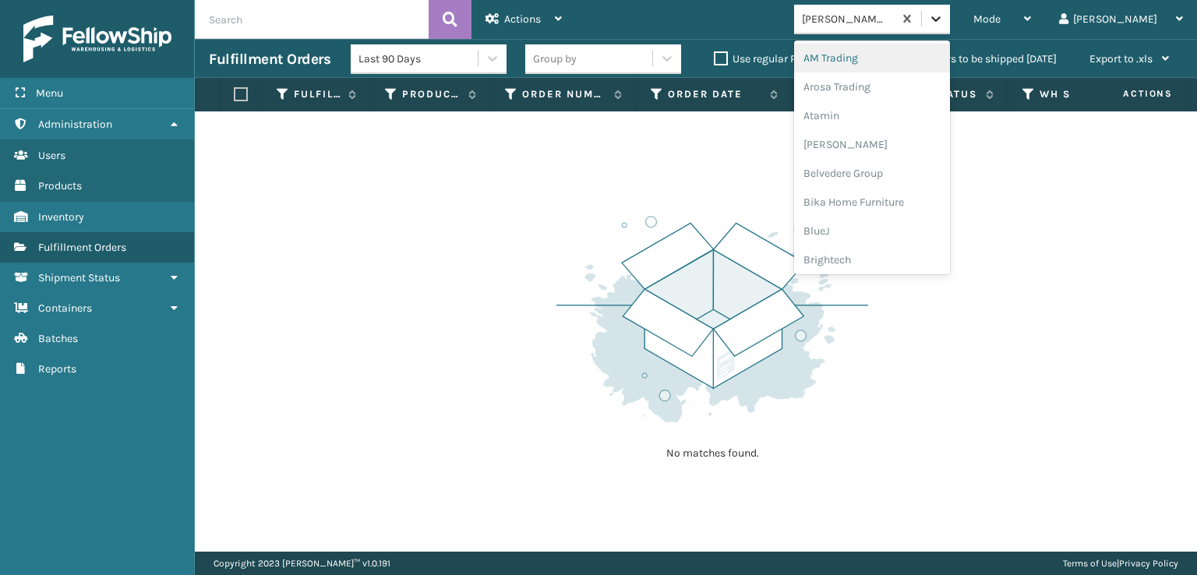
click at [944, 16] on icon at bounding box center [936, 19] width 16 height 16
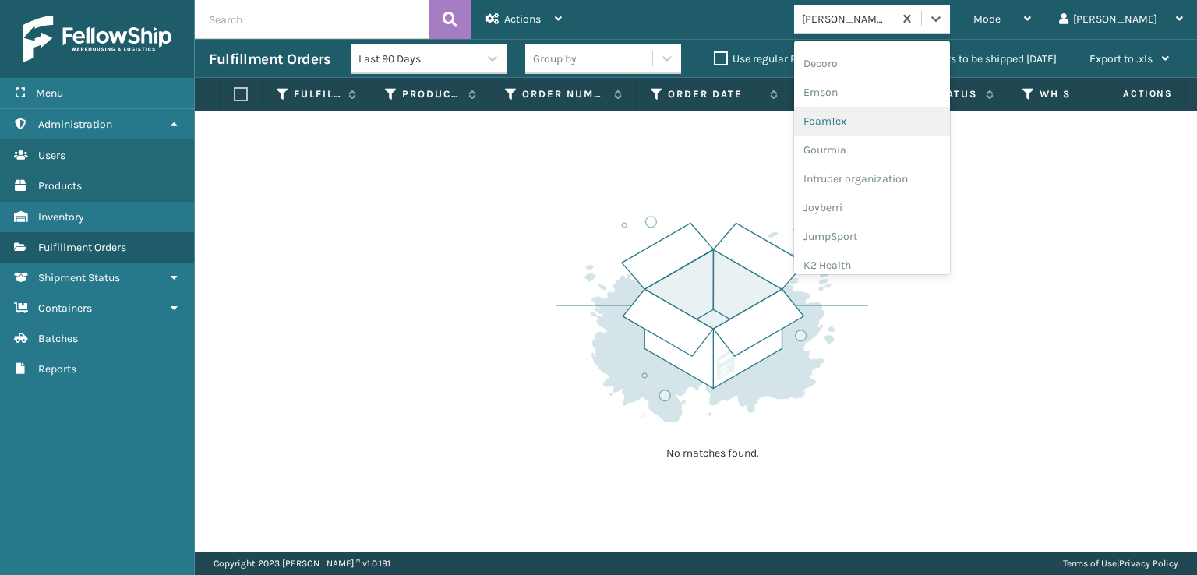
click at [886, 122] on div "FoamTex" at bounding box center [872, 121] width 156 height 29
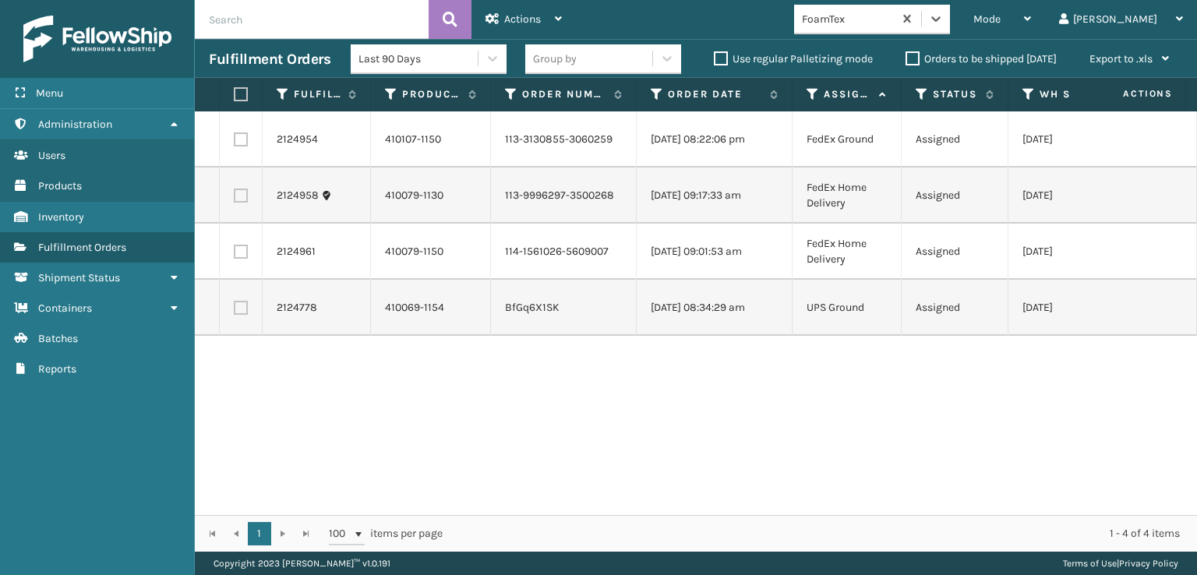
click at [241, 101] on label at bounding box center [238, 94] width 9 height 14
click at [235, 100] on input "checkbox" at bounding box center [234, 95] width 1 height 10
checkbox input "true"
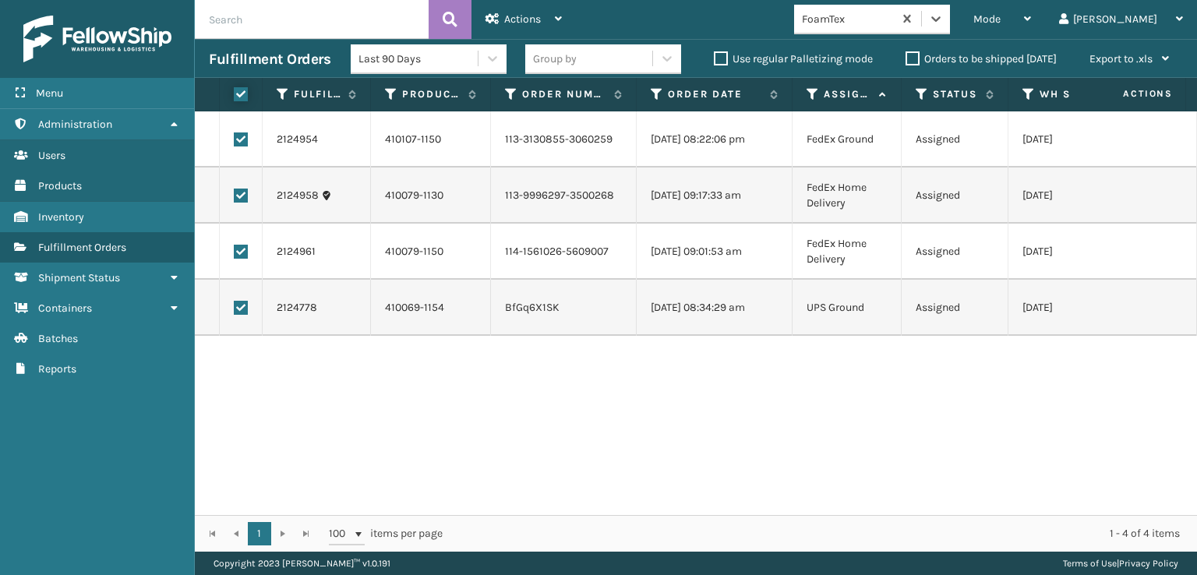
checkbox input "true"
click at [512, 23] on span "Actions" at bounding box center [522, 18] width 37 height 13
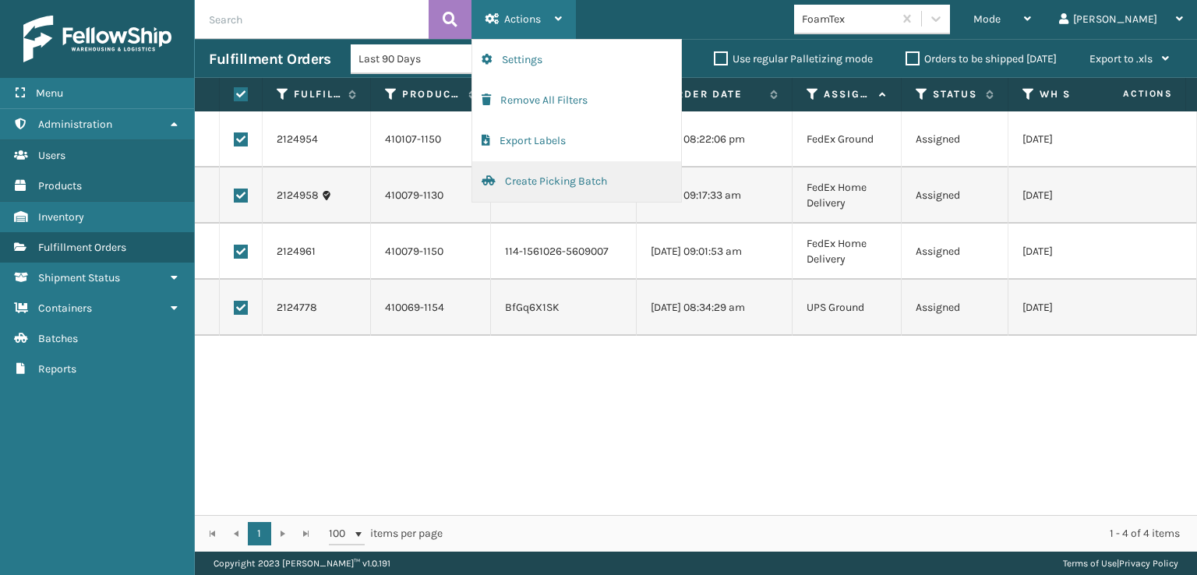
click at [528, 182] on button "Create Picking Batch" at bounding box center [576, 181] width 209 height 41
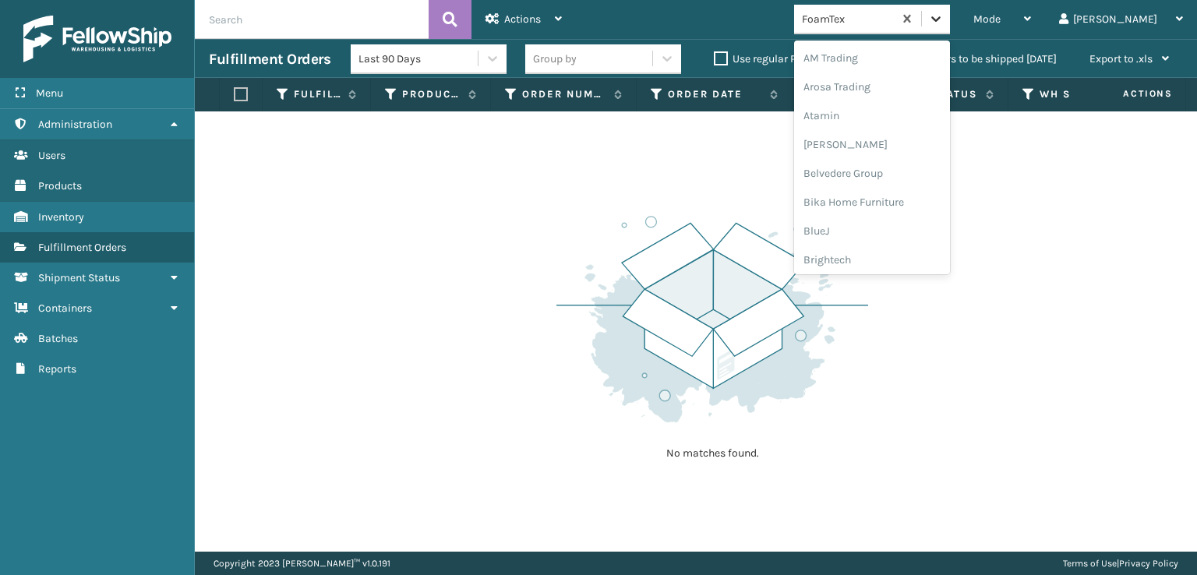
click at [944, 12] on icon at bounding box center [936, 19] width 16 height 16
click at [886, 231] on div "SleepGeekz" at bounding box center [872, 228] width 156 height 29
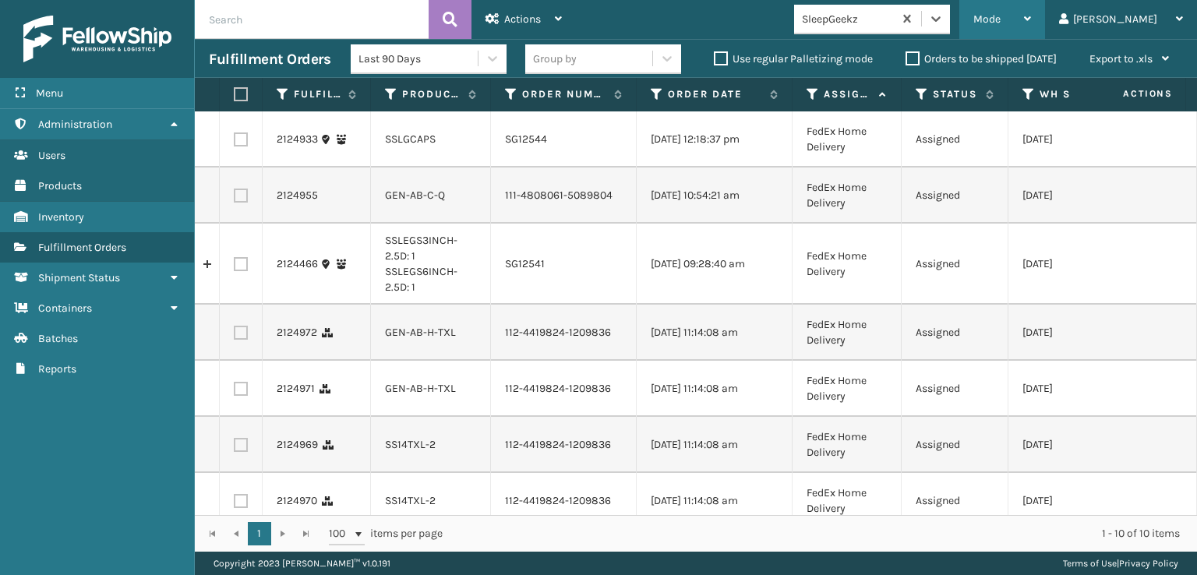
click at [1001, 16] on span "Mode" at bounding box center [987, 18] width 27 height 13
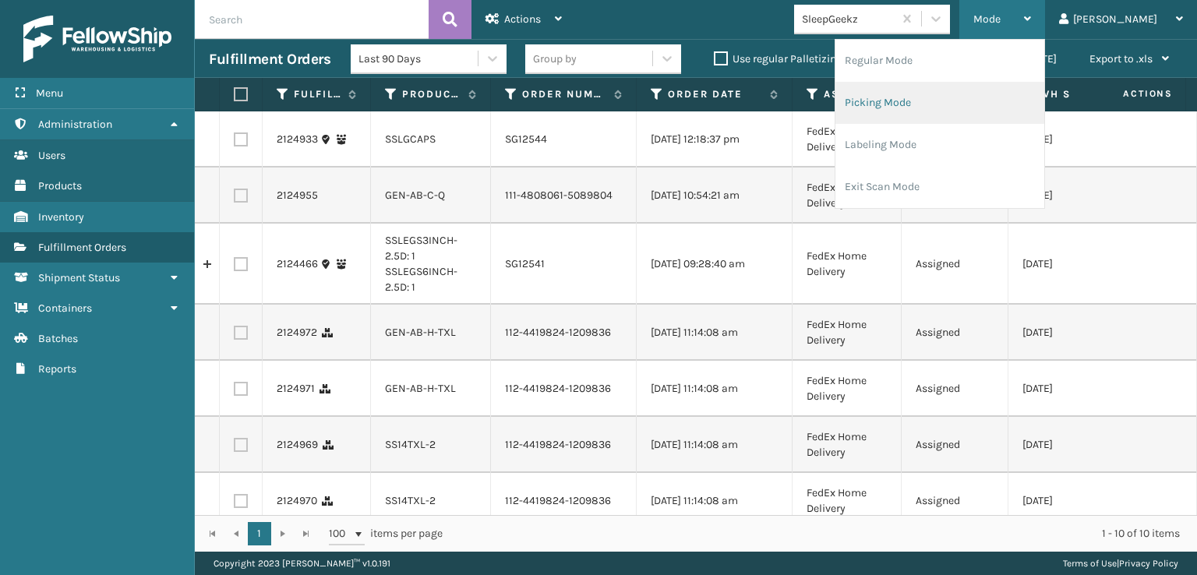
click at [935, 106] on li "Picking Mode" at bounding box center [940, 103] width 209 height 42
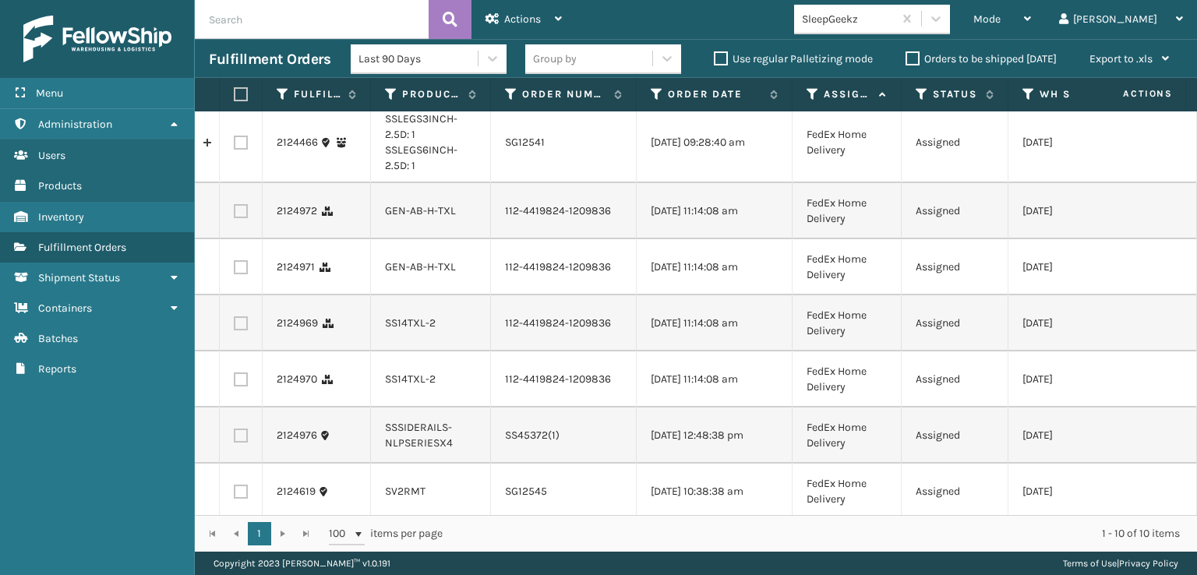
scroll to position [240, 0]
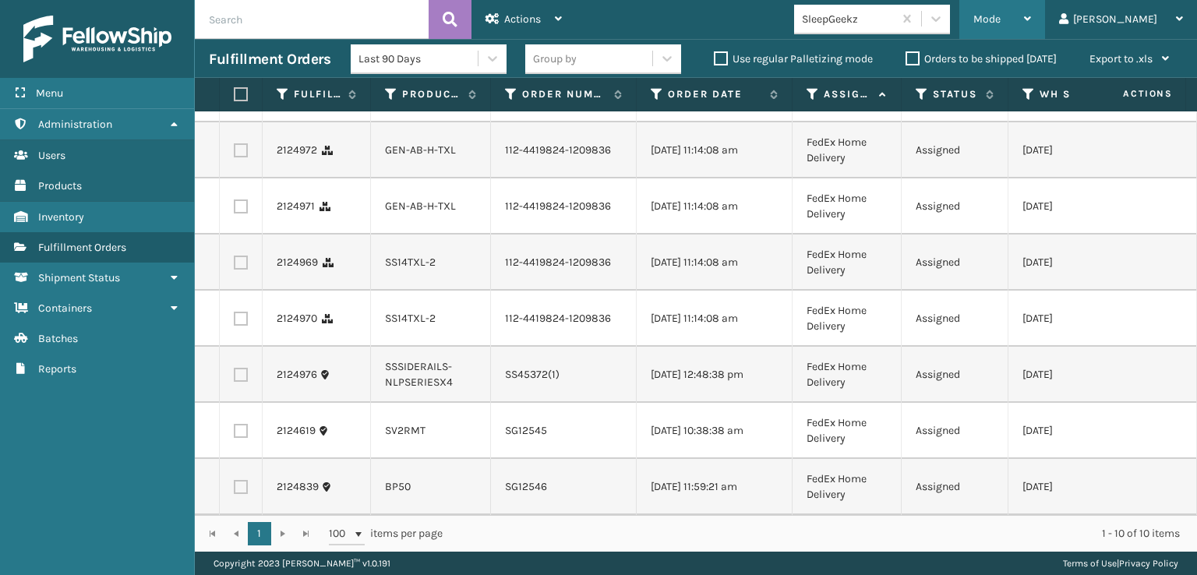
click at [1031, 6] on div "Mode" at bounding box center [1003, 19] width 58 height 39
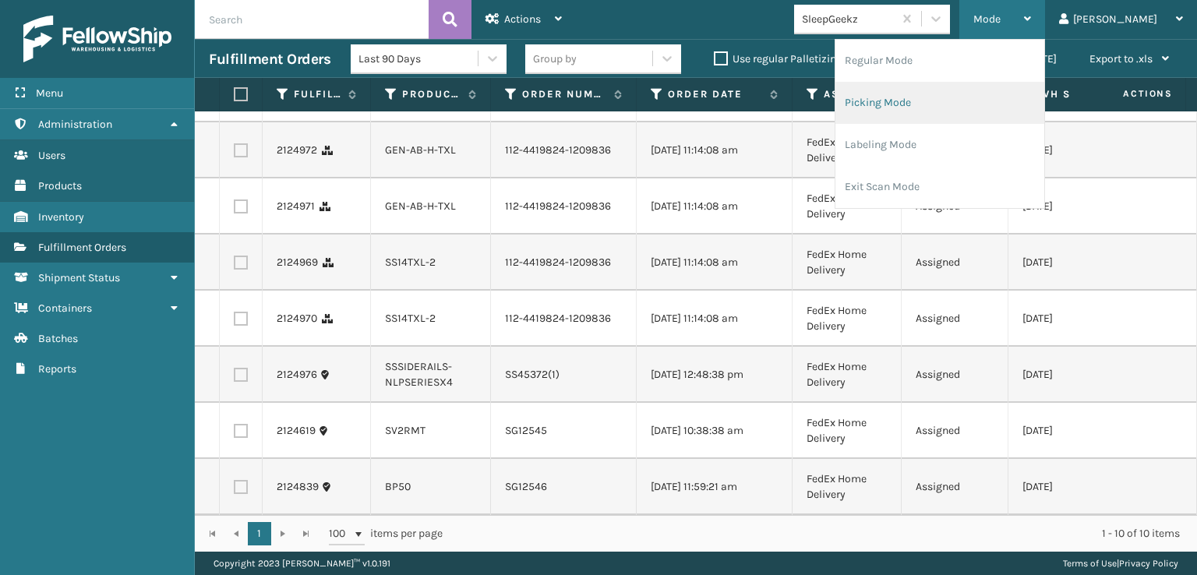
click at [954, 97] on li "Picking Mode" at bounding box center [940, 103] width 209 height 42
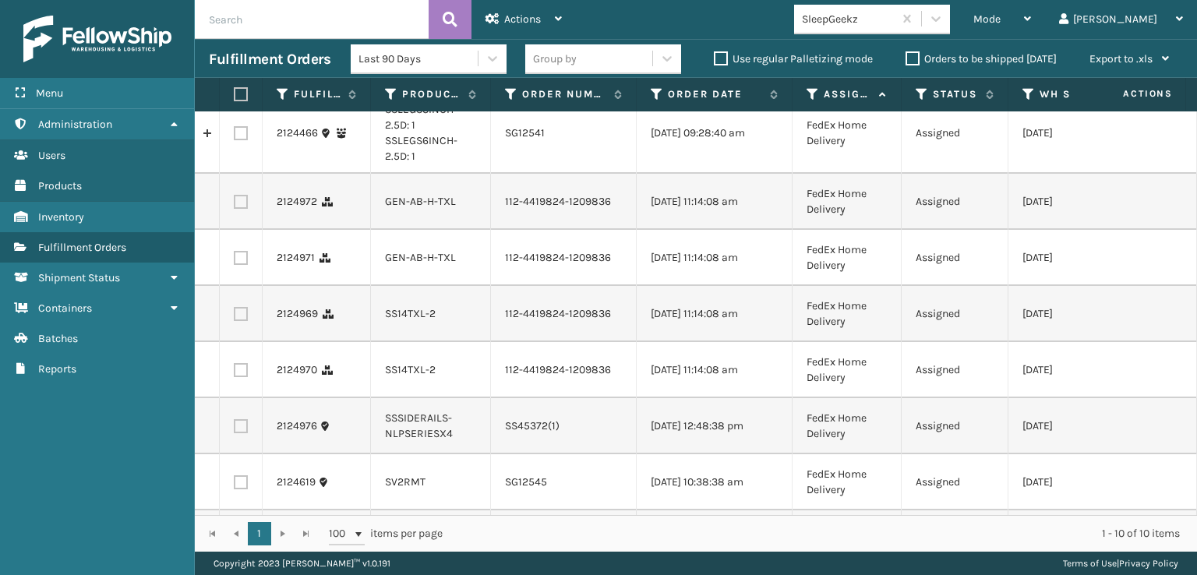
scroll to position [156, 0]
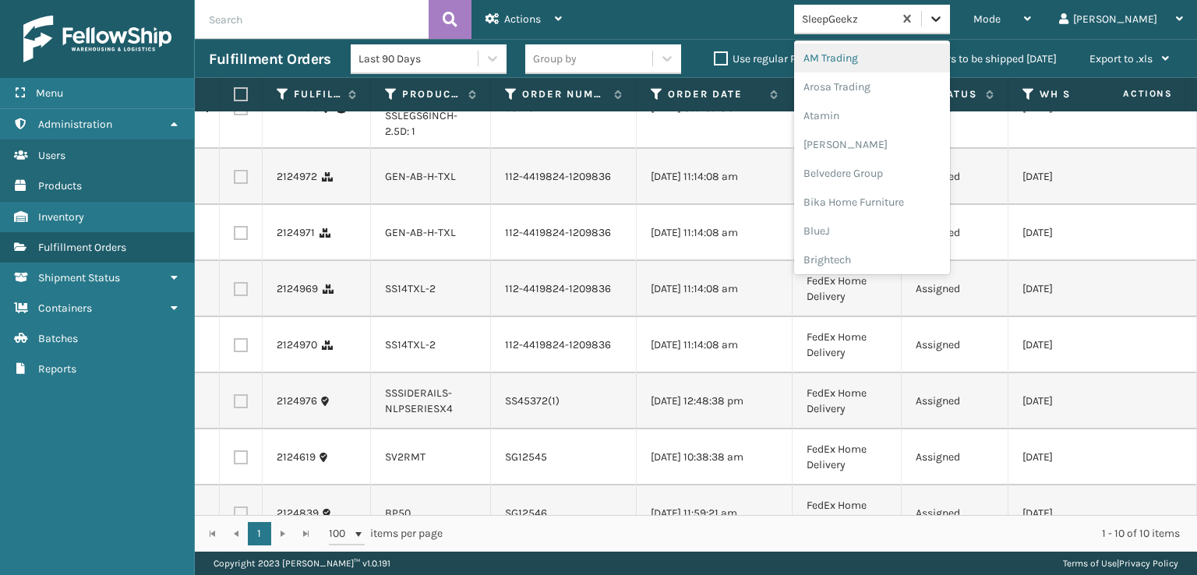
click at [944, 15] on icon at bounding box center [936, 19] width 16 height 16
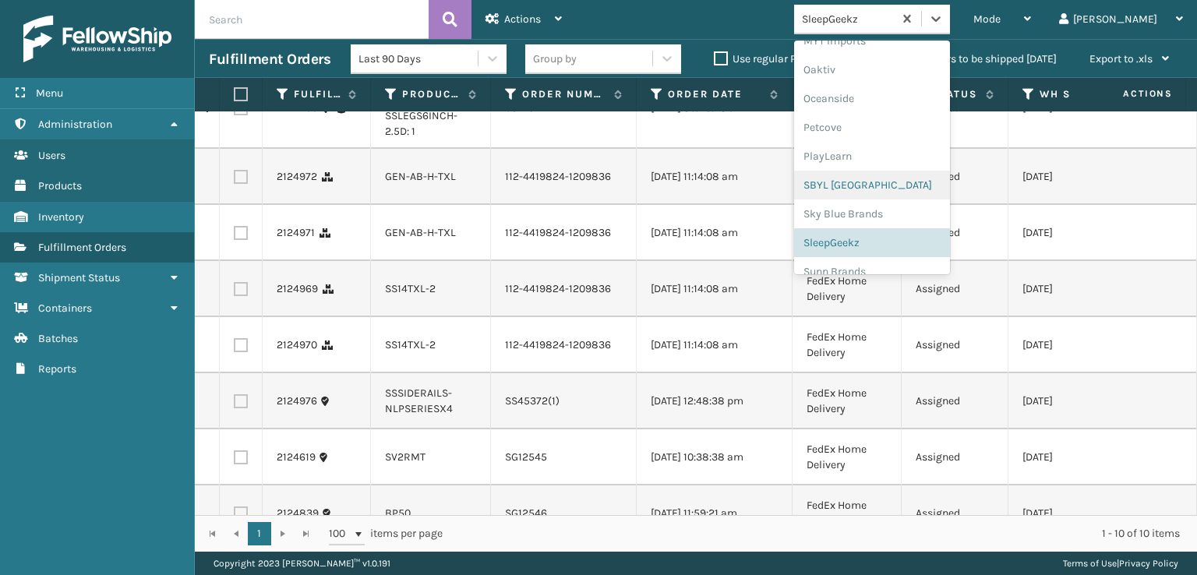
scroll to position [782, 0]
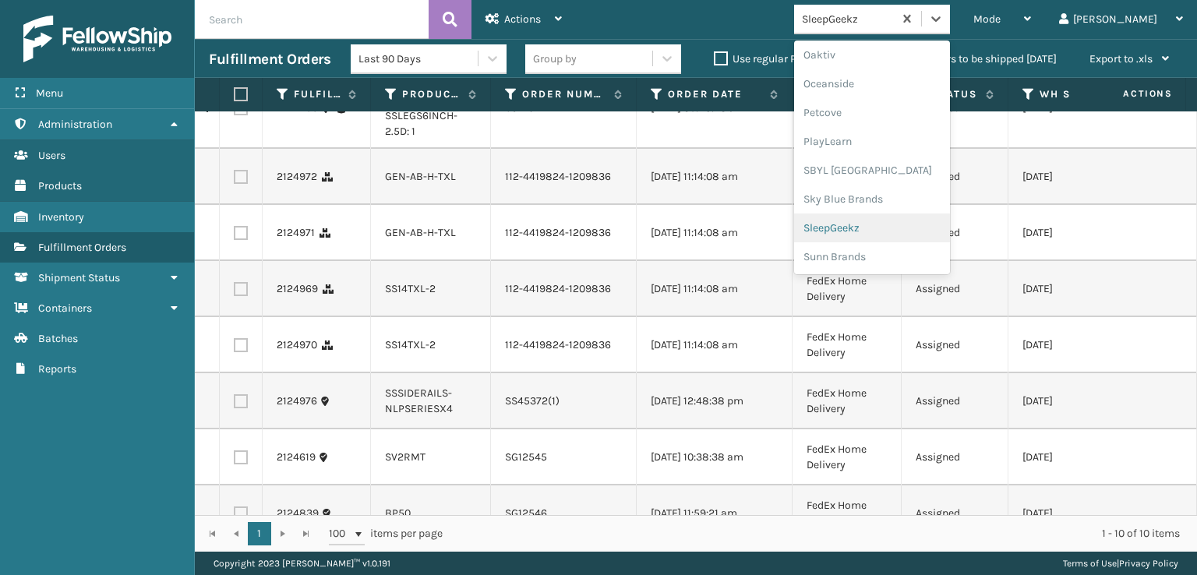
click at [893, 232] on div "SleepGeekz" at bounding box center [872, 228] width 156 height 29
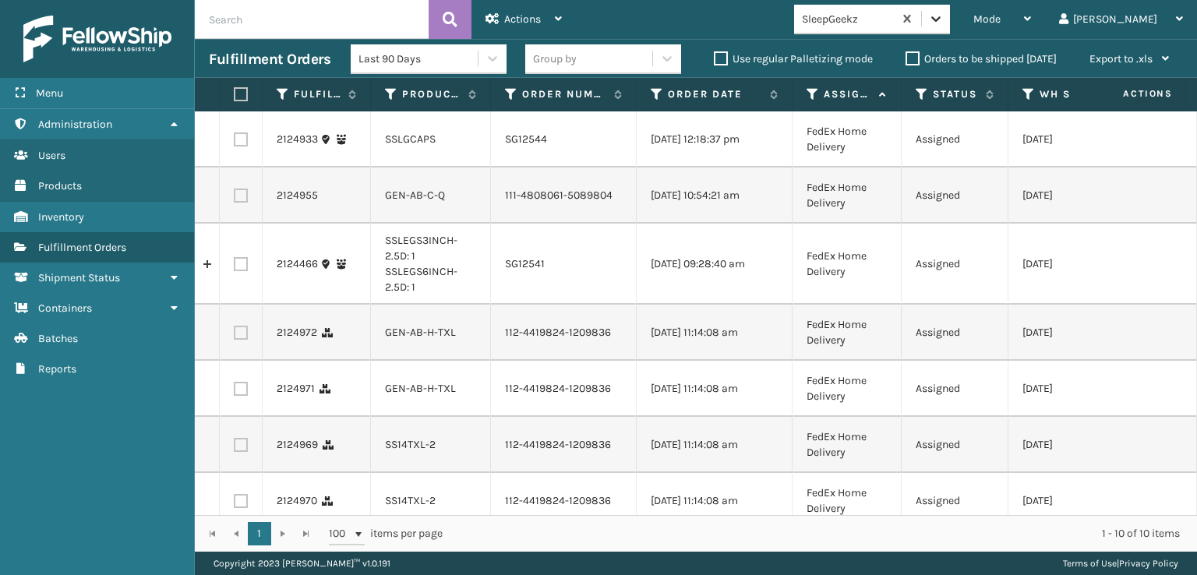
click at [941, 19] on icon at bounding box center [935, 18] width 9 height 5
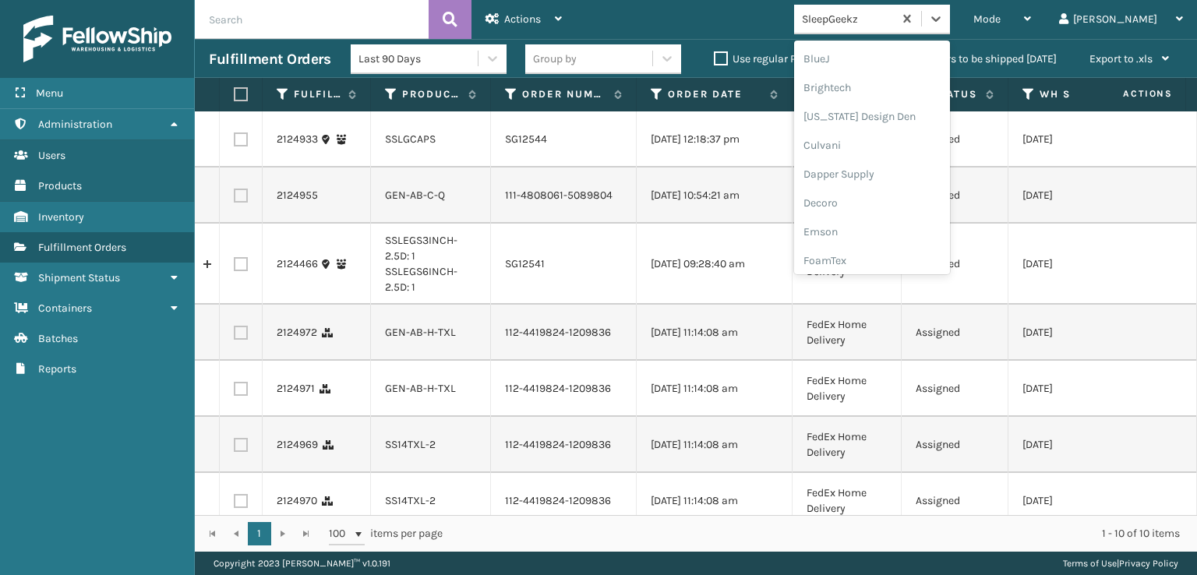
scroll to position [234, 0]
click at [892, 200] on div "FoamTex" at bounding box center [872, 199] width 156 height 29
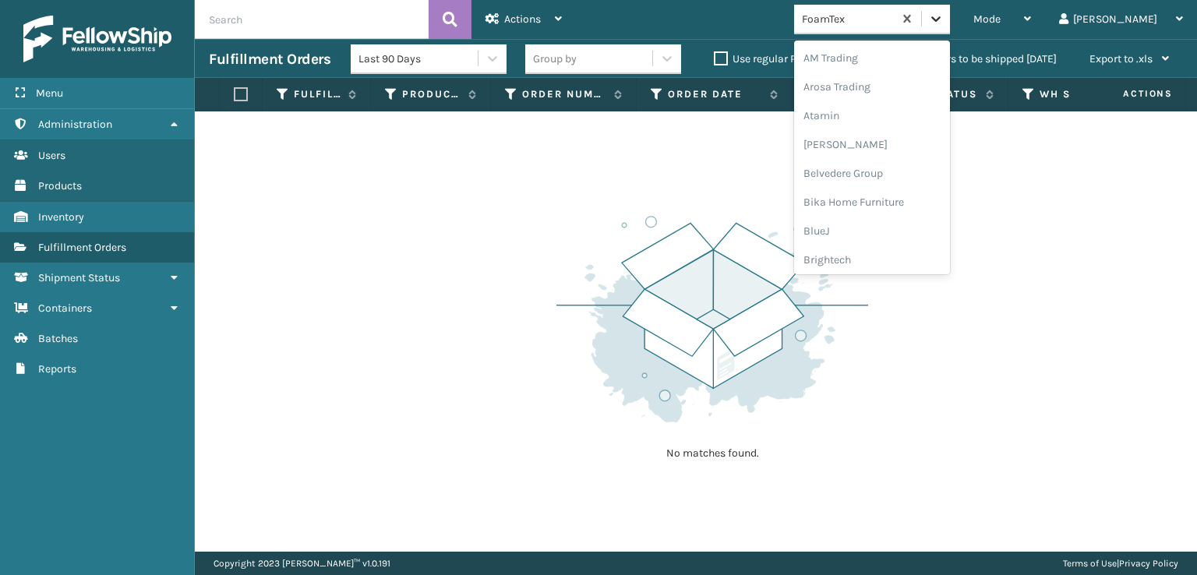
click at [950, 27] on div at bounding box center [936, 19] width 28 height 28
click at [902, 205] on div "[PERSON_NAME] Brands" at bounding box center [872, 208] width 156 height 29
click at [944, 21] on icon at bounding box center [936, 19] width 16 height 16
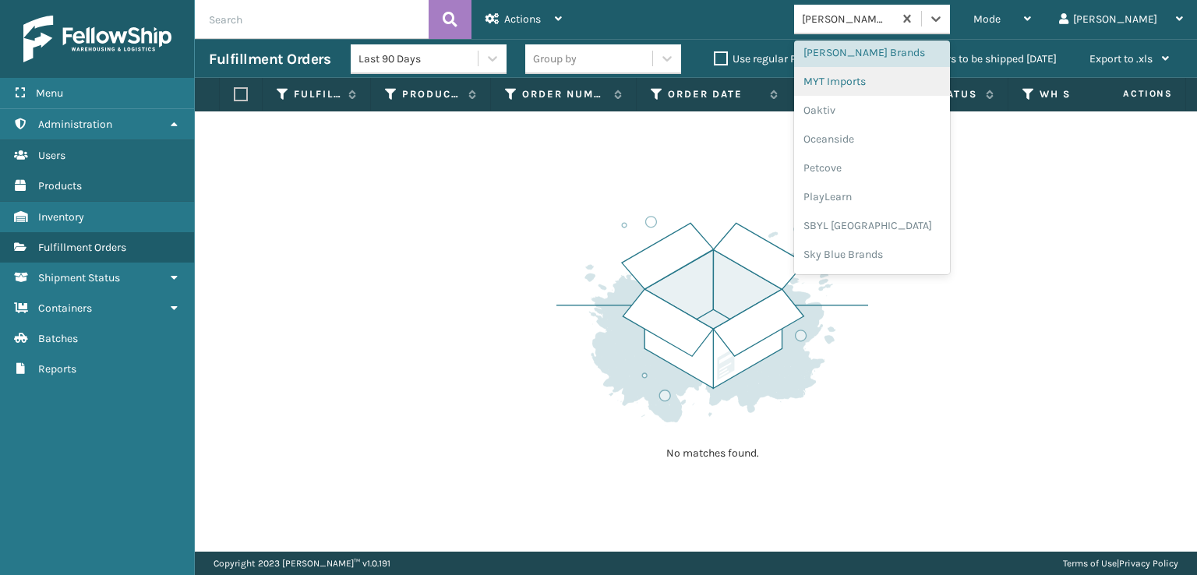
scroll to position [782, 0]
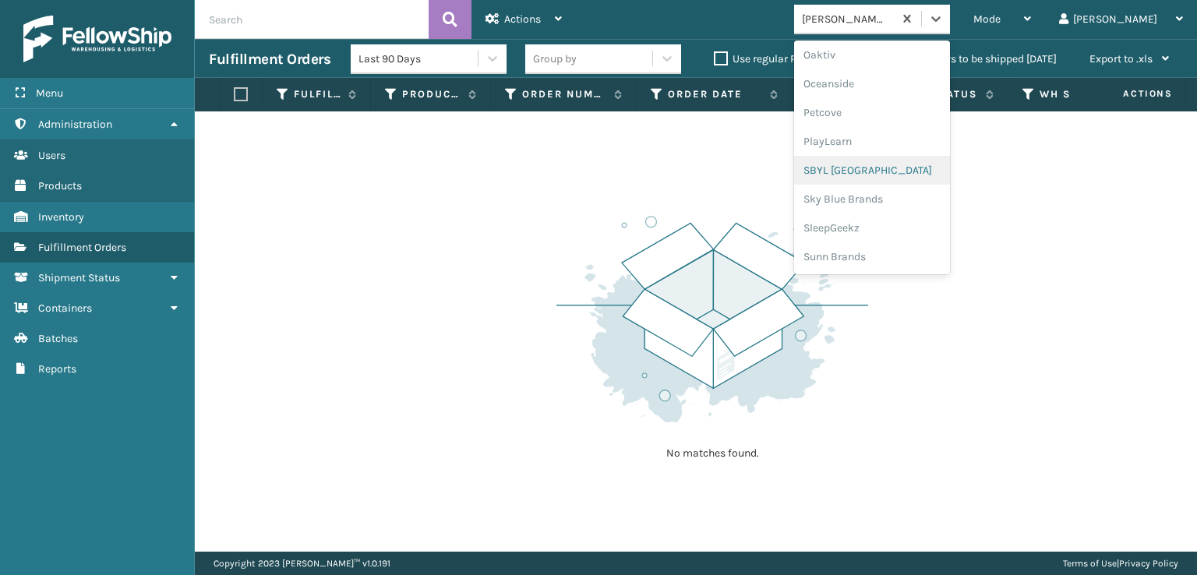
click at [898, 171] on div "SBYL [GEOGRAPHIC_DATA]" at bounding box center [872, 170] width 156 height 29
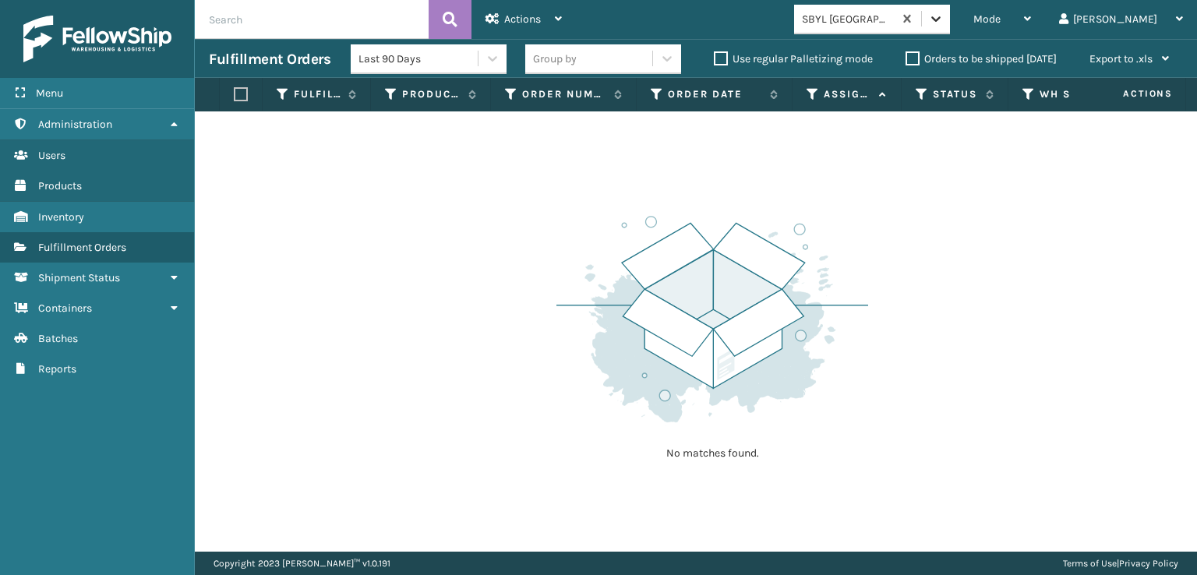
click at [944, 19] on icon at bounding box center [936, 19] width 16 height 16
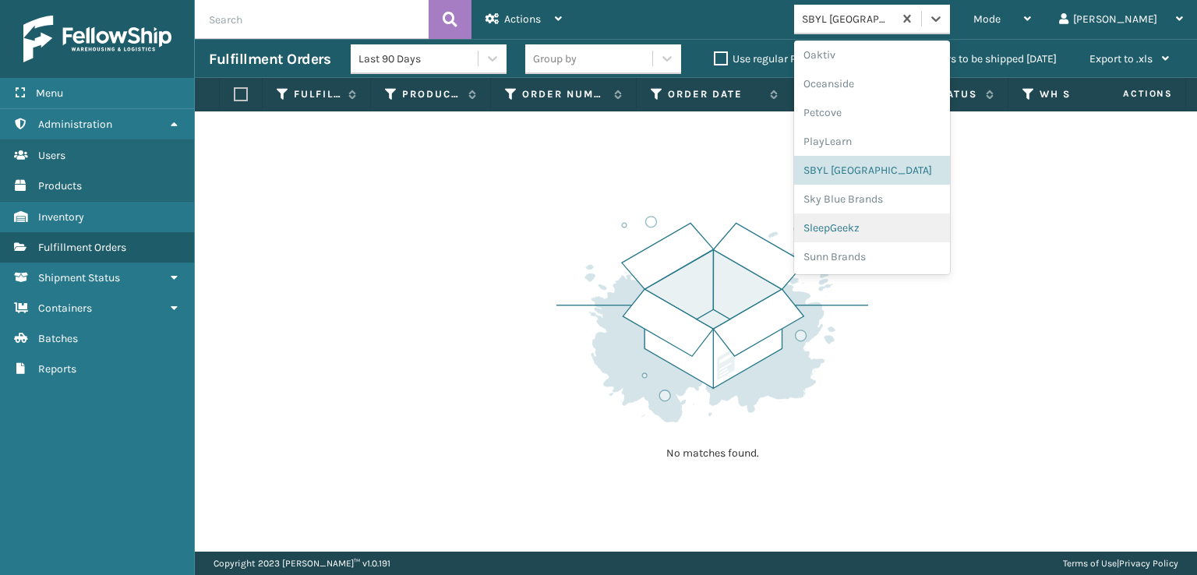
click at [909, 228] on div "SleepGeekz" at bounding box center [872, 228] width 156 height 29
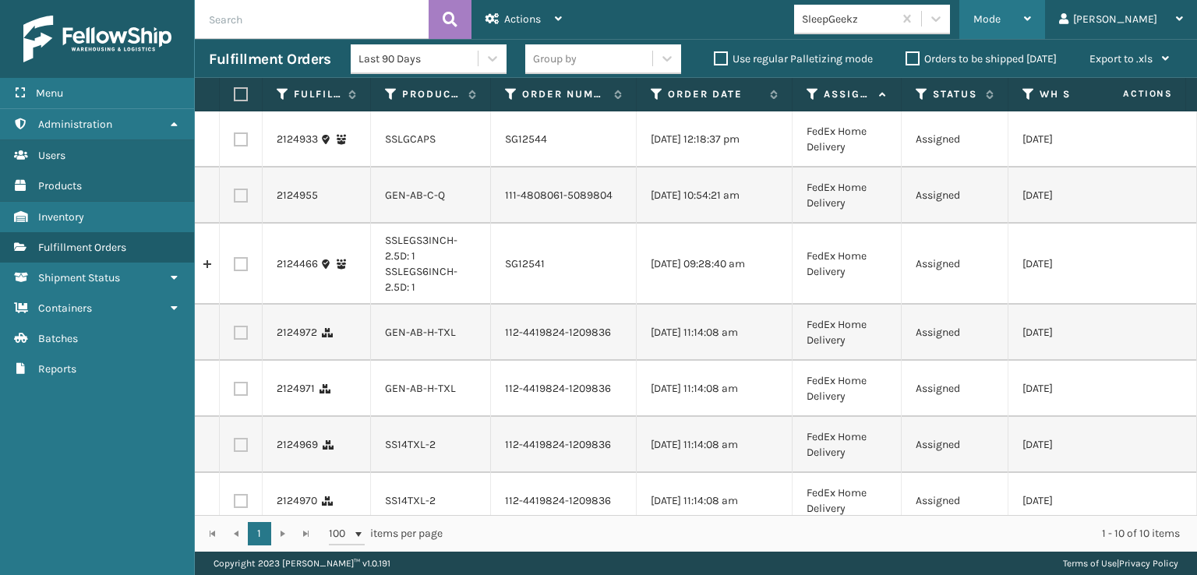
click at [1001, 19] on span "Mode" at bounding box center [987, 18] width 27 height 13
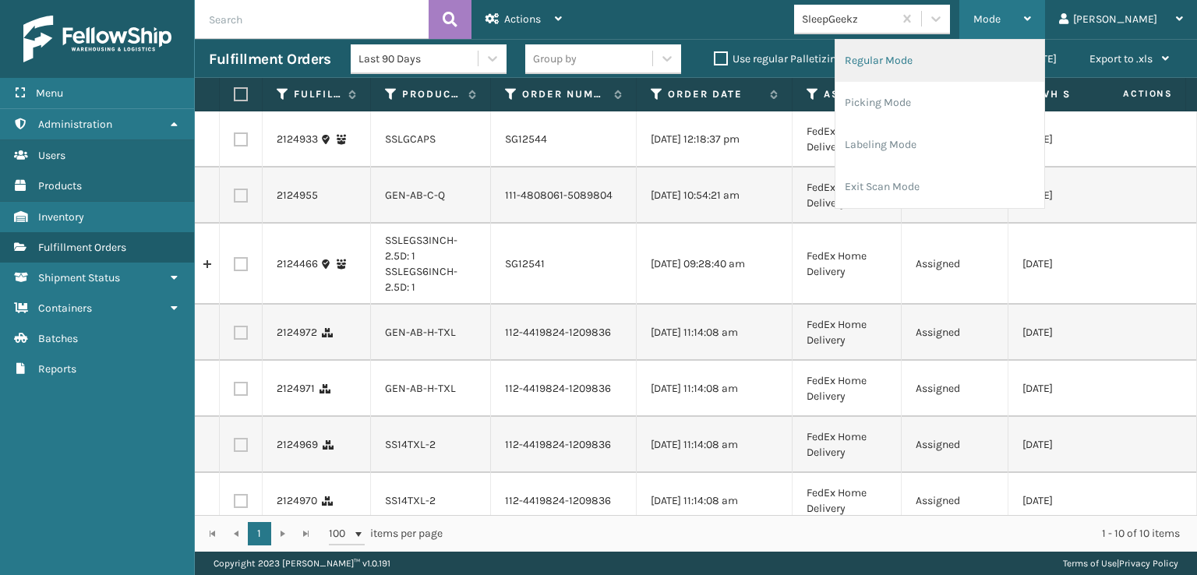
click at [923, 58] on li "Regular Mode" at bounding box center [940, 61] width 209 height 42
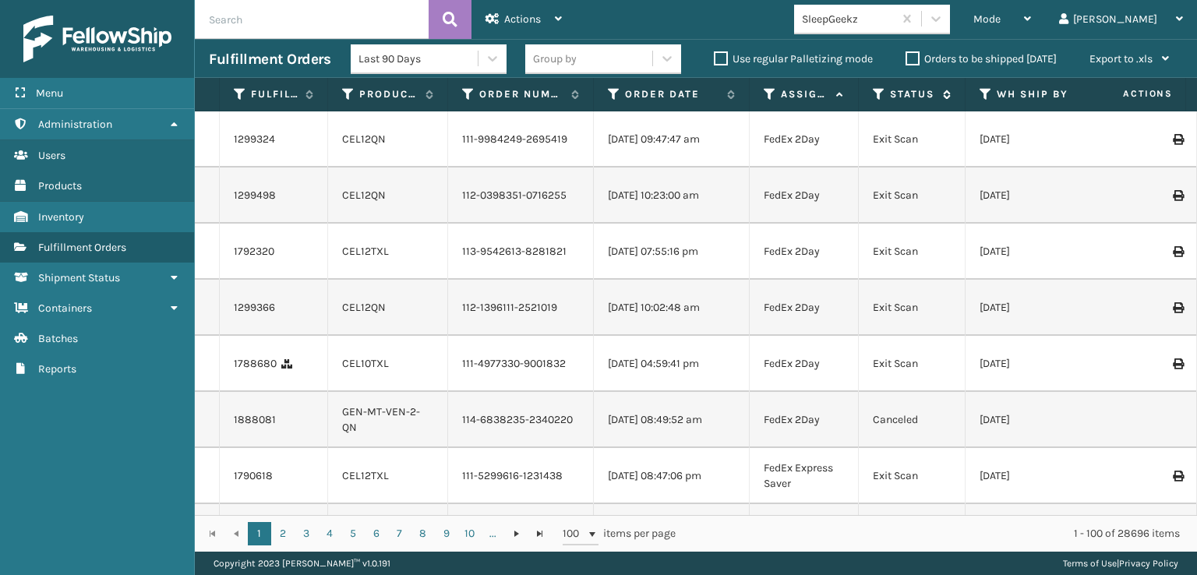
click at [878, 94] on icon at bounding box center [879, 94] width 12 height 14
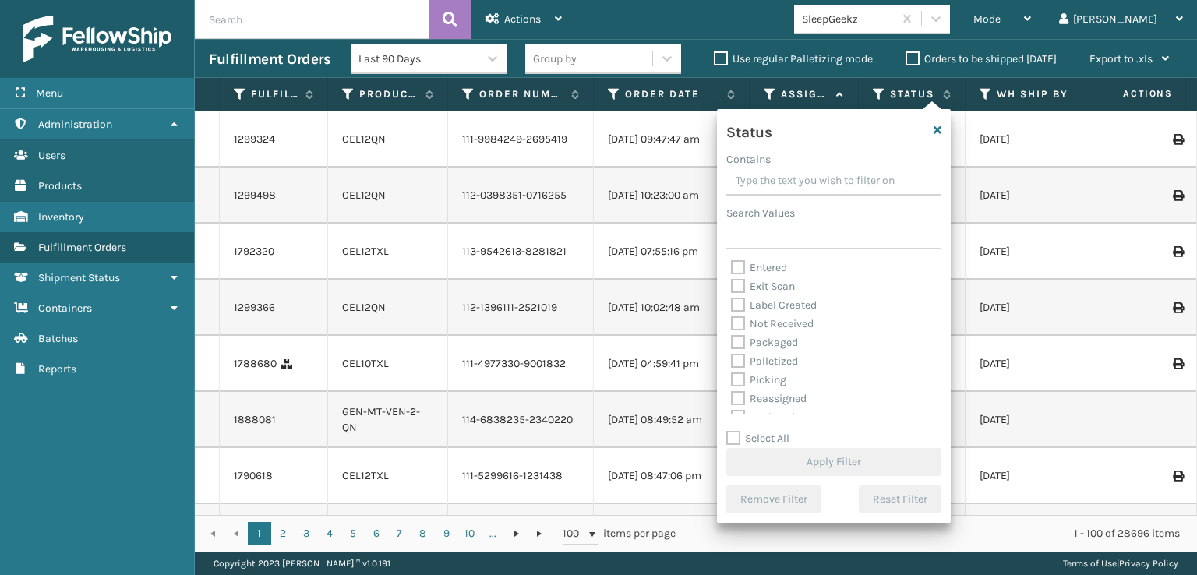
scroll to position [87, 0]
click at [741, 331] on label "Picking" at bounding box center [758, 329] width 55 height 13
click at [732, 331] on input "Picking" at bounding box center [731, 326] width 1 height 10
checkbox input "true"
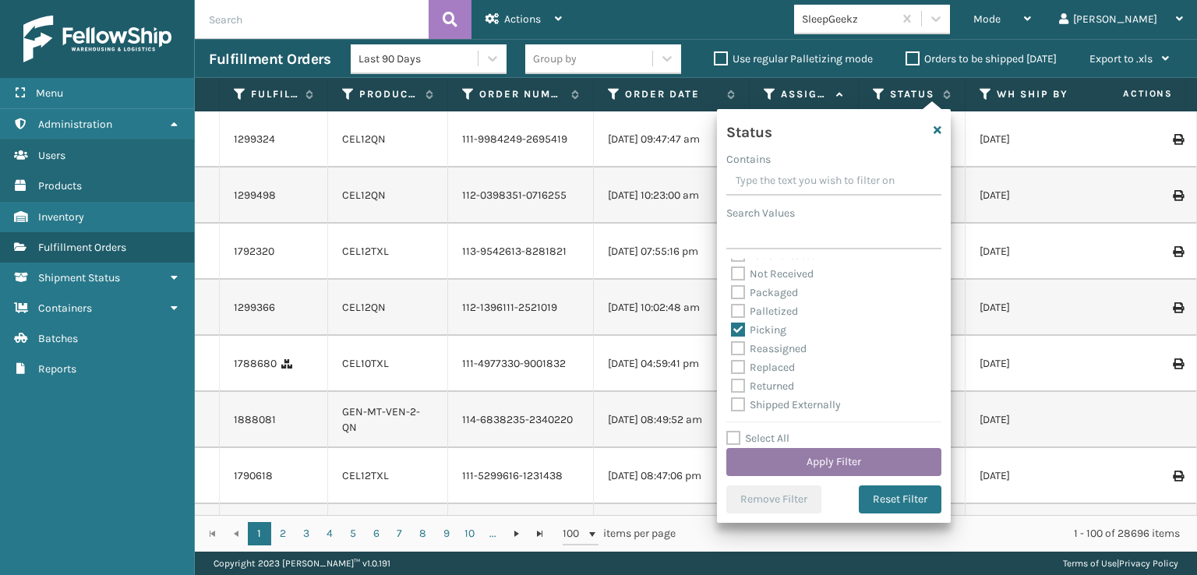
click at [811, 462] on button "Apply Filter" at bounding box center [833, 462] width 215 height 28
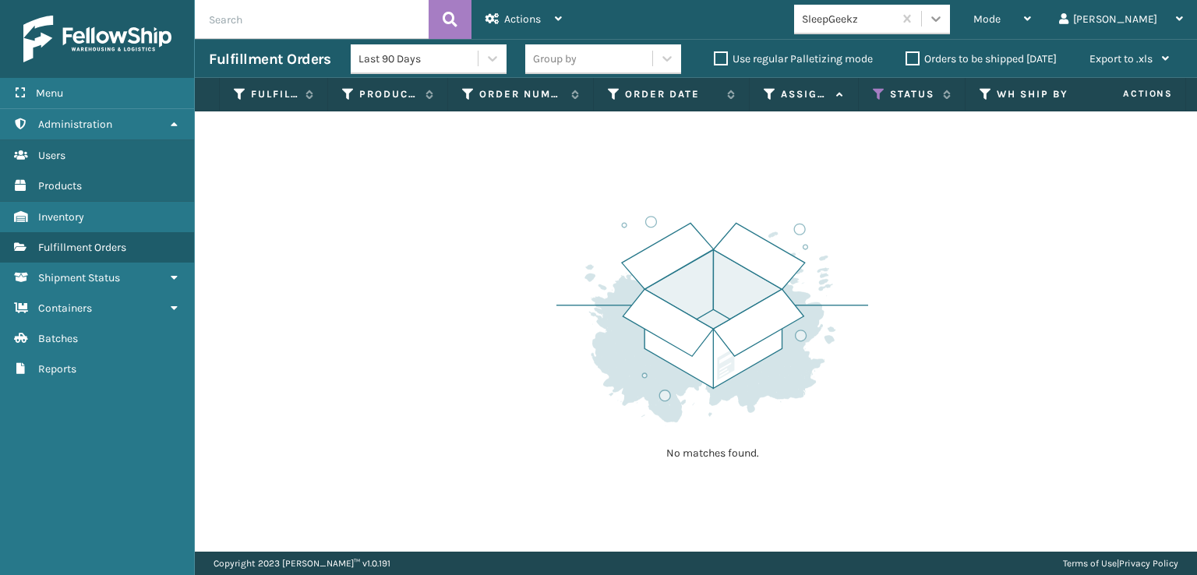
click at [944, 19] on icon at bounding box center [936, 19] width 16 height 16
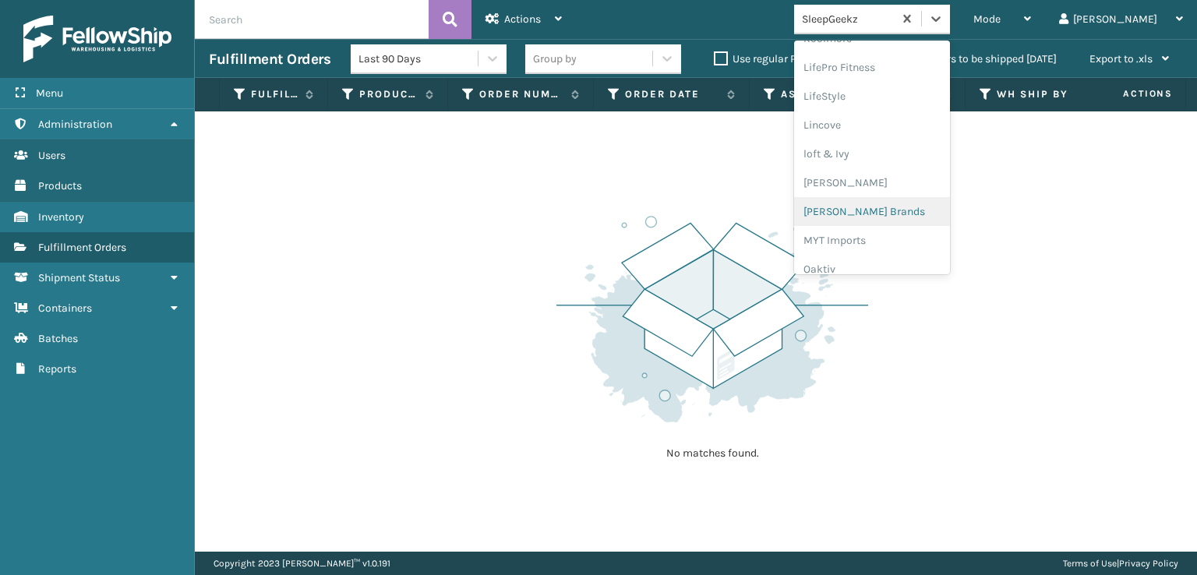
scroll to position [782, 0]
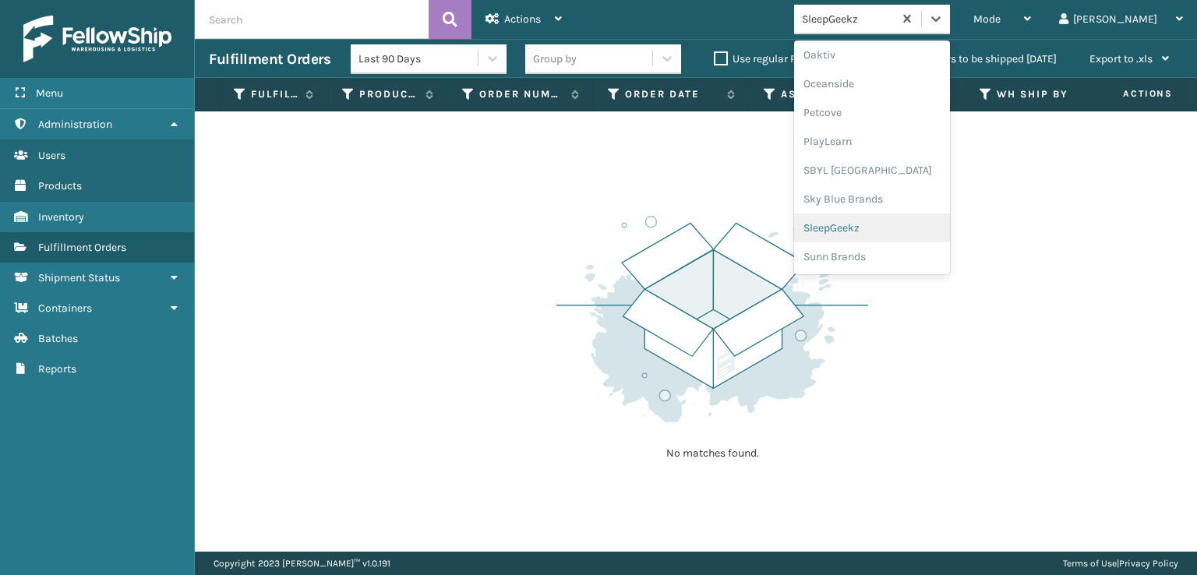
click at [895, 230] on div "SleepGeekz" at bounding box center [872, 228] width 156 height 29
click at [950, 31] on div at bounding box center [936, 19] width 28 height 28
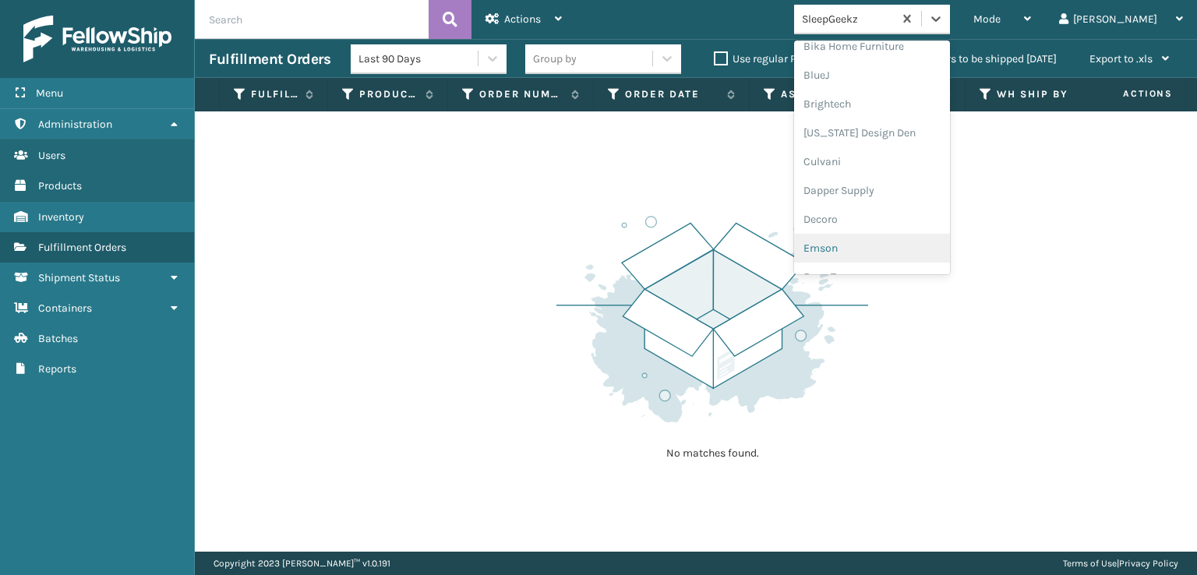
scroll to position [234, 0]
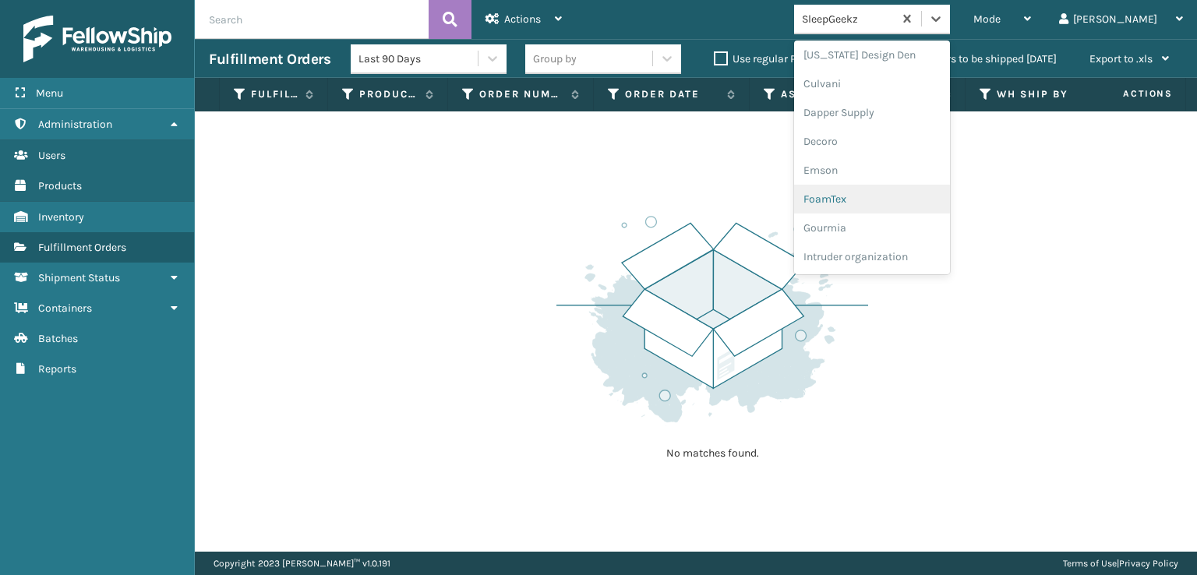
click at [890, 199] on div "FoamTex" at bounding box center [872, 199] width 156 height 29
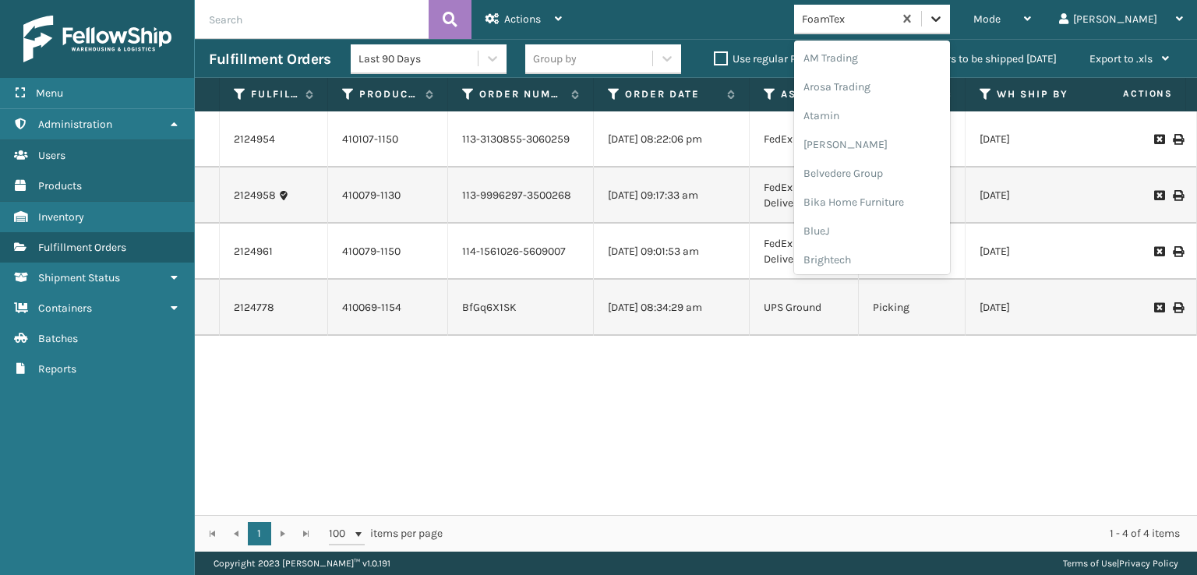
click at [944, 16] on icon at bounding box center [936, 19] width 16 height 16
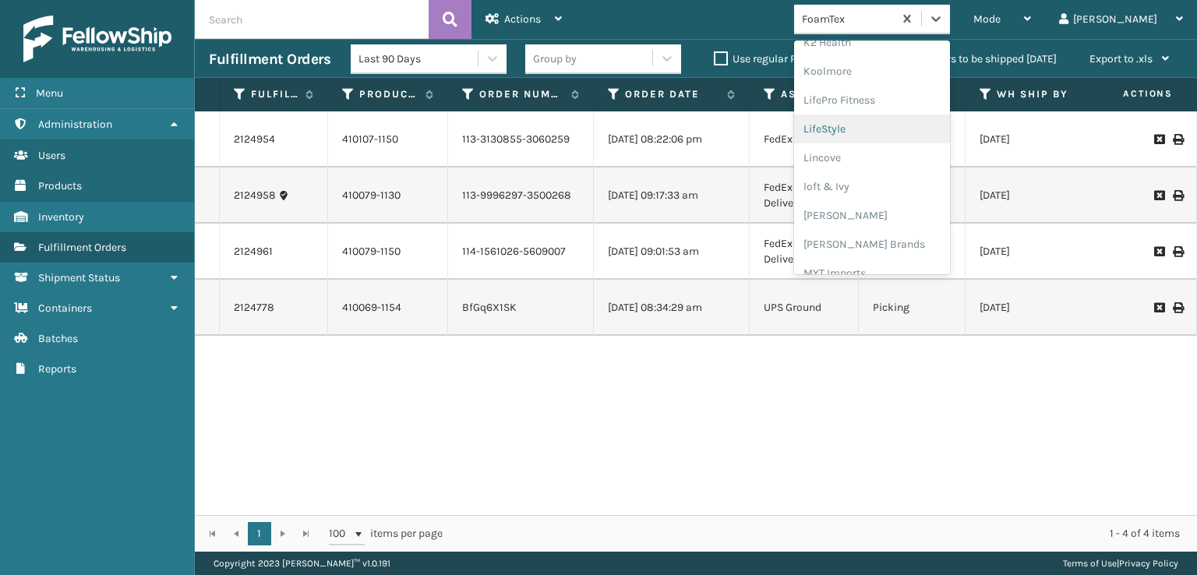
scroll to position [571, 0]
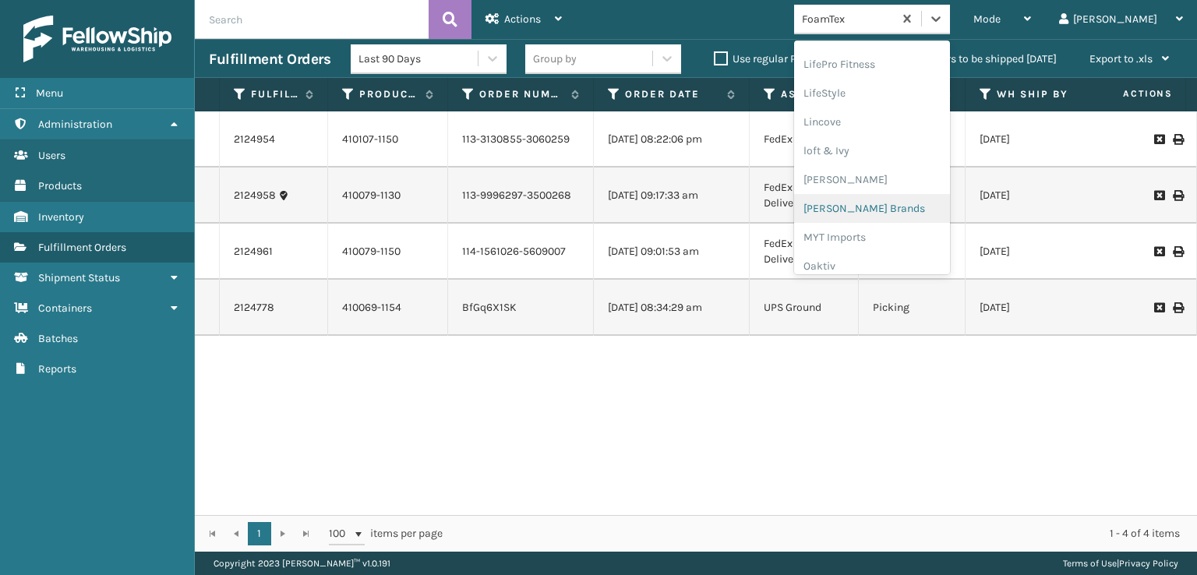
click at [889, 203] on div "[PERSON_NAME] Brands" at bounding box center [872, 208] width 156 height 29
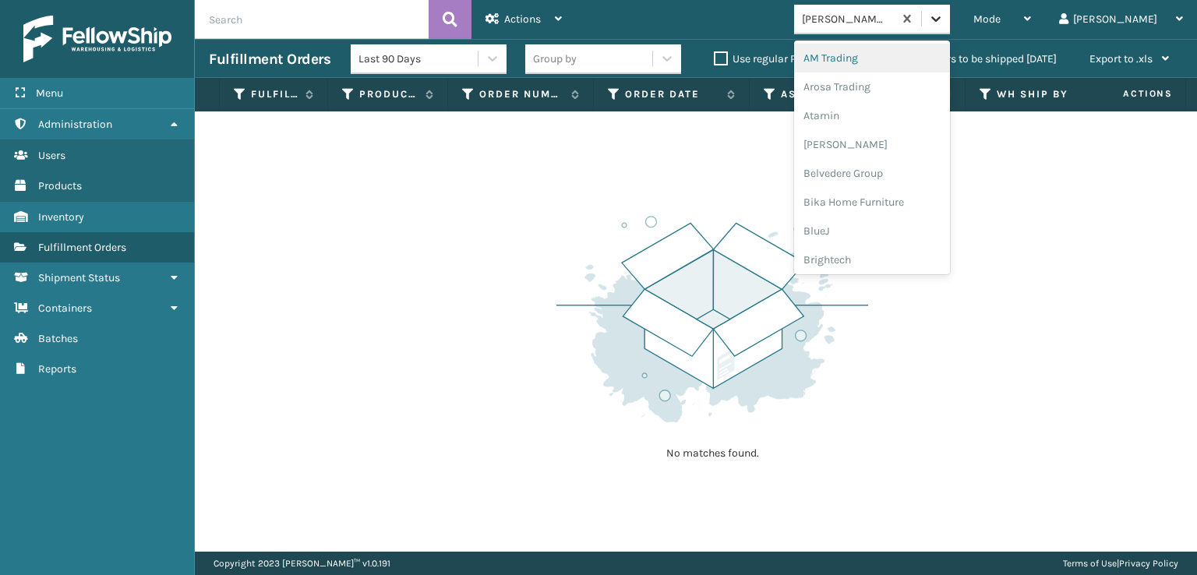
click at [950, 28] on div at bounding box center [936, 19] width 28 height 28
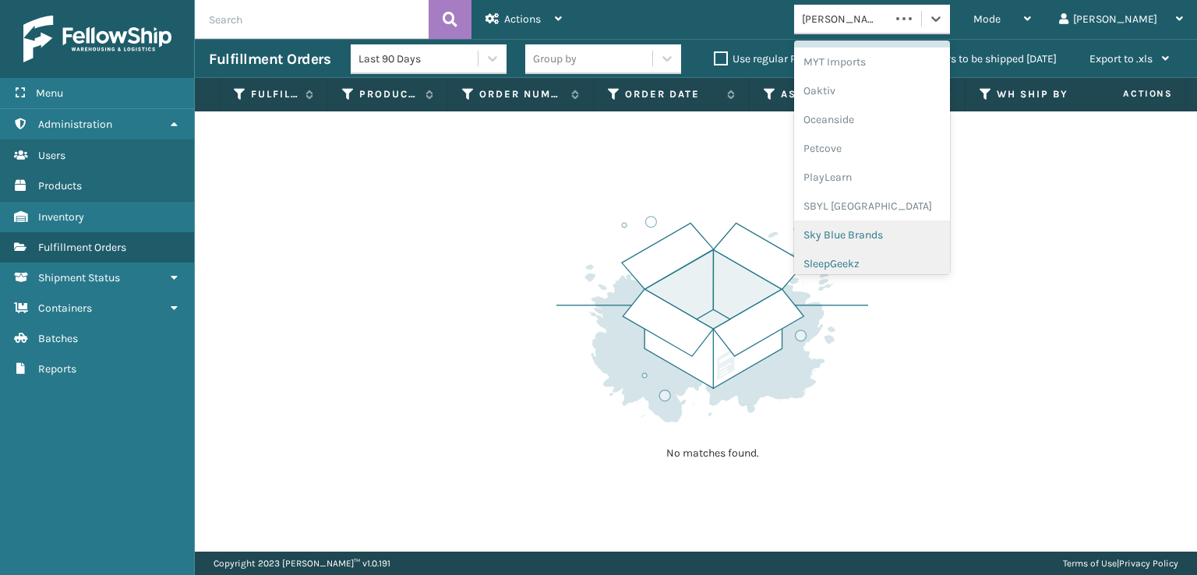
scroll to position [782, 0]
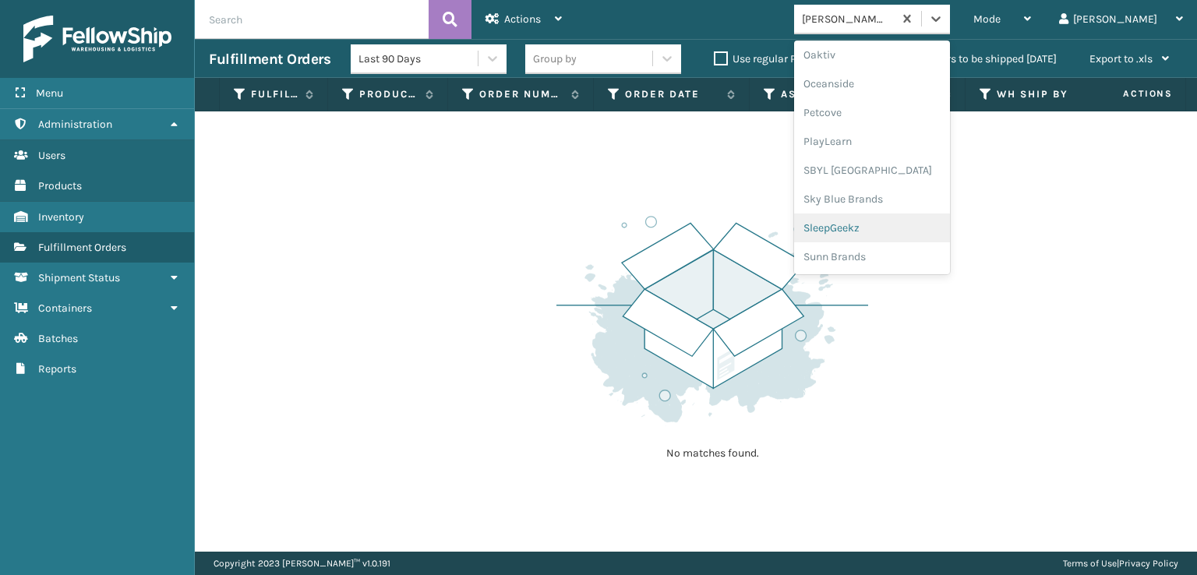
click at [901, 220] on div "SleepGeekz" at bounding box center [872, 228] width 156 height 29
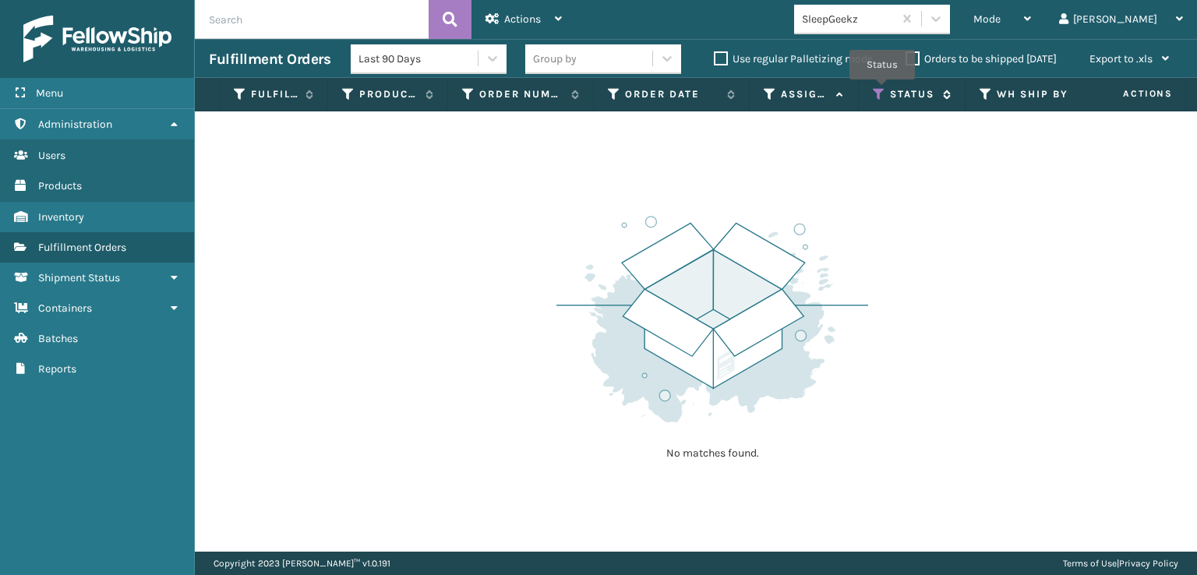
click at [882, 90] on icon at bounding box center [879, 94] width 12 height 14
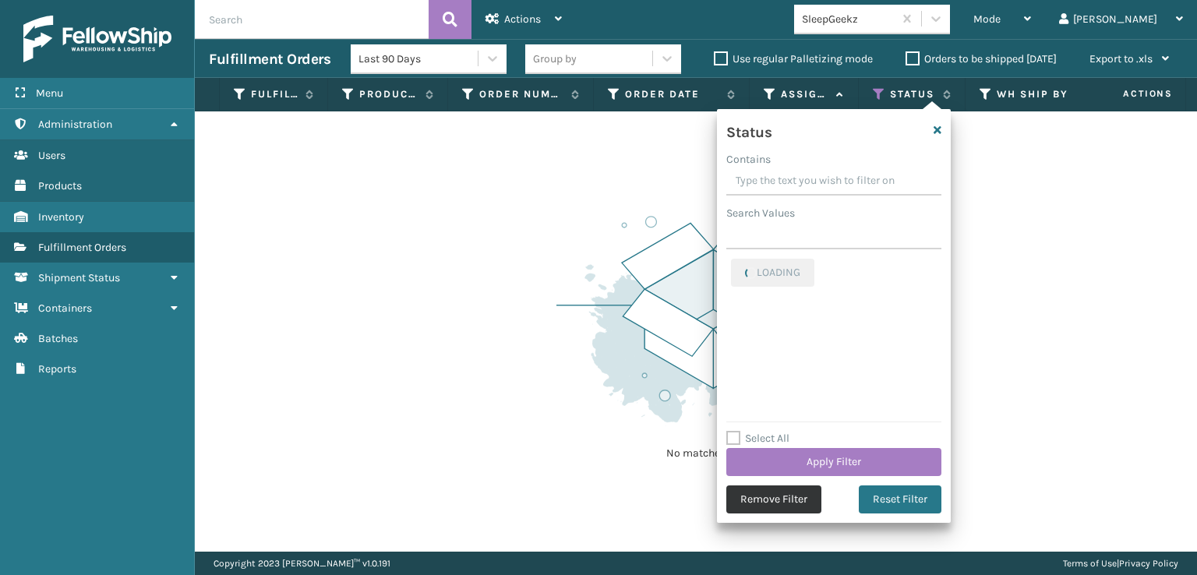
click at [779, 500] on button "Remove Filter" at bounding box center [773, 500] width 95 height 28
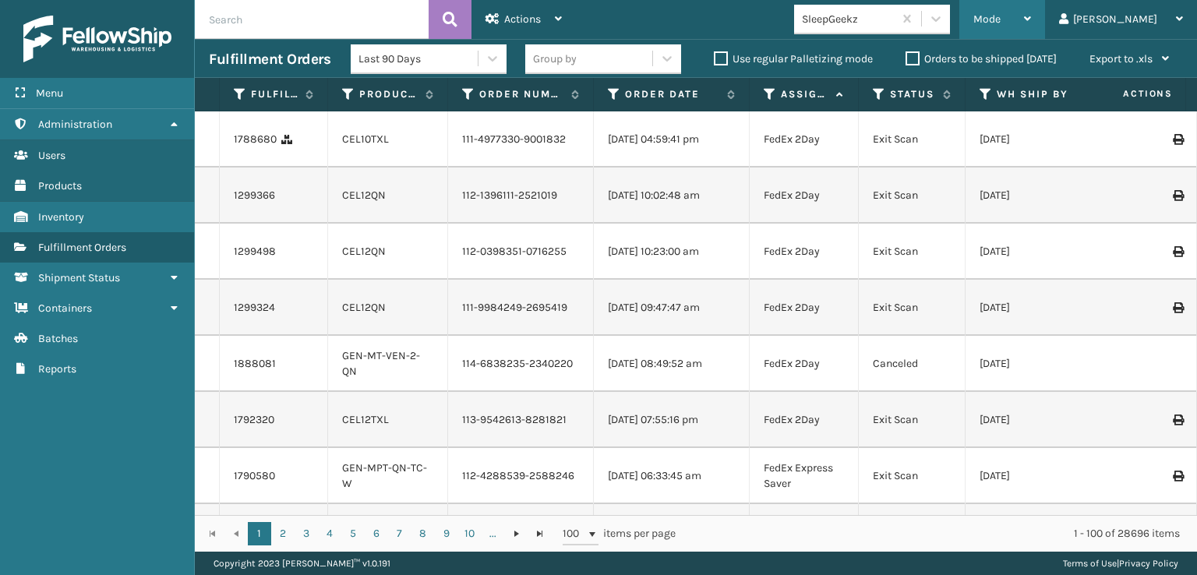
click at [1035, 25] on div "Mode Regular Mode Picking Mode Labeling Mode Exit Scan Mode" at bounding box center [1003, 19] width 86 height 39
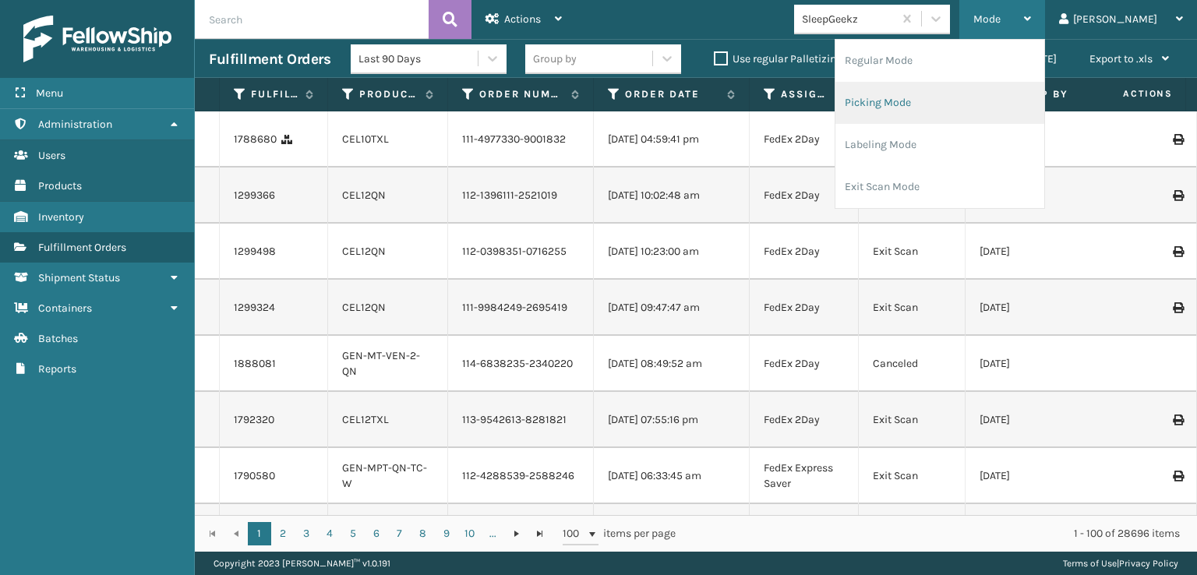
click at [943, 95] on li "Picking Mode" at bounding box center [940, 103] width 209 height 42
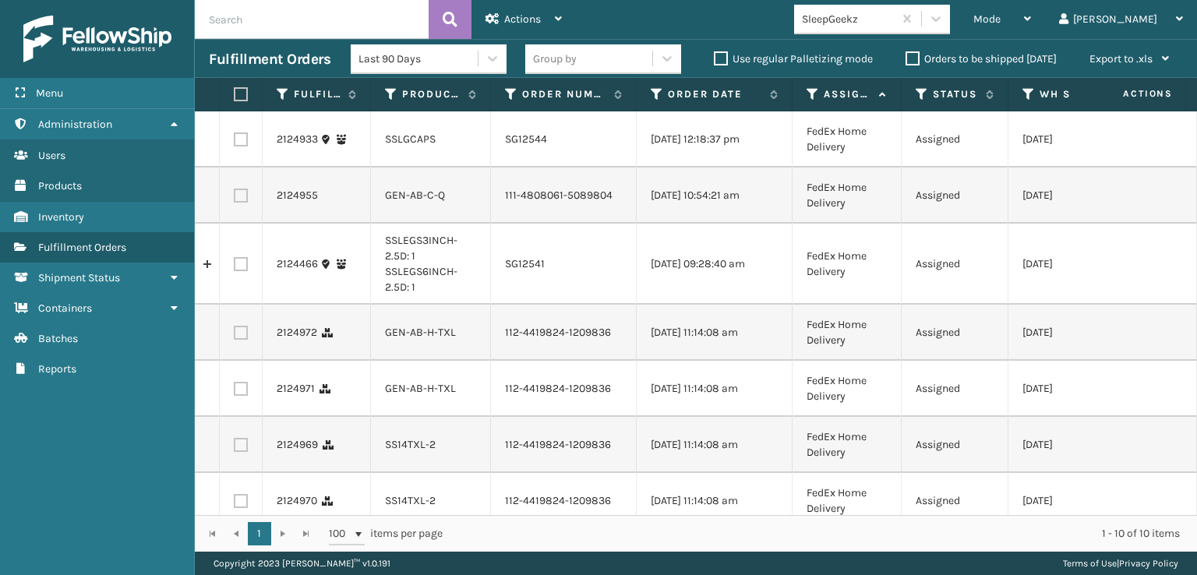
click at [239, 203] on label at bounding box center [241, 196] width 14 height 14
click at [235, 199] on input "checkbox" at bounding box center [234, 194] width 1 height 10
checkbox input "true"
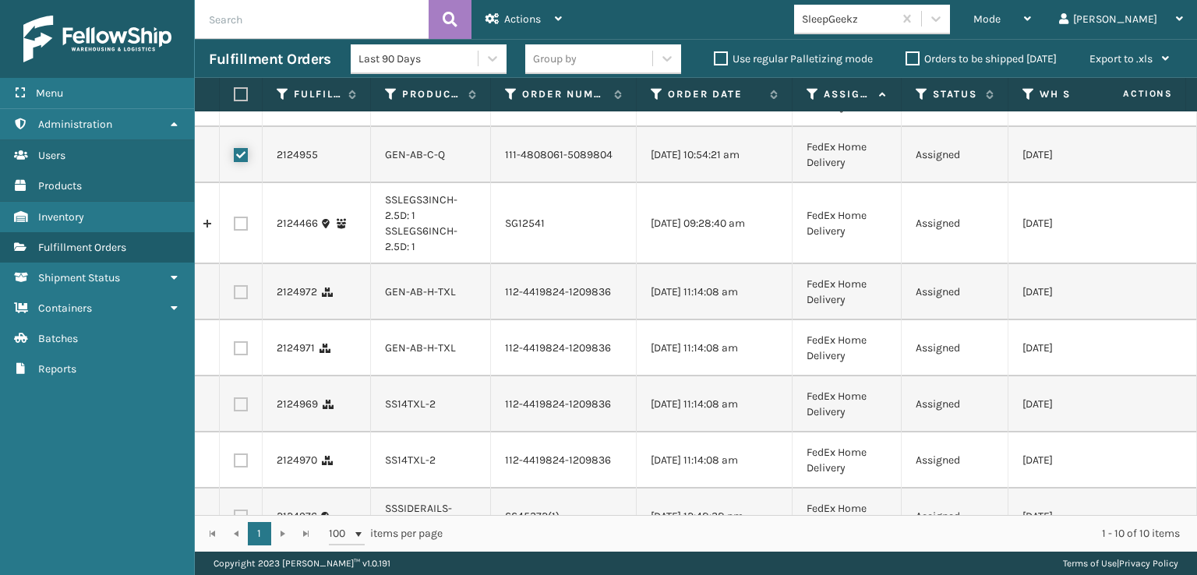
scroll to position [156, 0]
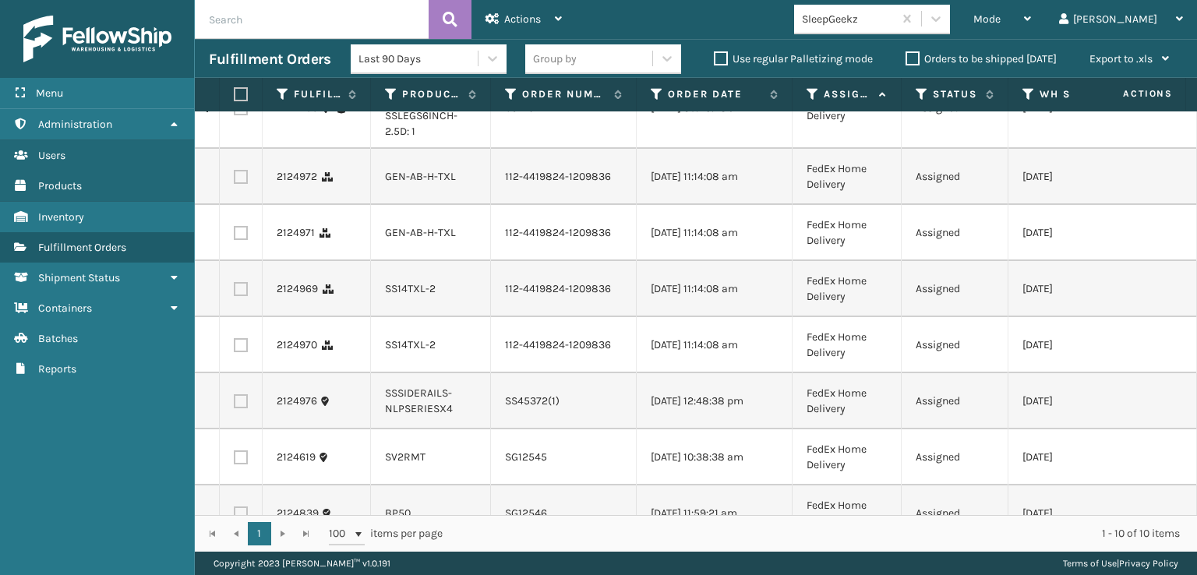
click at [246, 184] on label at bounding box center [241, 177] width 14 height 14
click at [235, 180] on input "checkbox" at bounding box center [234, 175] width 1 height 10
checkbox input "true"
click at [245, 240] on label at bounding box center [241, 233] width 14 height 14
click at [235, 236] on input "checkbox" at bounding box center [234, 231] width 1 height 10
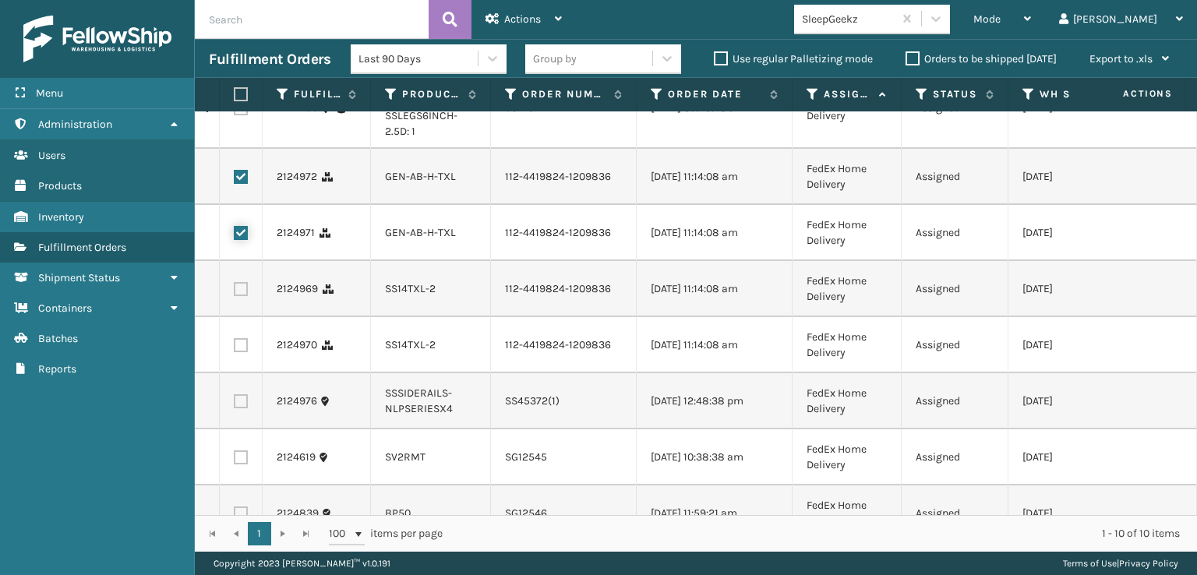
checkbox input "true"
click at [242, 296] on label at bounding box center [241, 289] width 14 height 14
click at [235, 292] on input "checkbox" at bounding box center [234, 287] width 1 height 10
checkbox input "true"
click at [240, 352] on label at bounding box center [241, 345] width 14 height 14
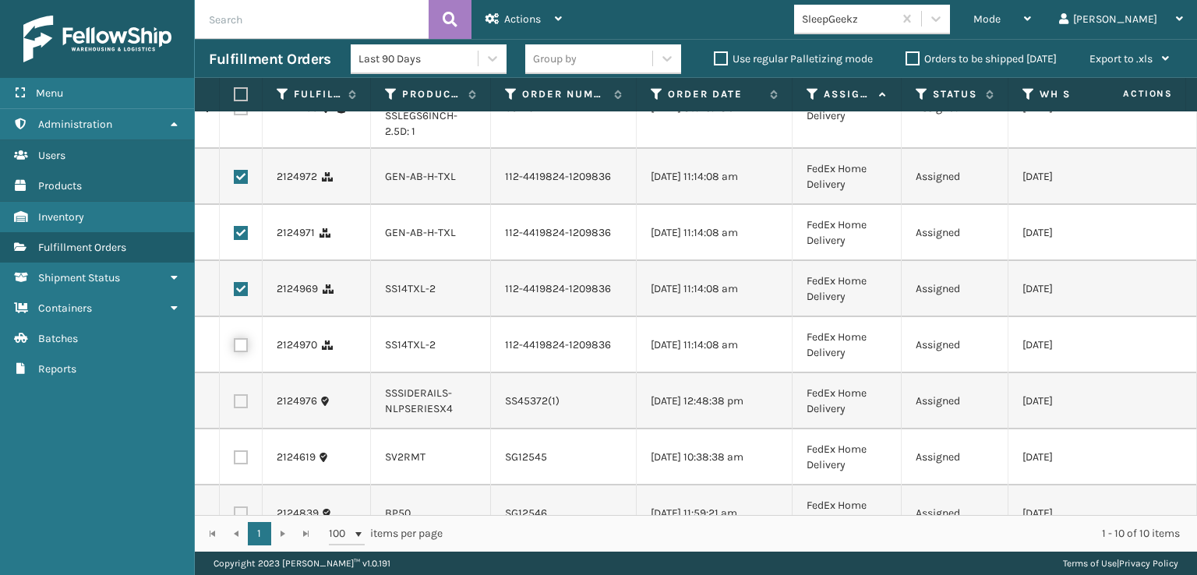
click at [235, 348] on input "checkbox" at bounding box center [234, 343] width 1 height 10
checkbox input "true"
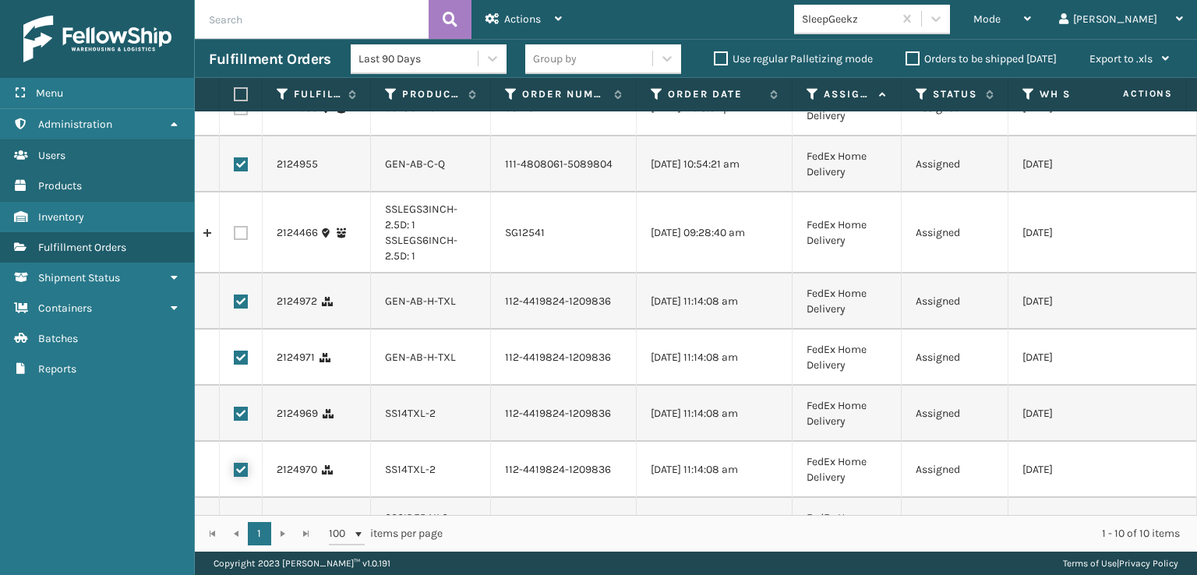
scroll to position [0, 0]
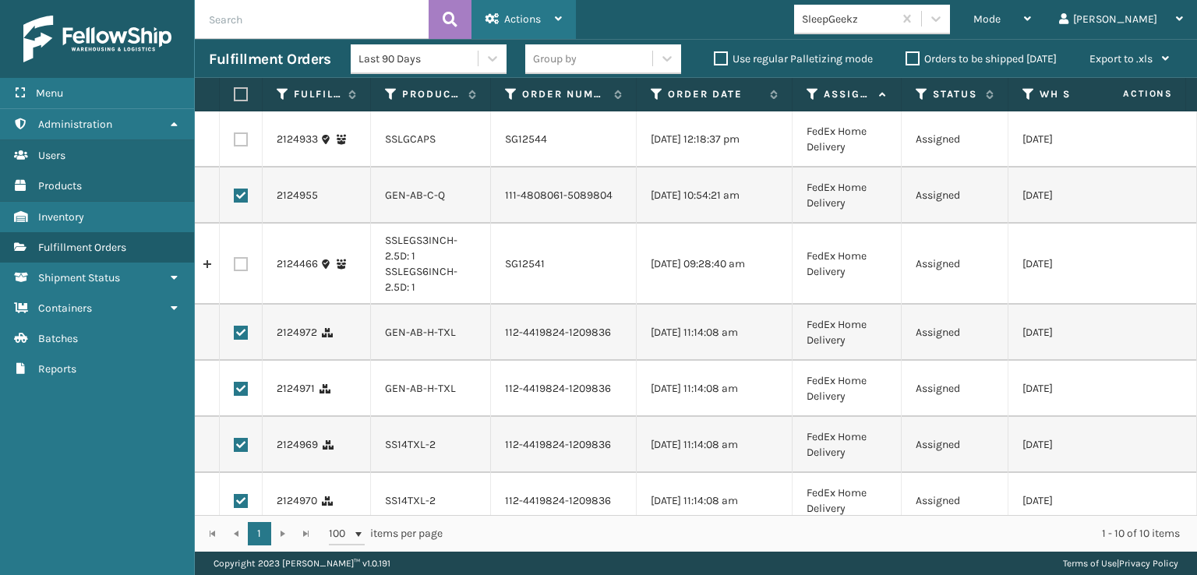
click at [516, 26] on div "Actions" at bounding box center [524, 19] width 76 height 39
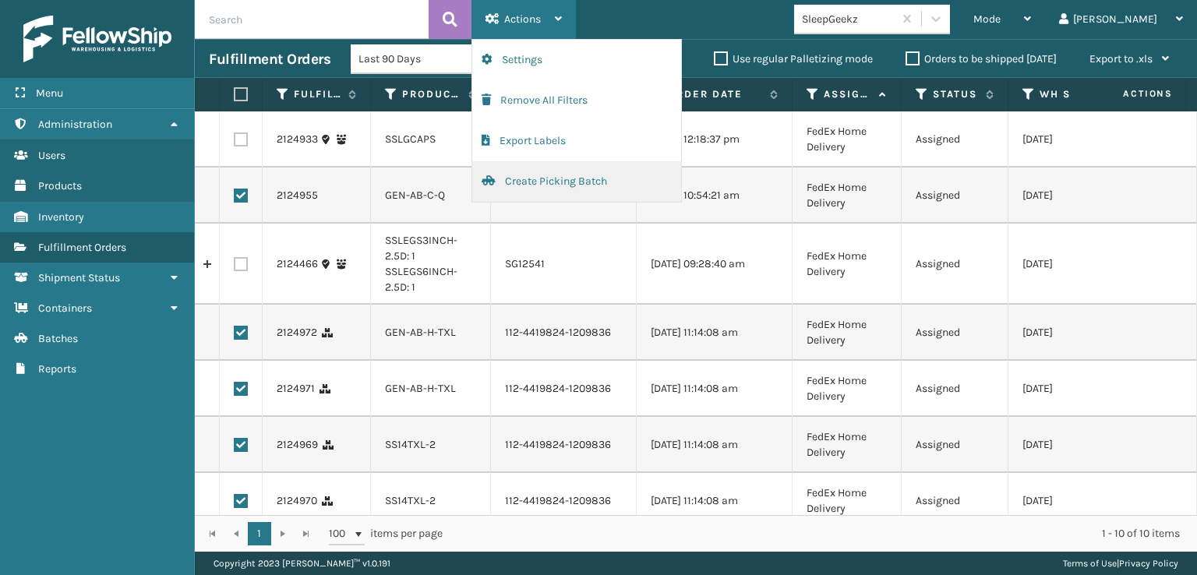
click at [525, 184] on button "Create Picking Batch" at bounding box center [576, 181] width 209 height 41
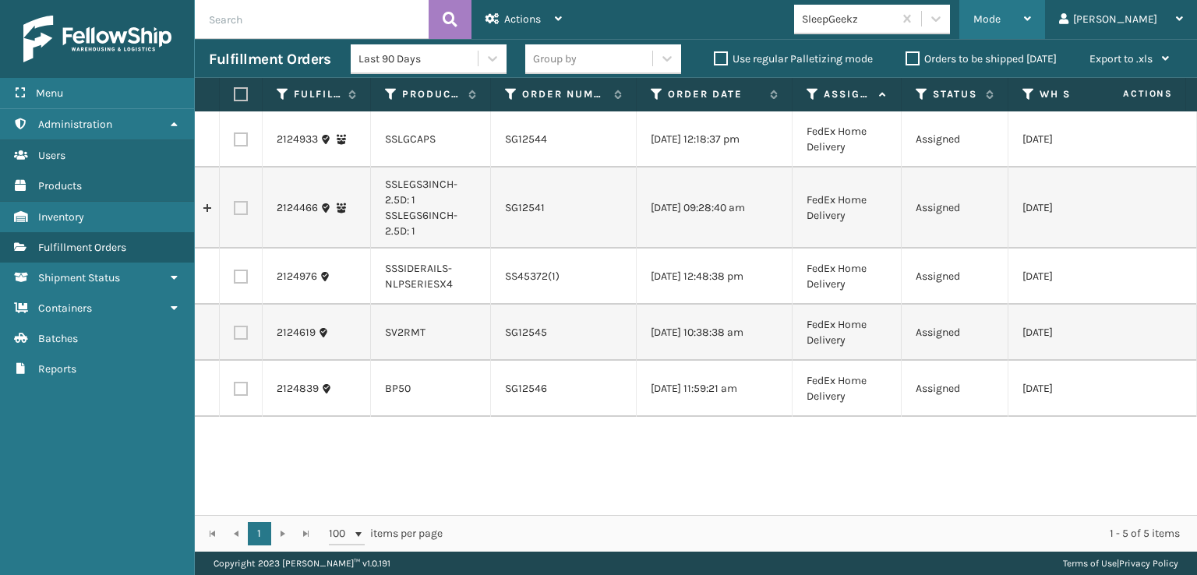
click at [1031, 14] on div "Mode" at bounding box center [1003, 19] width 58 height 39
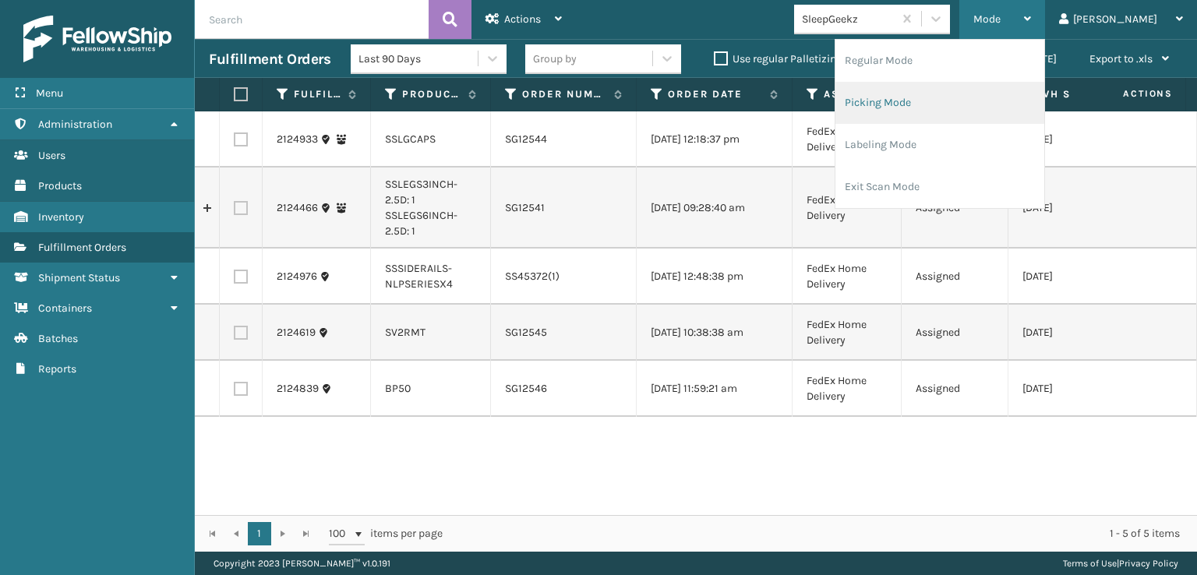
click at [939, 101] on li "Picking Mode" at bounding box center [940, 103] width 209 height 42
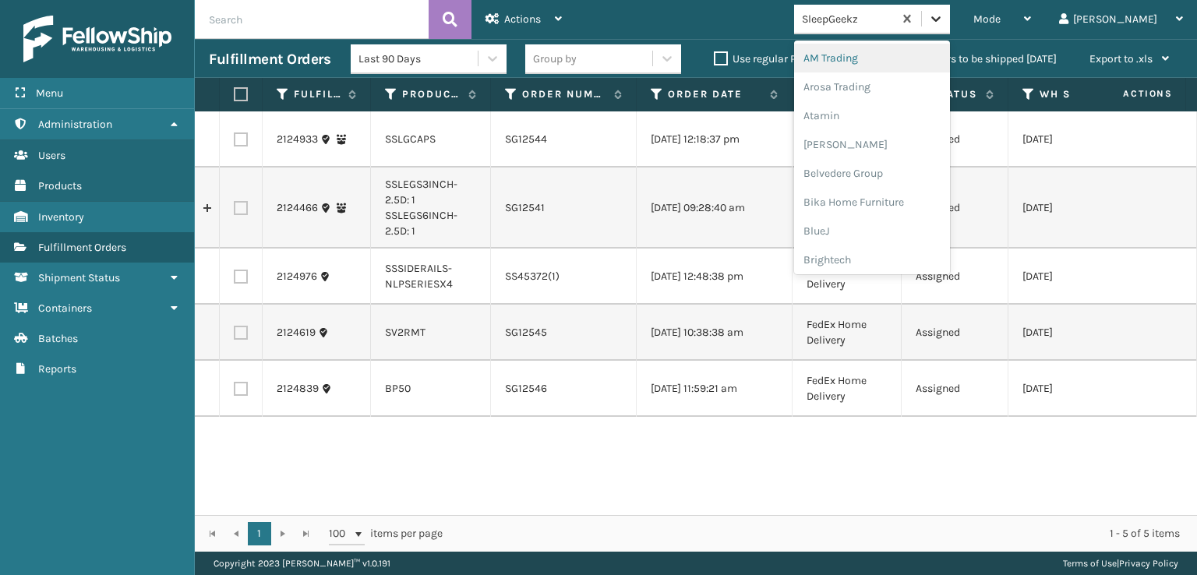
click at [950, 28] on div at bounding box center [936, 19] width 28 height 28
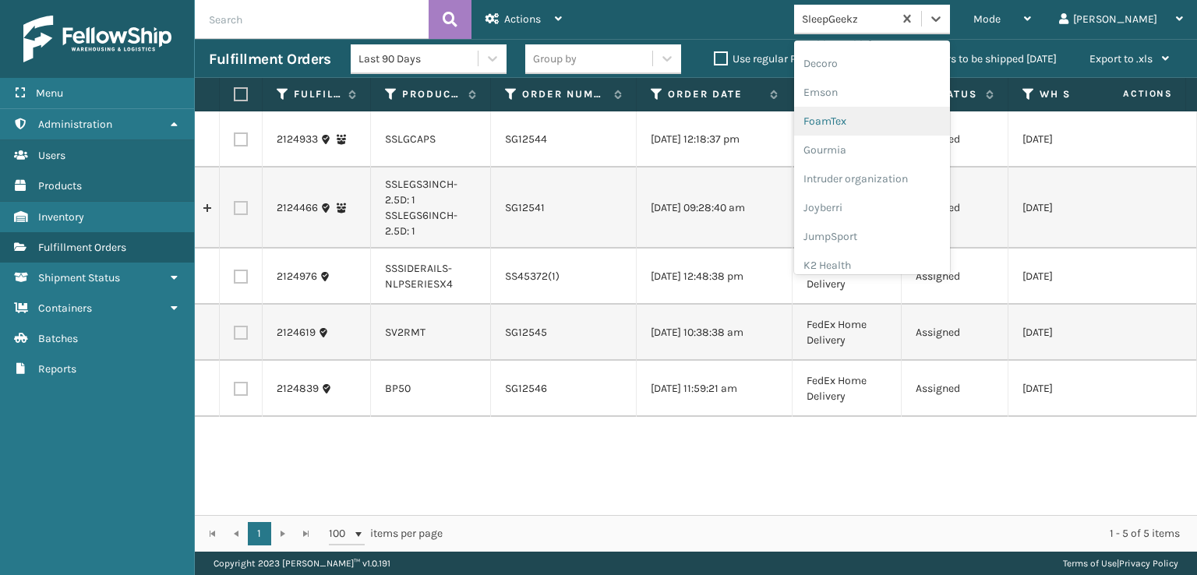
click at [892, 125] on div "FoamTex" at bounding box center [872, 121] width 156 height 29
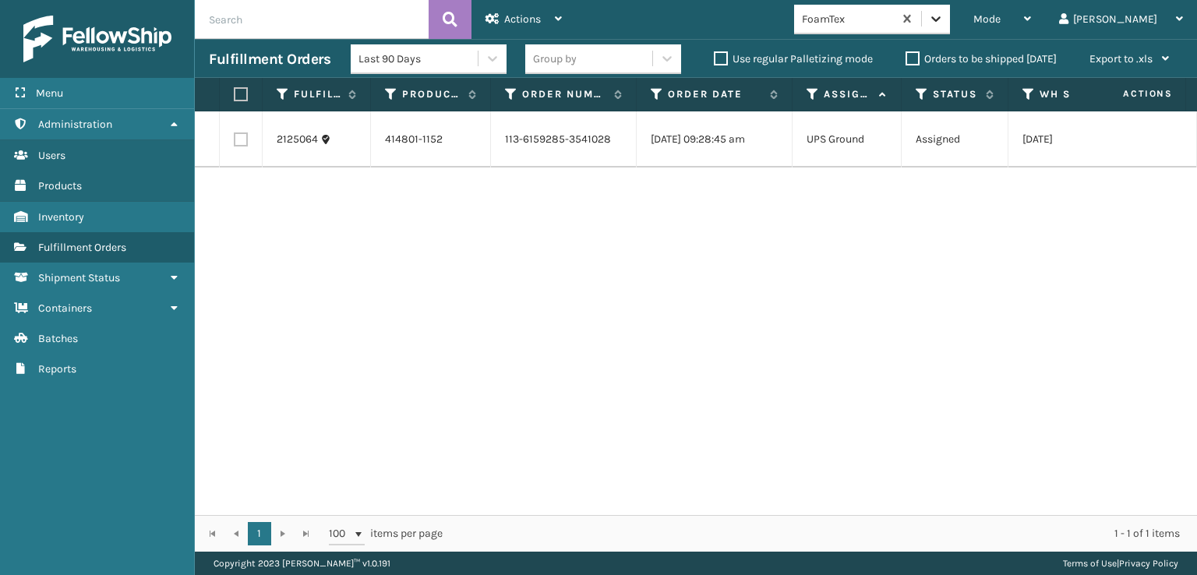
click at [950, 9] on div at bounding box center [936, 19] width 28 height 28
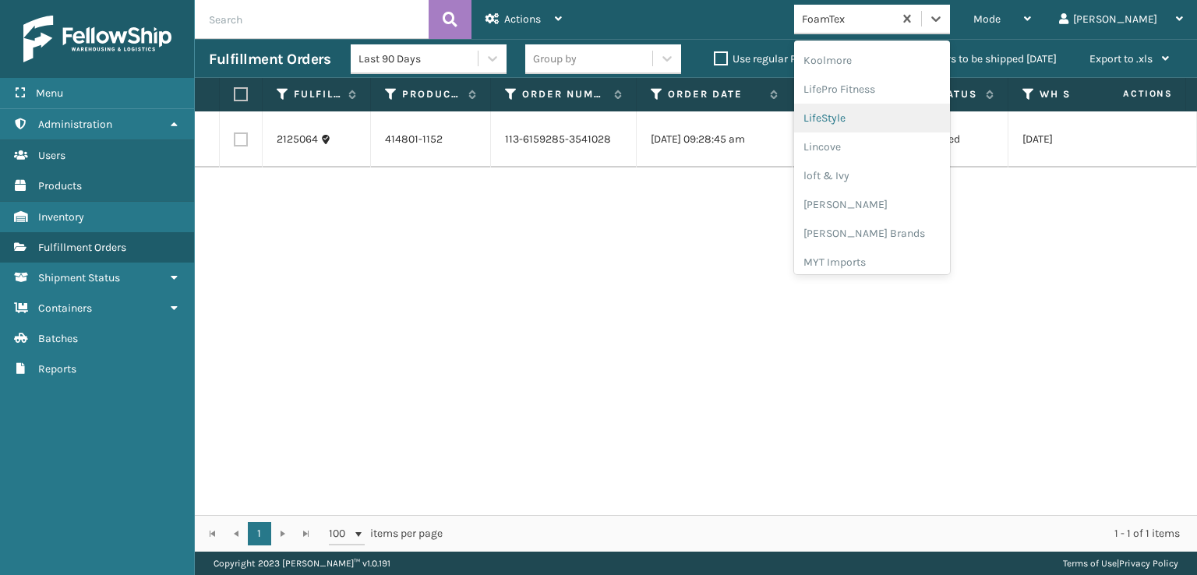
scroll to position [571, 0]
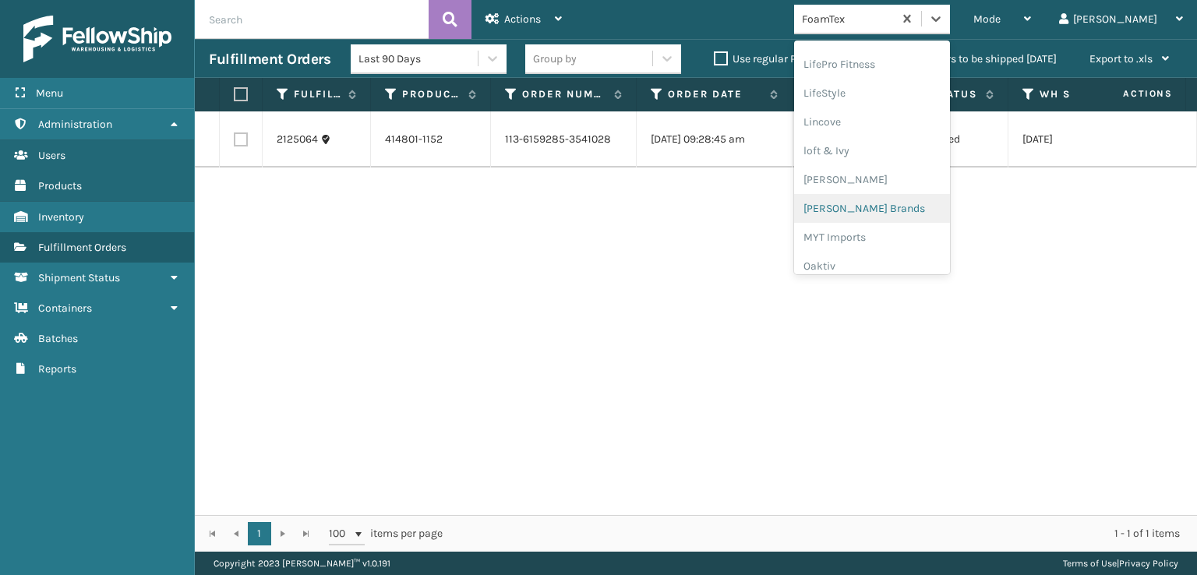
click at [895, 201] on div "[PERSON_NAME] Brands" at bounding box center [872, 208] width 156 height 29
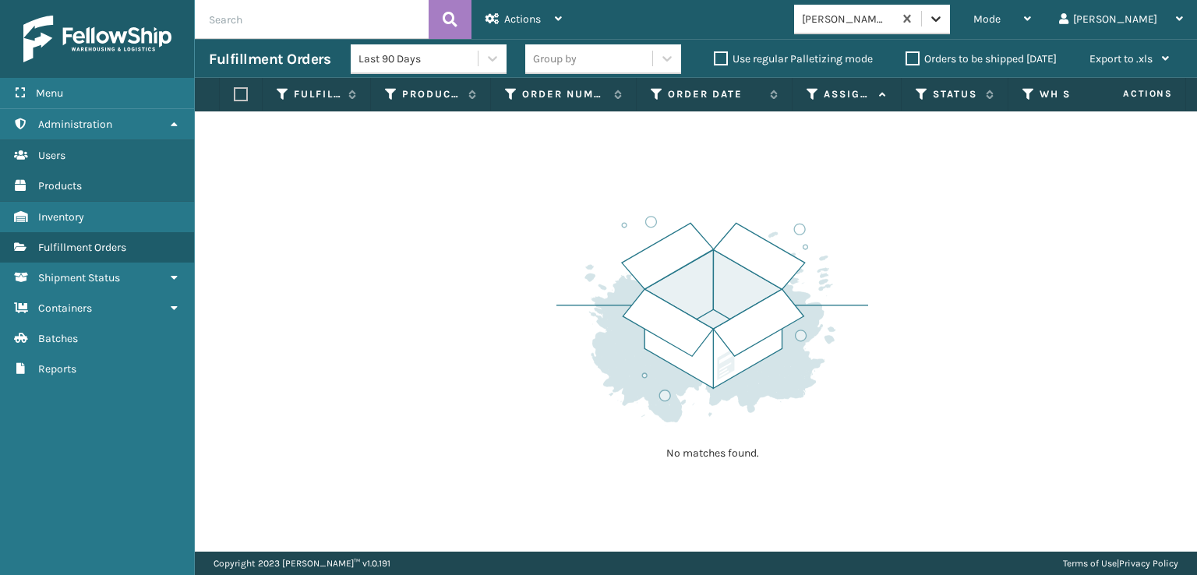
click at [944, 15] on icon at bounding box center [936, 19] width 16 height 16
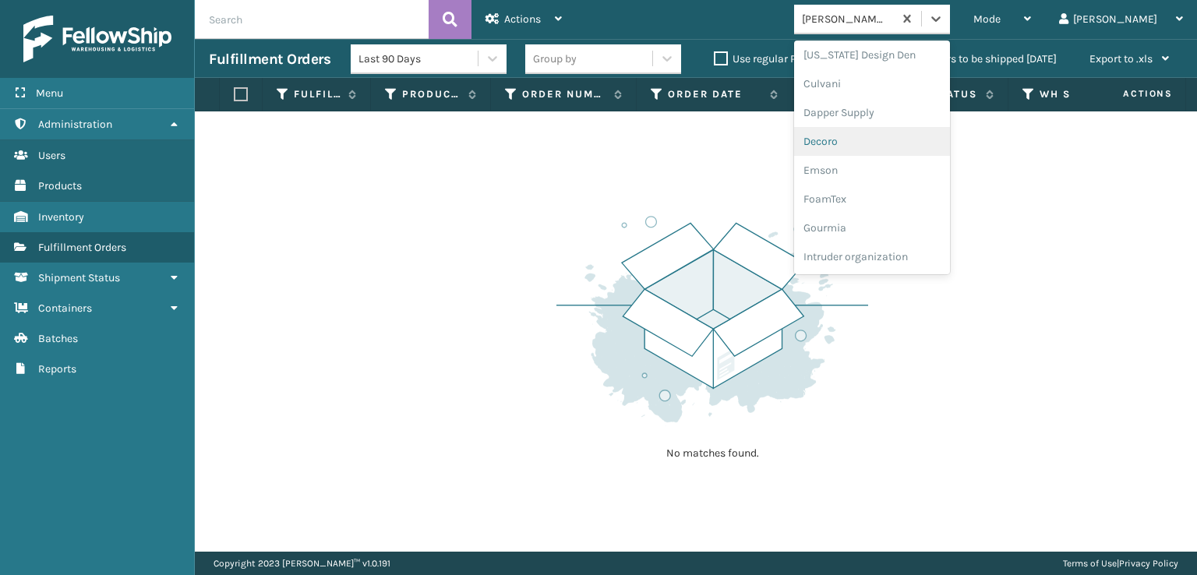
scroll to position [312, 0]
click at [889, 119] on div "FoamTex" at bounding box center [872, 121] width 156 height 29
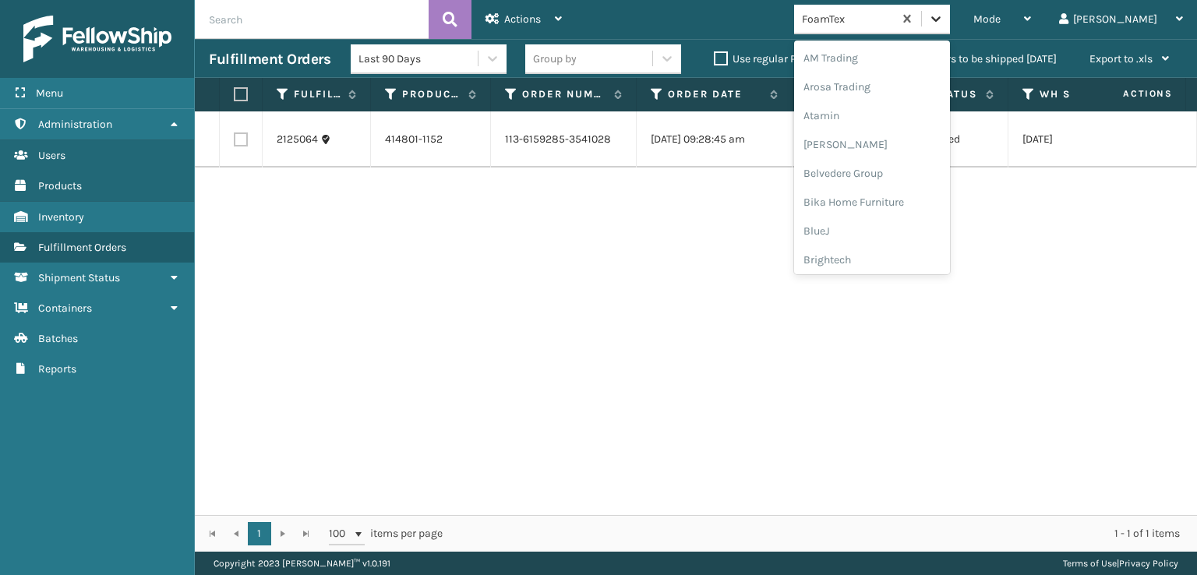
click at [944, 16] on icon at bounding box center [936, 19] width 16 height 16
click at [899, 150] on div "[PERSON_NAME] Brands" at bounding box center [872, 153] width 156 height 29
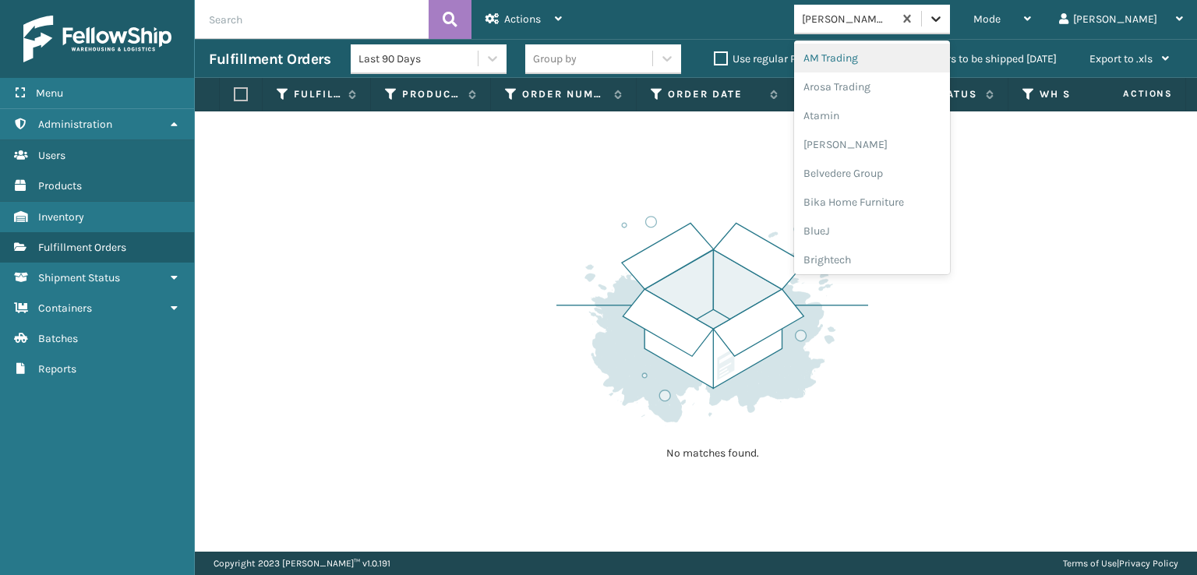
click at [944, 21] on icon at bounding box center [936, 19] width 16 height 16
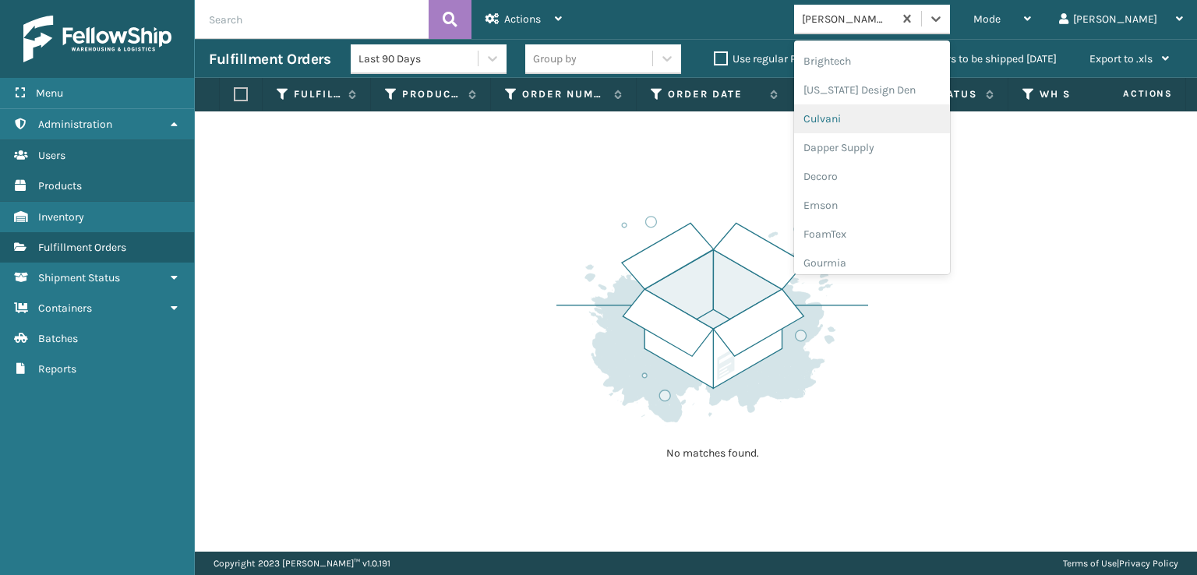
scroll to position [312, 0]
click at [893, 118] on div "FoamTex" at bounding box center [872, 121] width 156 height 29
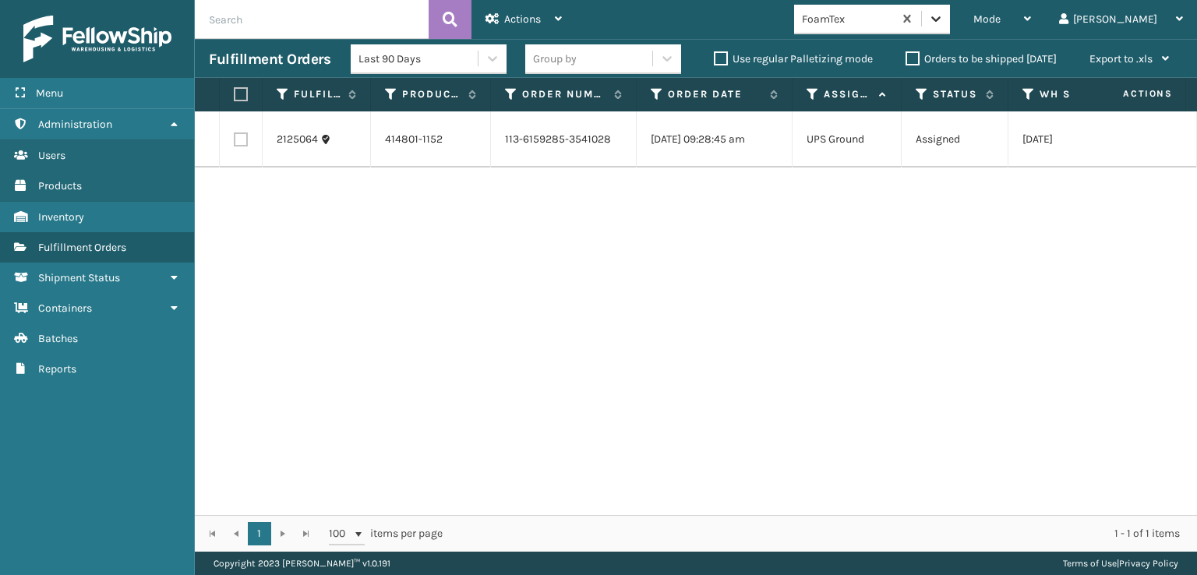
click at [941, 19] on icon at bounding box center [935, 18] width 9 height 5
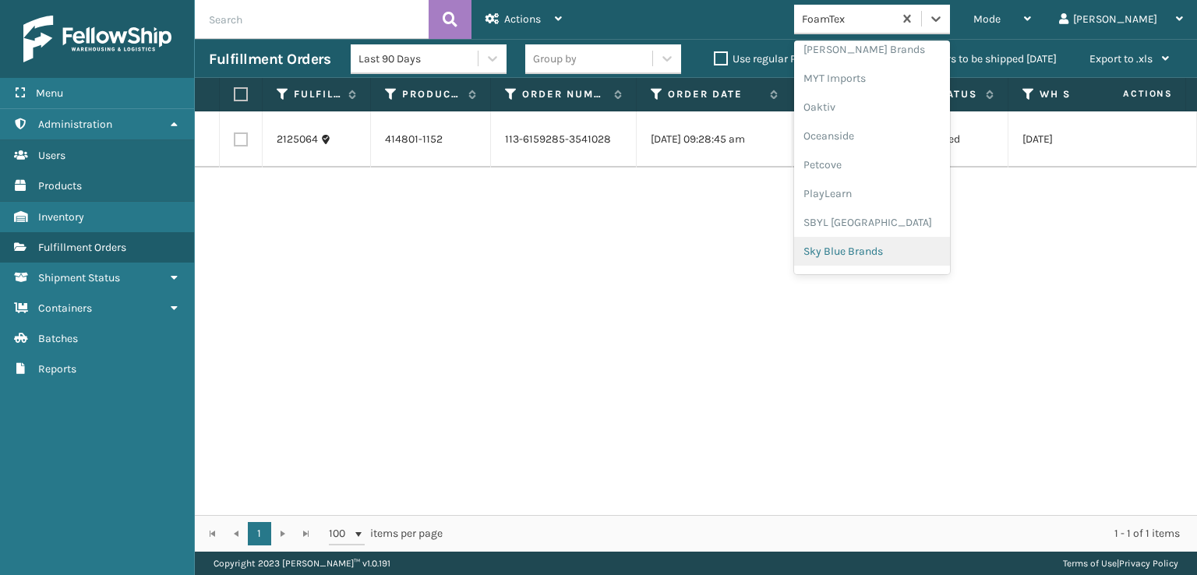
scroll to position [704, 0]
click at [904, 72] on div "[PERSON_NAME] Brands" at bounding box center [872, 75] width 156 height 29
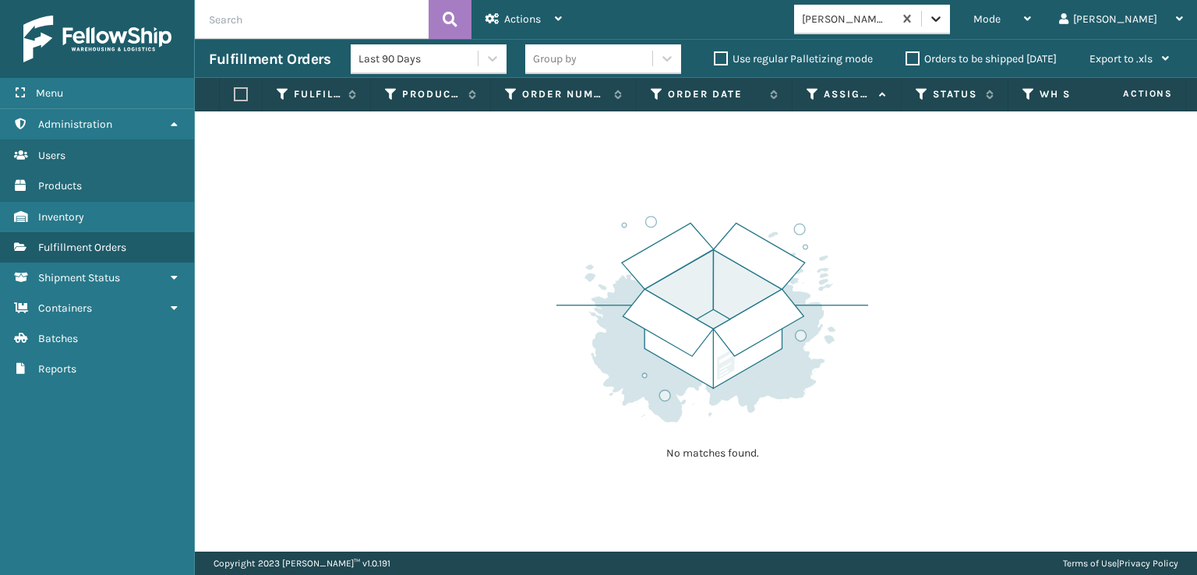
click at [941, 18] on icon at bounding box center [935, 18] width 9 height 5
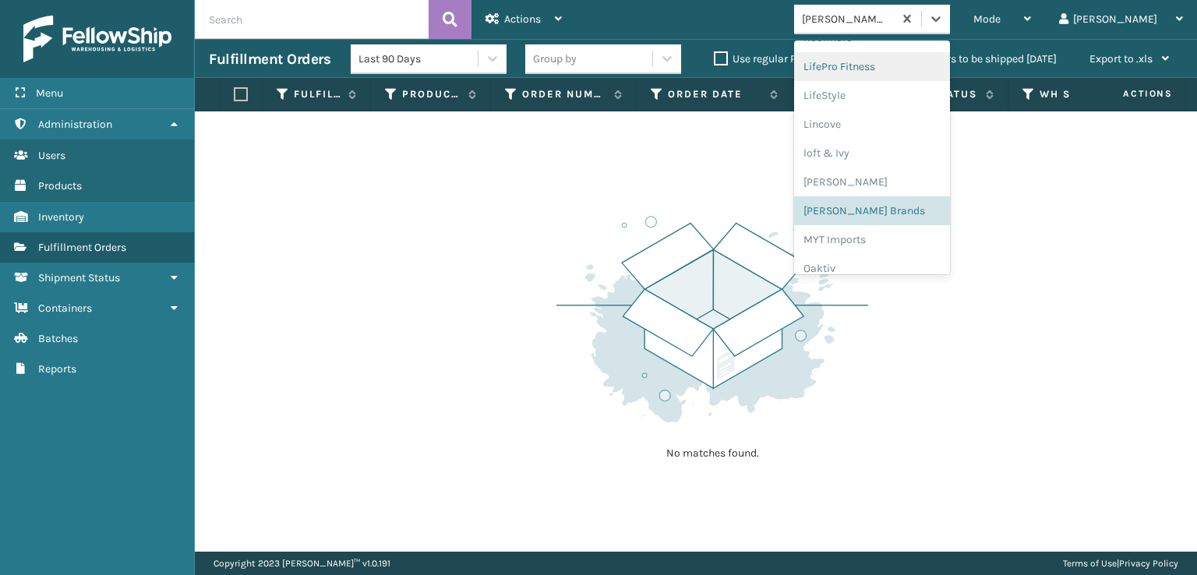
scroll to position [782, 0]
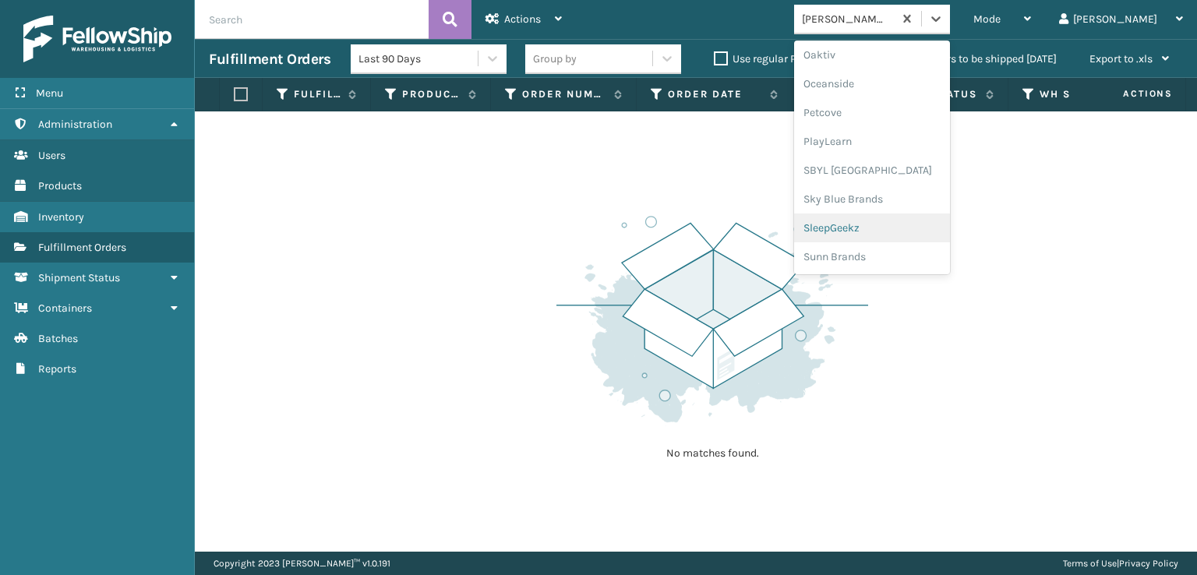
click at [903, 228] on div "SleepGeekz" at bounding box center [872, 228] width 156 height 29
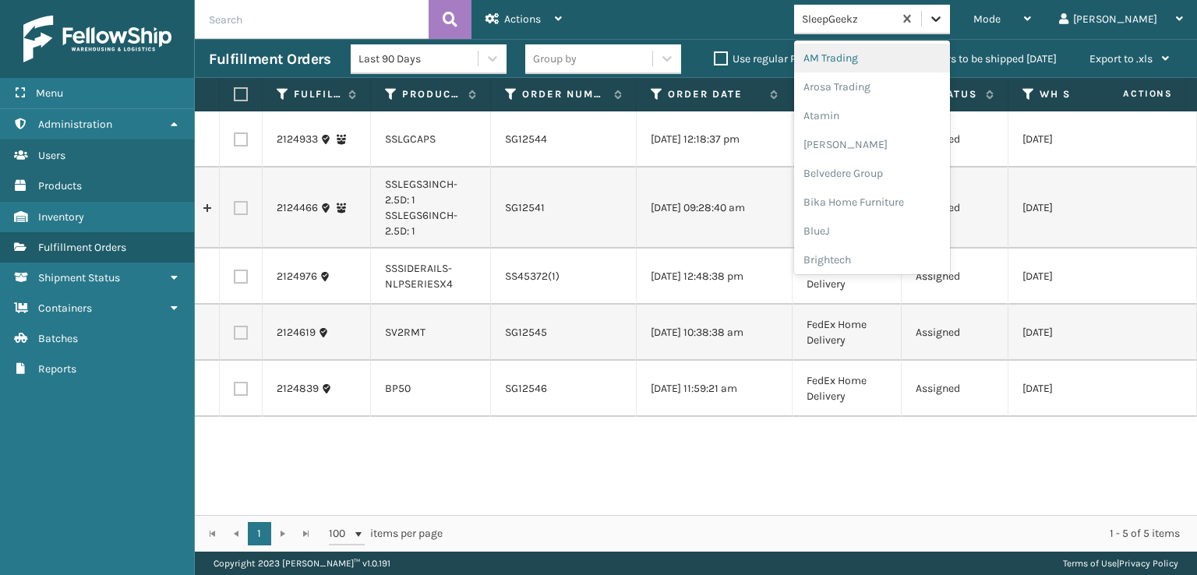
click at [944, 16] on icon at bounding box center [936, 19] width 16 height 16
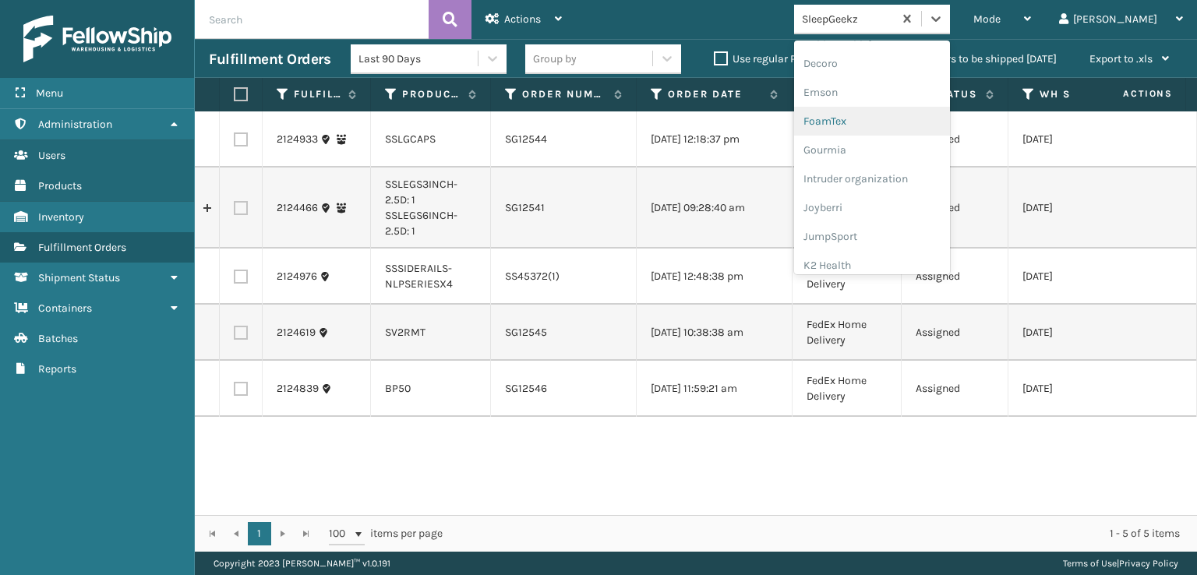
click at [895, 119] on div "FoamTex" at bounding box center [872, 121] width 156 height 29
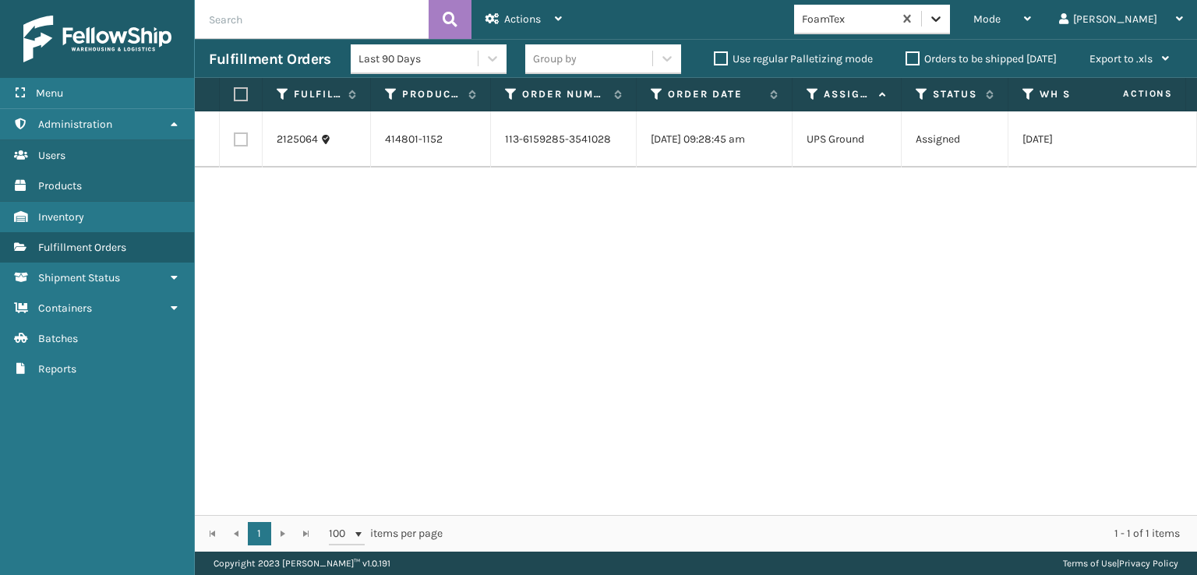
click at [944, 16] on icon at bounding box center [936, 19] width 16 height 16
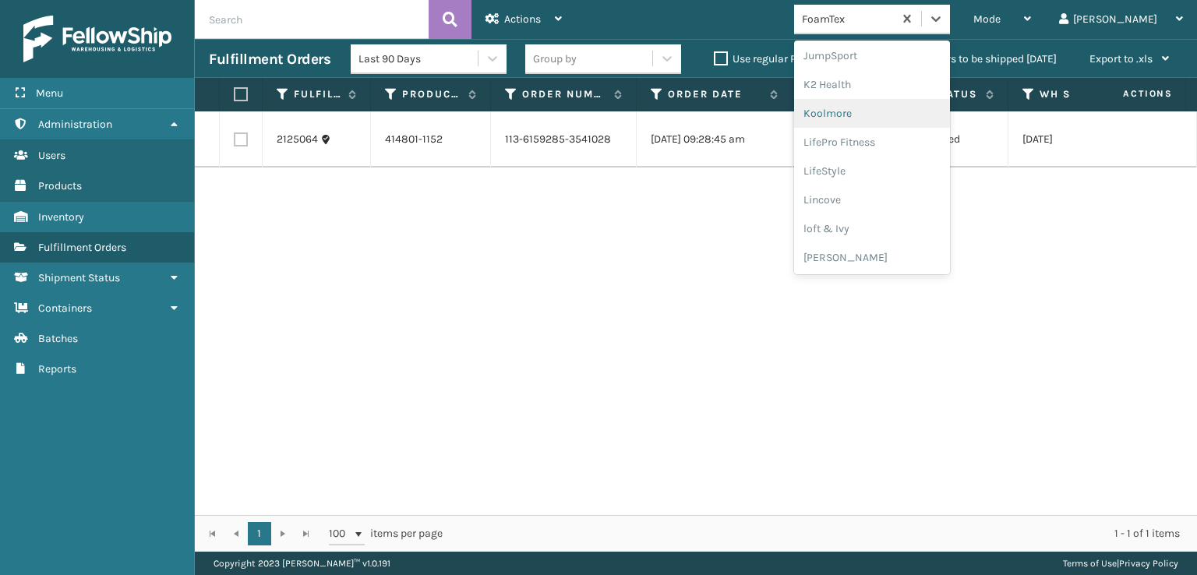
scroll to position [571, 0]
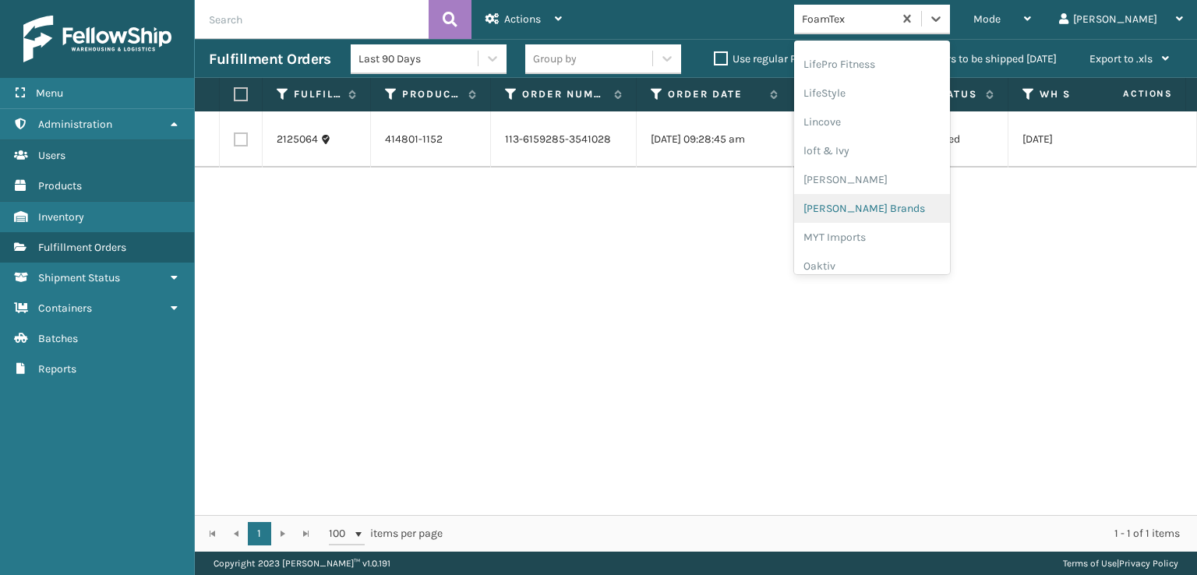
click at [897, 210] on div "[PERSON_NAME] Brands" at bounding box center [872, 208] width 156 height 29
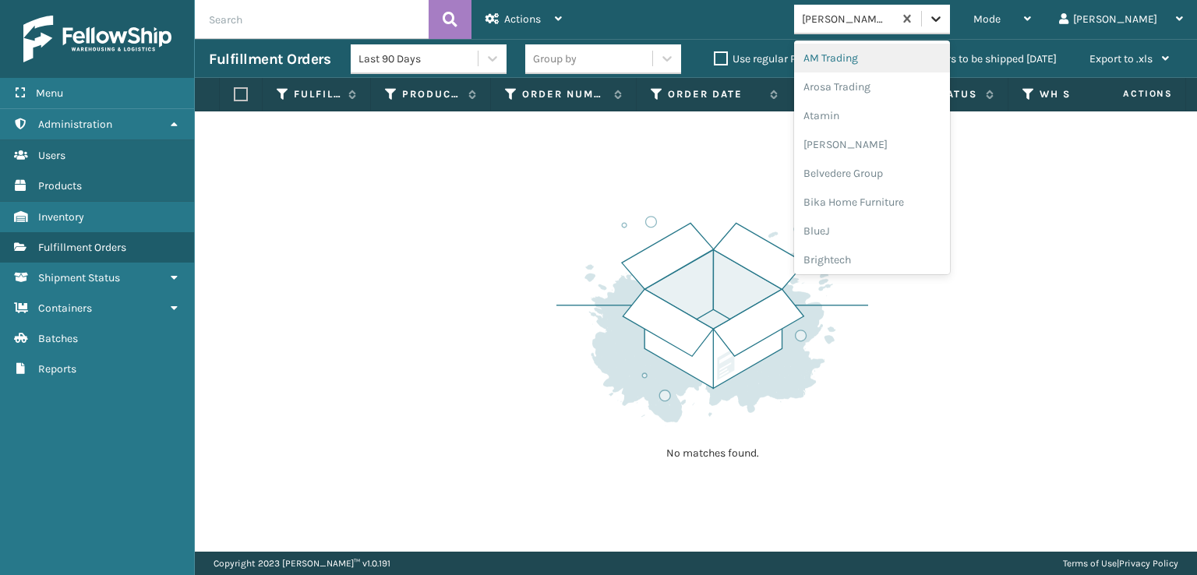
click at [944, 16] on icon at bounding box center [936, 19] width 16 height 16
click at [886, 167] on div "SBYL [GEOGRAPHIC_DATA]" at bounding box center [872, 170] width 156 height 29
click at [944, 18] on icon at bounding box center [936, 19] width 16 height 16
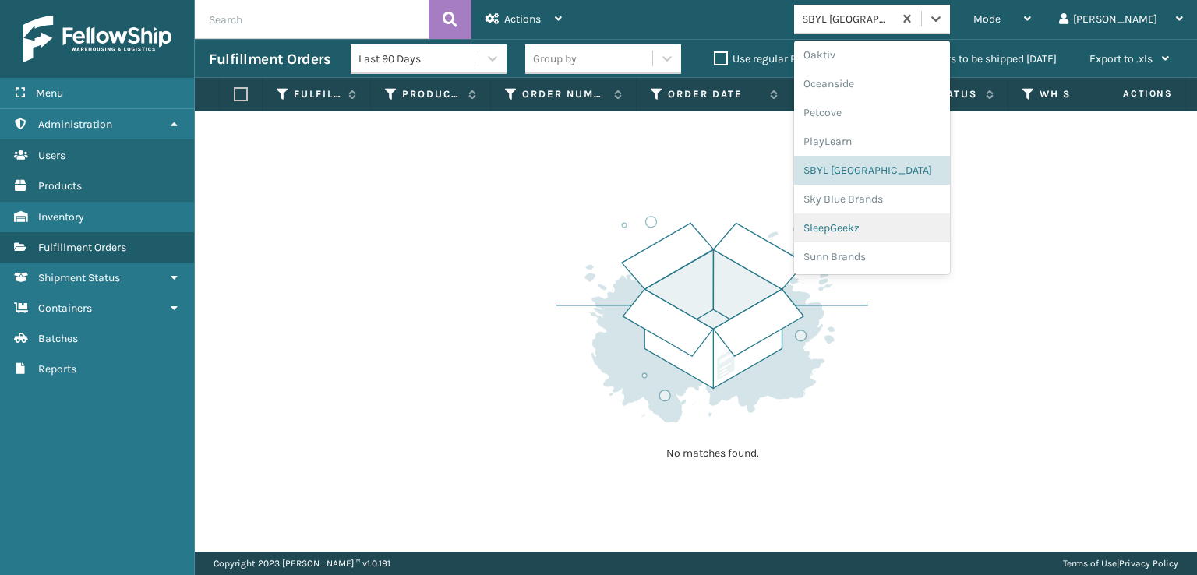
click at [892, 232] on div "SleepGeekz" at bounding box center [872, 228] width 156 height 29
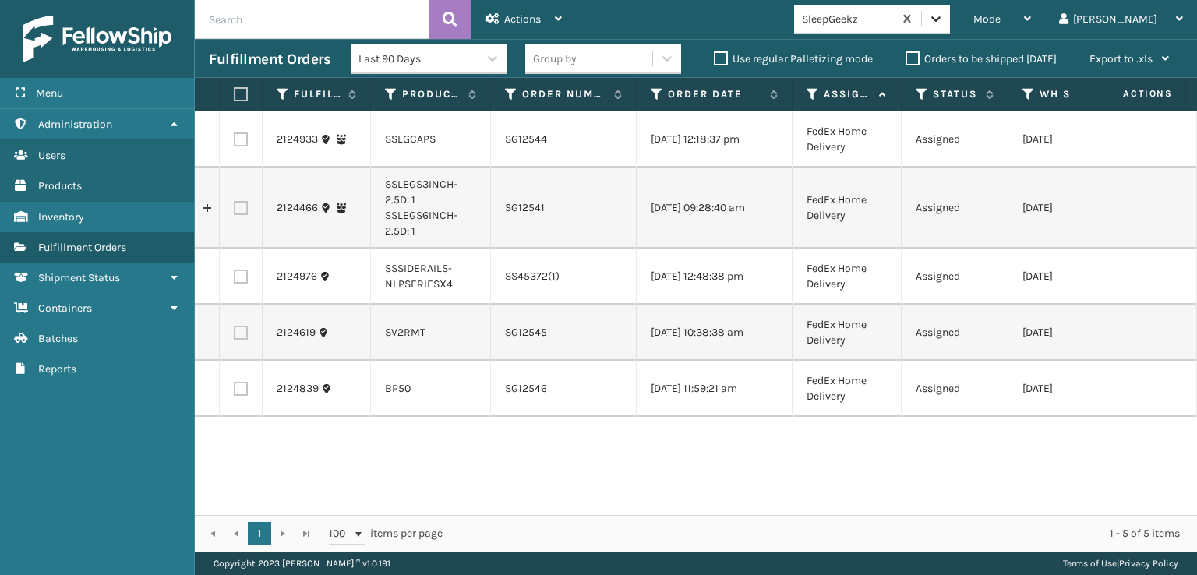
click at [944, 22] on icon at bounding box center [936, 19] width 16 height 16
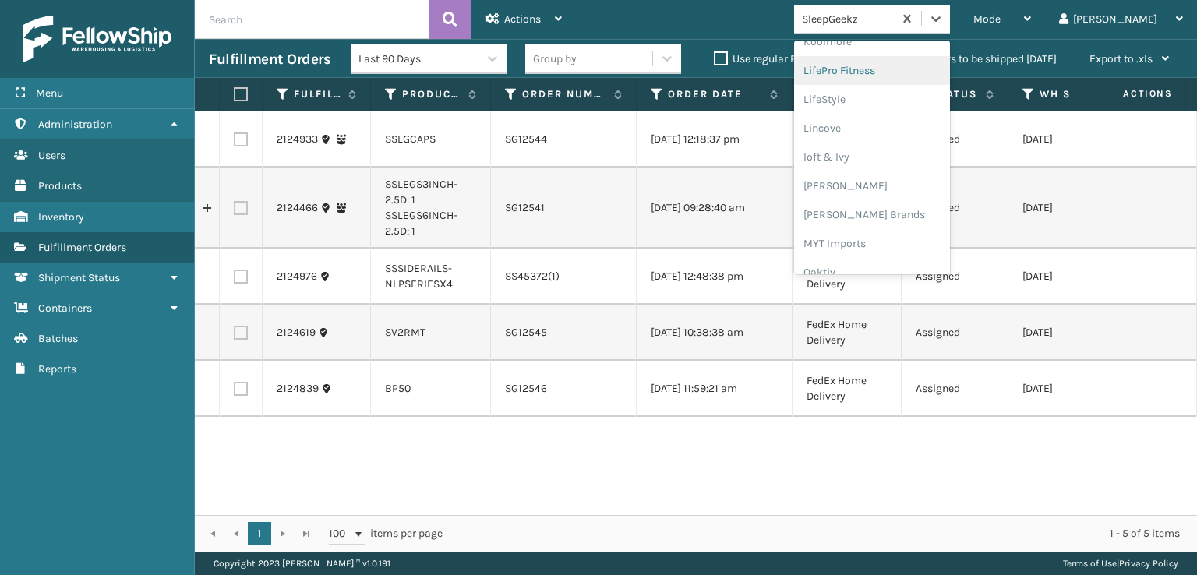
scroll to position [649, 0]
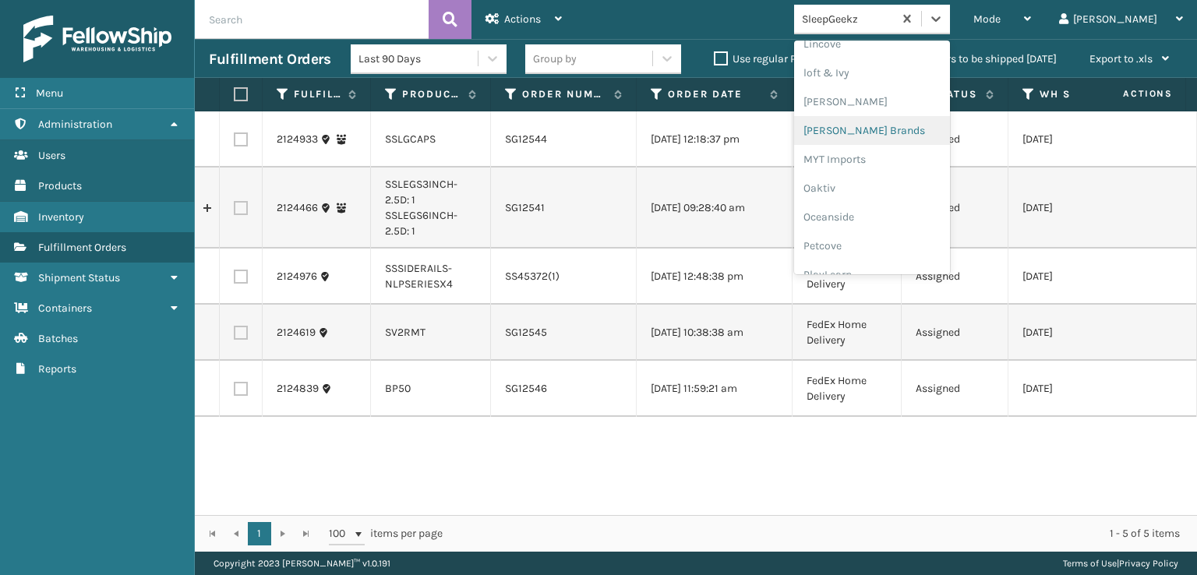
click at [905, 129] on div "[PERSON_NAME] Brands" at bounding box center [872, 130] width 156 height 29
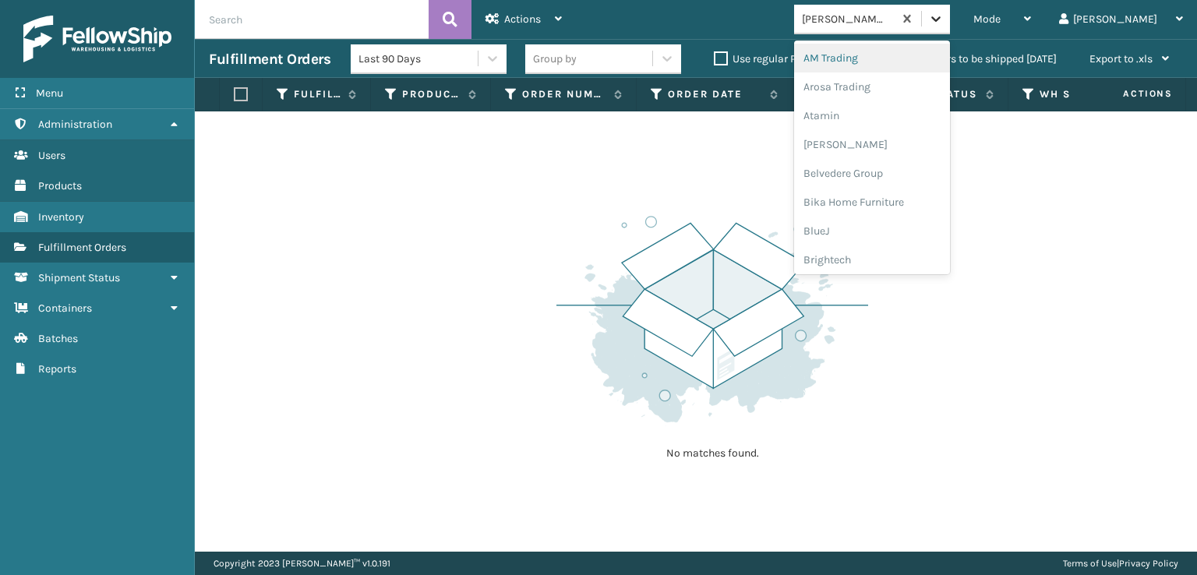
click at [950, 27] on div at bounding box center [936, 19] width 28 height 28
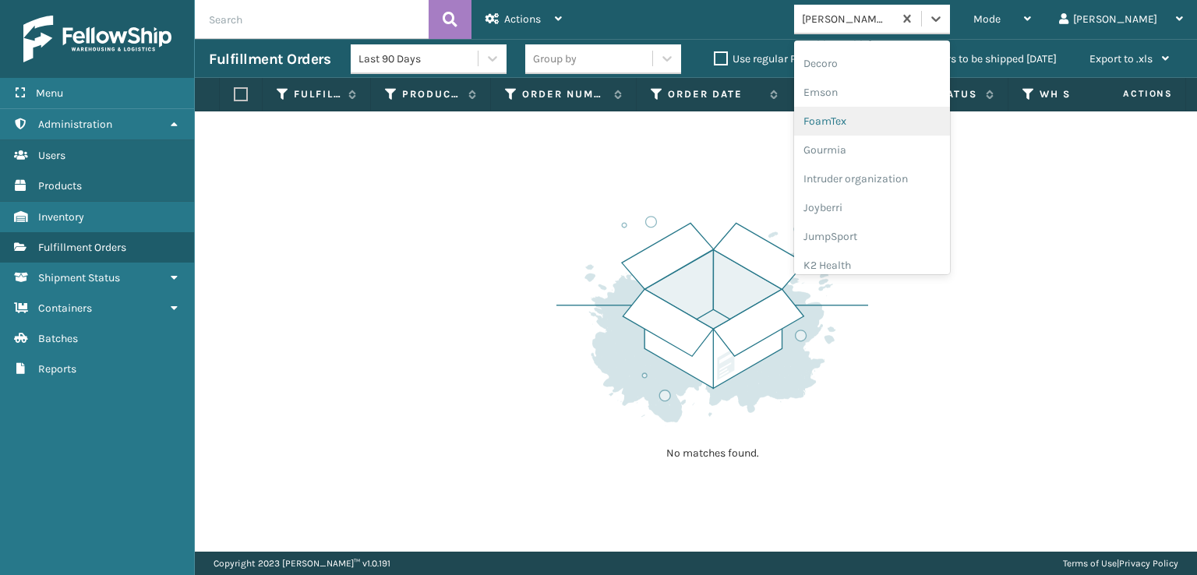
click at [892, 125] on div "FoamTex" at bounding box center [872, 121] width 156 height 29
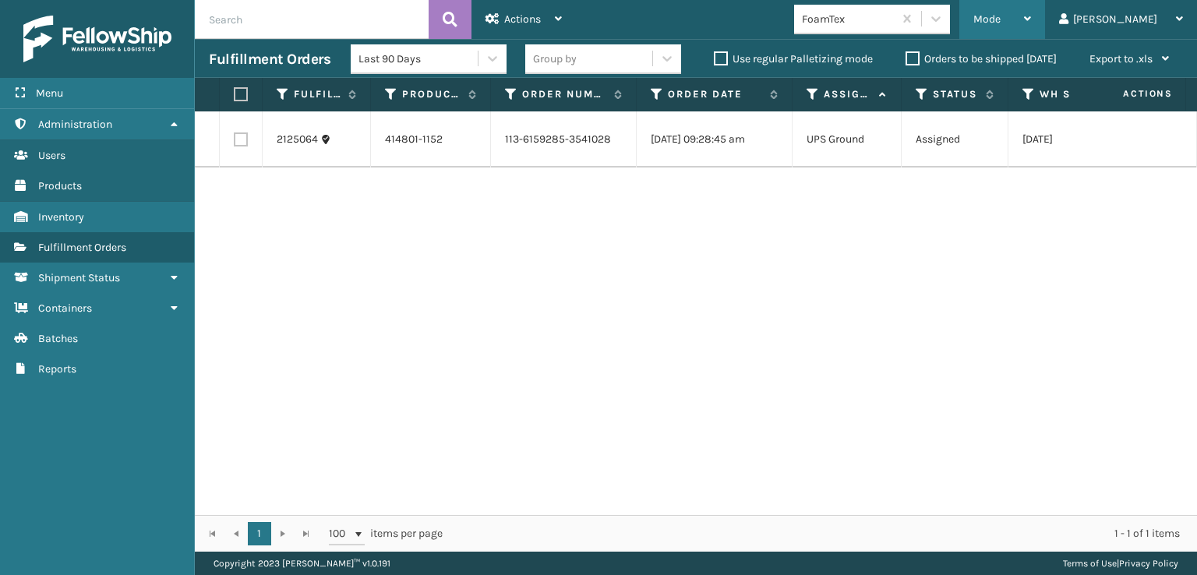
click at [1032, 20] on div "Mode Regular Mode Picking Mode Labeling Mode Exit Scan Mode" at bounding box center [1003, 19] width 86 height 39
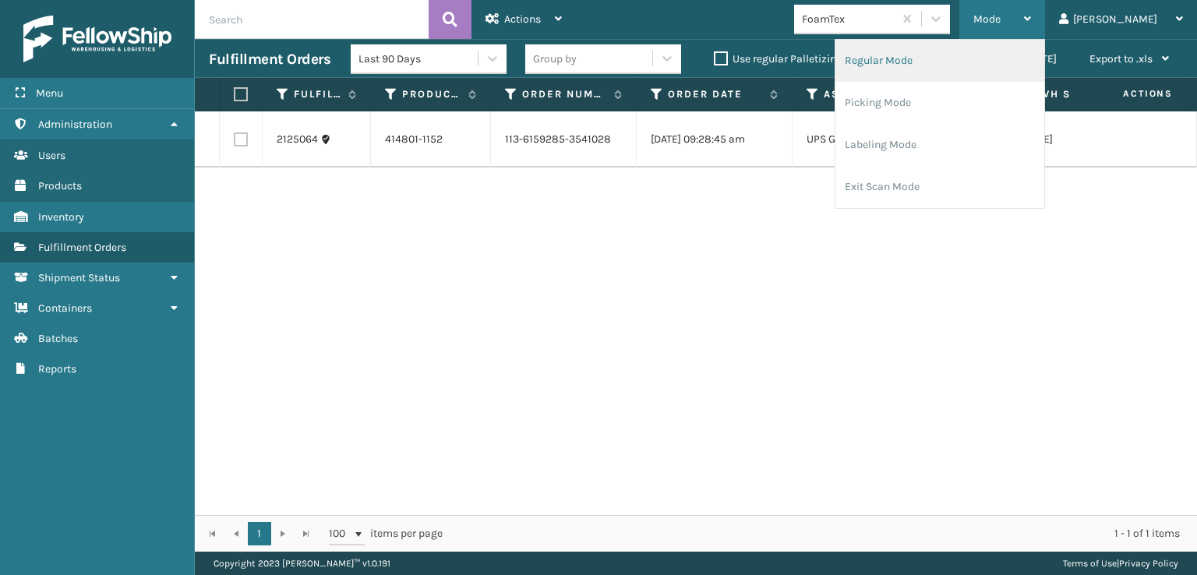
click at [925, 62] on li "Regular Mode" at bounding box center [940, 61] width 209 height 42
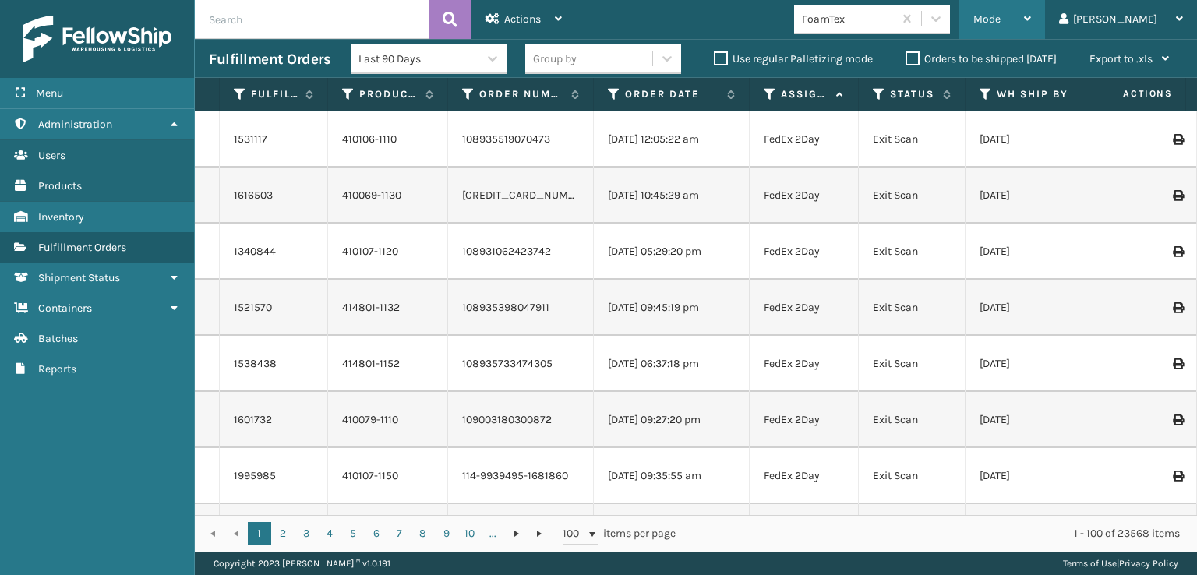
click at [1001, 24] on span "Mode" at bounding box center [987, 18] width 27 height 13
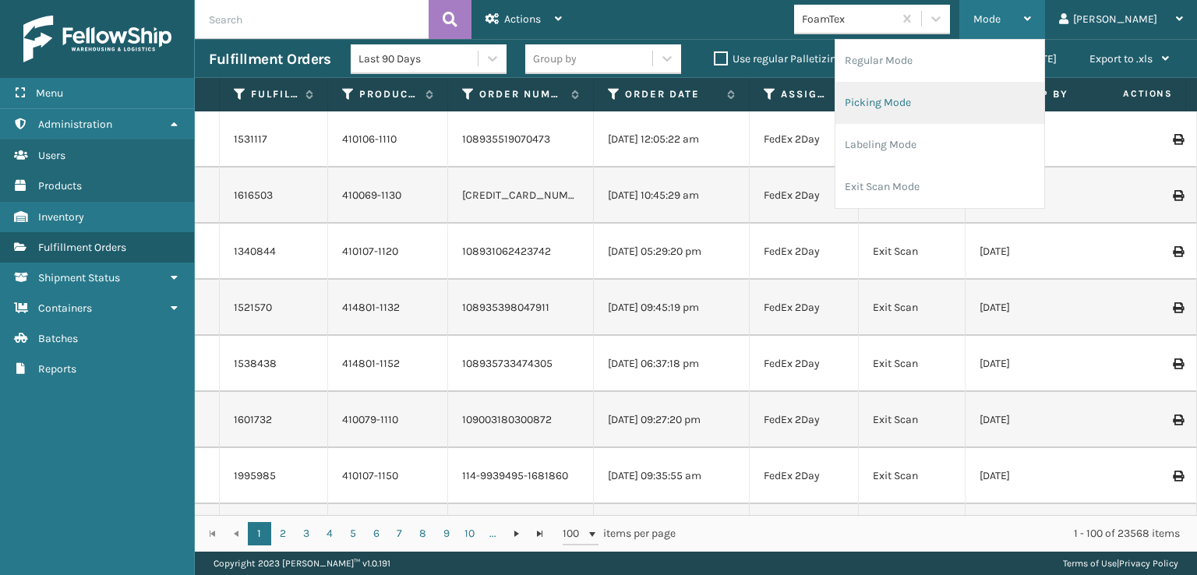
click at [930, 104] on li "Picking Mode" at bounding box center [940, 103] width 209 height 42
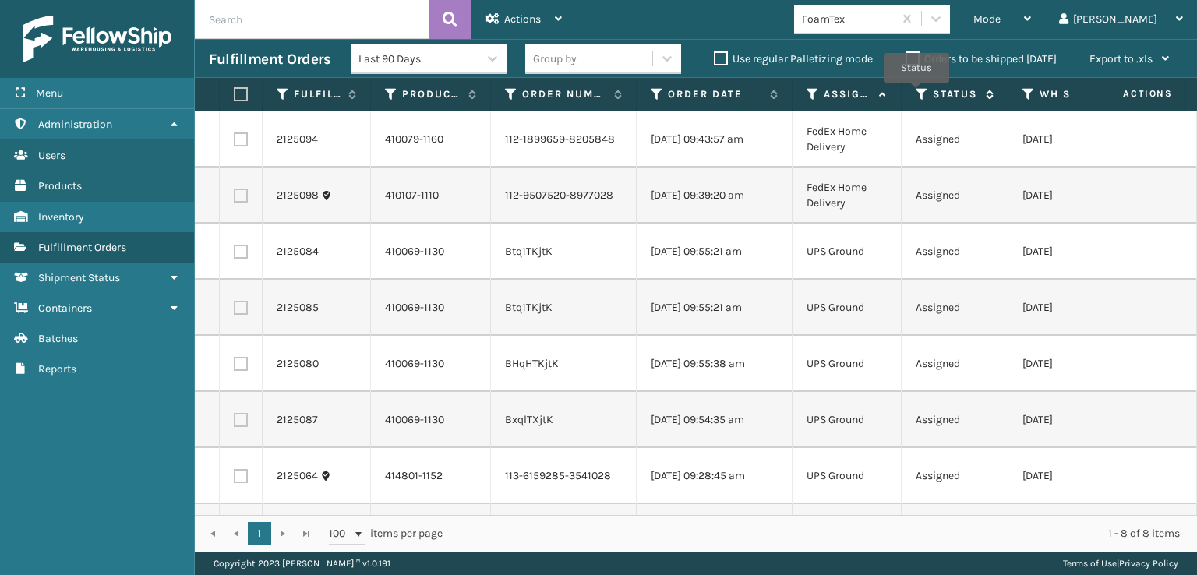
click at [917, 94] on icon at bounding box center [922, 94] width 12 height 14
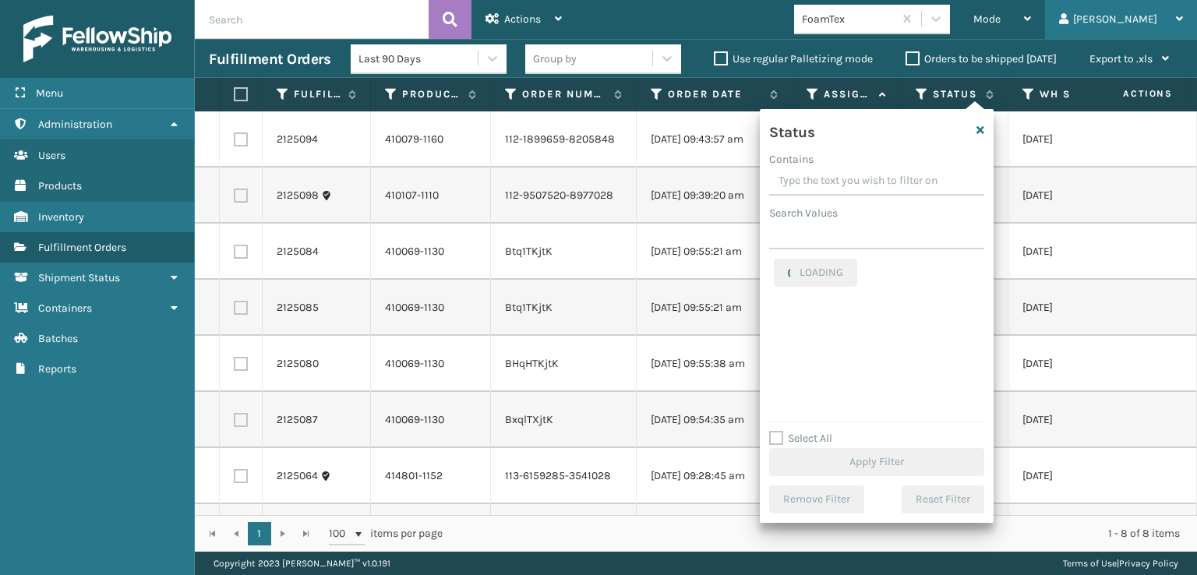
click at [1110, 17] on div "[PERSON_NAME] Log Out" at bounding box center [1121, 19] width 152 height 39
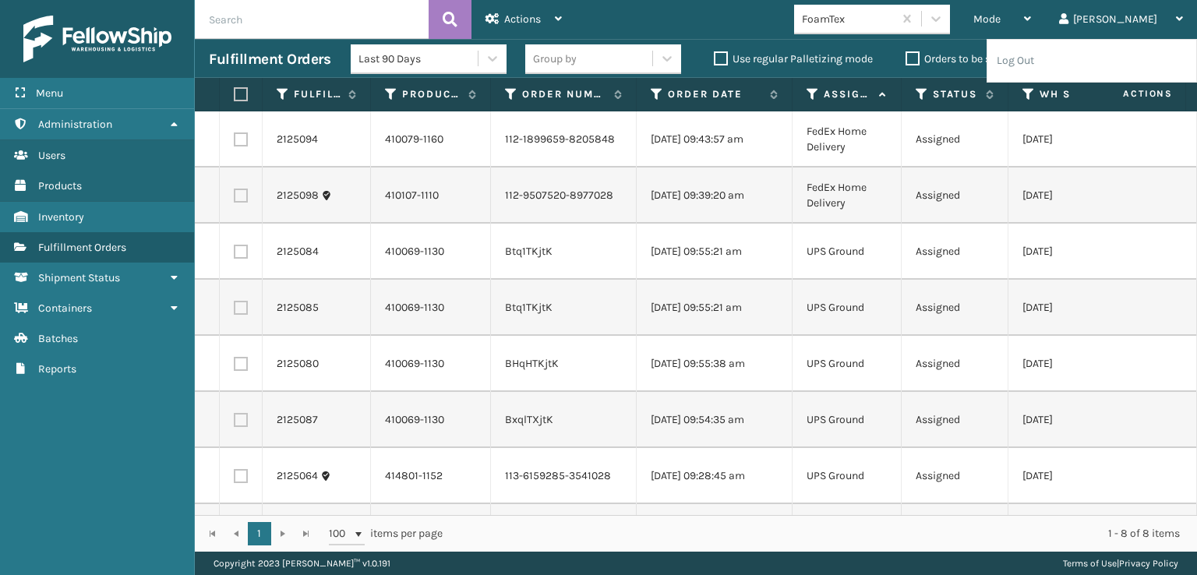
click at [815, 14] on div "Mode Regular Mode Picking Mode Labeling Mode Exit Scan Mode FoamTex [PERSON_NAM…" at bounding box center [886, 19] width 621 height 39
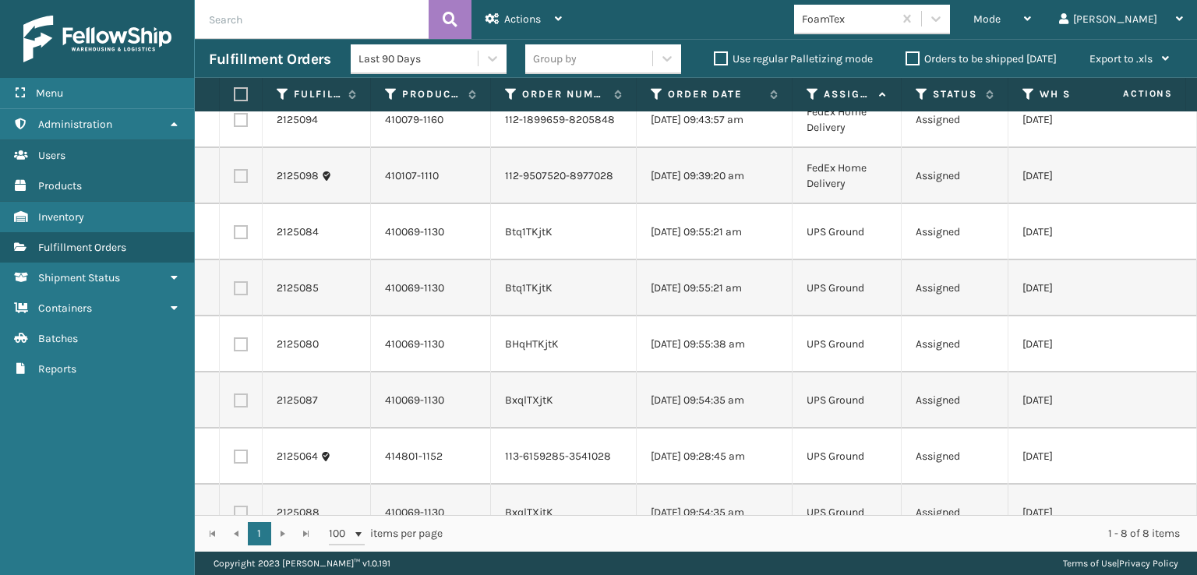
scroll to position [0, 0]
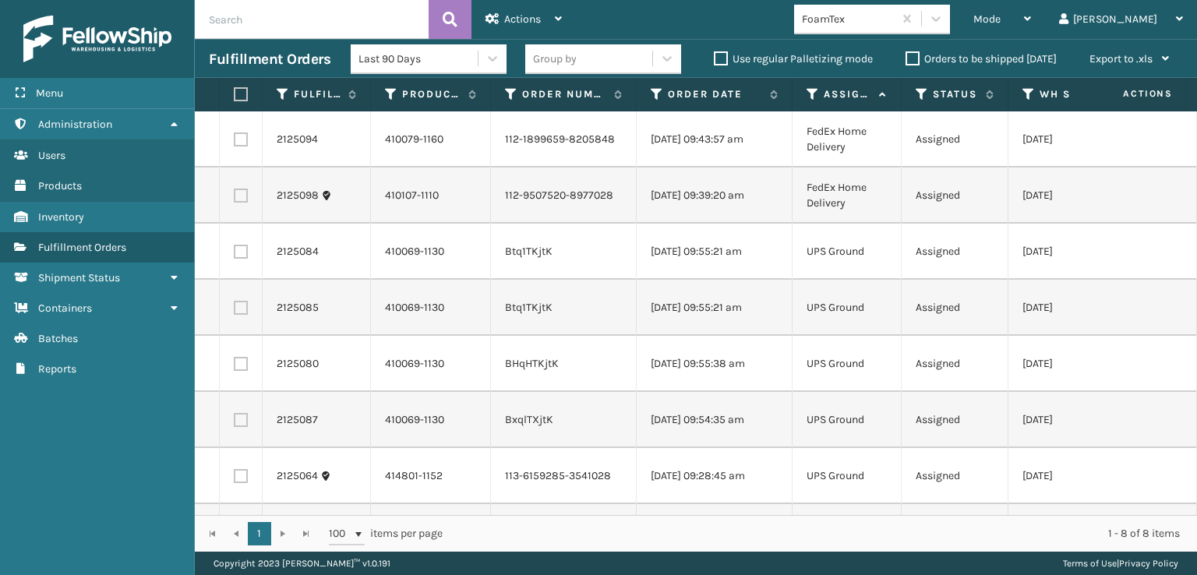
click at [239, 98] on label at bounding box center [238, 94] width 9 height 14
click at [235, 98] on input "checkbox" at bounding box center [234, 95] width 1 height 10
checkbox input "true"
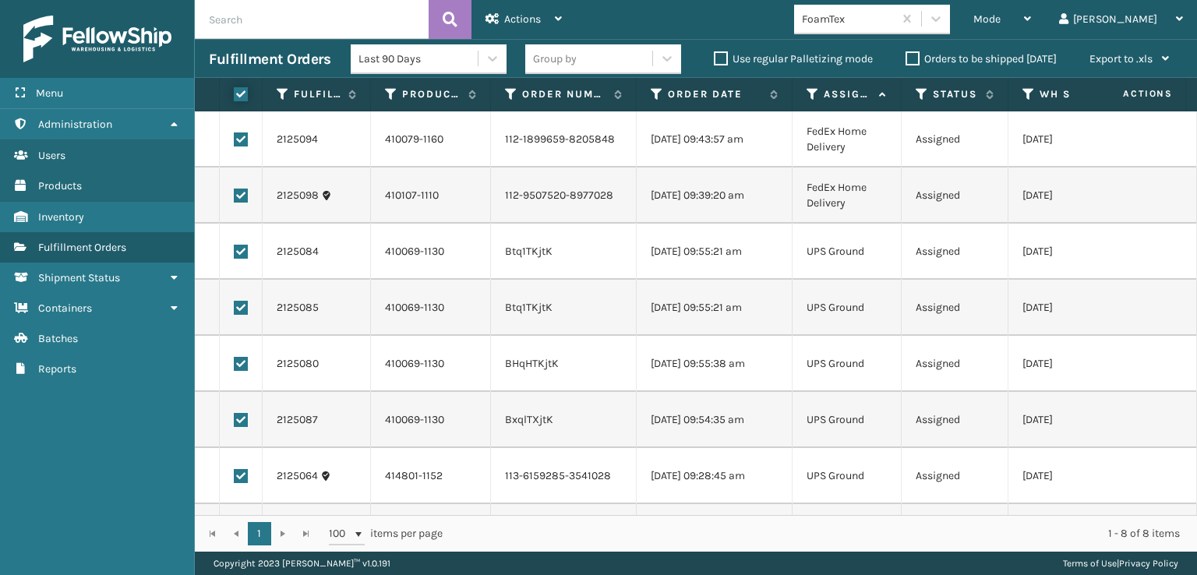
checkbox input "true"
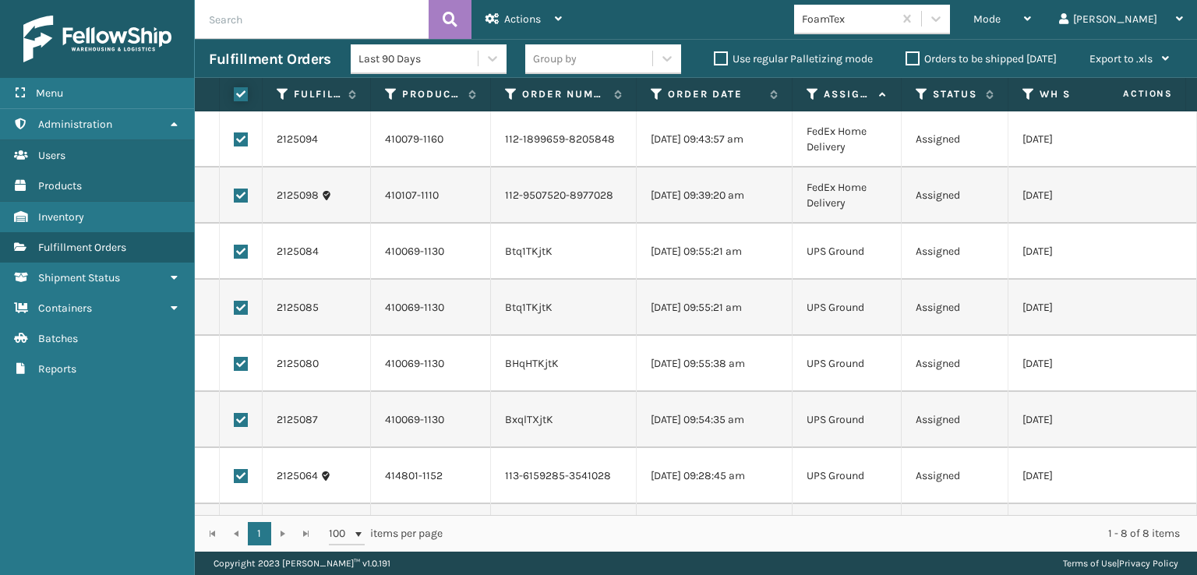
checkbox input "true"
click at [241, 194] on label at bounding box center [241, 196] width 14 height 14
click at [235, 194] on input "checkbox" at bounding box center [234, 194] width 1 height 10
checkbox input "false"
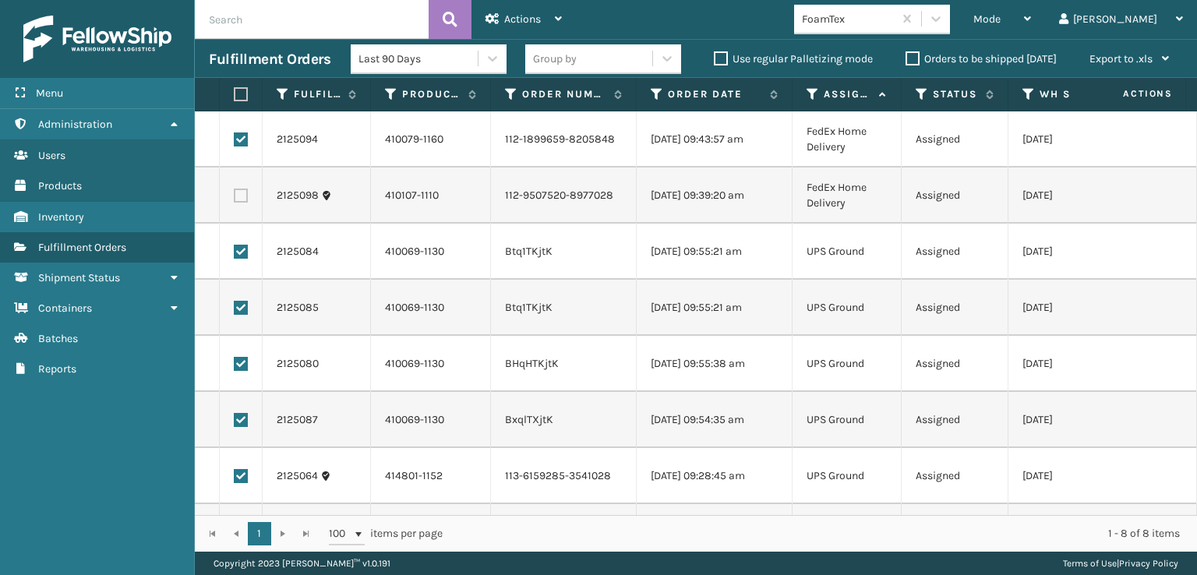
click at [241, 138] on label at bounding box center [241, 140] width 14 height 14
click at [235, 138] on input "checkbox" at bounding box center [234, 138] width 1 height 10
checkbox input "false"
click at [527, 26] on div "Actions" at bounding box center [524, 19] width 76 height 39
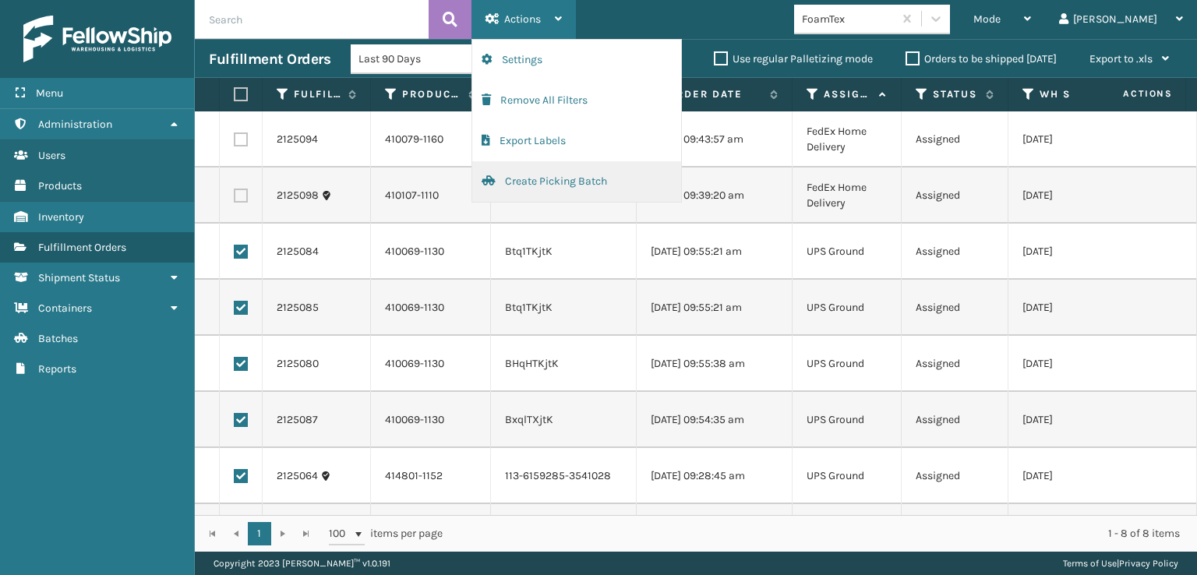
click at [544, 180] on button "Create Picking Batch" at bounding box center [576, 181] width 209 height 41
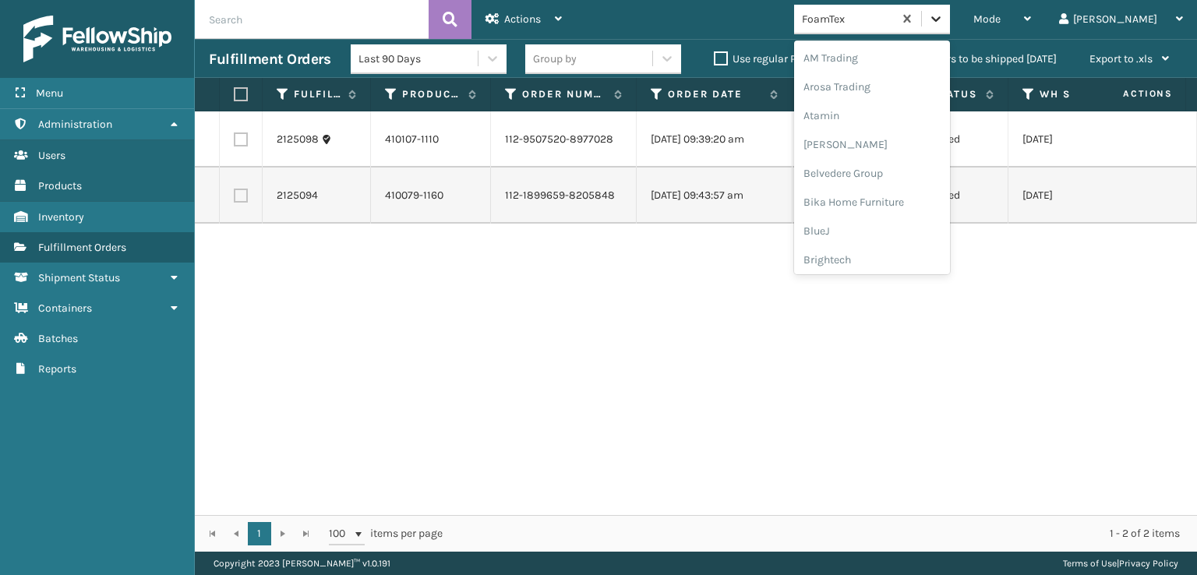
click at [944, 18] on icon at bounding box center [936, 19] width 16 height 16
click at [907, 253] on div "FoamTex" at bounding box center [872, 250] width 156 height 29
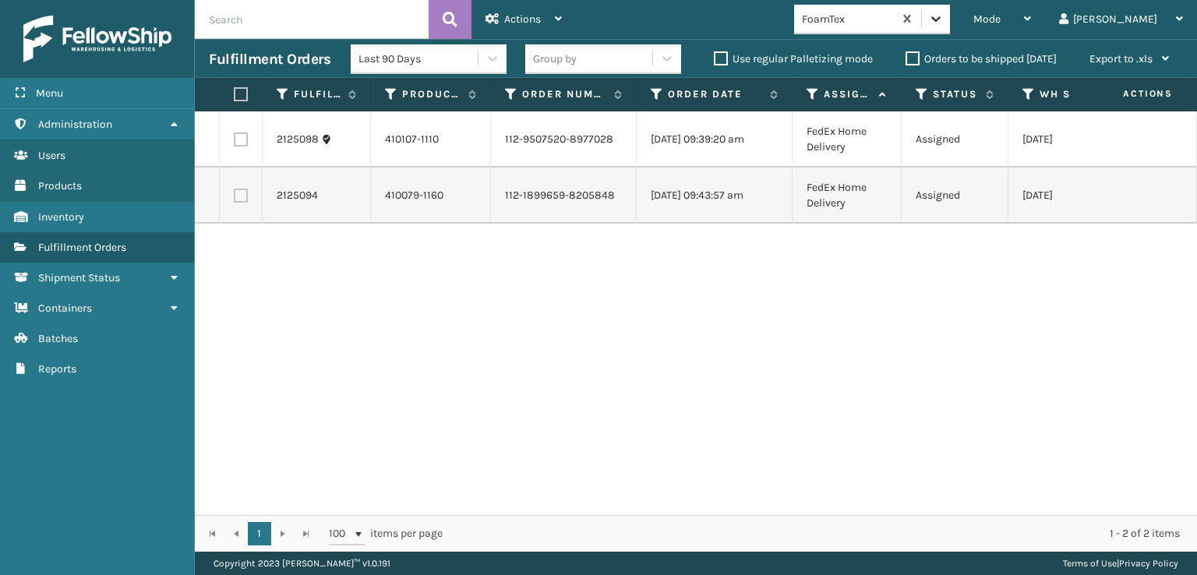
click at [944, 21] on icon at bounding box center [936, 19] width 16 height 16
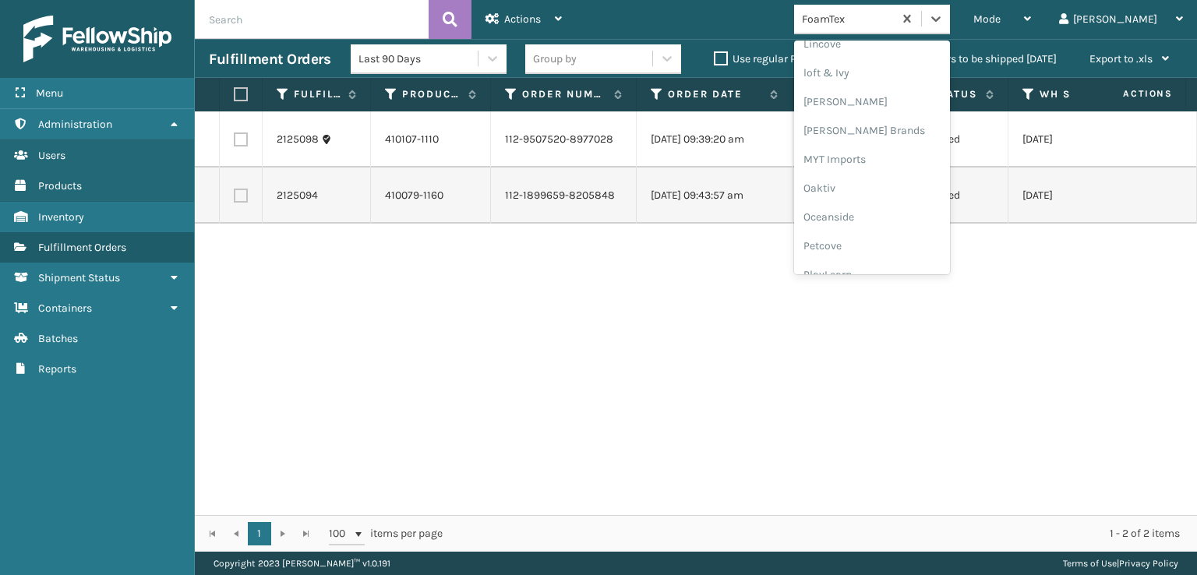
scroll to position [649, 0]
click at [913, 131] on div "[PERSON_NAME] Brands" at bounding box center [872, 130] width 156 height 29
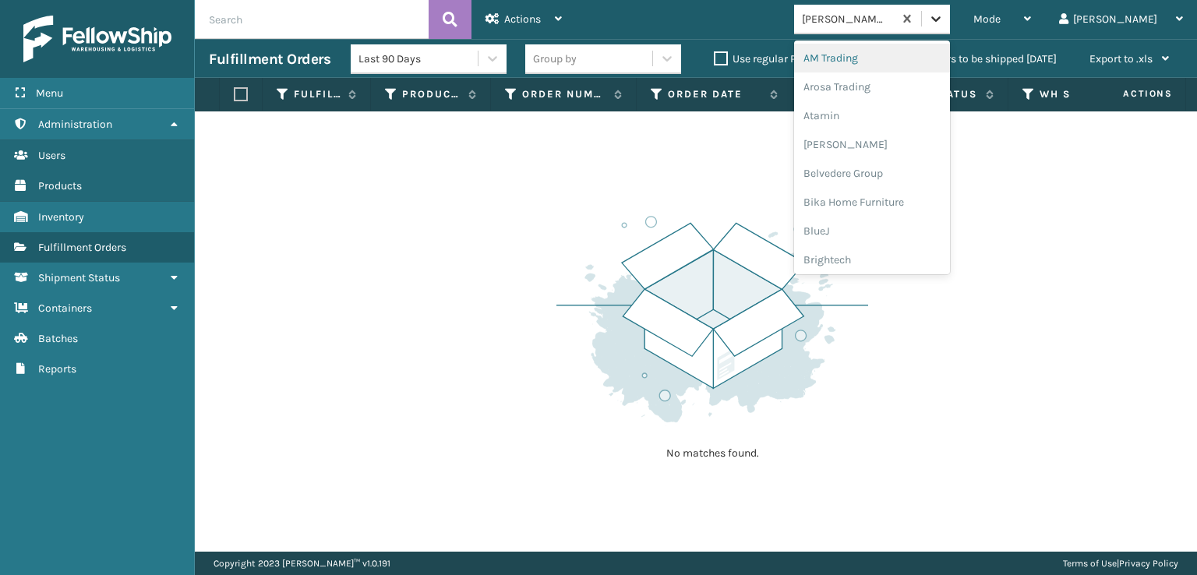
click at [950, 9] on div at bounding box center [936, 19] width 28 height 28
click at [907, 228] on div "SleepGeekz" at bounding box center [872, 228] width 156 height 29
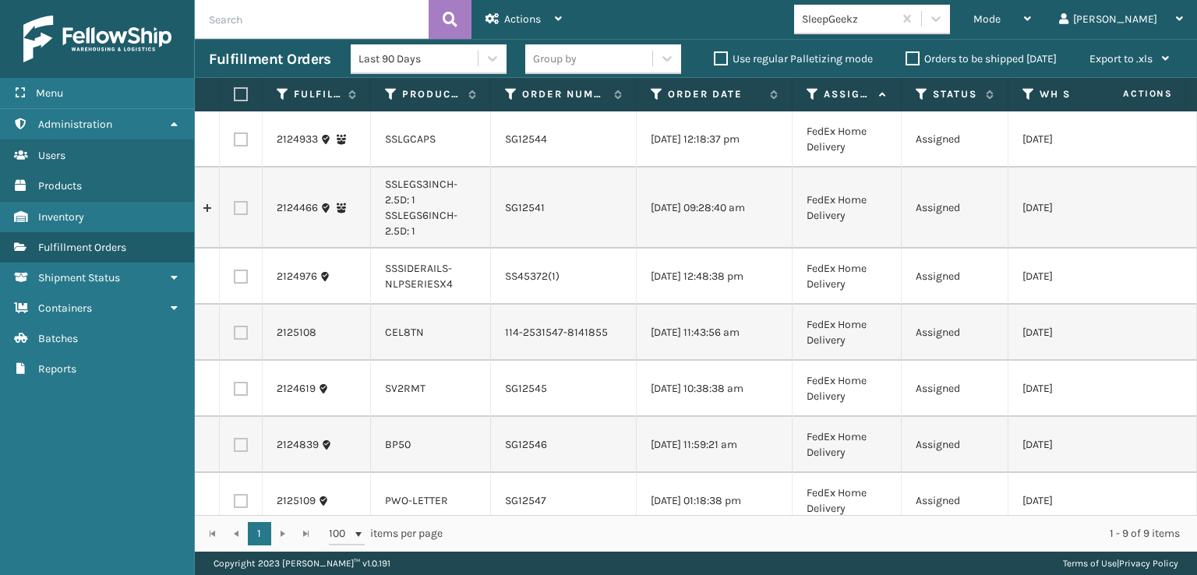
click at [237, 337] on label at bounding box center [241, 333] width 14 height 14
click at [235, 336] on input "checkbox" at bounding box center [234, 331] width 1 height 10
checkbox input "true"
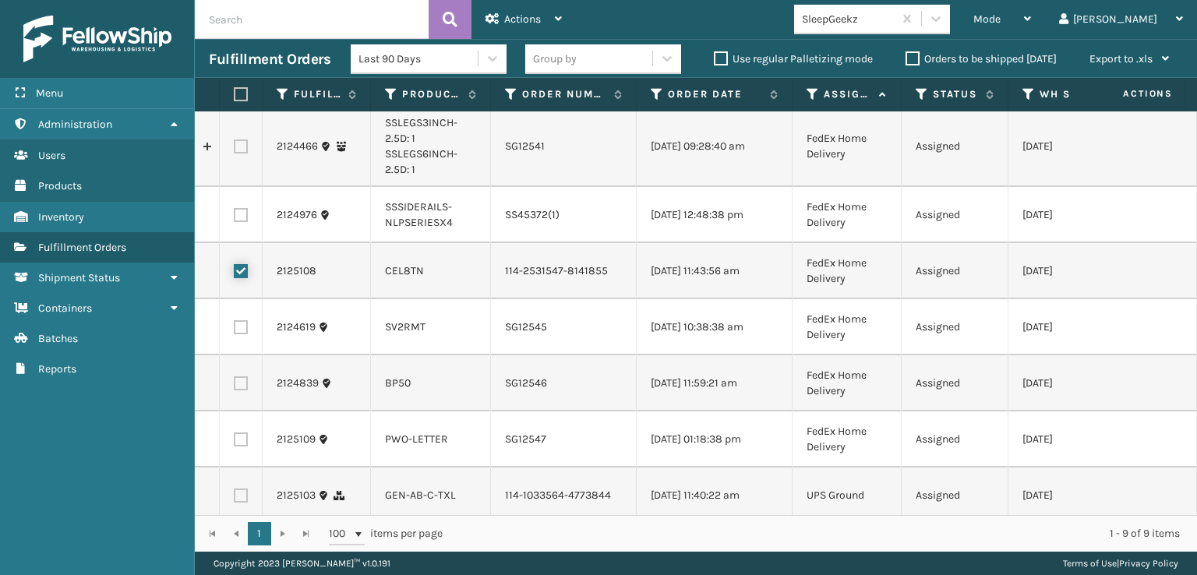
scroll to position [147, 0]
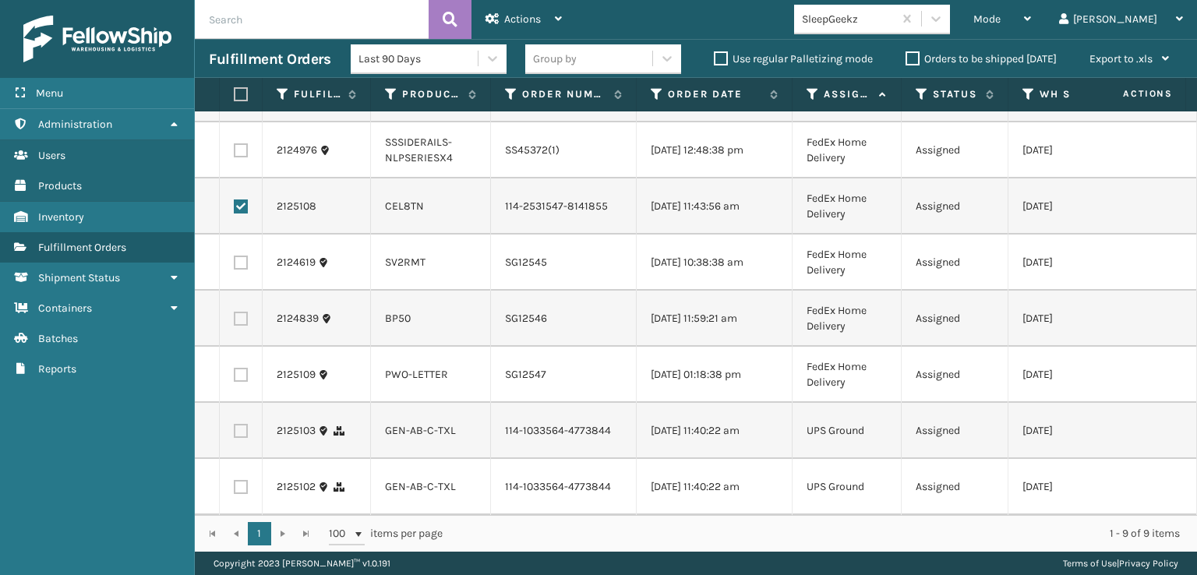
click at [244, 480] on label at bounding box center [241, 487] width 14 height 14
click at [235, 480] on input "checkbox" at bounding box center [234, 485] width 1 height 10
checkbox input "true"
click at [241, 424] on label at bounding box center [241, 431] width 14 height 14
click at [235, 424] on input "checkbox" at bounding box center [234, 429] width 1 height 10
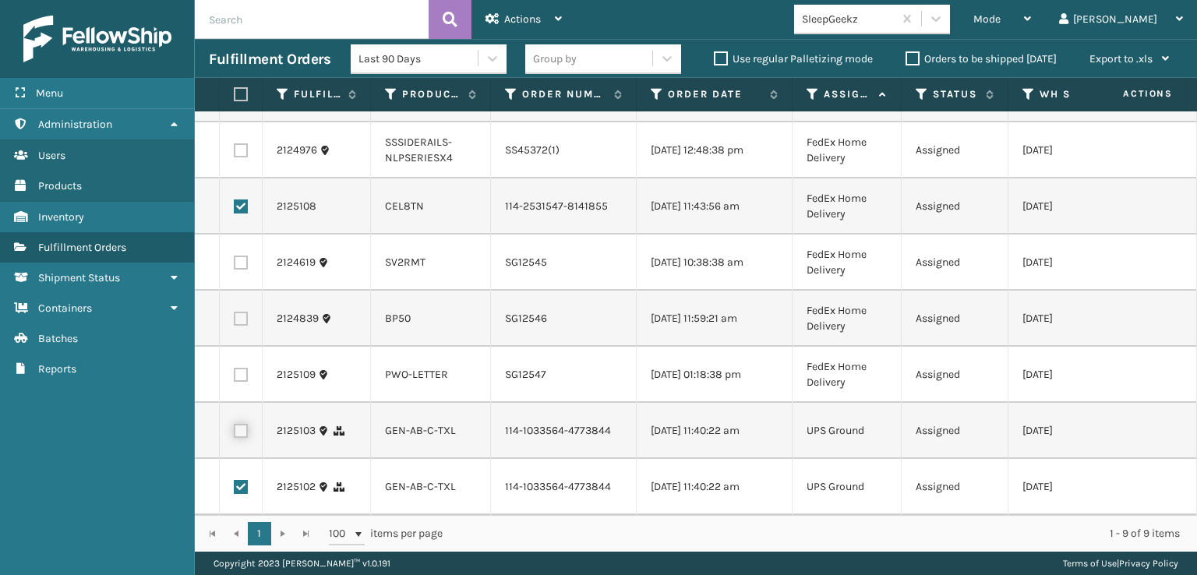
checkbox input "true"
click at [521, 6] on div "Actions" at bounding box center [524, 19] width 76 height 39
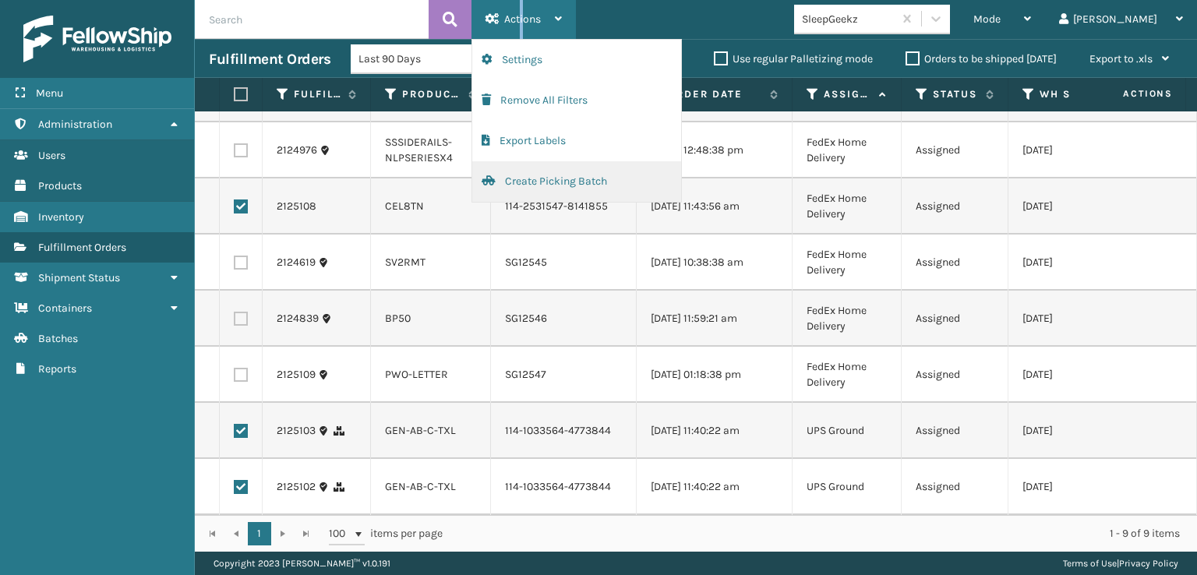
click at [532, 185] on button "Create Picking Batch" at bounding box center [576, 181] width 209 height 41
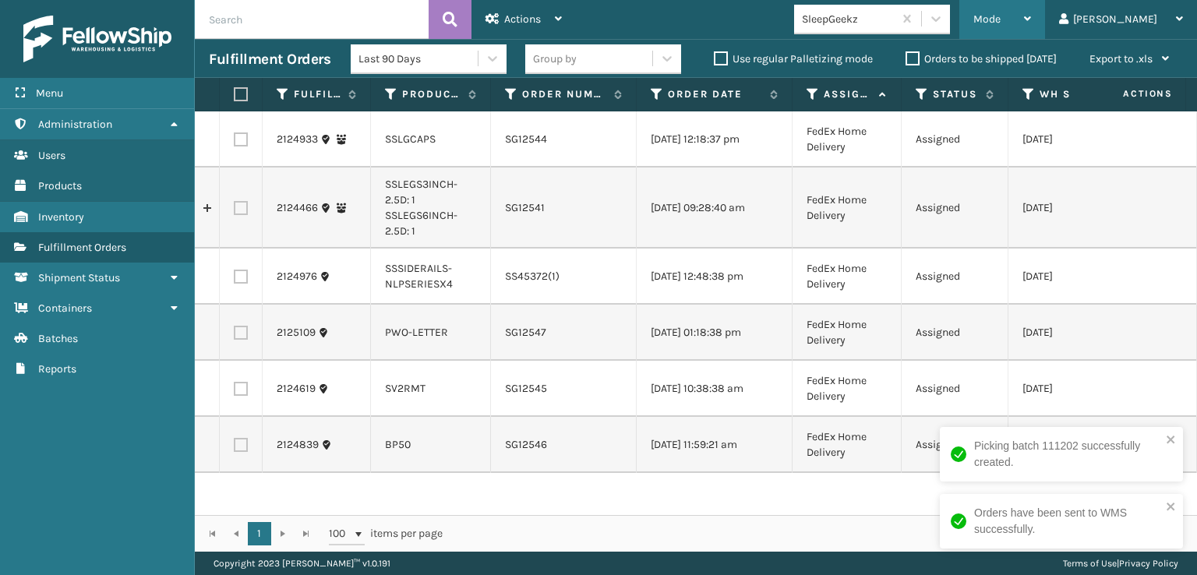
click at [1031, 23] on div "Mode" at bounding box center [1003, 19] width 58 height 39
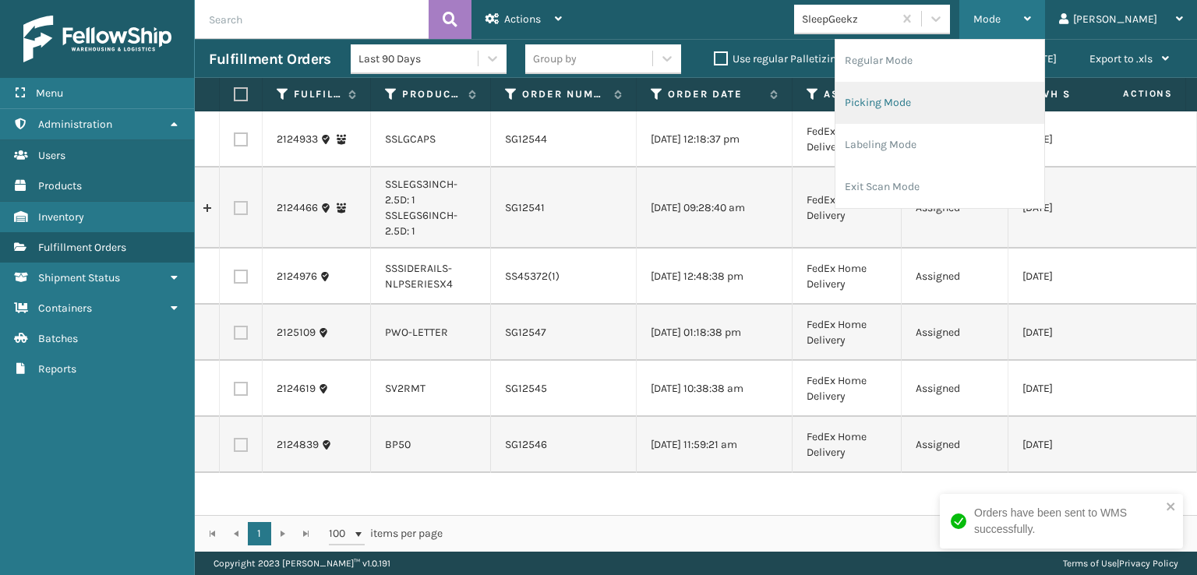
click at [934, 101] on li "Picking Mode" at bounding box center [940, 103] width 209 height 42
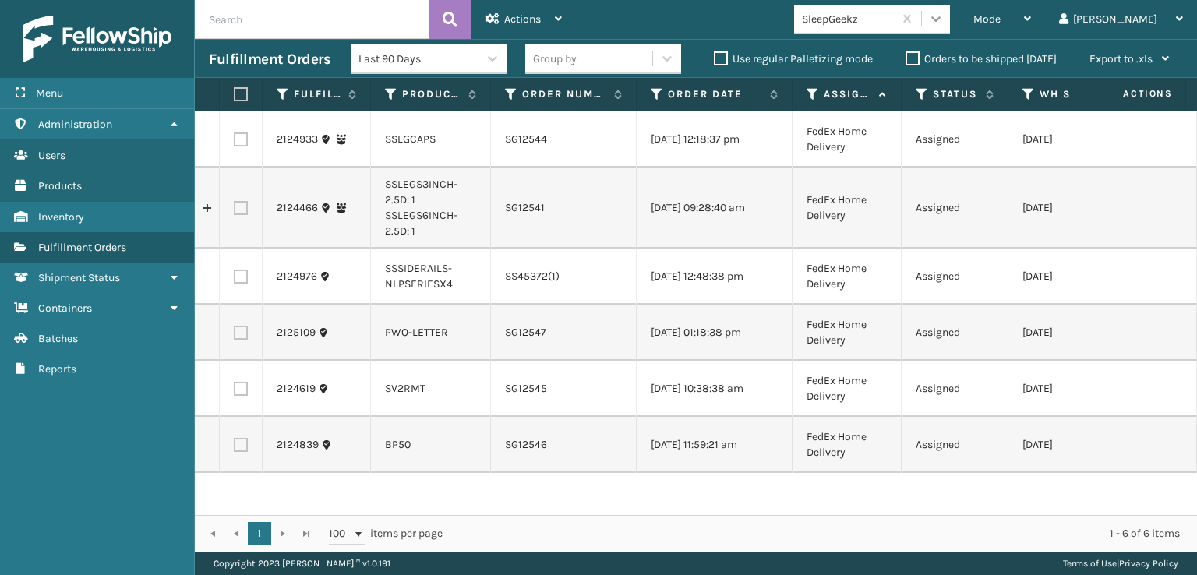
click at [944, 16] on icon at bounding box center [936, 19] width 16 height 16
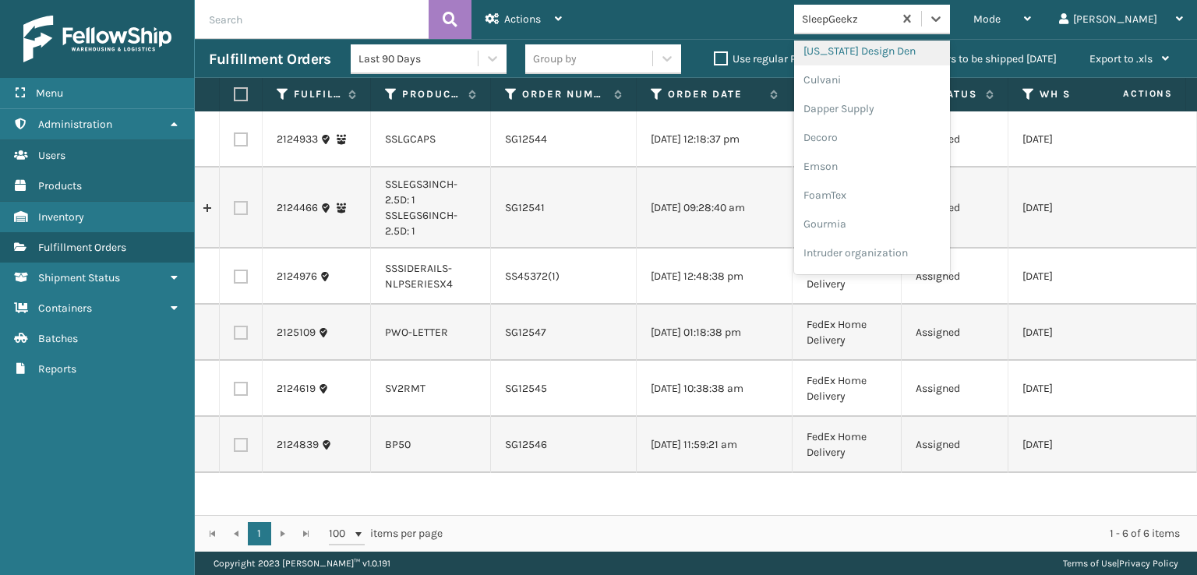
scroll to position [312, 0]
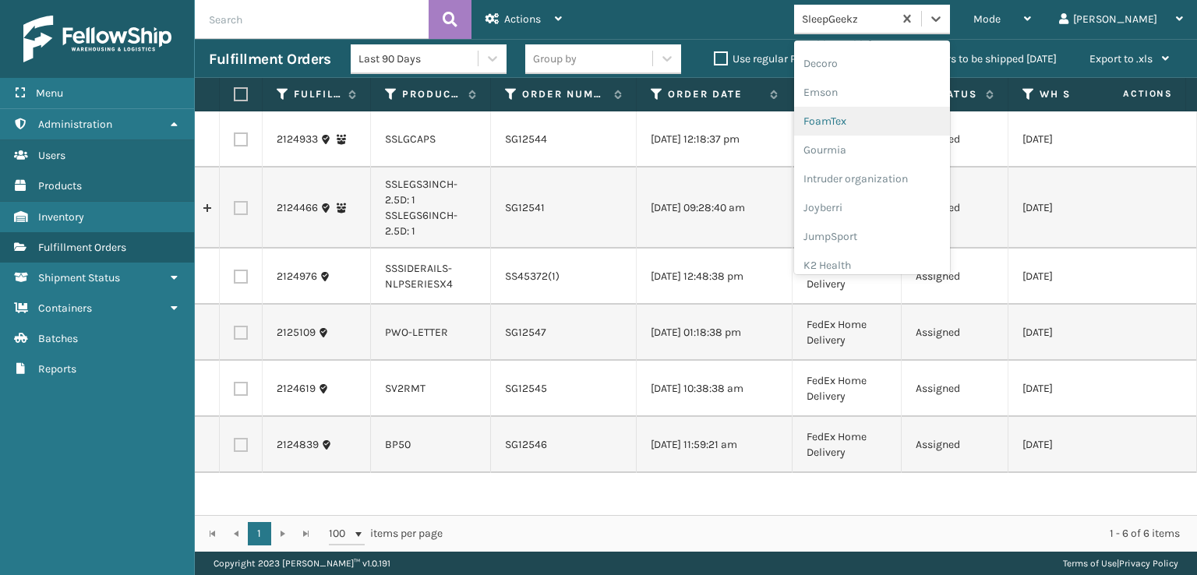
click at [896, 117] on div "FoamTex" at bounding box center [872, 121] width 156 height 29
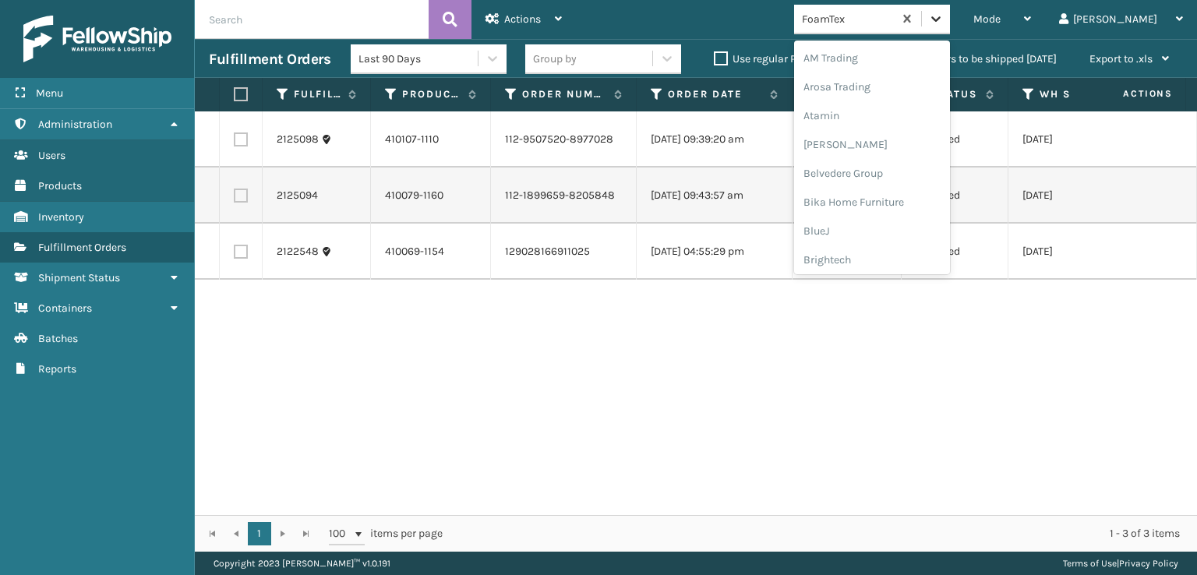
click at [944, 22] on icon at bounding box center [936, 19] width 16 height 16
click at [907, 213] on div "[PERSON_NAME] Brands" at bounding box center [872, 208] width 156 height 29
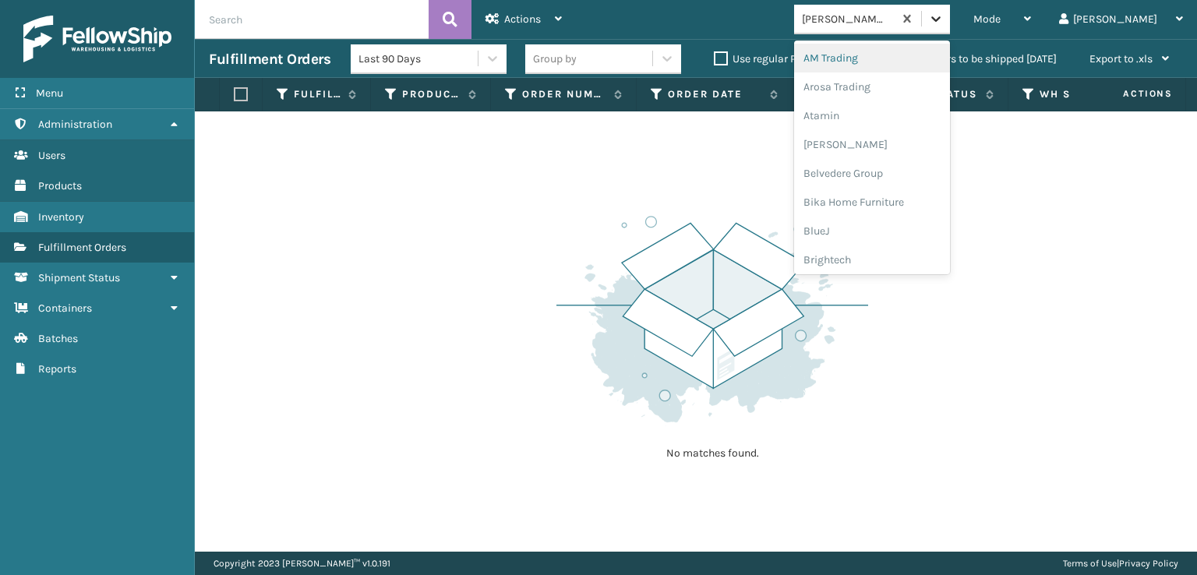
click at [950, 29] on div at bounding box center [936, 19] width 28 height 28
click at [889, 232] on div "SleepGeekz" at bounding box center [872, 228] width 156 height 29
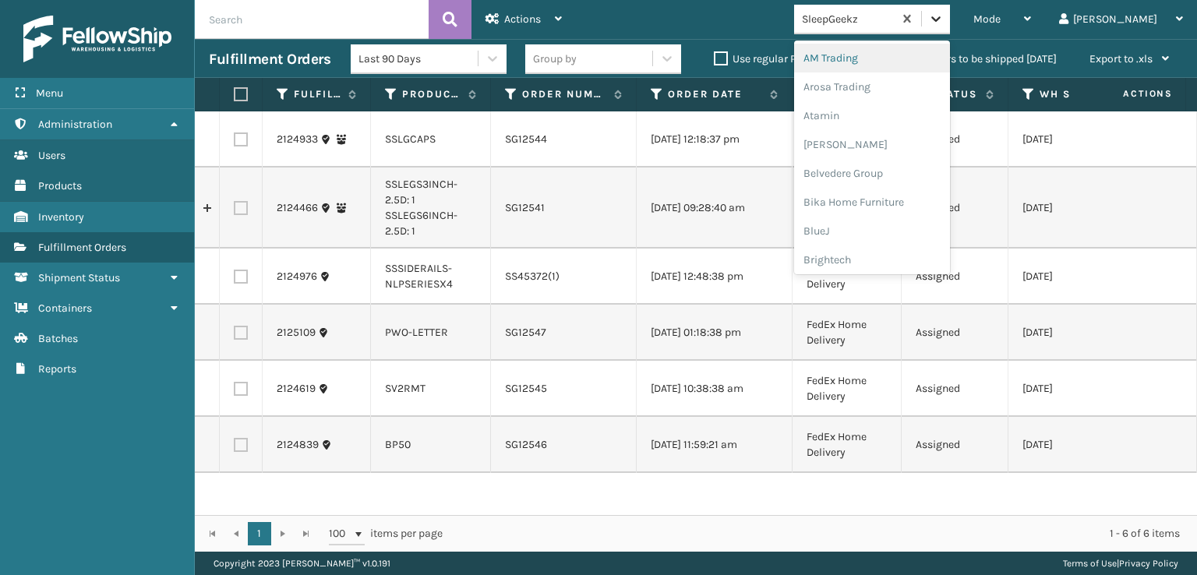
click at [944, 24] on icon at bounding box center [936, 19] width 16 height 16
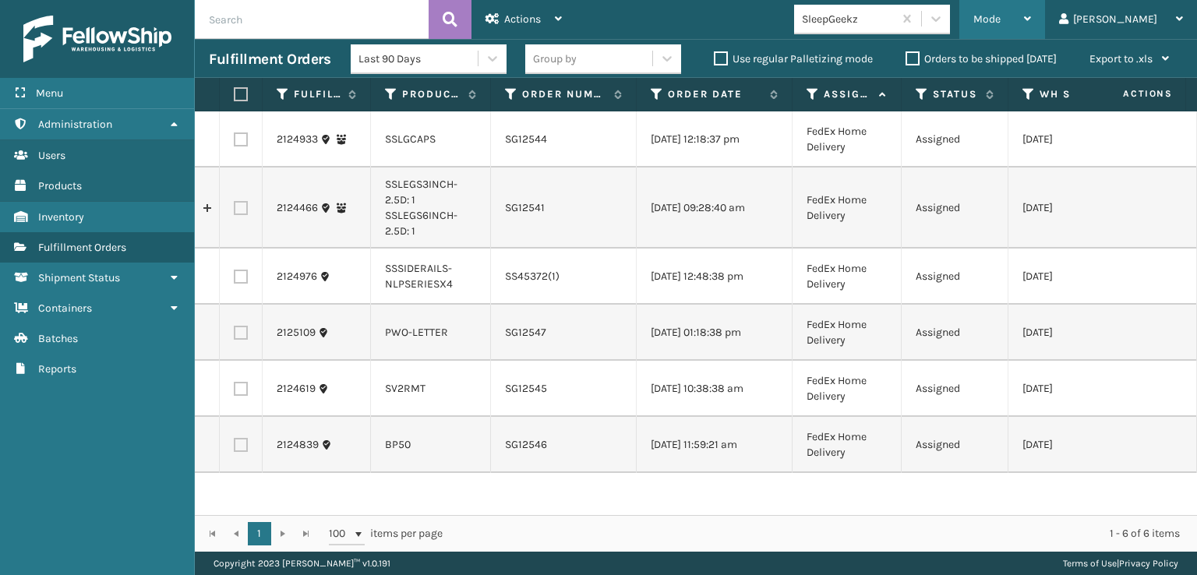
click at [1031, 4] on div "Mode" at bounding box center [1003, 19] width 58 height 39
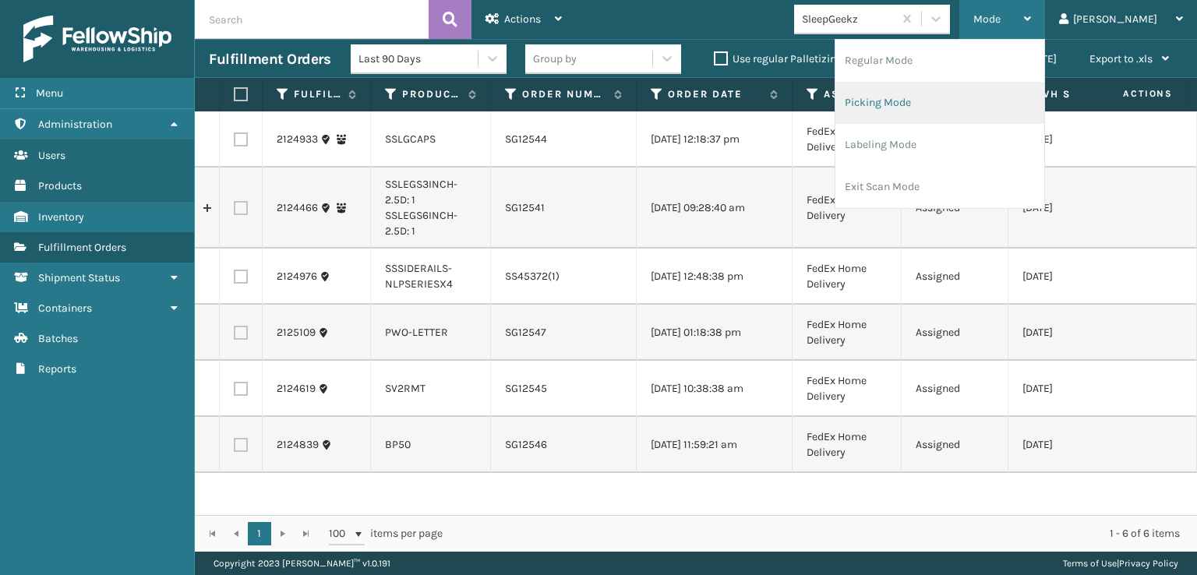
click at [919, 102] on li "Picking Mode" at bounding box center [940, 103] width 209 height 42
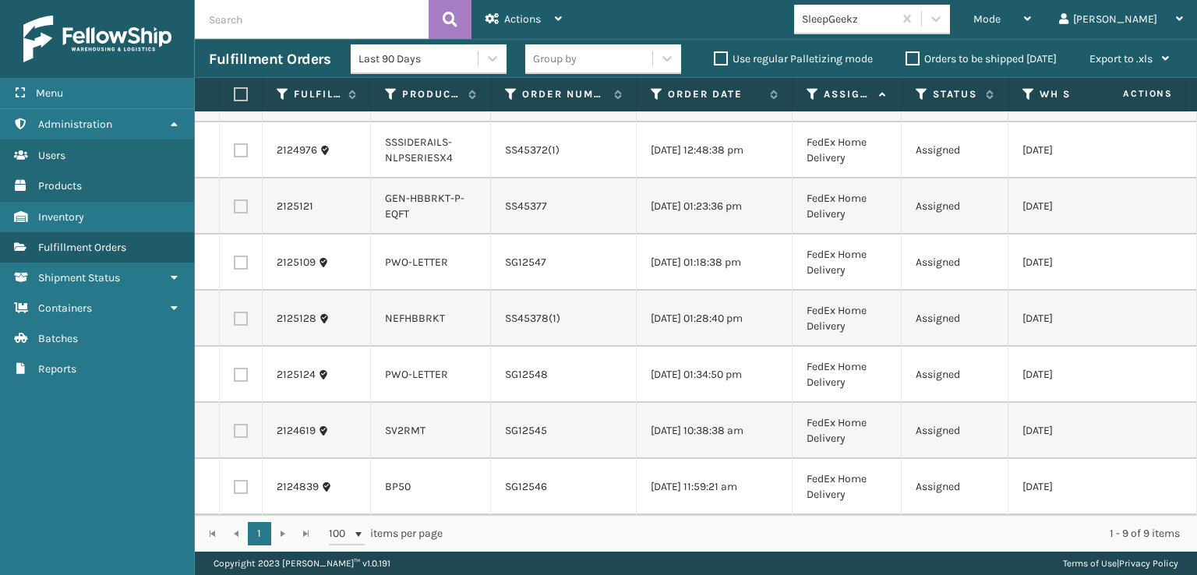
scroll to position [0, 0]
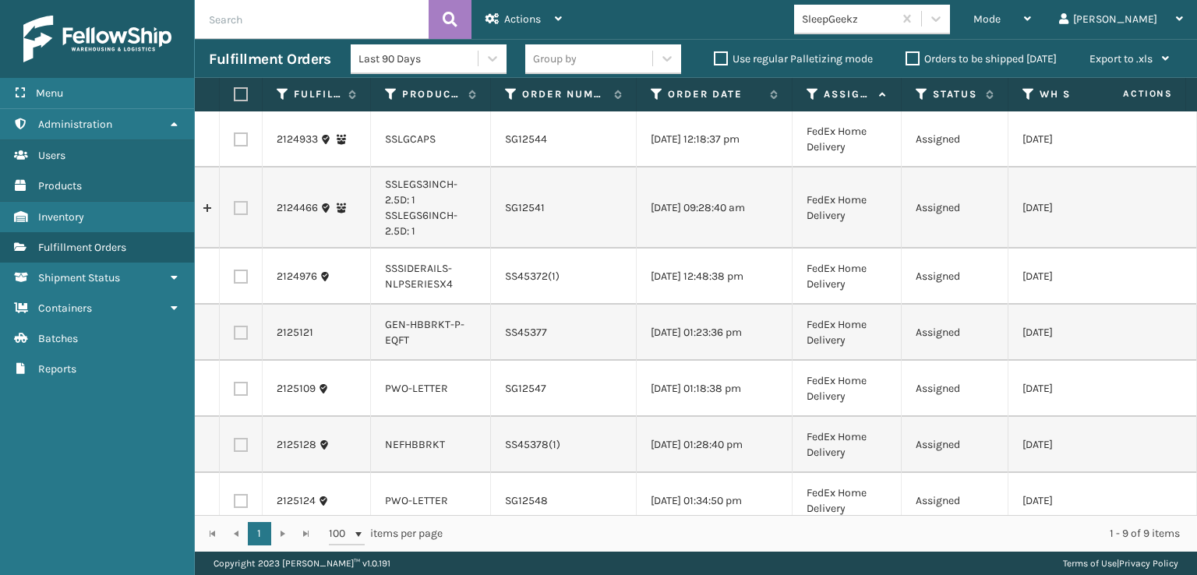
click at [237, 97] on label at bounding box center [238, 94] width 9 height 14
click at [235, 97] on input "checkbox" at bounding box center [234, 95] width 1 height 10
checkbox input "true"
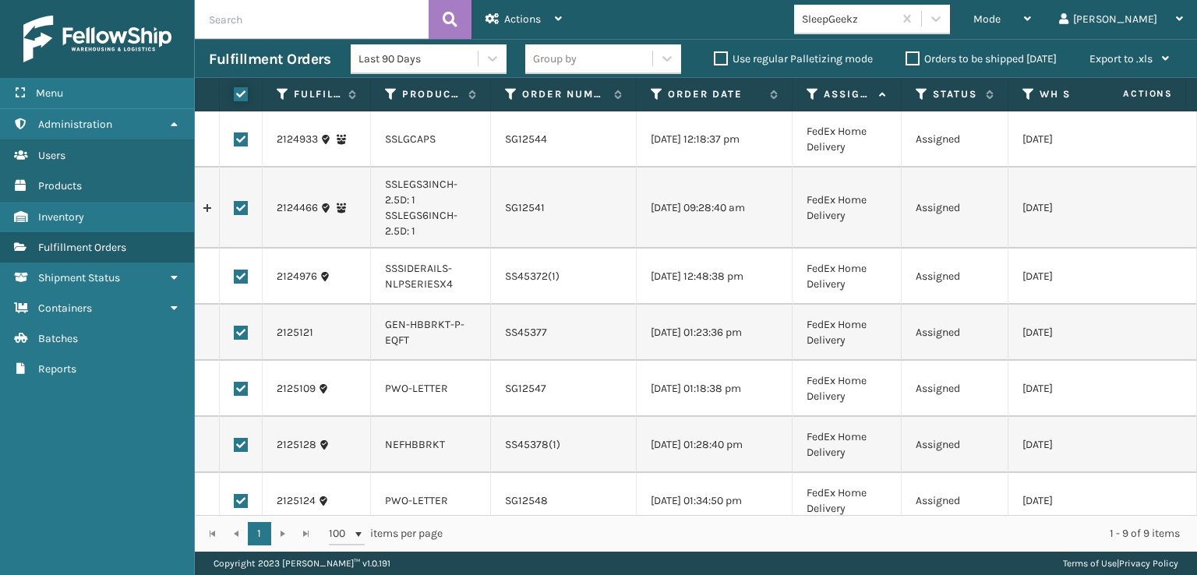
checkbox input "true"
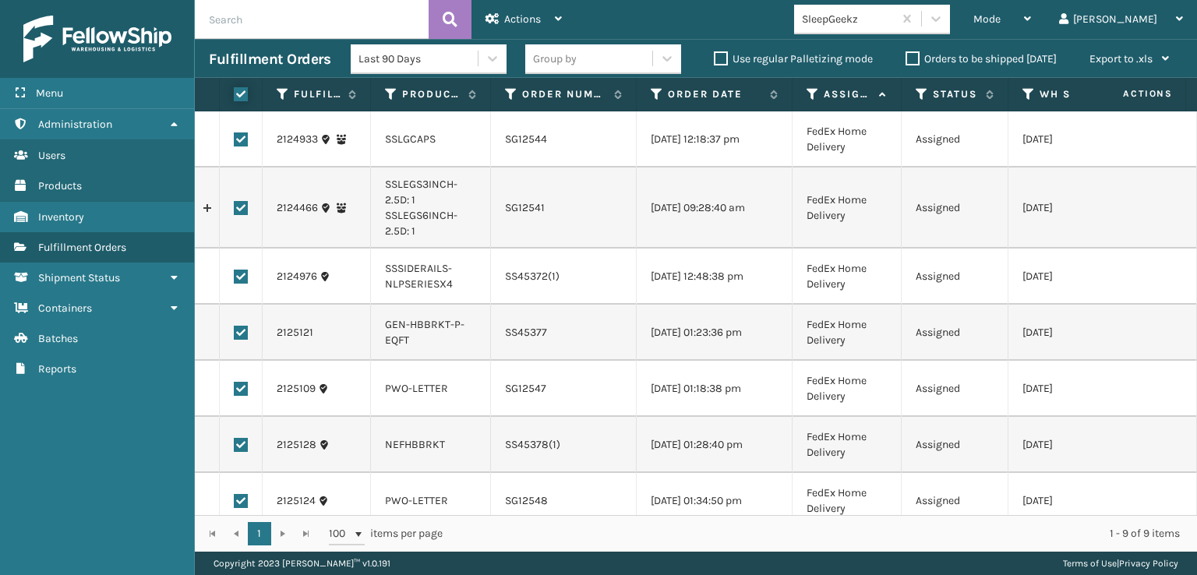
checkbox input "true"
click at [526, 8] on div "Actions" at bounding box center [524, 19] width 76 height 39
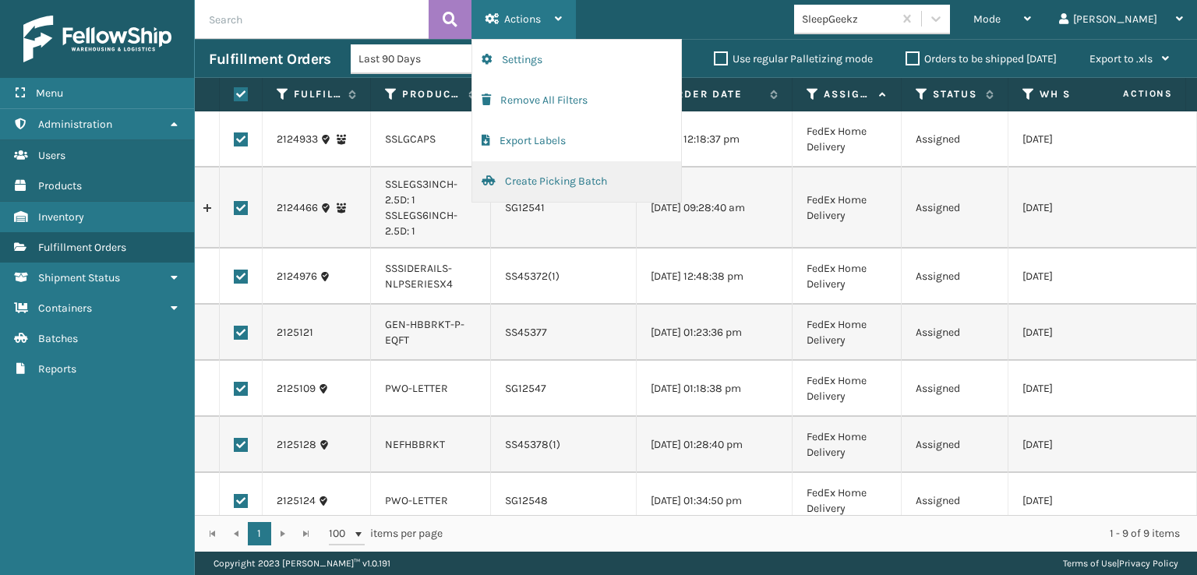
click at [578, 179] on button "Create Picking Batch" at bounding box center [576, 181] width 209 height 41
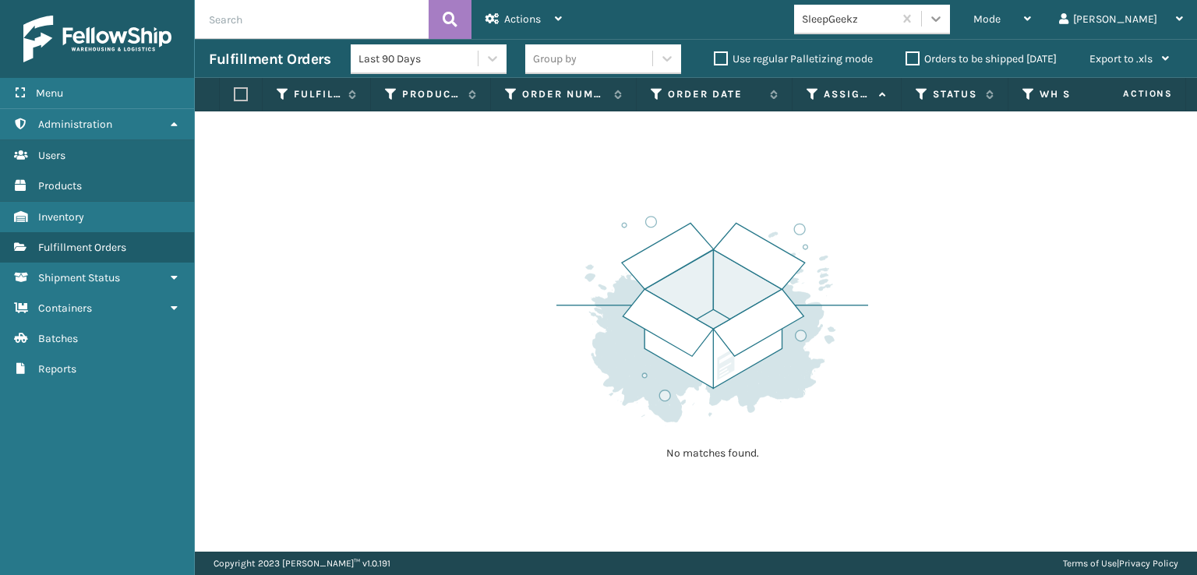
click at [944, 11] on icon at bounding box center [936, 19] width 16 height 16
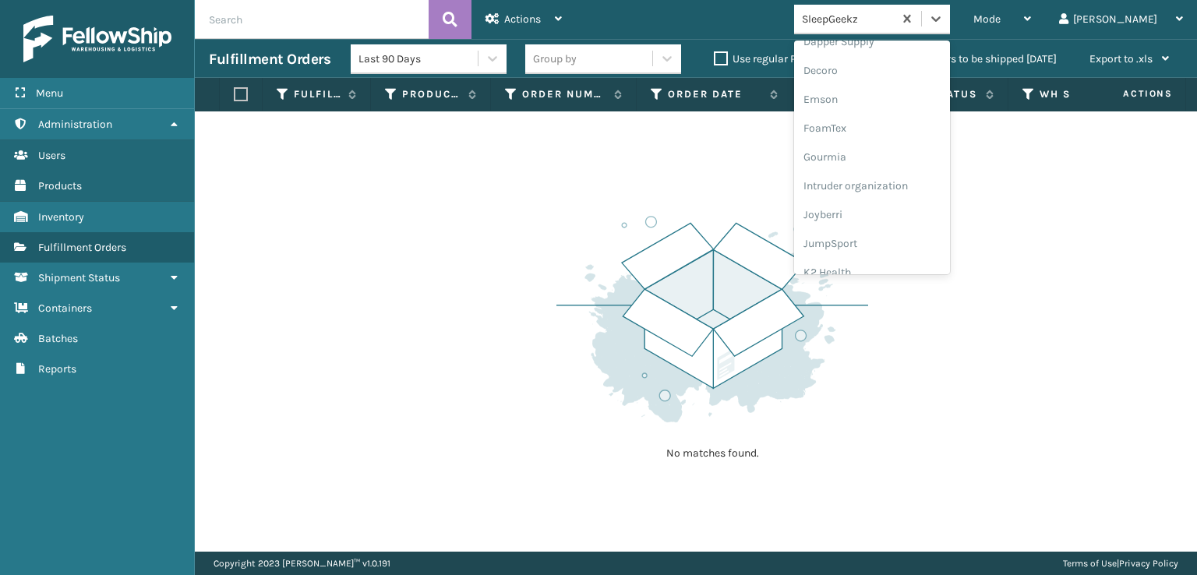
scroll to position [312, 0]
click at [895, 119] on div "FoamTex" at bounding box center [872, 121] width 156 height 29
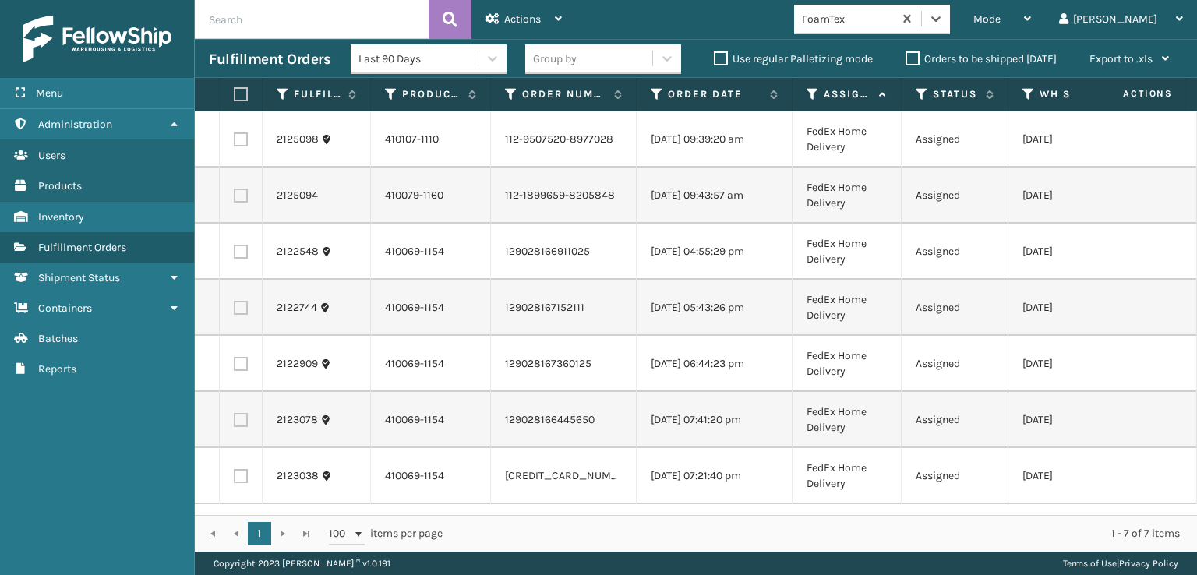
scroll to position [0, 0]
click at [237, 97] on label at bounding box center [238, 94] width 9 height 14
click at [235, 97] on input "checkbox" at bounding box center [234, 95] width 1 height 10
checkbox input "true"
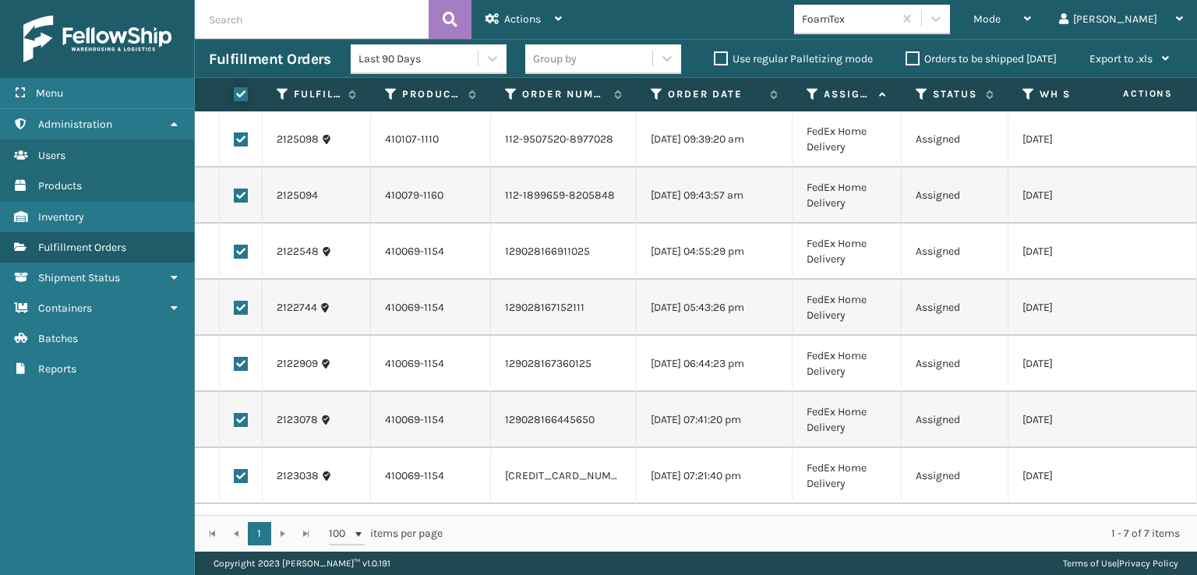
checkbox input "true"
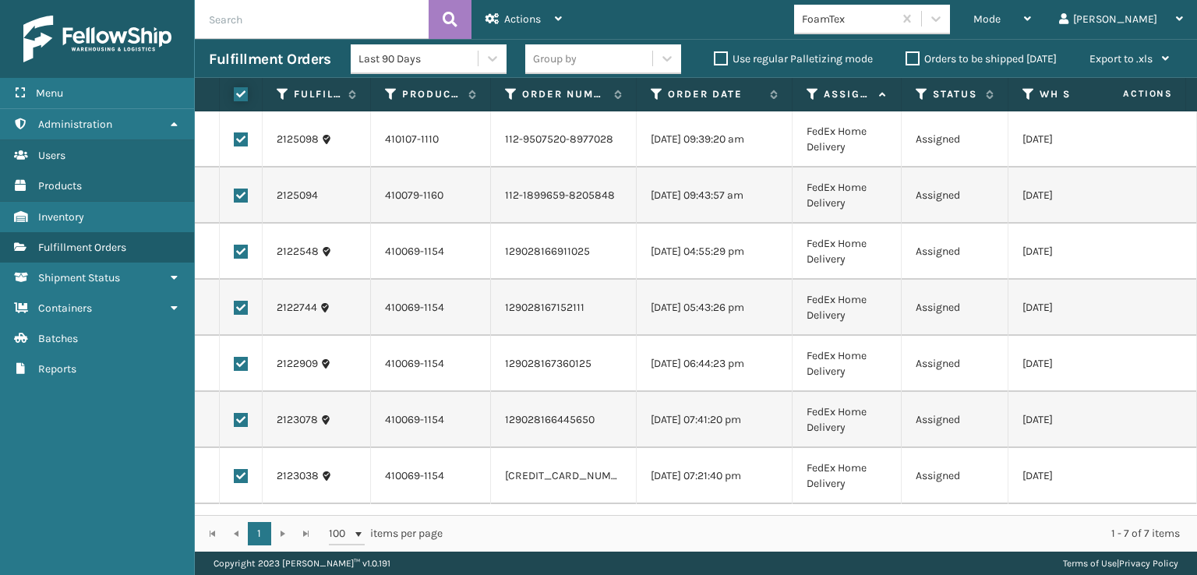
checkbox input "true"
click at [518, 19] on span "Actions" at bounding box center [522, 18] width 37 height 13
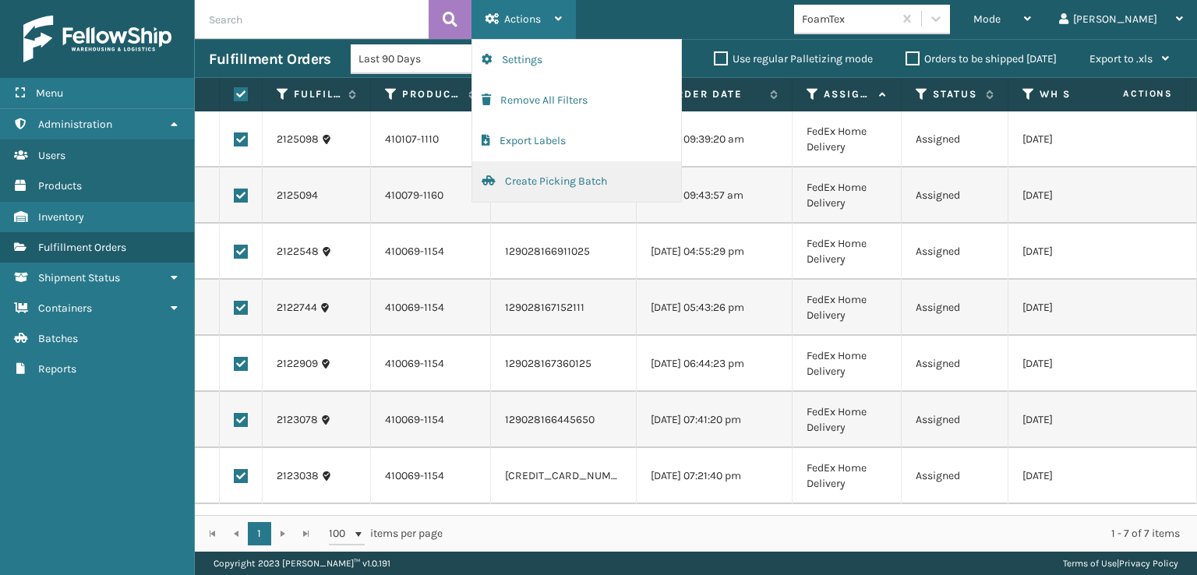
click at [543, 179] on button "Create Picking Batch" at bounding box center [576, 181] width 209 height 41
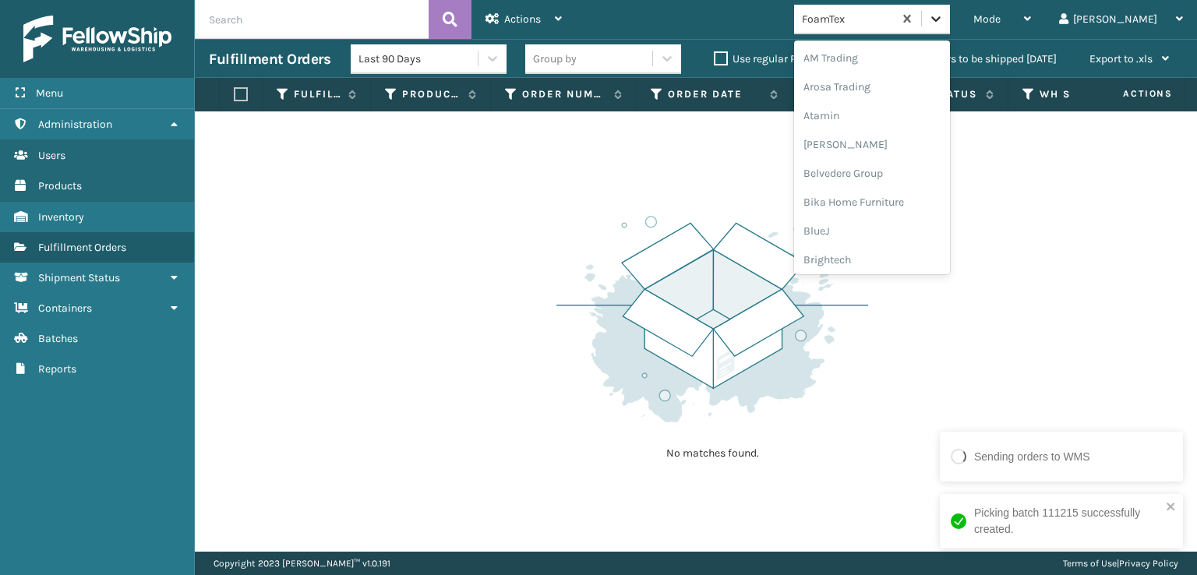
click at [941, 19] on icon at bounding box center [935, 18] width 9 height 5
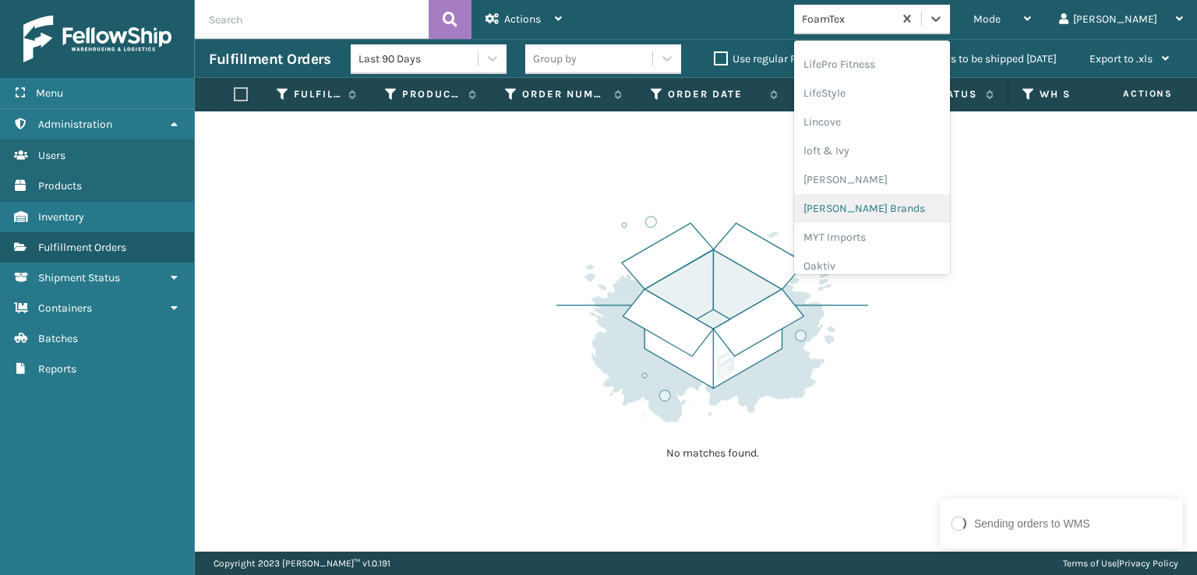
click at [902, 200] on div "[PERSON_NAME] Brands" at bounding box center [872, 208] width 156 height 29
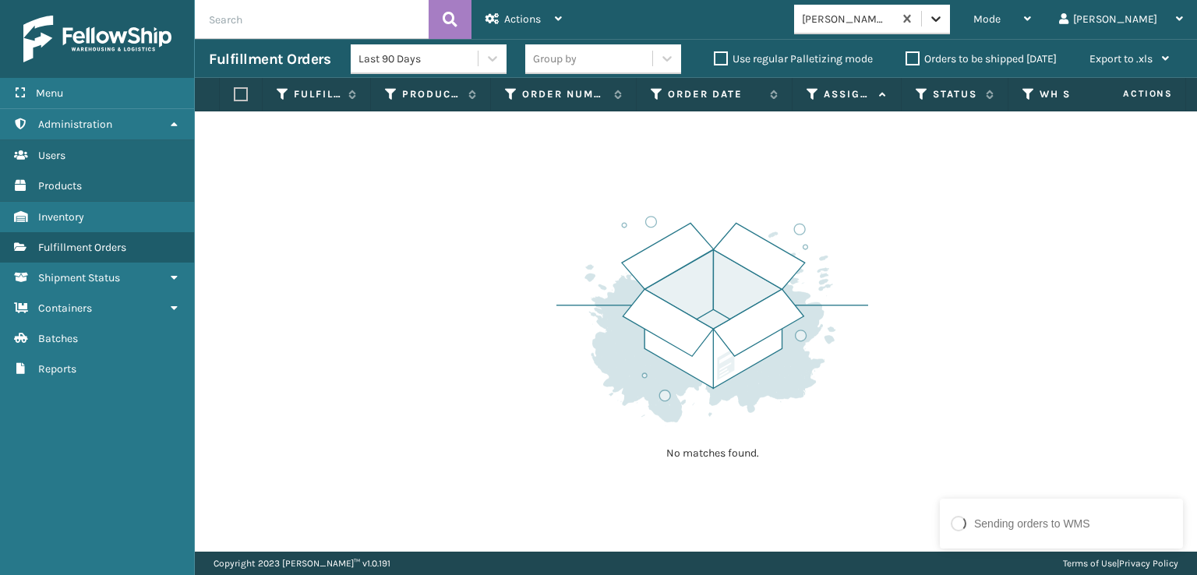
click at [944, 22] on icon at bounding box center [936, 19] width 16 height 16
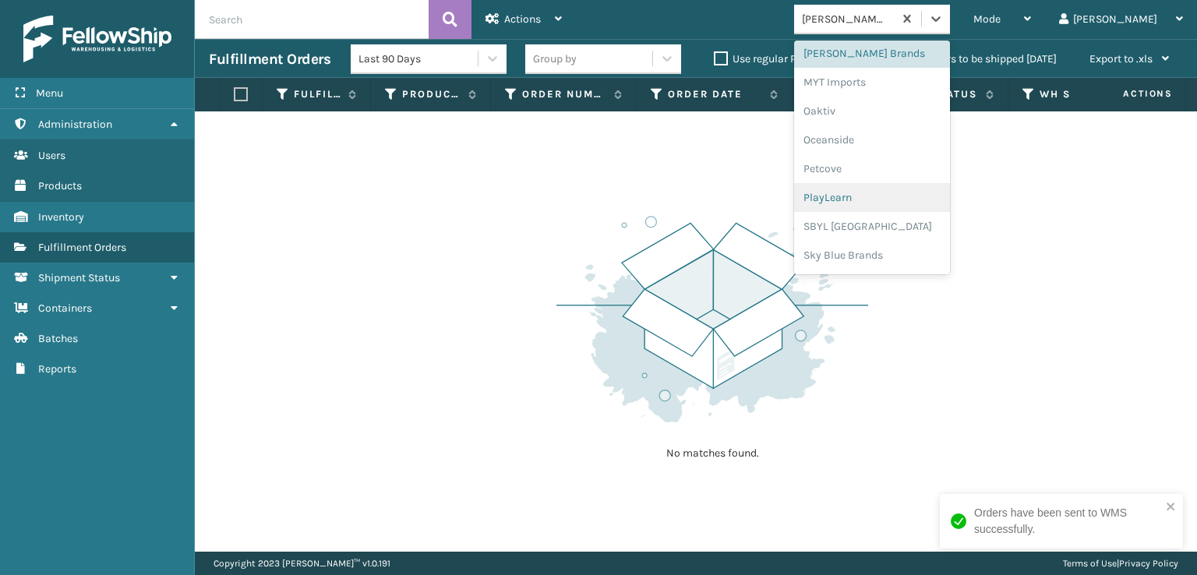
scroll to position [782, 0]
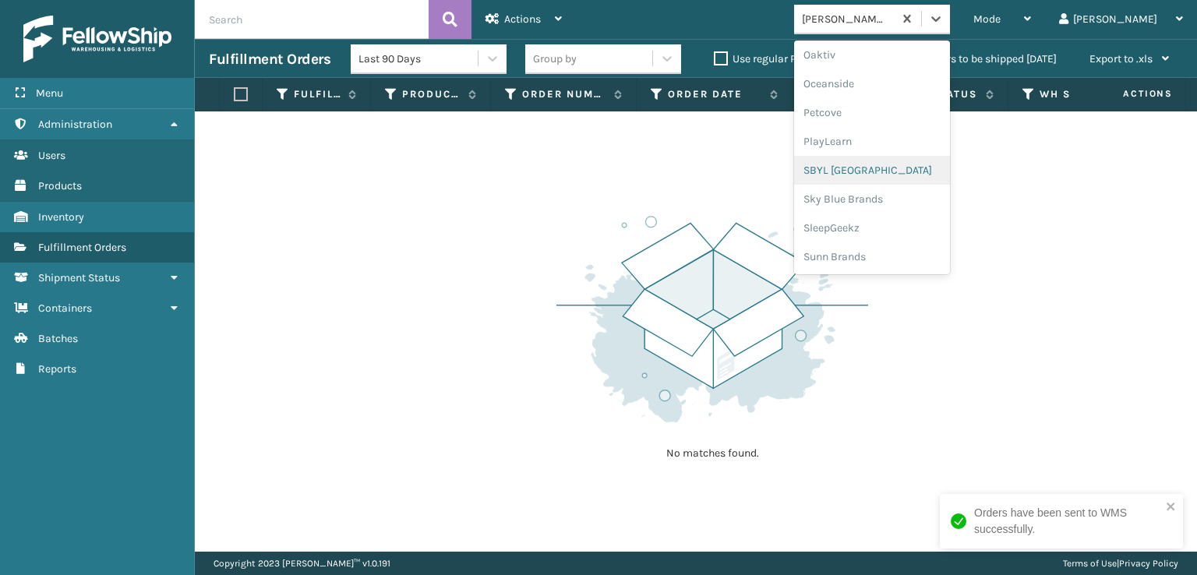
click at [897, 166] on div "SBYL [GEOGRAPHIC_DATA]" at bounding box center [872, 170] width 156 height 29
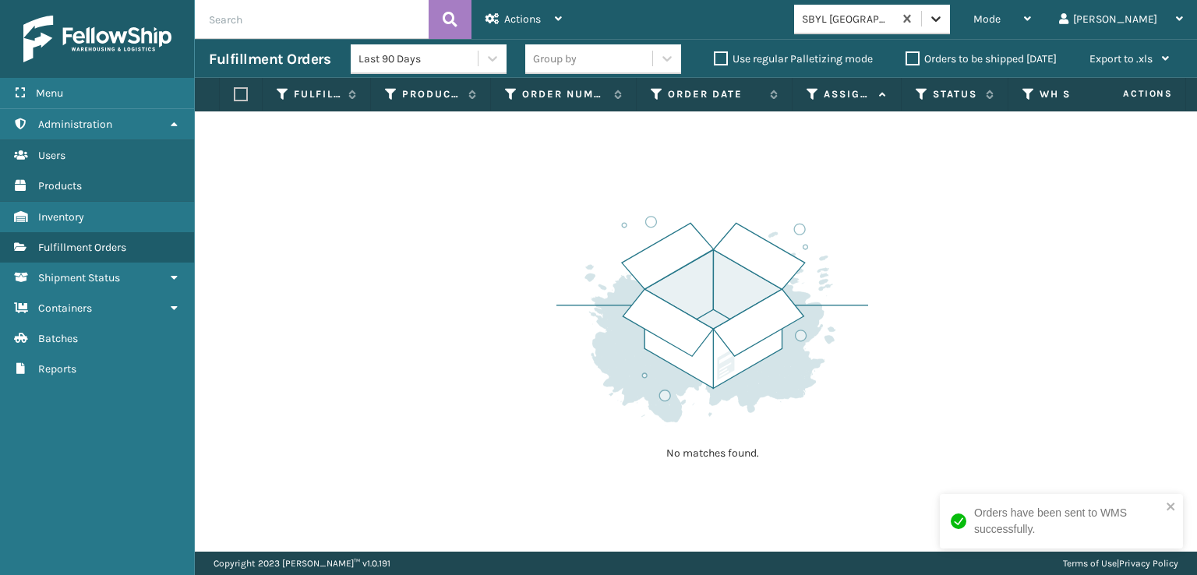
click at [944, 26] on icon at bounding box center [936, 19] width 16 height 16
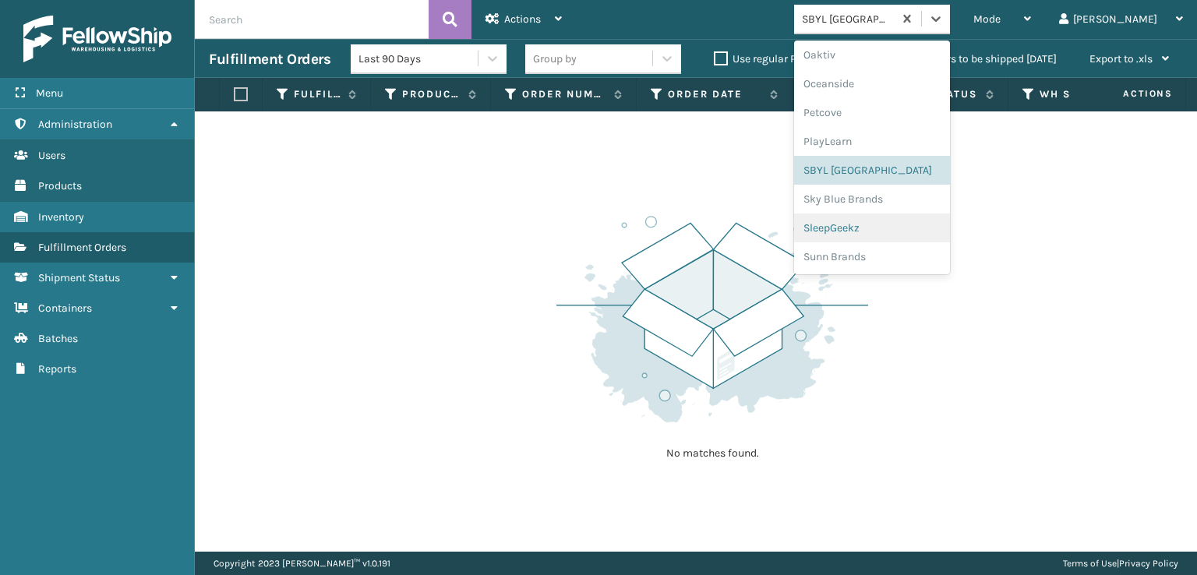
click at [910, 225] on div "SleepGeekz" at bounding box center [872, 228] width 156 height 29
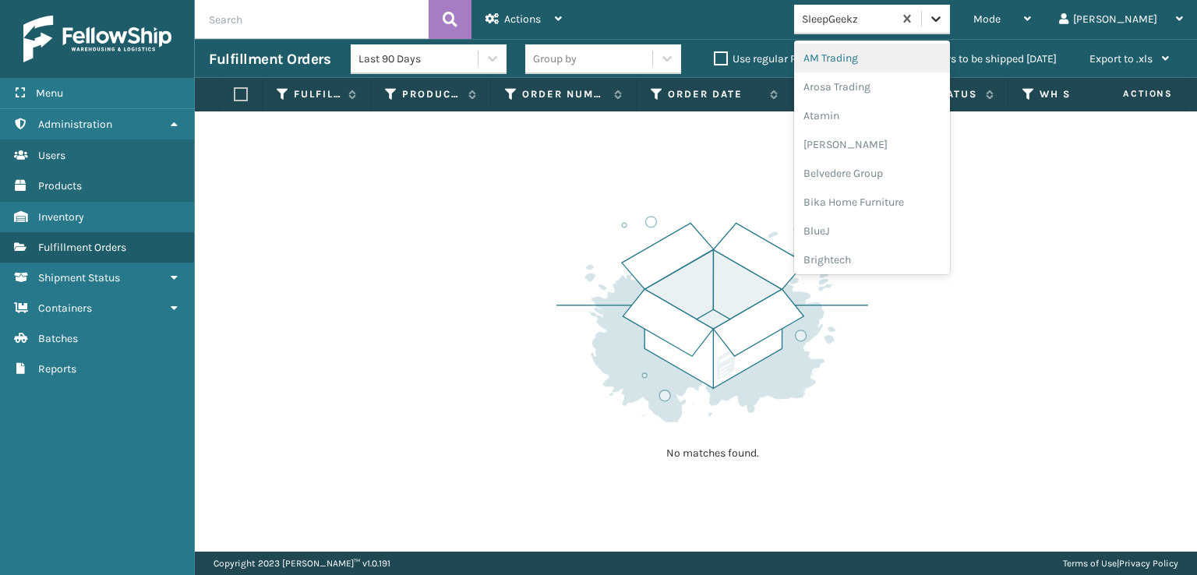
click at [950, 17] on div at bounding box center [936, 19] width 28 height 28
click at [894, 227] on div "SleepGeekz" at bounding box center [872, 228] width 156 height 29
click at [944, 23] on icon at bounding box center [936, 19] width 16 height 16
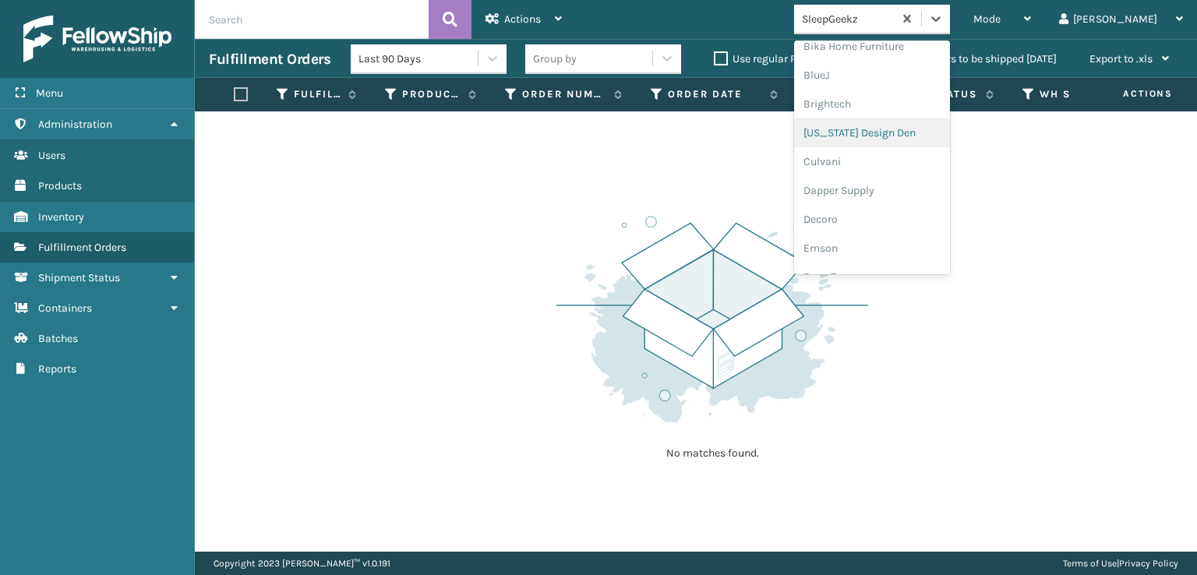
scroll to position [234, 0]
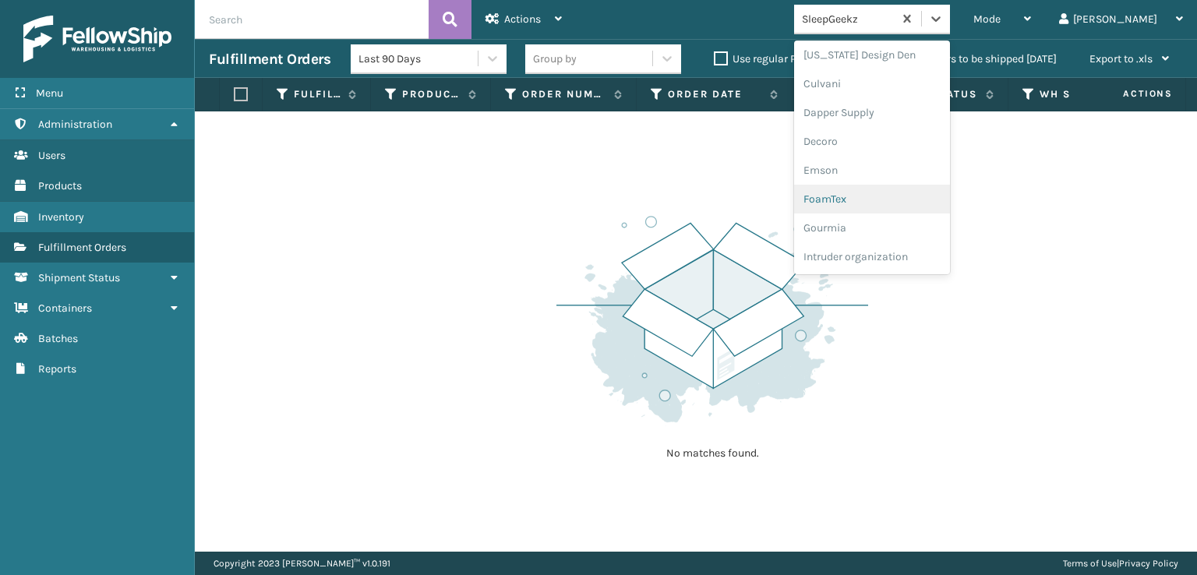
click at [890, 196] on div "FoamTex" at bounding box center [872, 199] width 156 height 29
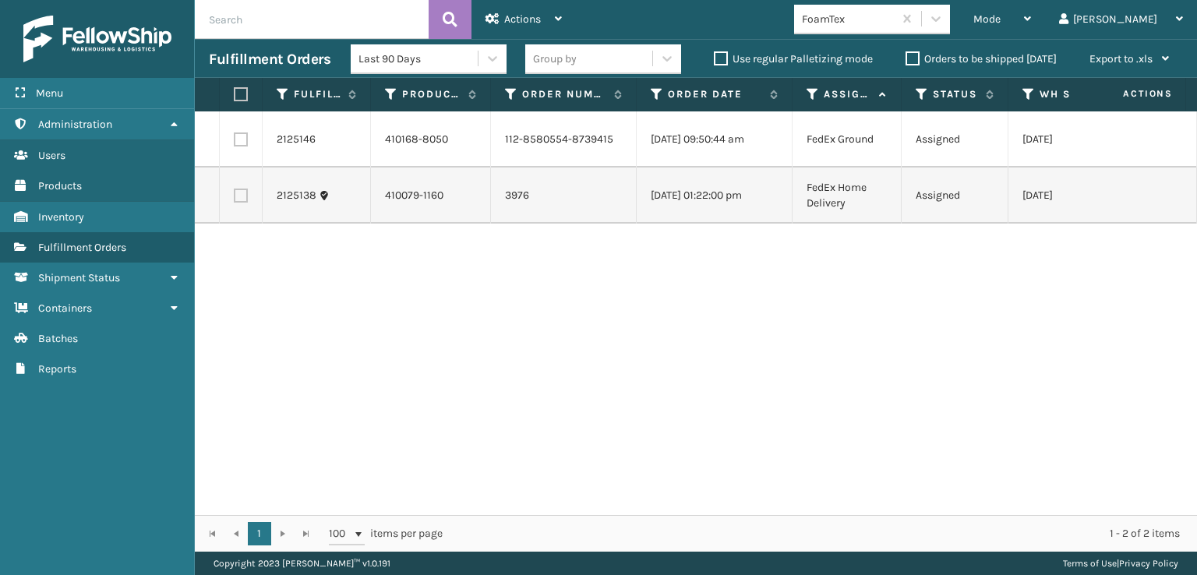
click at [242, 94] on label at bounding box center [238, 94] width 9 height 14
click at [235, 94] on input "checkbox" at bounding box center [234, 95] width 1 height 10
checkbox input "true"
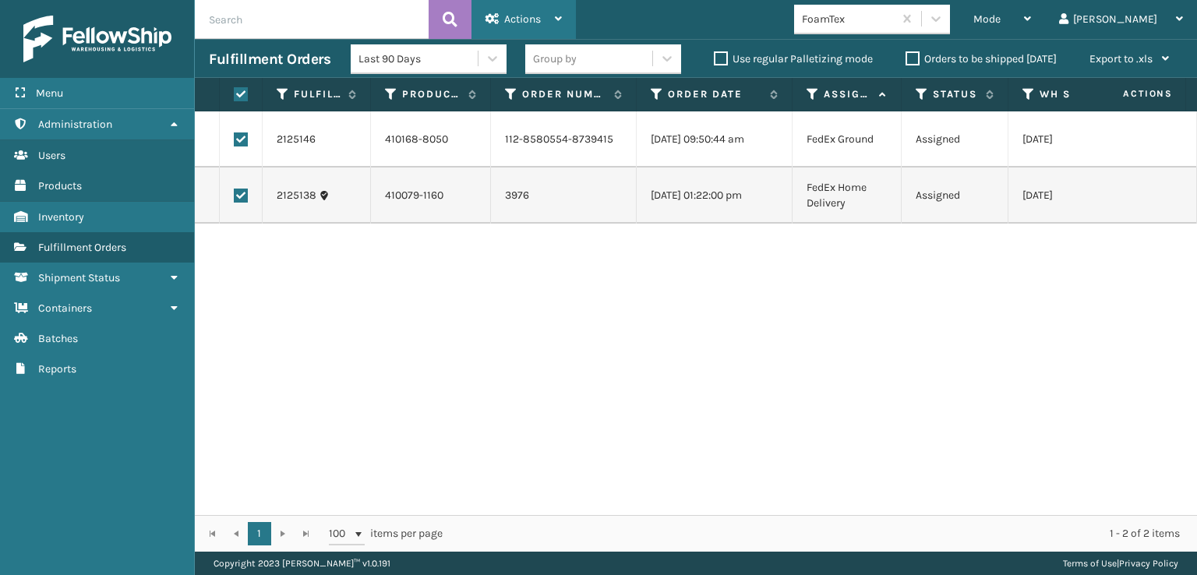
click at [513, 27] on div "Actions" at bounding box center [524, 19] width 76 height 39
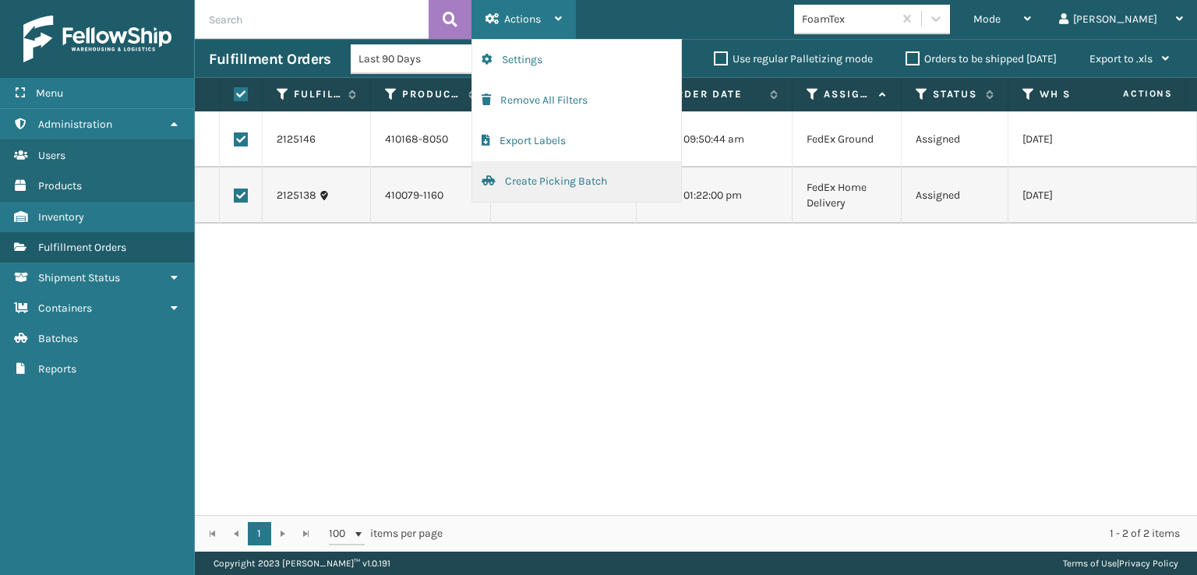
click at [549, 182] on button "Create Picking Batch" at bounding box center [576, 181] width 209 height 41
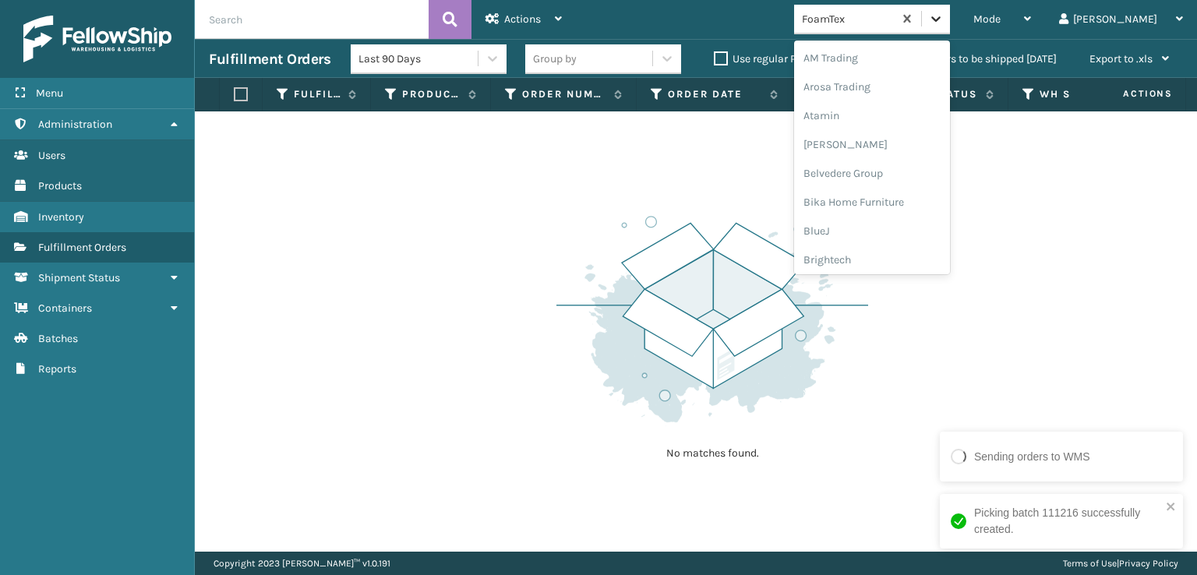
click at [944, 23] on icon at bounding box center [936, 19] width 16 height 16
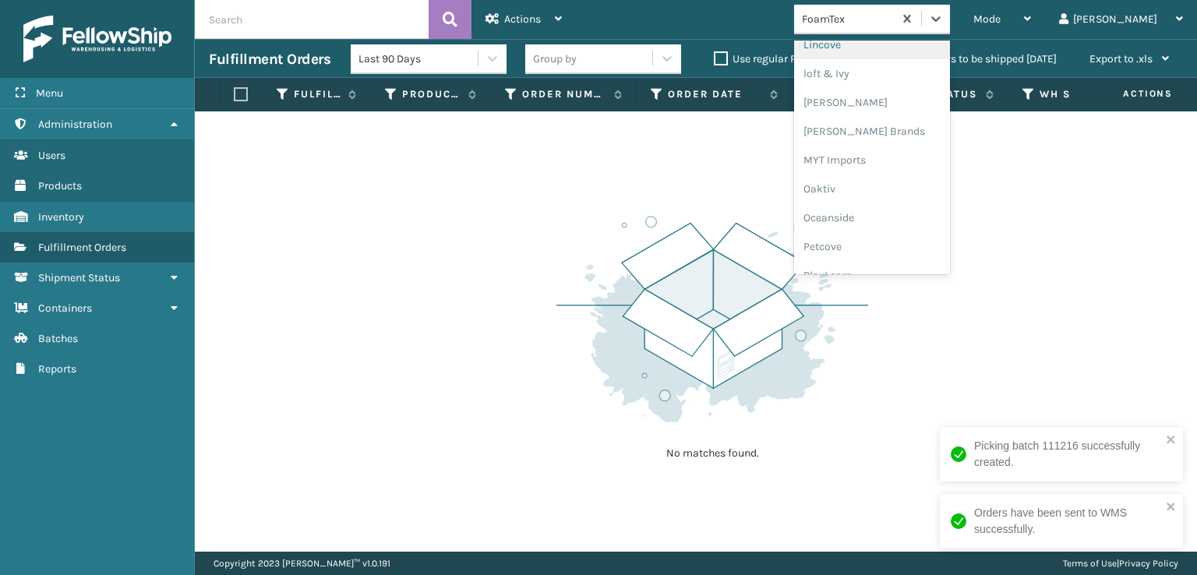
scroll to position [649, 0]
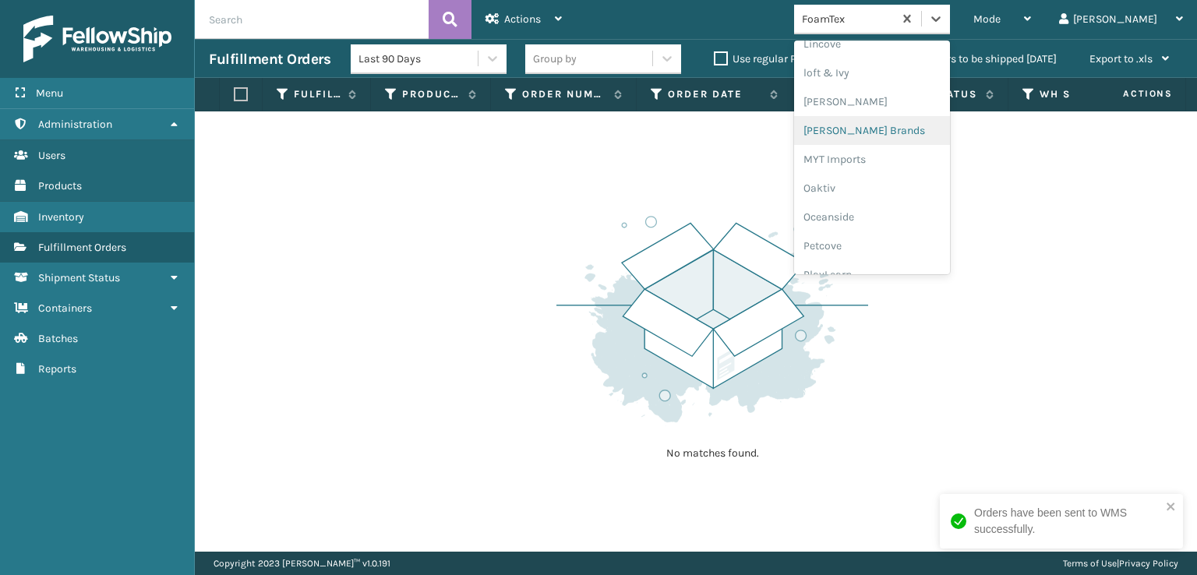
click at [895, 123] on div "[PERSON_NAME] Brands" at bounding box center [872, 130] width 156 height 29
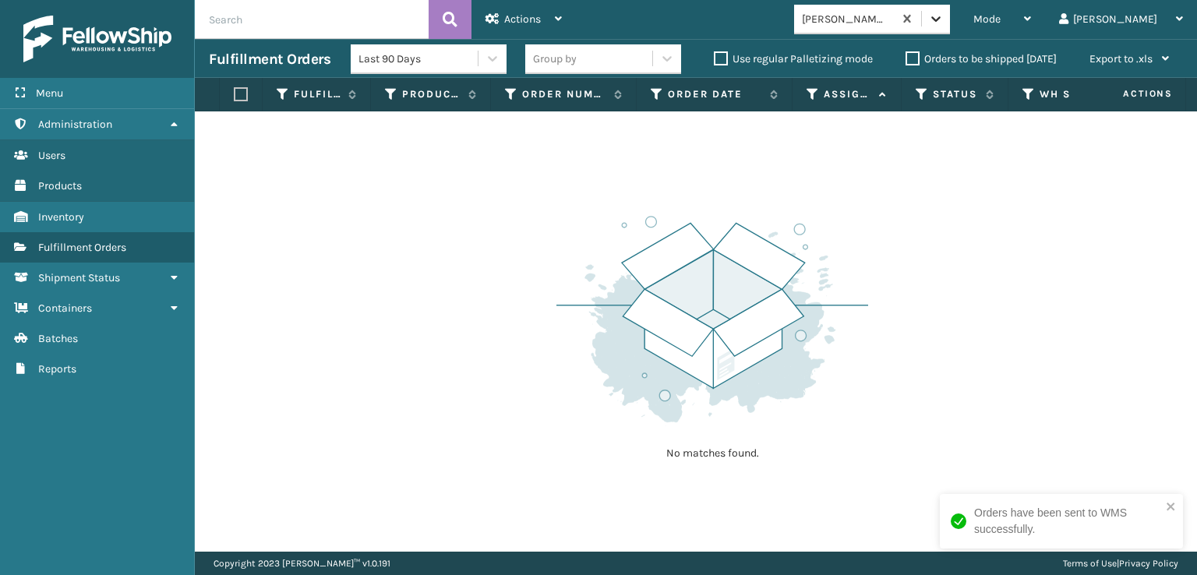
click at [944, 16] on icon at bounding box center [936, 19] width 16 height 16
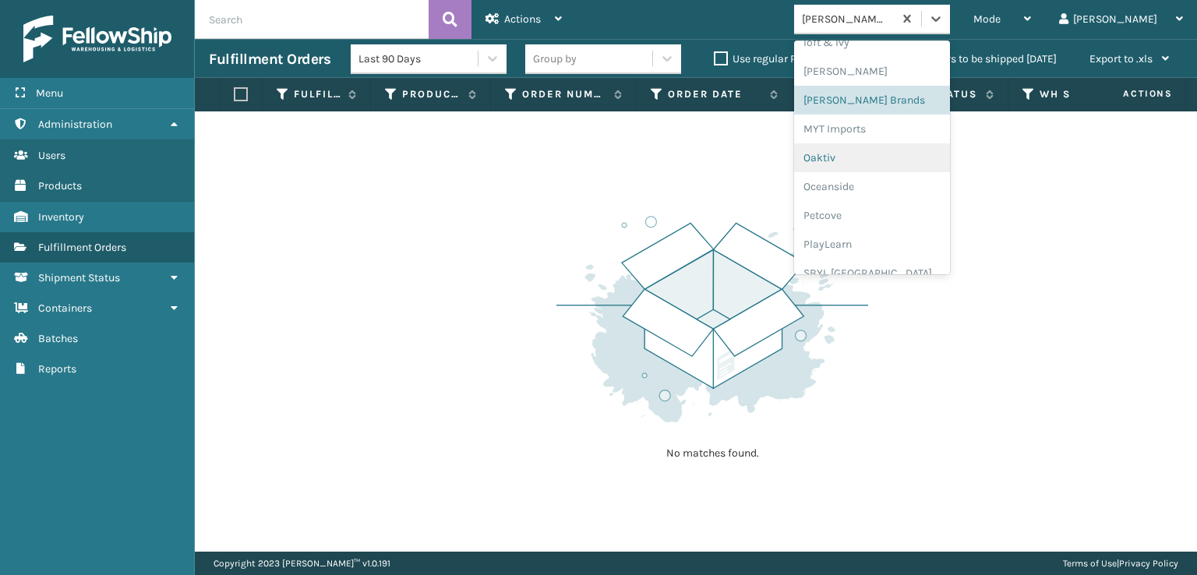
scroll to position [782, 0]
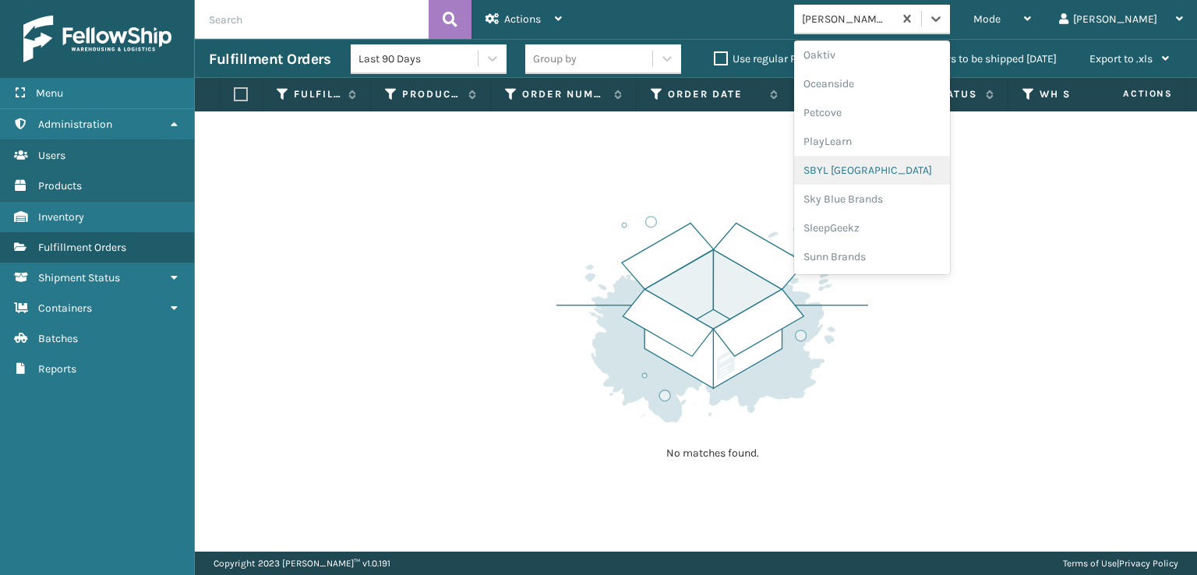
click at [895, 172] on div "SBYL [GEOGRAPHIC_DATA]" at bounding box center [872, 170] width 156 height 29
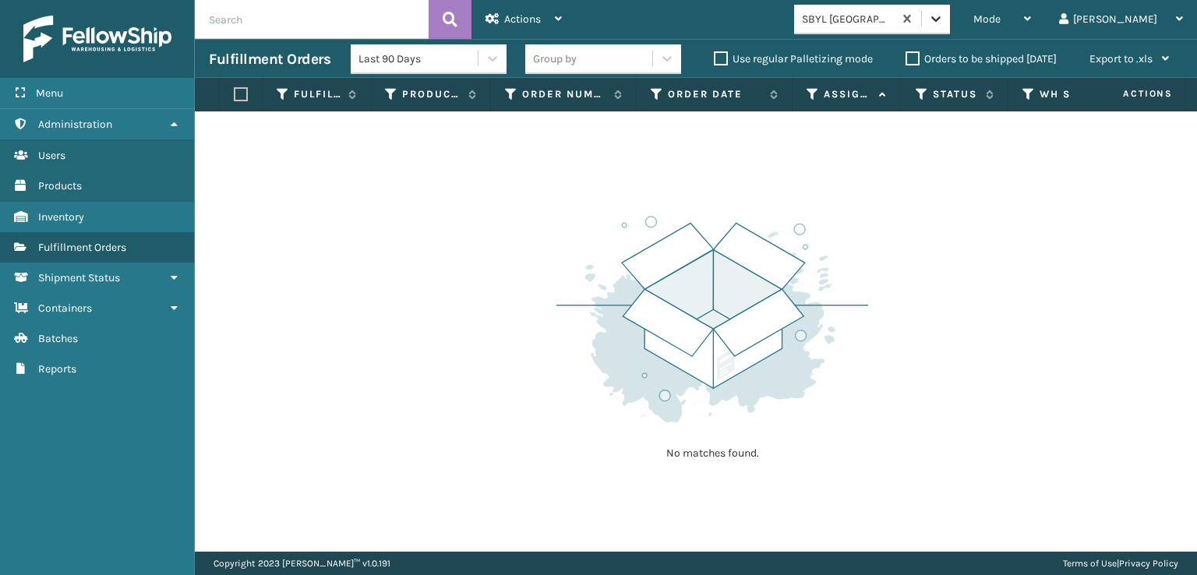
drag, startPoint x: 1009, startPoint y: 12, endPoint x: 1011, endPoint y: 21, distance: 8.7
click at [950, 19] on div at bounding box center [936, 19] width 28 height 28
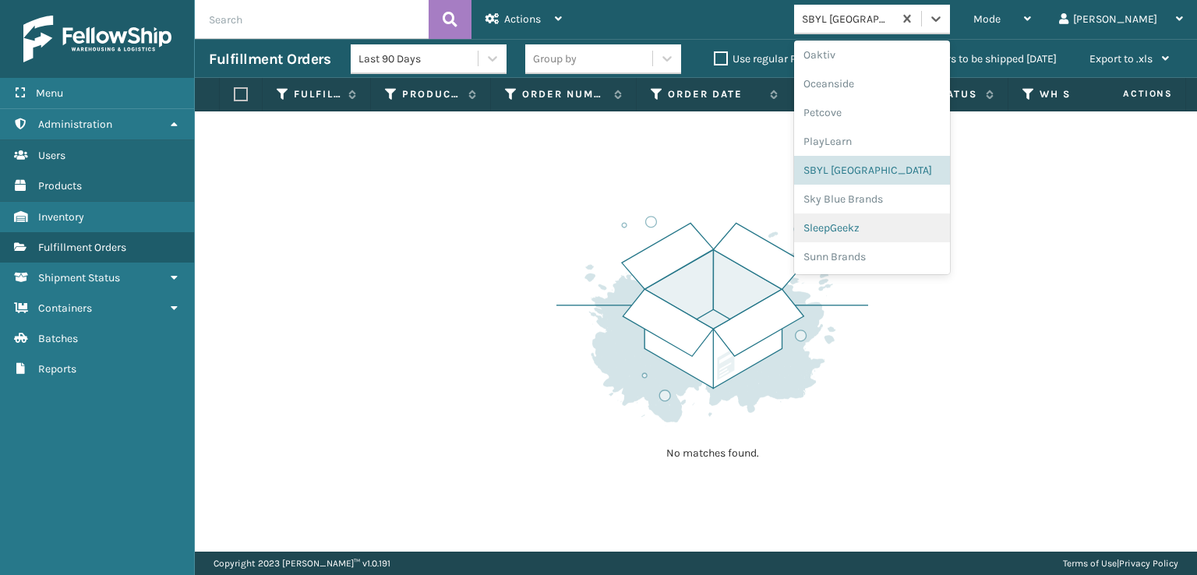
click at [894, 230] on div "SleepGeekz" at bounding box center [872, 228] width 156 height 29
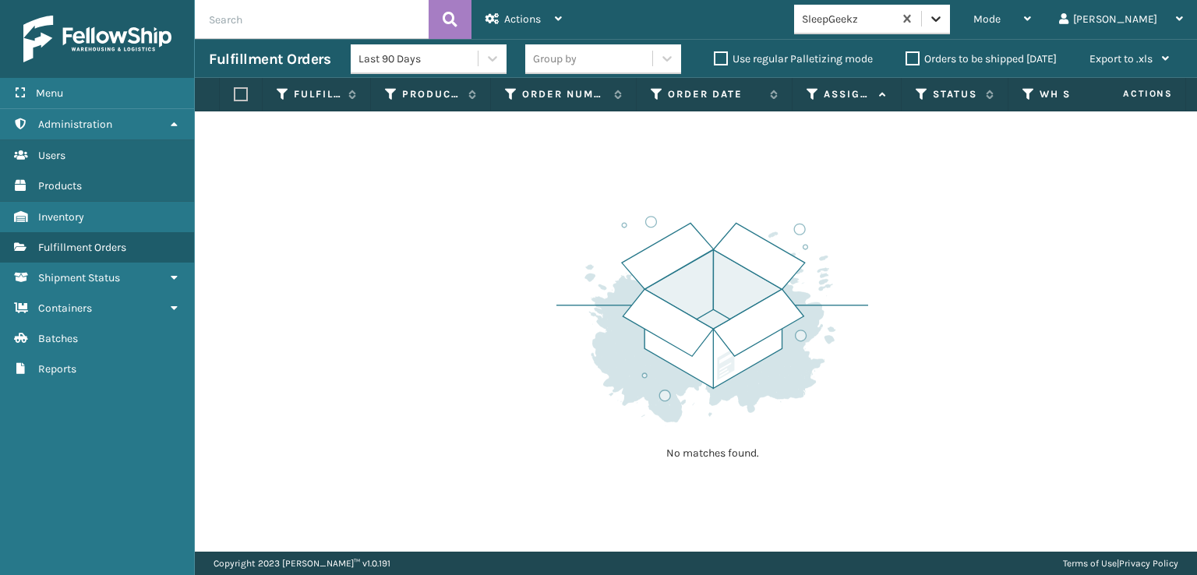
click at [950, 9] on div at bounding box center [936, 19] width 28 height 28
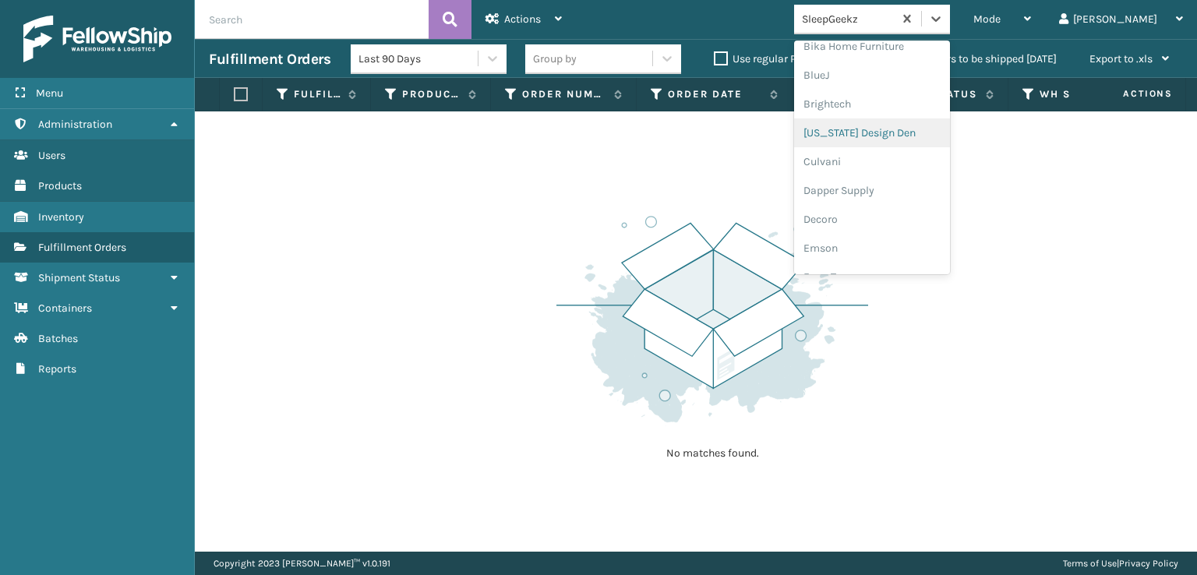
scroll to position [312, 0]
click at [895, 122] on div "FoamTex" at bounding box center [872, 121] width 156 height 29
click at [944, 18] on icon at bounding box center [936, 19] width 16 height 16
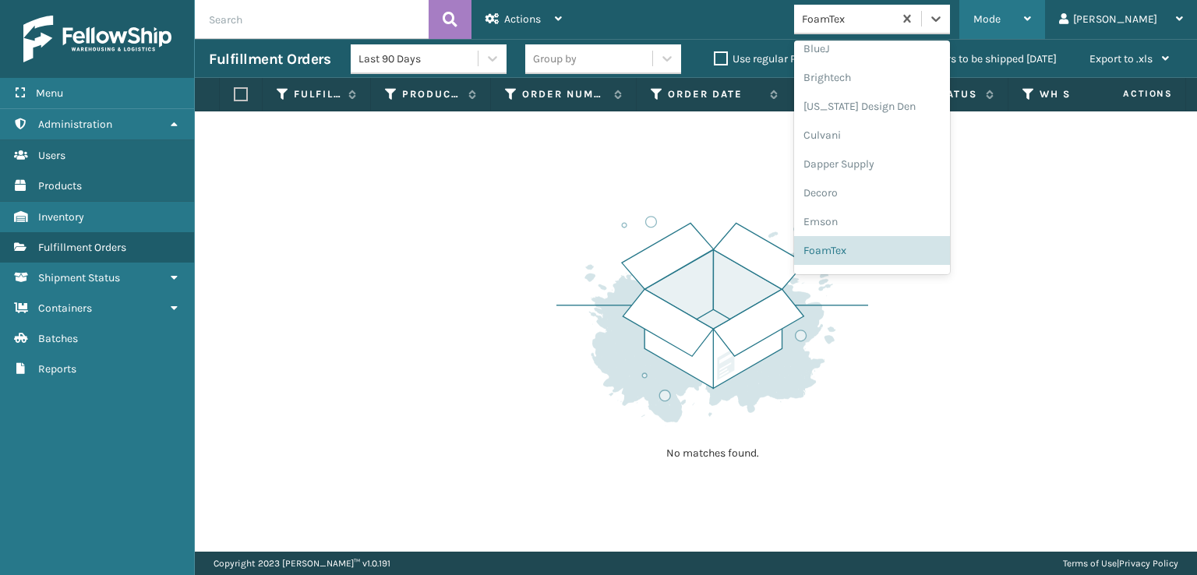
click at [1001, 23] on span "Mode" at bounding box center [987, 18] width 27 height 13
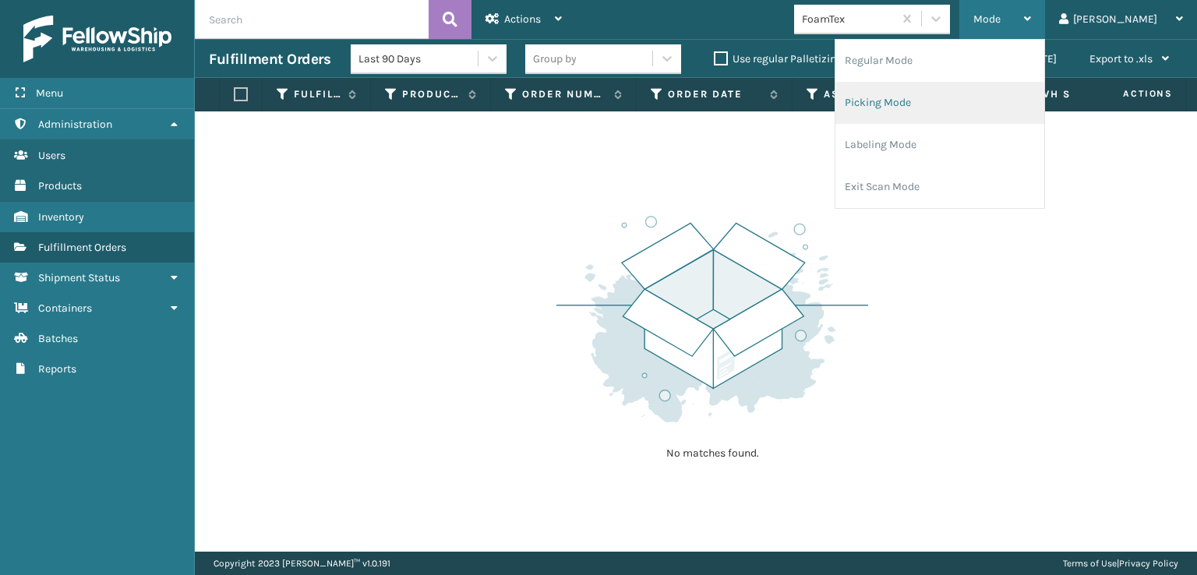
click at [931, 104] on li "Picking Mode" at bounding box center [940, 103] width 209 height 42
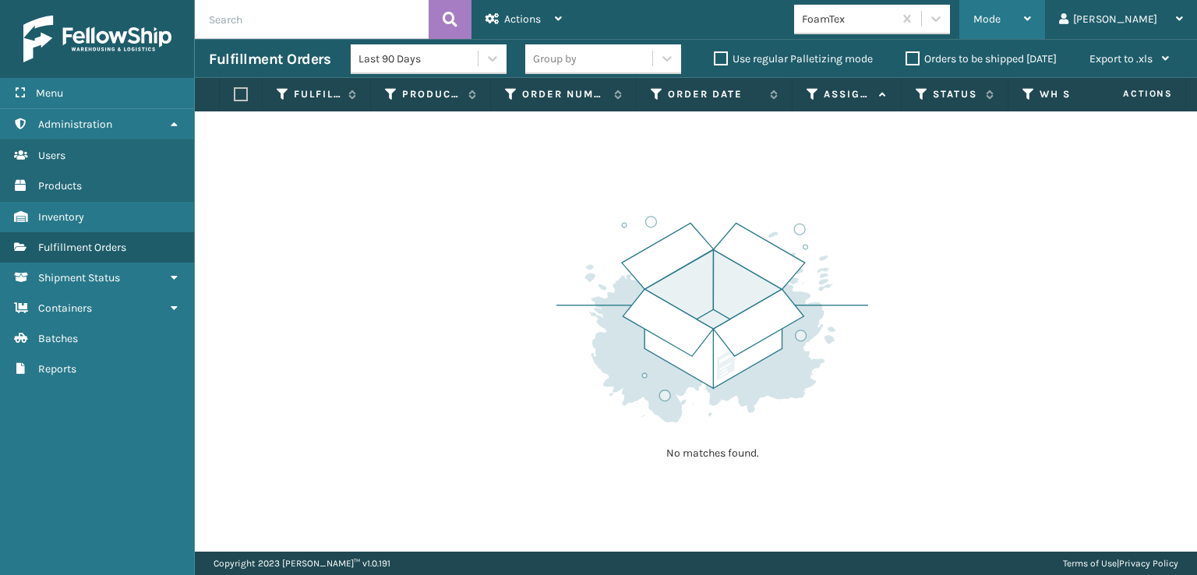
click at [1031, 5] on div "Mode" at bounding box center [1003, 19] width 58 height 39
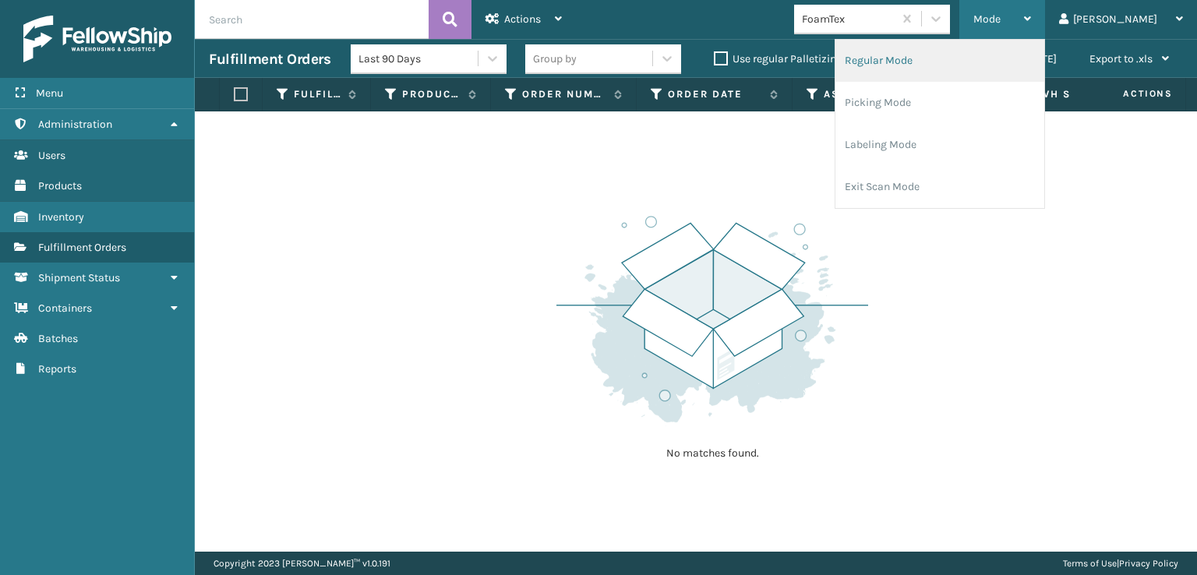
click at [927, 57] on li "Regular Mode" at bounding box center [940, 61] width 209 height 42
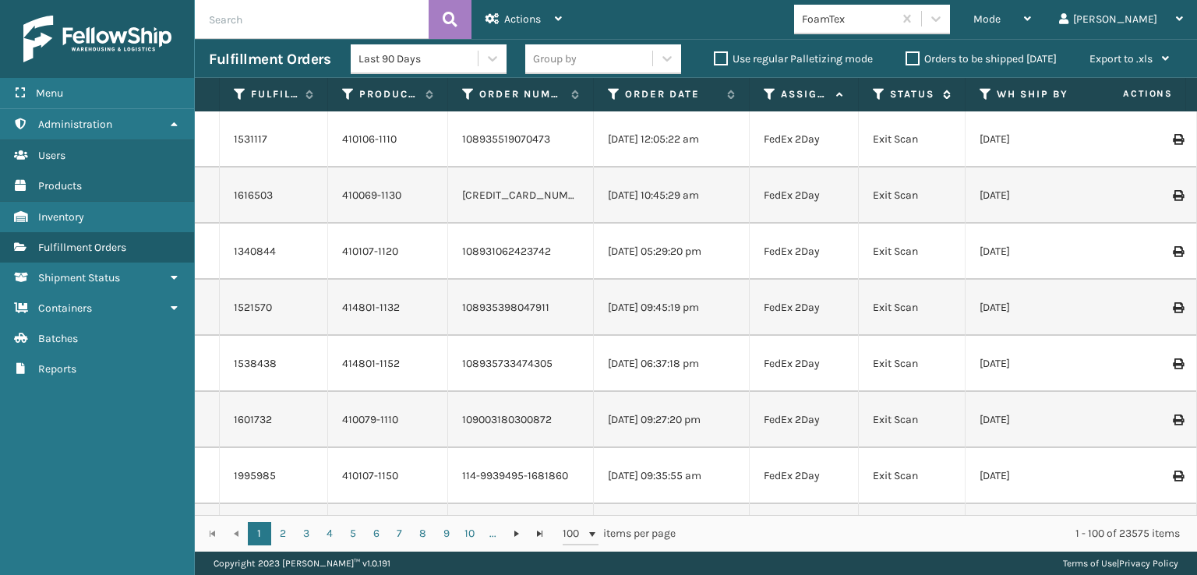
click at [880, 87] on icon at bounding box center [879, 94] width 12 height 14
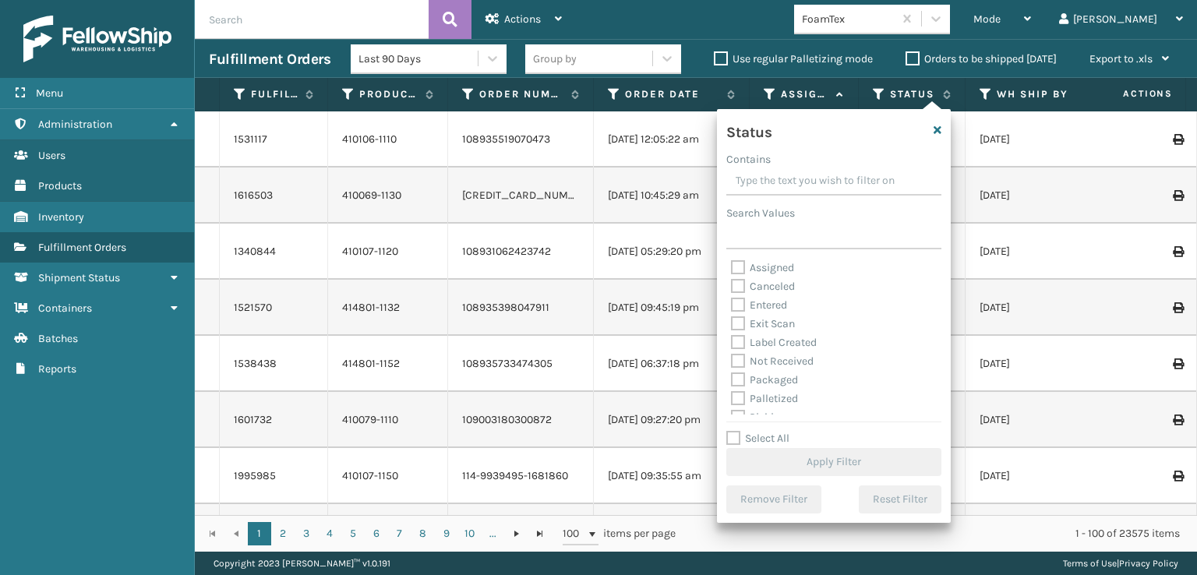
scroll to position [78, 0]
click at [736, 344] on label "Picking" at bounding box center [758, 339] width 55 height 13
click at [732, 341] on input "Picking" at bounding box center [731, 336] width 1 height 10
checkbox input "true"
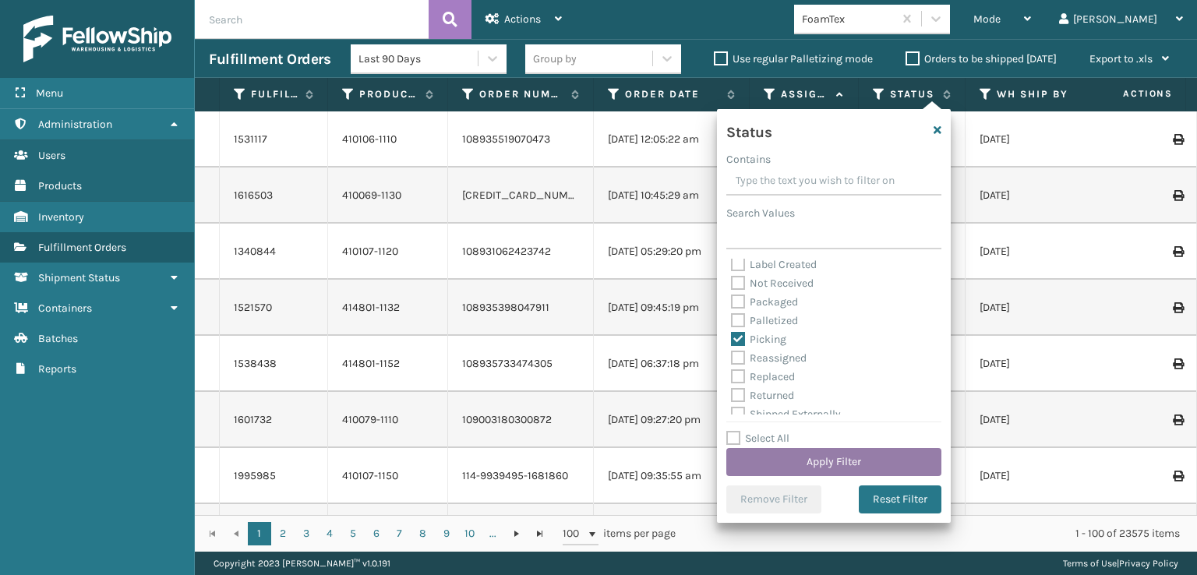
click at [828, 462] on button "Apply Filter" at bounding box center [833, 462] width 215 height 28
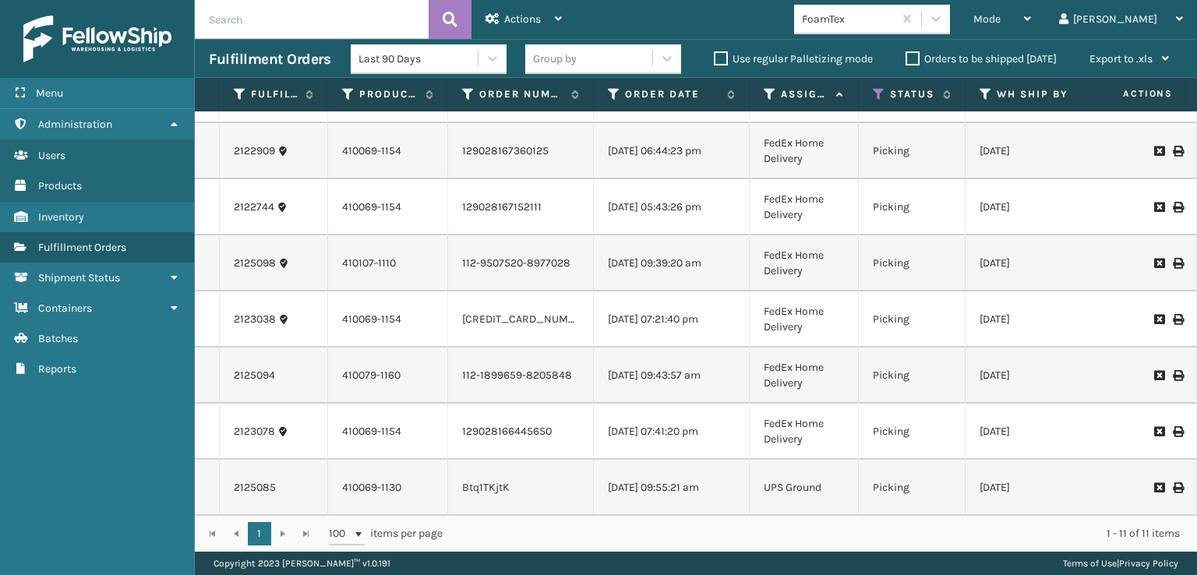
scroll to position [224, 0]
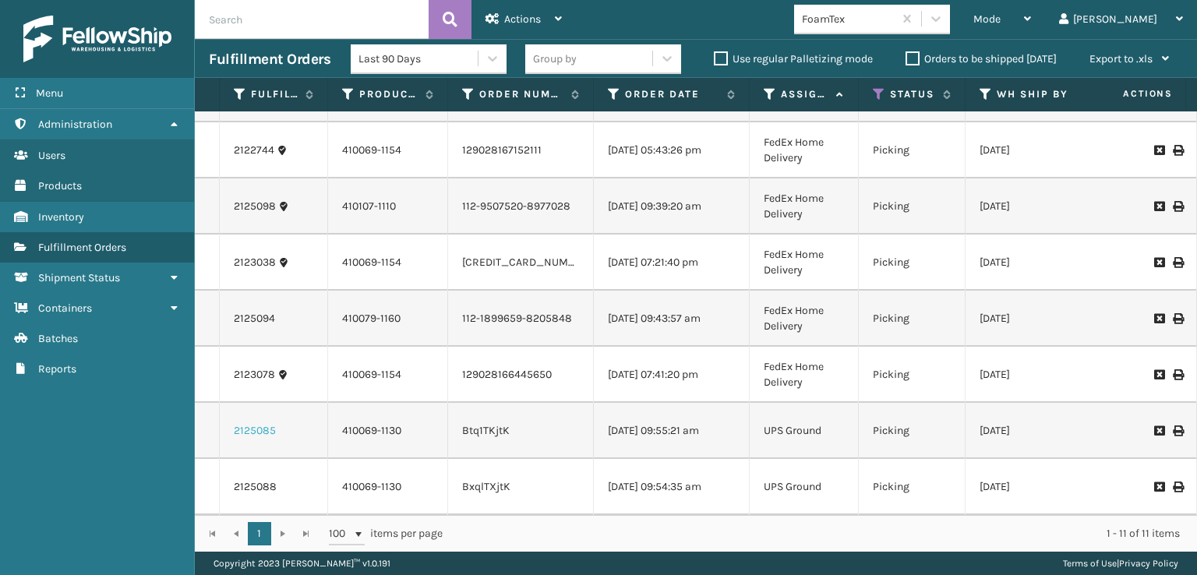
click at [269, 423] on link "2125085" at bounding box center [255, 431] width 42 height 16
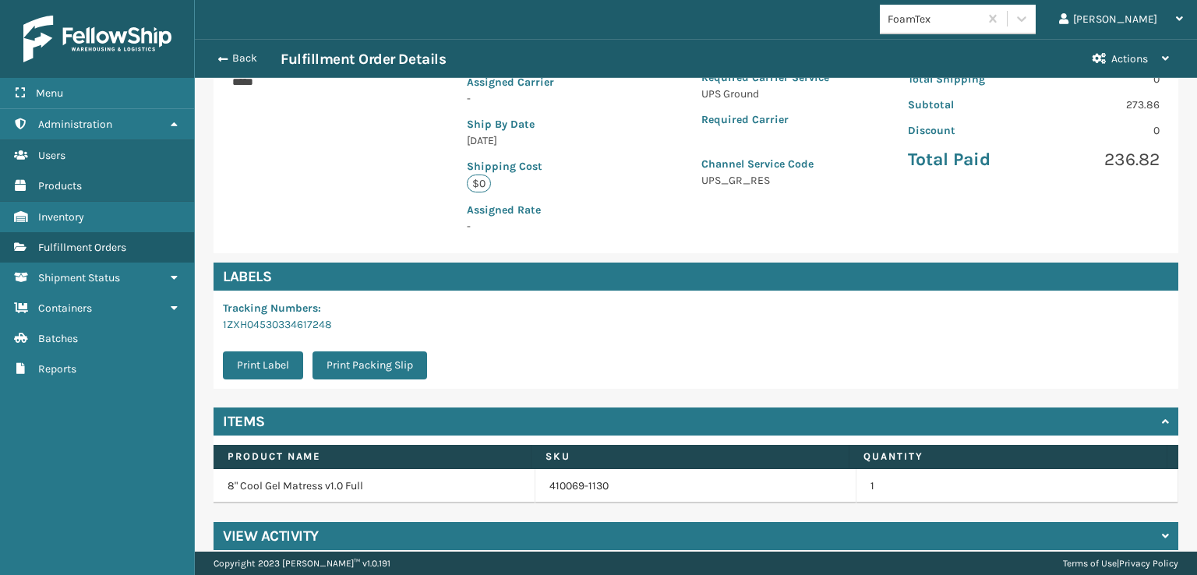
scroll to position [318, 0]
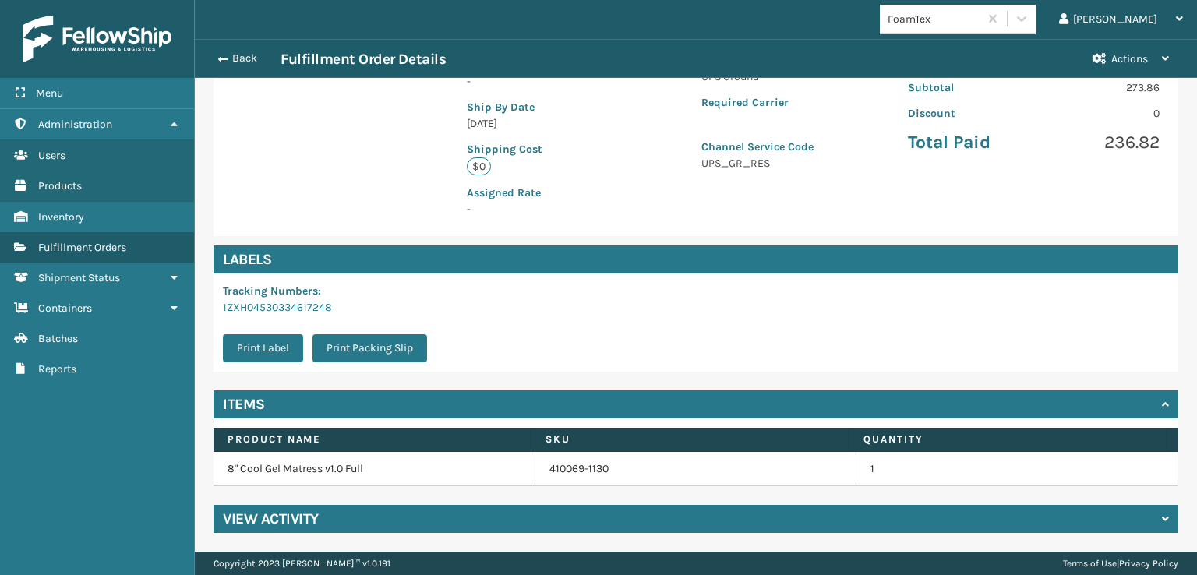
click at [285, 521] on h4 "View Activity" at bounding box center [271, 519] width 96 height 19
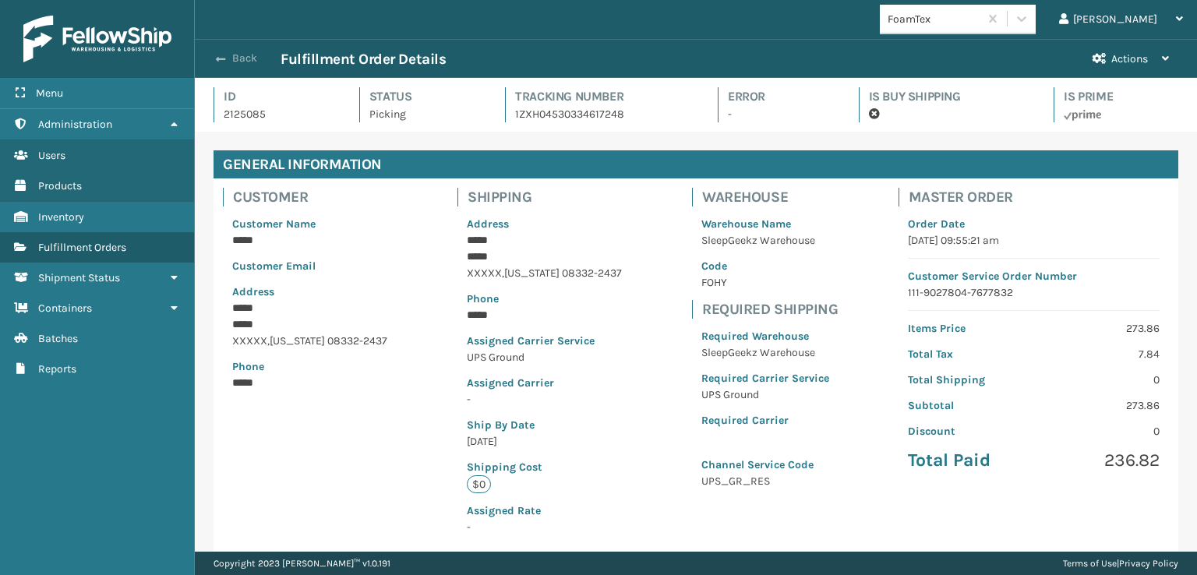
click at [235, 60] on button "Back" at bounding box center [245, 58] width 72 height 14
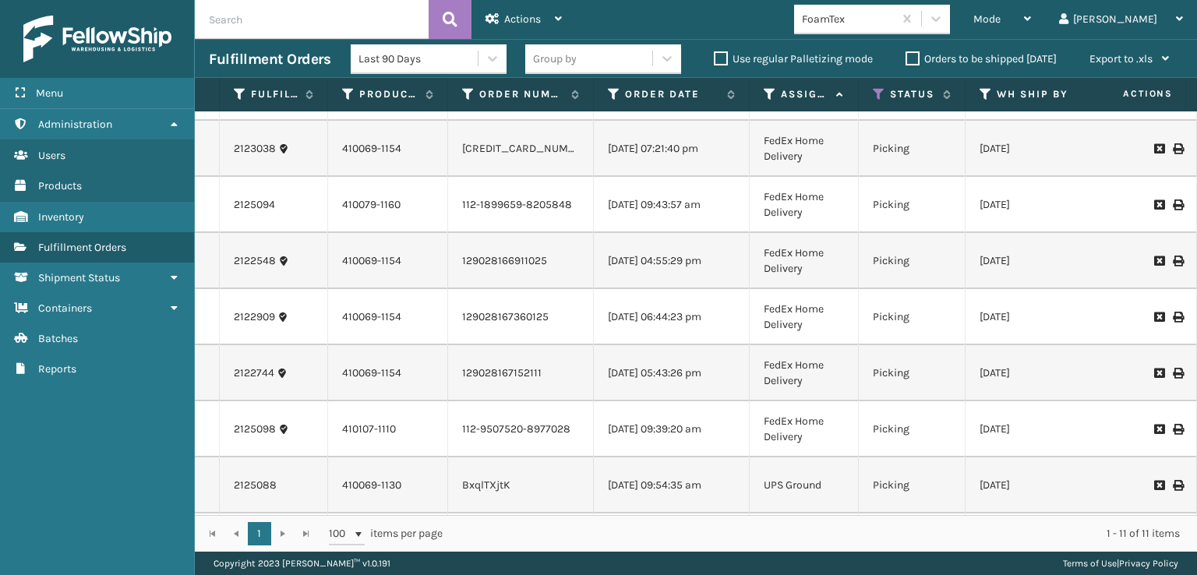
scroll to position [224, 0]
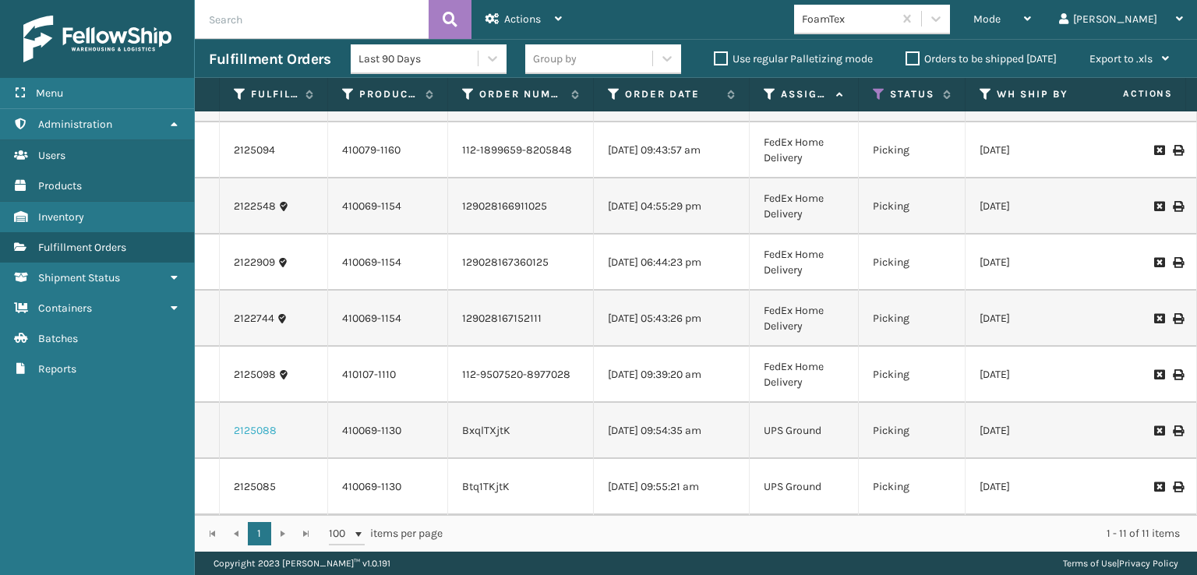
click at [259, 423] on link "2125088" at bounding box center [255, 431] width 43 height 16
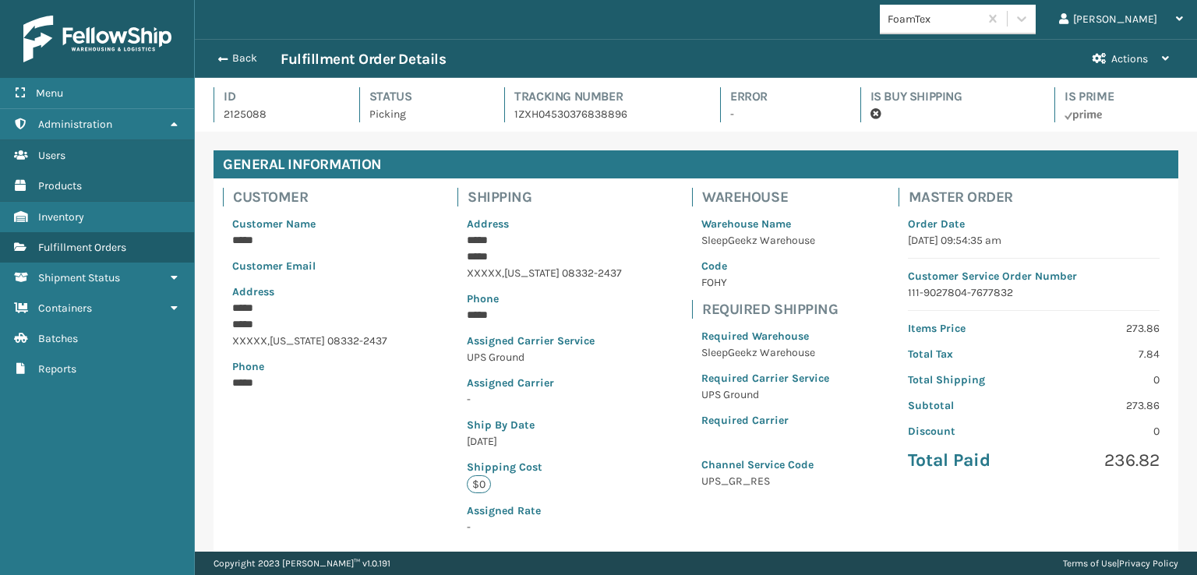
scroll to position [37, 1002]
click at [228, 52] on button "Back" at bounding box center [245, 58] width 72 height 14
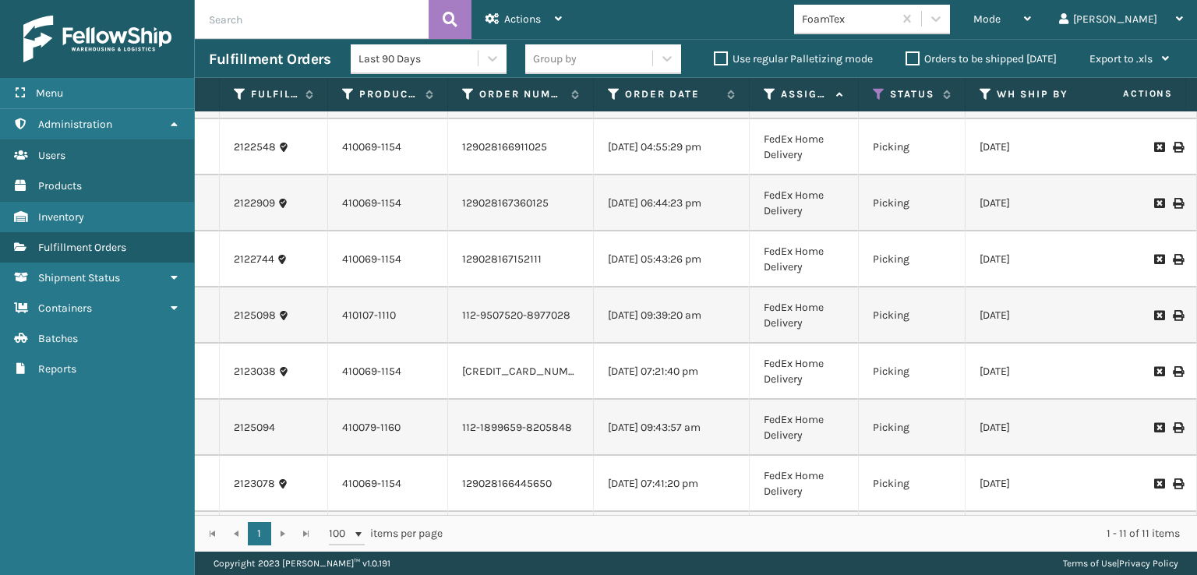
scroll to position [224, 0]
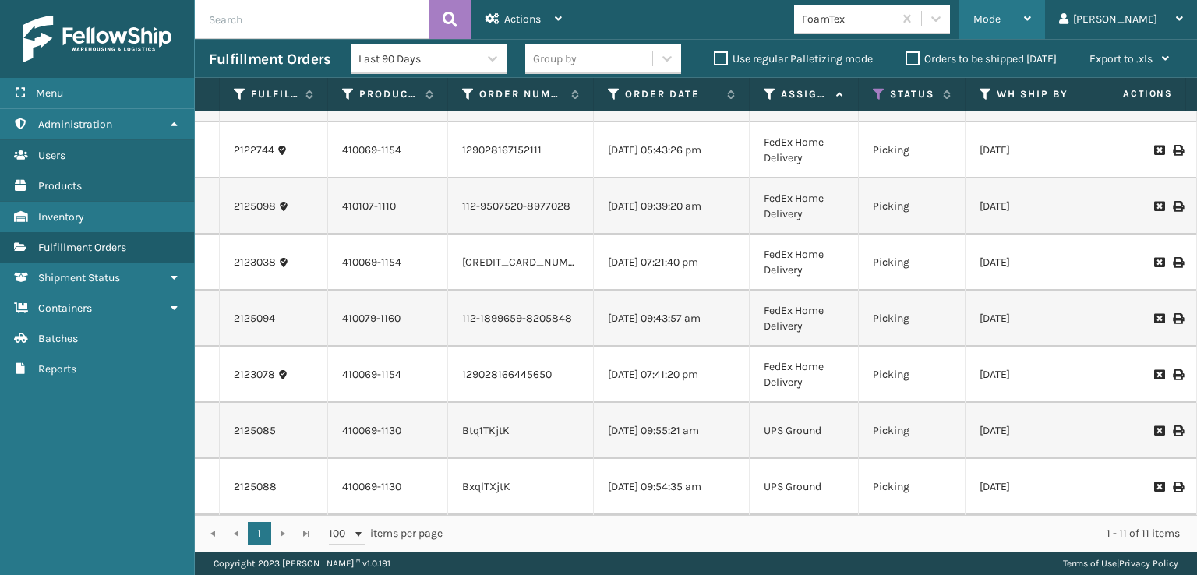
click at [1034, 16] on div "Mode Regular Mode Picking Mode Labeling Mode Exit Scan Mode" at bounding box center [1003, 19] width 86 height 39
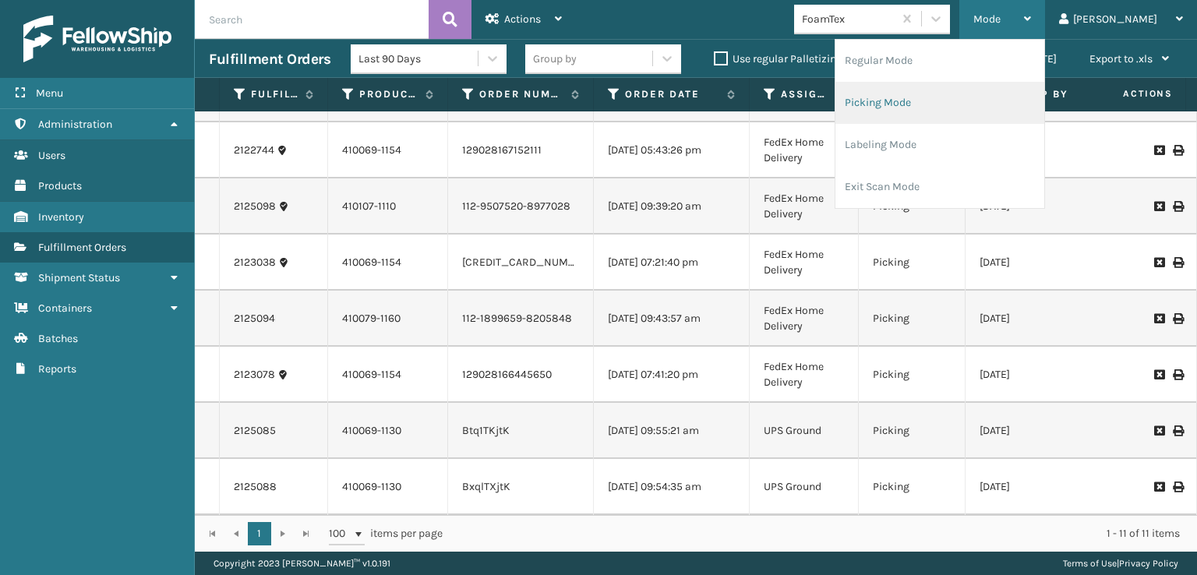
click at [963, 97] on li "Picking Mode" at bounding box center [940, 103] width 209 height 42
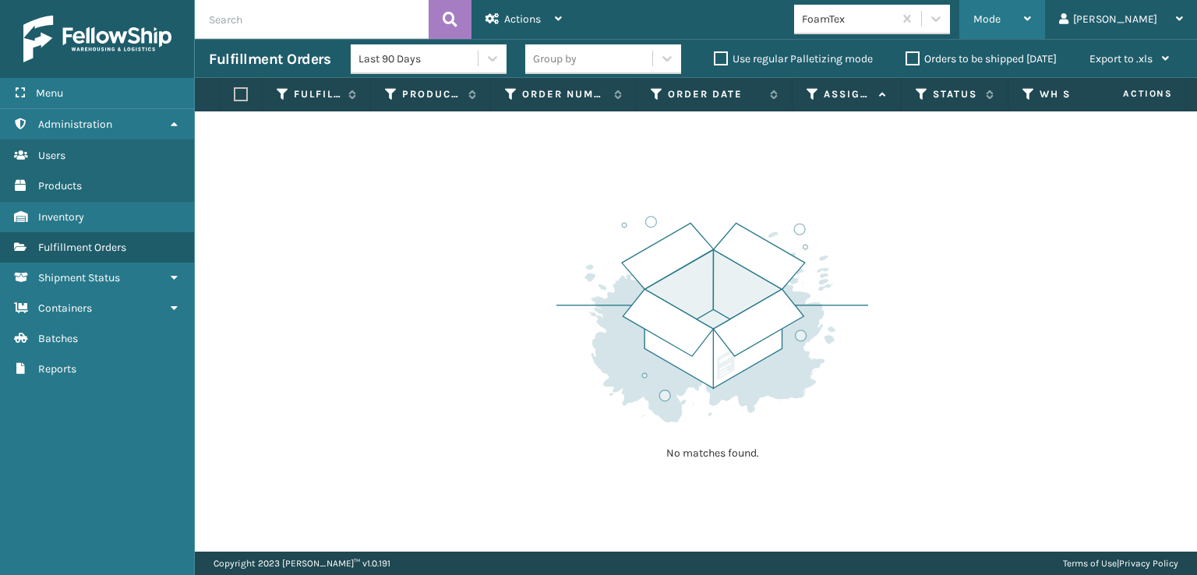
click at [1031, 10] on div "Mode" at bounding box center [1003, 19] width 58 height 39
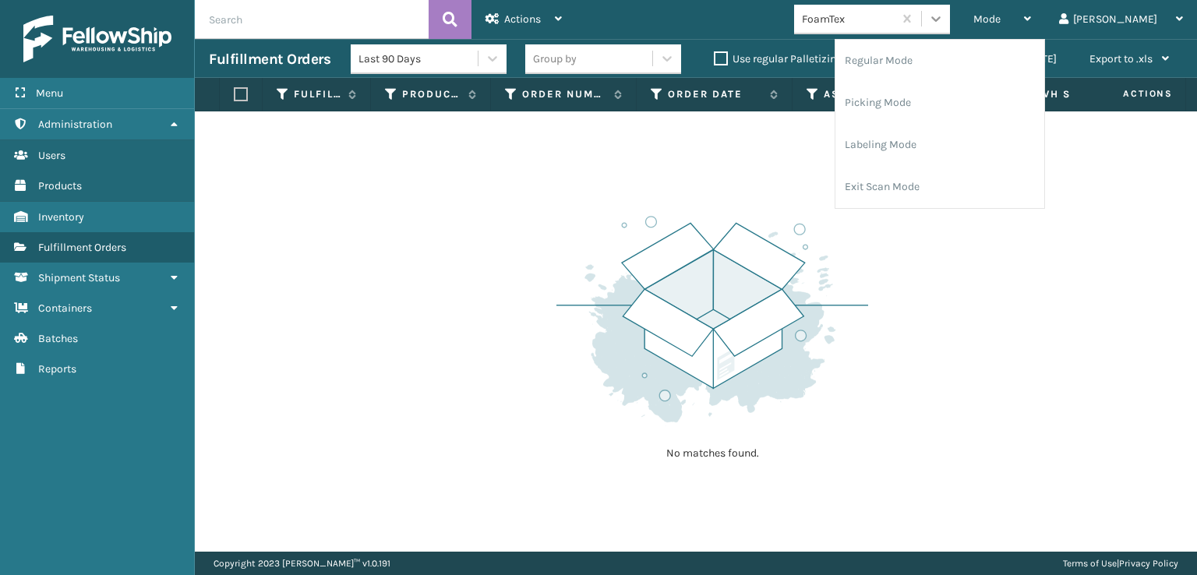
click at [944, 17] on icon at bounding box center [936, 19] width 16 height 16
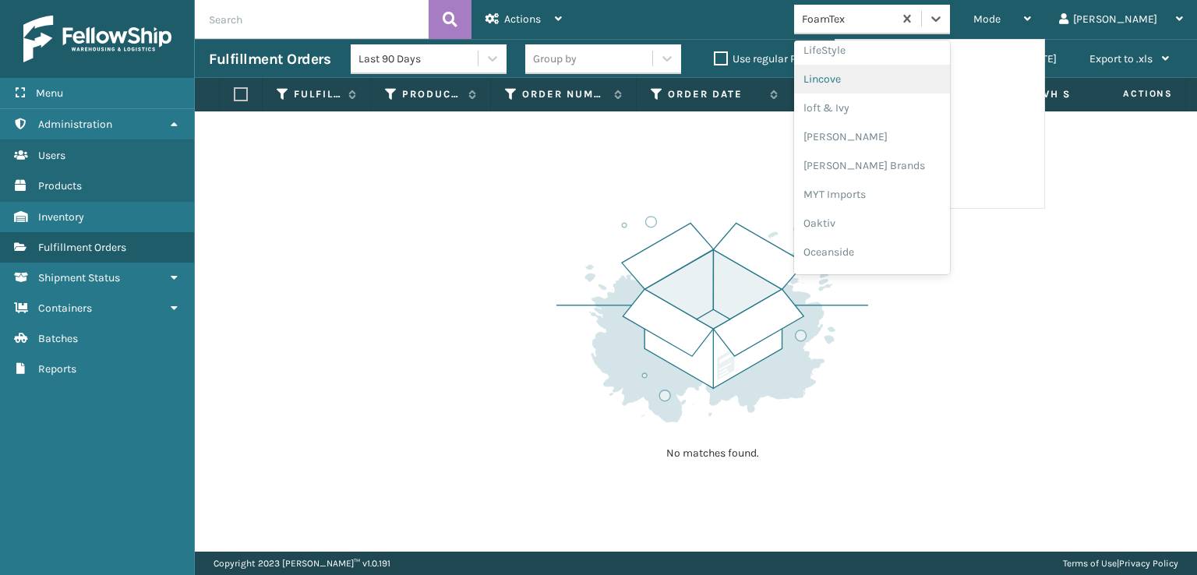
scroll to position [782, 0]
click at [896, 222] on div "SleepGeekz" at bounding box center [872, 228] width 156 height 29
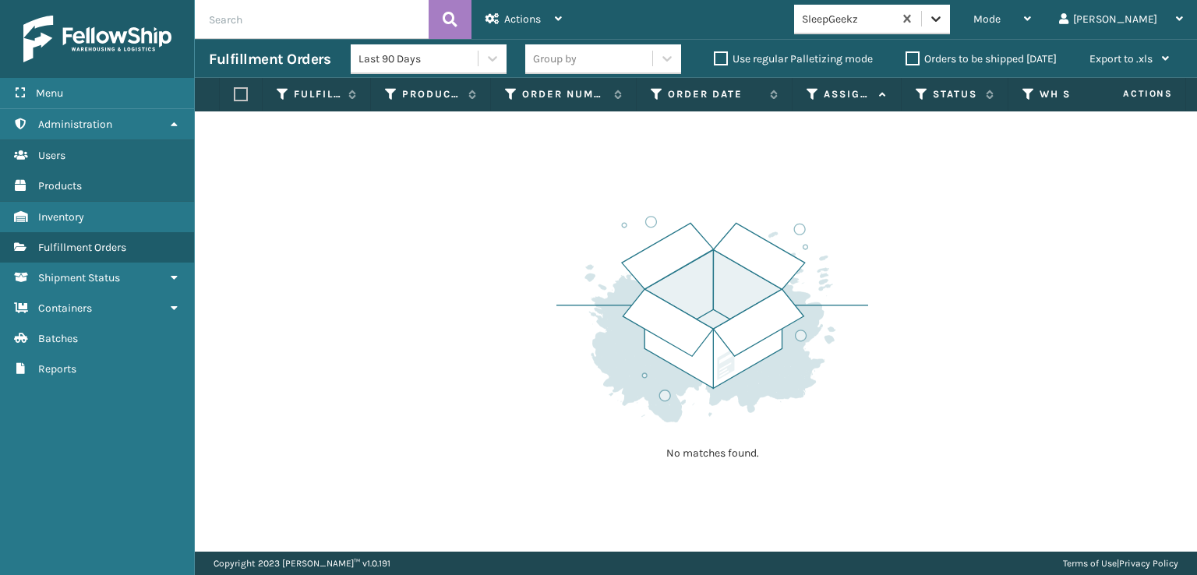
click at [944, 18] on icon at bounding box center [936, 19] width 16 height 16
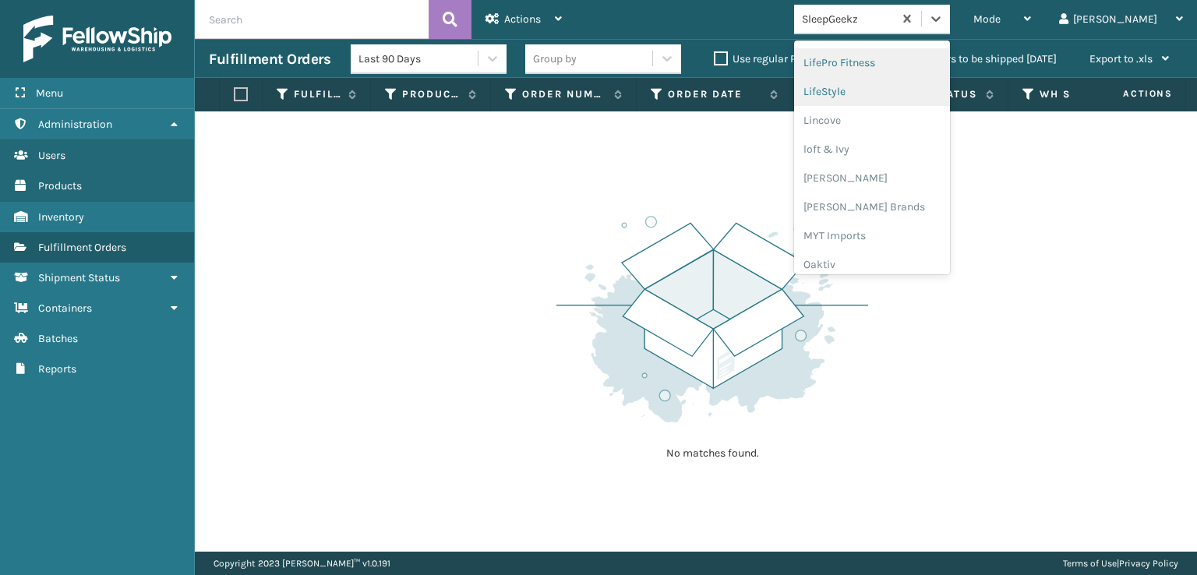
scroll to position [649, 0]
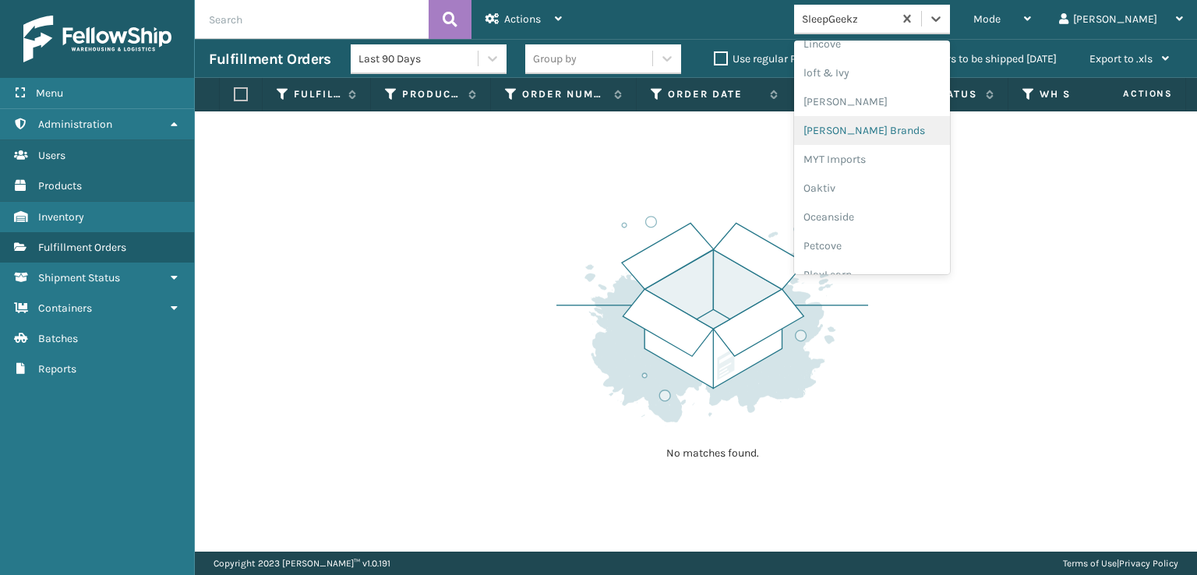
click at [898, 125] on div "[PERSON_NAME] Brands" at bounding box center [872, 130] width 156 height 29
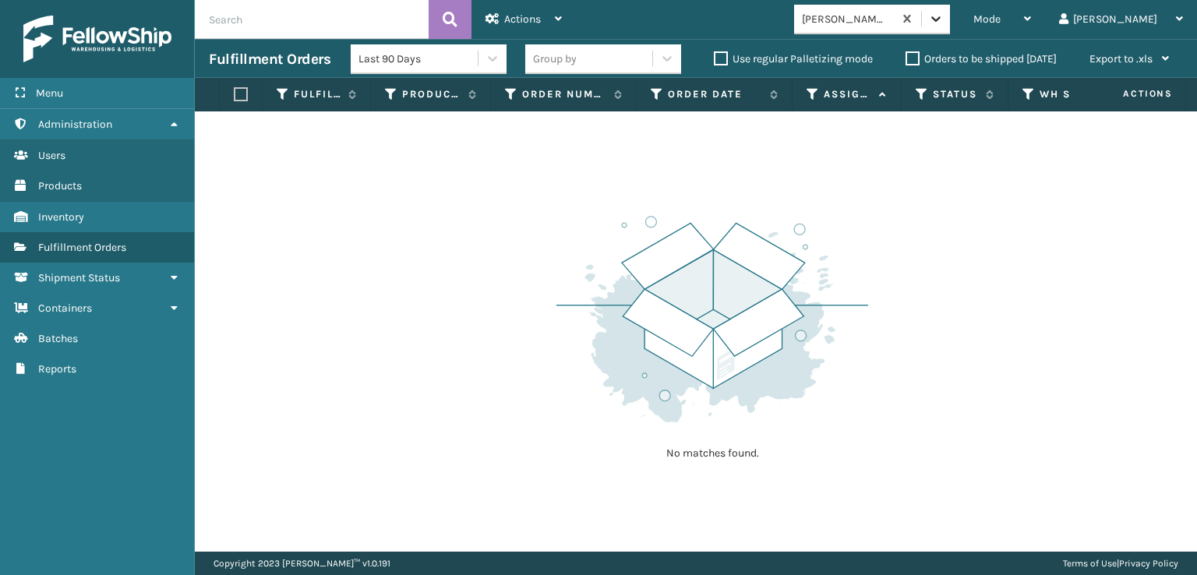
click at [944, 22] on icon at bounding box center [936, 19] width 16 height 16
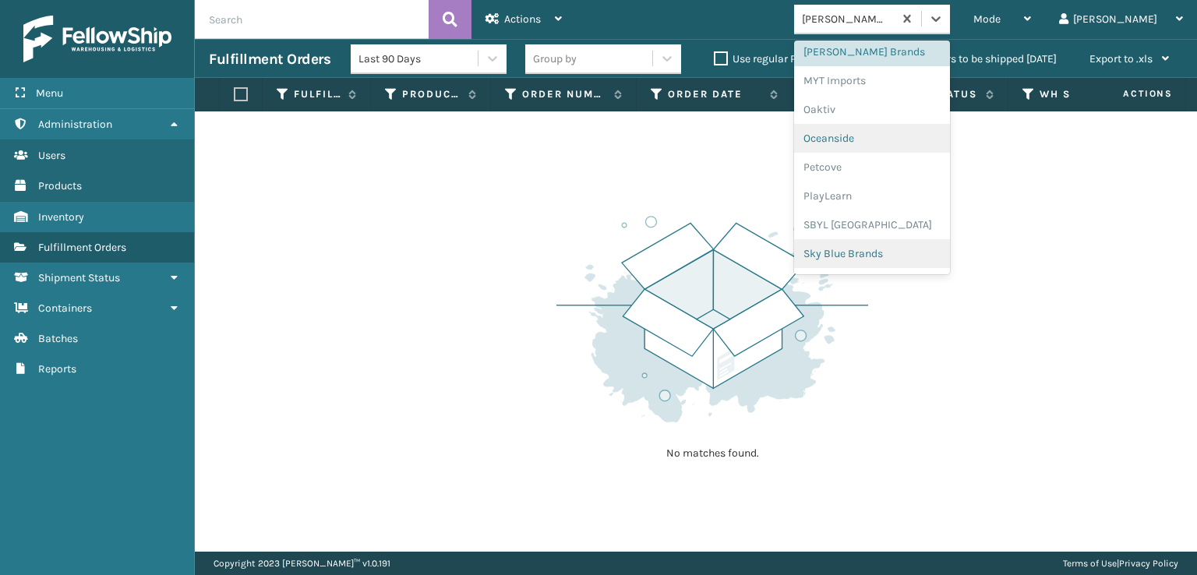
scroll to position [782, 0]
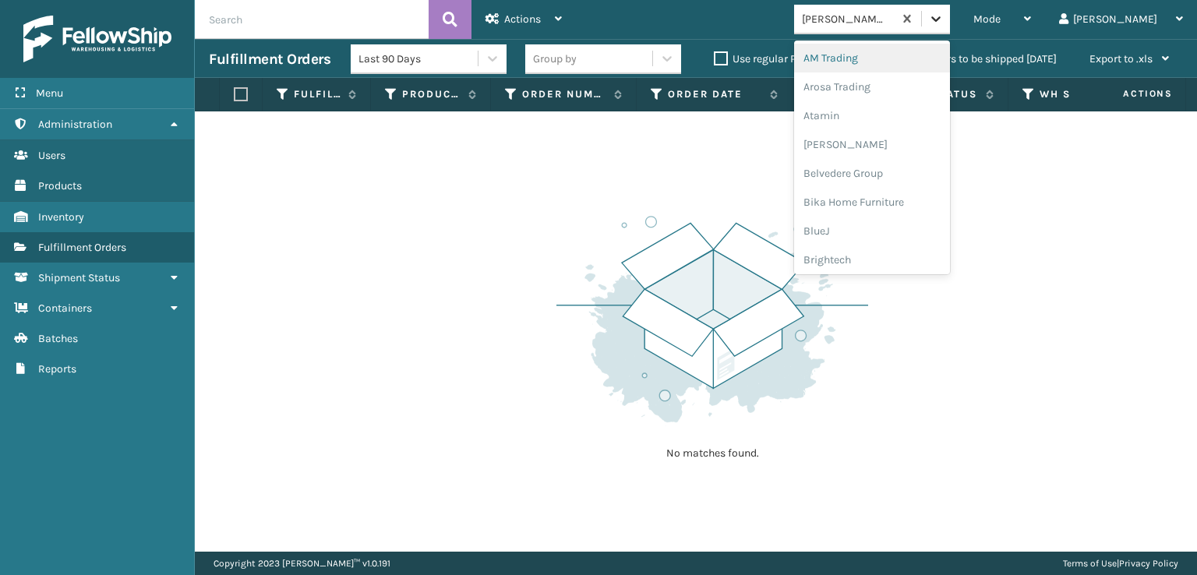
click at [950, 16] on div at bounding box center [936, 19] width 28 height 28
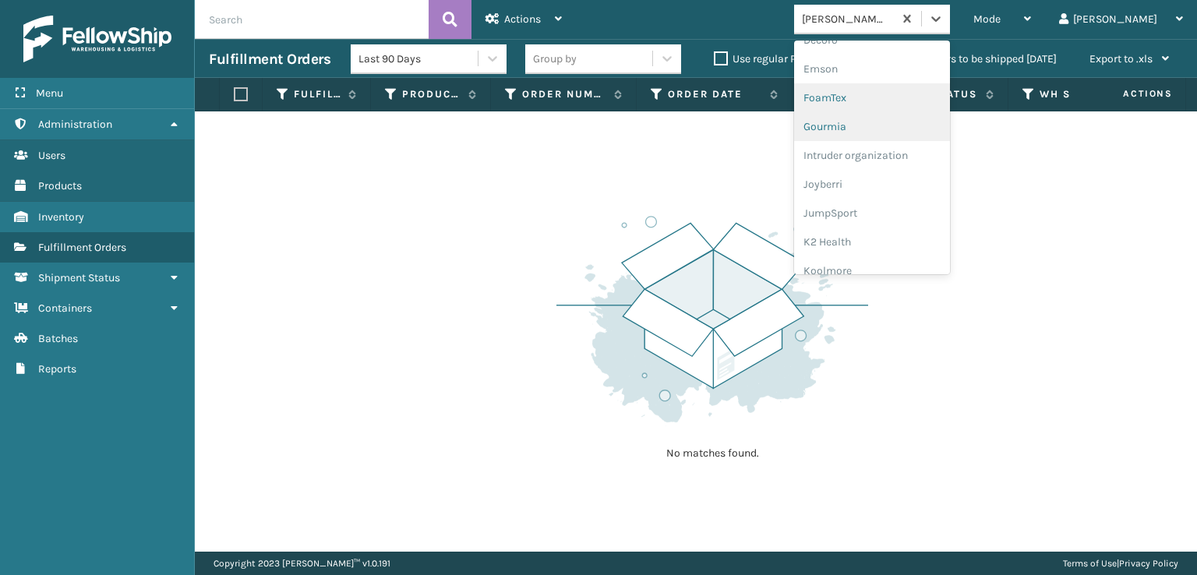
scroll to position [312, 0]
click at [892, 121] on div "FoamTex" at bounding box center [872, 121] width 156 height 29
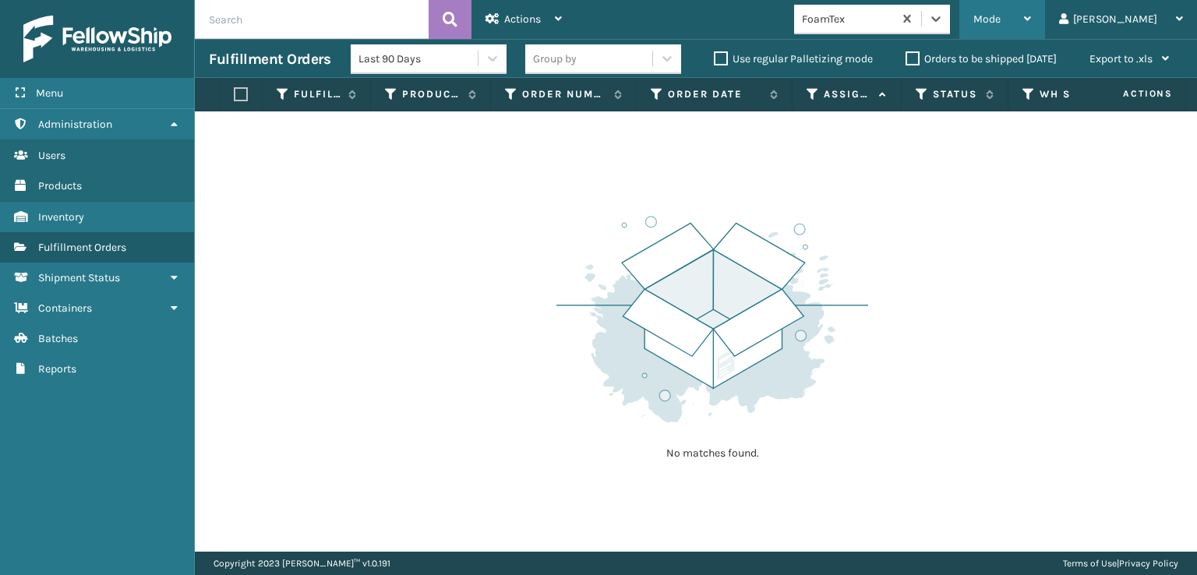
click at [1001, 23] on span "Mode" at bounding box center [987, 18] width 27 height 13
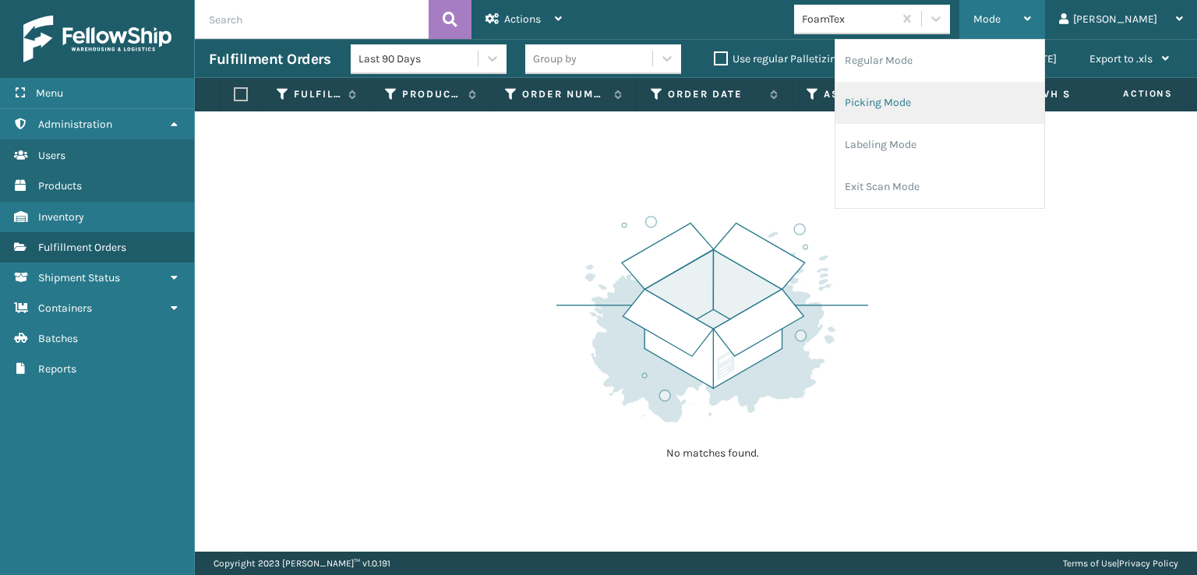
click at [926, 104] on li "Picking Mode" at bounding box center [940, 103] width 209 height 42
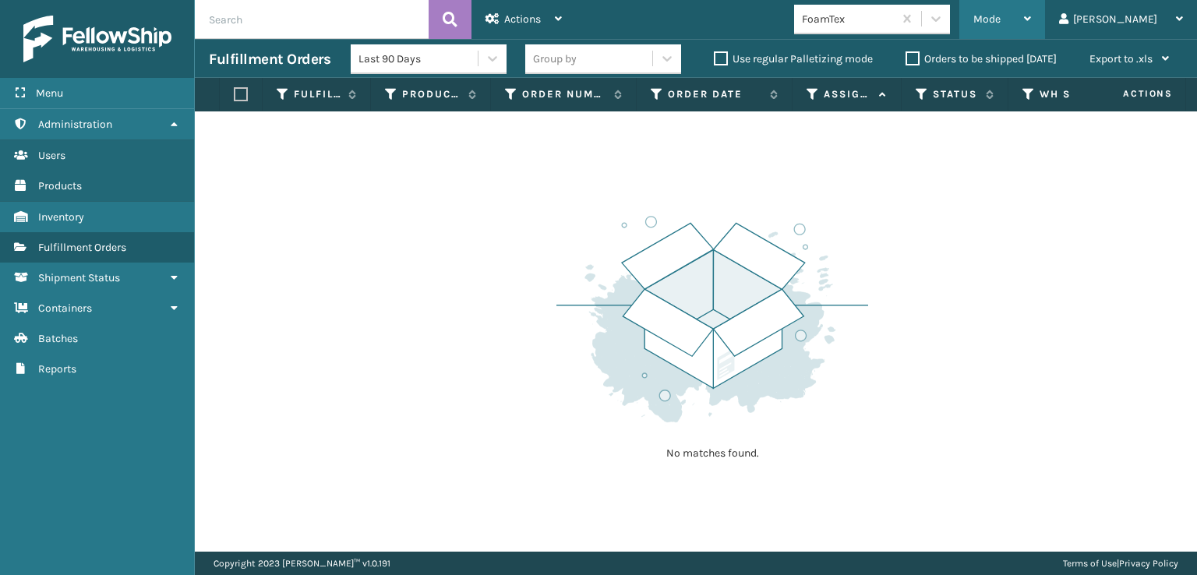
click at [1001, 19] on span "Mode" at bounding box center [987, 18] width 27 height 13
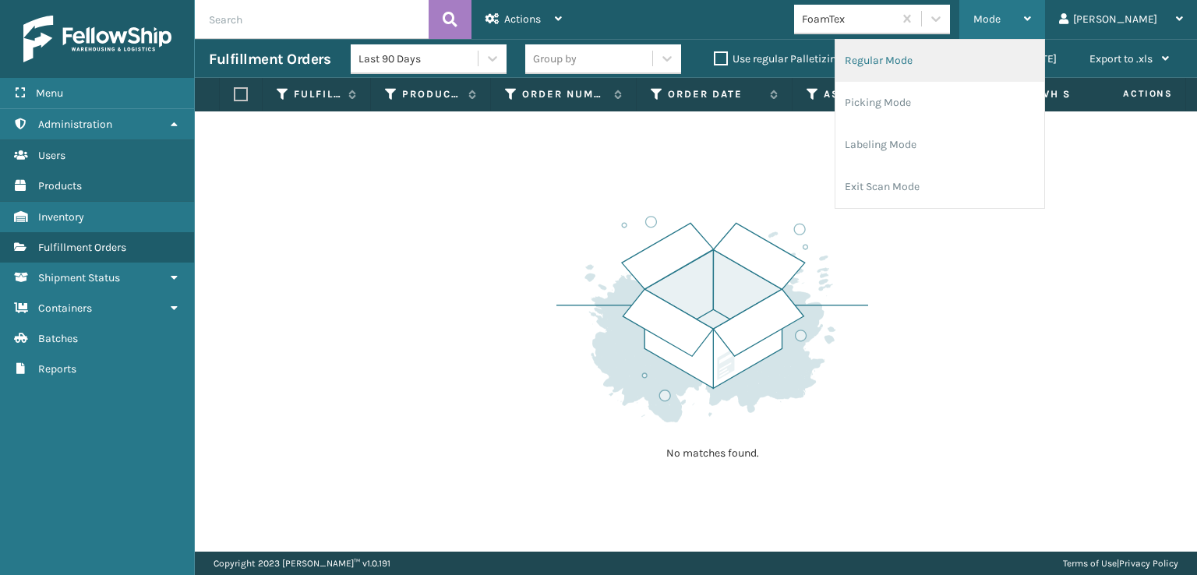
click at [952, 65] on li "Regular Mode" at bounding box center [940, 61] width 209 height 42
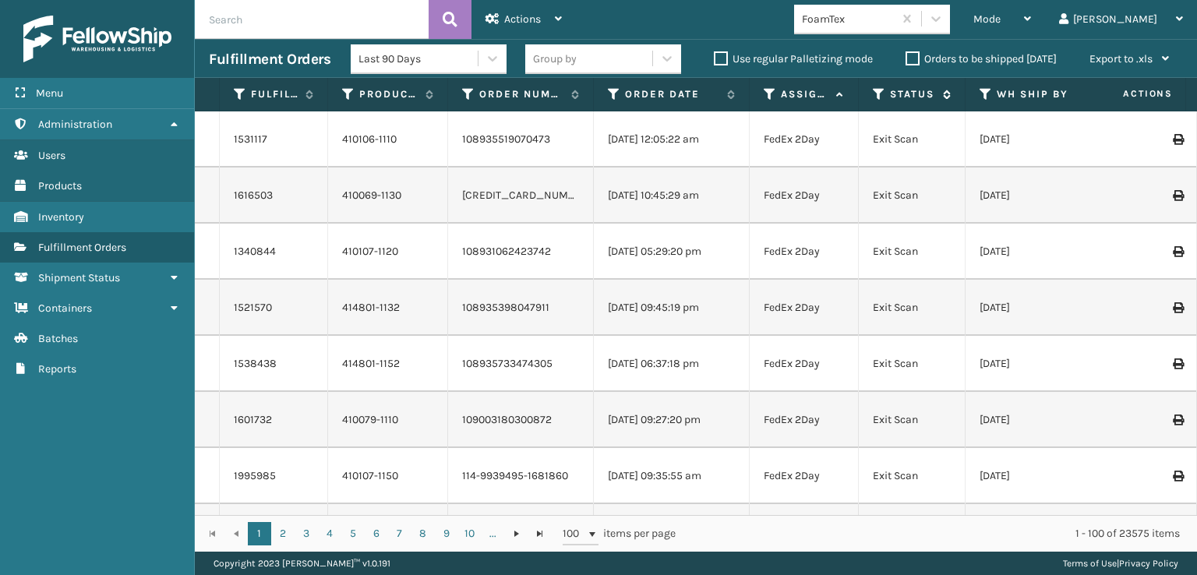
click at [878, 94] on icon at bounding box center [879, 94] width 12 height 14
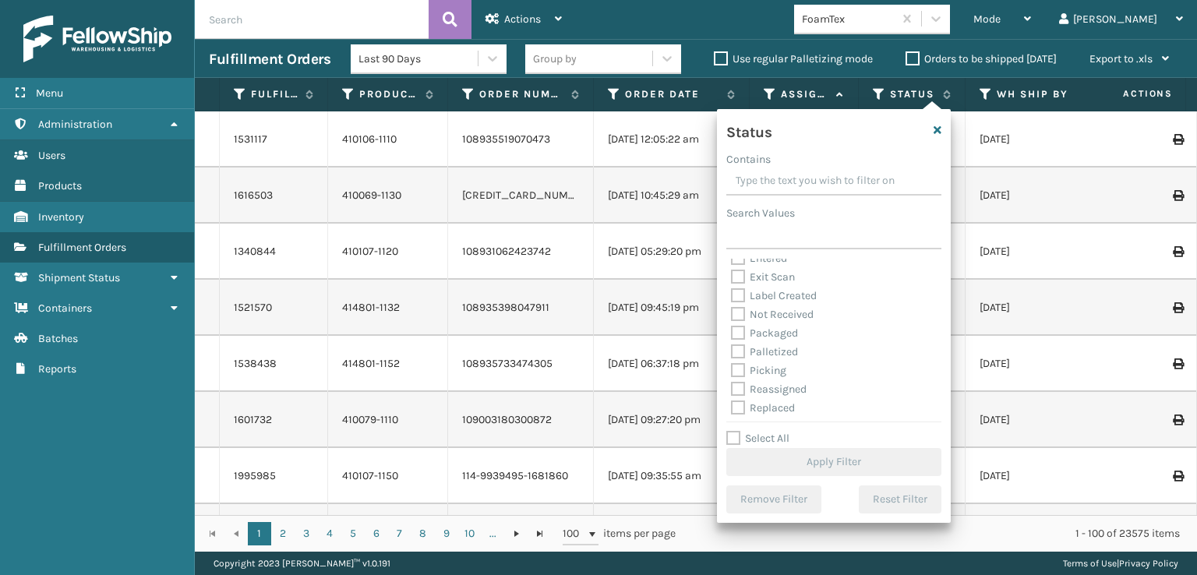
scroll to position [87, 0]
click at [739, 331] on label "Picking" at bounding box center [758, 329] width 55 height 13
click at [732, 331] on input "Picking" at bounding box center [731, 326] width 1 height 10
checkbox input "true"
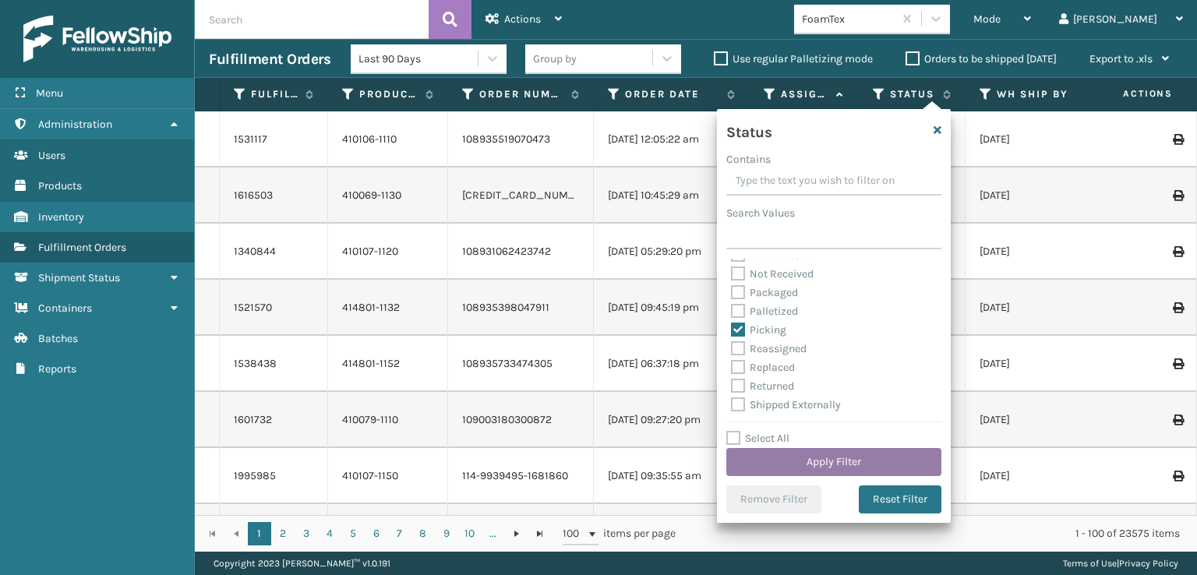
click at [776, 461] on button "Apply Filter" at bounding box center [833, 462] width 215 height 28
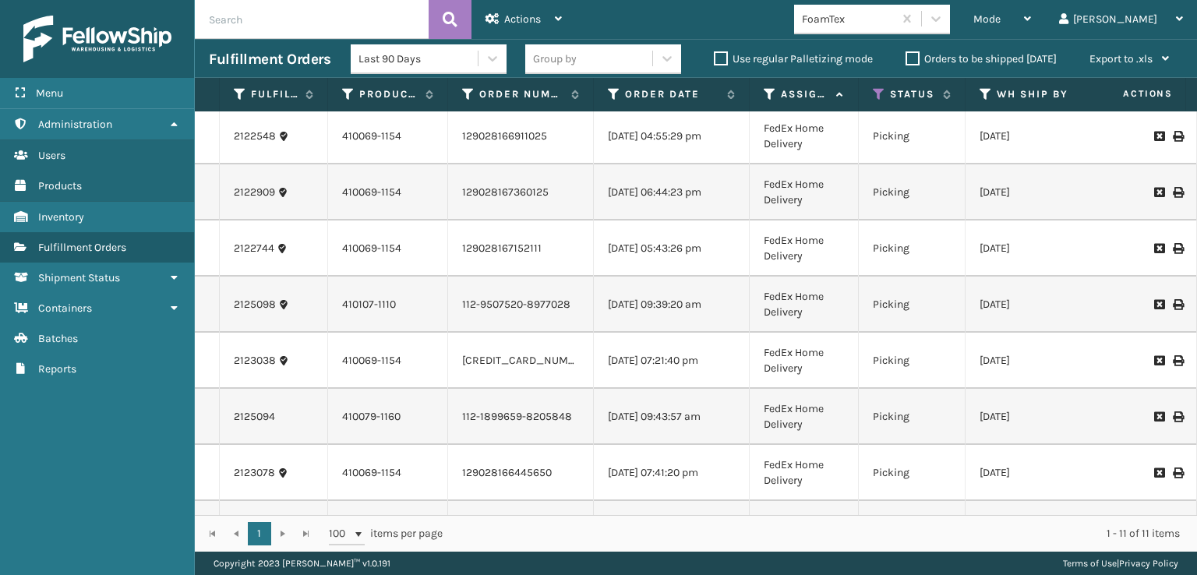
scroll to position [224, 0]
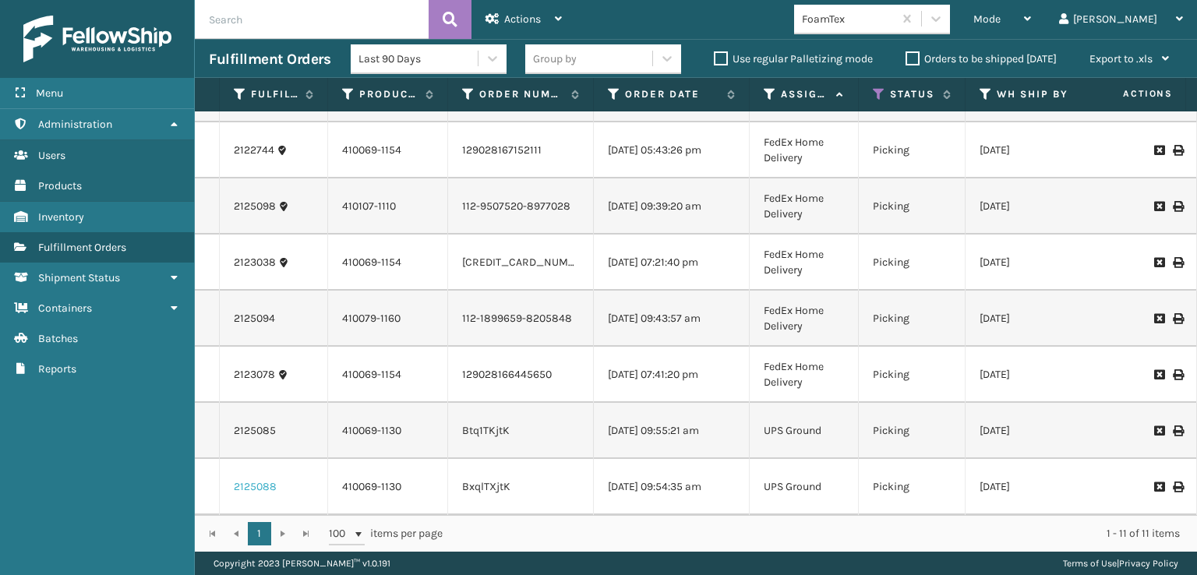
click at [264, 480] on link "2125088" at bounding box center [255, 487] width 43 height 16
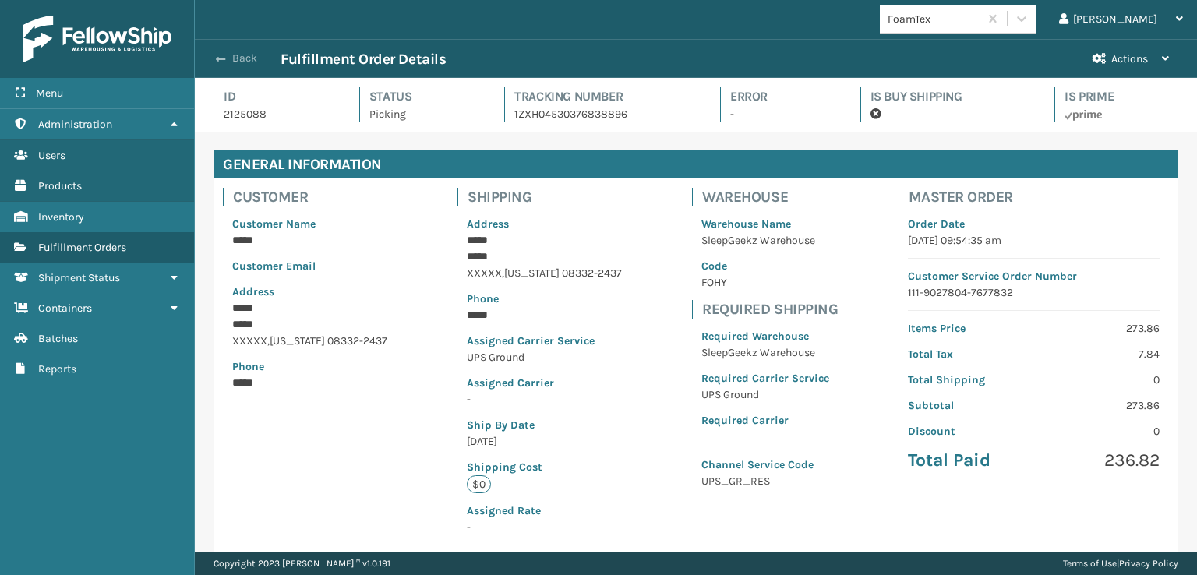
click at [228, 56] on button "Back" at bounding box center [245, 58] width 72 height 14
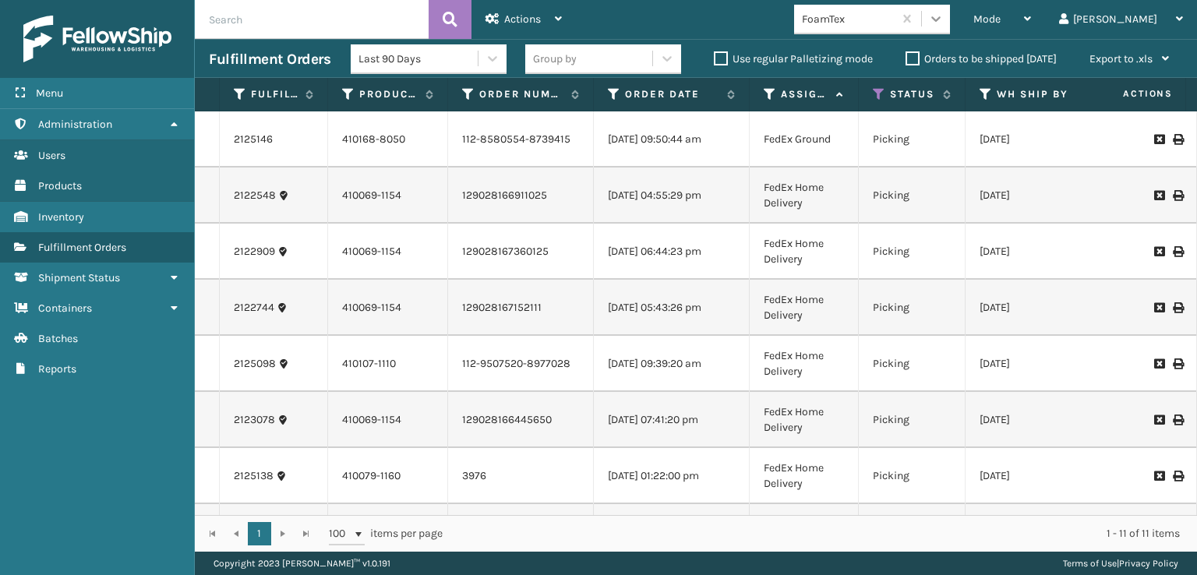
click at [944, 18] on icon at bounding box center [936, 19] width 16 height 16
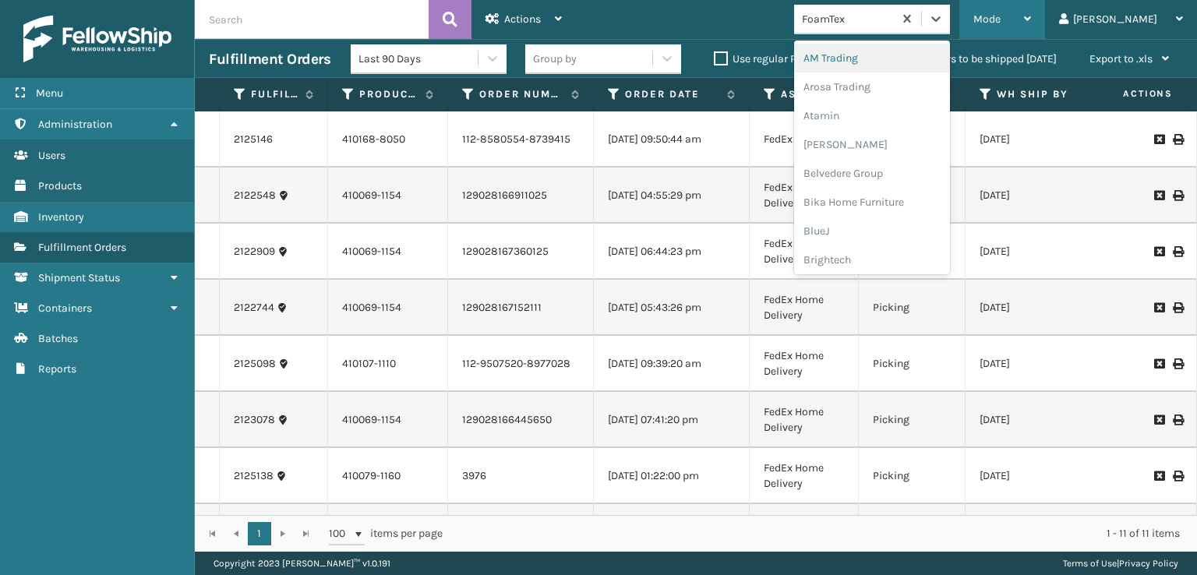
click at [1031, 9] on div "Mode" at bounding box center [1003, 19] width 58 height 39
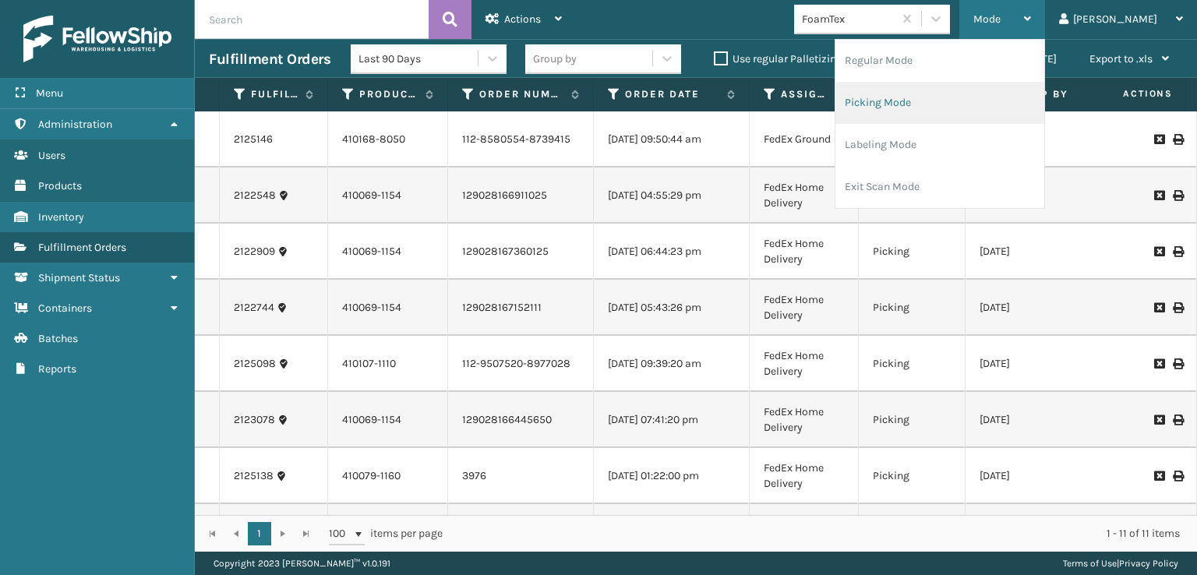
click at [946, 105] on li "Picking Mode" at bounding box center [940, 103] width 209 height 42
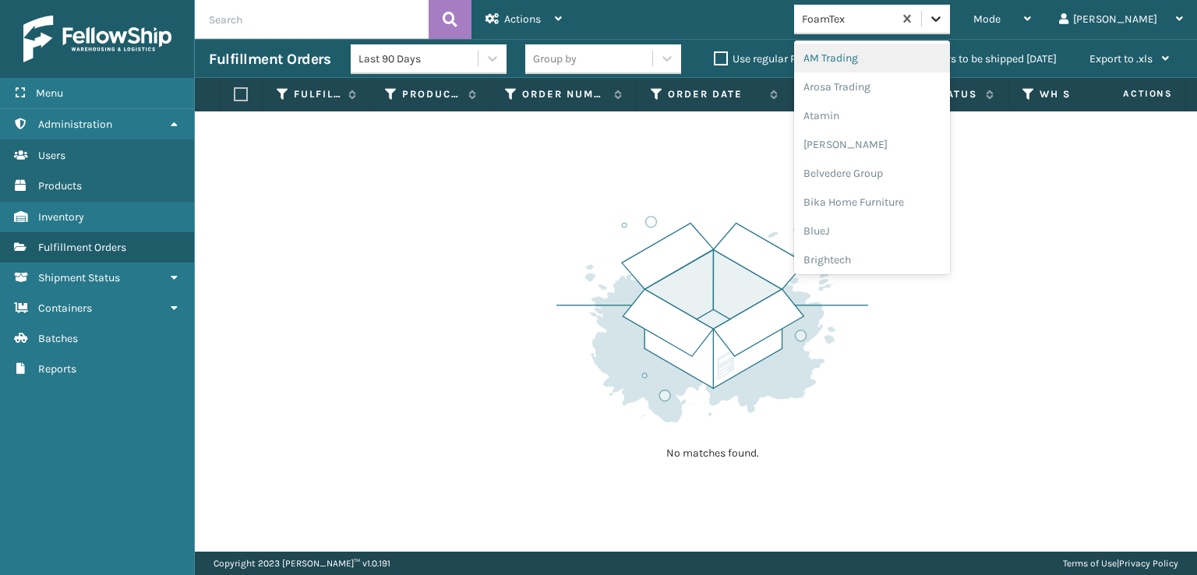
click at [944, 18] on icon at bounding box center [936, 19] width 16 height 16
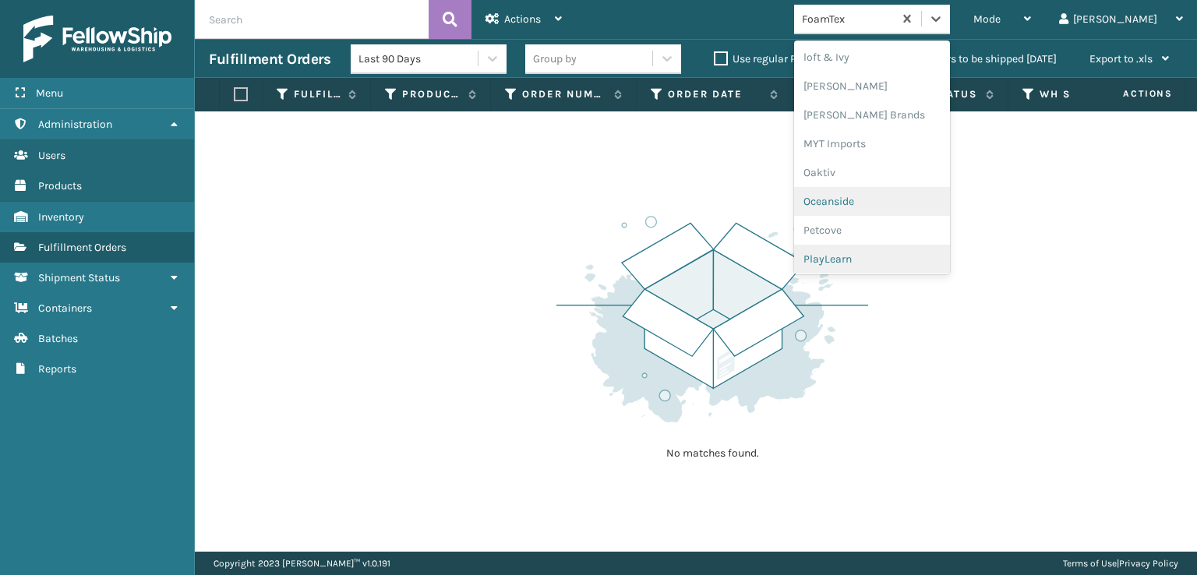
scroll to position [782, 0]
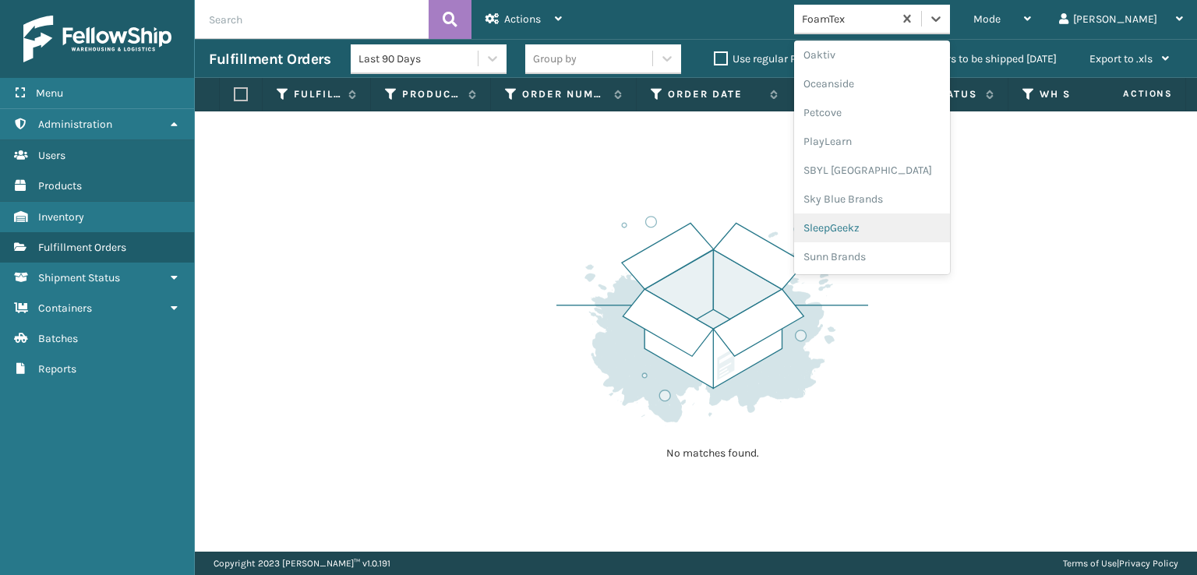
click at [908, 232] on div "SleepGeekz" at bounding box center [872, 228] width 156 height 29
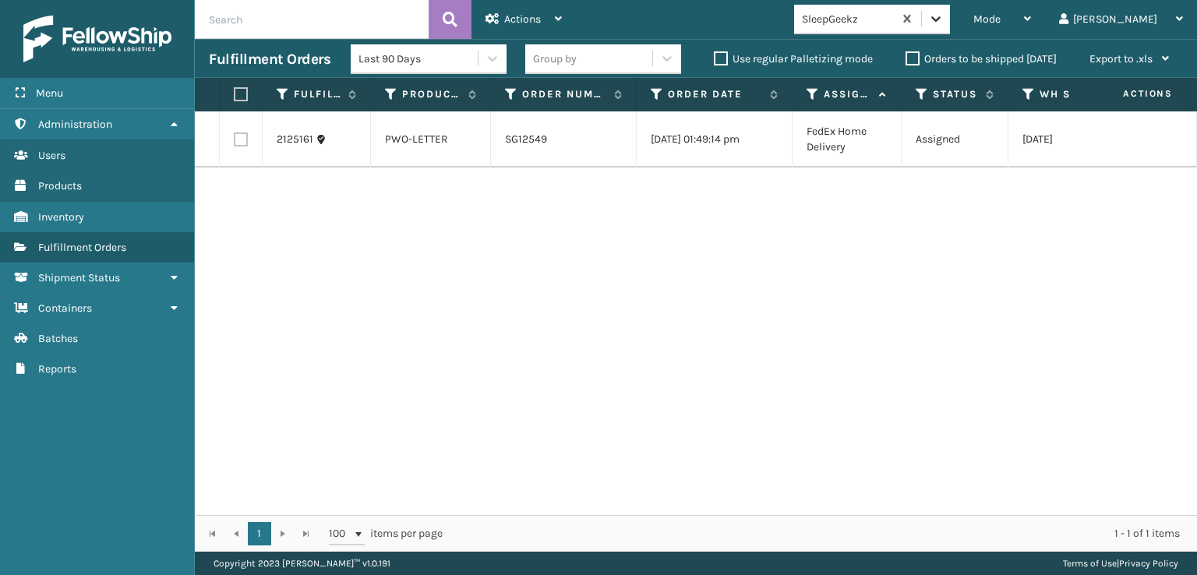
click at [941, 19] on icon at bounding box center [935, 18] width 9 height 5
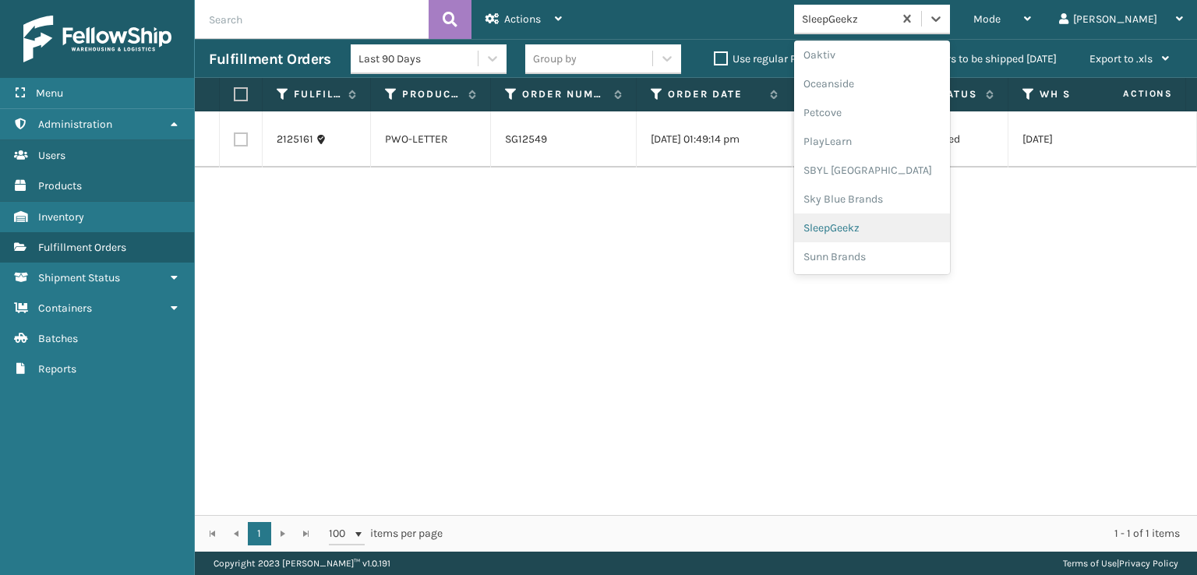
click at [886, 228] on div "SleepGeekz" at bounding box center [872, 228] width 156 height 29
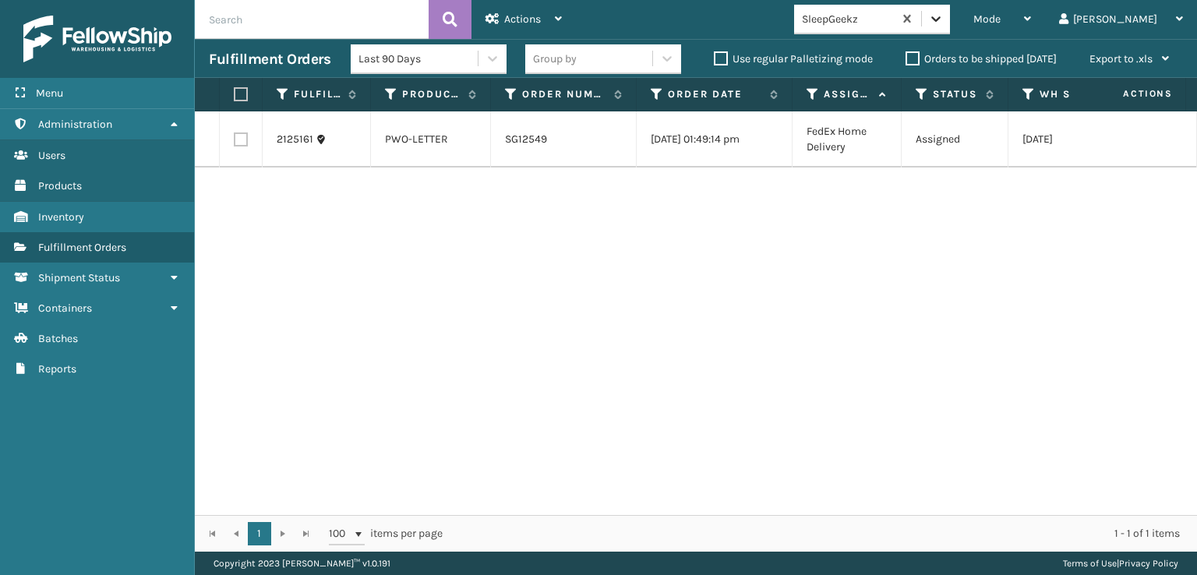
click at [950, 16] on div at bounding box center [936, 19] width 28 height 28
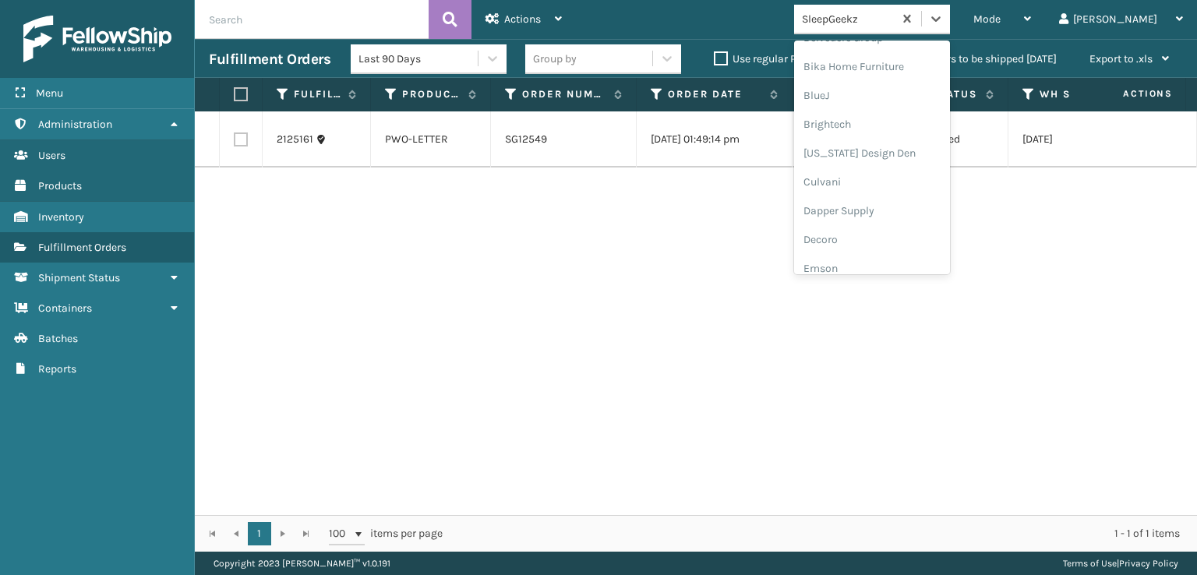
scroll to position [312, 0]
click at [898, 125] on div "FoamTex" at bounding box center [872, 121] width 156 height 29
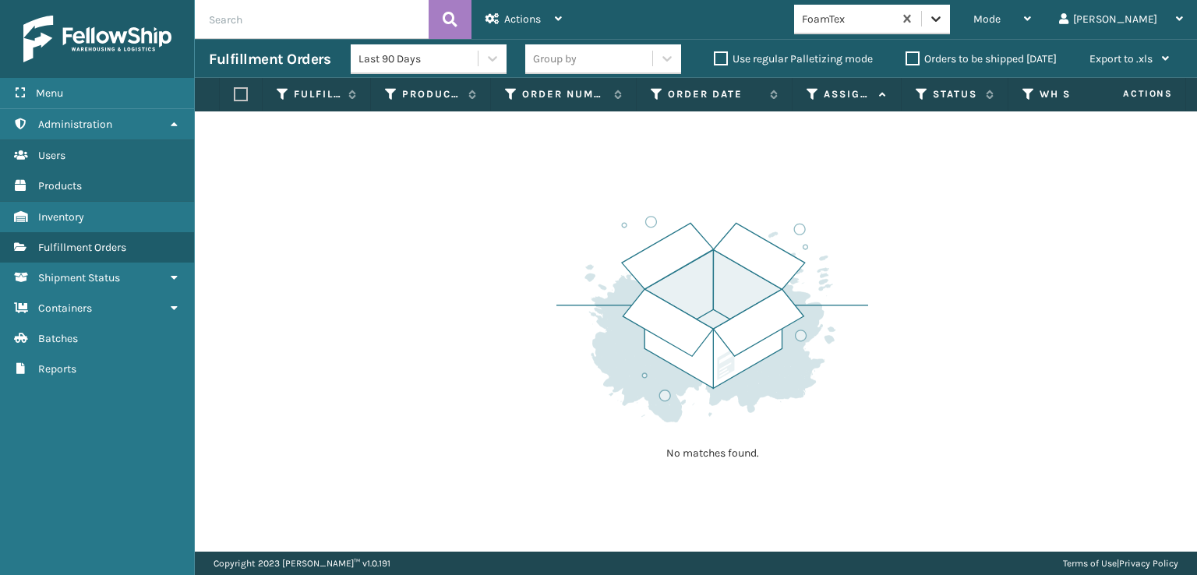
click at [944, 16] on icon at bounding box center [936, 19] width 16 height 16
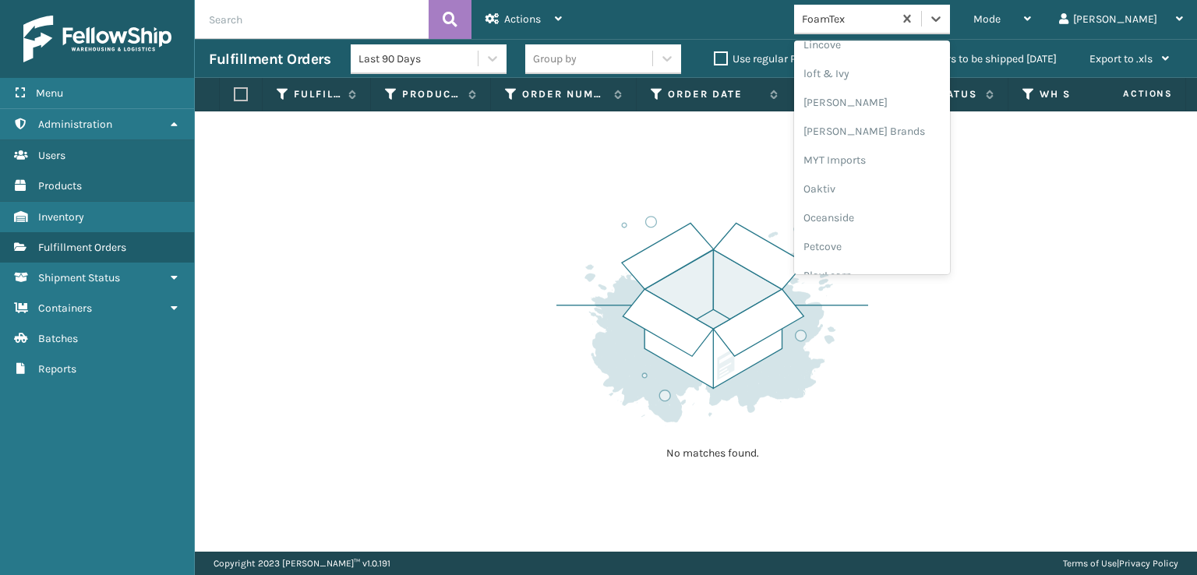
scroll to position [649, 0]
click at [894, 125] on div "[PERSON_NAME] Brands" at bounding box center [872, 130] width 156 height 29
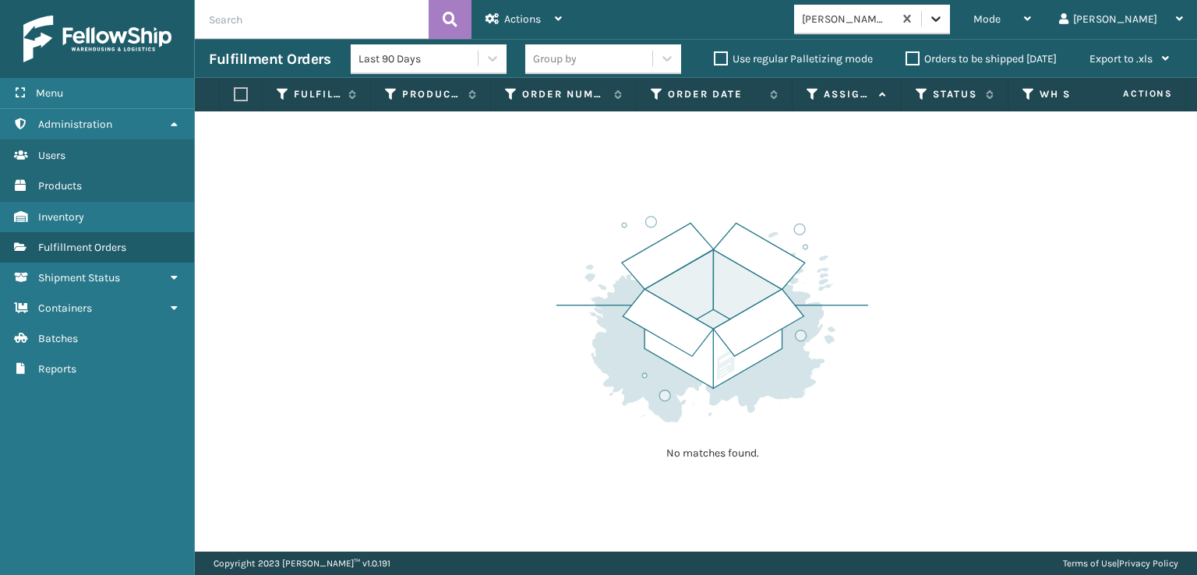
click at [944, 24] on icon at bounding box center [936, 19] width 16 height 16
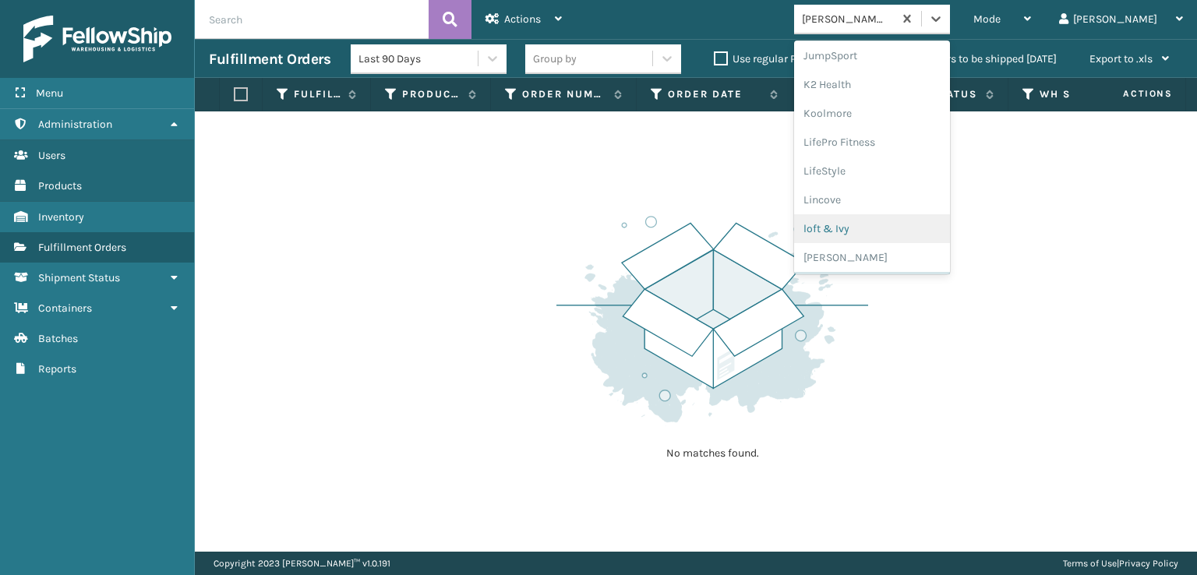
scroll to position [726, 0]
click at [896, 225] on div "SBYL [GEOGRAPHIC_DATA]" at bounding box center [872, 225] width 156 height 29
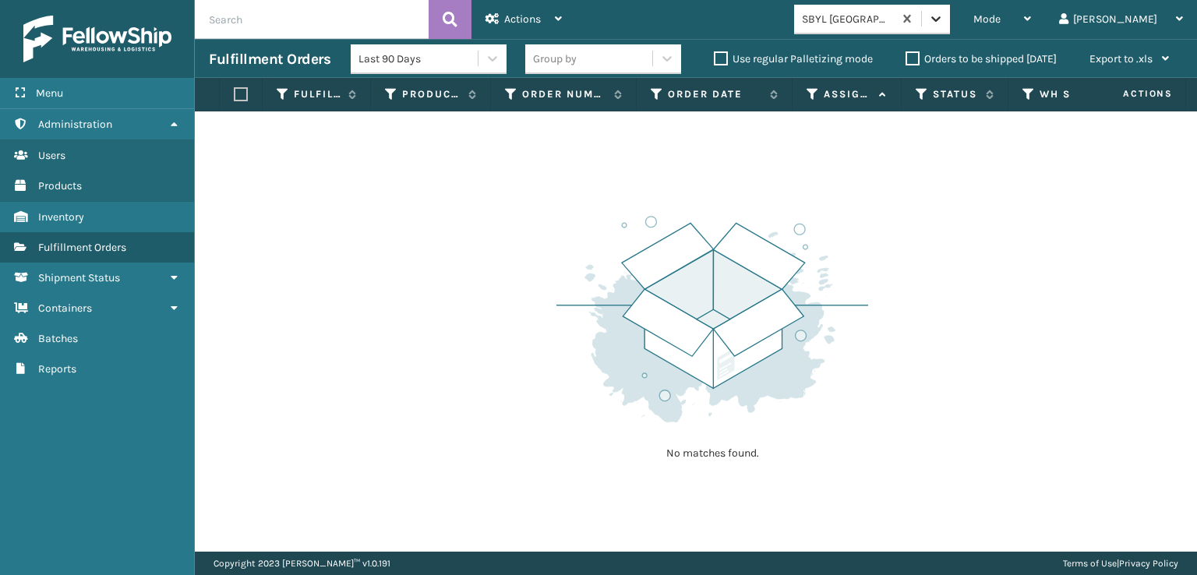
click at [944, 17] on icon at bounding box center [936, 19] width 16 height 16
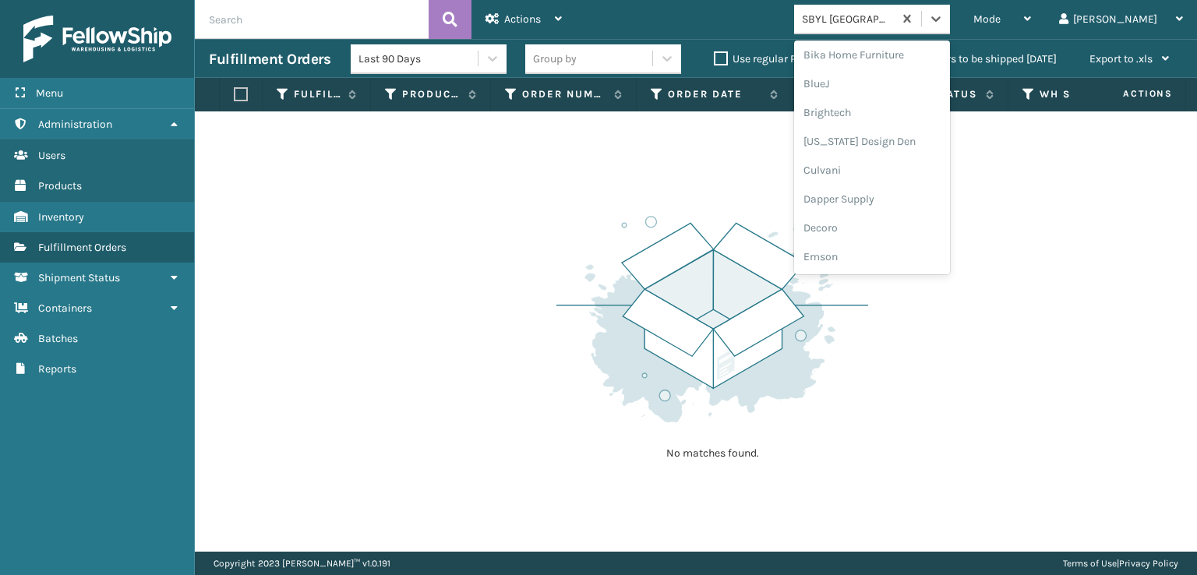
scroll to position [234, 0]
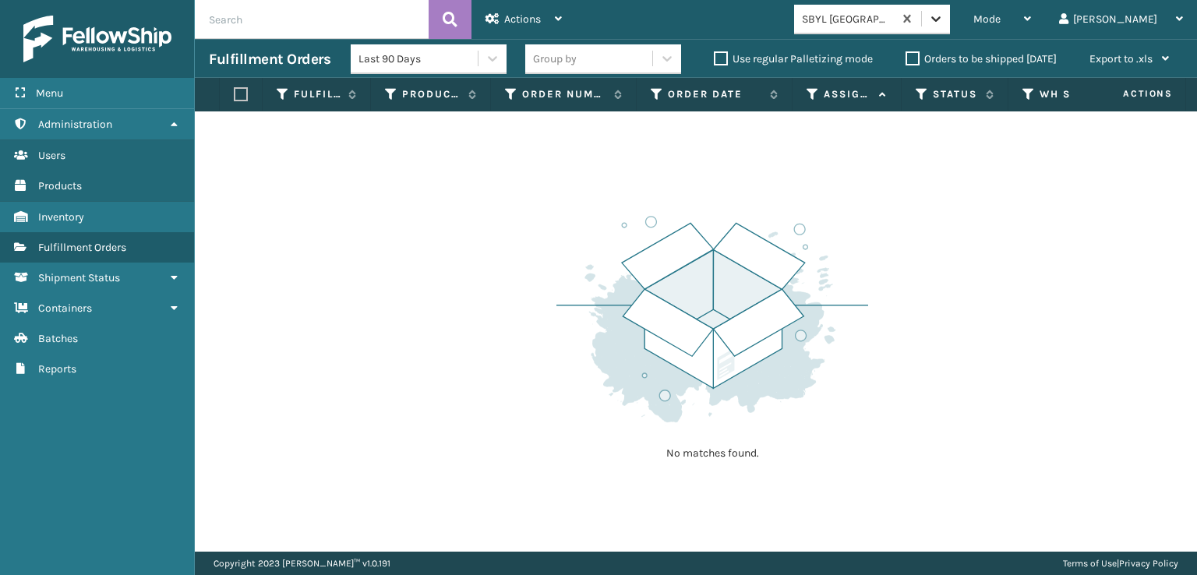
click at [941, 19] on icon at bounding box center [935, 18] width 9 height 5
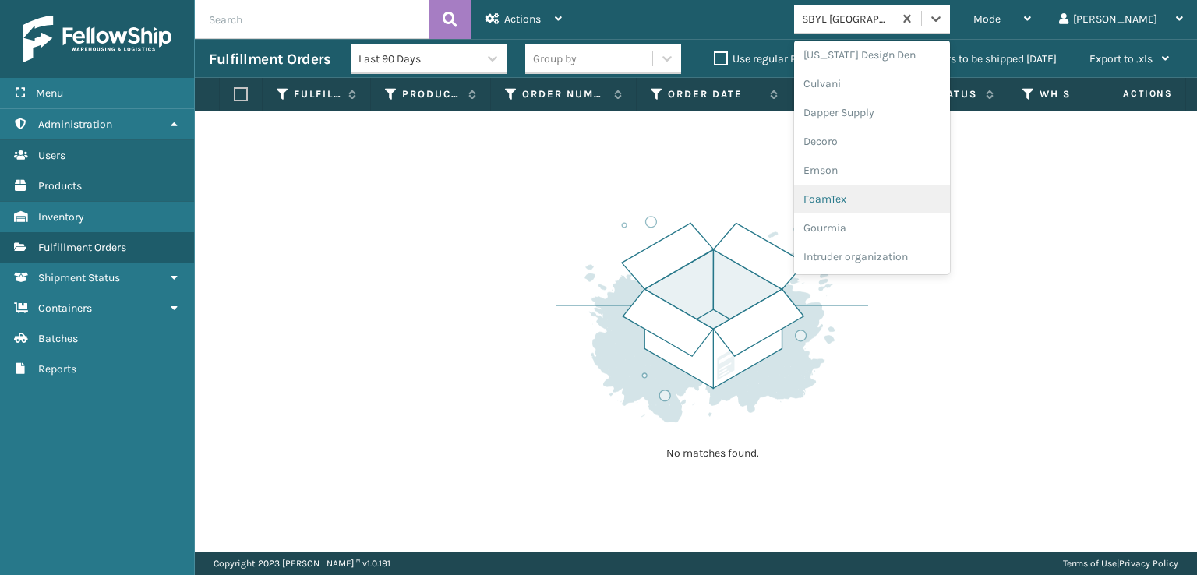
click at [892, 197] on div "FoamTex" at bounding box center [872, 199] width 156 height 29
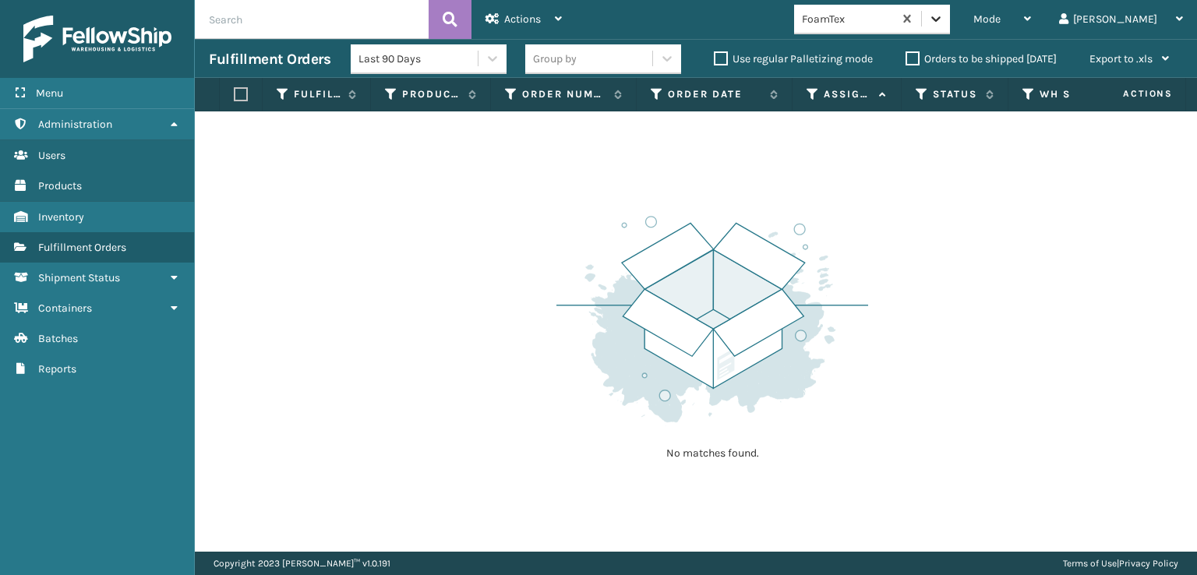
click at [944, 21] on icon at bounding box center [936, 19] width 16 height 16
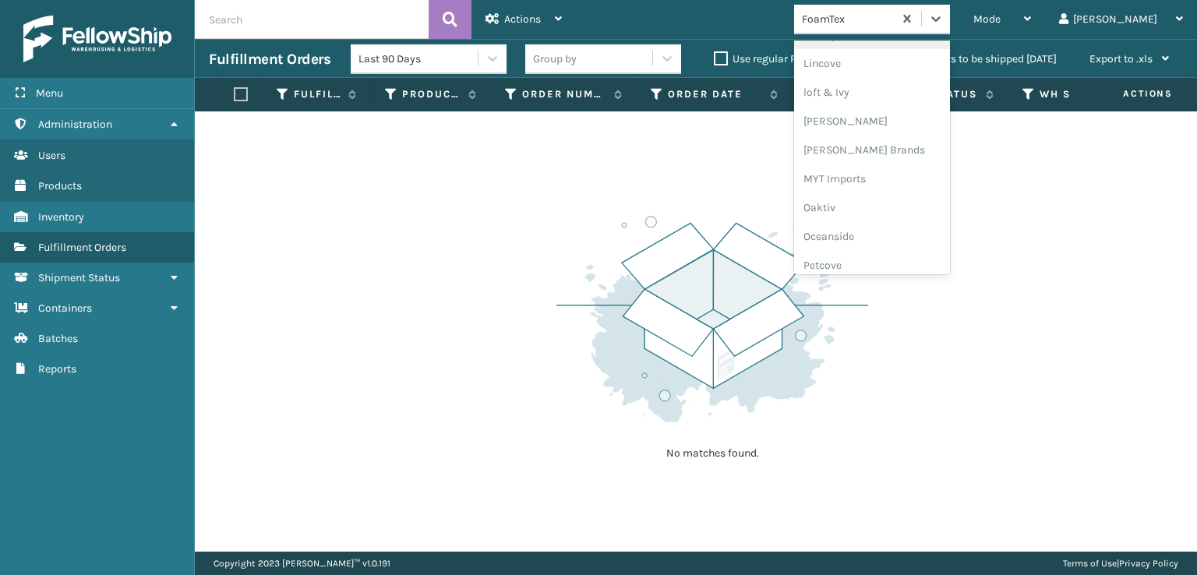
scroll to position [649, 0]
click at [892, 126] on div "[PERSON_NAME] Brands" at bounding box center [872, 130] width 156 height 29
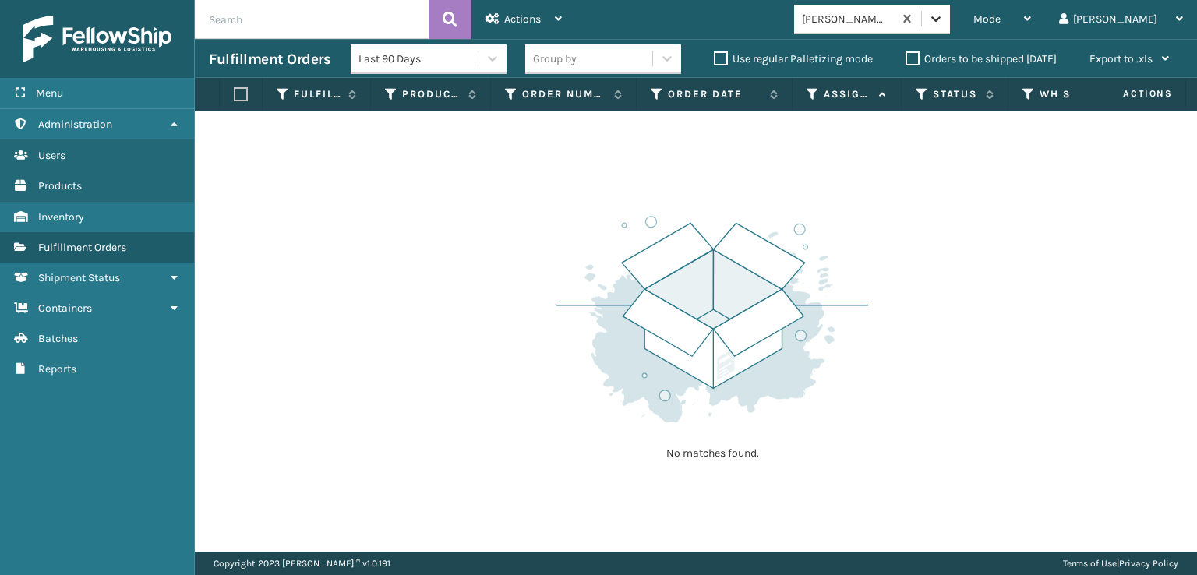
click at [944, 22] on icon at bounding box center [936, 19] width 16 height 16
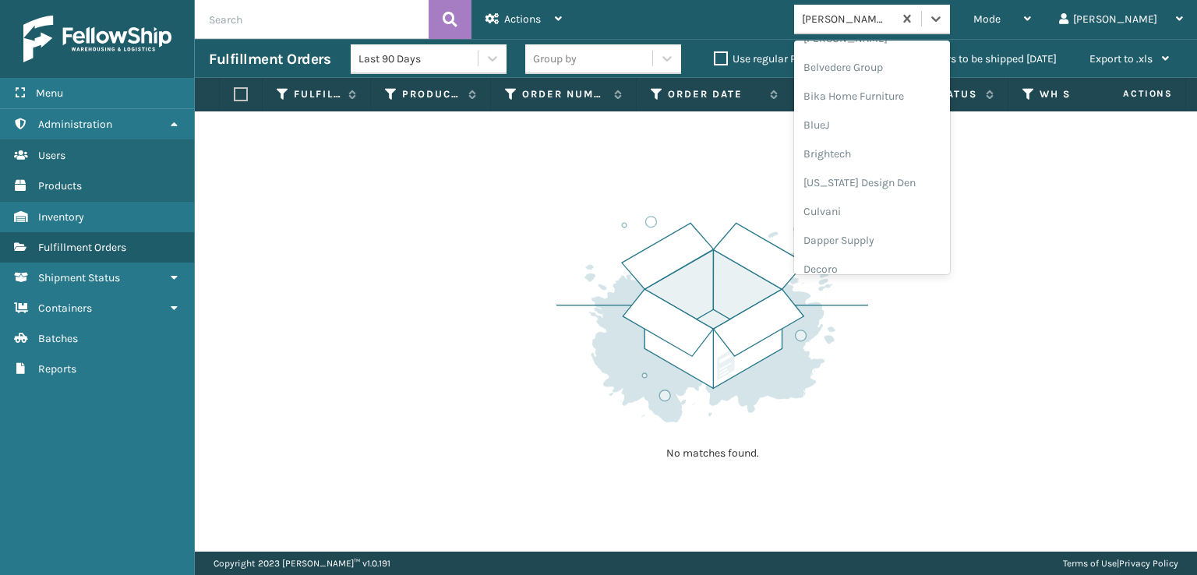
scroll to position [312, 0]
click at [890, 118] on div "FoamTex" at bounding box center [872, 121] width 156 height 29
click at [944, 23] on icon at bounding box center [936, 19] width 16 height 16
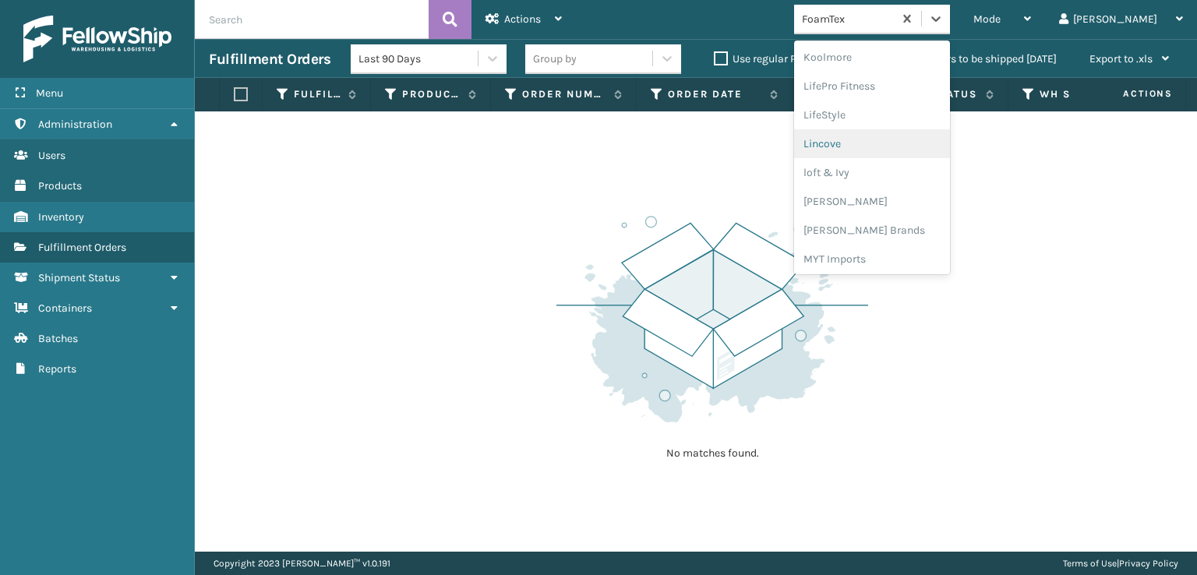
scroll to position [571, 0]
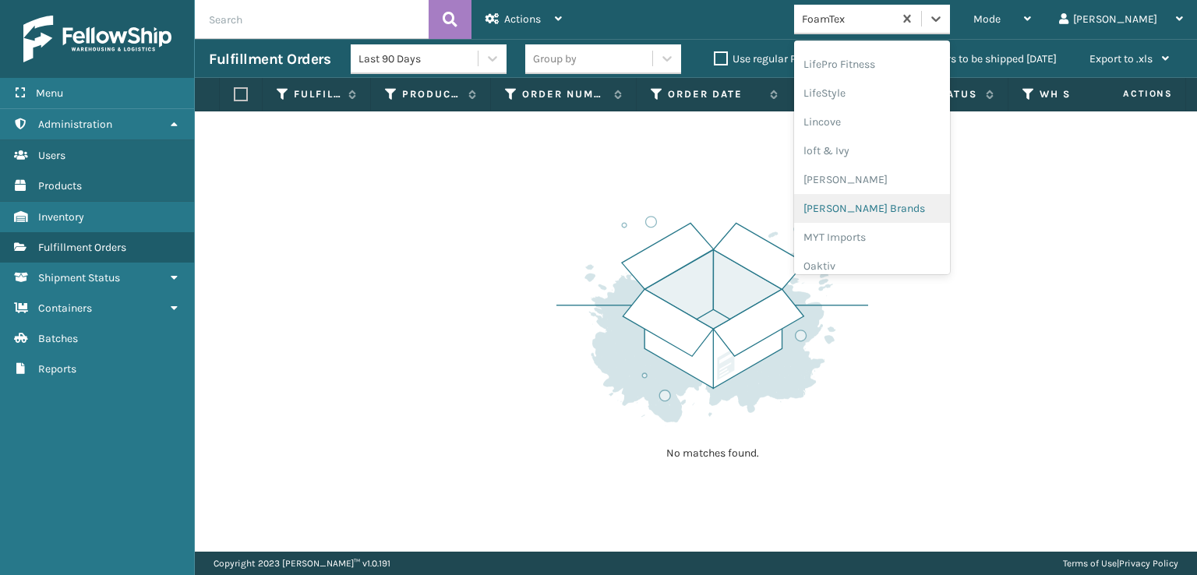
click at [895, 203] on div "[PERSON_NAME] Brands" at bounding box center [872, 208] width 156 height 29
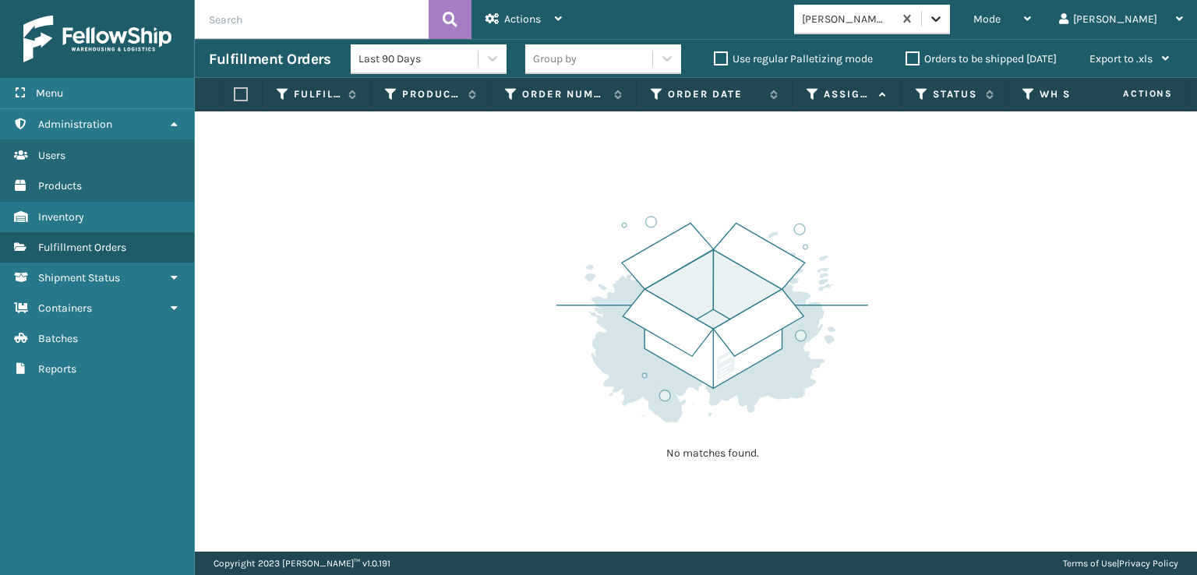
click at [950, 29] on div at bounding box center [936, 19] width 28 height 28
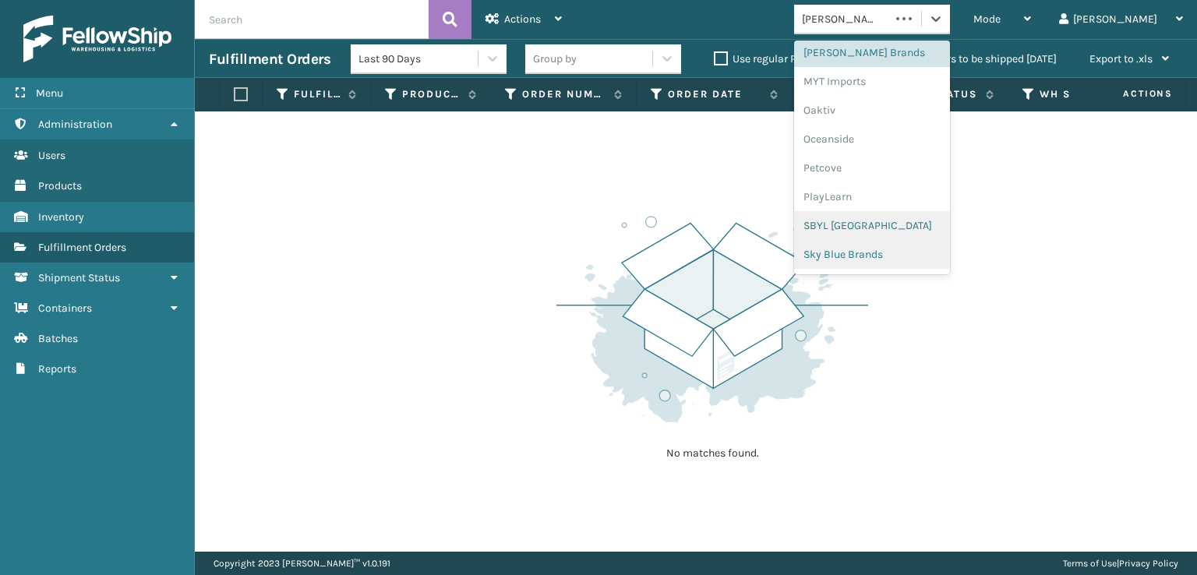
scroll to position [782, 0]
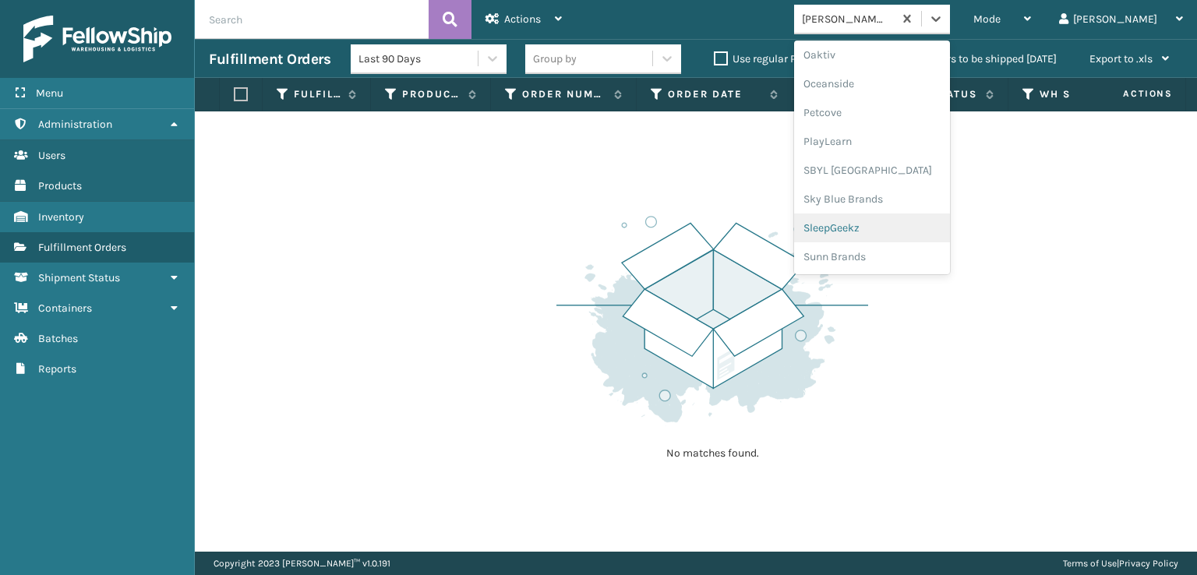
click at [895, 231] on div "SleepGeekz" at bounding box center [872, 228] width 156 height 29
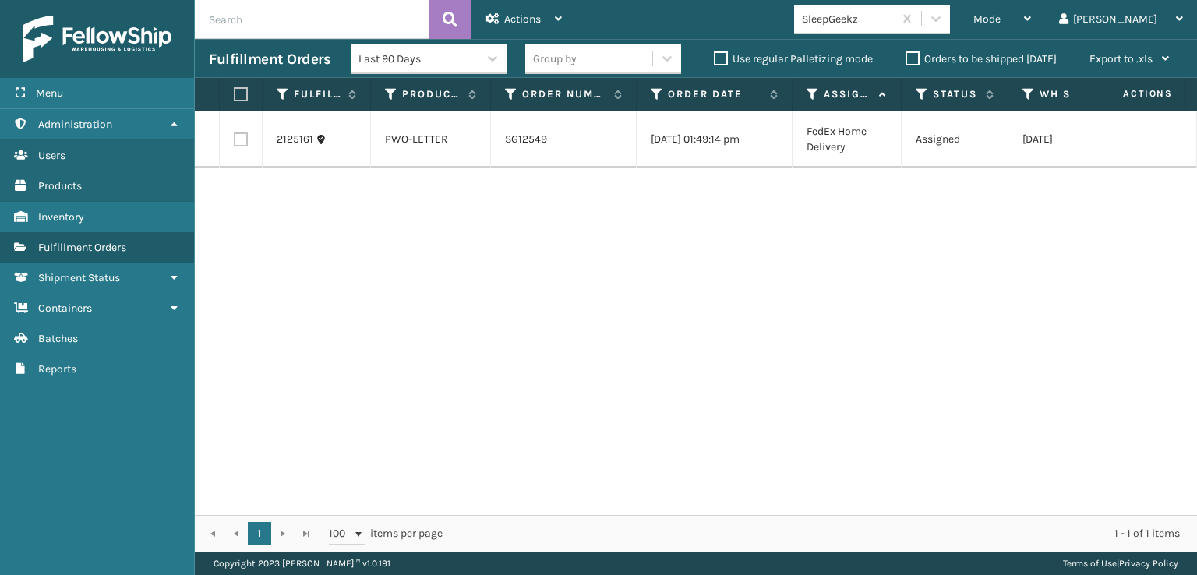
click at [239, 133] on label at bounding box center [241, 140] width 14 height 14
click at [235, 133] on input "checkbox" at bounding box center [234, 138] width 1 height 10
checkbox input "true"
click at [525, 15] on span "Actions" at bounding box center [522, 18] width 37 height 13
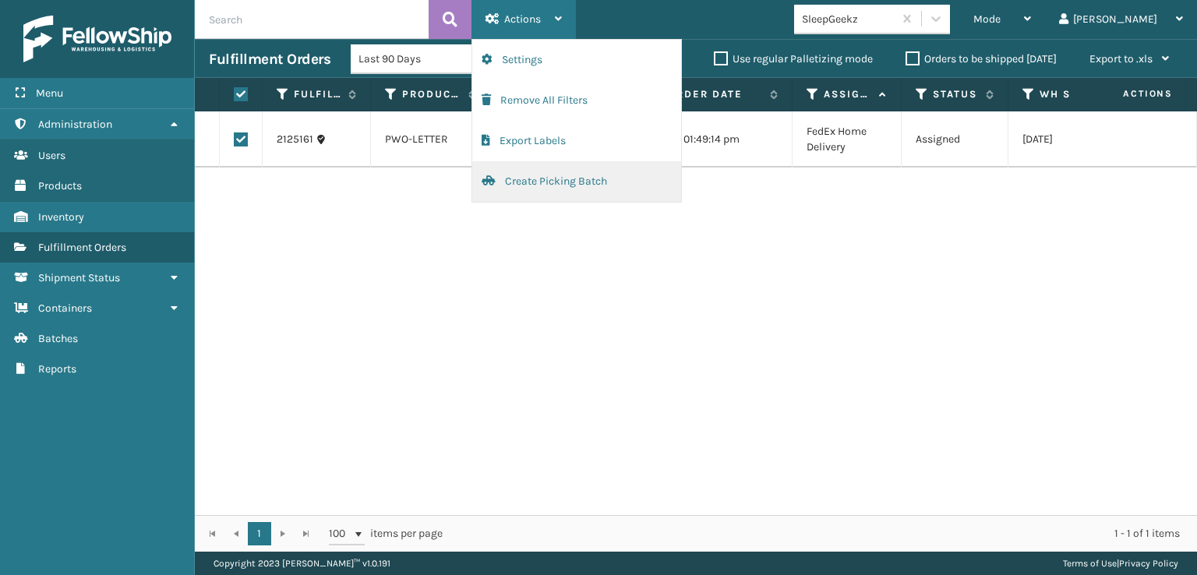
click at [555, 183] on button "Create Picking Batch" at bounding box center [576, 181] width 209 height 41
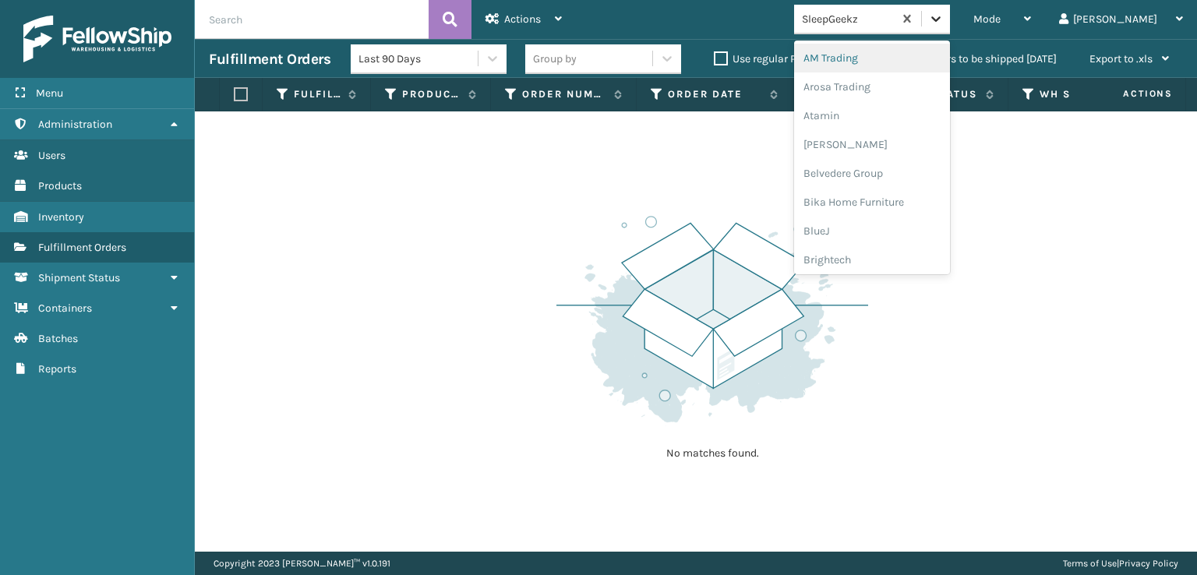
click at [944, 15] on icon at bounding box center [936, 19] width 16 height 16
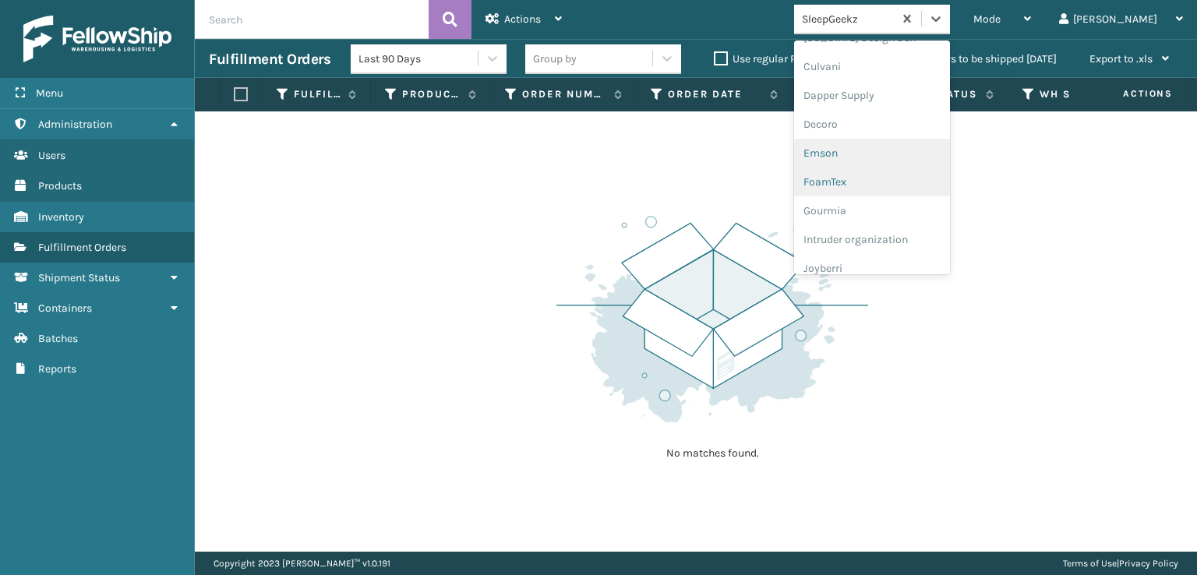
scroll to position [234, 0]
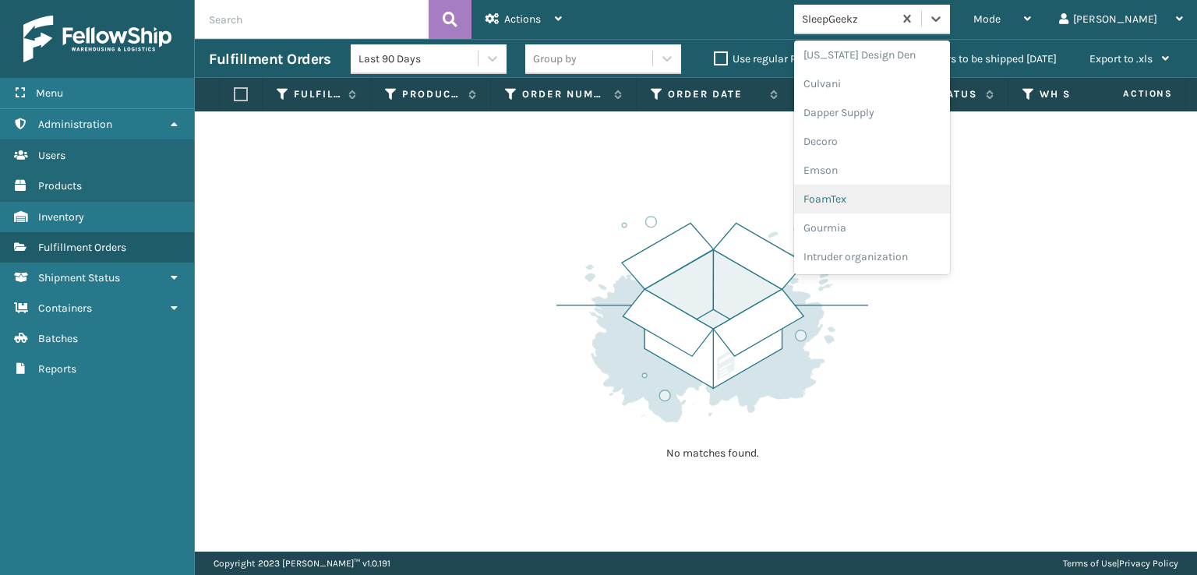
click at [886, 191] on div "FoamTex" at bounding box center [872, 199] width 156 height 29
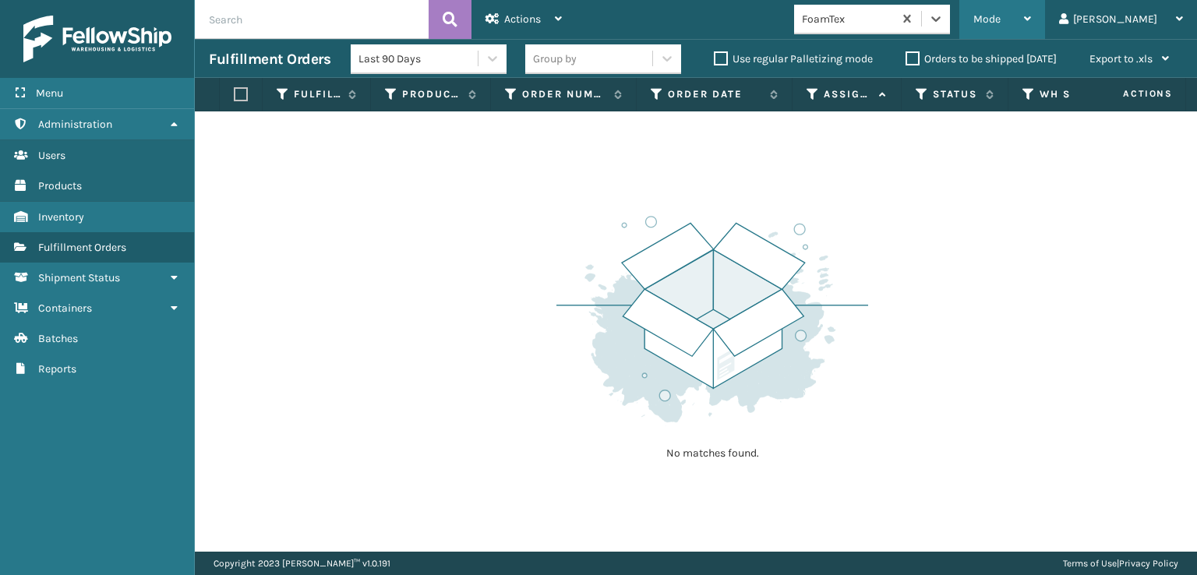
click at [1031, 9] on div "Mode" at bounding box center [1003, 19] width 58 height 39
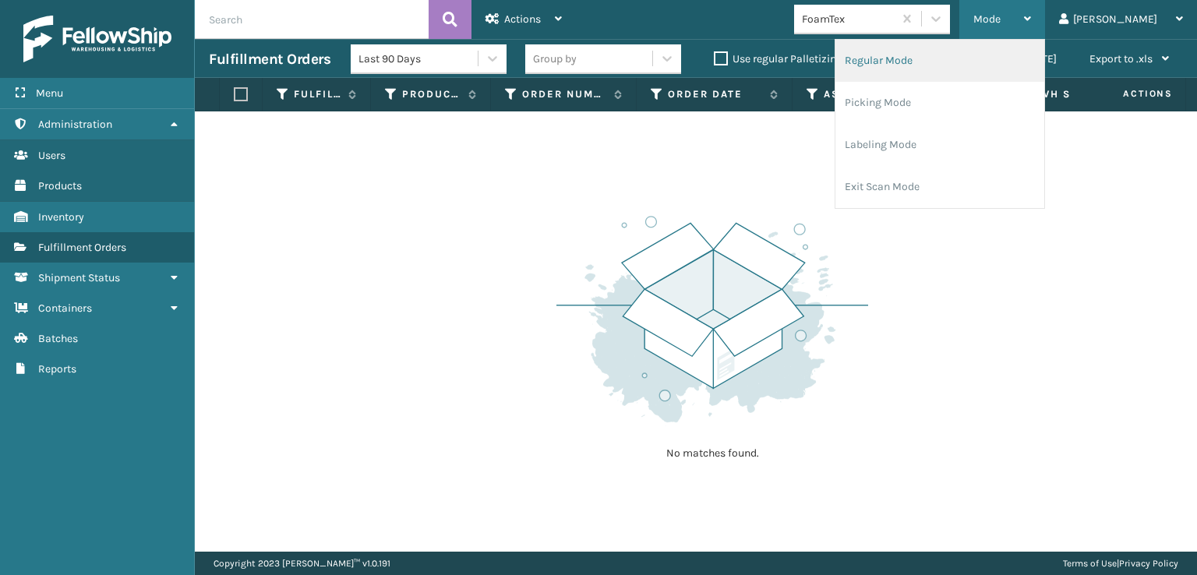
click at [930, 57] on li "Regular Mode" at bounding box center [940, 61] width 209 height 42
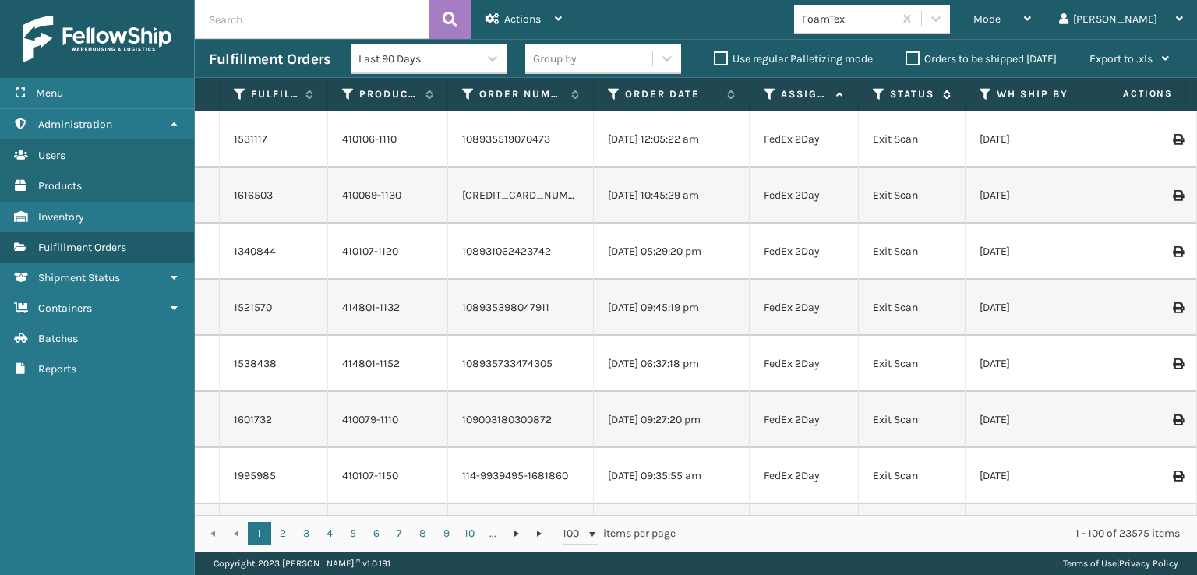
click at [876, 96] on icon at bounding box center [879, 94] width 12 height 14
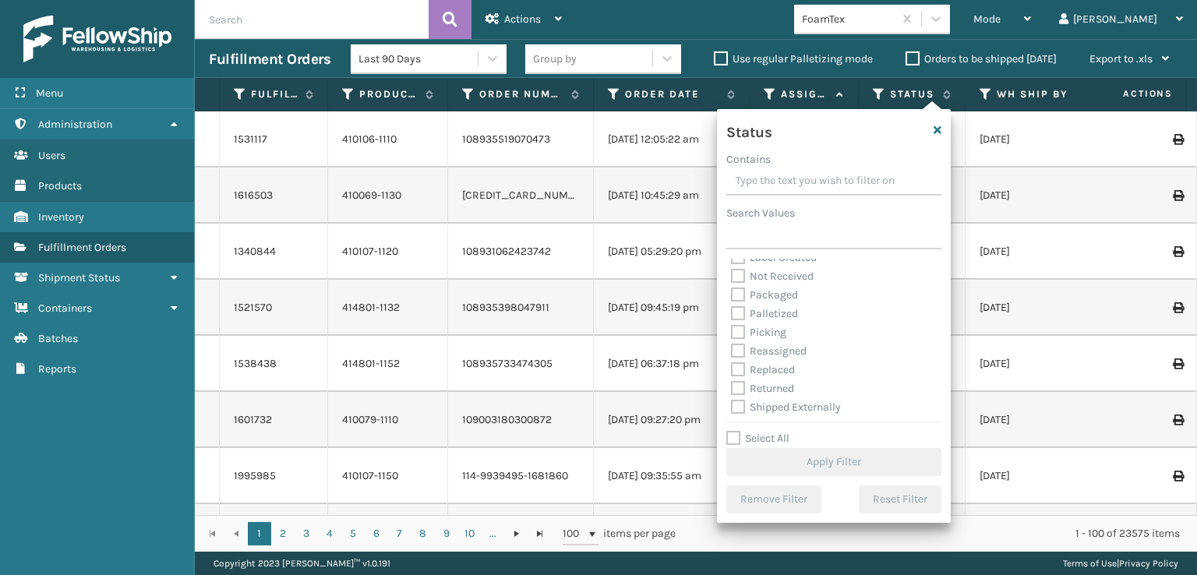
scroll to position [87, 0]
click at [740, 331] on label "Picking" at bounding box center [758, 329] width 55 height 13
click at [732, 331] on input "Picking" at bounding box center [731, 326] width 1 height 10
checkbox input "true"
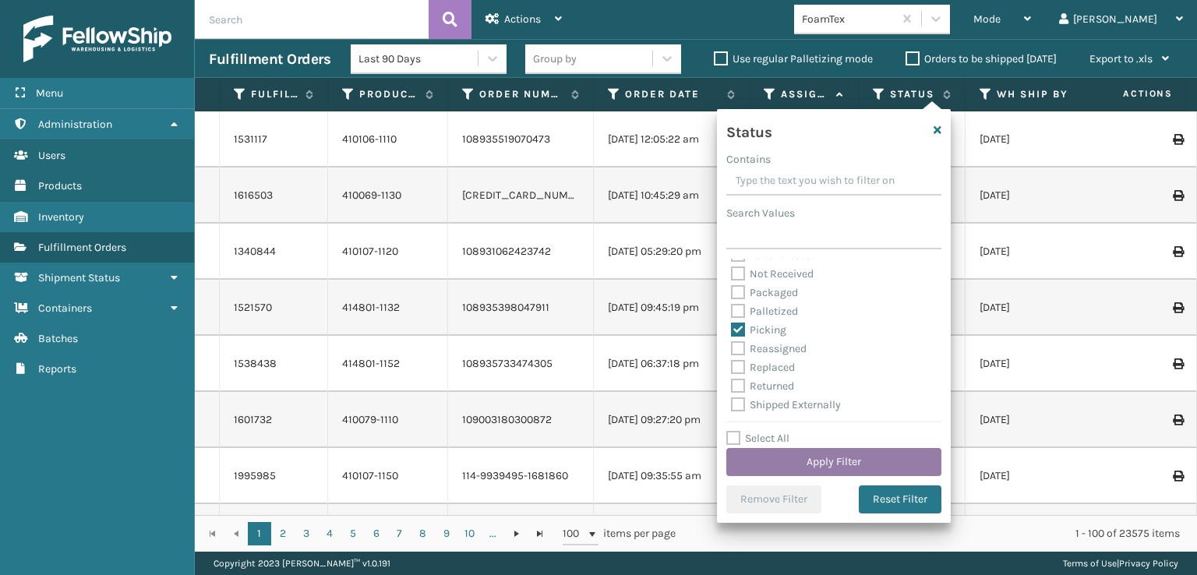
click at [828, 457] on button "Apply Filter" at bounding box center [833, 462] width 215 height 28
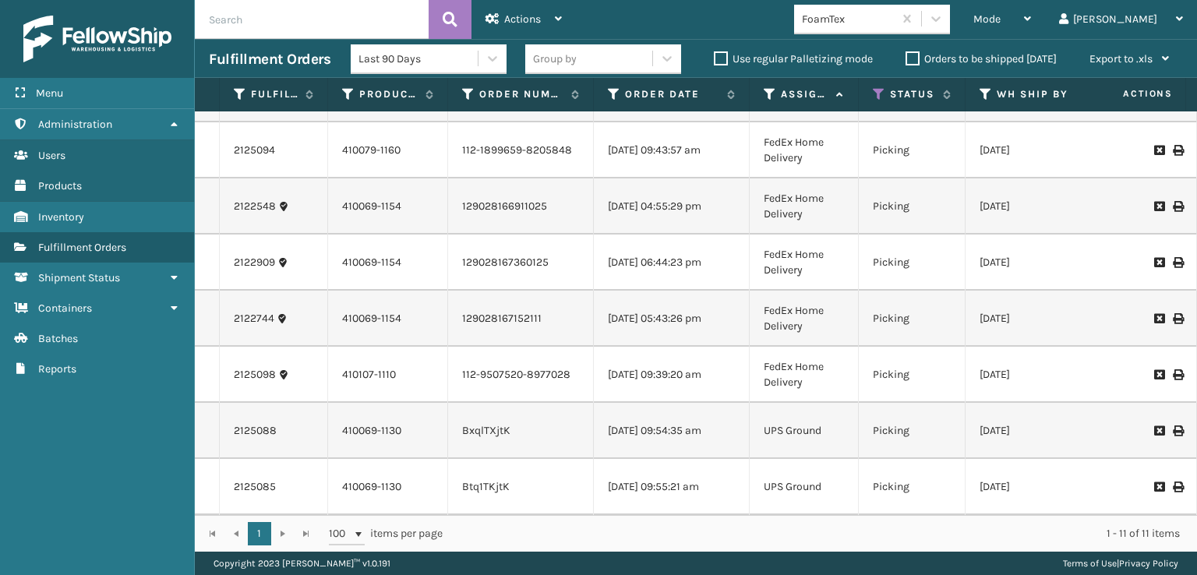
scroll to position [0, 0]
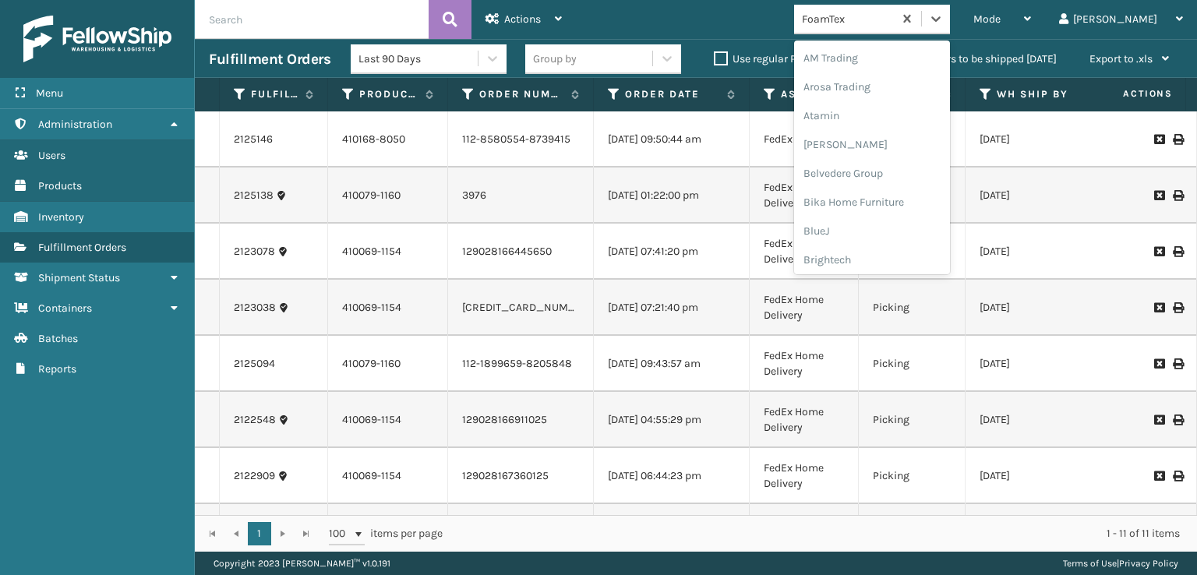
click at [950, 34] on div "FoamTex" at bounding box center [872, 20] width 156 height 30
click at [890, 228] on div "SleepGeekz" at bounding box center [872, 228] width 156 height 29
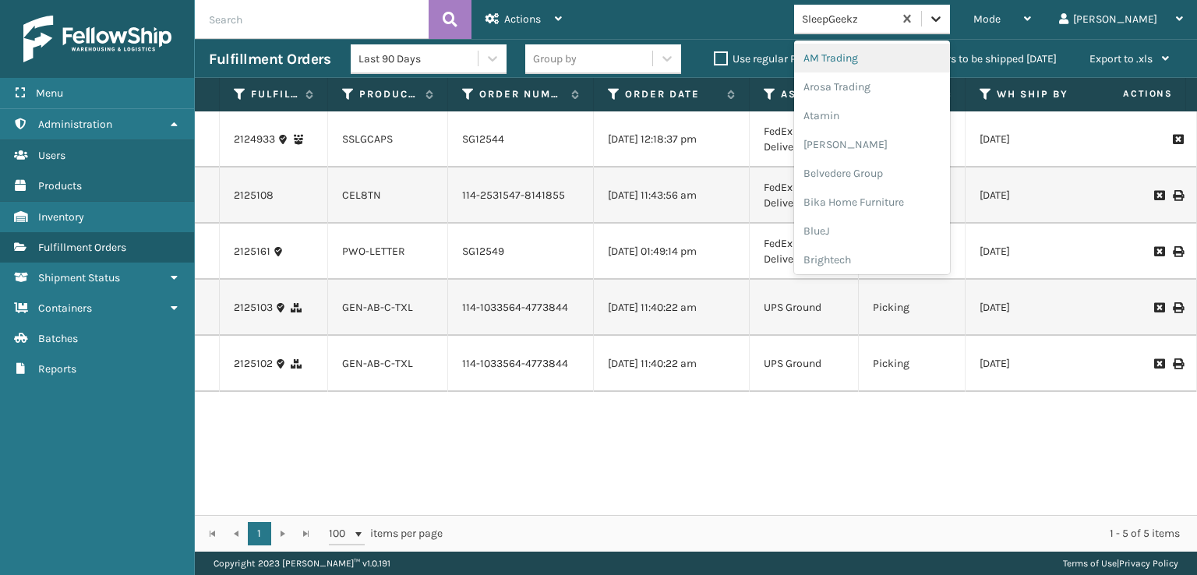
click at [944, 16] on icon at bounding box center [936, 19] width 16 height 16
click at [886, 228] on div "SleepGeekz" at bounding box center [872, 228] width 156 height 29
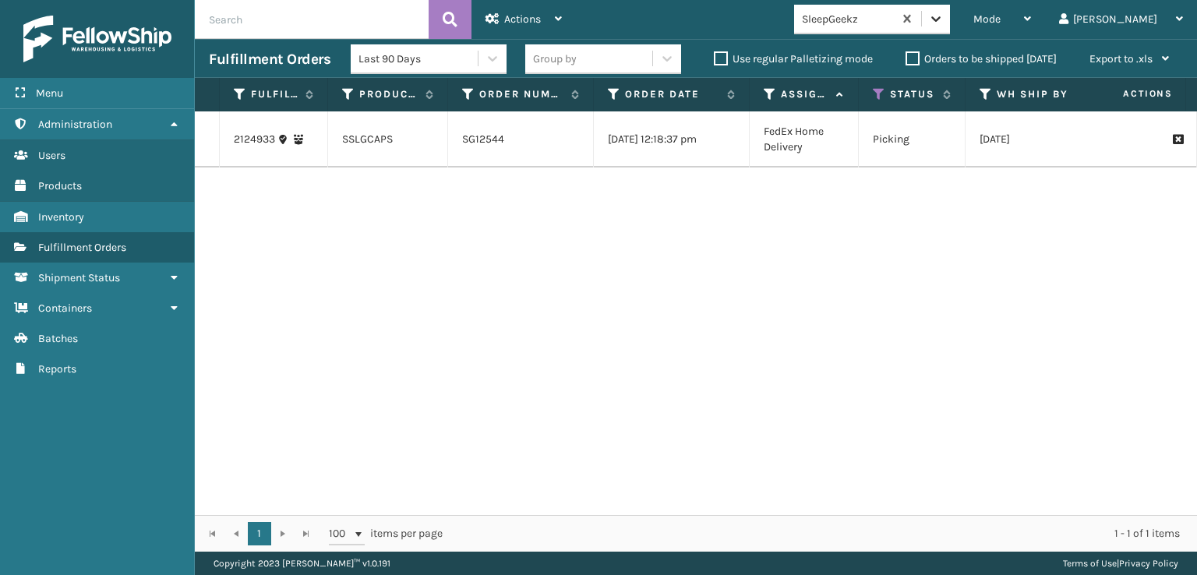
click at [944, 16] on icon at bounding box center [936, 19] width 16 height 16
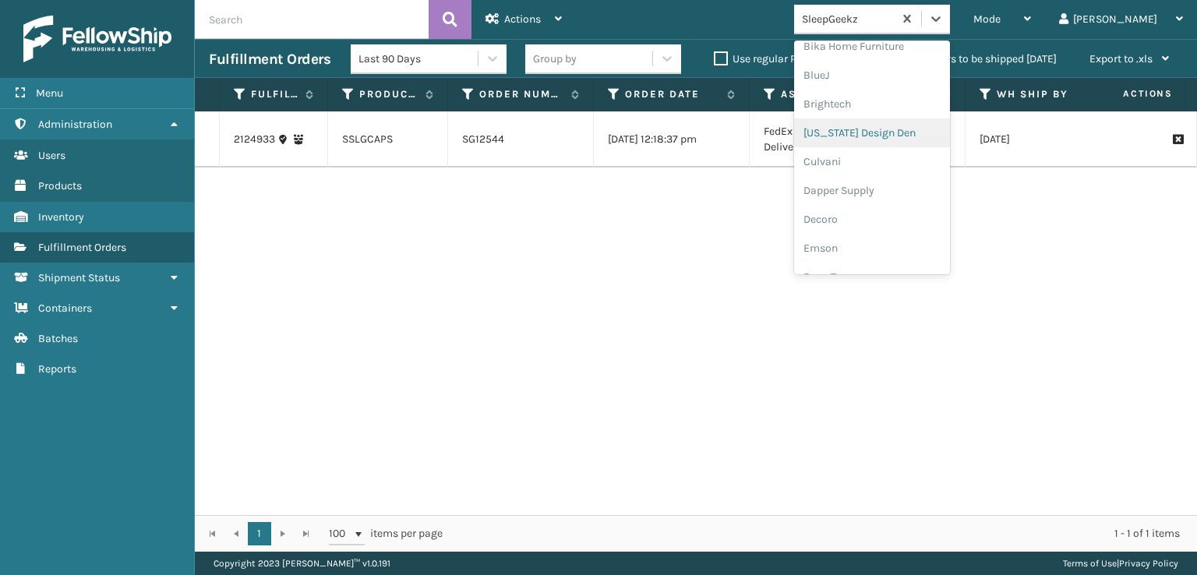
scroll to position [312, 0]
click at [890, 125] on div "FoamTex" at bounding box center [872, 121] width 156 height 29
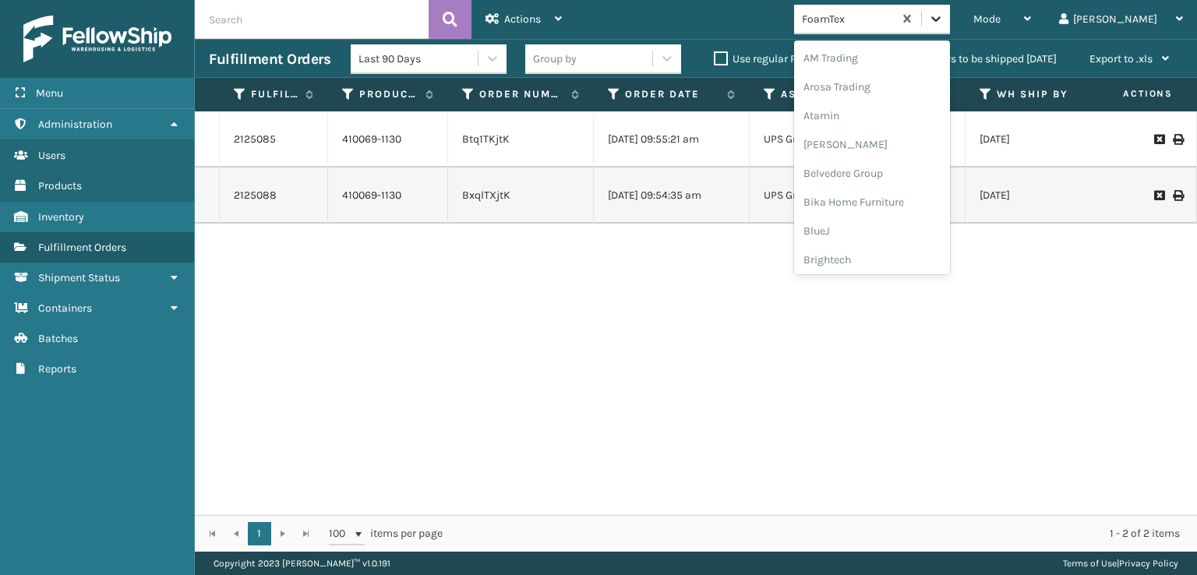
click at [944, 22] on icon at bounding box center [936, 19] width 16 height 16
click at [895, 207] on div "[PERSON_NAME] Brands" at bounding box center [872, 208] width 156 height 29
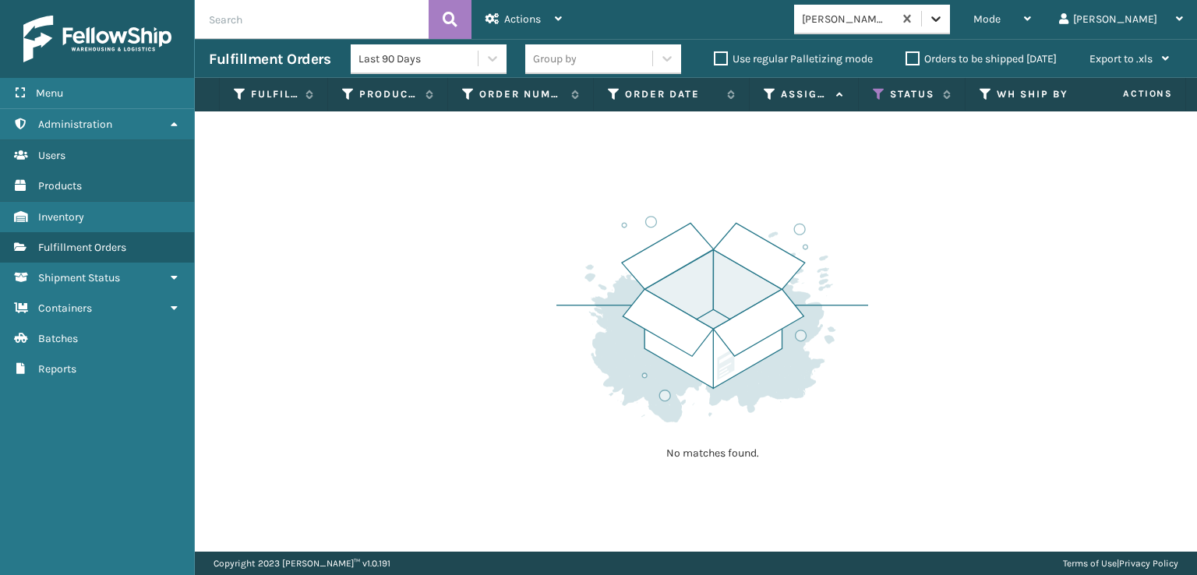
click at [950, 32] on div at bounding box center [936, 19] width 28 height 28
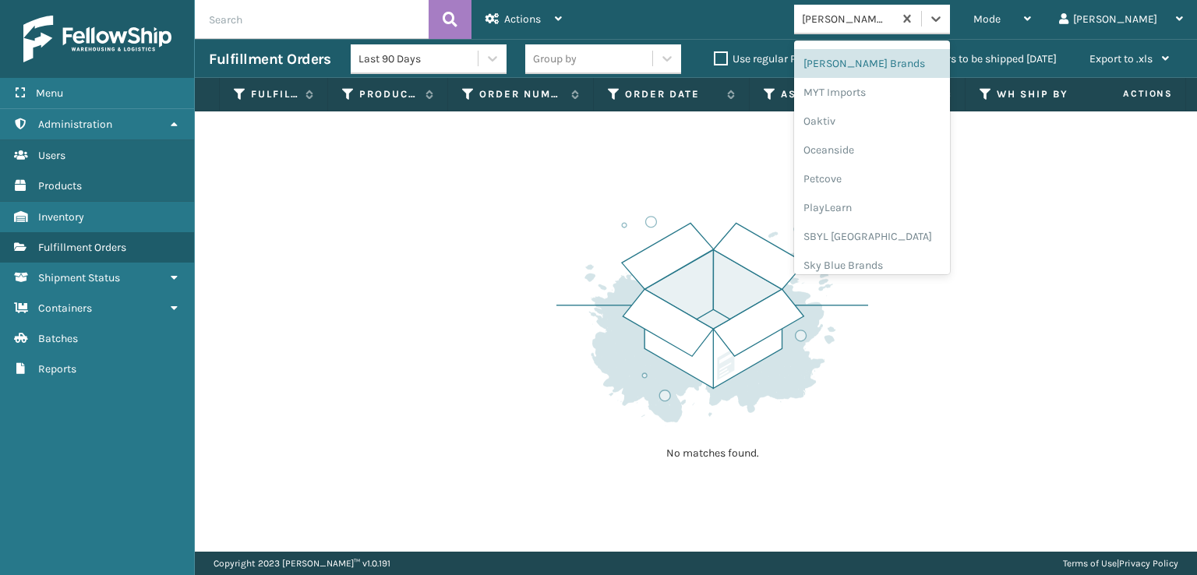
scroll to position [782, 0]
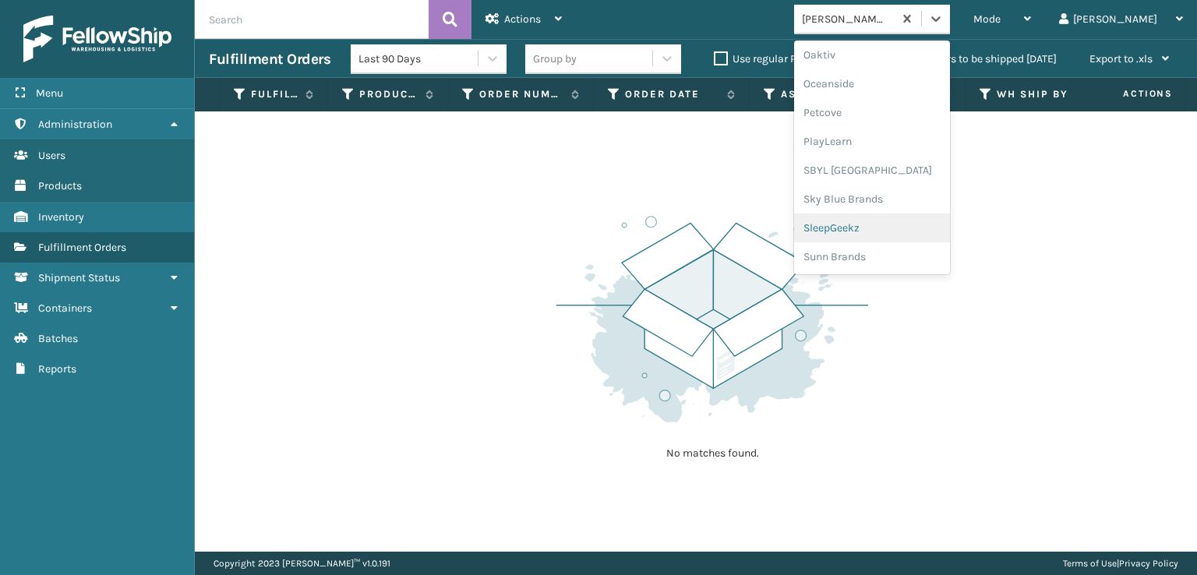
click at [887, 226] on div "SleepGeekz" at bounding box center [872, 228] width 156 height 29
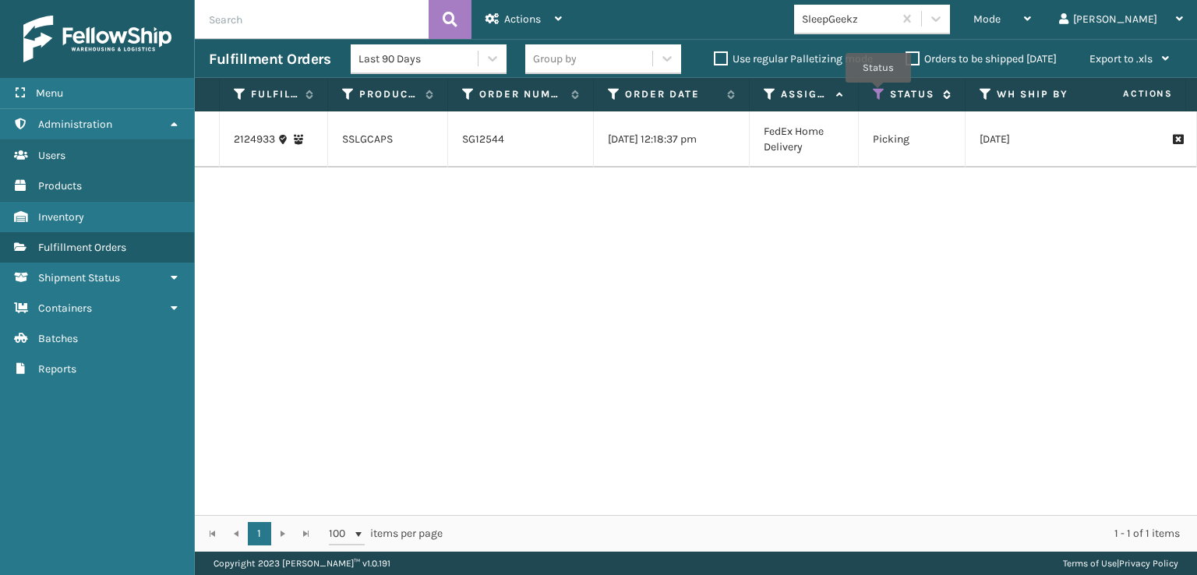
click at [878, 94] on icon at bounding box center [879, 94] width 12 height 14
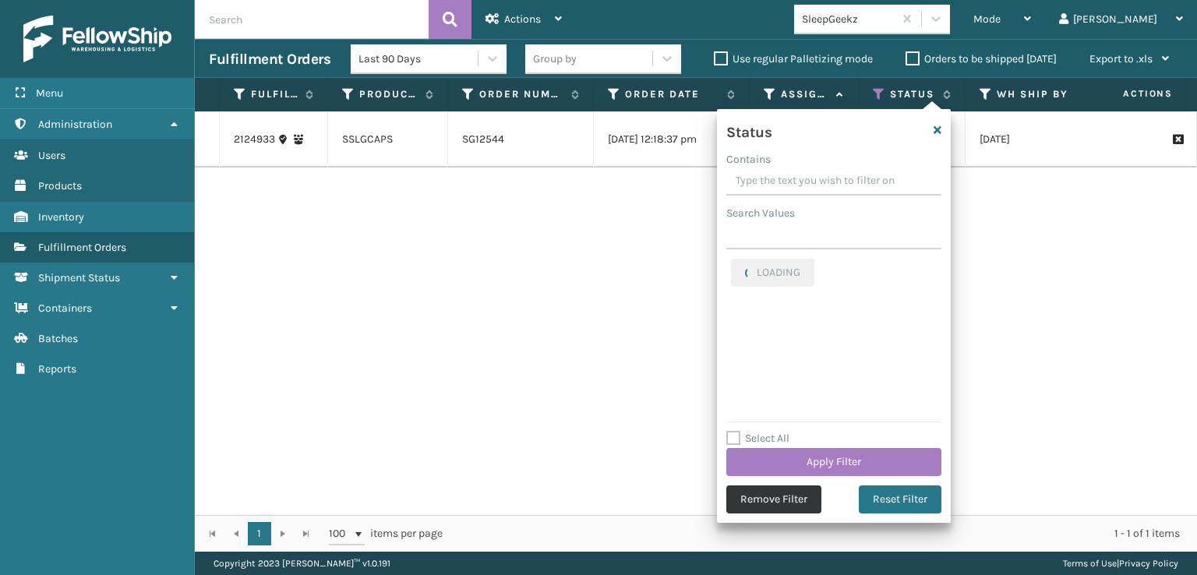
click at [774, 492] on button "Remove Filter" at bounding box center [773, 500] width 95 height 28
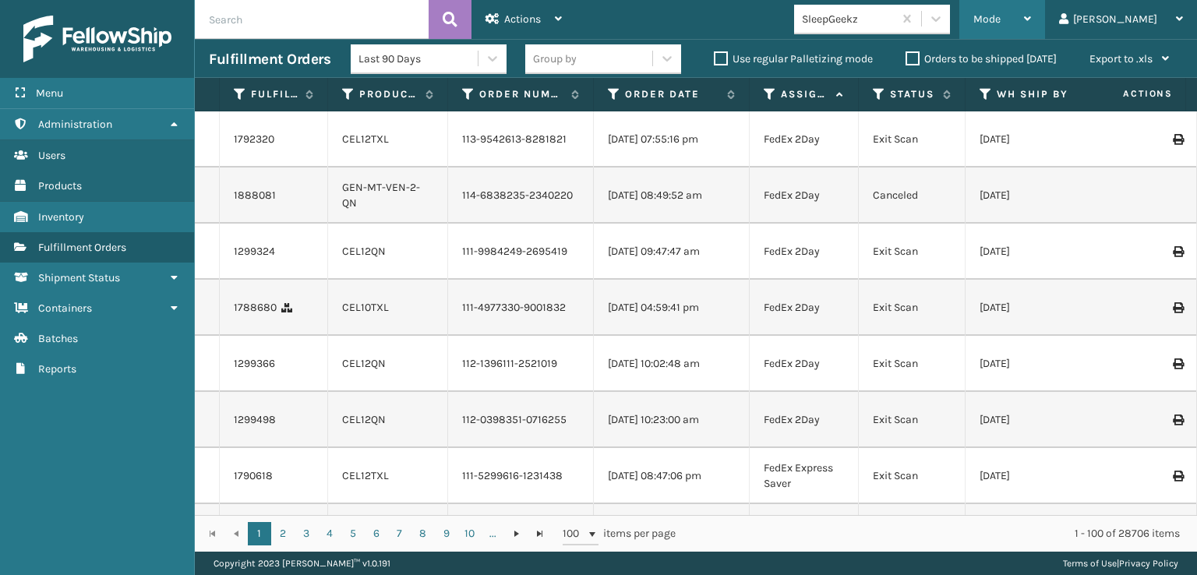
click at [1001, 22] on span "Mode" at bounding box center [987, 18] width 27 height 13
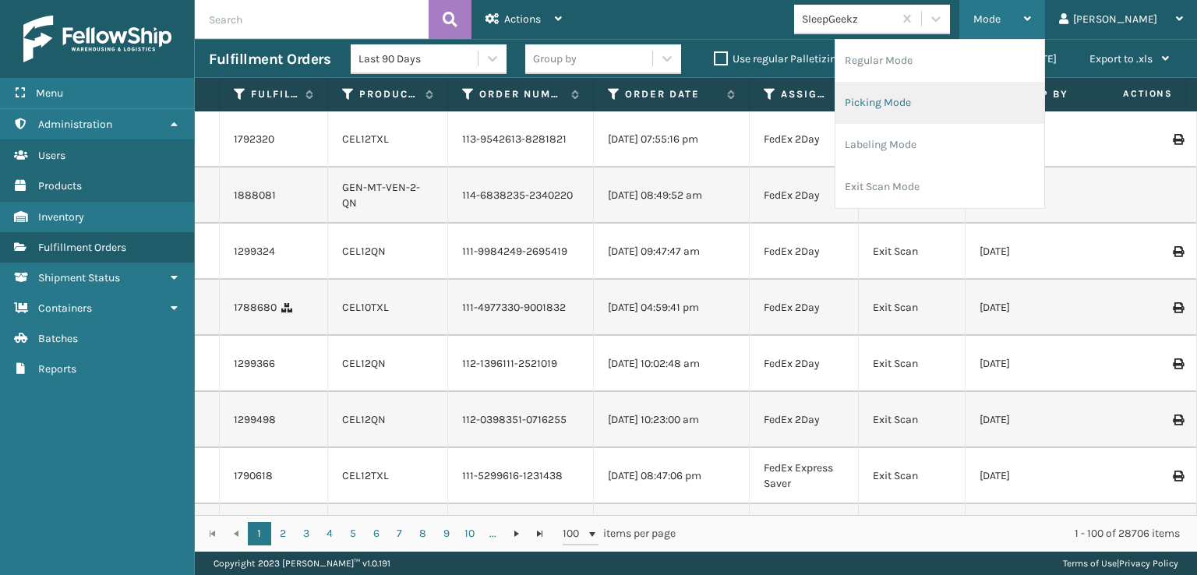
click at [939, 104] on li "Picking Mode" at bounding box center [940, 103] width 209 height 42
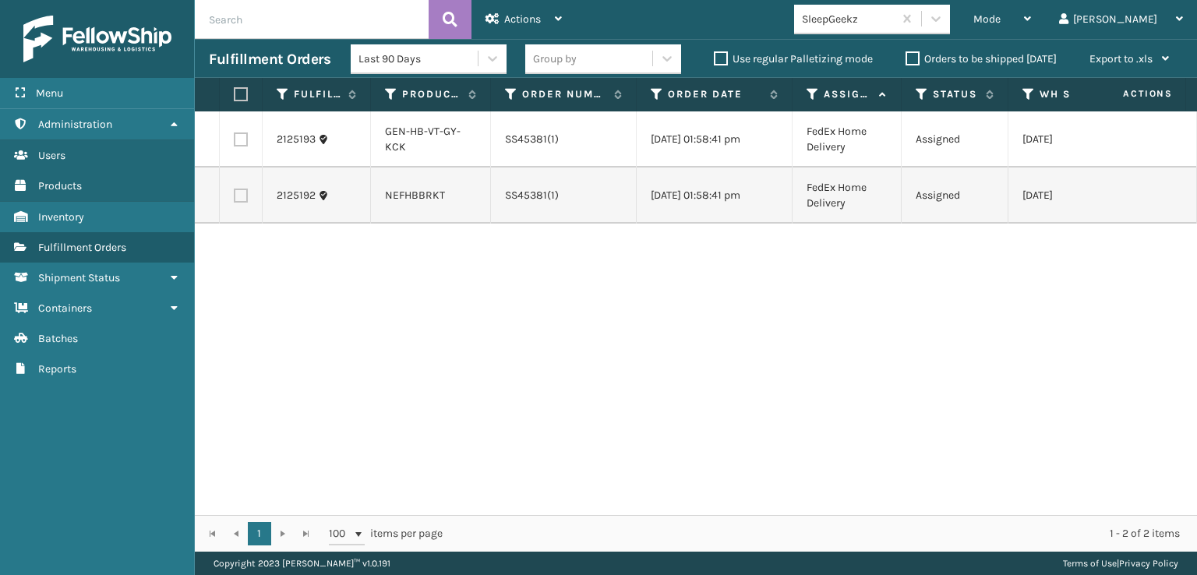
click at [249, 368] on div "2125193 GEN-HB-VT-GY-KCK SS45381(1) [DATE] 01:58:41 pm FedEx Home Delivery Assi…" at bounding box center [696, 313] width 1002 height 404
